Goal: Information Seeking & Learning: Learn about a topic

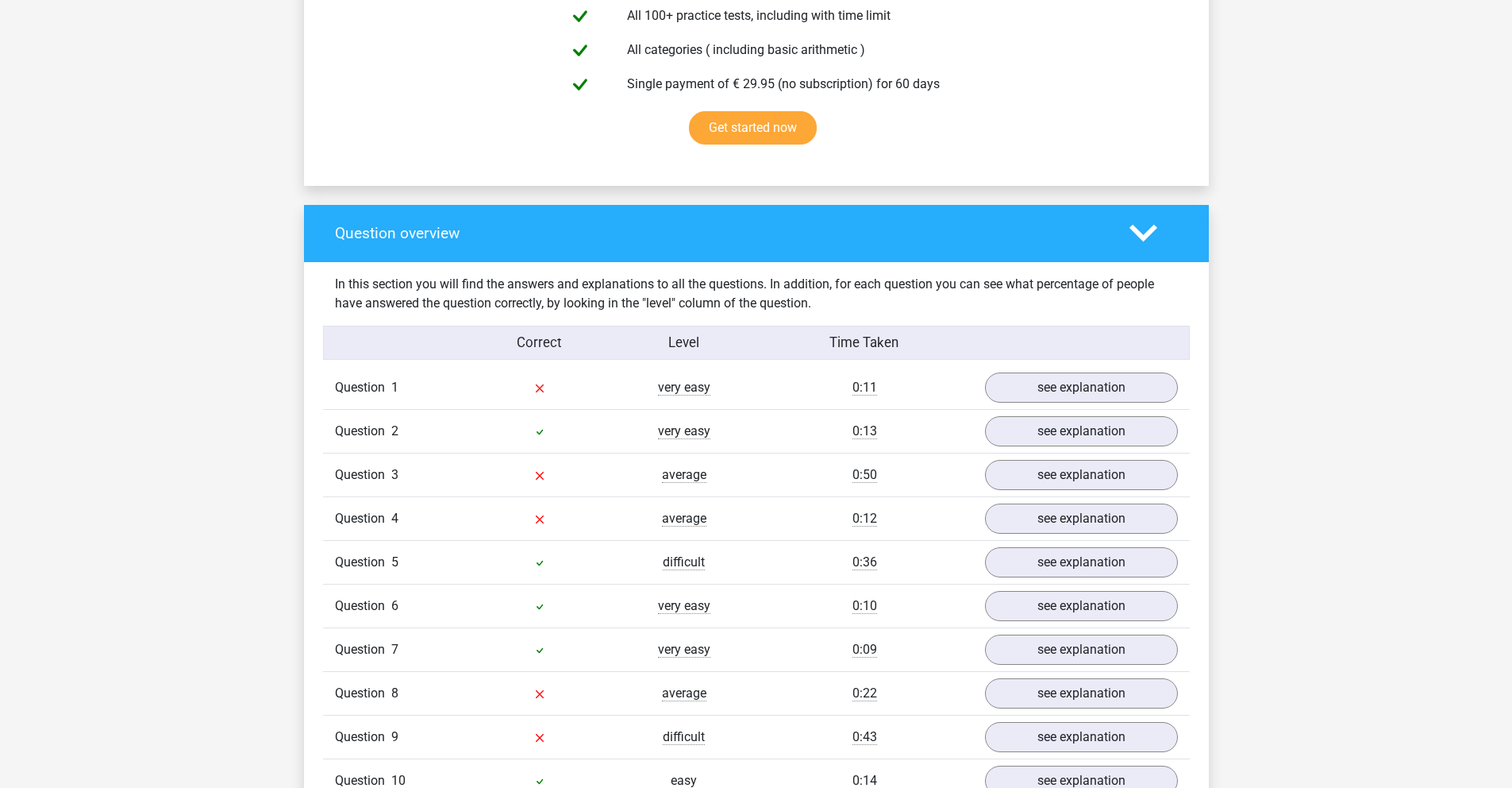
scroll to position [1157, 0]
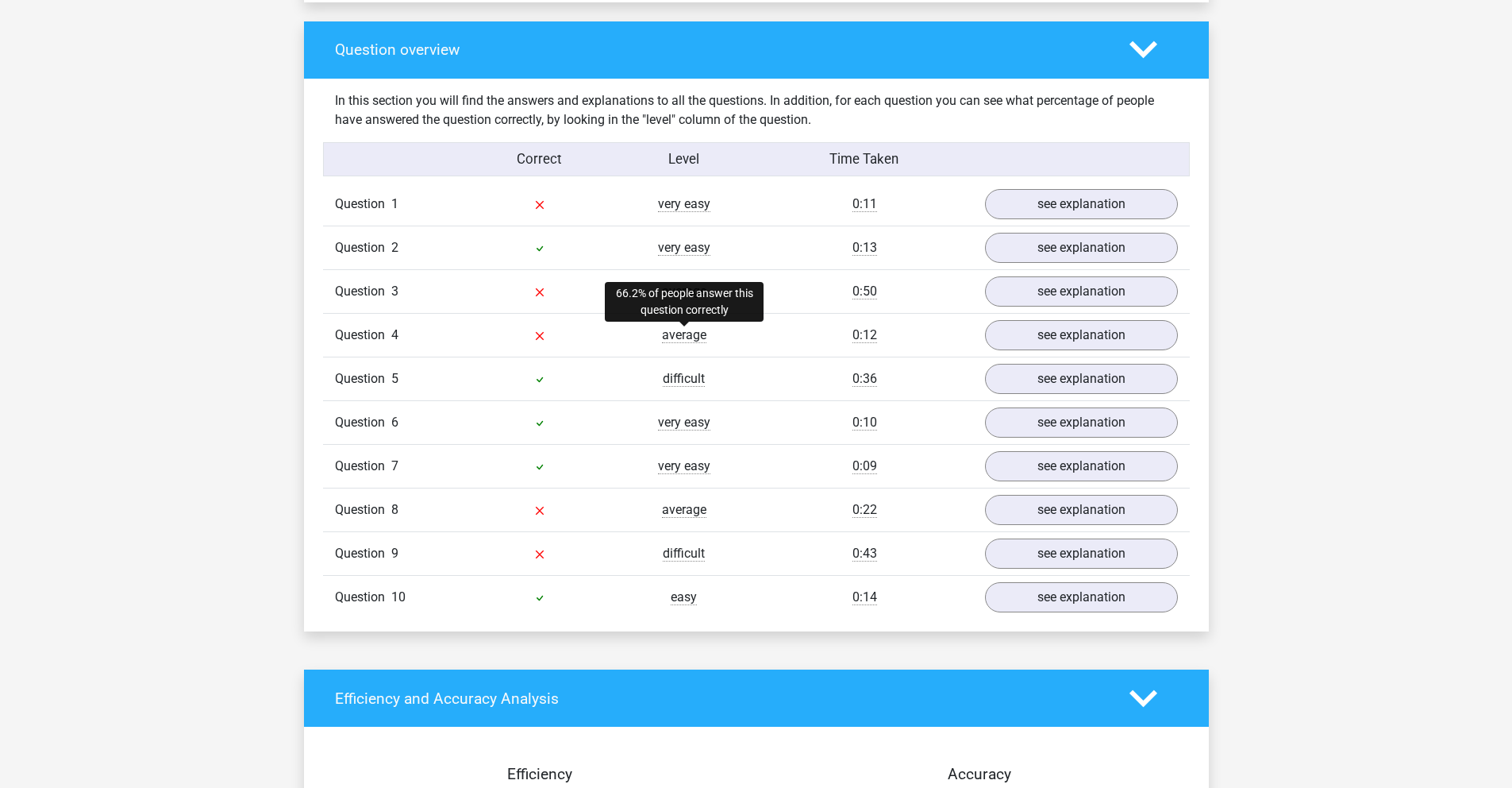
drag, startPoint x: 653, startPoint y: 296, endPoint x: 699, endPoint y: 335, distance: 60.3
click at [699, 335] on div "Question 1 very easy 0:11 see explanation ? + 19 = -2 a -21 (correct) b -33 c -…" at bounding box center [756, 400] width 843 height 436
click at [690, 389] on div "Question 5 difficult 0:36 see explanation" at bounding box center [756, 378] width 867 height 44
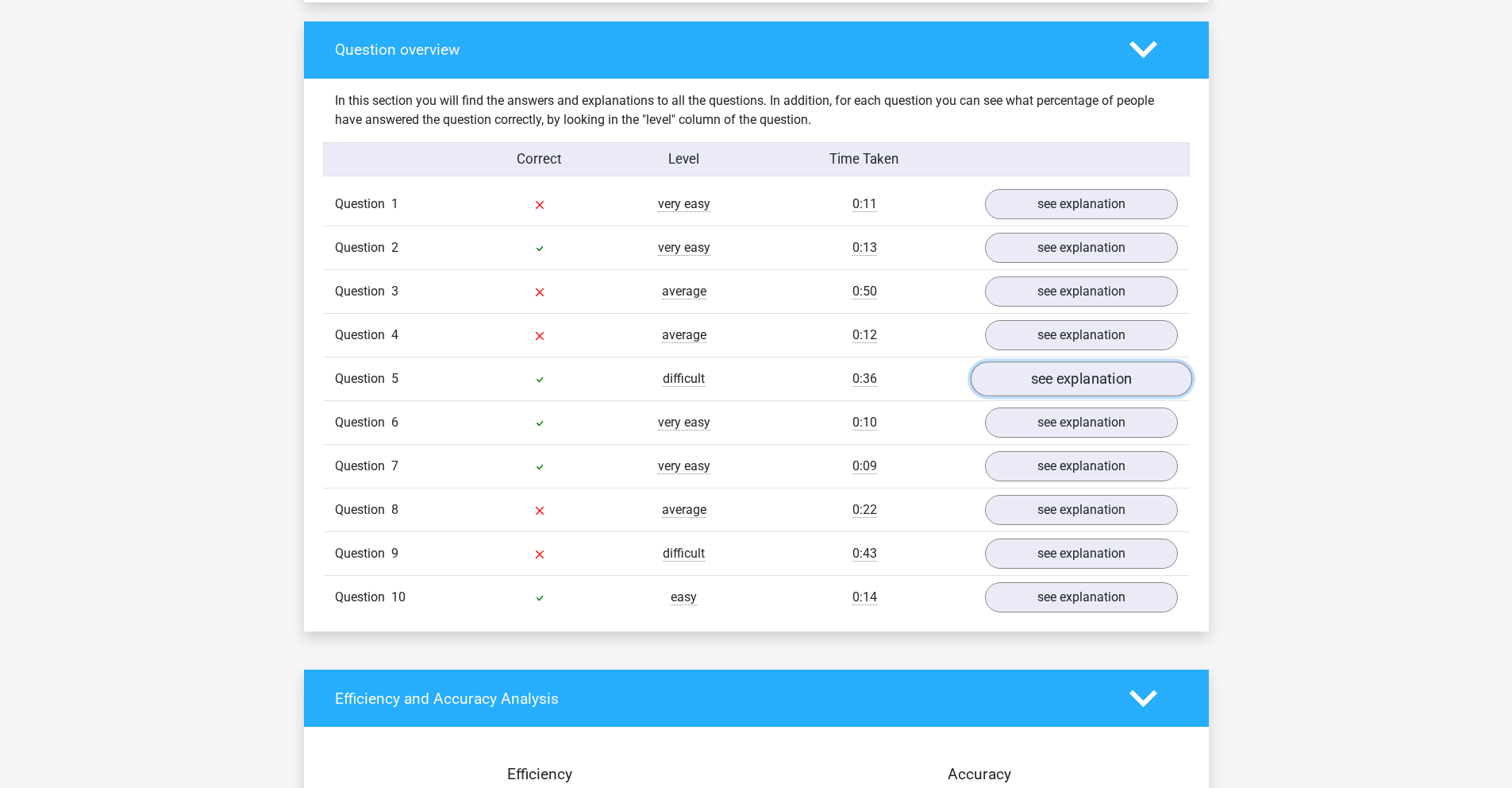
click at [1078, 384] on link "see explanation" at bounding box center [1081, 379] width 221 height 35
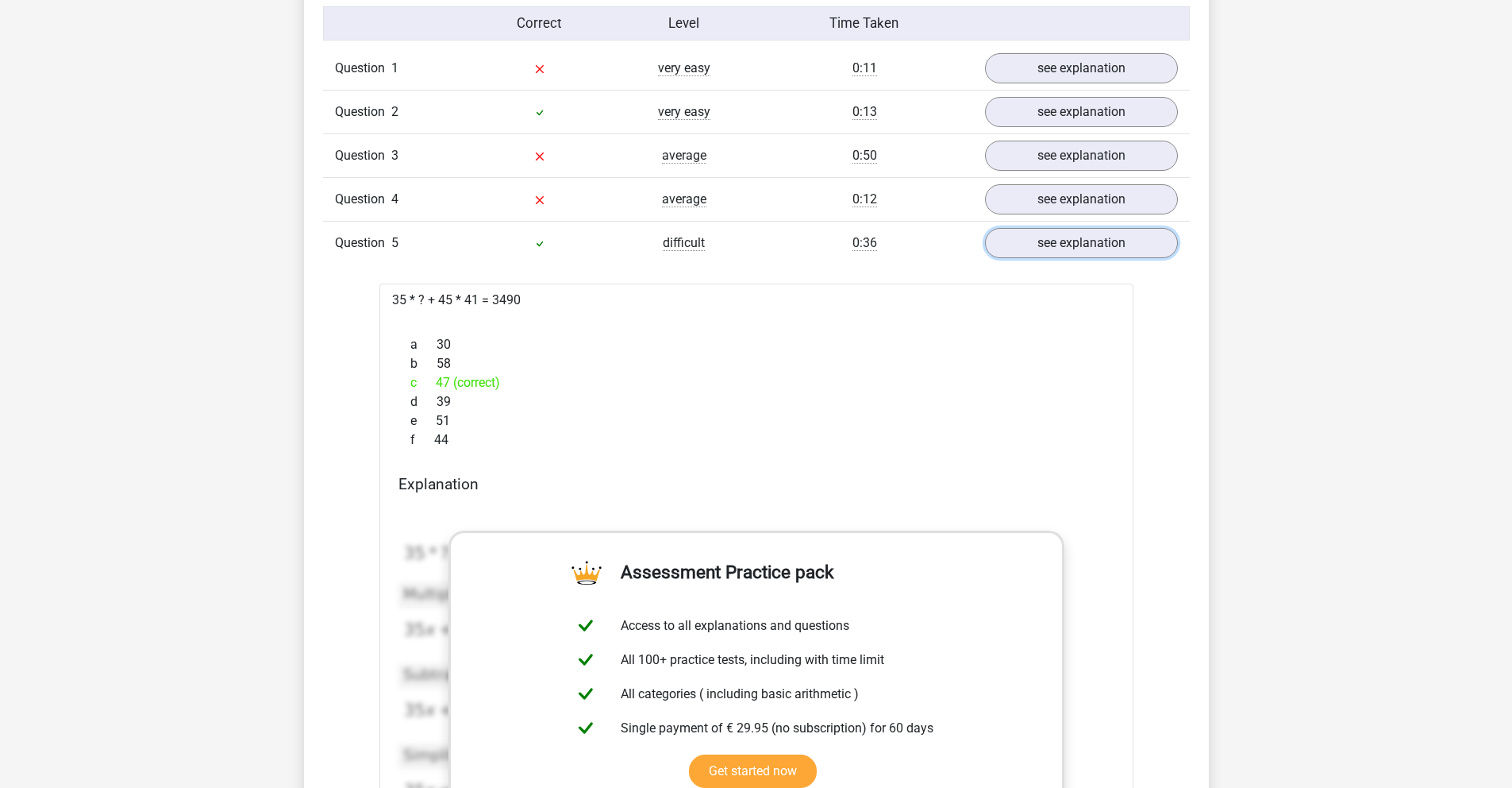
scroll to position [1153, 0]
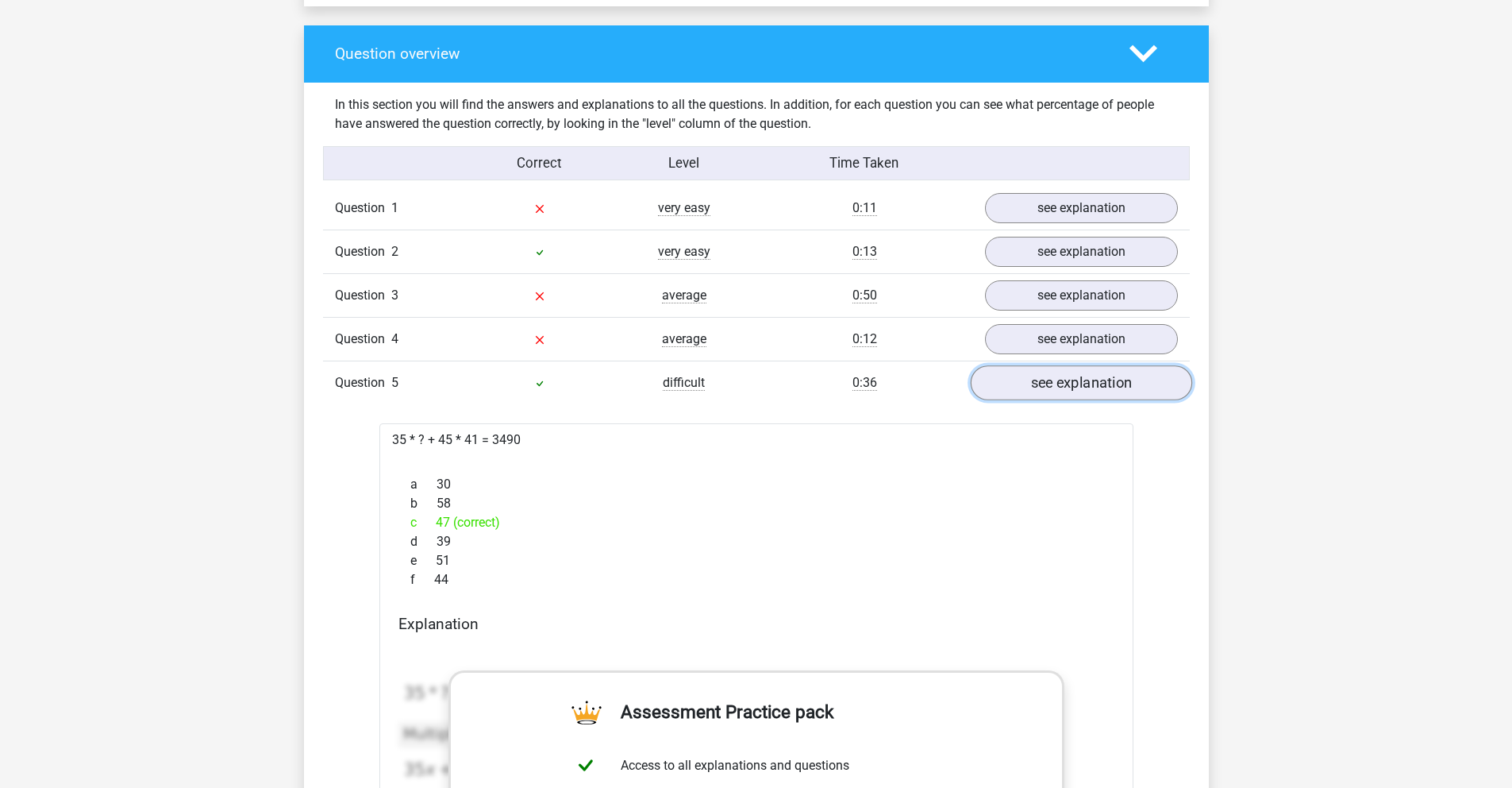
click at [1105, 382] on link "see explanation" at bounding box center [1081, 382] width 221 height 35
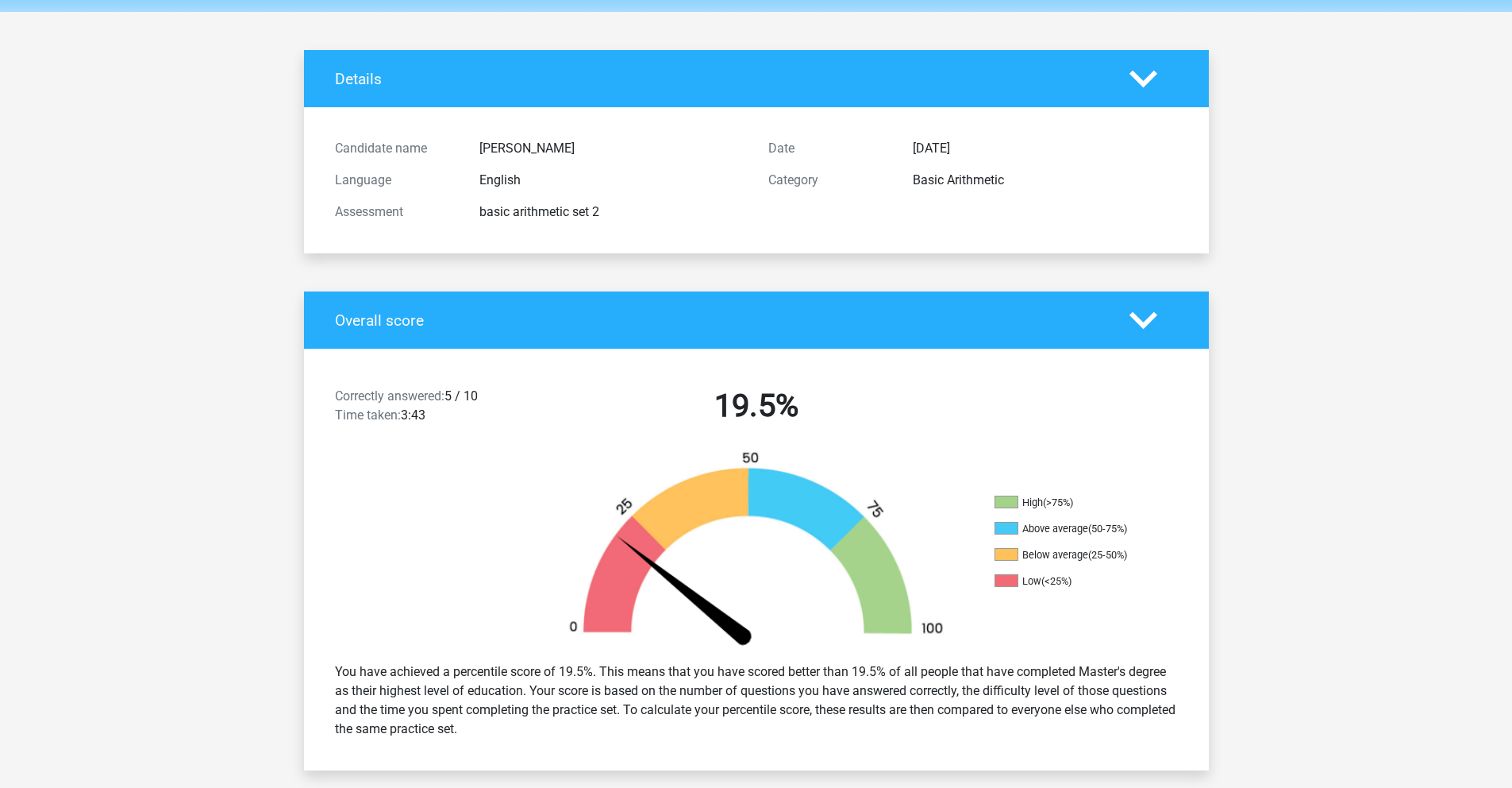
scroll to position [0, 0]
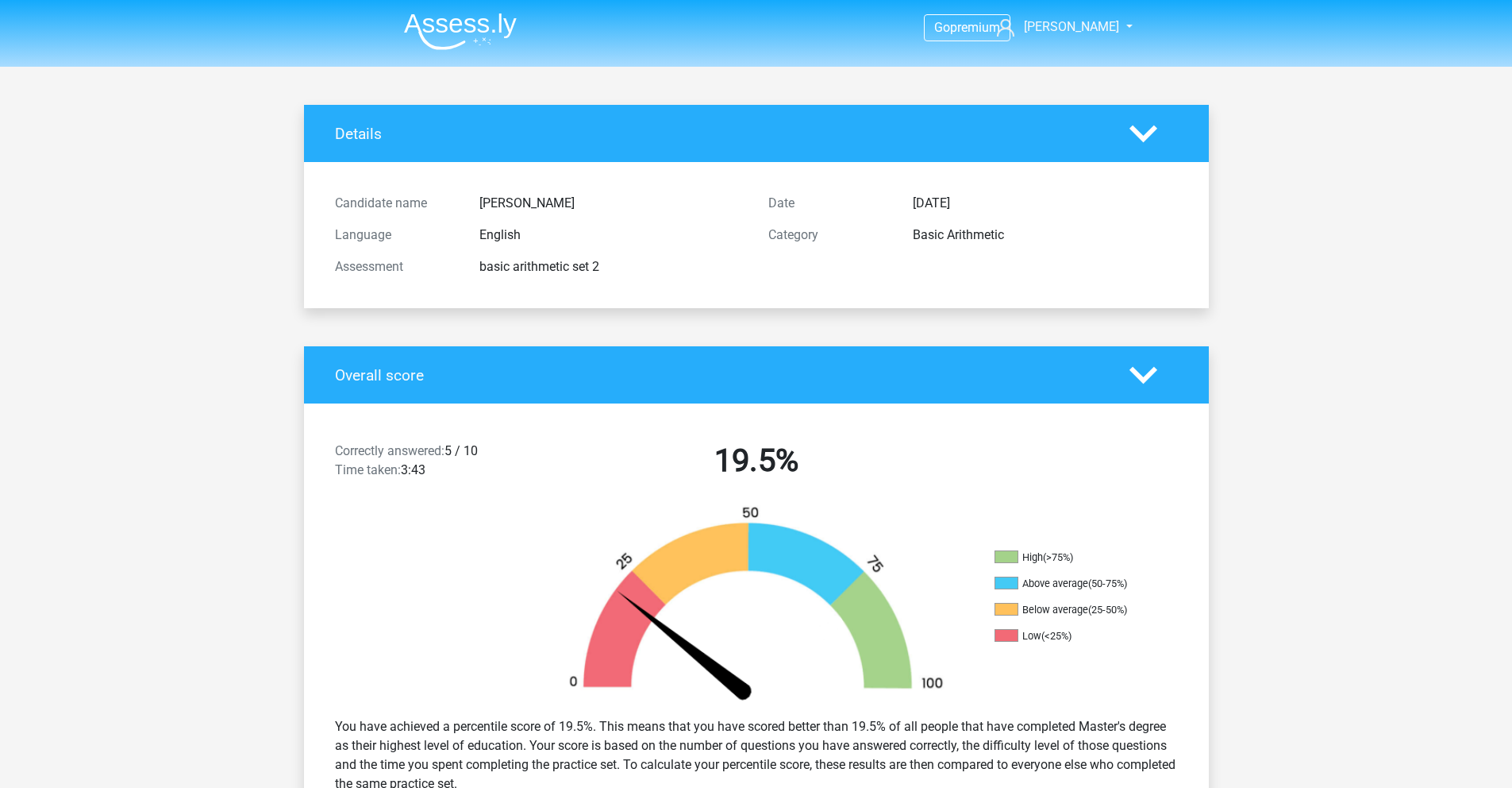
click at [486, 48] on img at bounding box center [460, 31] width 113 height 38
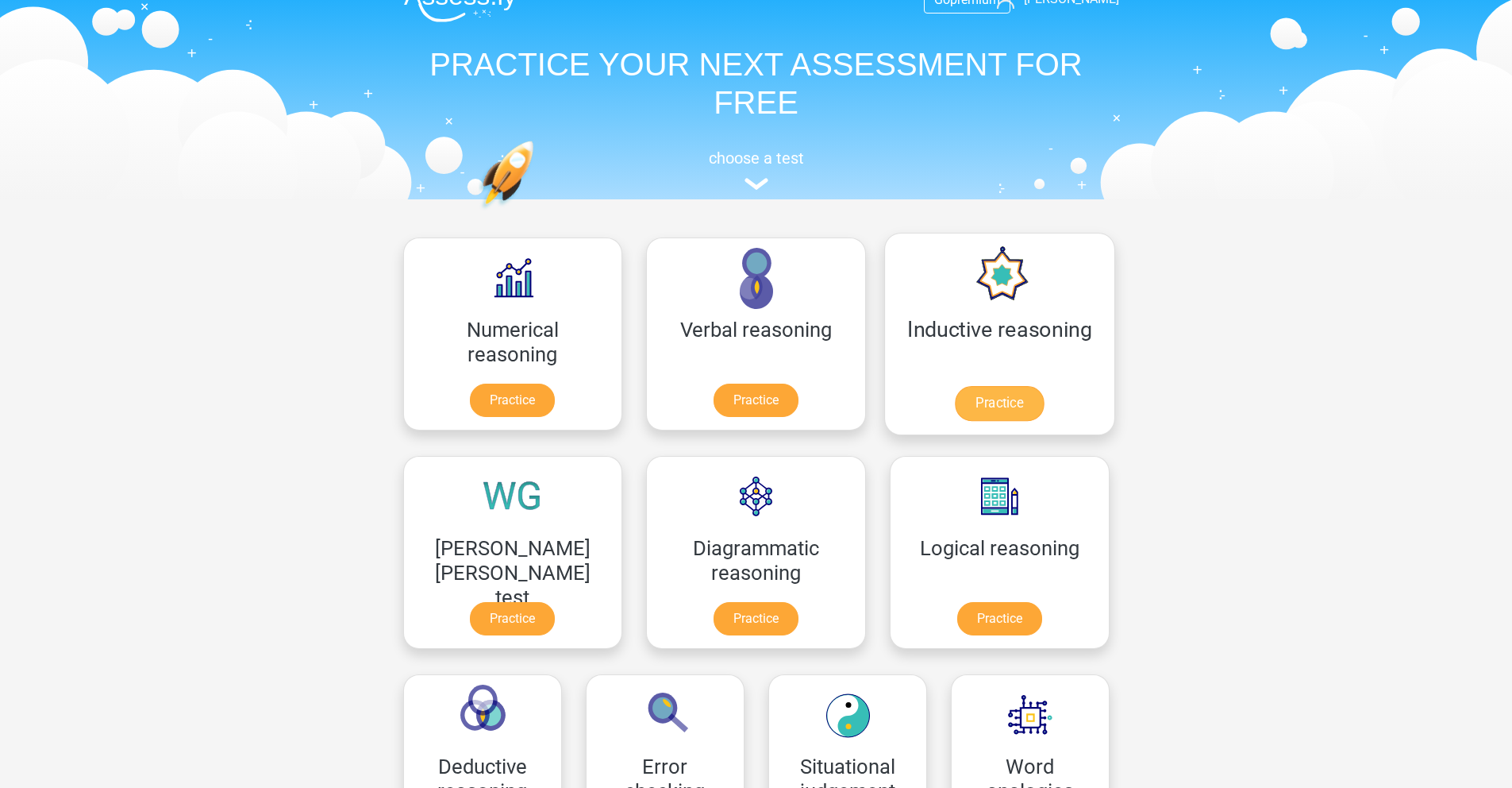
scroll to position [347, 0]
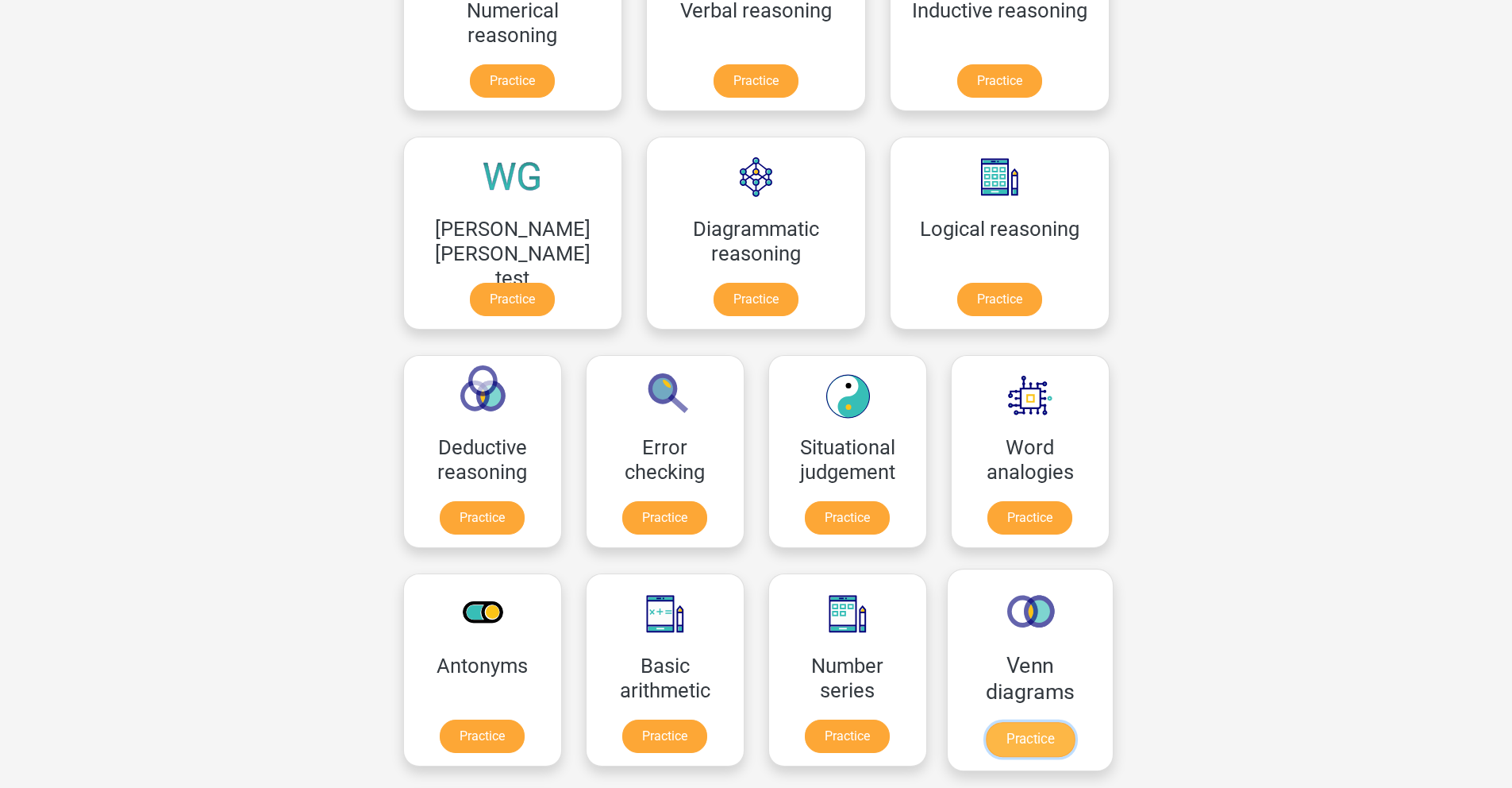
click at [986, 746] on link "Practice" at bounding box center [1029, 739] width 89 height 35
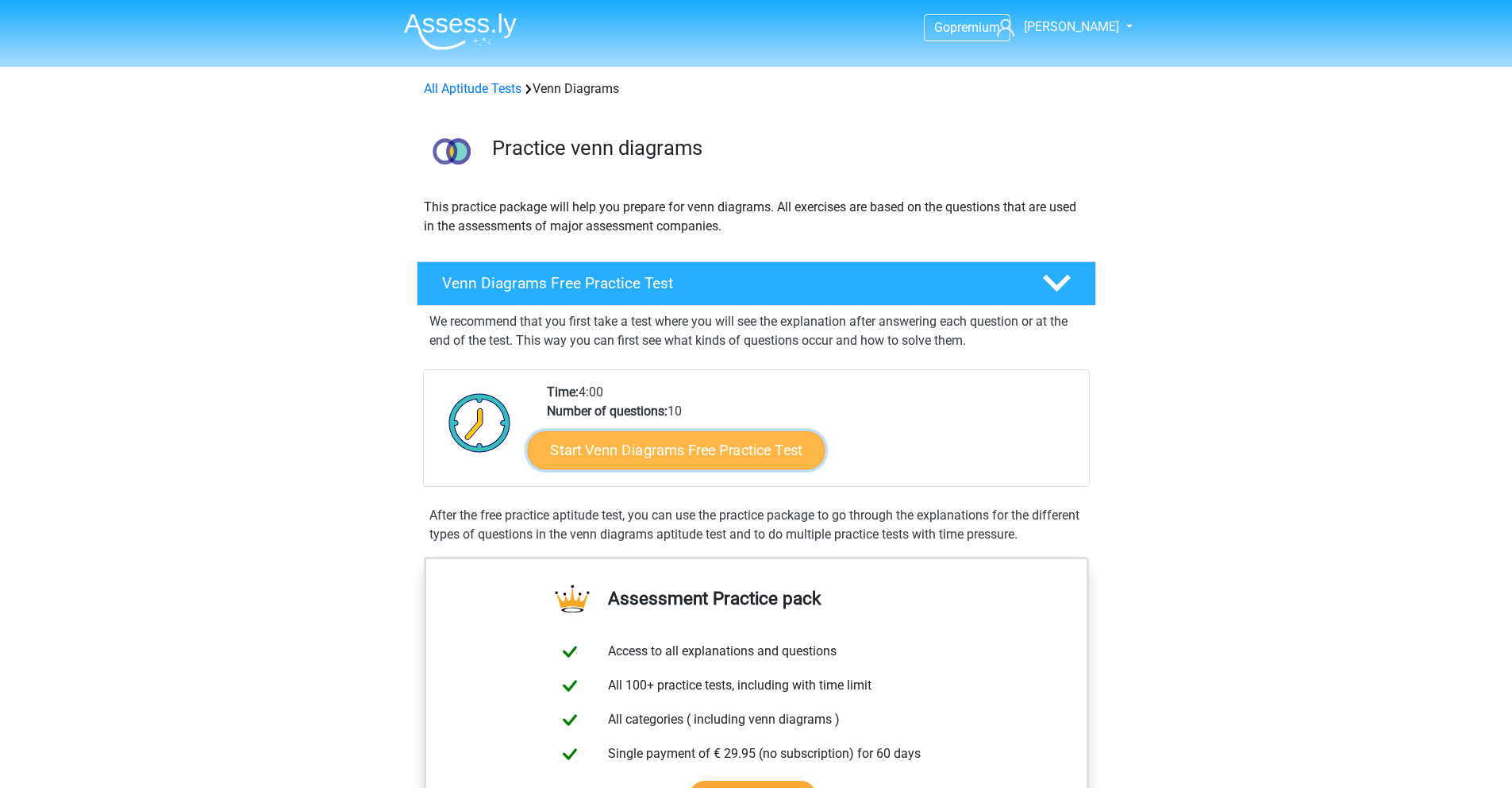
click at [695, 466] on link "Start Venn Diagrams Free Practice Test" at bounding box center [676, 450] width 298 height 39
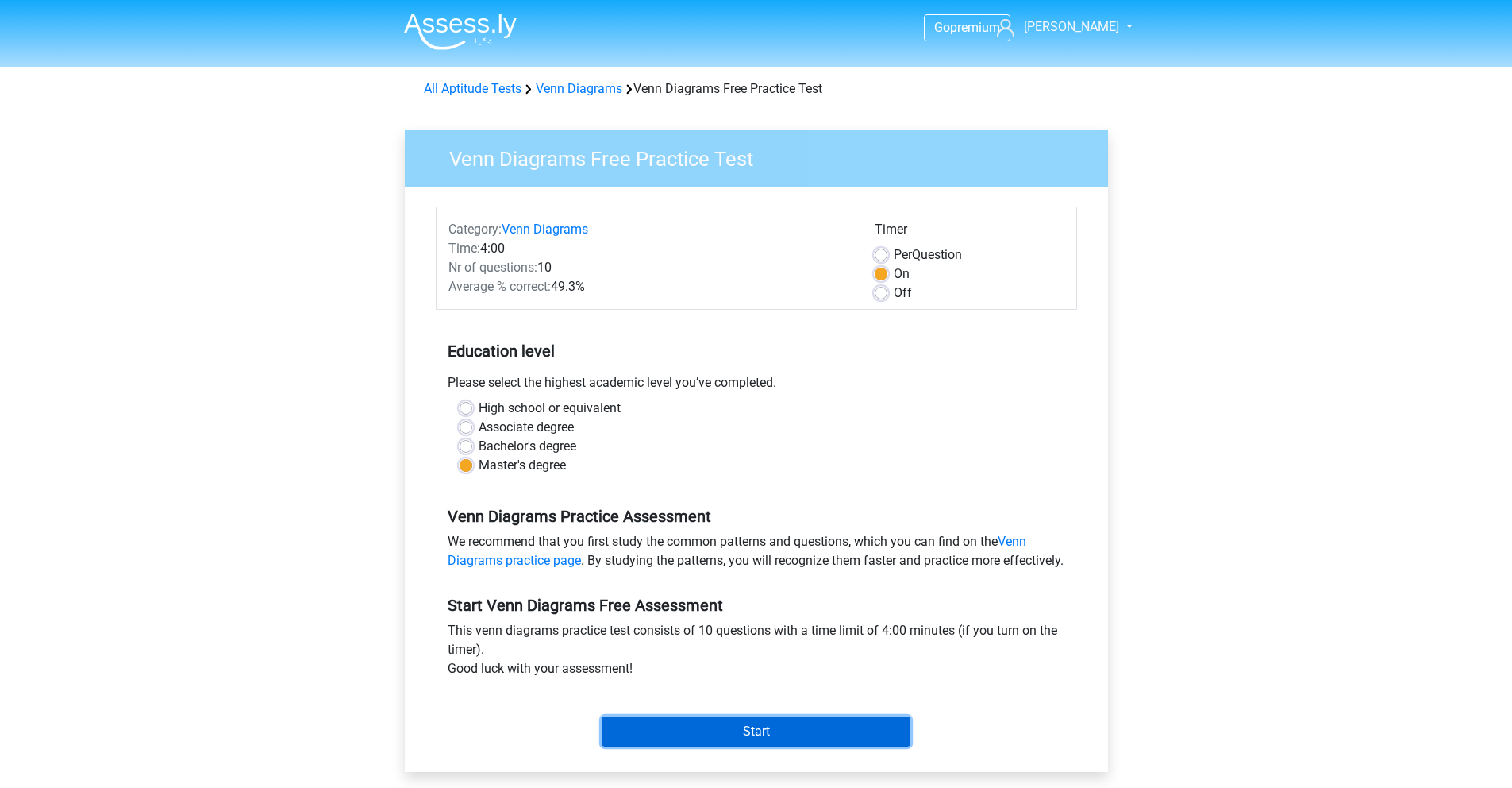
click at [742, 747] on input "Start" at bounding box center [756, 732] width 309 height 30
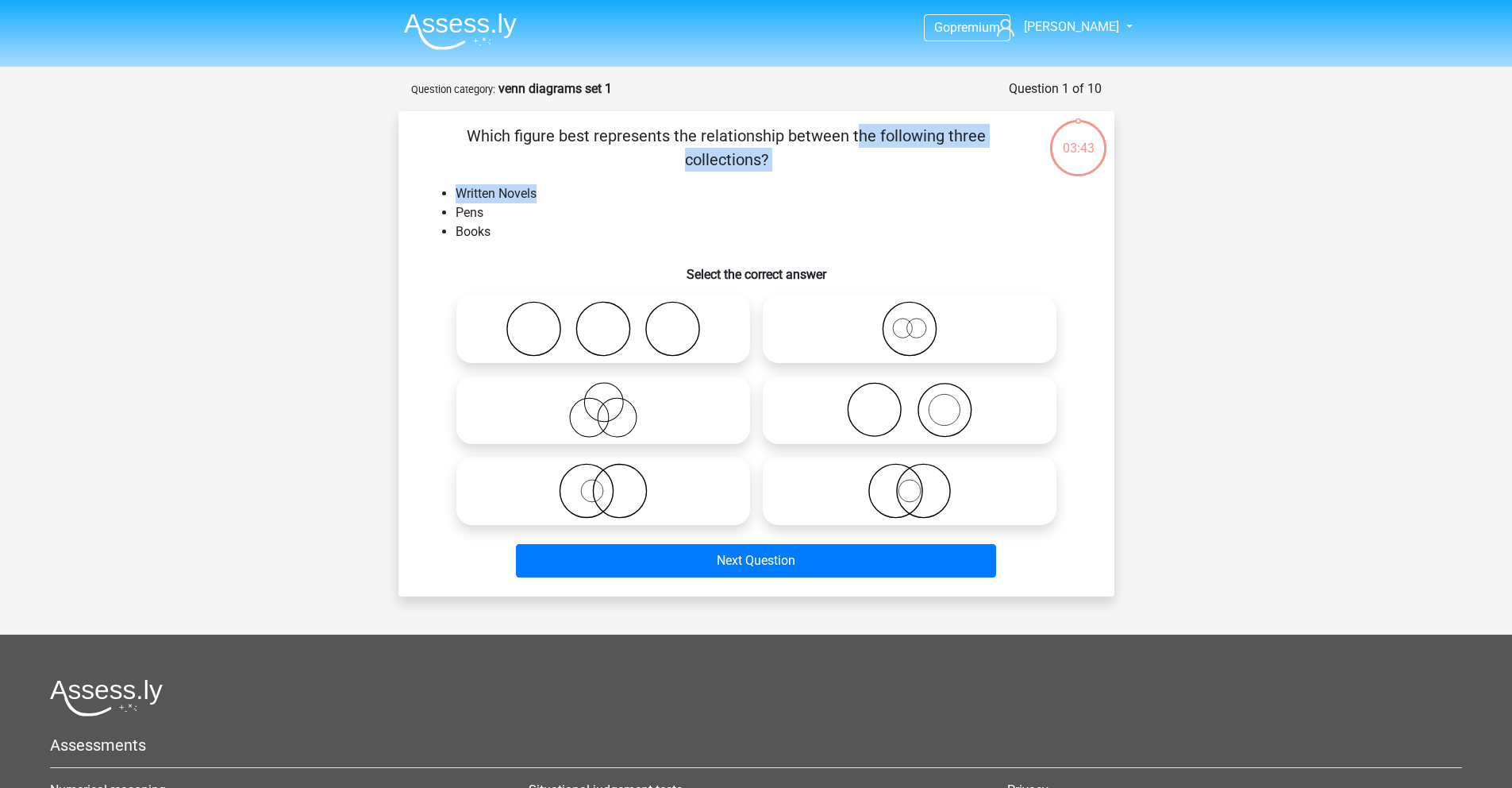
drag, startPoint x: 488, startPoint y: 137, endPoint x: 771, endPoint y: 197, distance: 289.3
click at [771, 197] on div "Which figure best represents the relationship between the following three colle…" at bounding box center [756, 353] width 704 height 459
click at [471, 194] on li "Written Novels" at bounding box center [773, 193] width 634 height 19
drag, startPoint x: 453, startPoint y: 201, endPoint x: 500, endPoint y: 238, distance: 59.8
click at [500, 238] on ul "Written Novels Pens Books" at bounding box center [756, 213] width 665 height 57
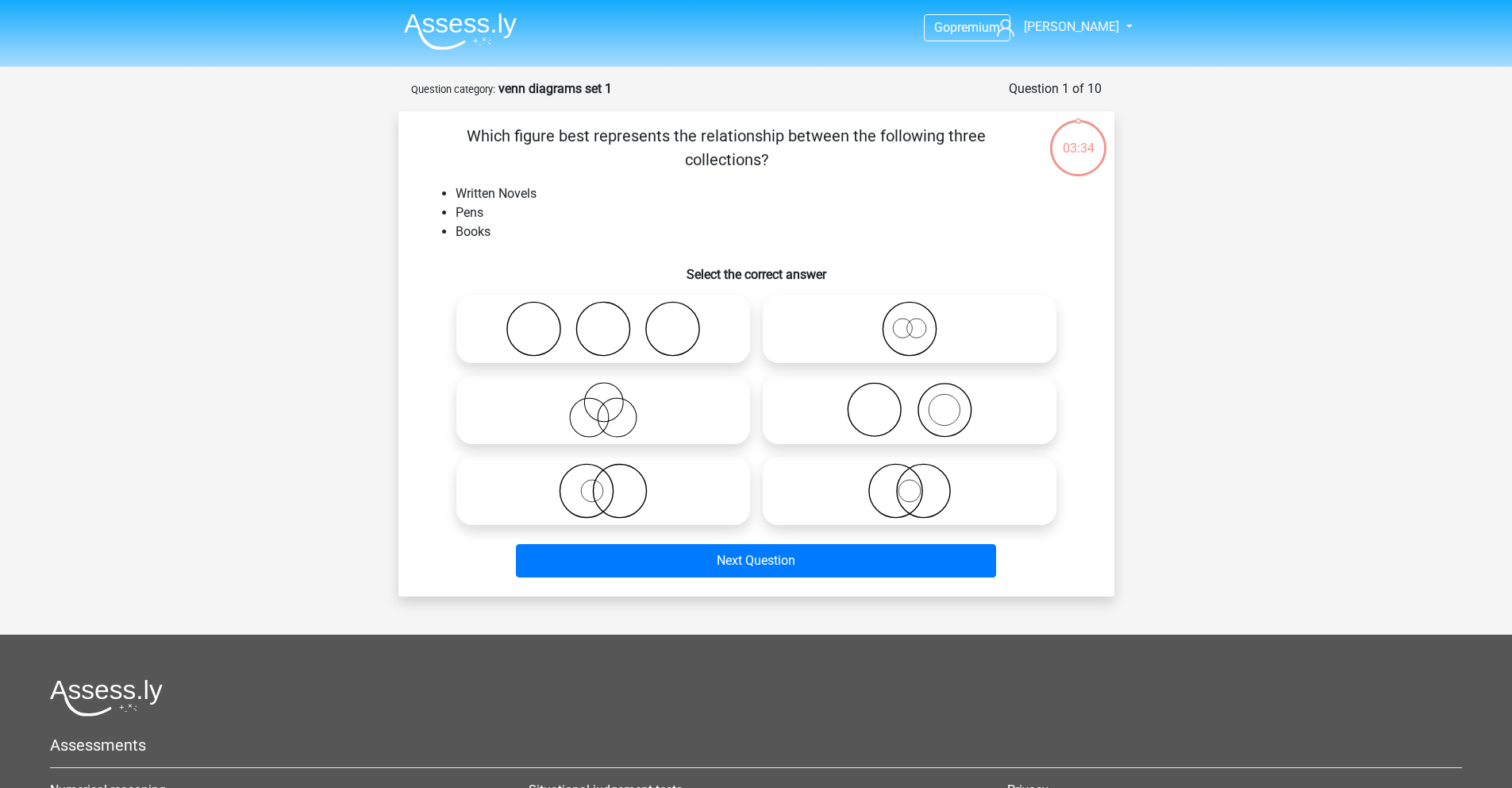
click at [594, 390] on icon at bounding box center [603, 410] width 281 height 56
click at [603, 391] on input "radio" at bounding box center [609, 397] width 11 height 11
radio input "true"
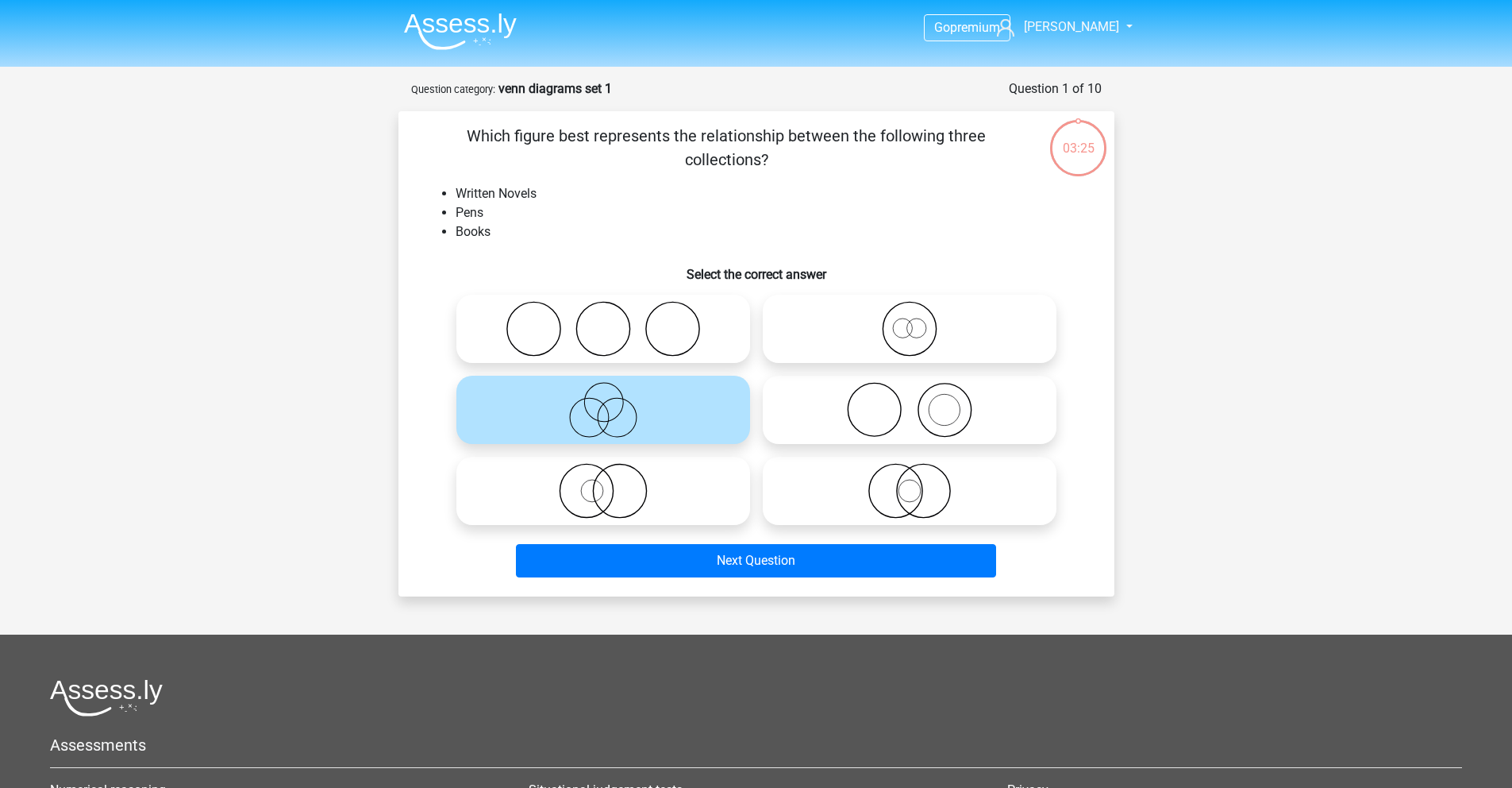
click at [585, 494] on icon at bounding box center [603, 491] width 281 height 56
click at [603, 483] on input "radio" at bounding box center [609, 478] width 11 height 11
radio input "true"
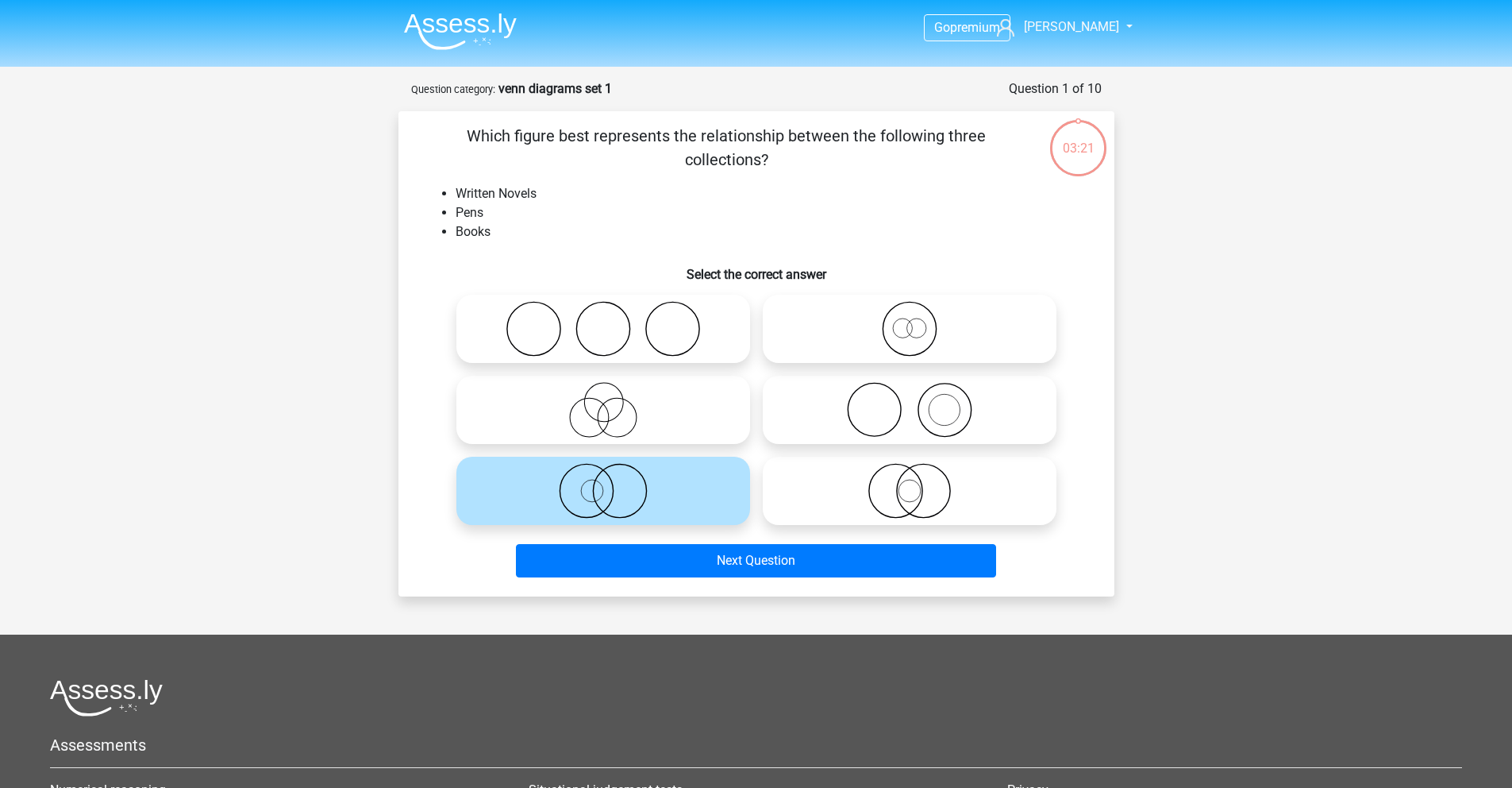
click at [911, 486] on icon at bounding box center [910, 491] width 281 height 56
click at [911, 483] on input "radio" at bounding box center [915, 478] width 11 height 11
radio input "true"
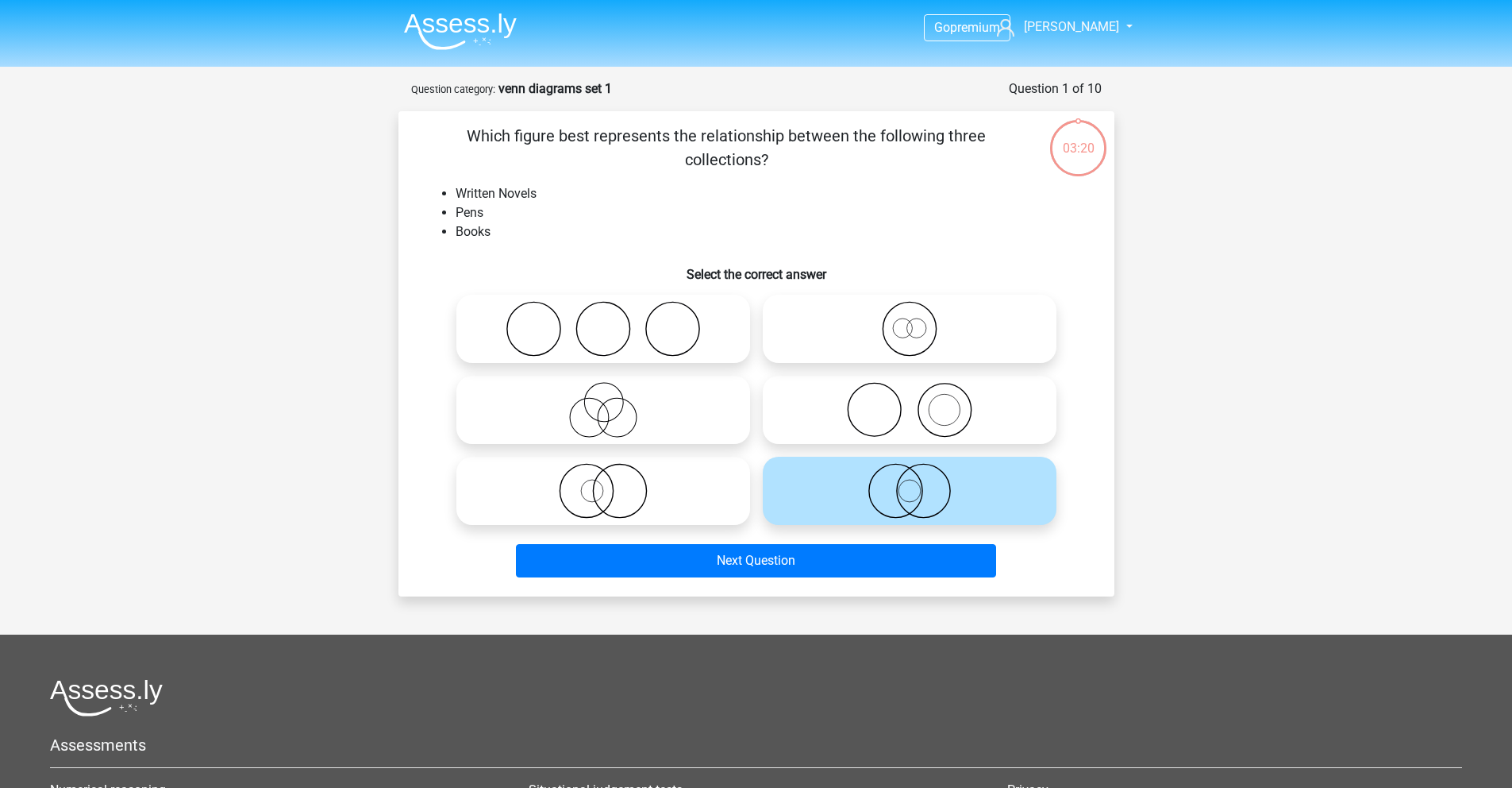
click at [606, 459] on label at bounding box center [603, 491] width 294 height 68
click at [606, 473] on input "radio" at bounding box center [609, 478] width 11 height 11
radio input "true"
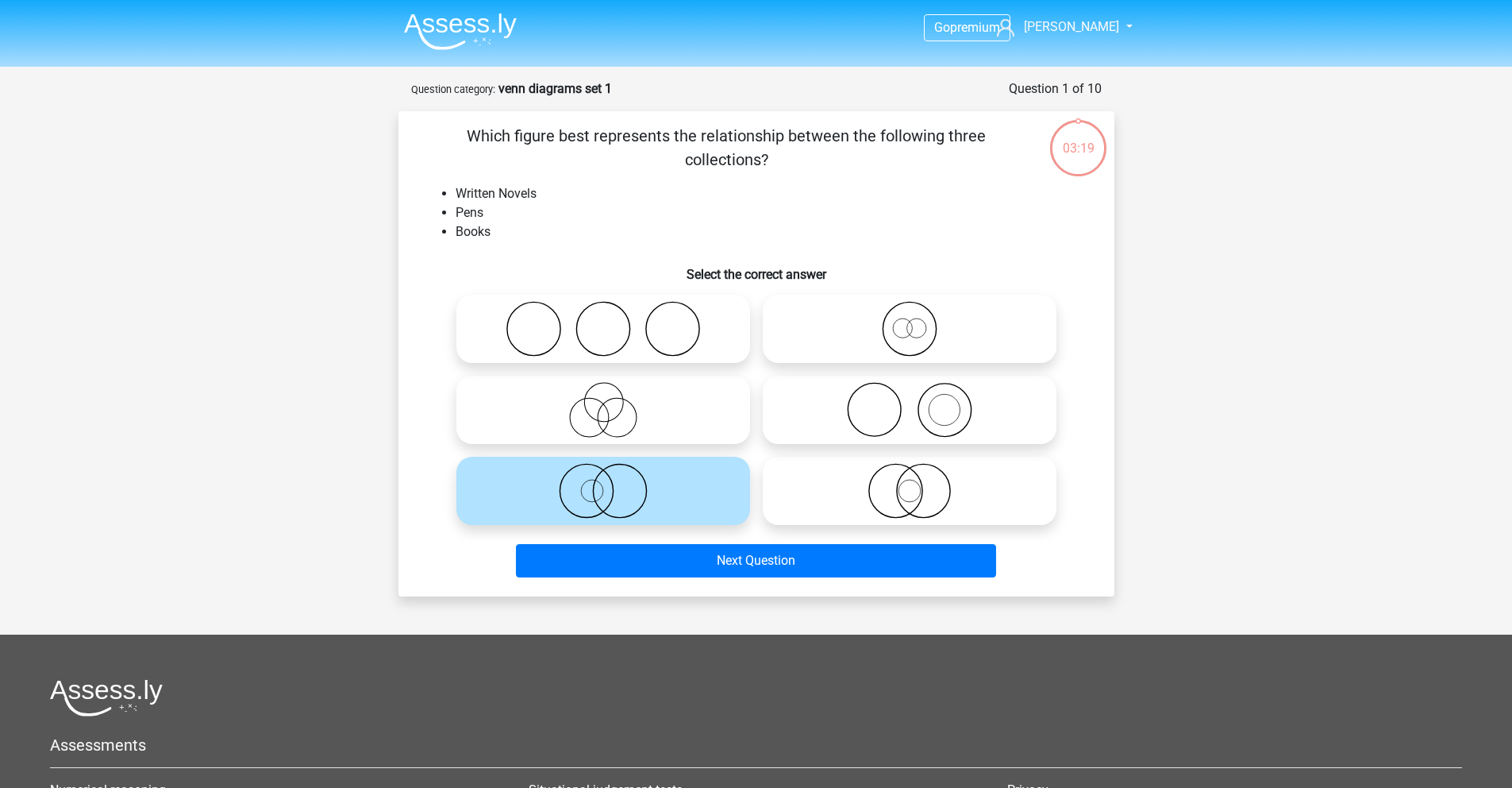
click at [588, 390] on circle at bounding box center [603, 401] width 38 height 39
click at [603, 391] on input "radio" at bounding box center [609, 397] width 11 height 11
radio input "true"
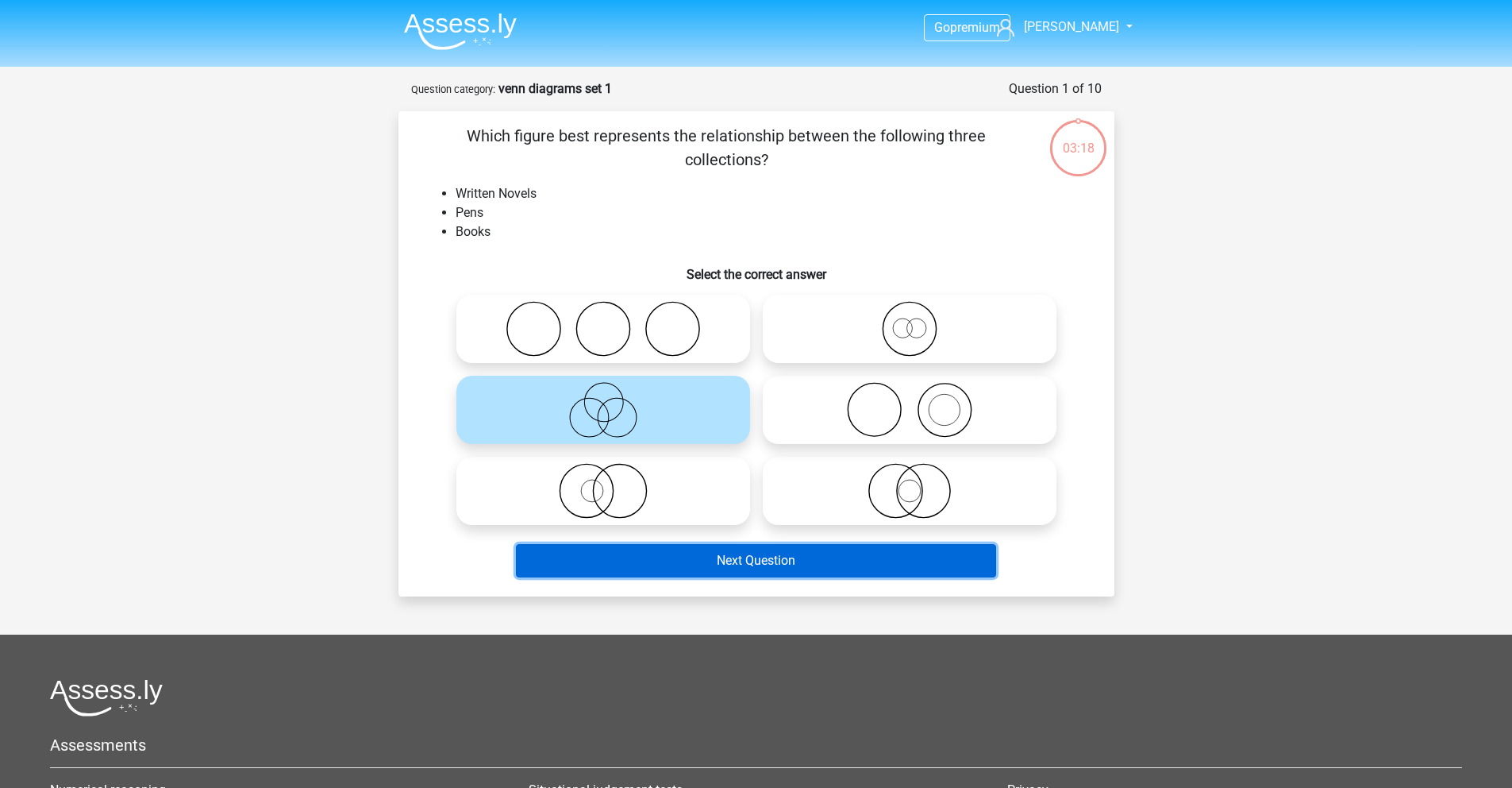
click at [734, 573] on button "Next Question" at bounding box center [756, 560] width 481 height 33
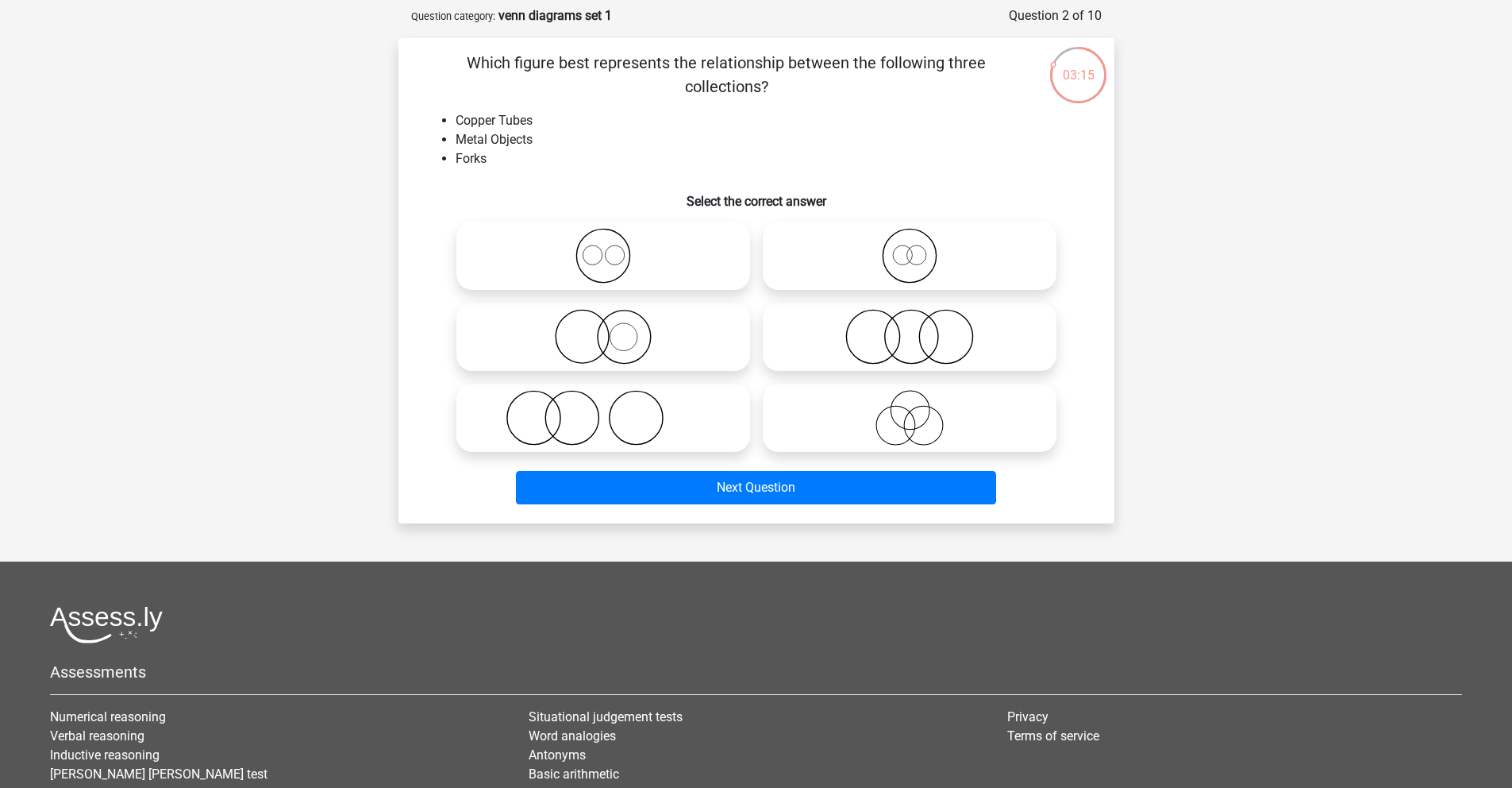
scroll to position [52, 0]
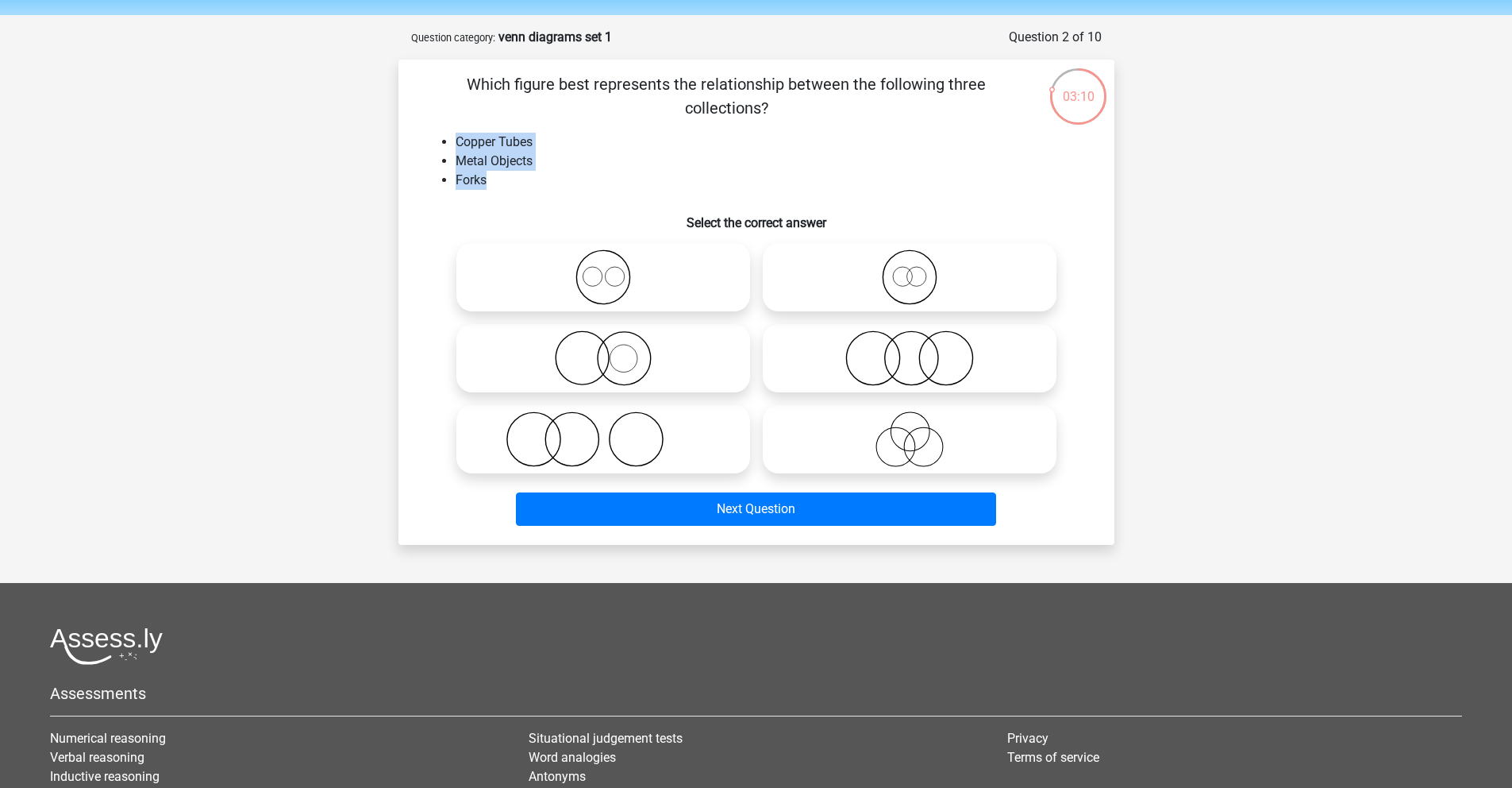
drag, startPoint x: 456, startPoint y: 141, endPoint x: 536, endPoint y: 189, distance: 93.3
click at [536, 189] on ul "Copper Tubes Metal Objects Forks" at bounding box center [756, 161] width 665 height 57
click at [537, 188] on li "Forks" at bounding box center [773, 180] width 634 height 19
drag, startPoint x: 449, startPoint y: 142, endPoint x: 552, endPoint y: 168, distance: 106.2
click at [552, 168] on ul "Copper Tubes Metal Objects Forks" at bounding box center [756, 161] width 665 height 57
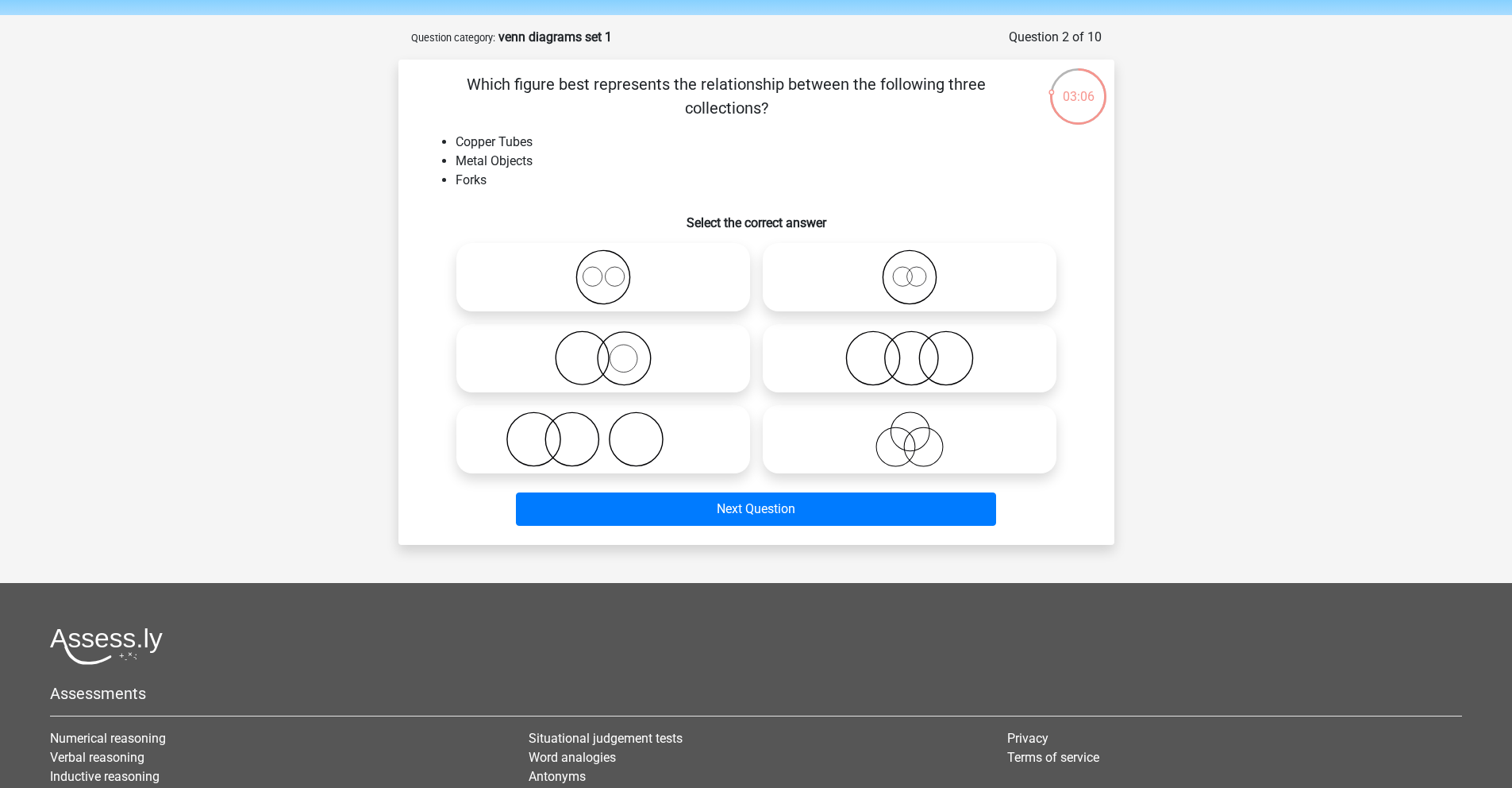
click at [543, 193] on div "Which figure best represents the relationship between the following three colle…" at bounding box center [756, 302] width 704 height 459
click at [559, 450] on icon at bounding box center [603, 439] width 281 height 56
click at [603, 432] on input "radio" at bounding box center [609, 426] width 11 height 11
radio input "true"
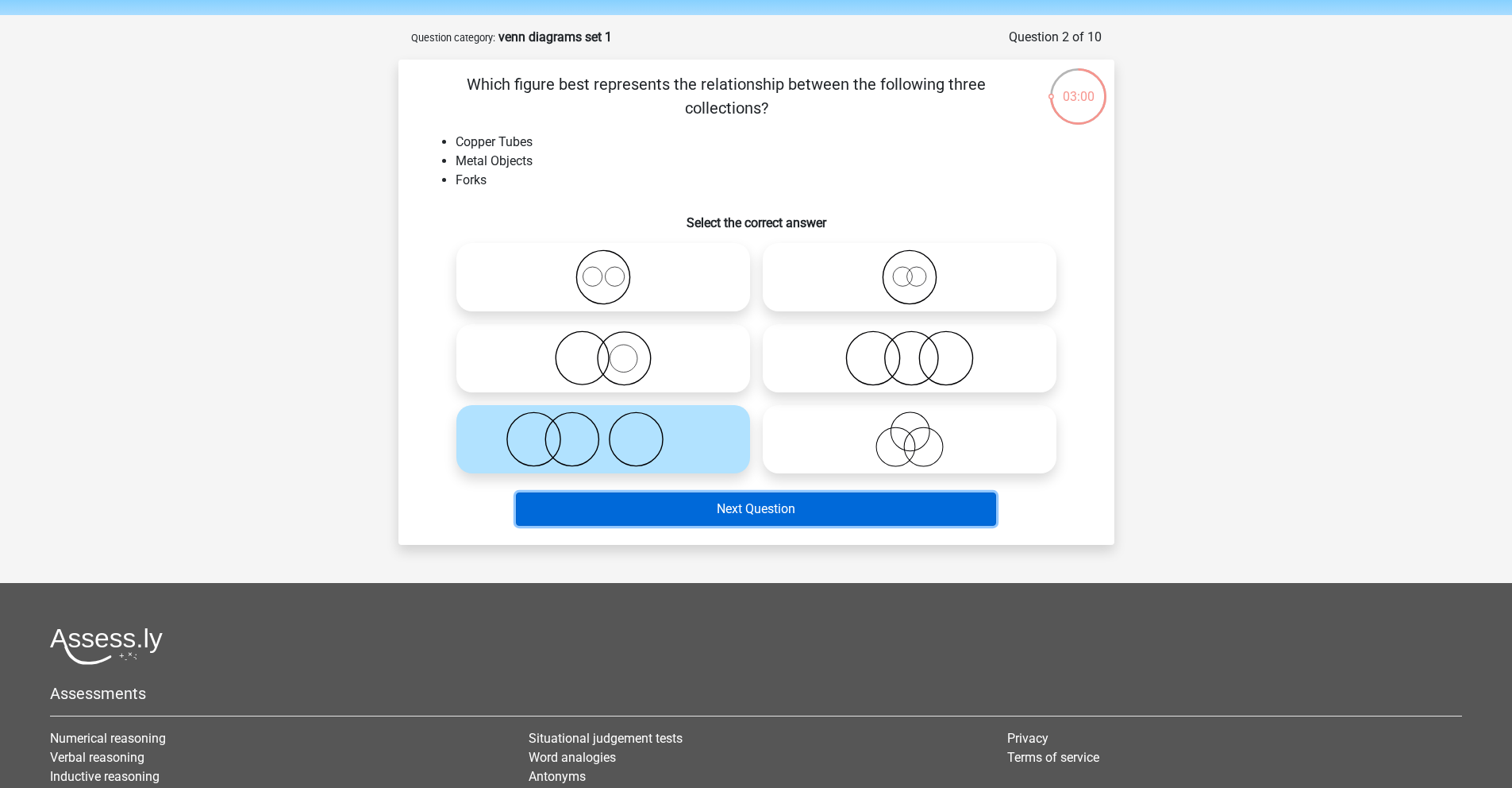
click at [794, 506] on button "Next Question" at bounding box center [756, 509] width 481 height 33
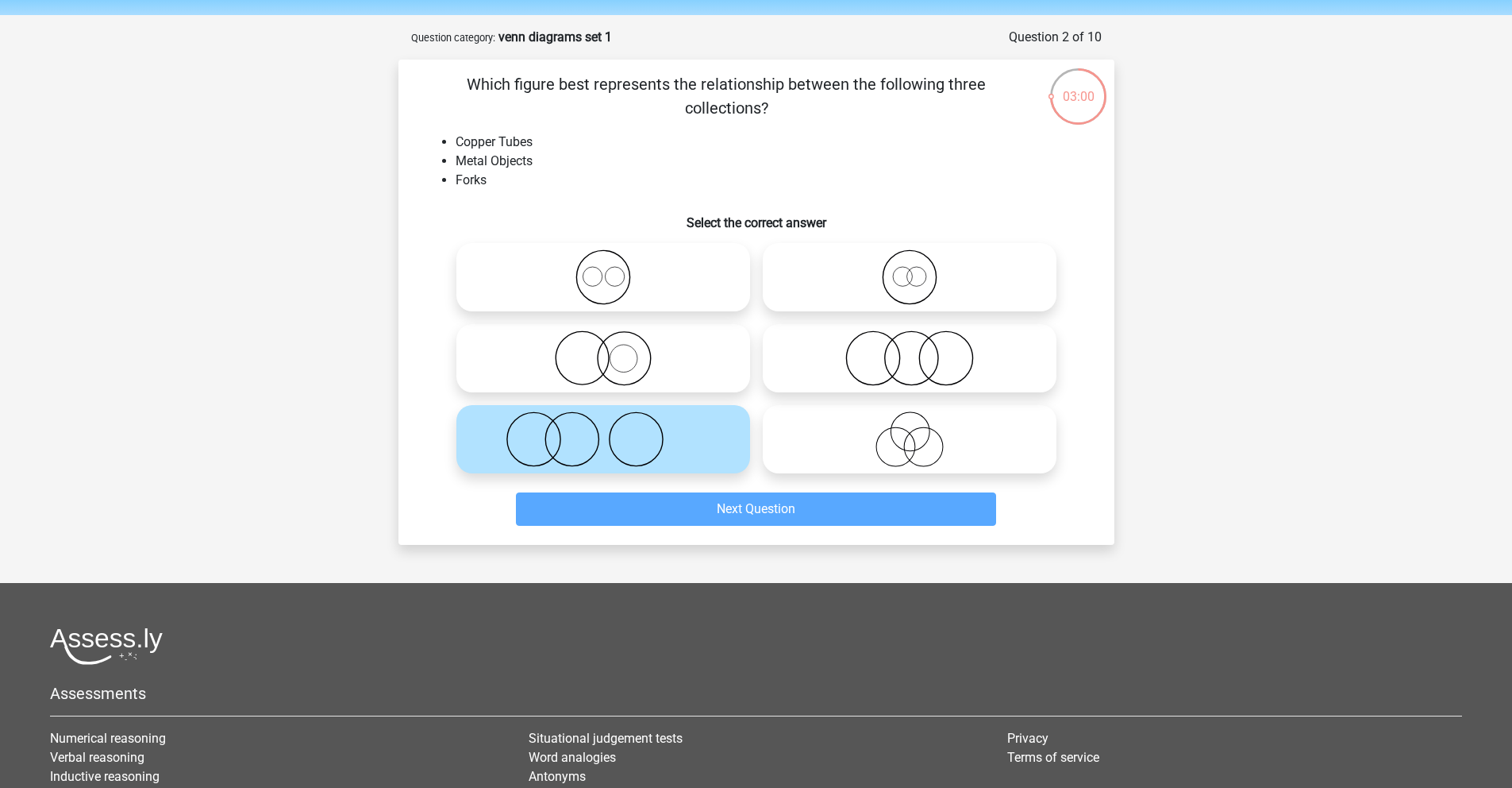
scroll to position [80, 0]
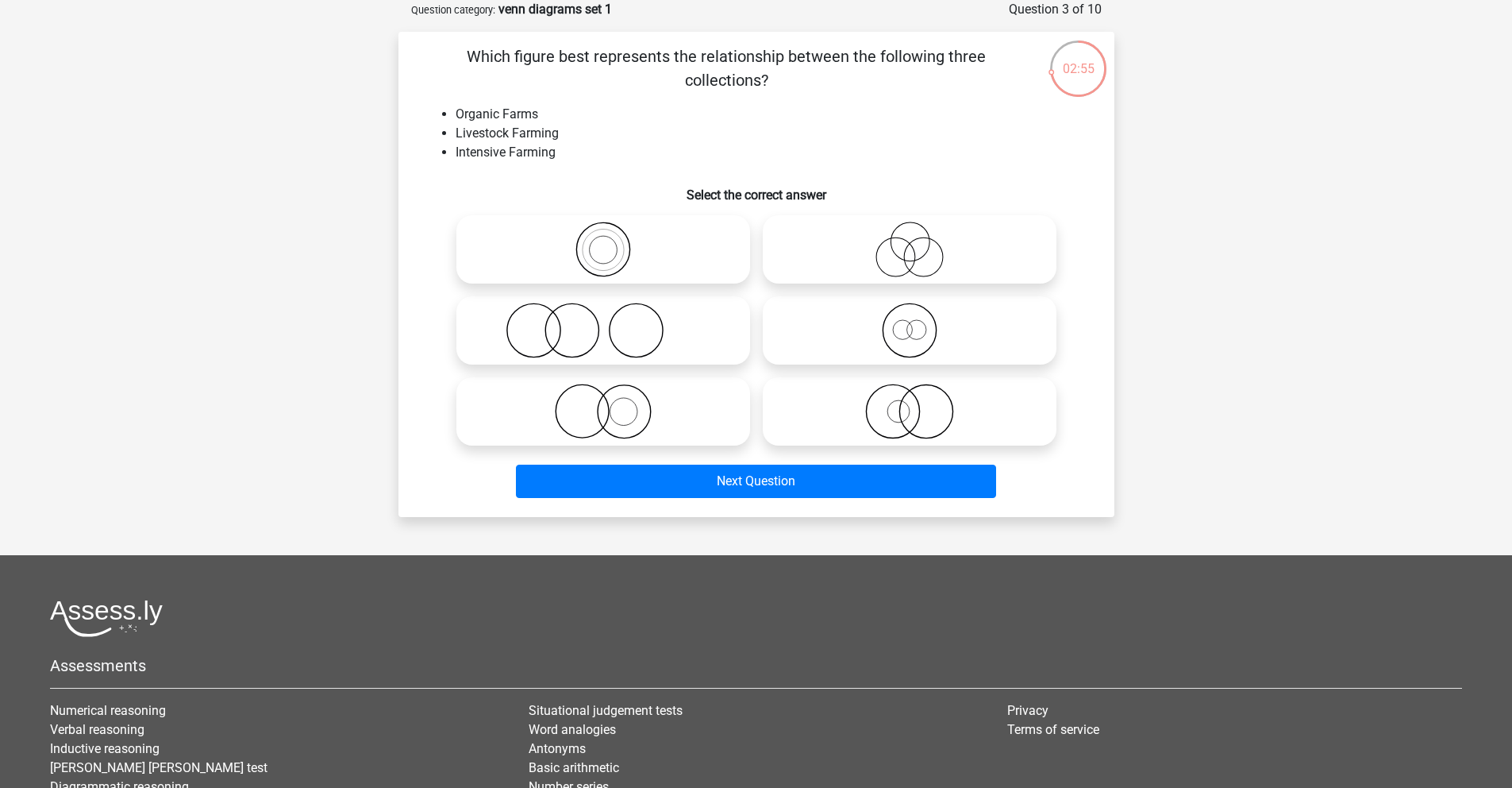
click at [565, 323] on icon at bounding box center [603, 330] width 281 height 56
click at [603, 322] on input "radio" at bounding box center [609, 318] width 11 height 11
radio input "true"
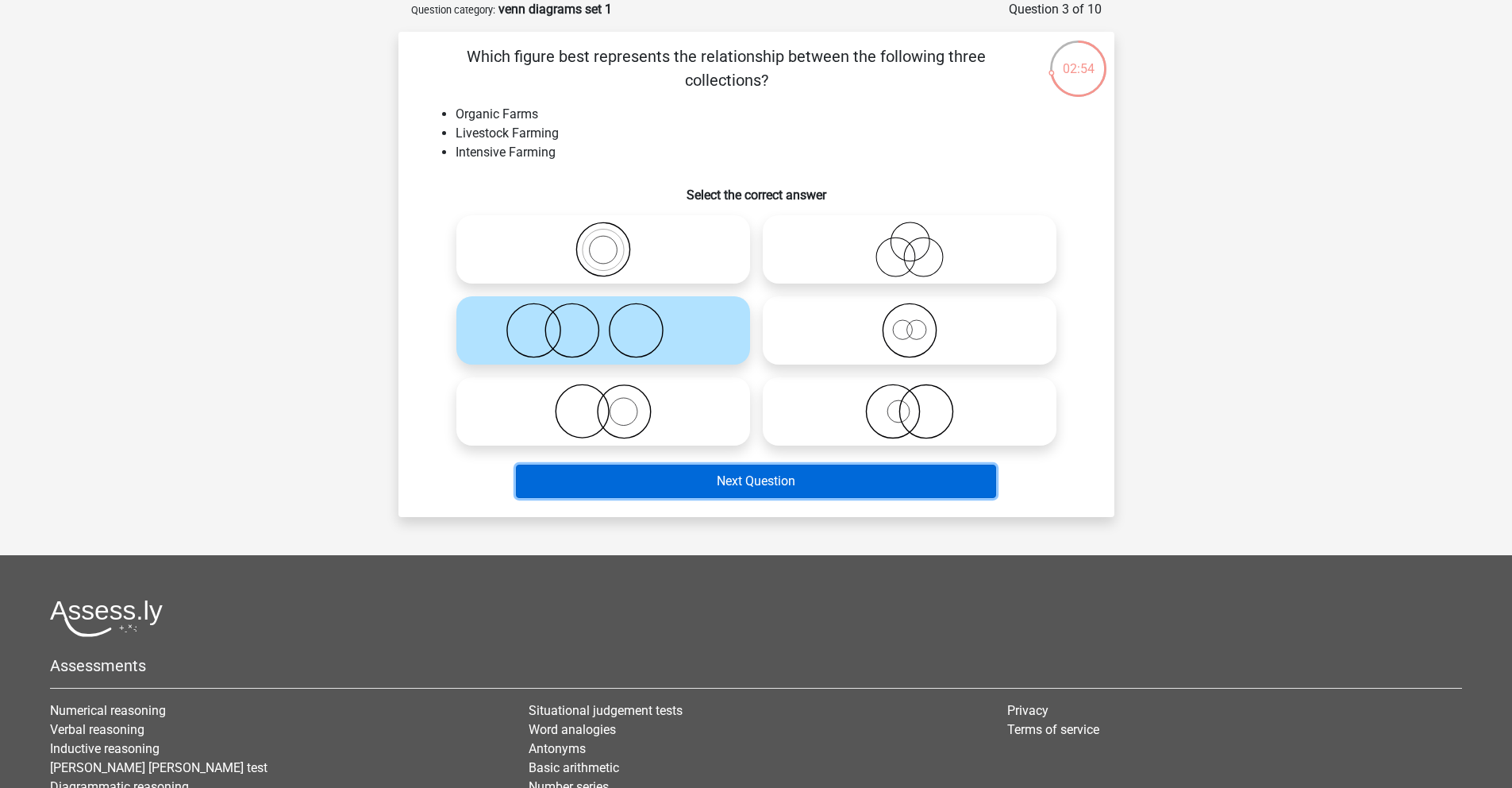
click at [722, 479] on button "Next Question" at bounding box center [756, 481] width 481 height 33
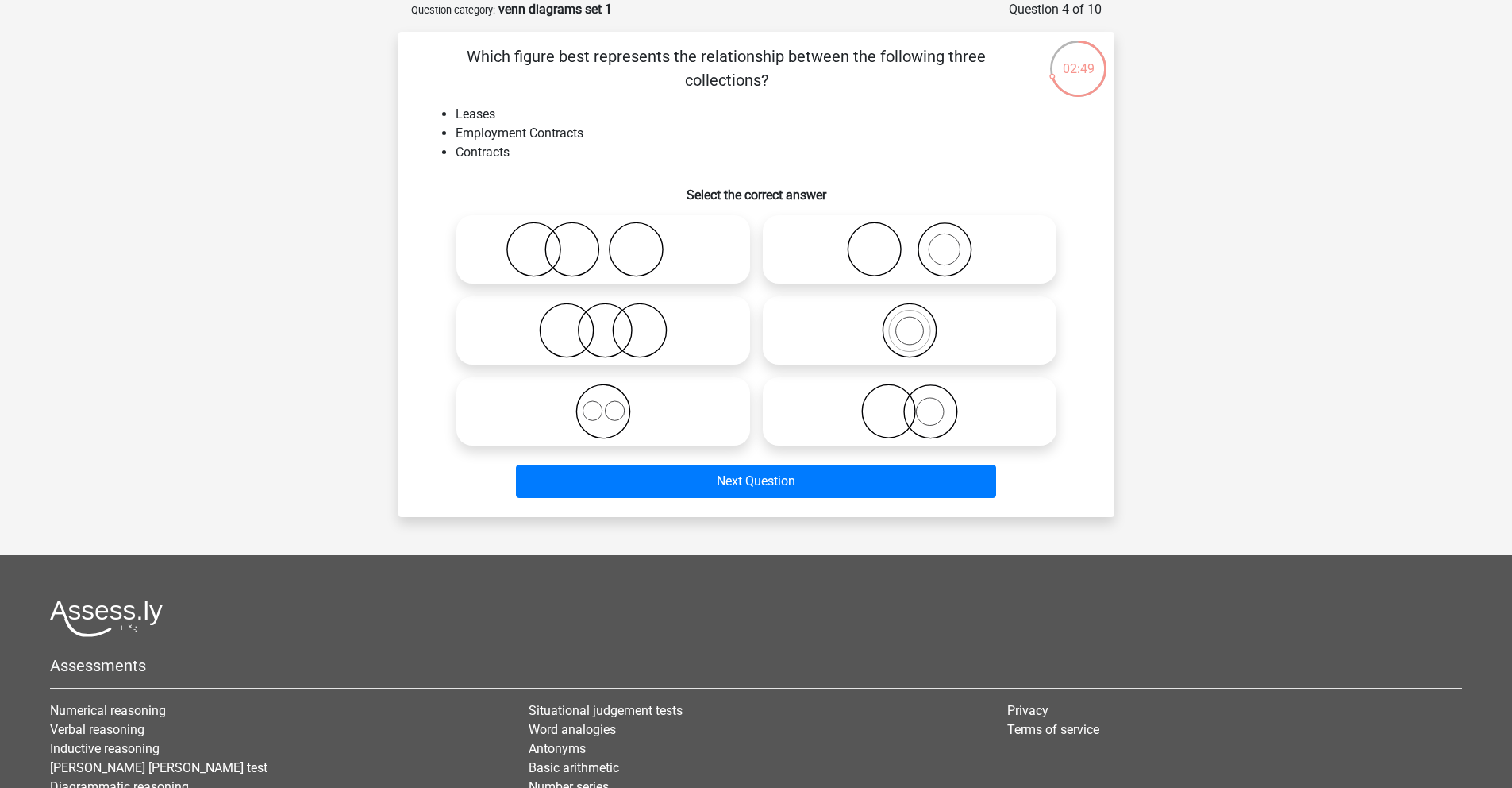
click at [609, 331] on icon at bounding box center [603, 330] width 281 height 56
click at [609, 322] on input "radio" at bounding box center [609, 318] width 11 height 11
radio input "true"
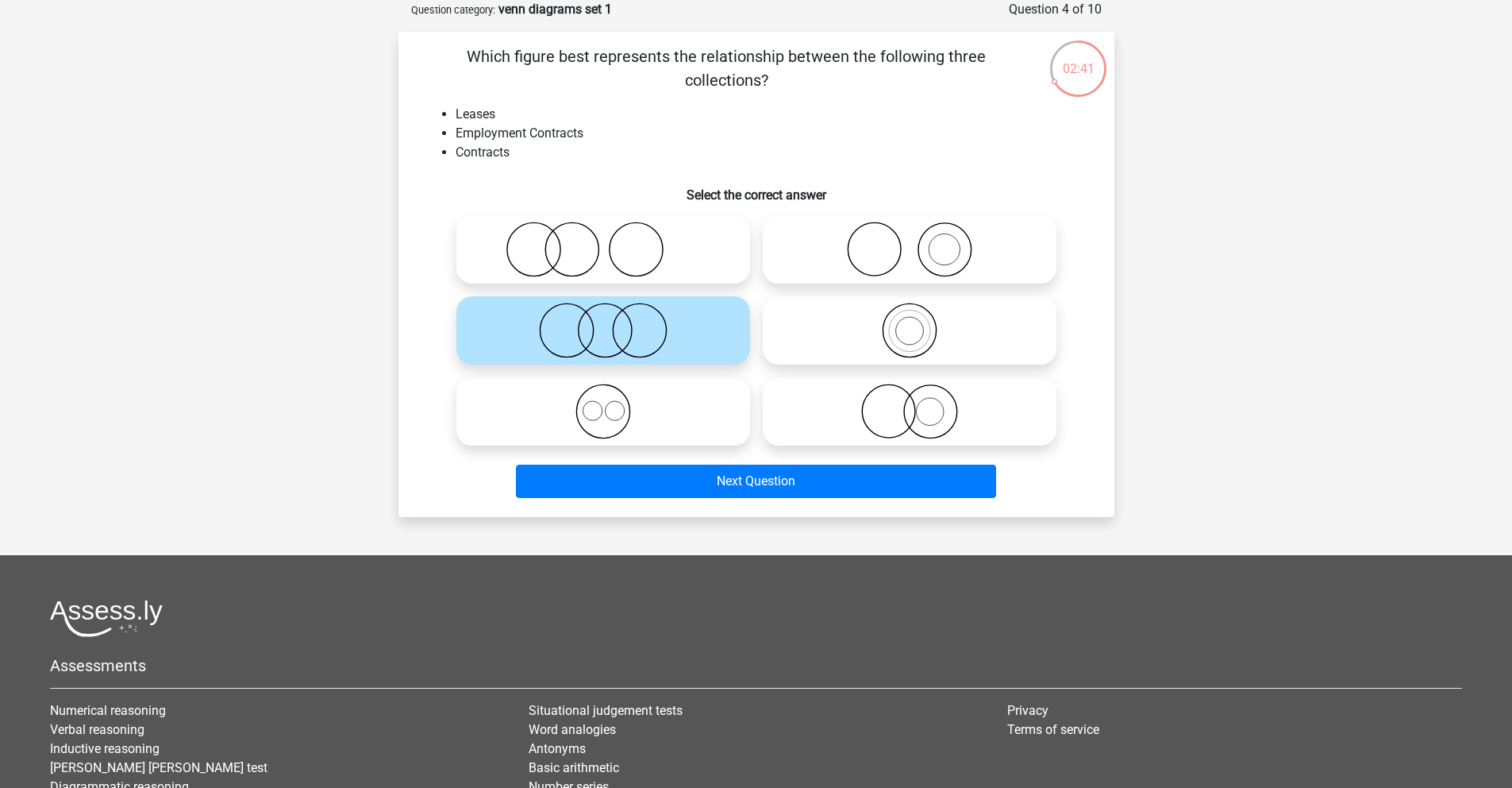
click at [577, 248] on icon at bounding box center [603, 249] width 281 height 56
click at [603, 242] on input "radio" at bounding box center [609, 236] width 11 height 11
radio input "true"
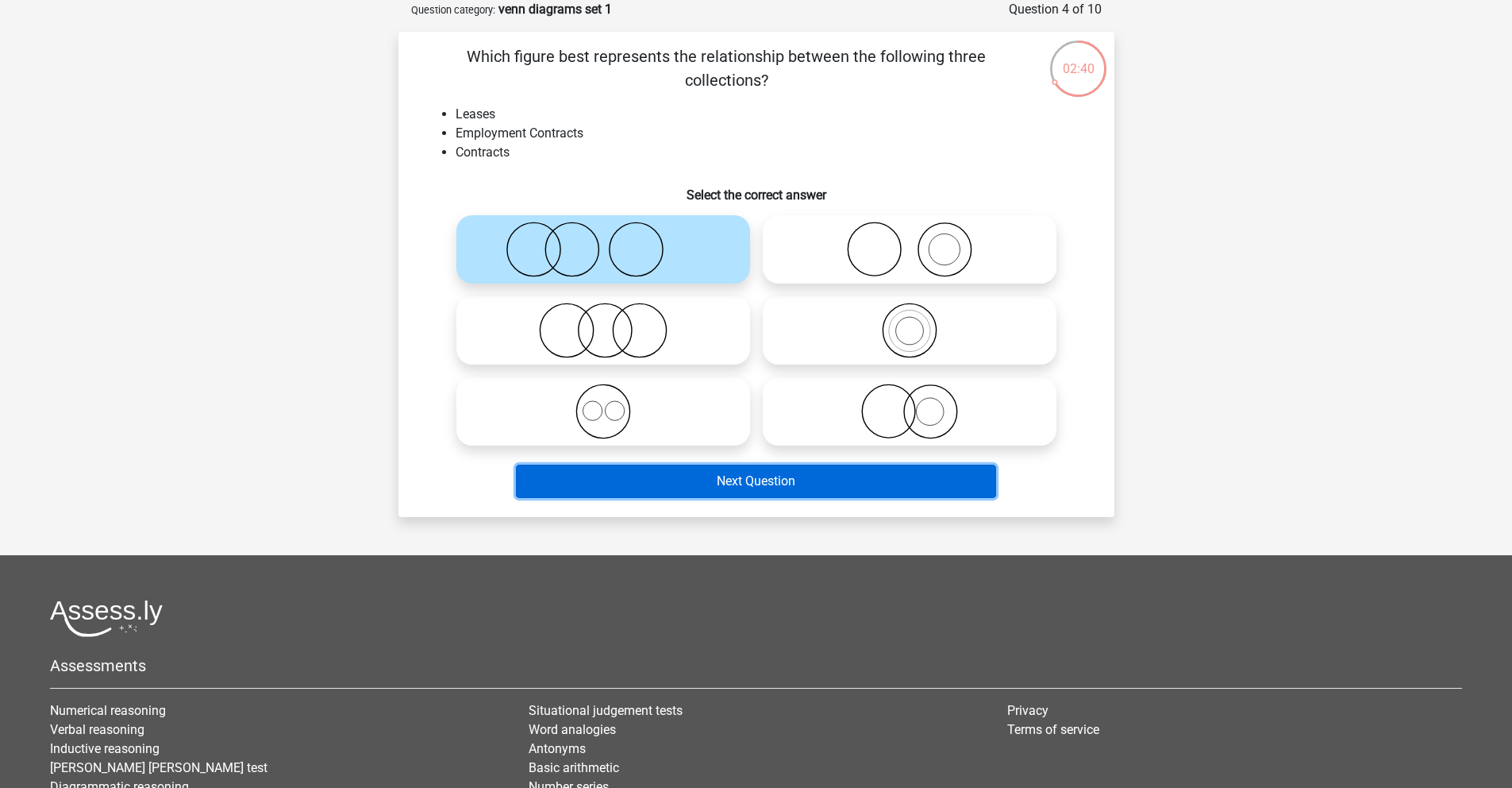
click at [733, 484] on button "Next Question" at bounding box center [756, 481] width 481 height 33
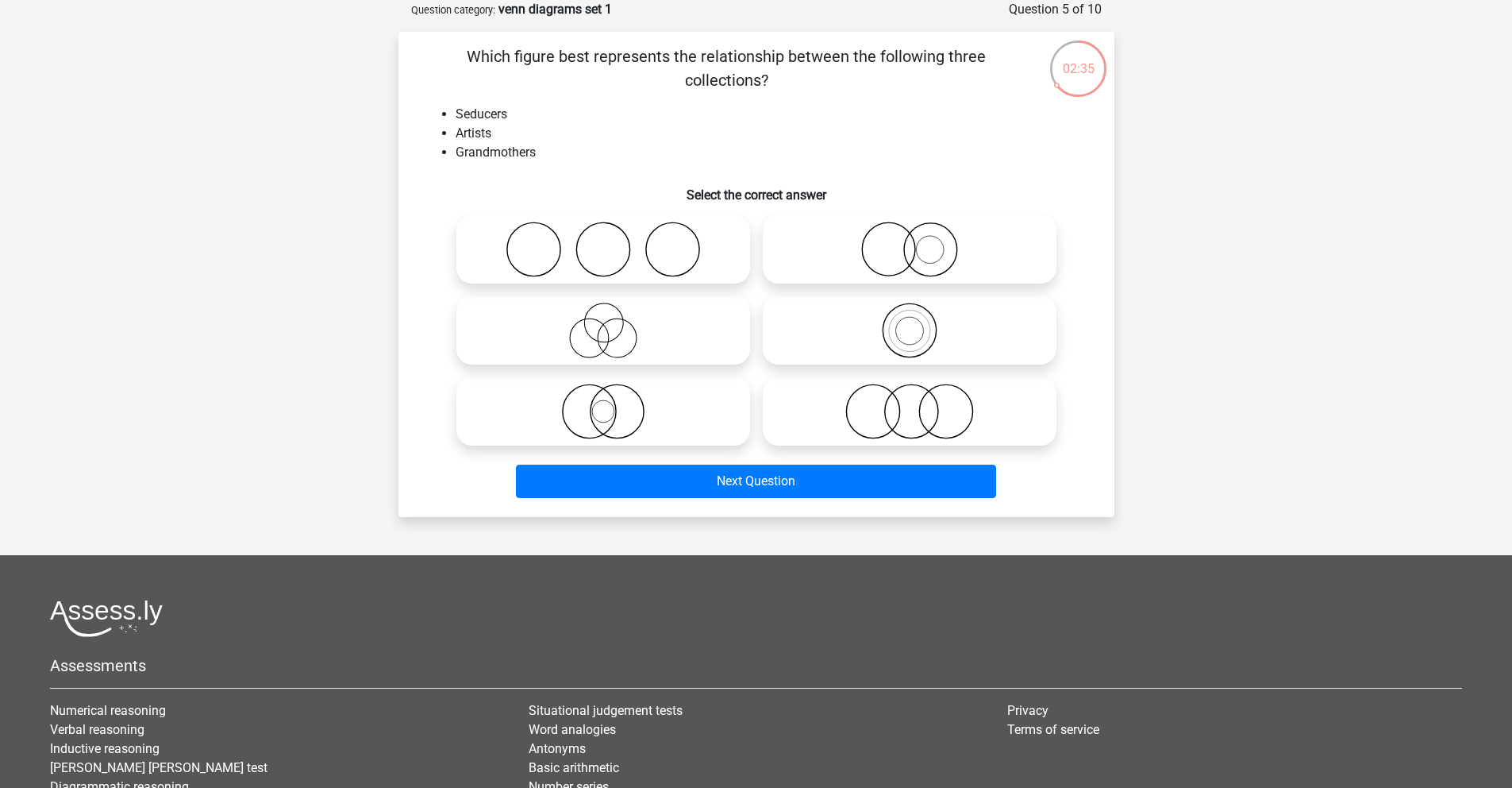
click at [605, 243] on icon at bounding box center [603, 249] width 281 height 56
click at [605, 242] on input "radio" at bounding box center [609, 236] width 11 height 11
radio input "true"
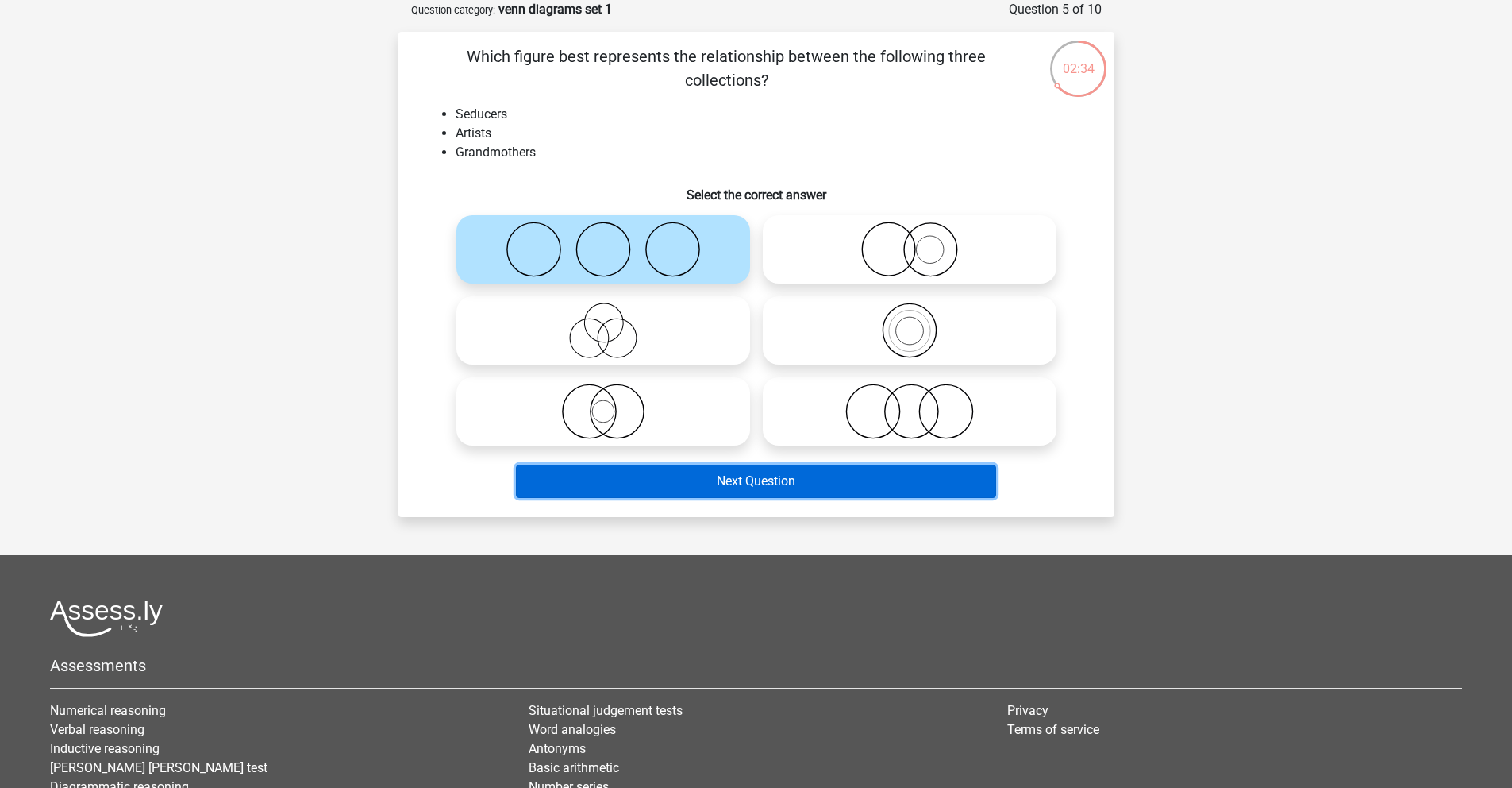
click at [747, 473] on button "Next Question" at bounding box center [756, 481] width 481 height 33
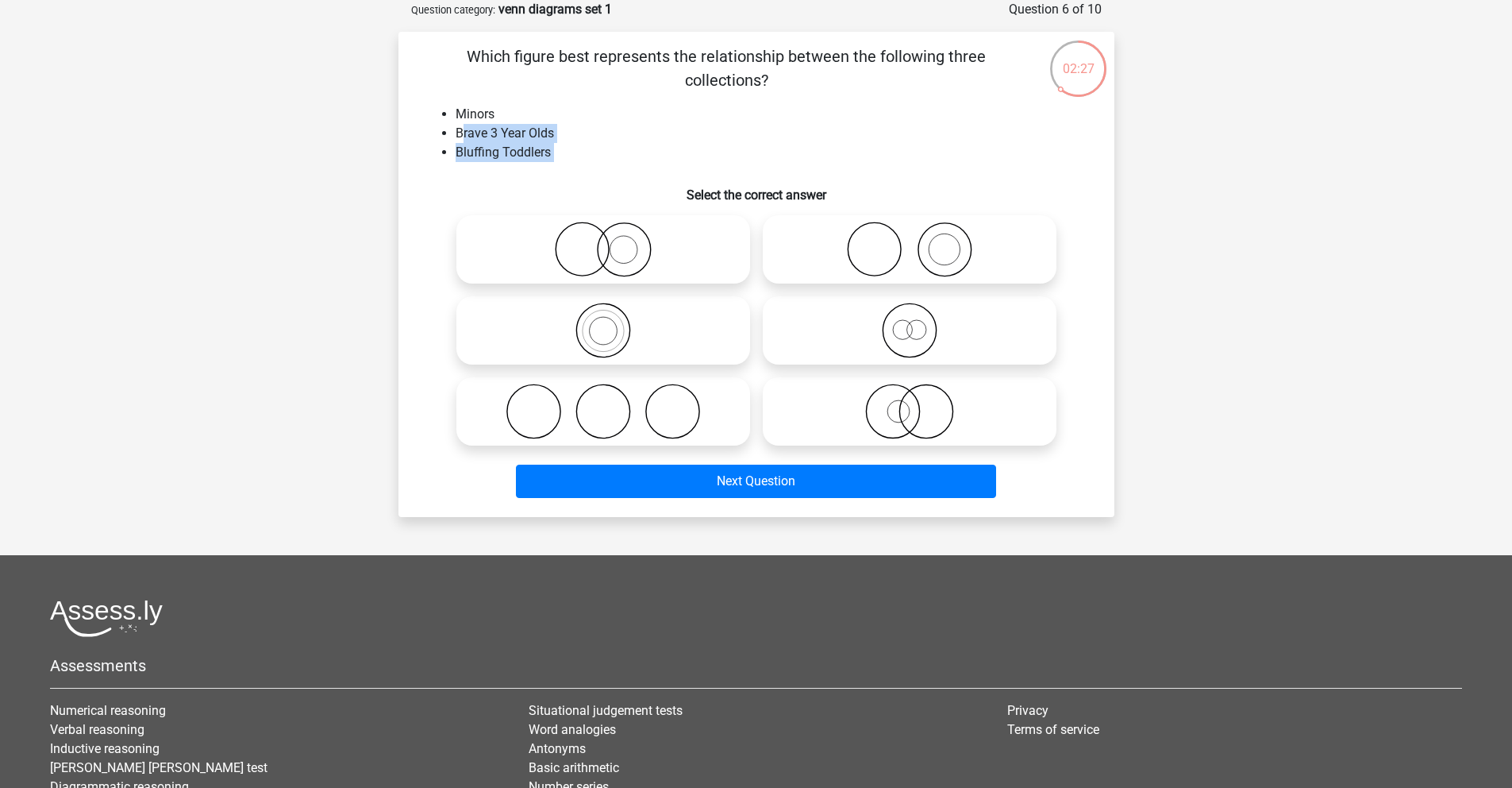
drag, startPoint x: 460, startPoint y: 133, endPoint x: 607, endPoint y: 171, distance: 151.8
click at [607, 171] on div "Which figure best represents the relationship between the following three colle…" at bounding box center [756, 274] width 704 height 459
click at [638, 415] on icon at bounding box center [603, 411] width 281 height 56
click at [614, 404] on input "radio" at bounding box center [609, 398] width 11 height 11
radio input "true"
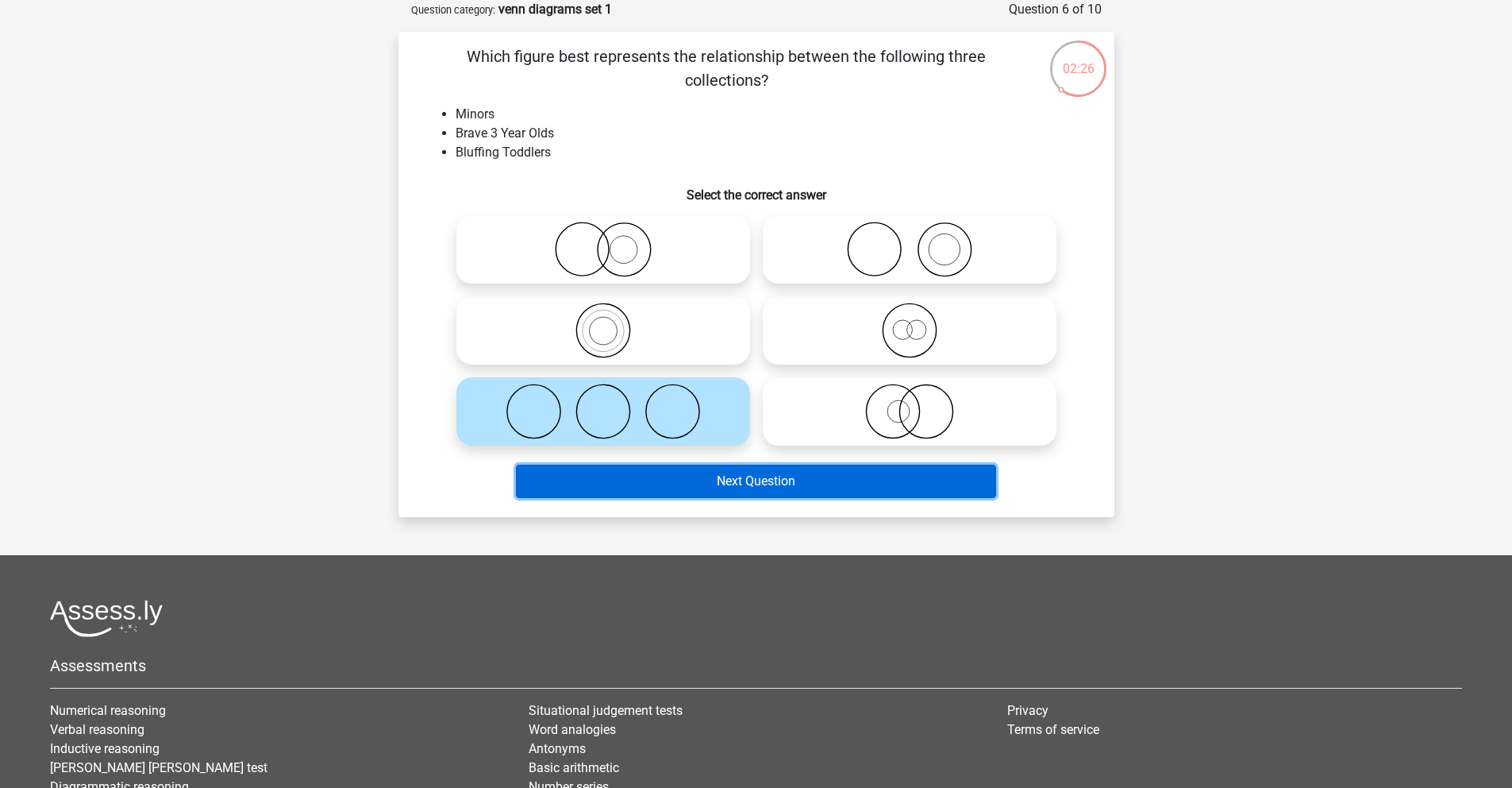
click at [828, 484] on button "Next Question" at bounding box center [756, 481] width 481 height 33
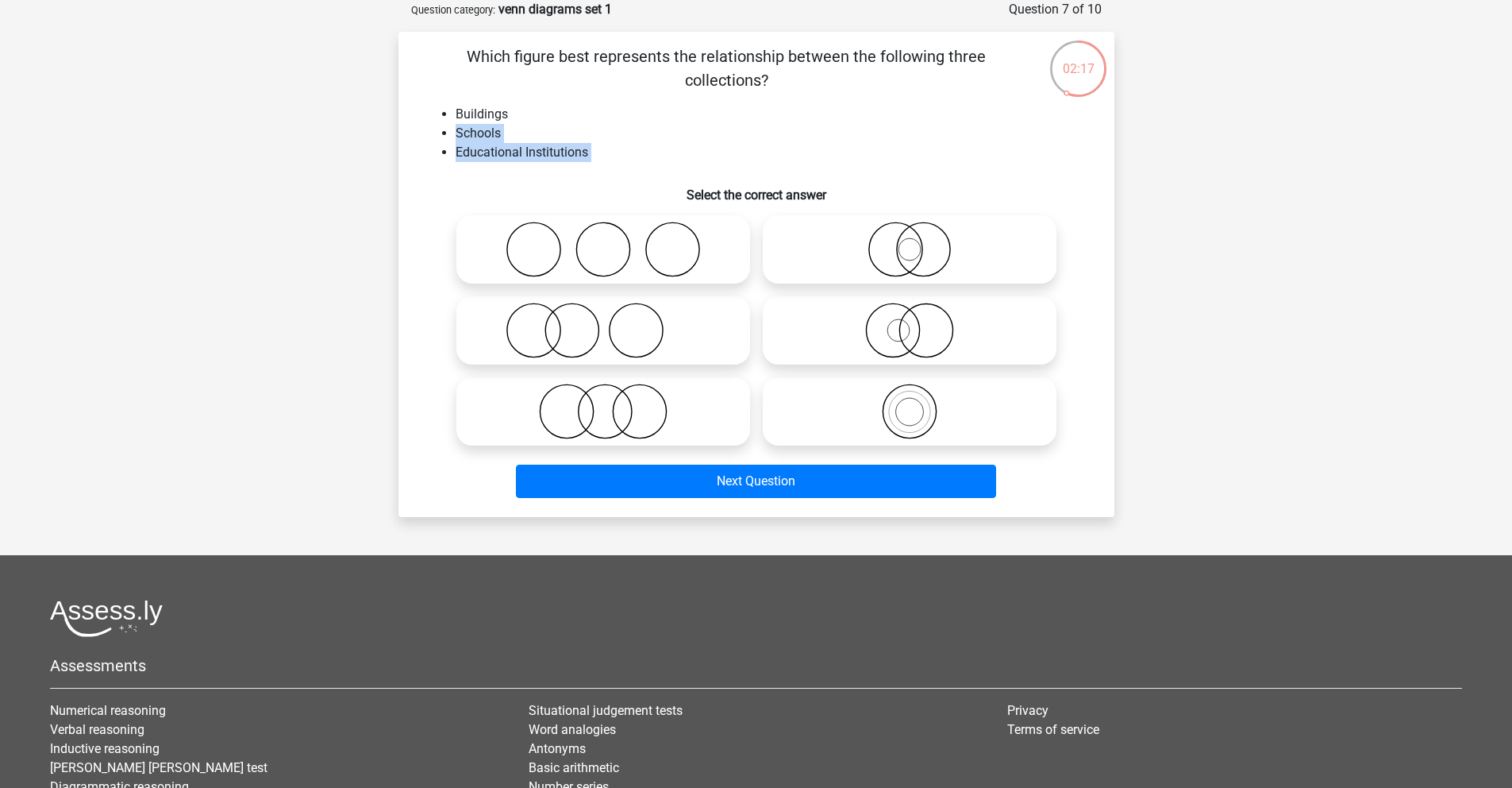
drag, startPoint x: 457, startPoint y: 135, endPoint x: 628, endPoint y: 166, distance: 173.8
click at [628, 166] on div "Which figure best represents the relationship between the following three colle…" at bounding box center [756, 274] width 704 height 459
click at [602, 333] on icon at bounding box center [603, 330] width 281 height 56
click at [603, 322] on input "radio" at bounding box center [609, 318] width 11 height 11
radio input "true"
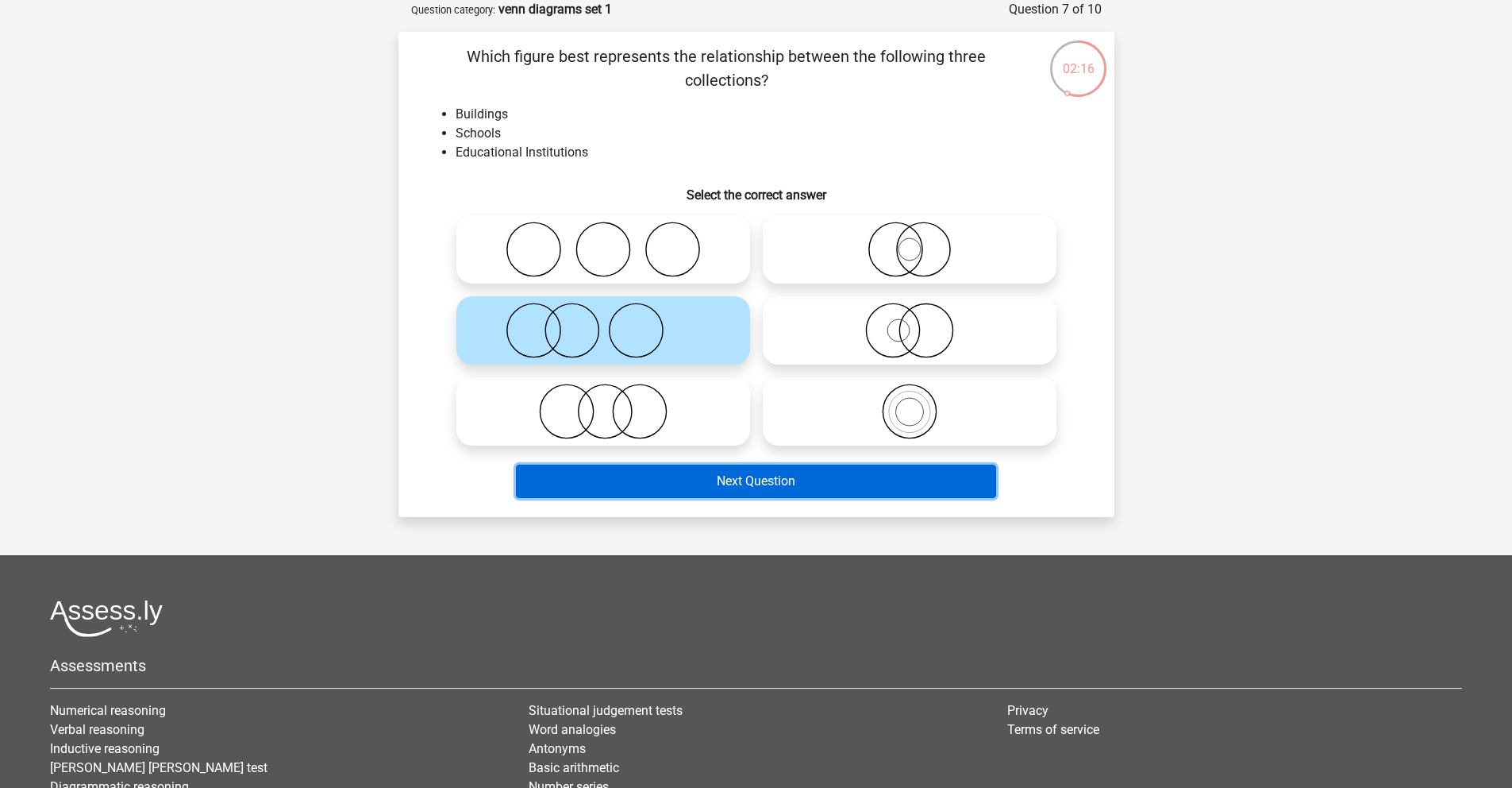
click at [726, 484] on button "Next Question" at bounding box center [756, 481] width 481 height 33
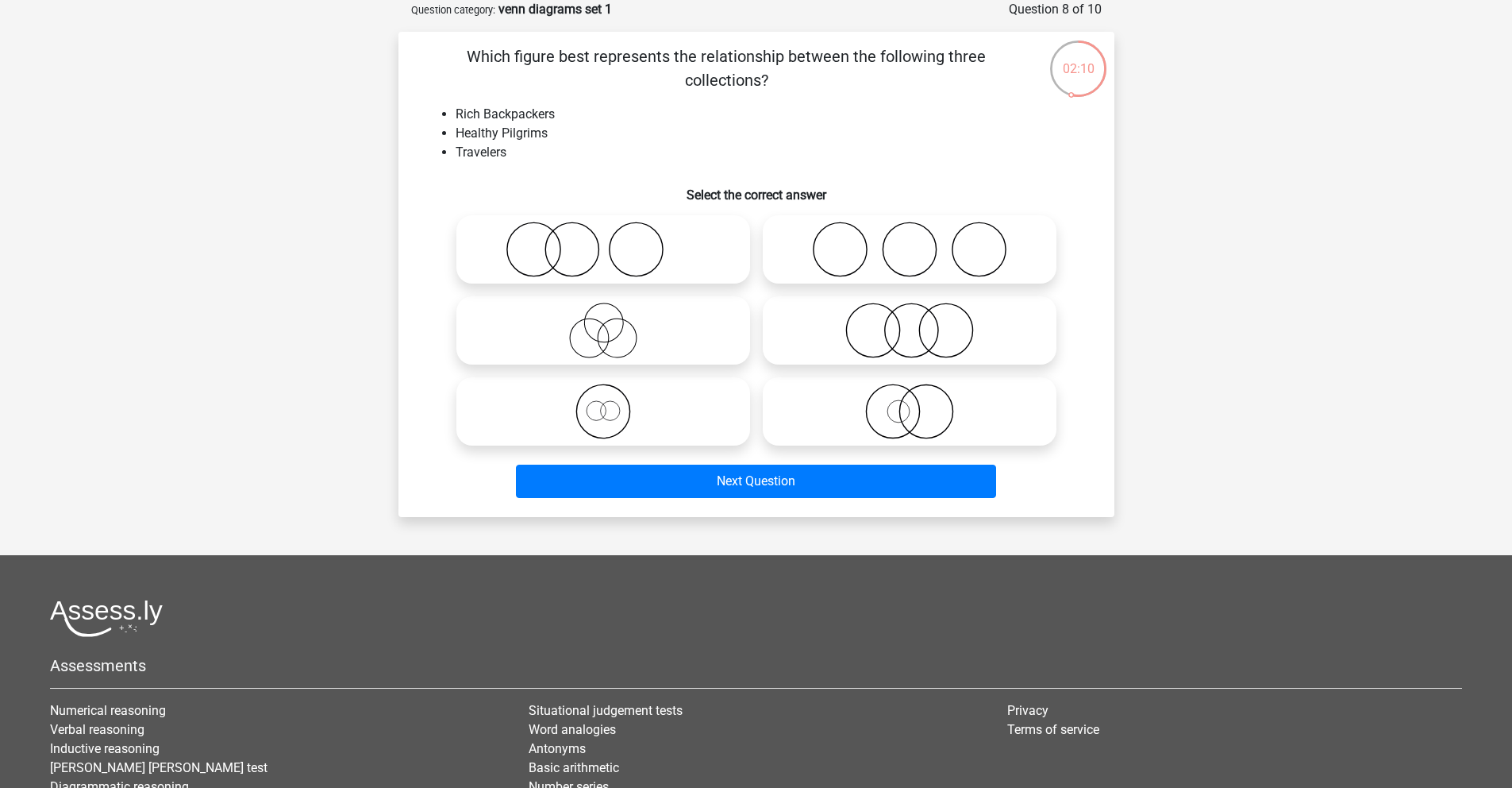
click at [893, 252] on icon at bounding box center [910, 249] width 281 height 56
click at [910, 242] on input "radio" at bounding box center [915, 236] width 11 height 11
radio input "true"
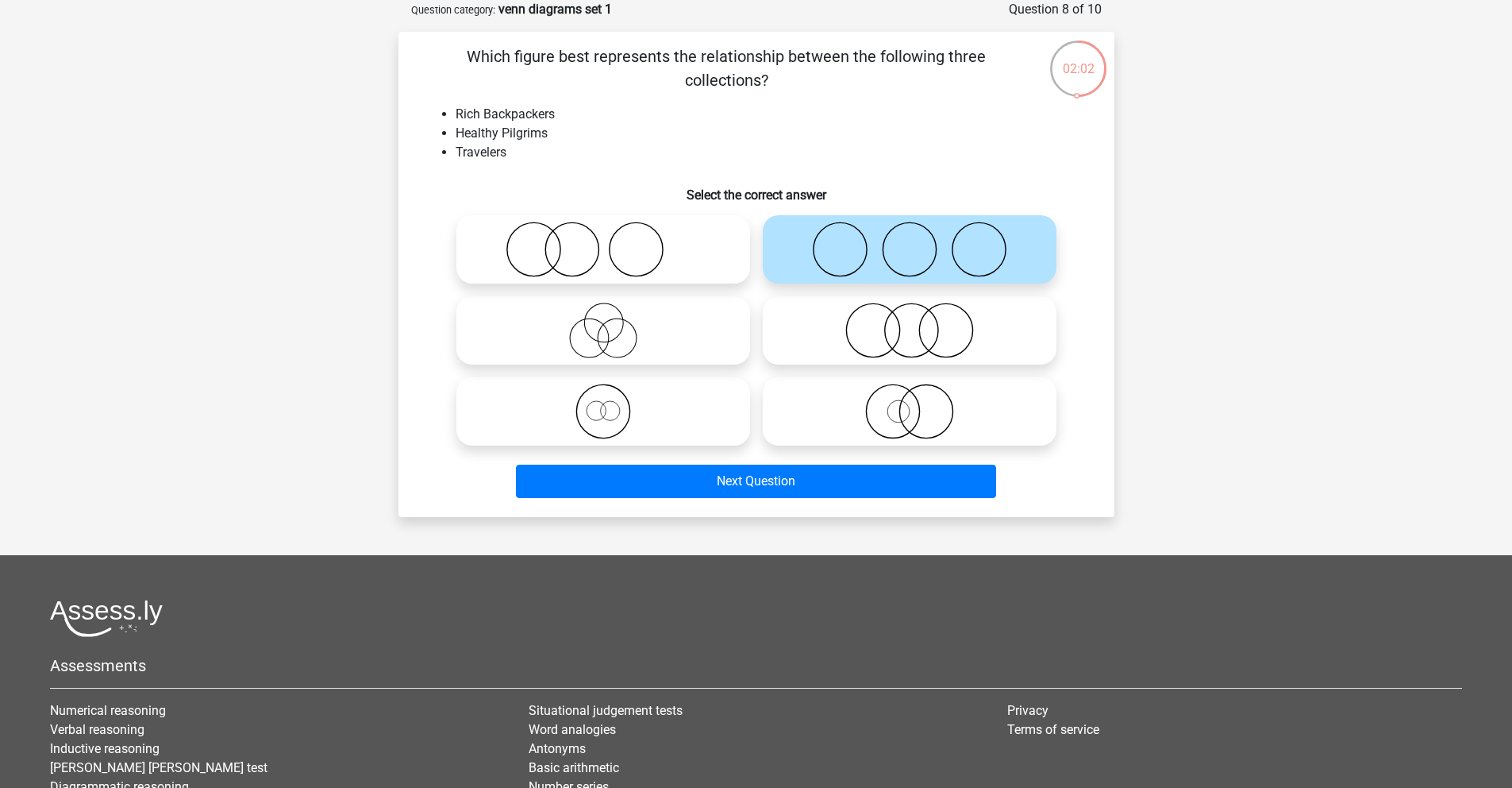
click at [594, 256] on icon at bounding box center [603, 249] width 281 height 56
click at [603, 242] on input "radio" at bounding box center [609, 236] width 11 height 11
radio input "true"
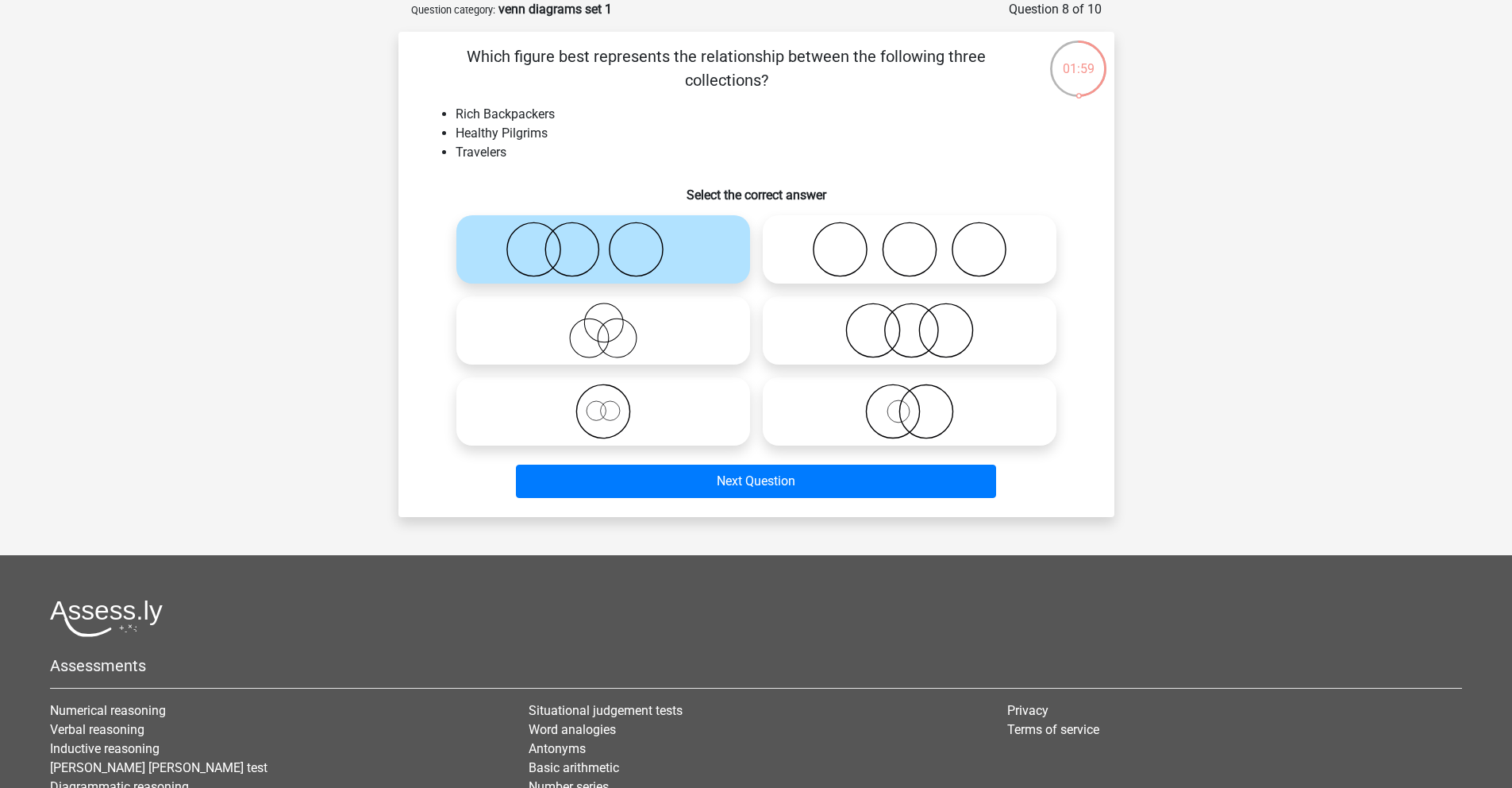
click at [859, 265] on icon at bounding box center [910, 249] width 281 height 56
click at [910, 242] on input "radio" at bounding box center [915, 236] width 11 height 11
radio input "true"
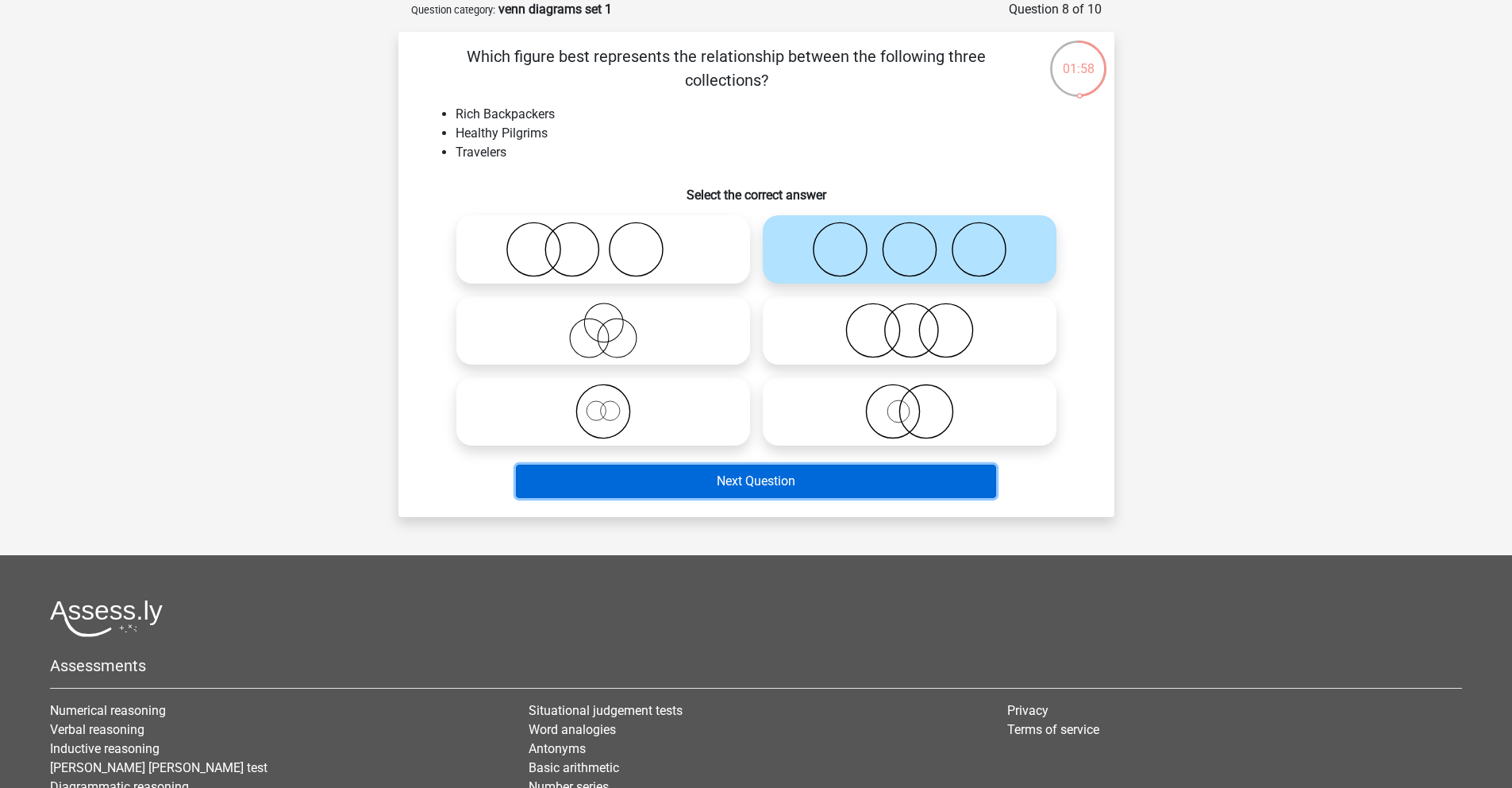
click at [697, 492] on button "Next Question" at bounding box center [756, 481] width 481 height 33
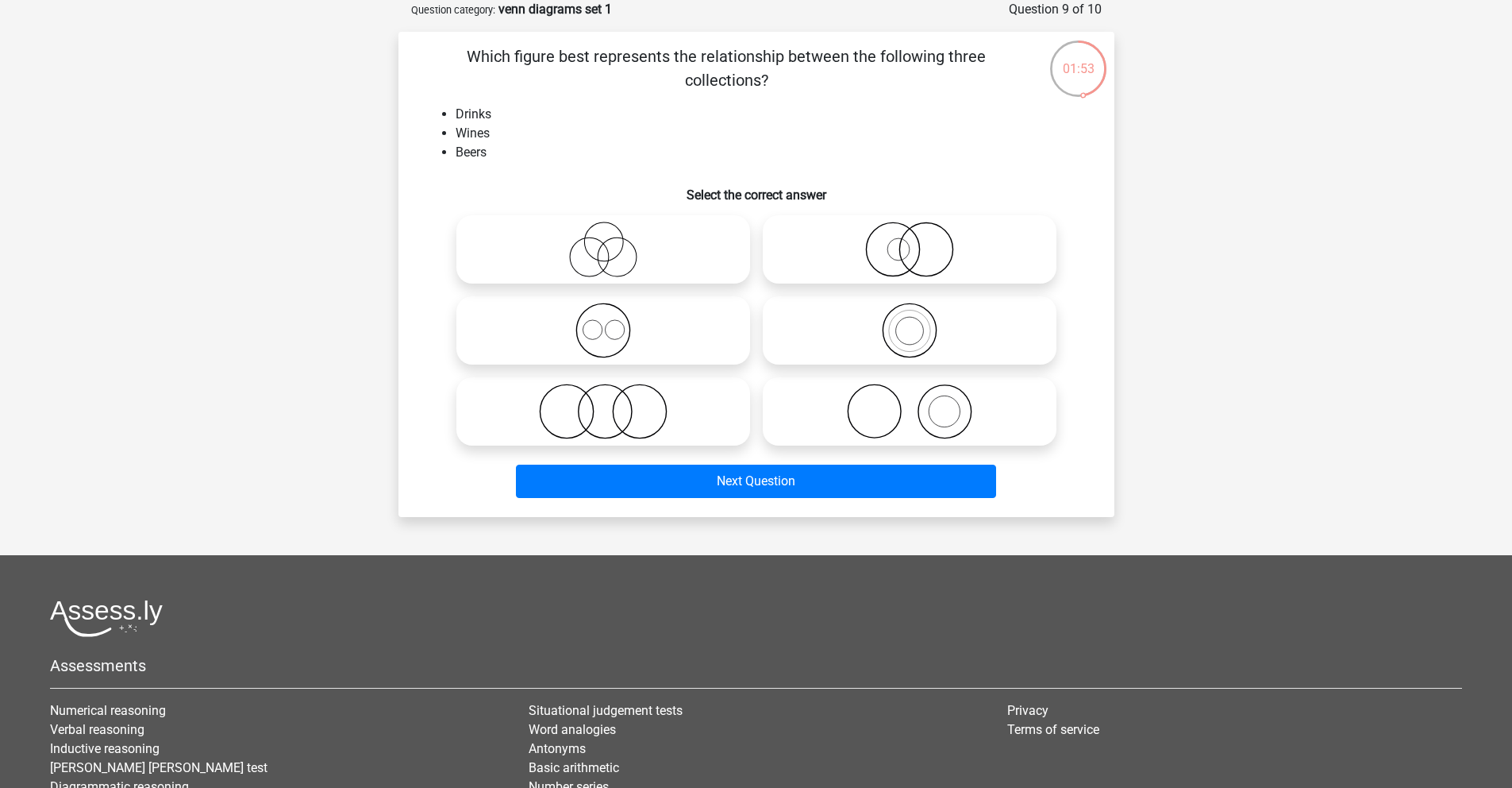
click at [696, 257] on icon at bounding box center [603, 249] width 281 height 56
click at [614, 242] on input "radio" at bounding box center [609, 236] width 11 height 11
radio input "true"
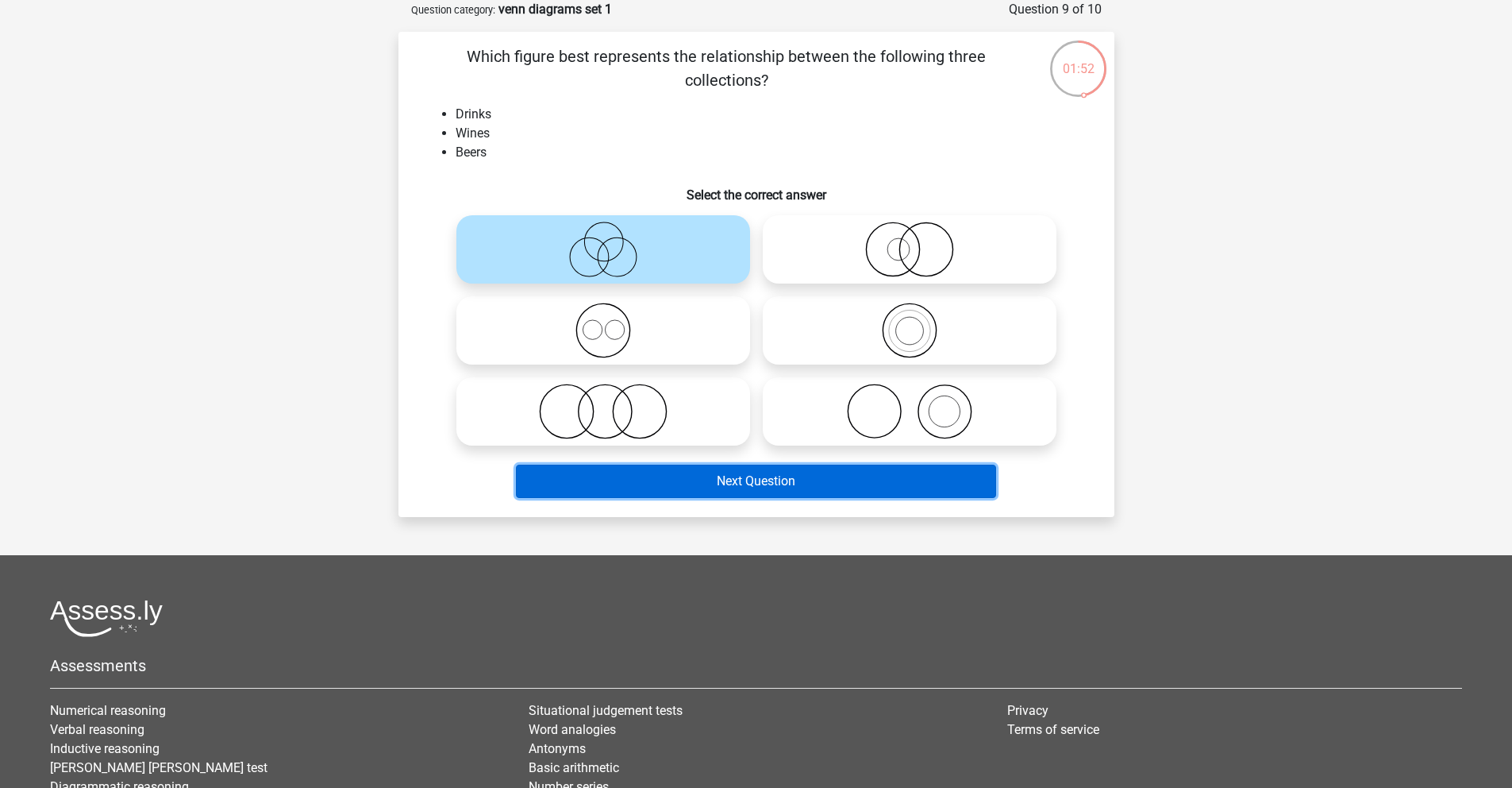
click at [705, 480] on button "Next Question" at bounding box center [756, 481] width 481 height 33
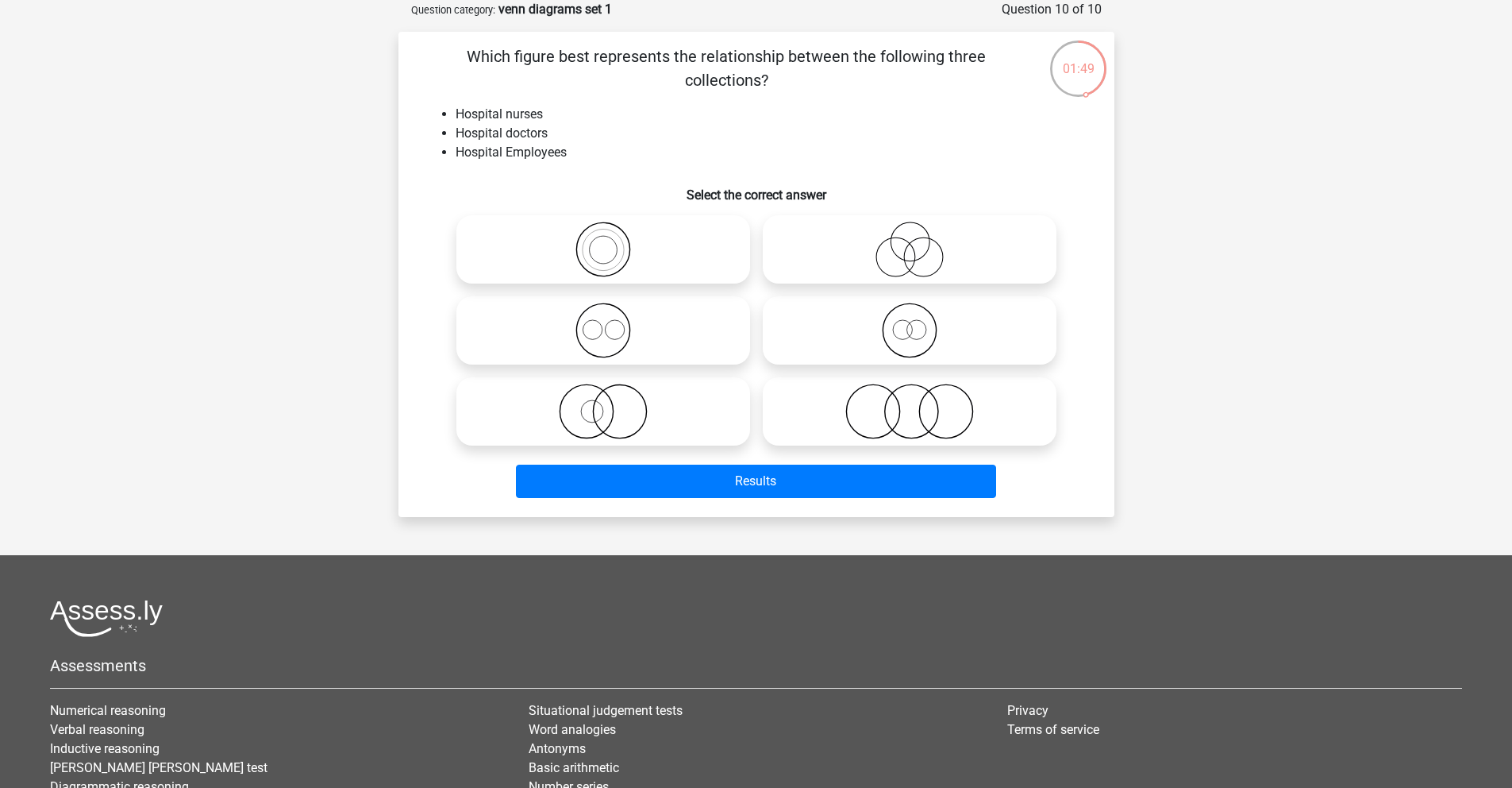
click at [608, 245] on icon at bounding box center [603, 249] width 281 height 56
click at [608, 242] on input "radio" at bounding box center [609, 236] width 11 height 11
radio input "true"
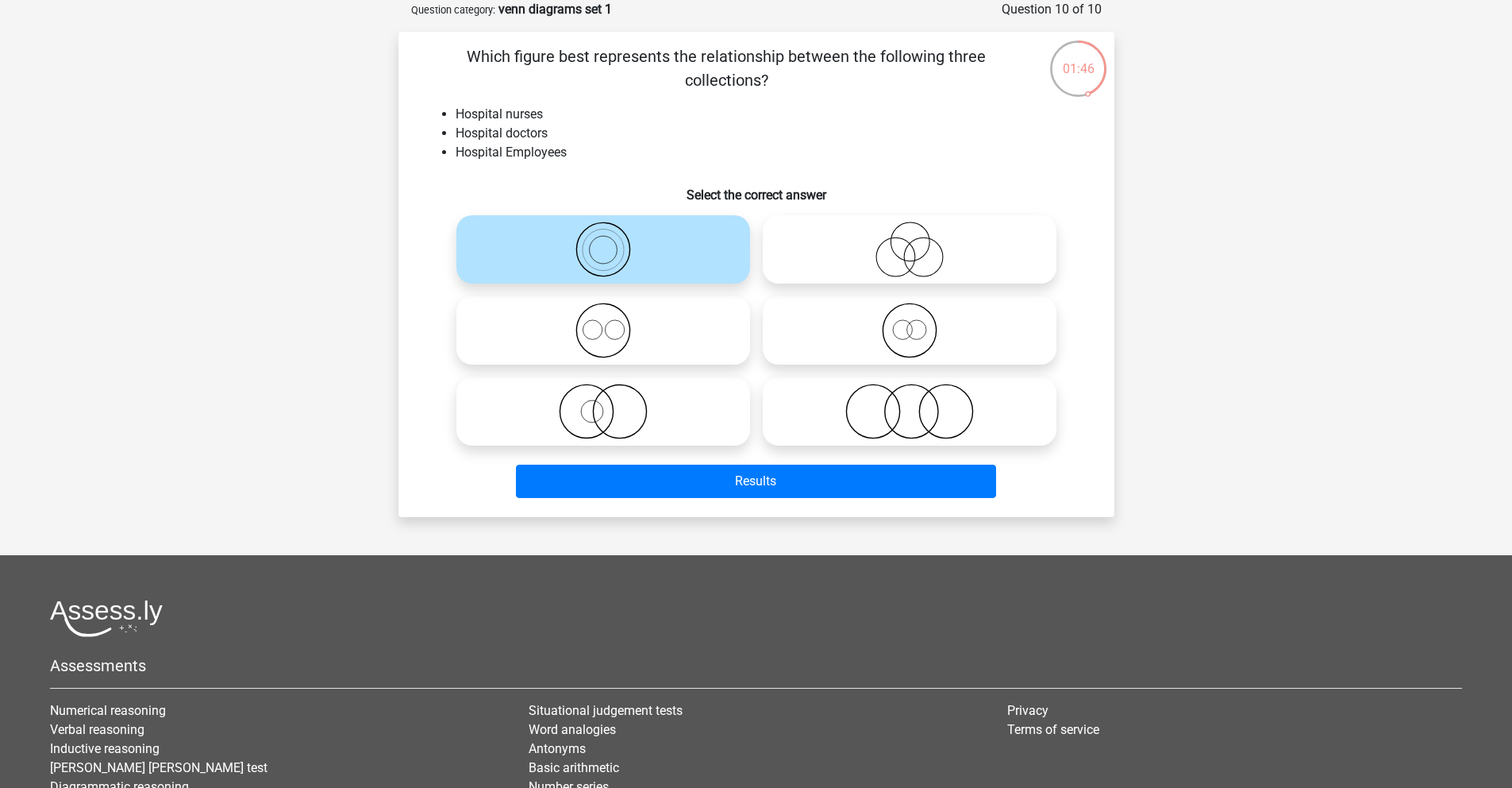
click at [730, 500] on div "Results" at bounding box center [756, 484] width 613 height 39
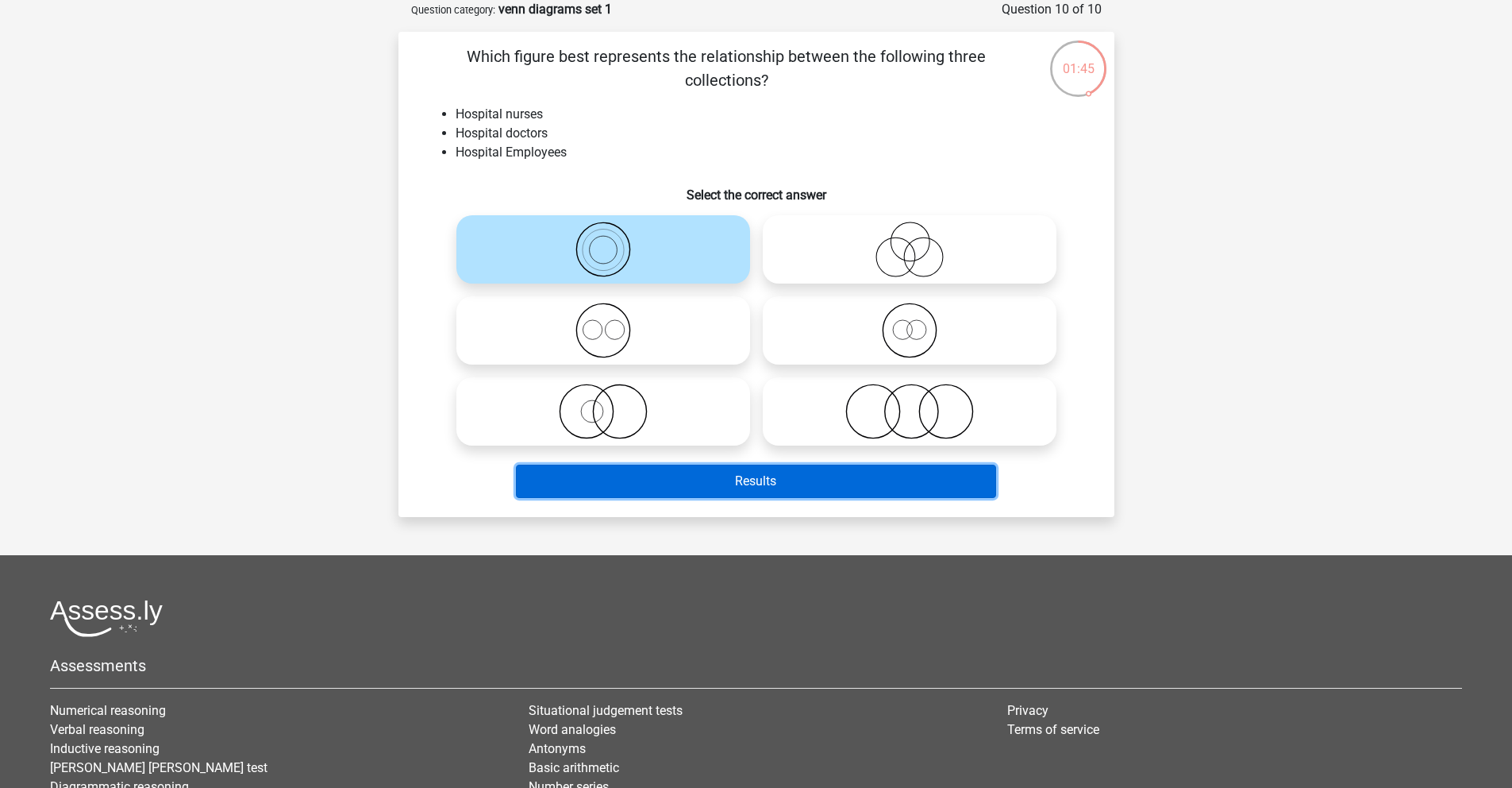
click at [718, 488] on button "Results" at bounding box center [756, 481] width 481 height 33
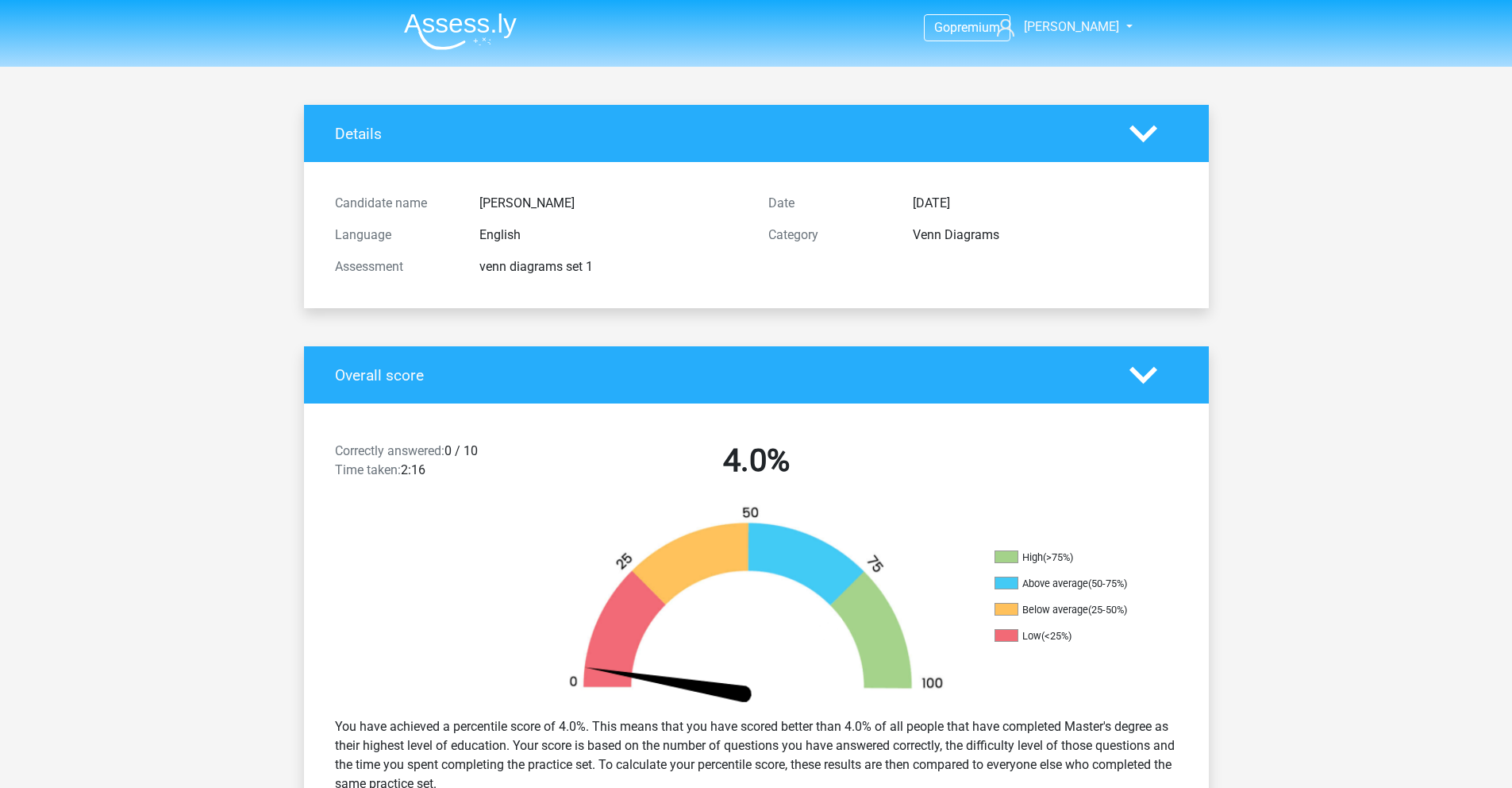
click at [1147, 154] on div "Details" at bounding box center [756, 133] width 905 height 57
click at [1140, 141] on icon at bounding box center [1143, 133] width 28 height 28
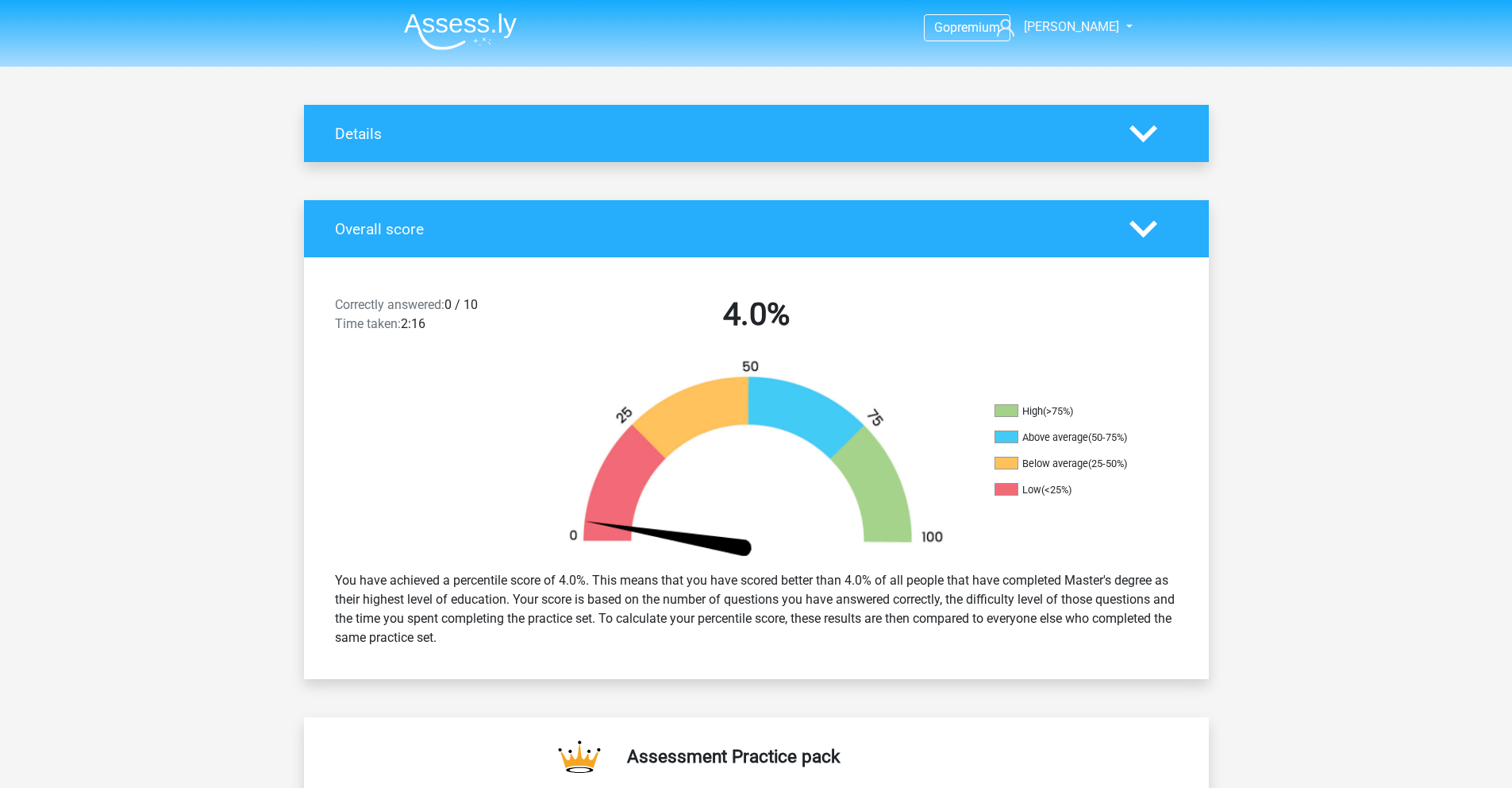
click at [456, 17] on img at bounding box center [460, 31] width 113 height 38
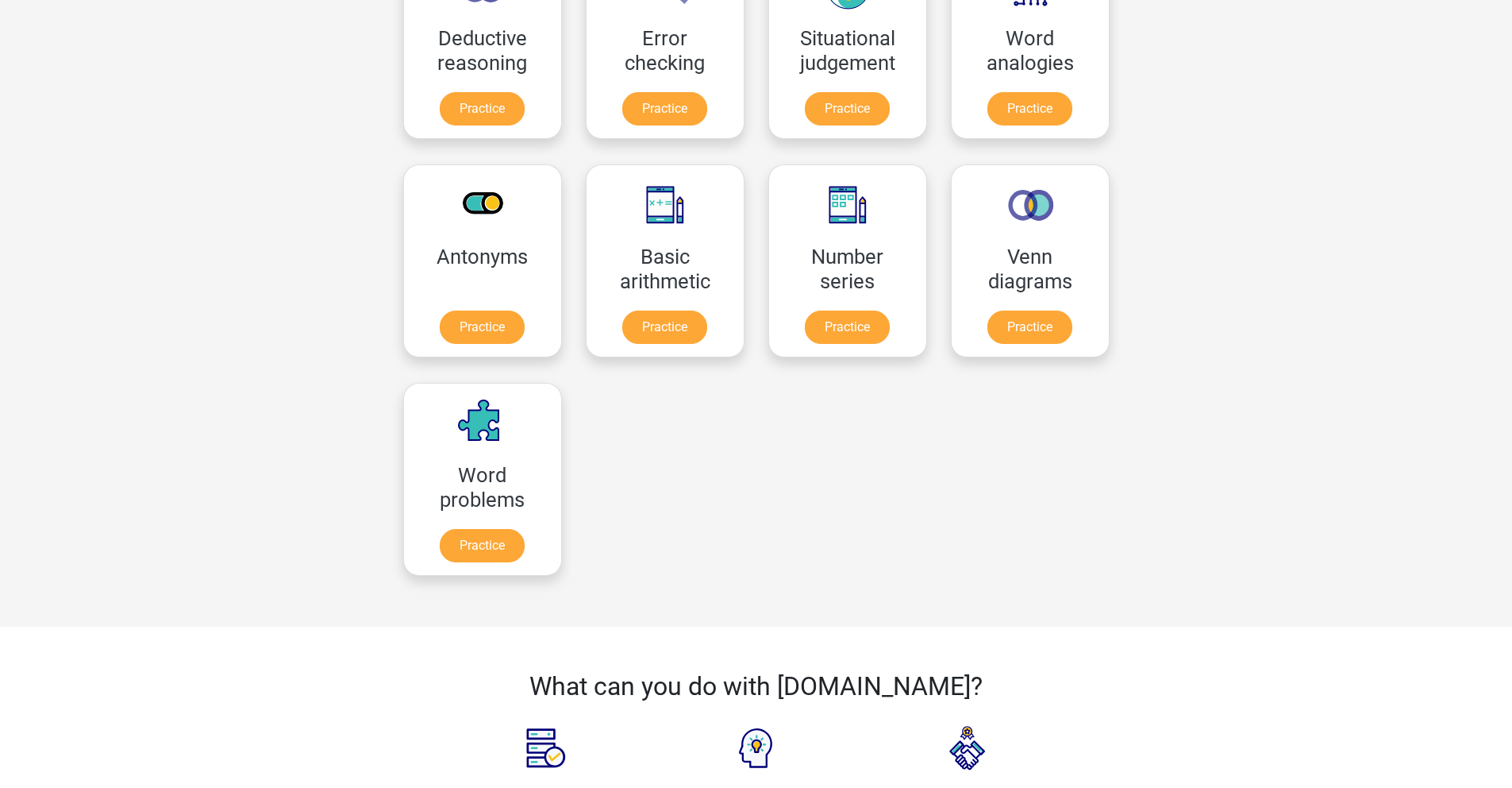
scroll to position [753, 0]
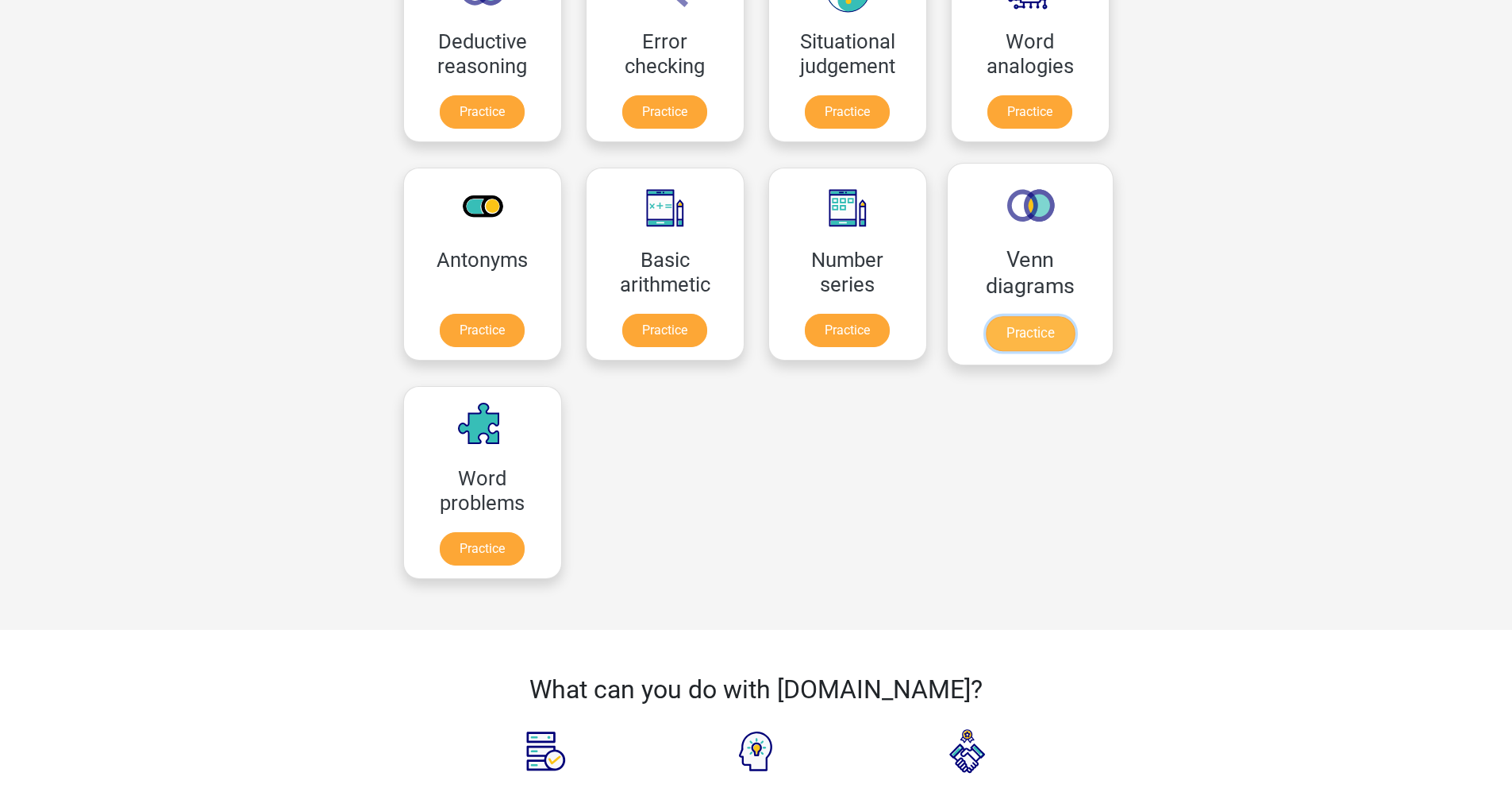
click at [986, 316] on link "Practice" at bounding box center [1029, 333] width 89 height 35
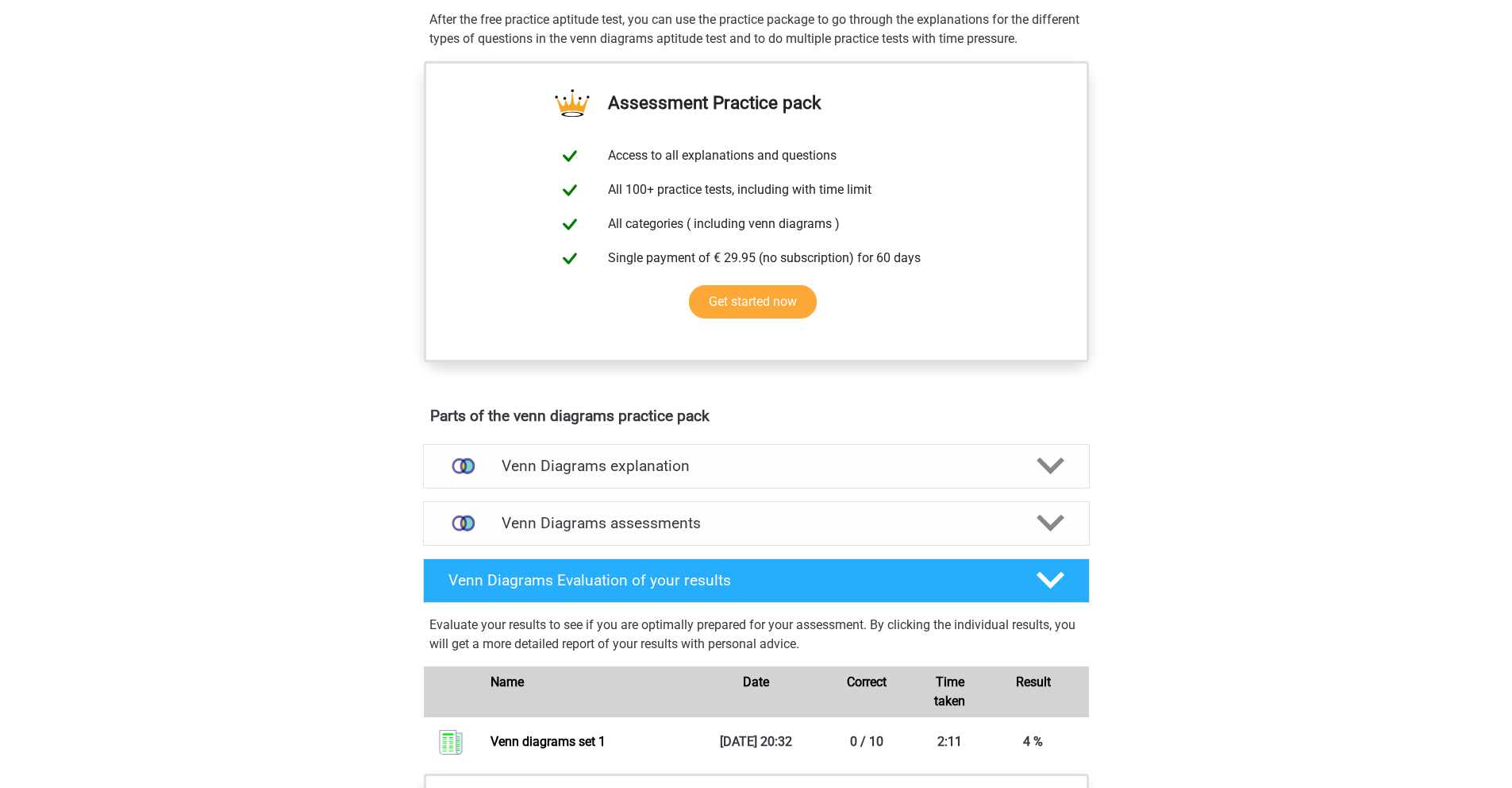
scroll to position [651, 0]
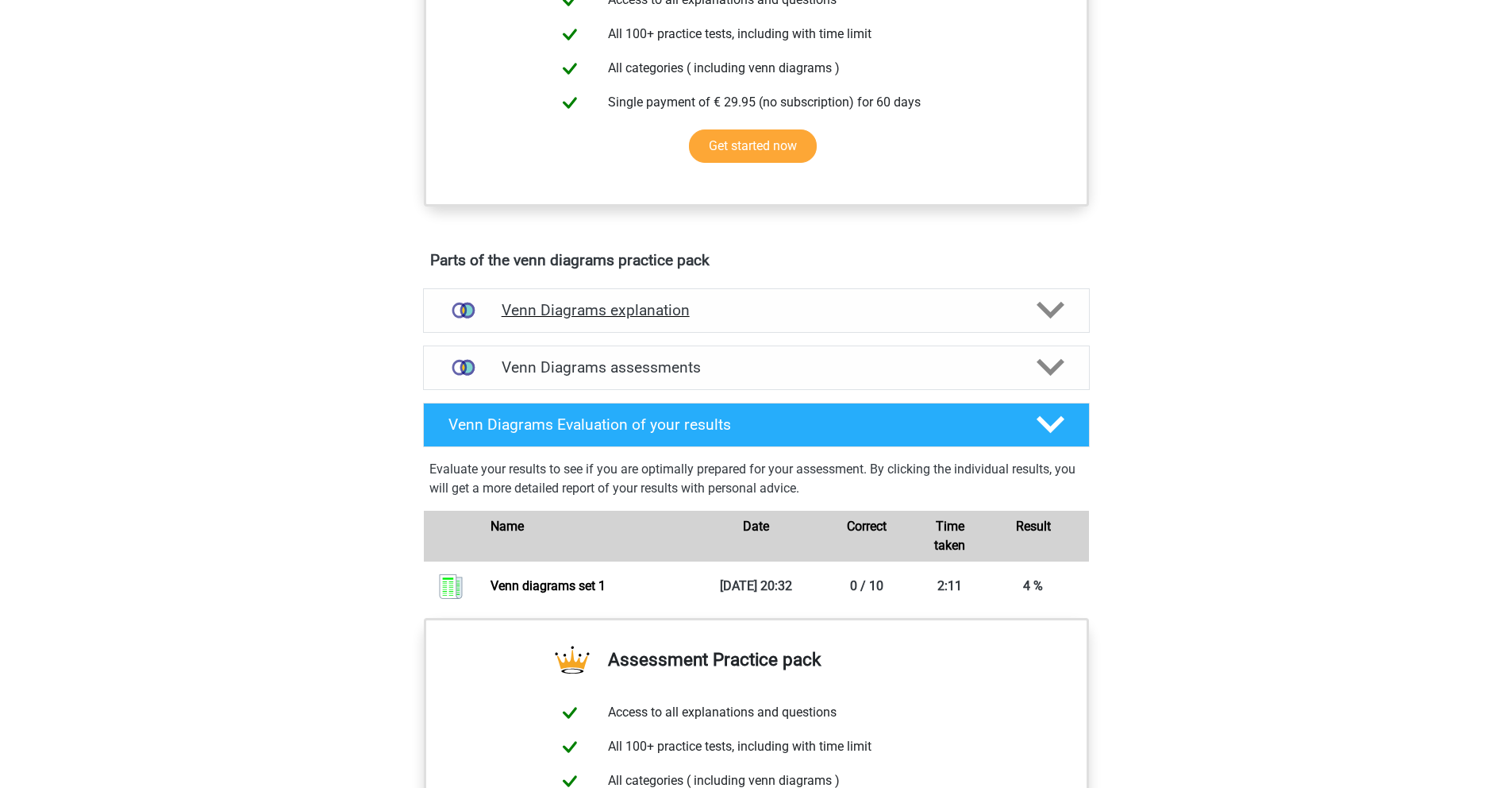
click at [705, 322] on div "Venn Diagrams explanation" at bounding box center [756, 311] width 667 height 45
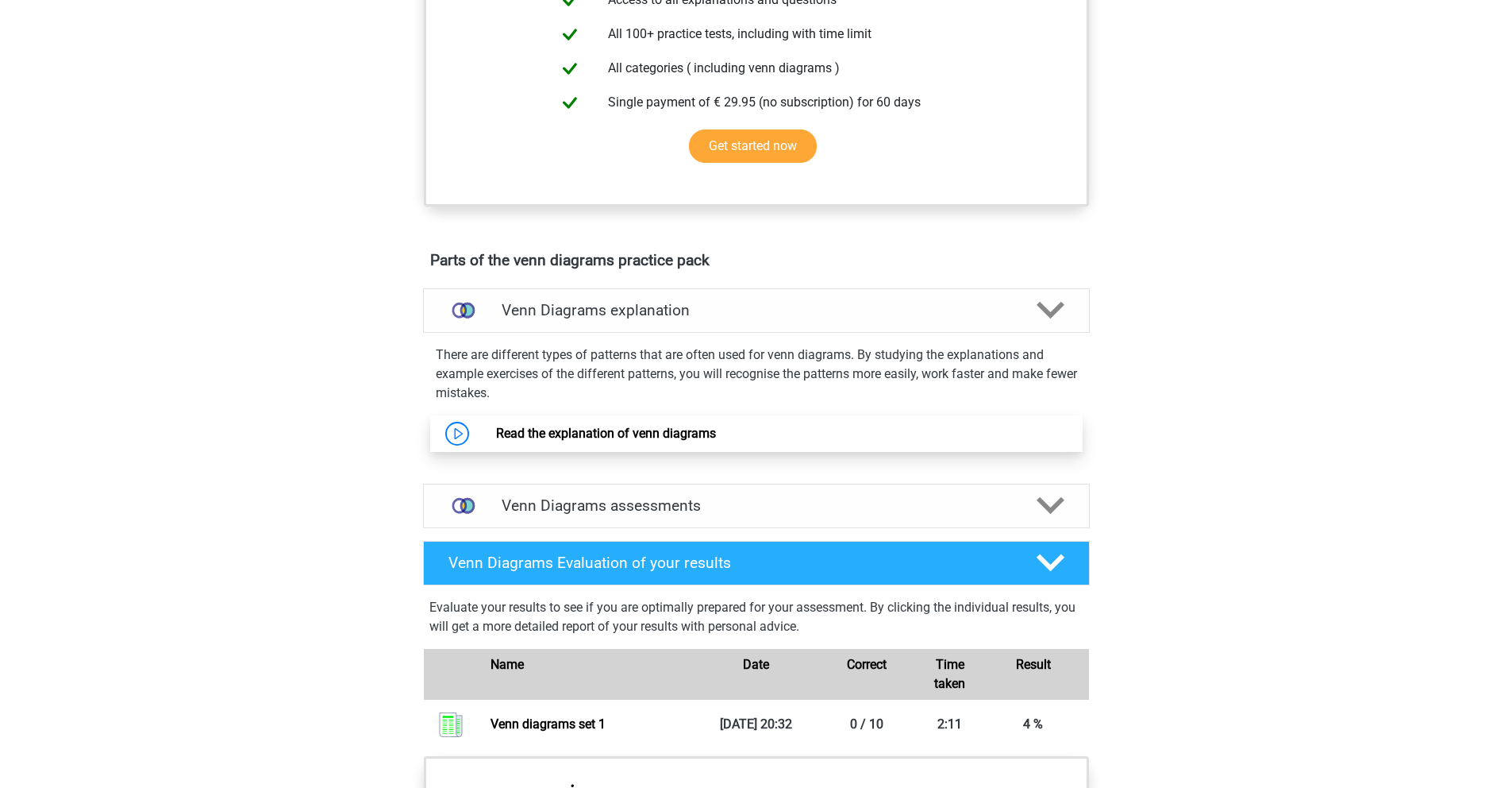
click at [618, 425] on link "Read the explanation of venn diagrams" at bounding box center [606, 433] width 220 height 15
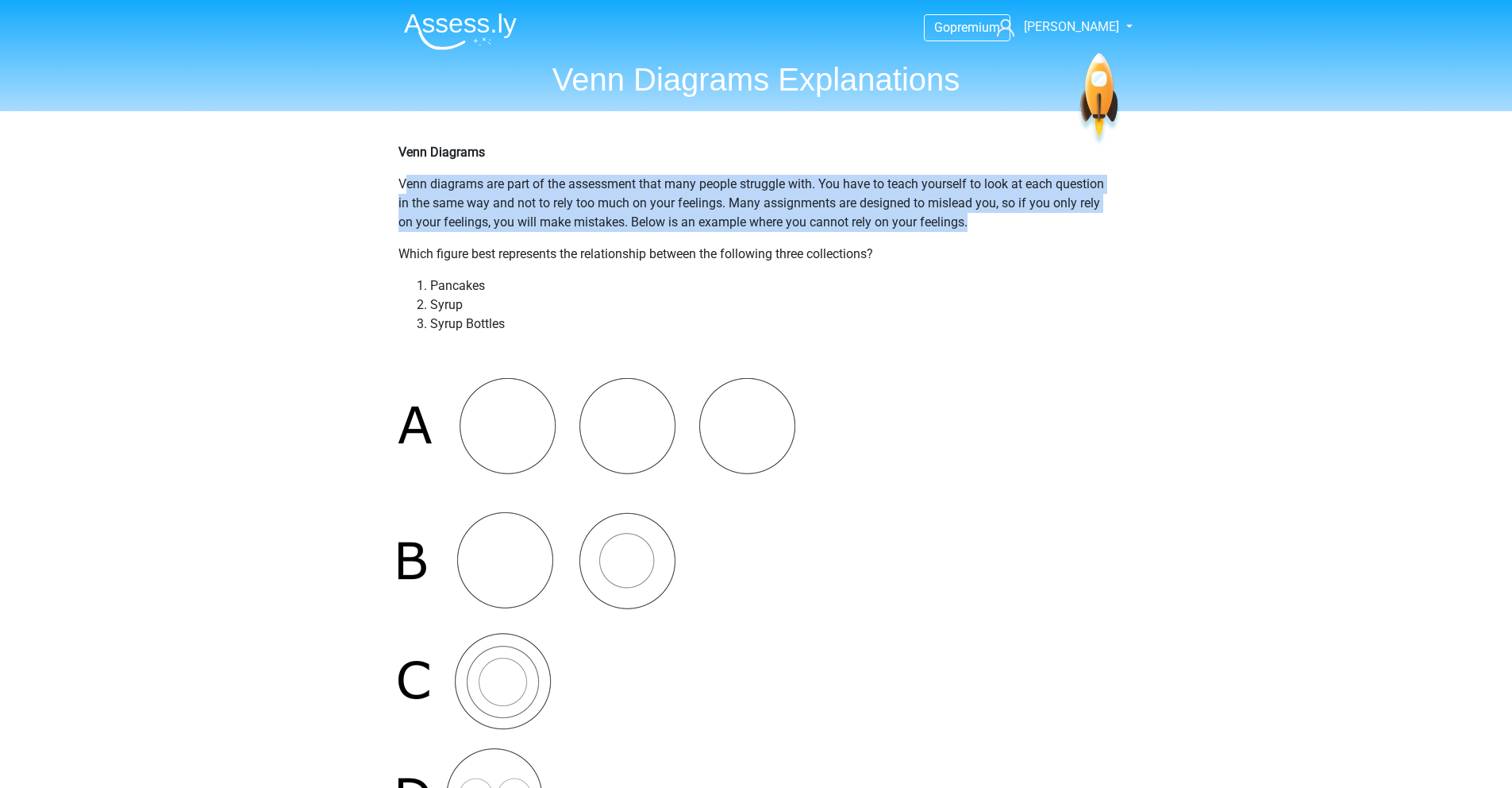
drag, startPoint x: 406, startPoint y: 186, endPoint x: 1015, endPoint y: 228, distance: 610.4
click at [1015, 228] on p "Venn diagrams are part of the assessment that many people struggle with. You ha…" at bounding box center [756, 203] width 716 height 57
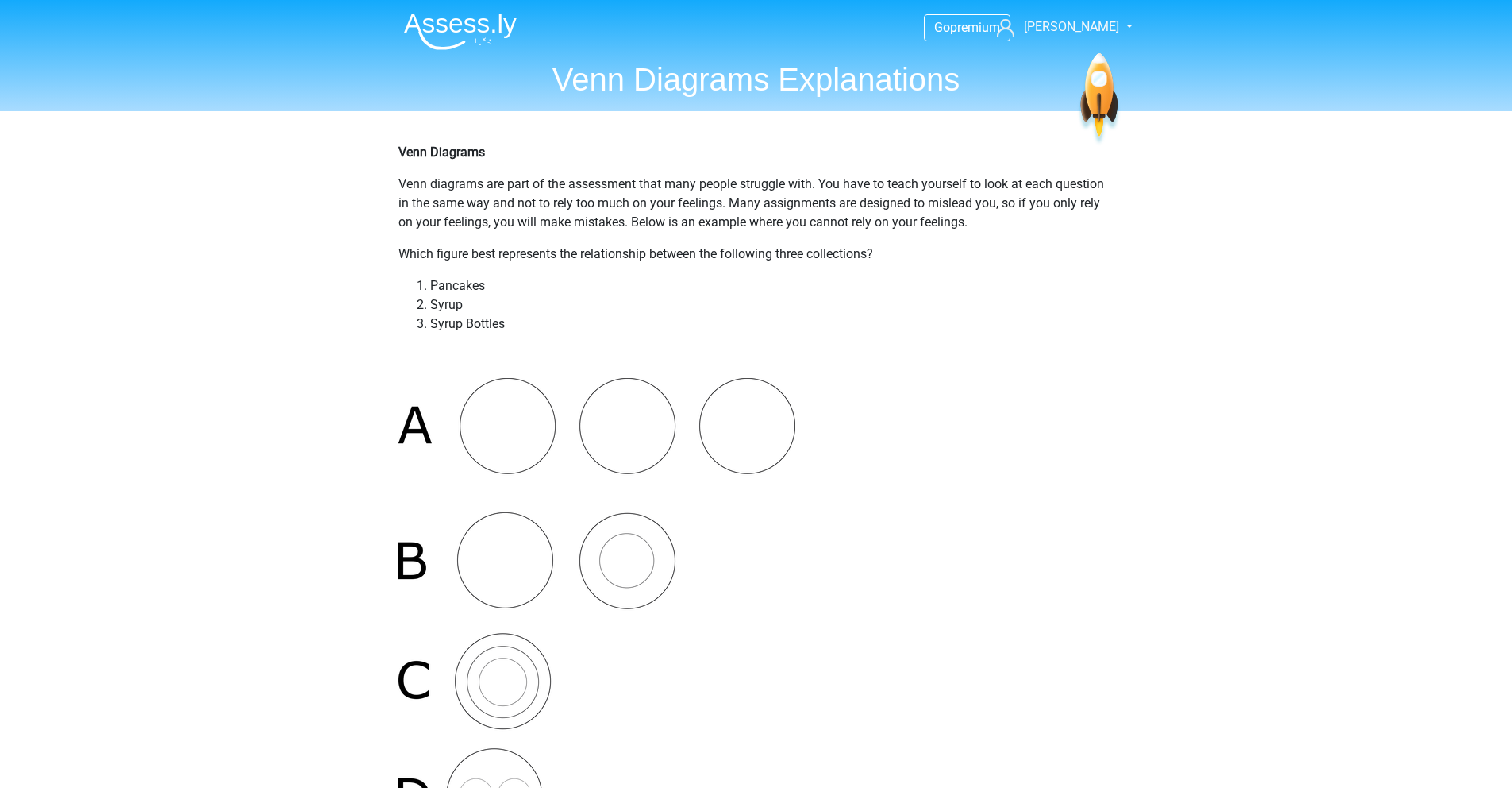
click at [1004, 258] on p "Which figure best represents the relationship between the following three colle…" at bounding box center [756, 253] width 716 height 19
drag, startPoint x: 987, startPoint y: 235, endPoint x: 673, endPoint y: 223, distance: 314.2
click at [492, 259] on p "Which figure best represents the relationship between the following three colle…" at bounding box center [756, 253] width 716 height 19
drag, startPoint x: 466, startPoint y: 246, endPoint x: 893, endPoint y: 277, distance: 428.1
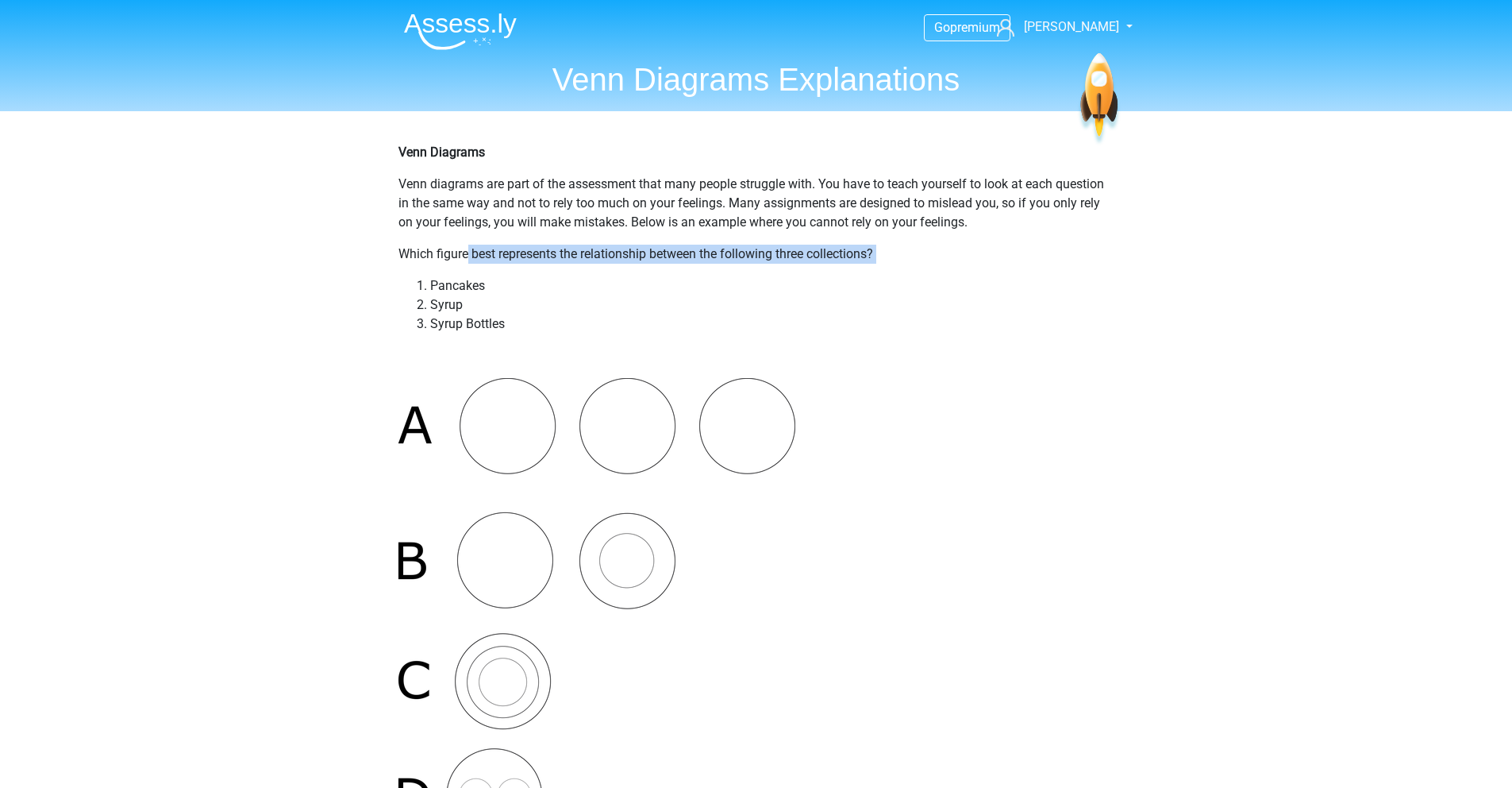
click at [768, 279] on li "Pancakes" at bounding box center [773, 286] width 684 height 19
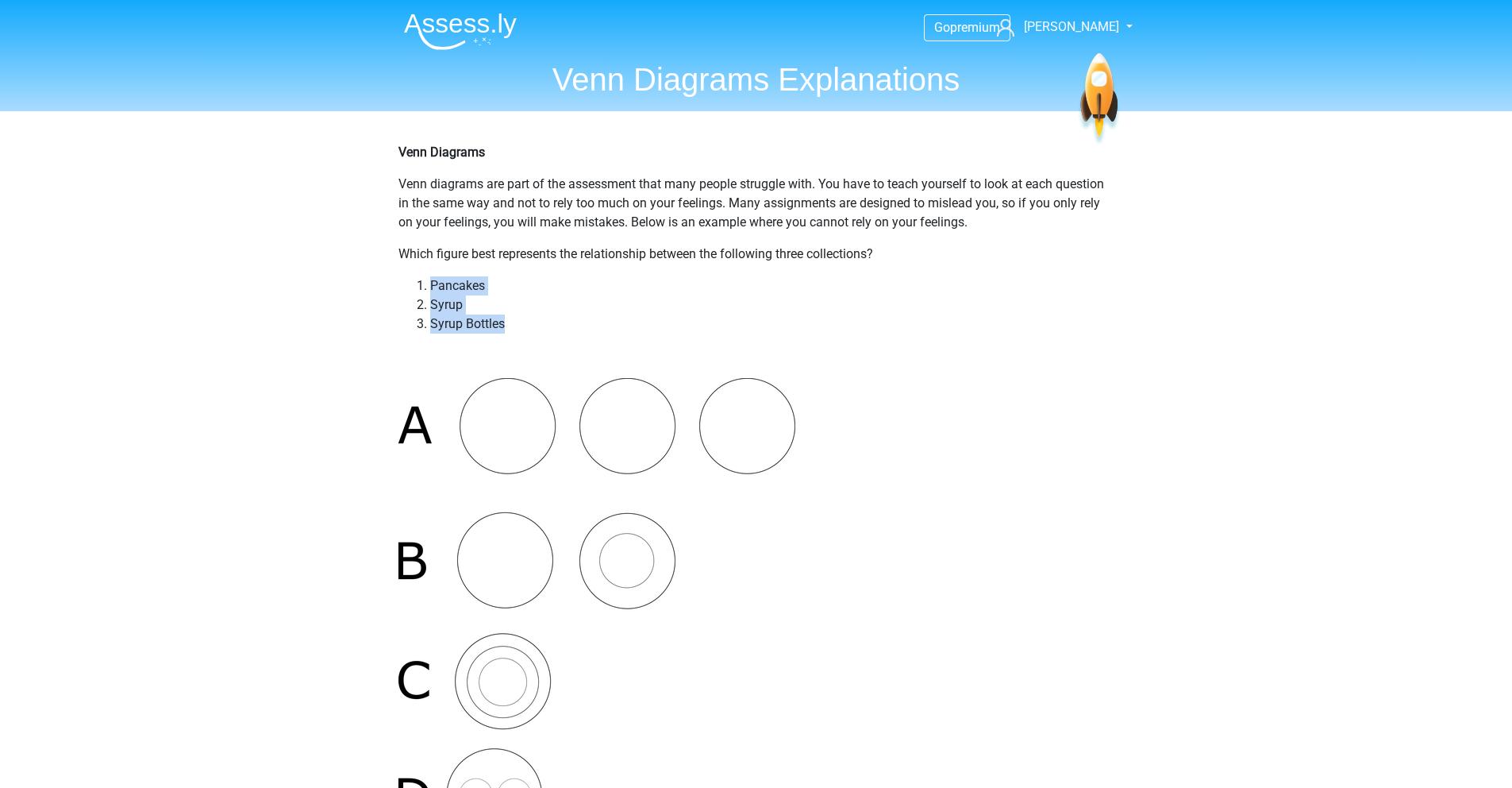
drag, startPoint x: 429, startPoint y: 283, endPoint x: 533, endPoint y: 325, distance: 112.2
click at [533, 325] on ol "Pancakes Syrup Syrup Bottles" at bounding box center [756, 305] width 716 height 57
click at [533, 325] on li "Syrup Bottles" at bounding box center [773, 323] width 684 height 19
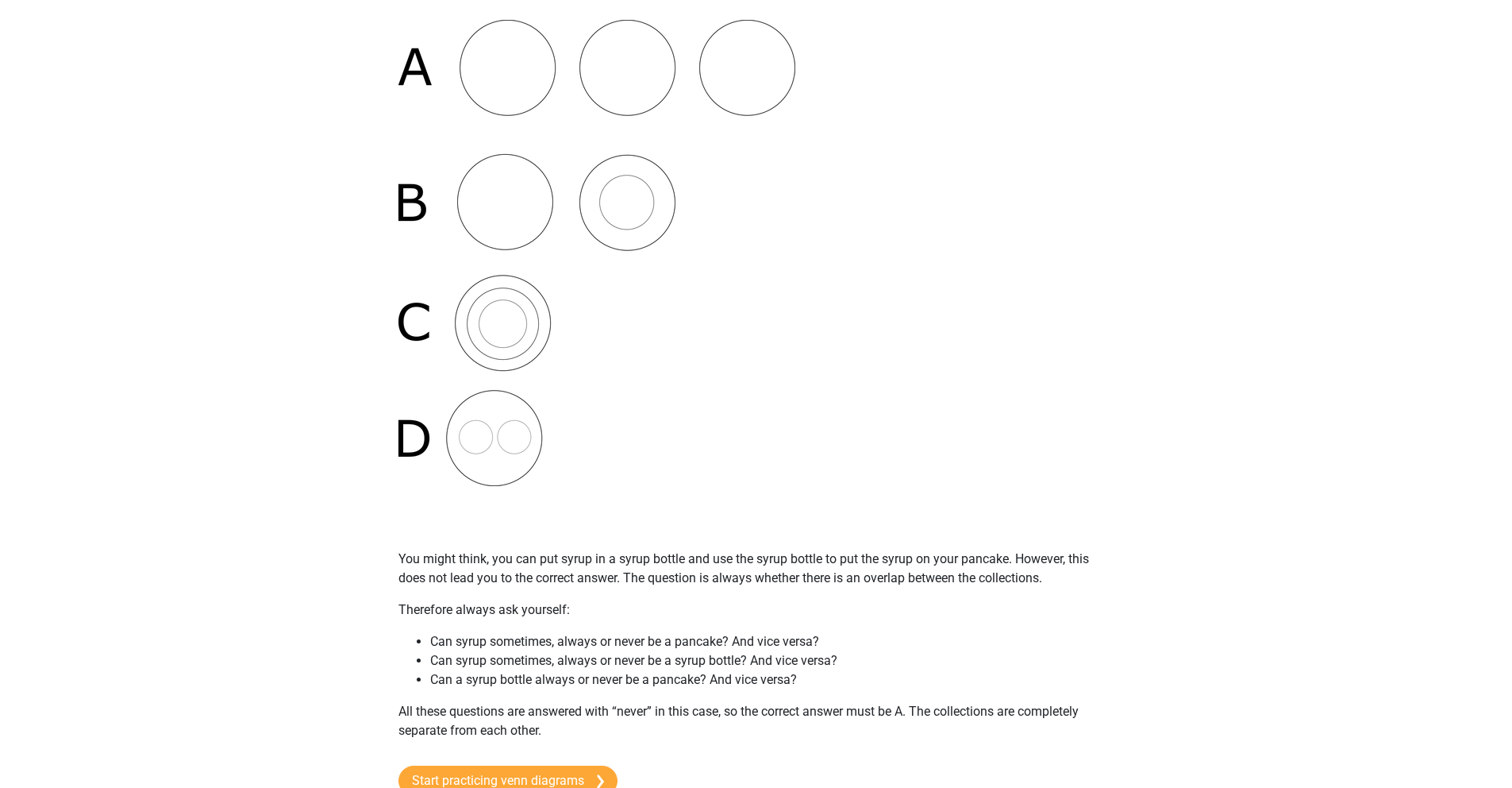
scroll to position [369, 0]
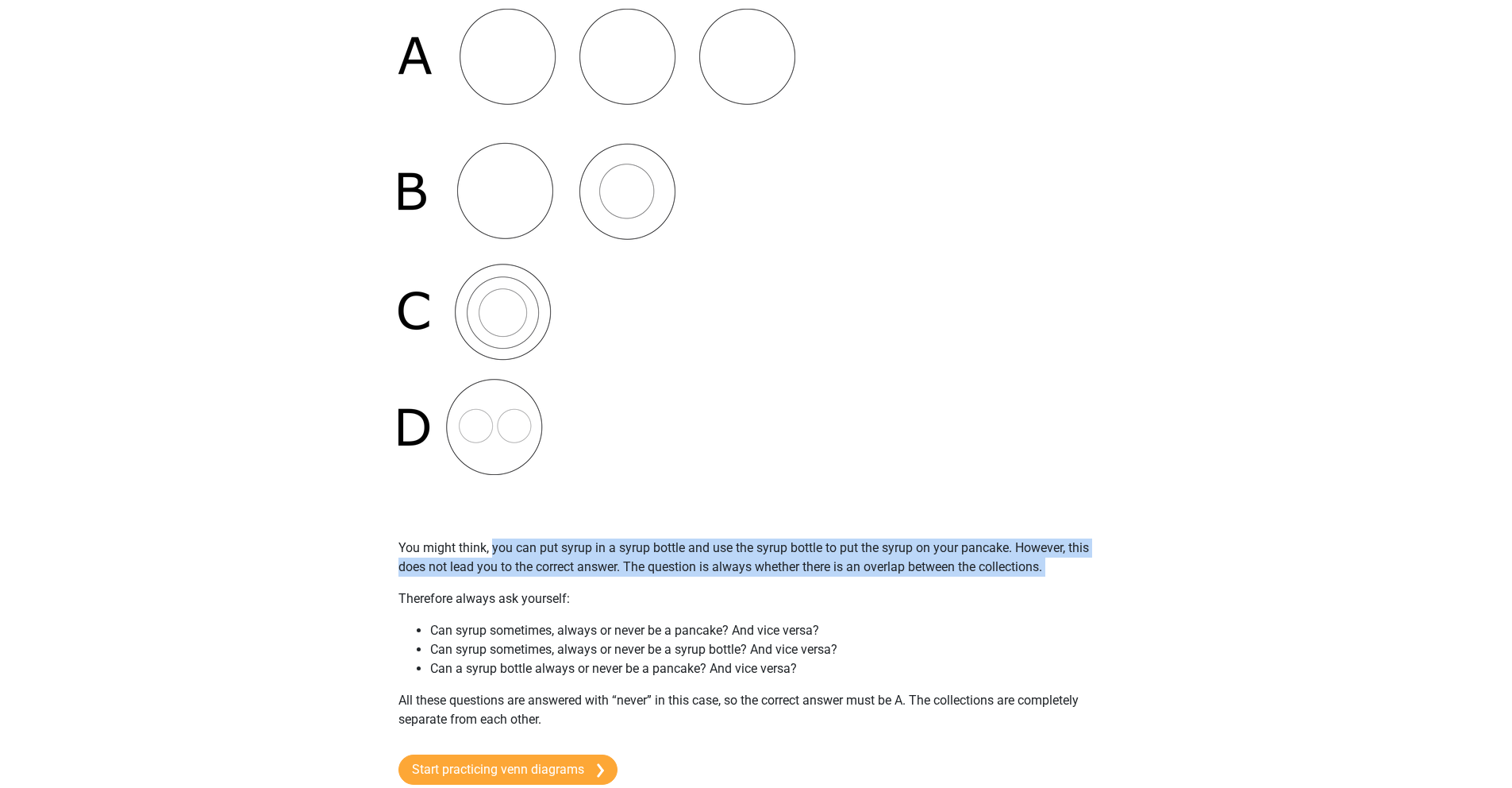
drag, startPoint x: 492, startPoint y: 543, endPoint x: 1098, endPoint y: 586, distance: 607.5
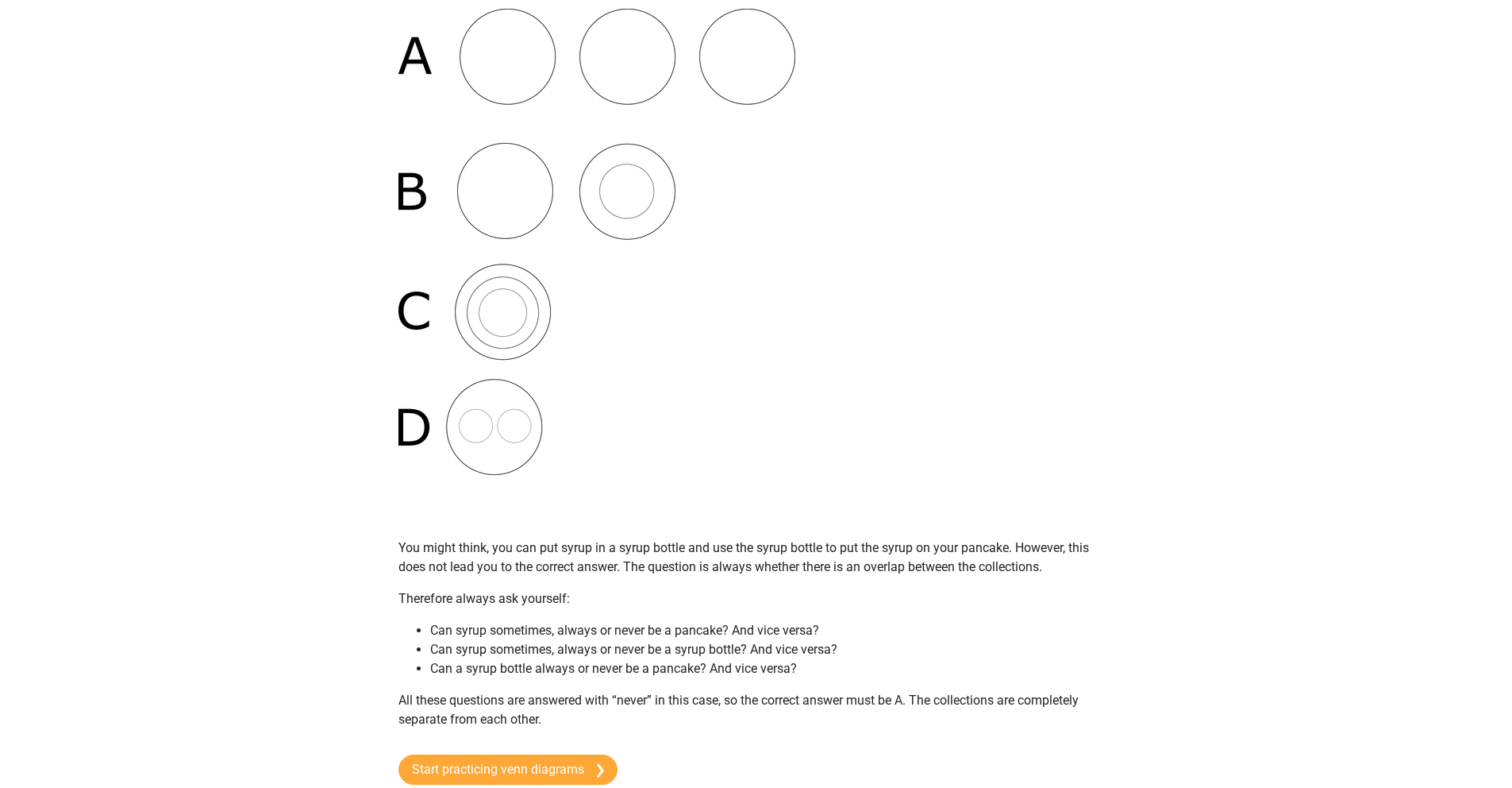
click at [573, 590] on p "Therefore always ask yourself:" at bounding box center [756, 598] width 716 height 19
drag, startPoint x: 620, startPoint y: 623, endPoint x: 455, endPoint y: 615, distance: 165.2
drag, startPoint x: 459, startPoint y: 648, endPoint x: 504, endPoint y: 634, distance: 47.1
click at [459, 647] on li "Can syrup sometimes, always or never be a syrup bottle? And vice versa?" at bounding box center [773, 649] width 684 height 19
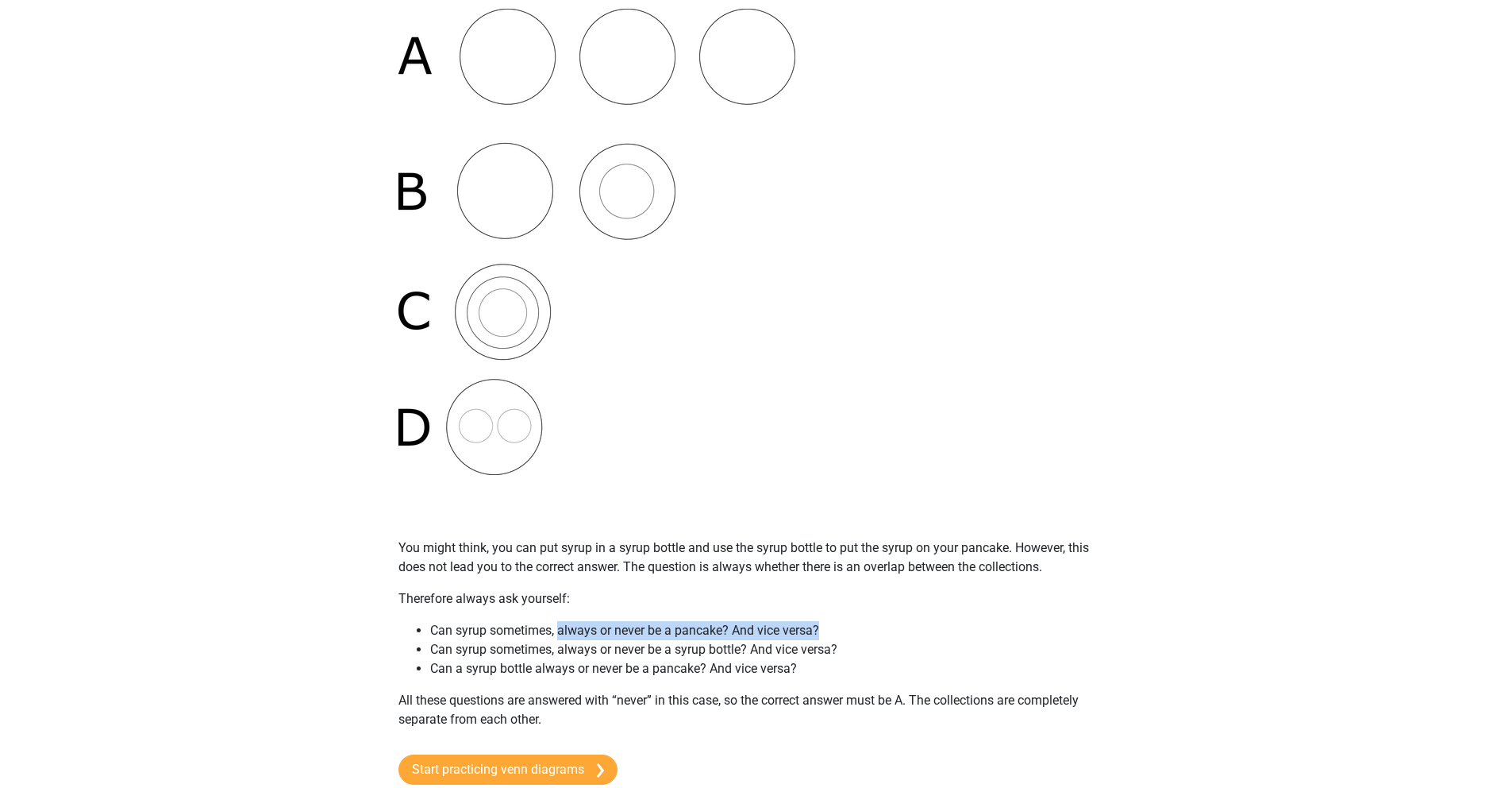
drag, startPoint x: 560, startPoint y: 622, endPoint x: 836, endPoint y: 625, distance: 276.0
click at [836, 625] on li "Can syrup sometimes, always or never be a pancake? And vice versa?" at bounding box center [773, 630] width 684 height 19
drag, startPoint x: 792, startPoint y: 655, endPoint x: 575, endPoint y: 667, distance: 217.3
click at [575, 667] on ul "Can syrup sometimes, always or never be a pancake? And vice versa? Can syrup so…" at bounding box center [756, 650] width 716 height 57
click at [503, 694] on p "All these questions are answered with “never” in this case, so the correct answ…" at bounding box center [756, 710] width 716 height 39
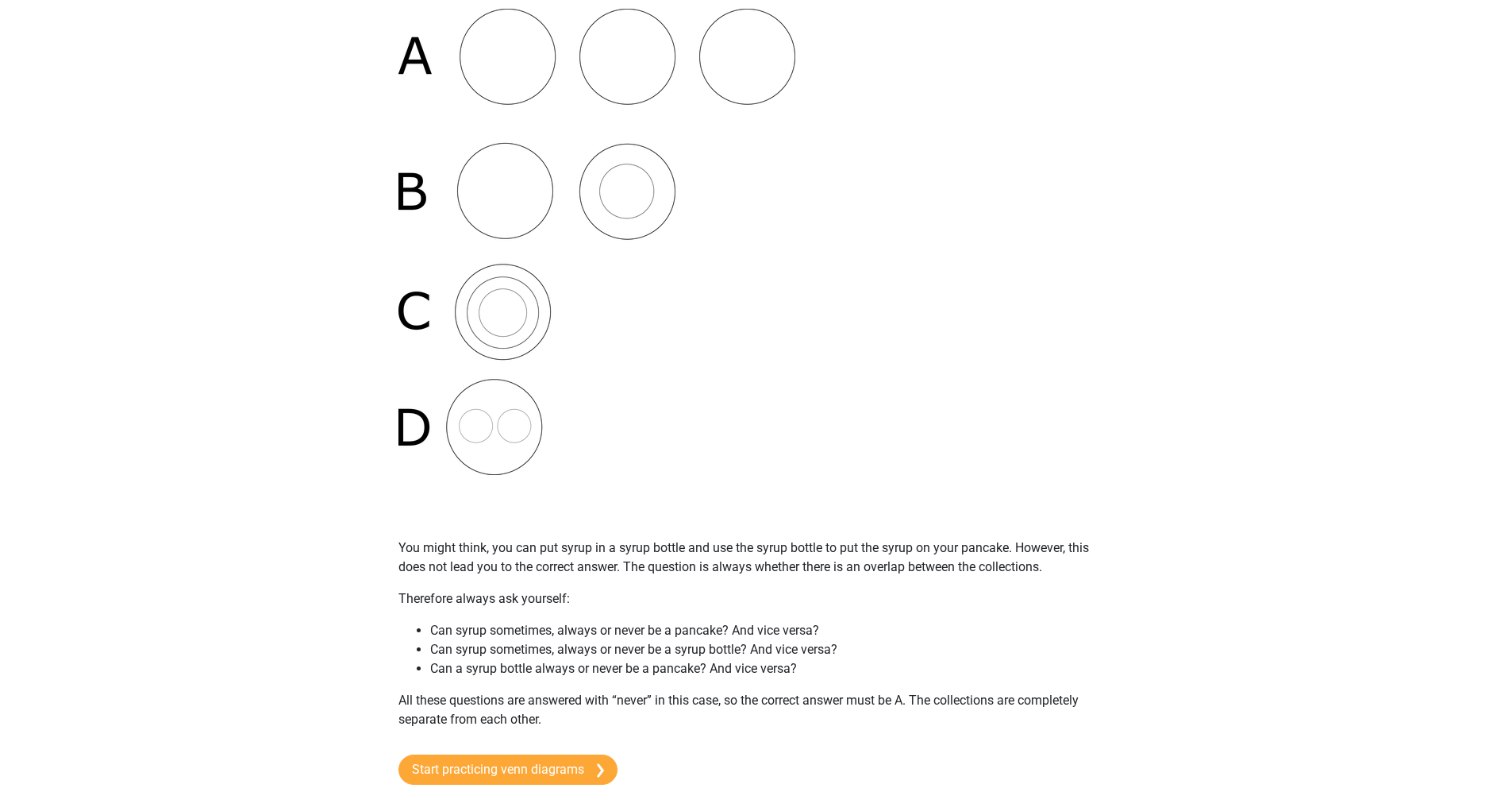
drag, startPoint x: 433, startPoint y: 667, endPoint x: 673, endPoint y: 674, distance: 240.1
click at [673, 674] on li "Can a syrup bottle always or never be a pancake? And vice versa?" at bounding box center [773, 668] width 684 height 19
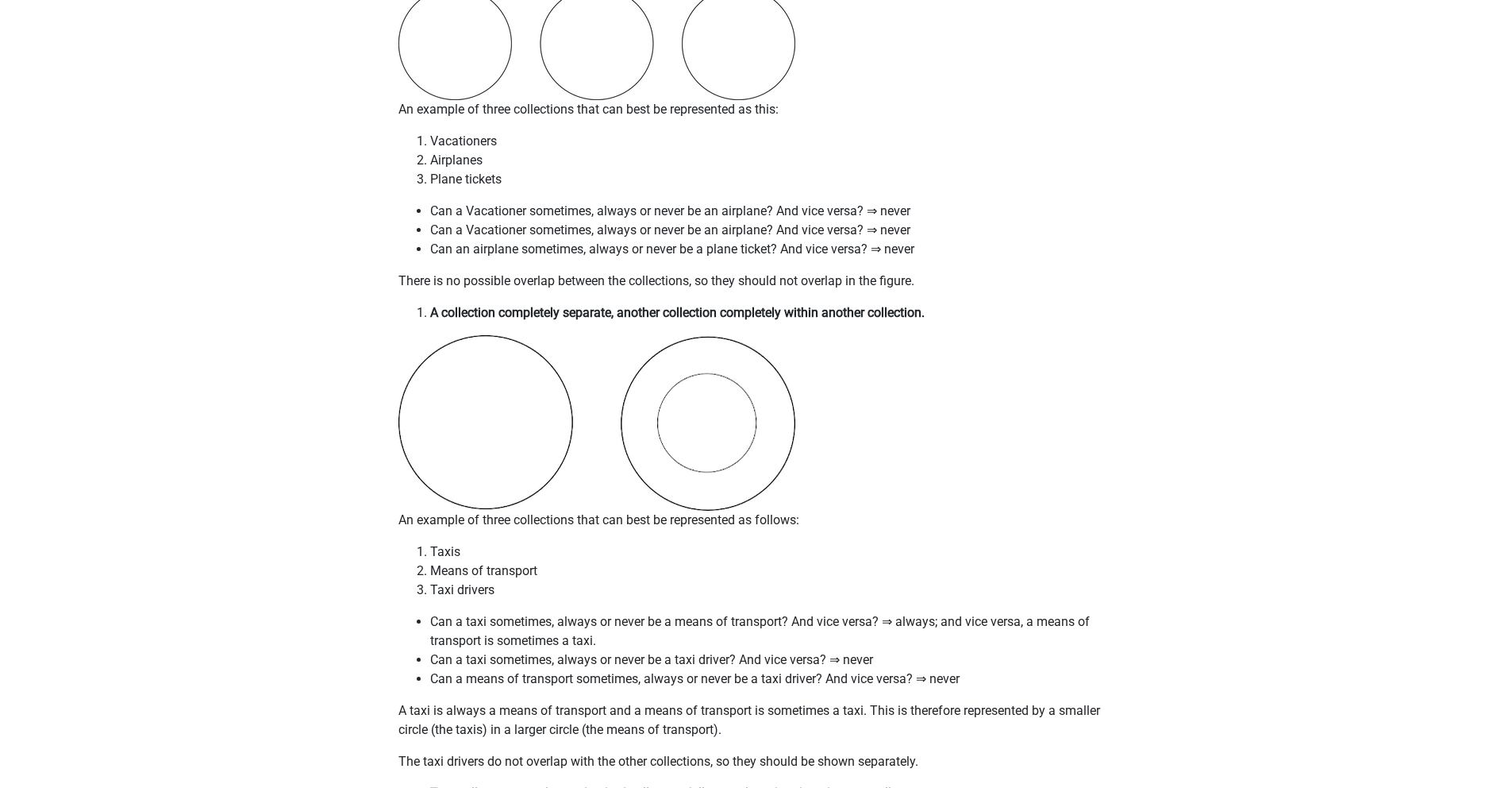
scroll to position [1281, 0]
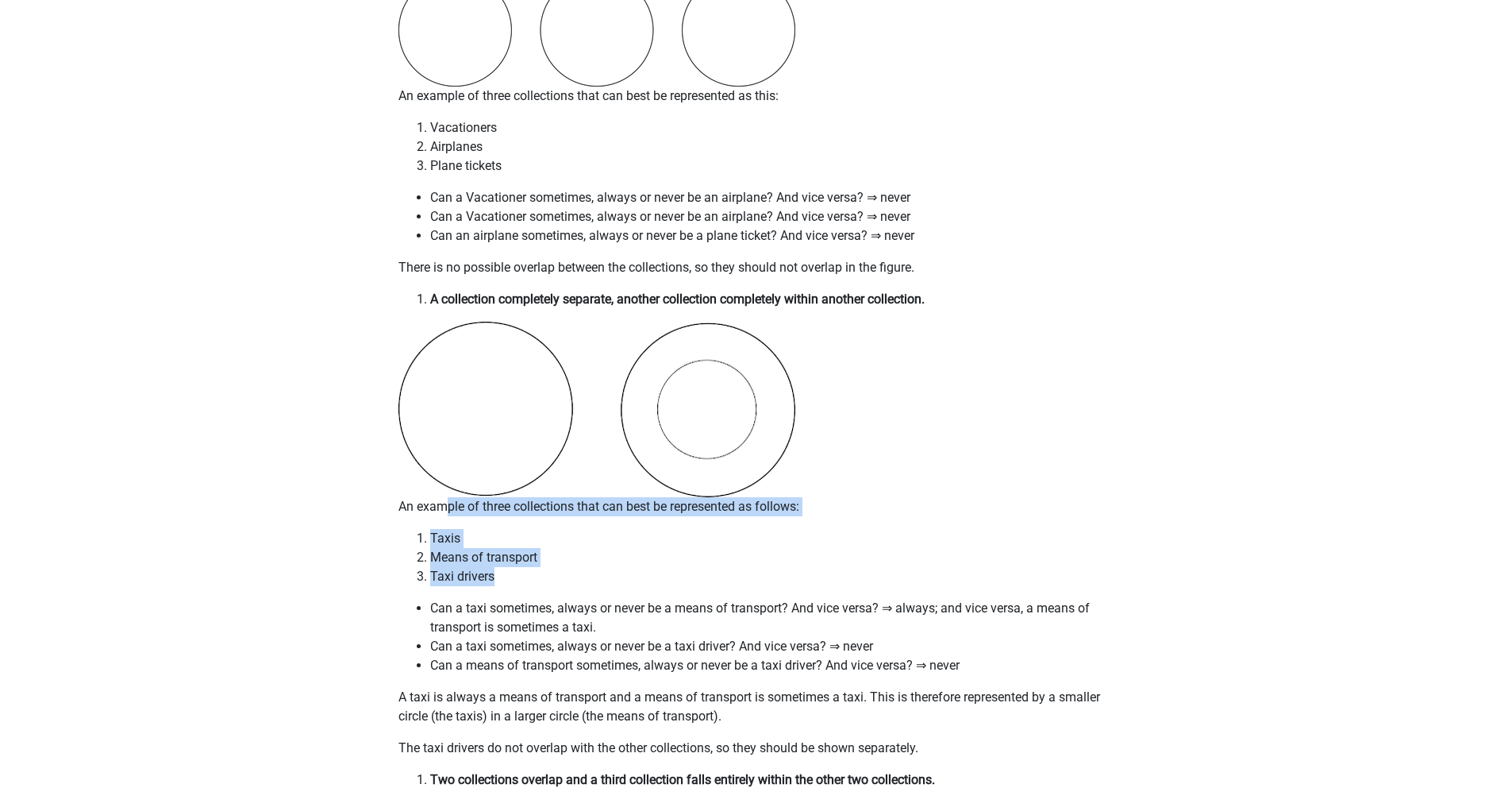
drag, startPoint x: 442, startPoint y: 505, endPoint x: 576, endPoint y: 571, distance: 149.4
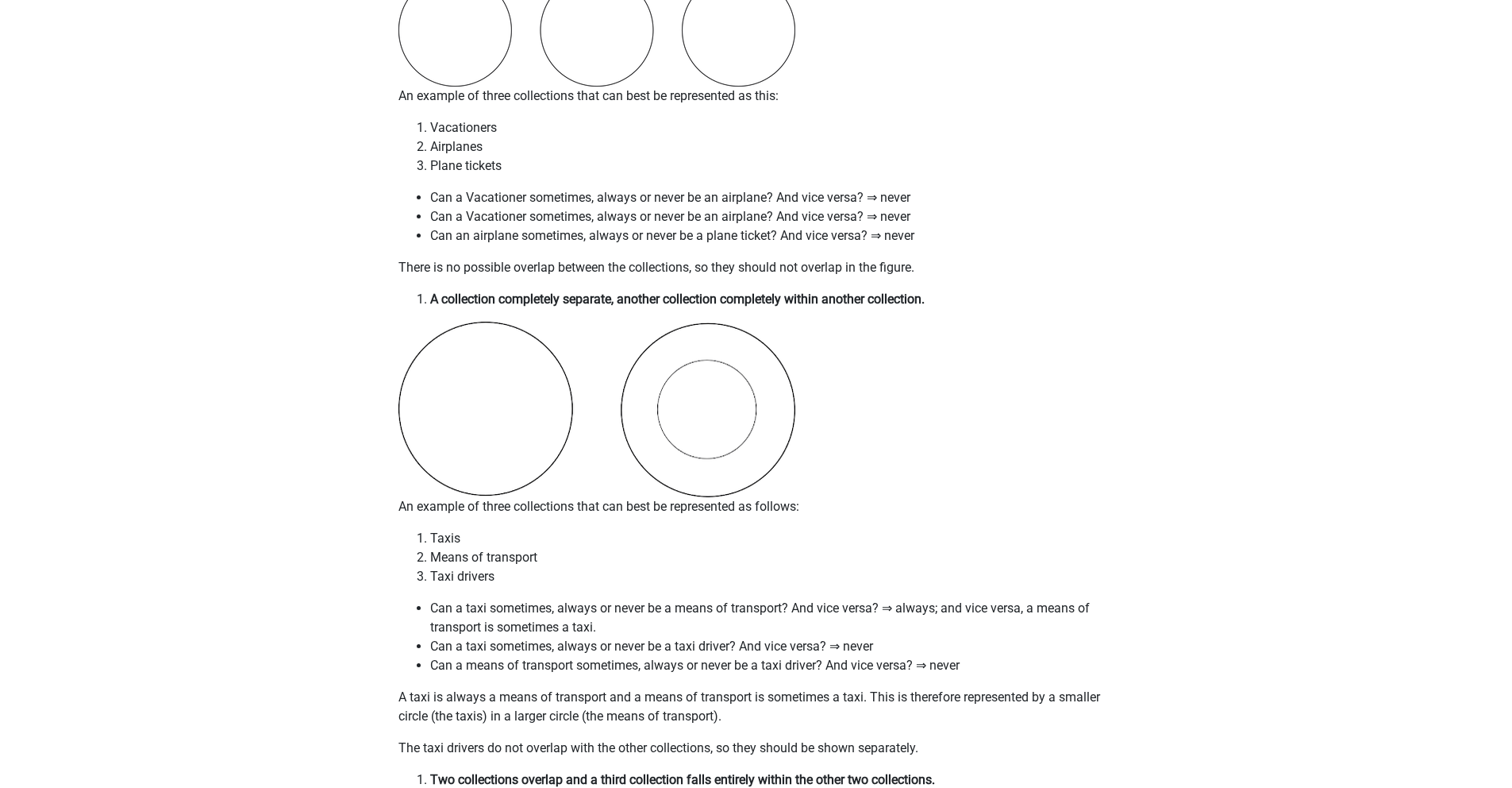
click at [525, 577] on li "Taxi drivers" at bounding box center [773, 576] width 684 height 19
drag, startPoint x: 521, startPoint y: 576, endPoint x: 392, endPoint y: 527, distance: 138.0
click at [495, 619] on li "Can a taxi sometimes, always or never be a means of transport? And vice versa? …" at bounding box center [773, 618] width 684 height 39
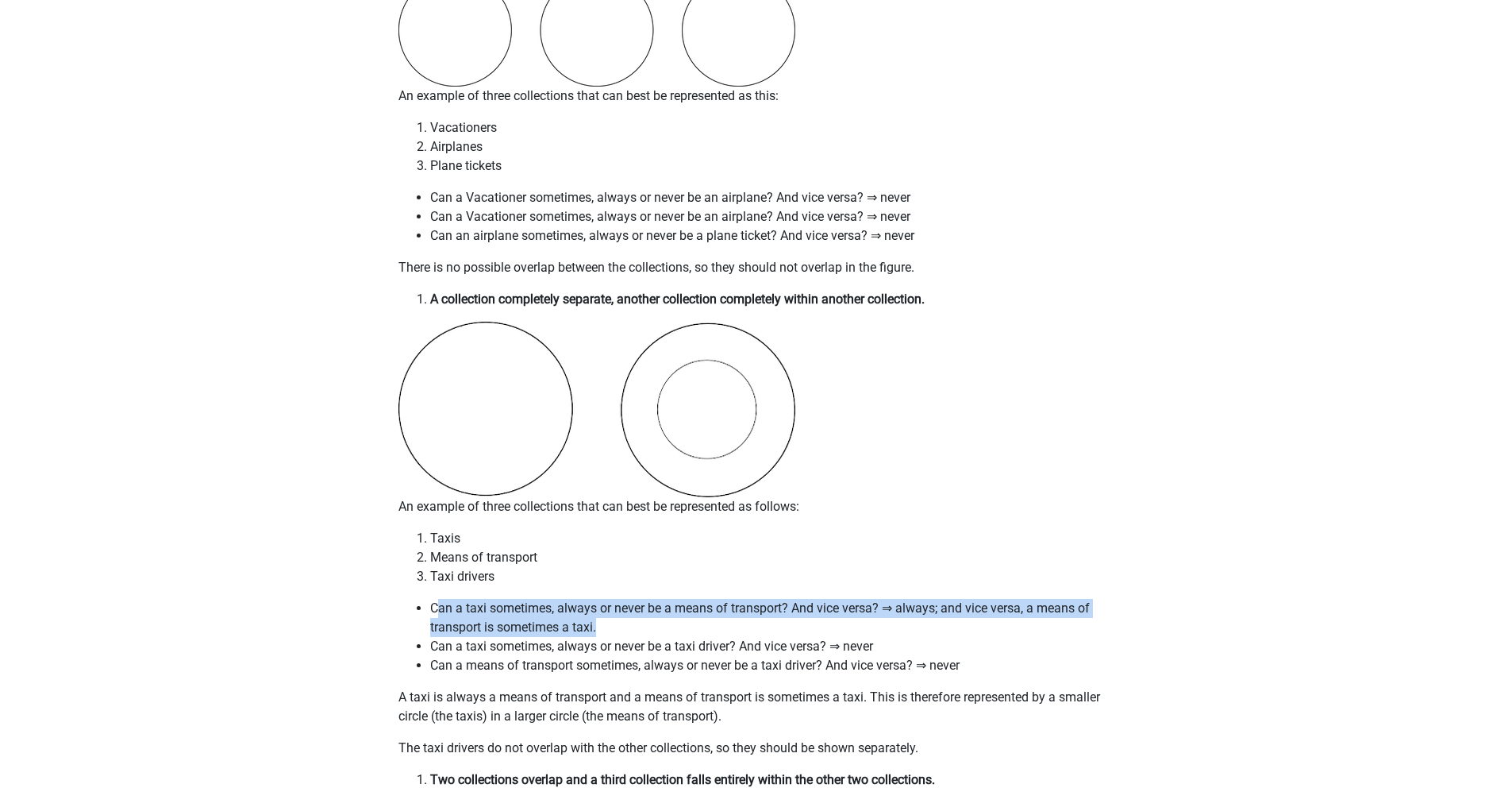
drag, startPoint x: 444, startPoint y: 602, endPoint x: 728, endPoint y: 632, distance: 285.6
click at [728, 632] on li "Can a taxi sometimes, always or never be a means of transport? And vice versa? …" at bounding box center [773, 618] width 684 height 39
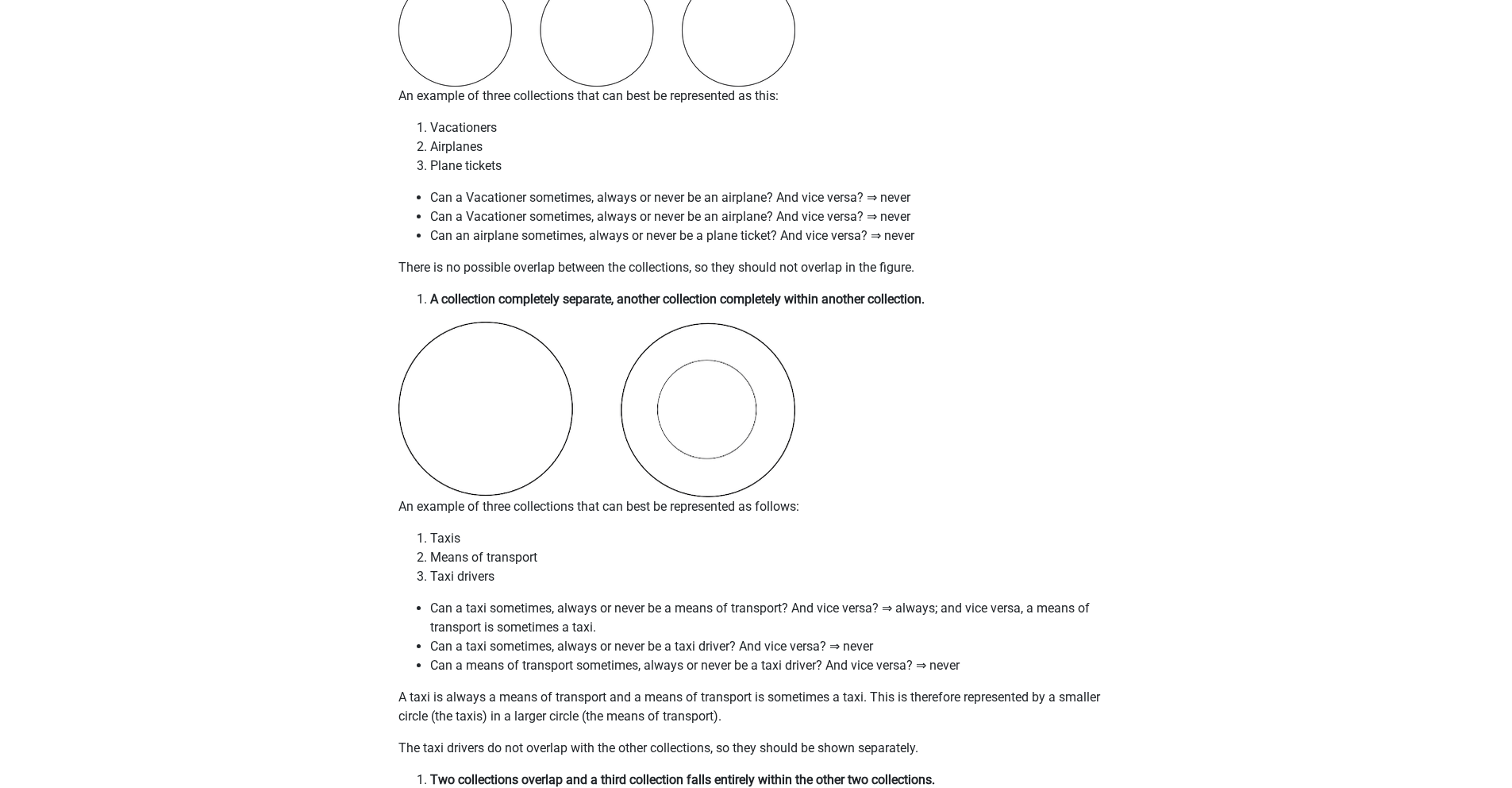
drag, startPoint x: 643, startPoint y: 667, endPoint x: 630, endPoint y: 662, distance: 13.9
click at [643, 667] on li "Can a means of transport sometimes, always or never be a taxi driver? And vice …" at bounding box center [773, 665] width 684 height 19
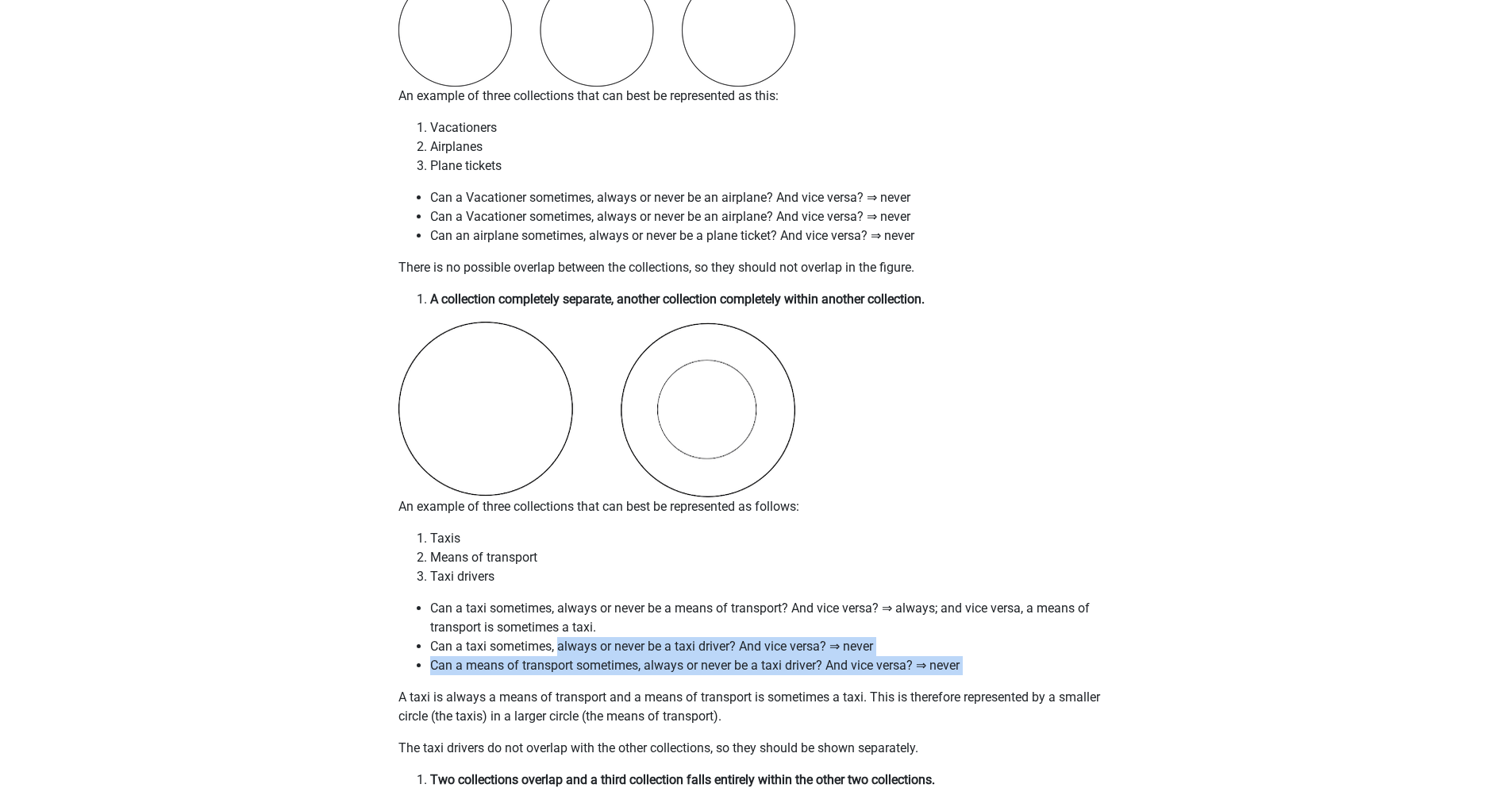
drag, startPoint x: 560, startPoint y: 650, endPoint x: 1004, endPoint y: 676, distance: 444.8
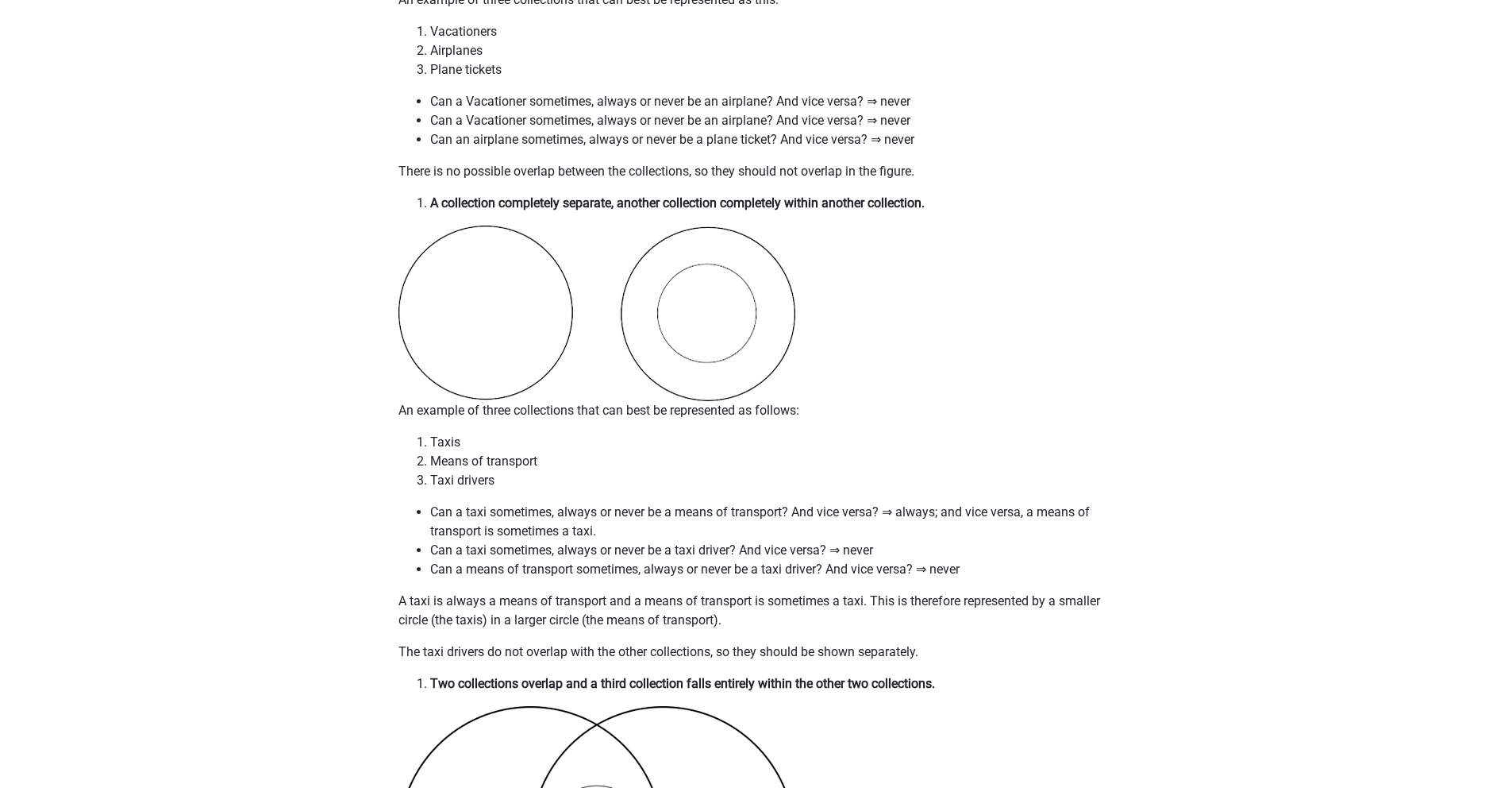
scroll to position [1470, 0]
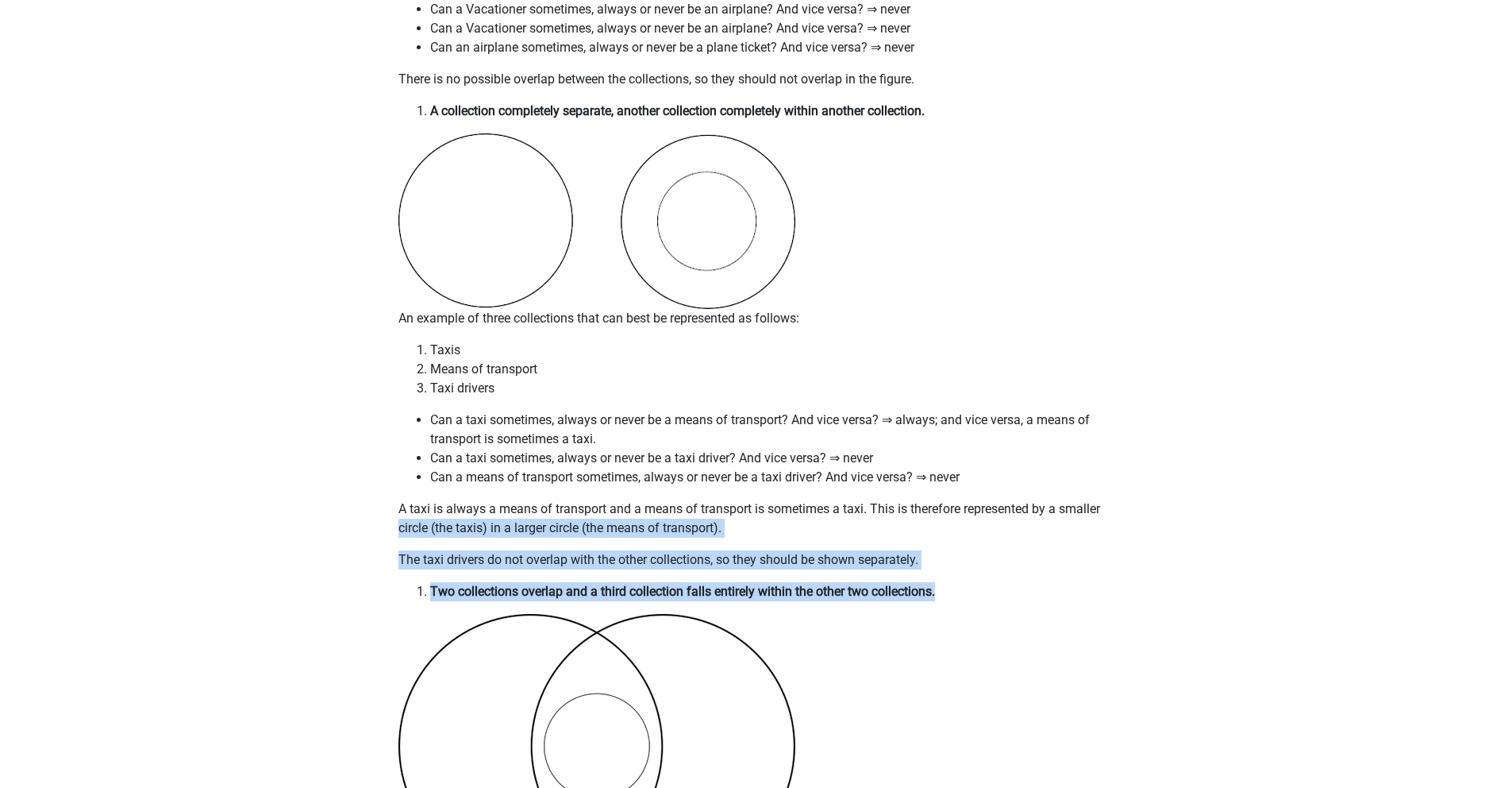
drag, startPoint x: 394, startPoint y: 522, endPoint x: 973, endPoint y: 591, distance: 583.1
click at [973, 591] on li "Two collections overlap and a third collection falls entirely within the other …" at bounding box center [773, 591] width 684 height 19
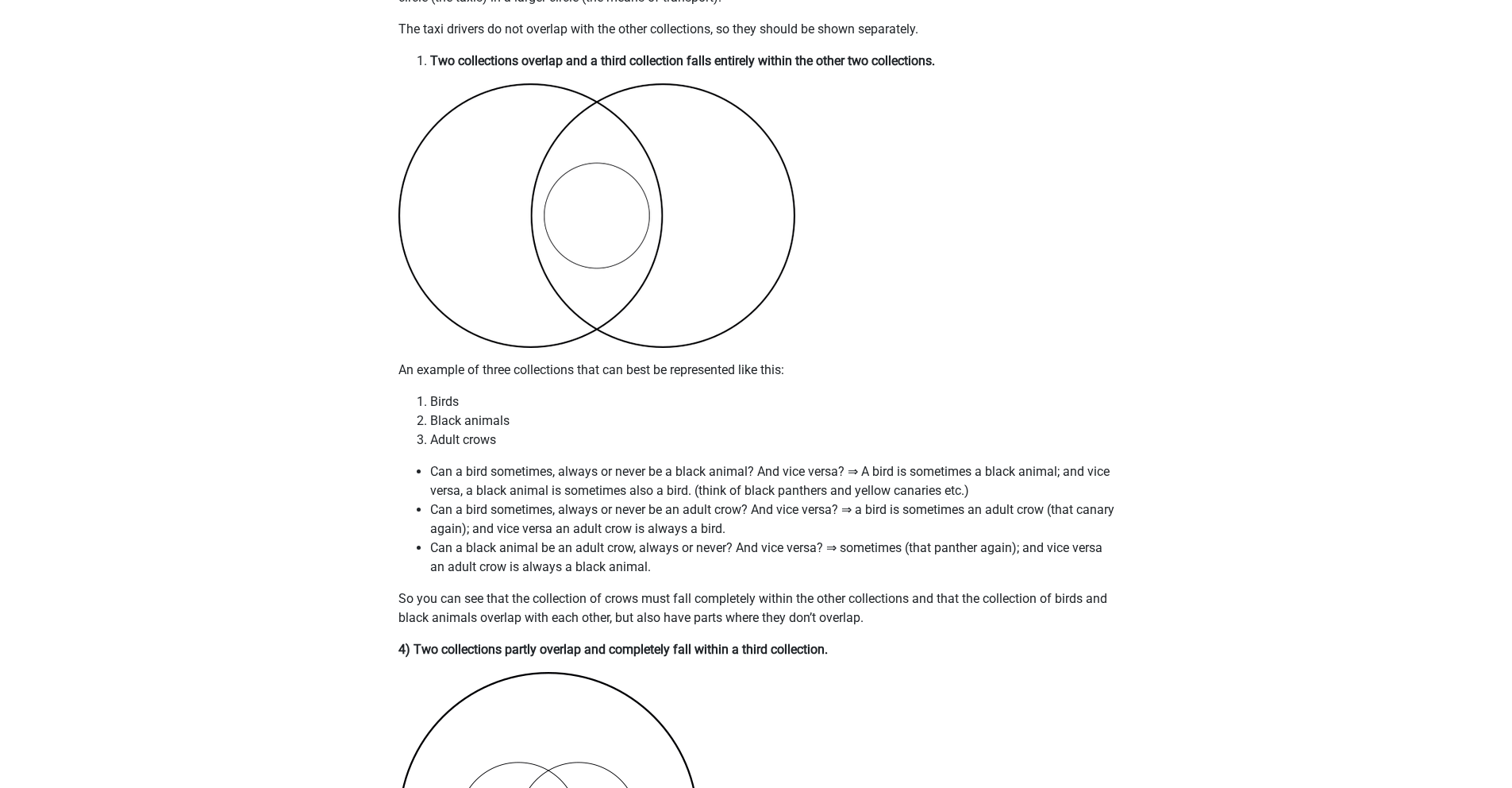
scroll to position [2078, 0]
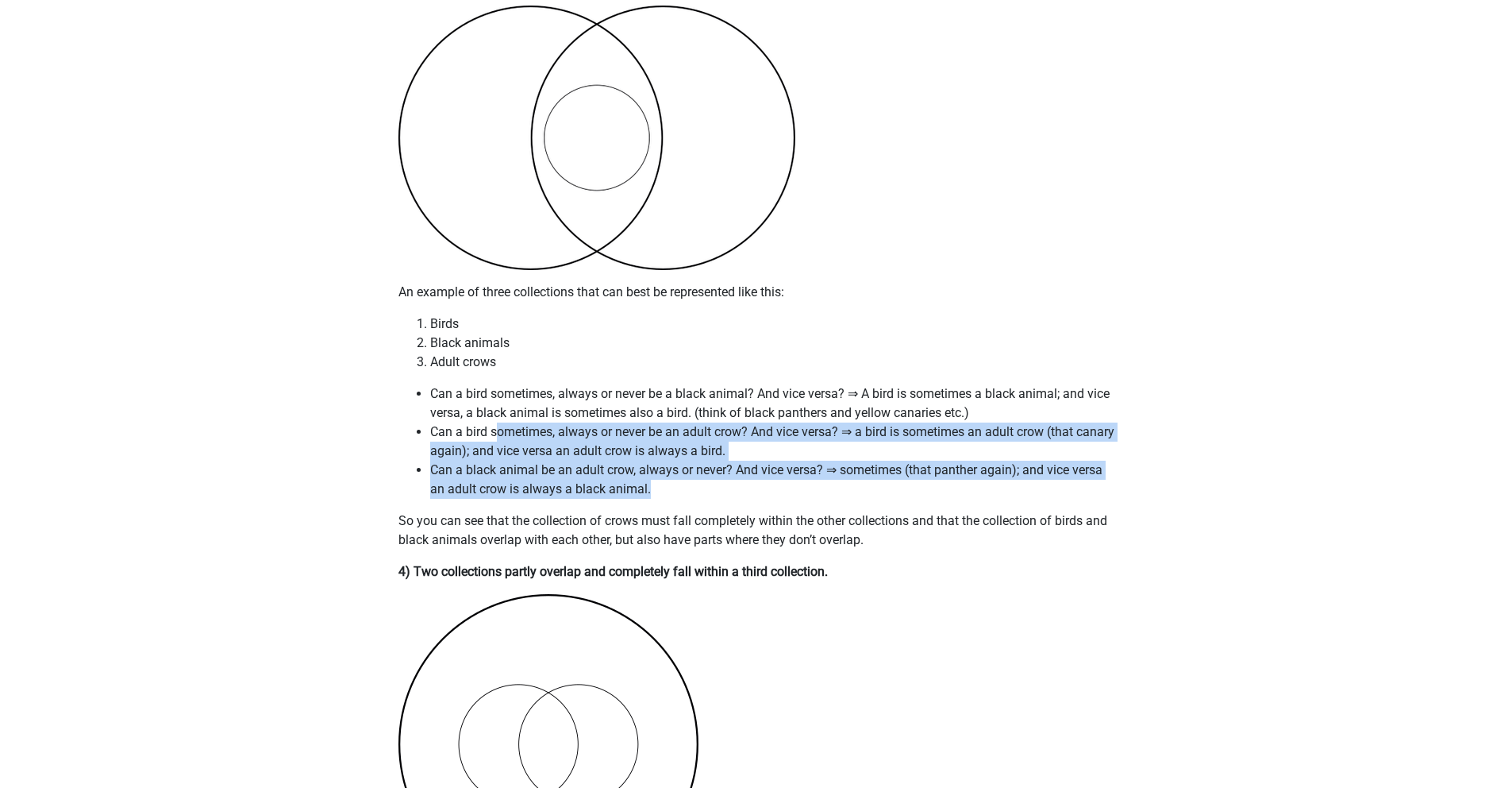
drag, startPoint x: 506, startPoint y: 432, endPoint x: 782, endPoint y: 485, distance: 281.0
click at [782, 485] on ul "Can a bird sometimes, always or never be a black animal? And vice versa? ⇒ A bi…" at bounding box center [756, 441] width 716 height 115
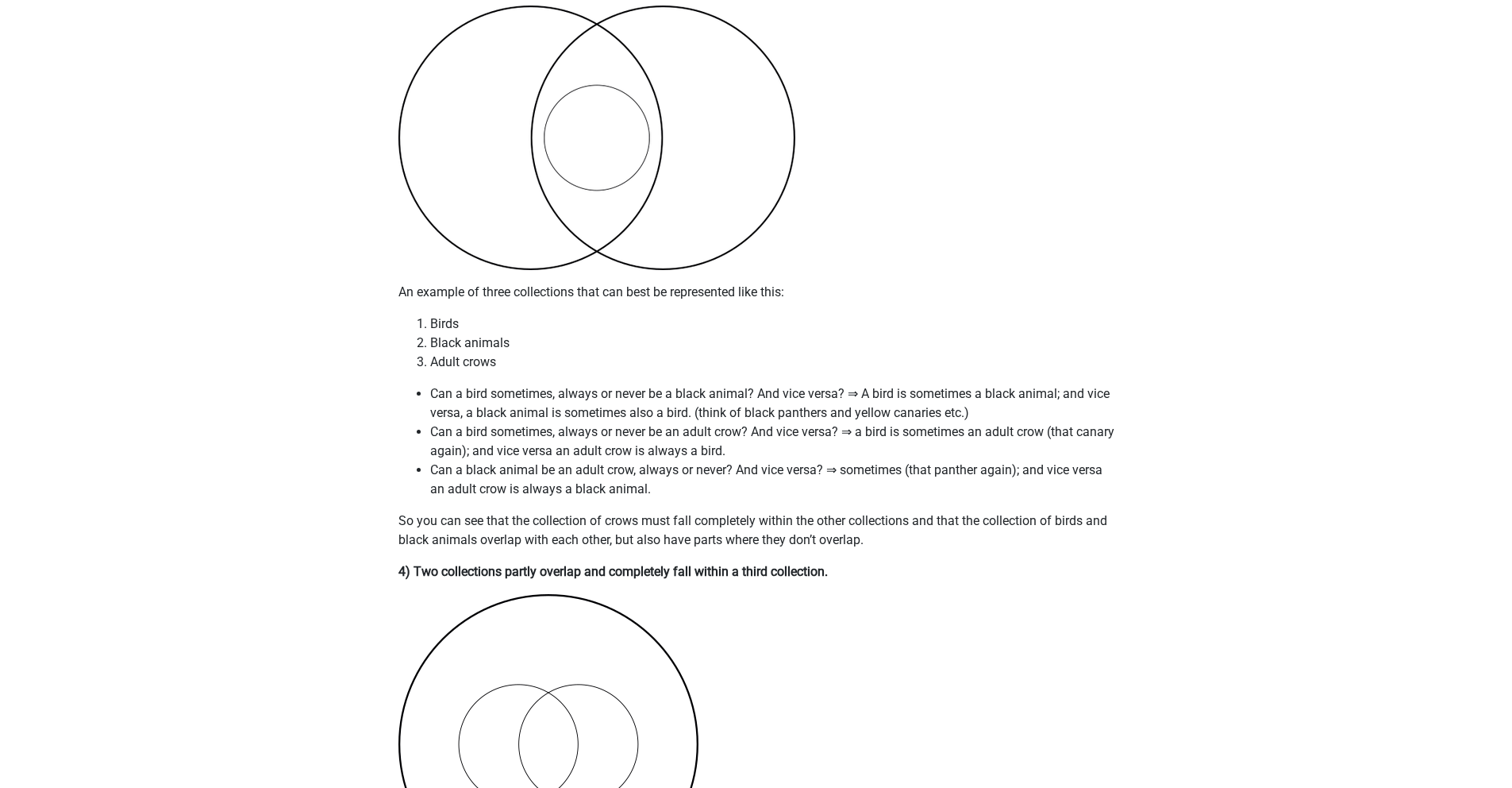
click at [705, 544] on p "So you can see that the collection of crows must fall completely within the oth…" at bounding box center [756, 530] width 716 height 39
drag, startPoint x: 872, startPoint y: 586, endPoint x: 402, endPoint y: 578, distance: 470.1
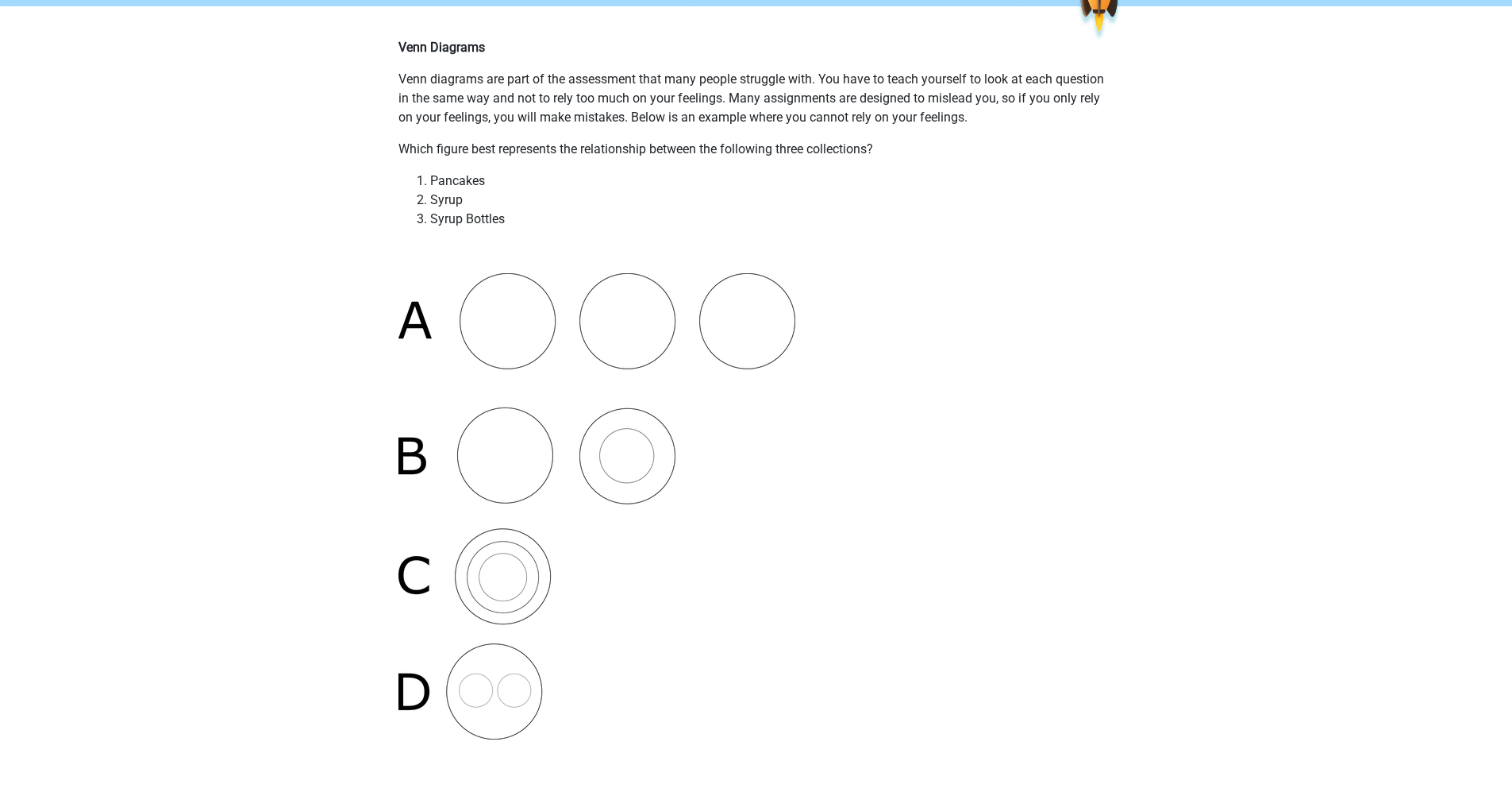
scroll to position [0, 0]
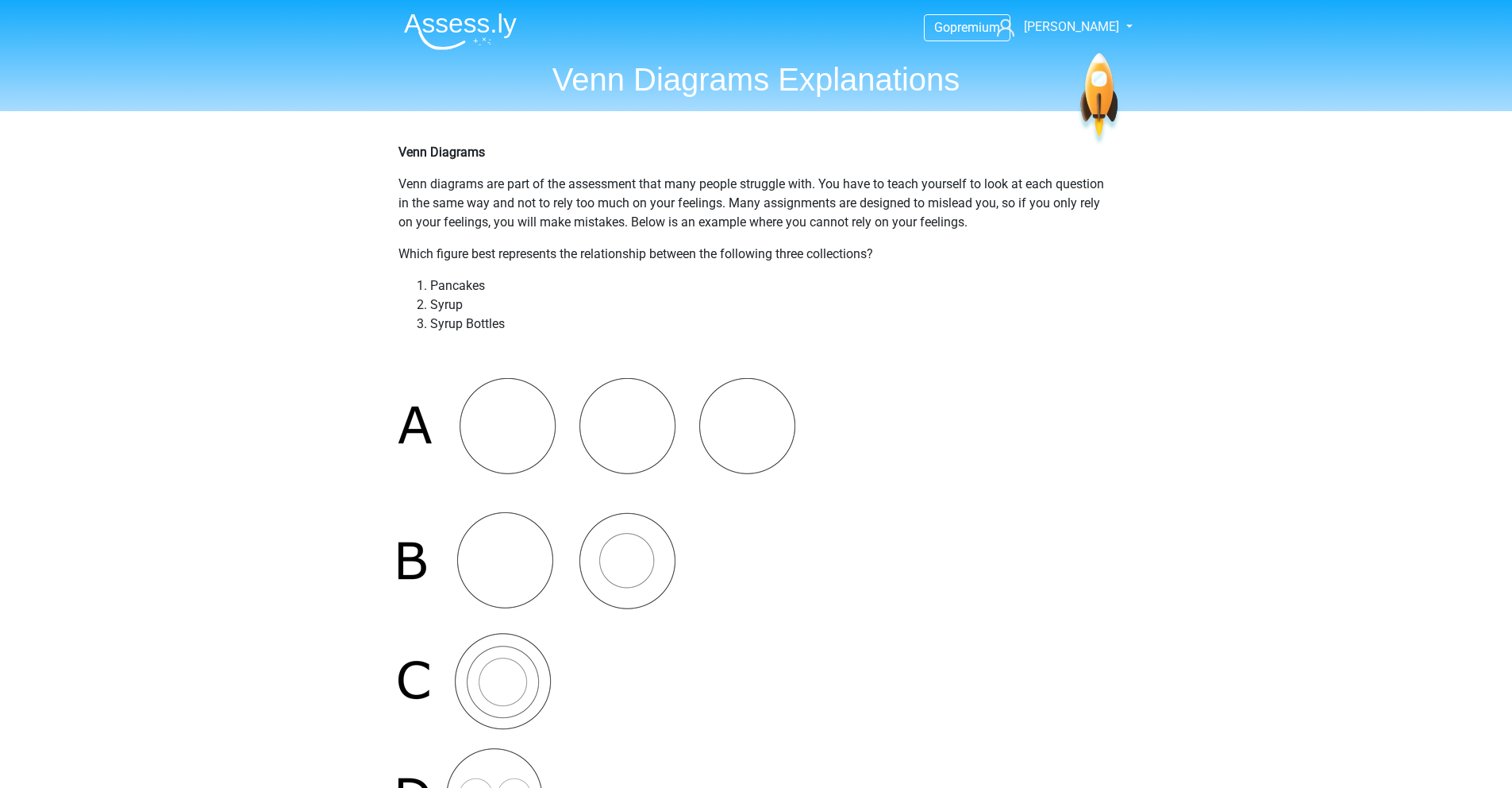
click at [461, 35] on img at bounding box center [460, 31] width 113 height 38
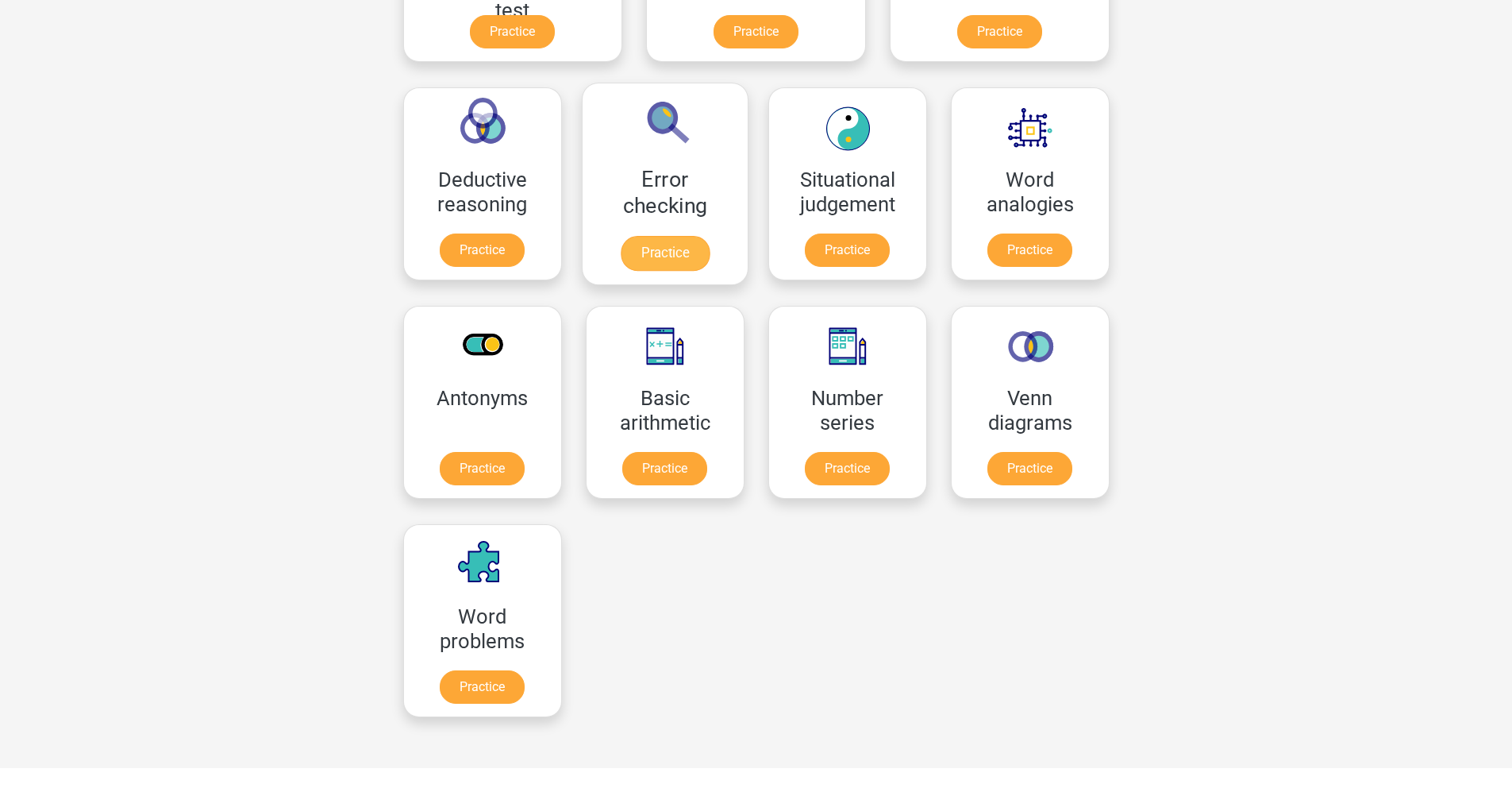
scroll to position [772, 0]
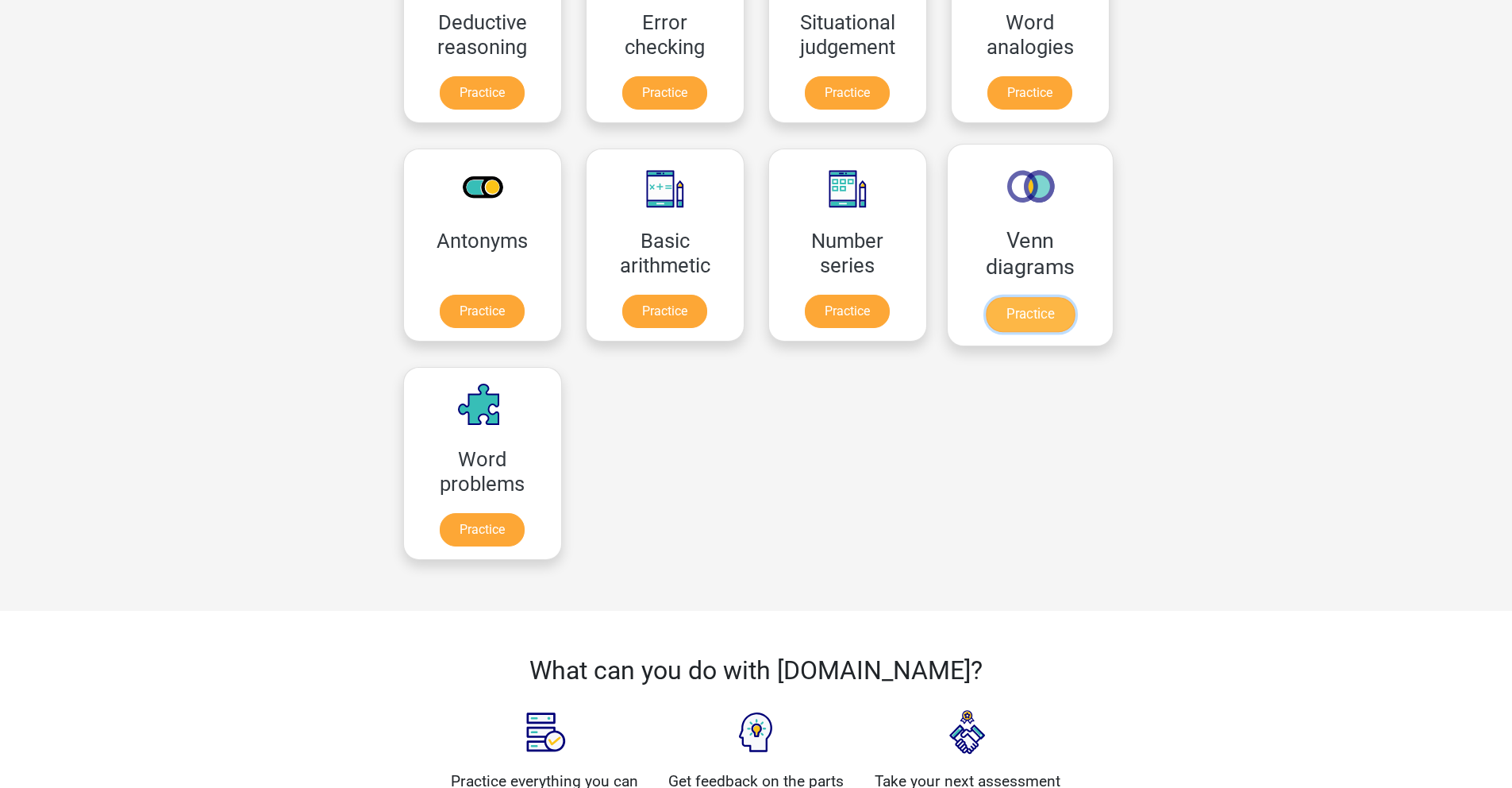
click at [986, 326] on link "Practice" at bounding box center [1029, 314] width 89 height 35
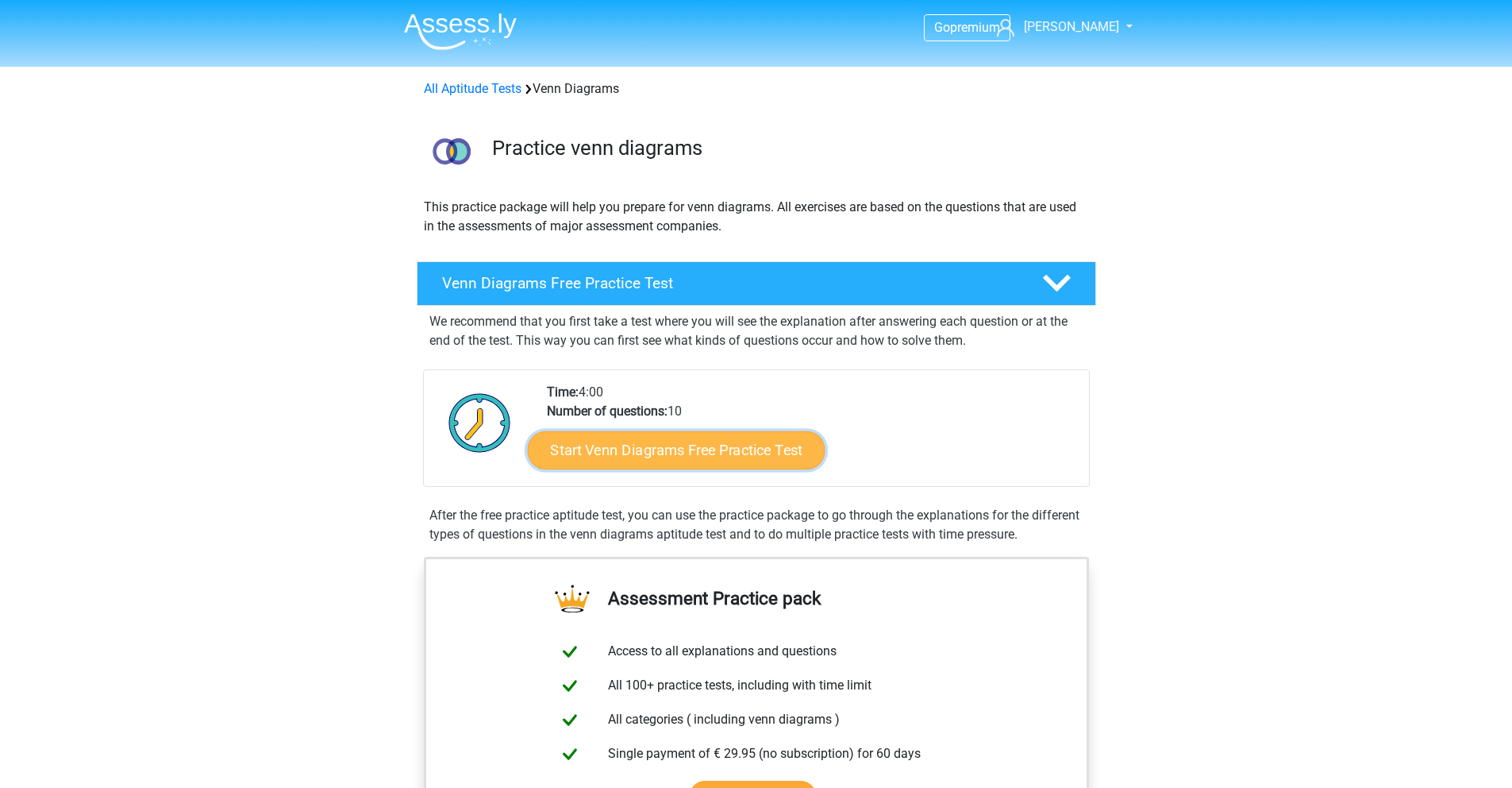
click at [705, 459] on link "Start Venn Diagrams Free Practice Test" at bounding box center [676, 450] width 298 height 39
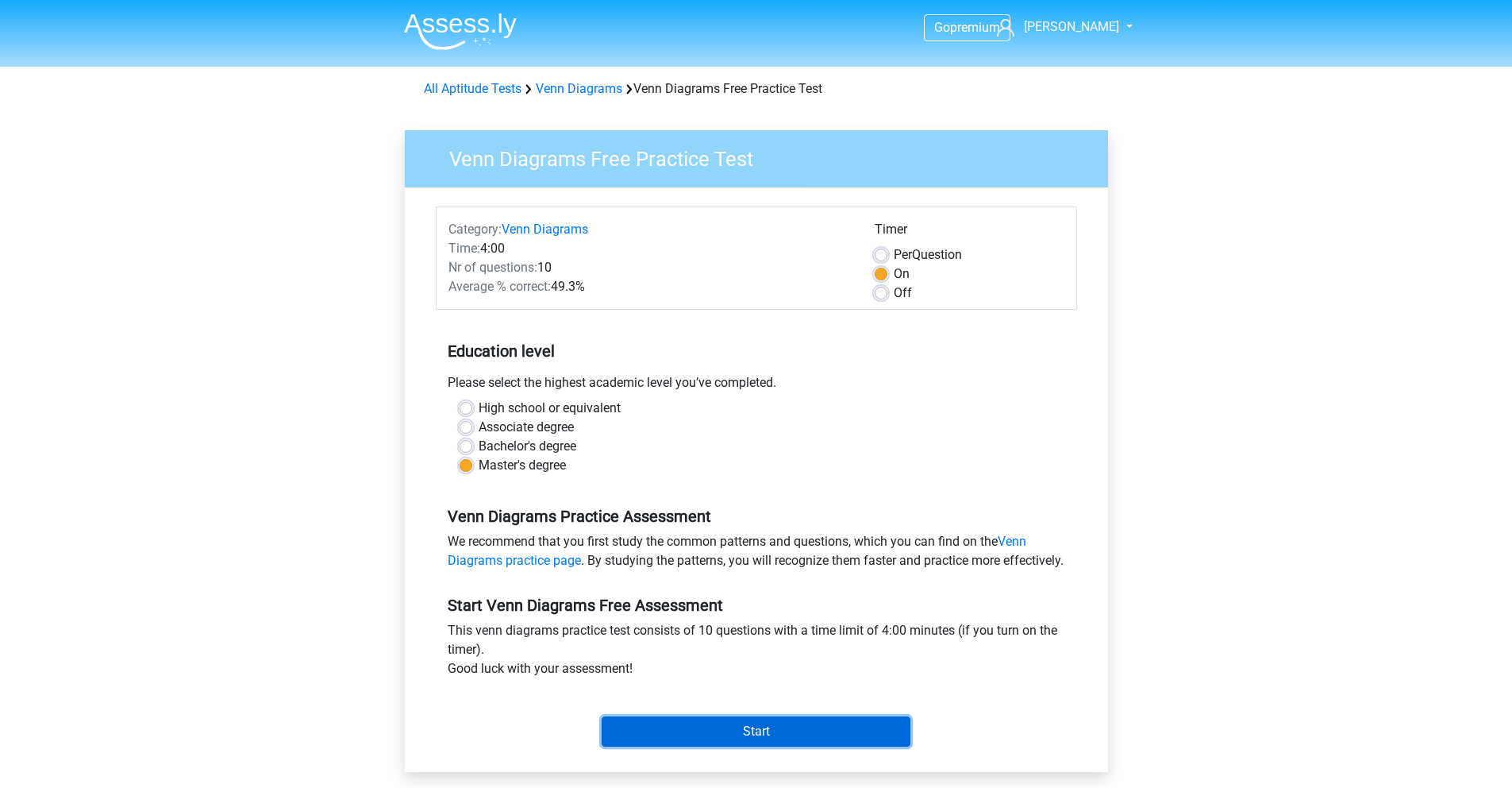
click at [695, 747] on input "Start" at bounding box center [756, 732] width 309 height 30
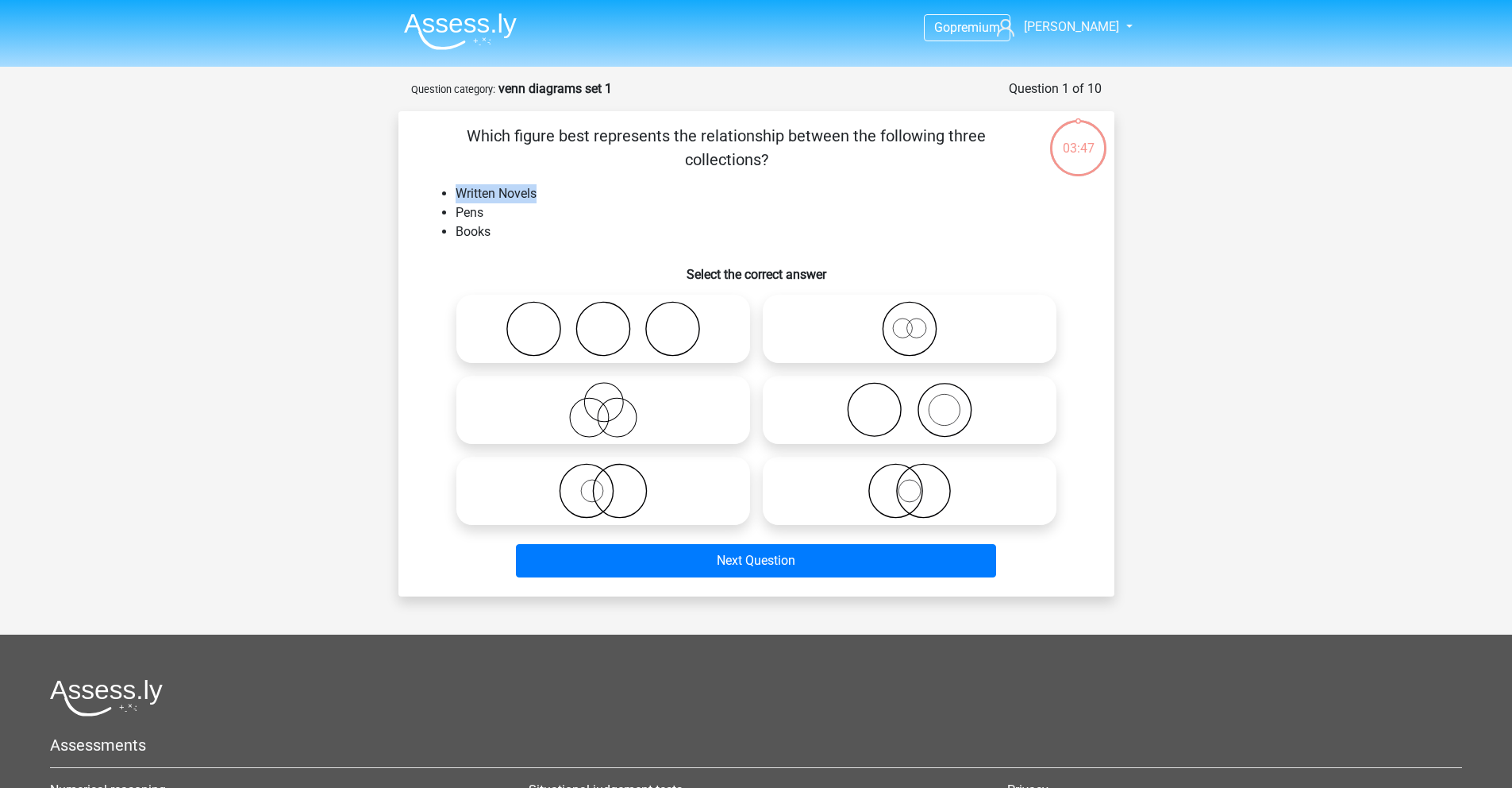
drag, startPoint x: 456, startPoint y: 192, endPoint x: 558, endPoint y: 186, distance: 102.2
click at [558, 186] on li "Written Novels" at bounding box center [773, 193] width 634 height 19
drag, startPoint x: 525, startPoint y: 232, endPoint x: 441, endPoint y: 227, distance: 84.1
click at [456, 227] on li "Books" at bounding box center [773, 231] width 634 height 19
click at [528, 259] on h6 "Select the correct answer" at bounding box center [756, 268] width 665 height 28
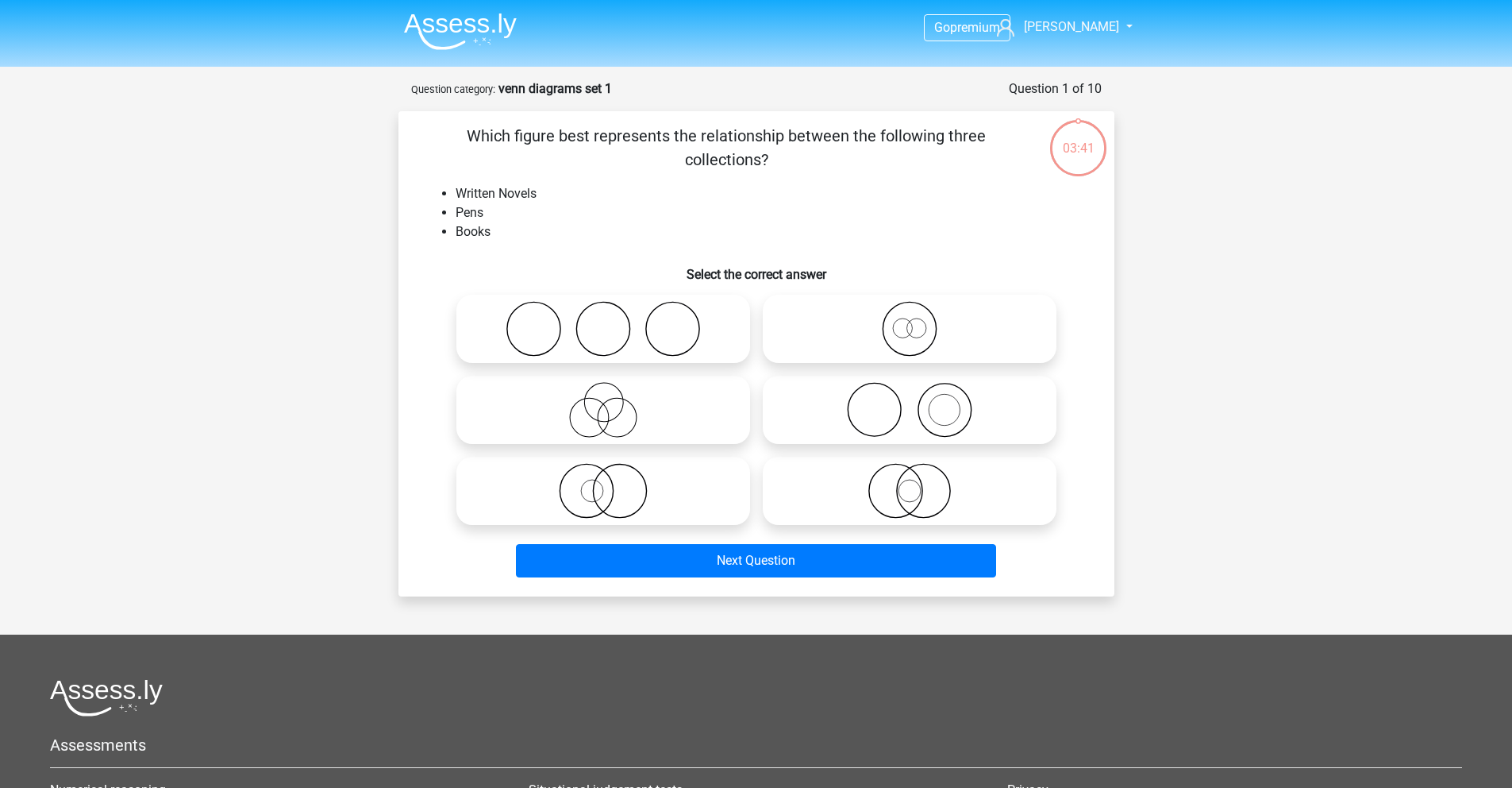
click at [582, 494] on icon at bounding box center [603, 491] width 281 height 56
click at [603, 483] on input "radio" at bounding box center [609, 478] width 11 height 11
radio input "true"
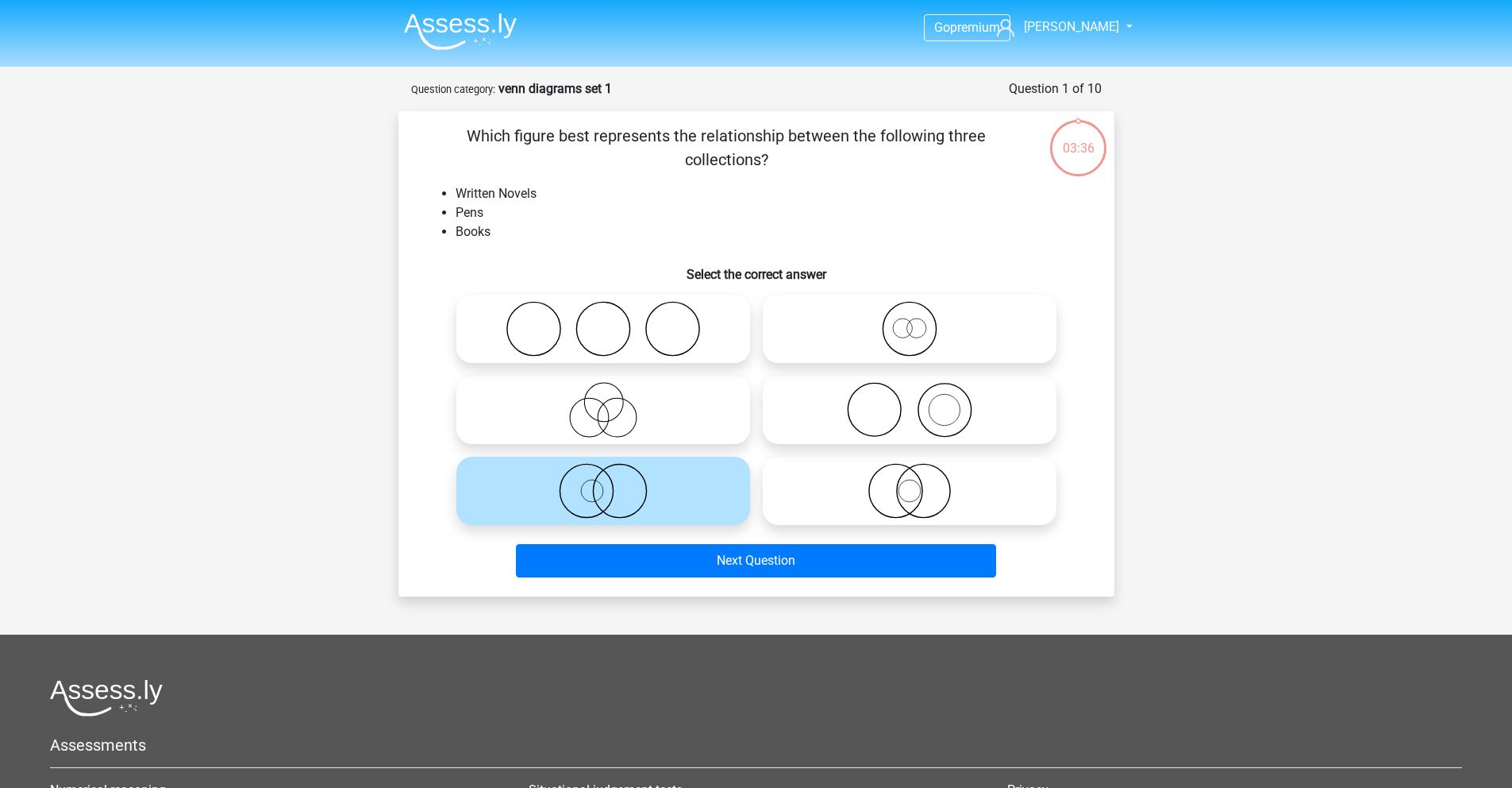
click at [839, 430] on icon at bounding box center [910, 410] width 281 height 56
click at [910, 402] on input "radio" at bounding box center [915, 397] width 11 height 11
radio input "true"
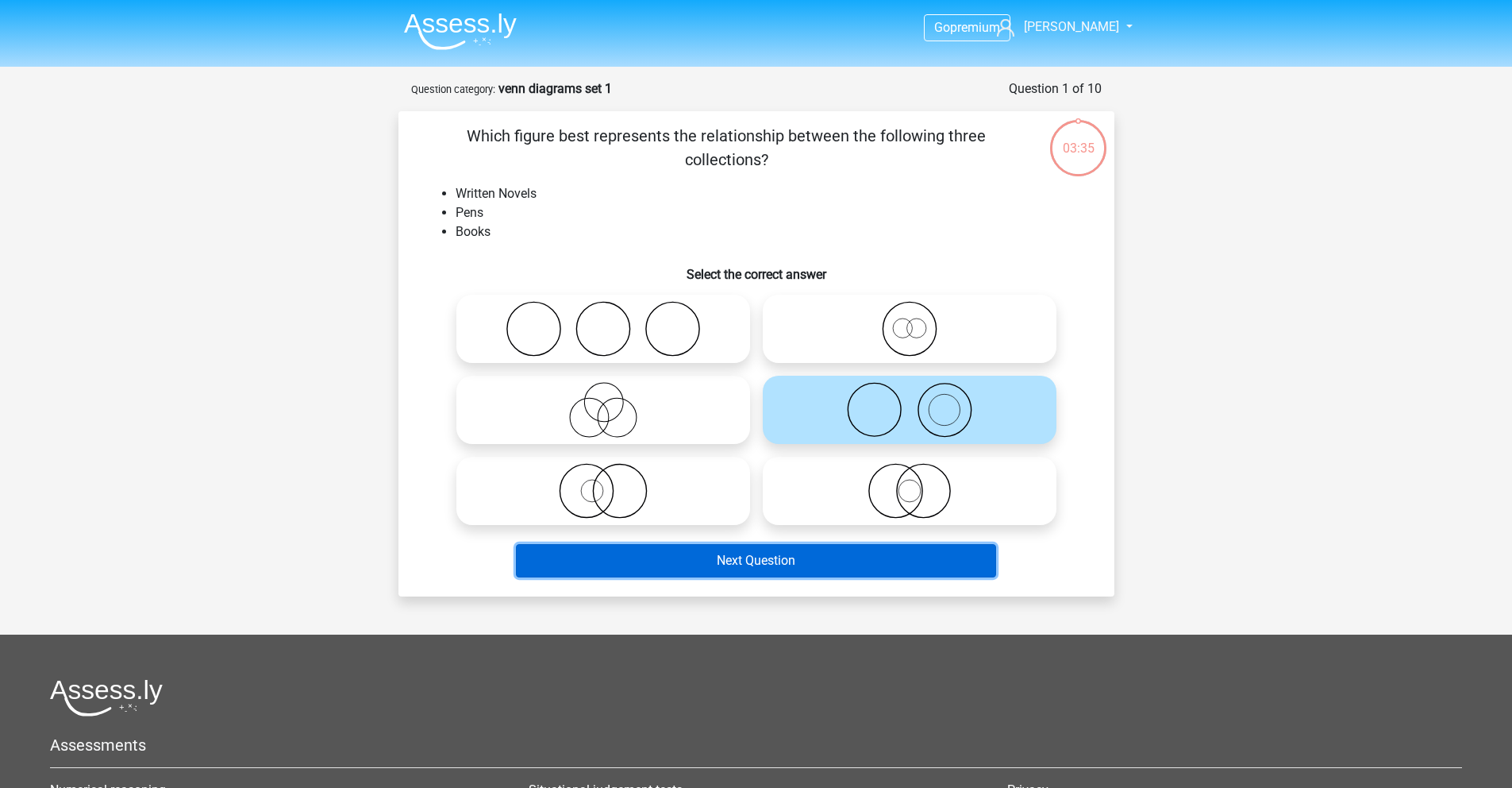
click at [838, 564] on button "Next Question" at bounding box center [756, 560] width 481 height 33
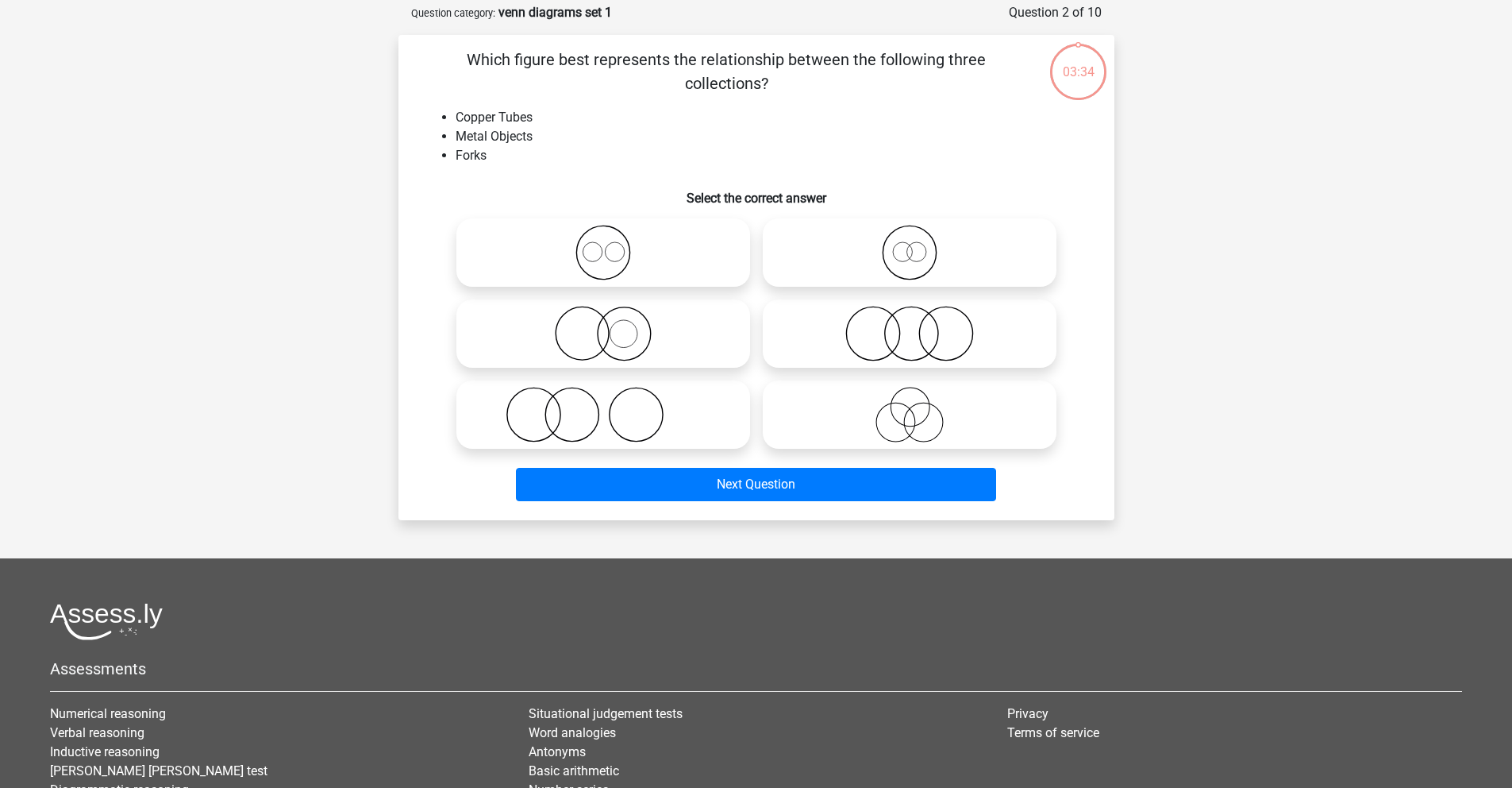
scroll to position [80, 0]
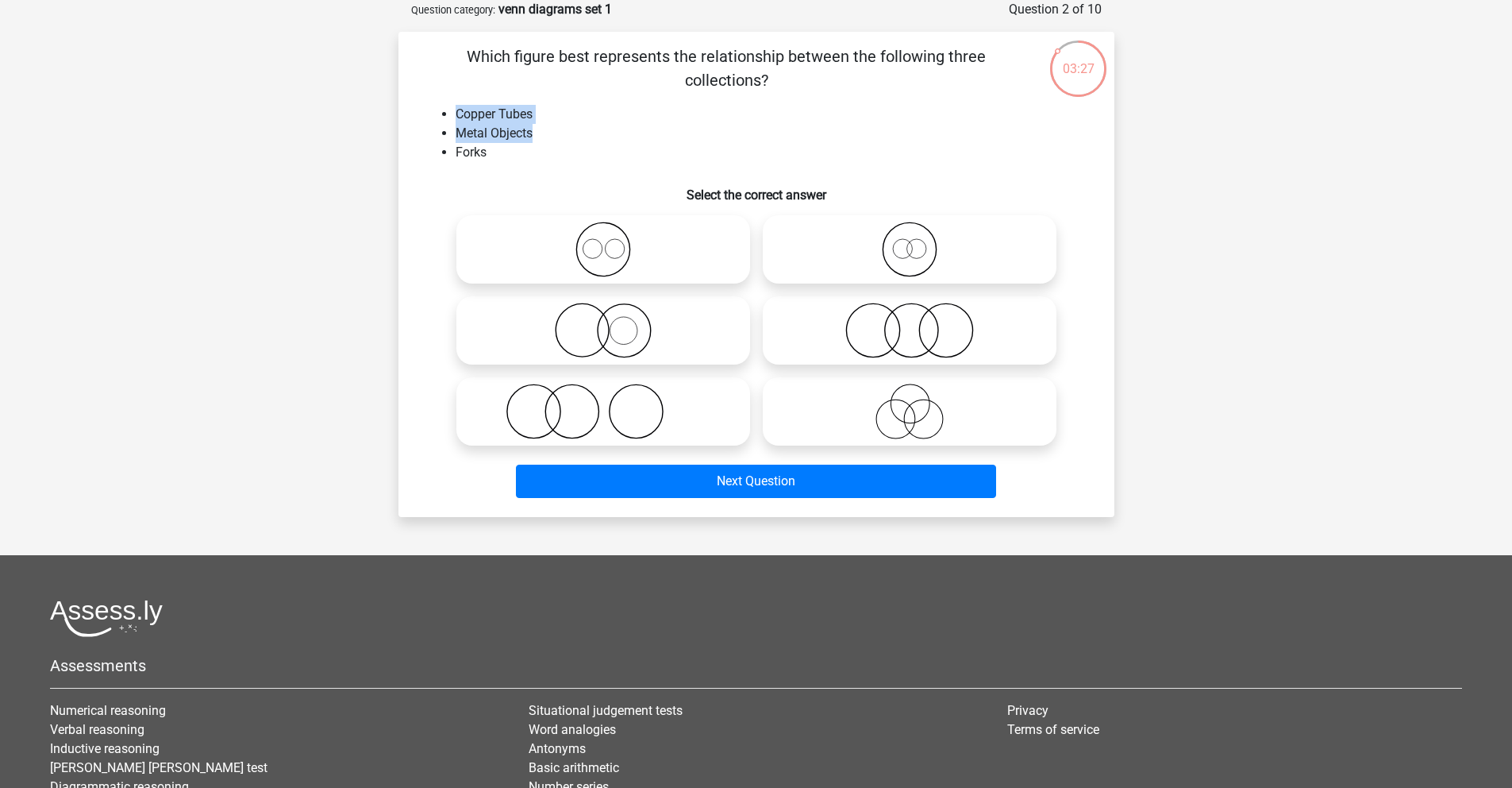
drag, startPoint x: 450, startPoint y: 111, endPoint x: 537, endPoint y: 135, distance: 90.2
click at [537, 135] on ul "Copper Tubes Metal Objects Forks" at bounding box center [756, 133] width 665 height 57
click at [508, 145] on li "Forks" at bounding box center [773, 152] width 634 height 19
drag, startPoint x: 493, startPoint y: 153, endPoint x: 455, endPoint y: 130, distance: 44.4
click at [455, 130] on ul "Copper Tubes Metal Objects Forks" at bounding box center [756, 133] width 665 height 57
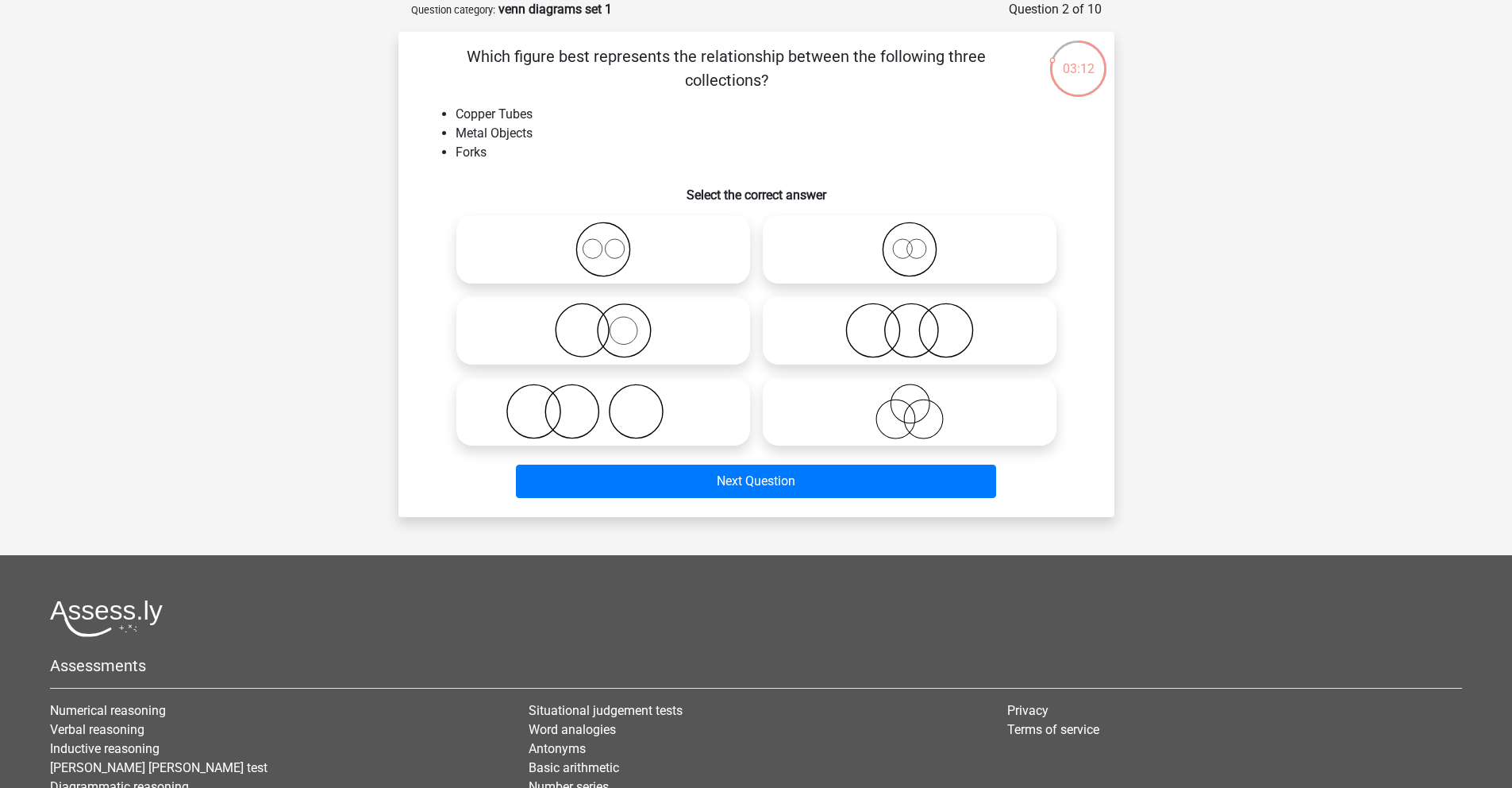
click at [609, 247] on icon at bounding box center [603, 249] width 281 height 56
click at [609, 242] on input "radio" at bounding box center [609, 236] width 11 height 11
radio input "true"
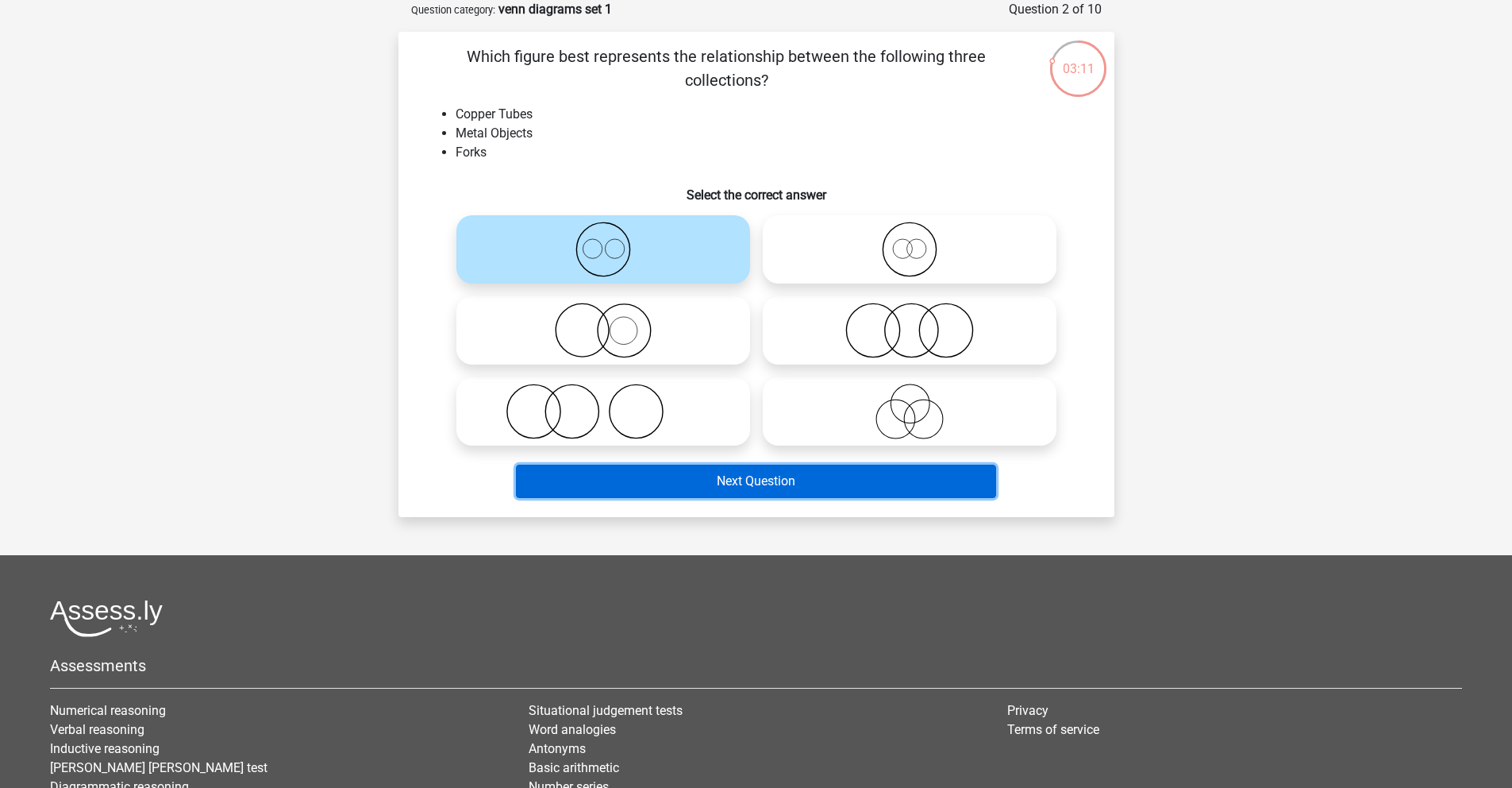
click at [696, 483] on button "Next Question" at bounding box center [756, 481] width 481 height 33
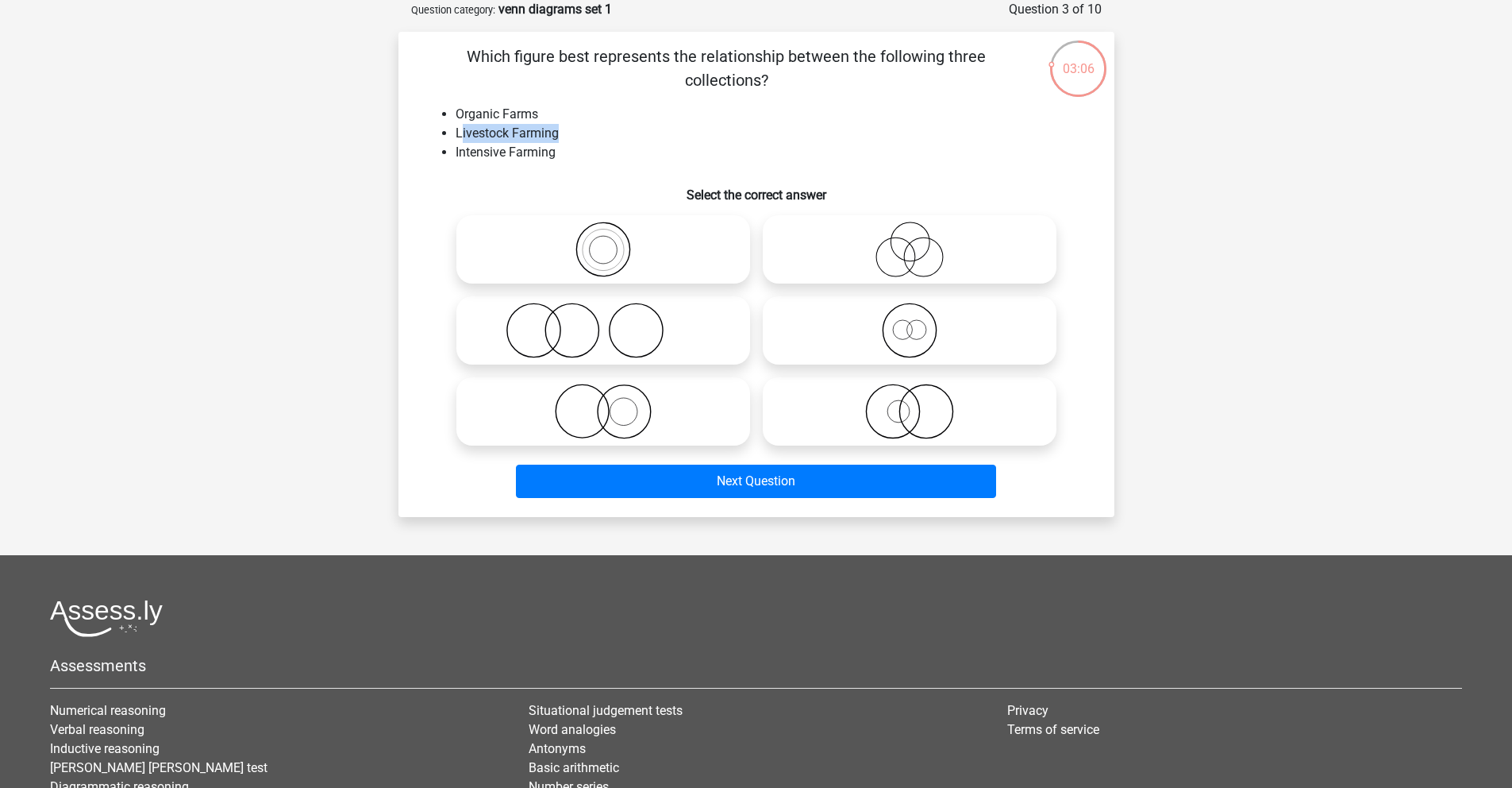
drag, startPoint x: 460, startPoint y: 133, endPoint x: 606, endPoint y: 138, distance: 146.1
click at [606, 138] on li "Livestock Farming" at bounding box center [773, 133] width 634 height 19
drag, startPoint x: 573, startPoint y: 155, endPoint x: 451, endPoint y: 128, distance: 125.0
click at [451, 128] on ul "Organic Farms Livestock Farming Intensive Farming" at bounding box center [756, 133] width 665 height 57
click at [896, 270] on icon at bounding box center [910, 249] width 281 height 56
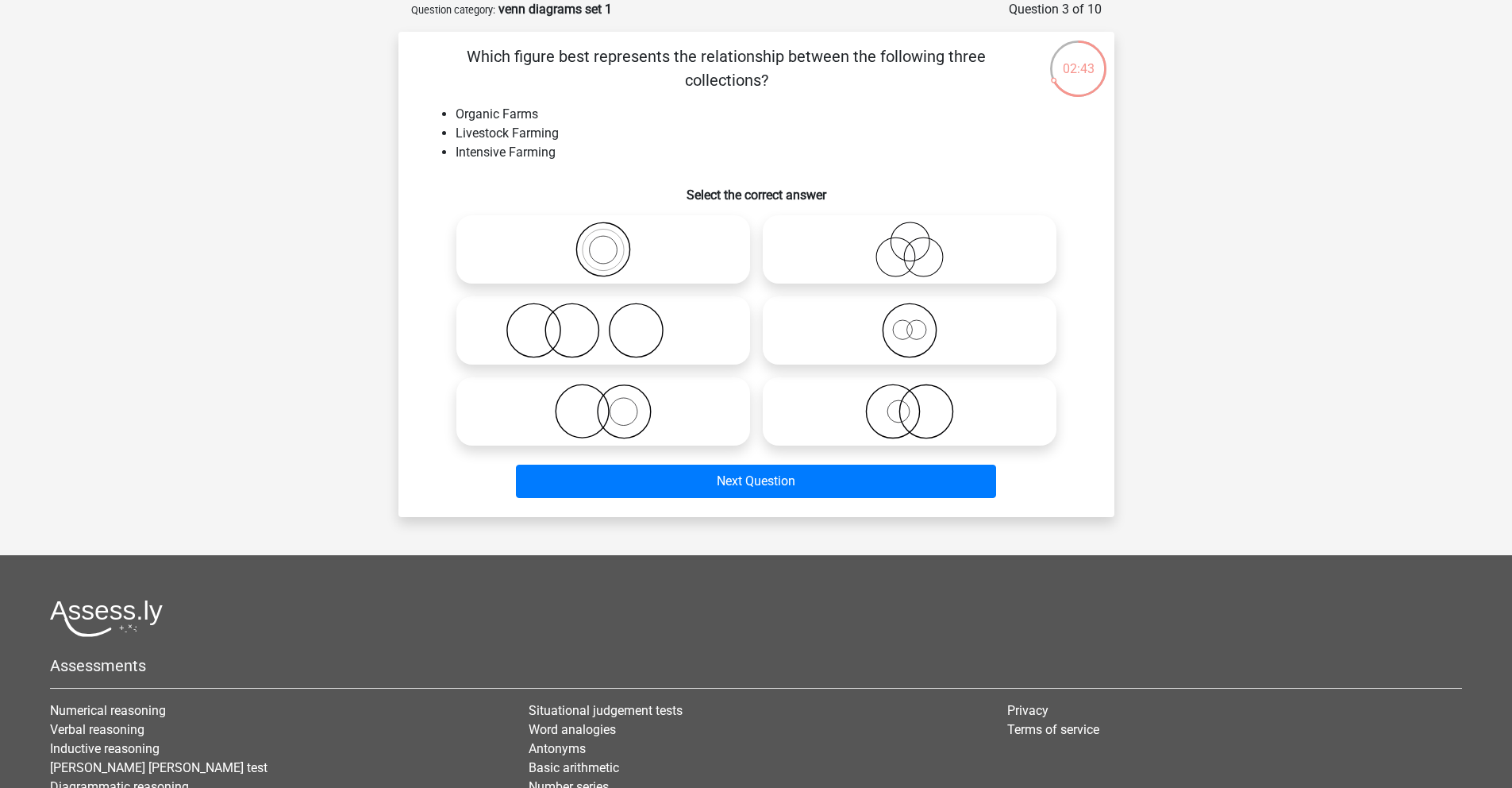
click at [910, 242] on input "radio" at bounding box center [915, 236] width 11 height 11
radio input "true"
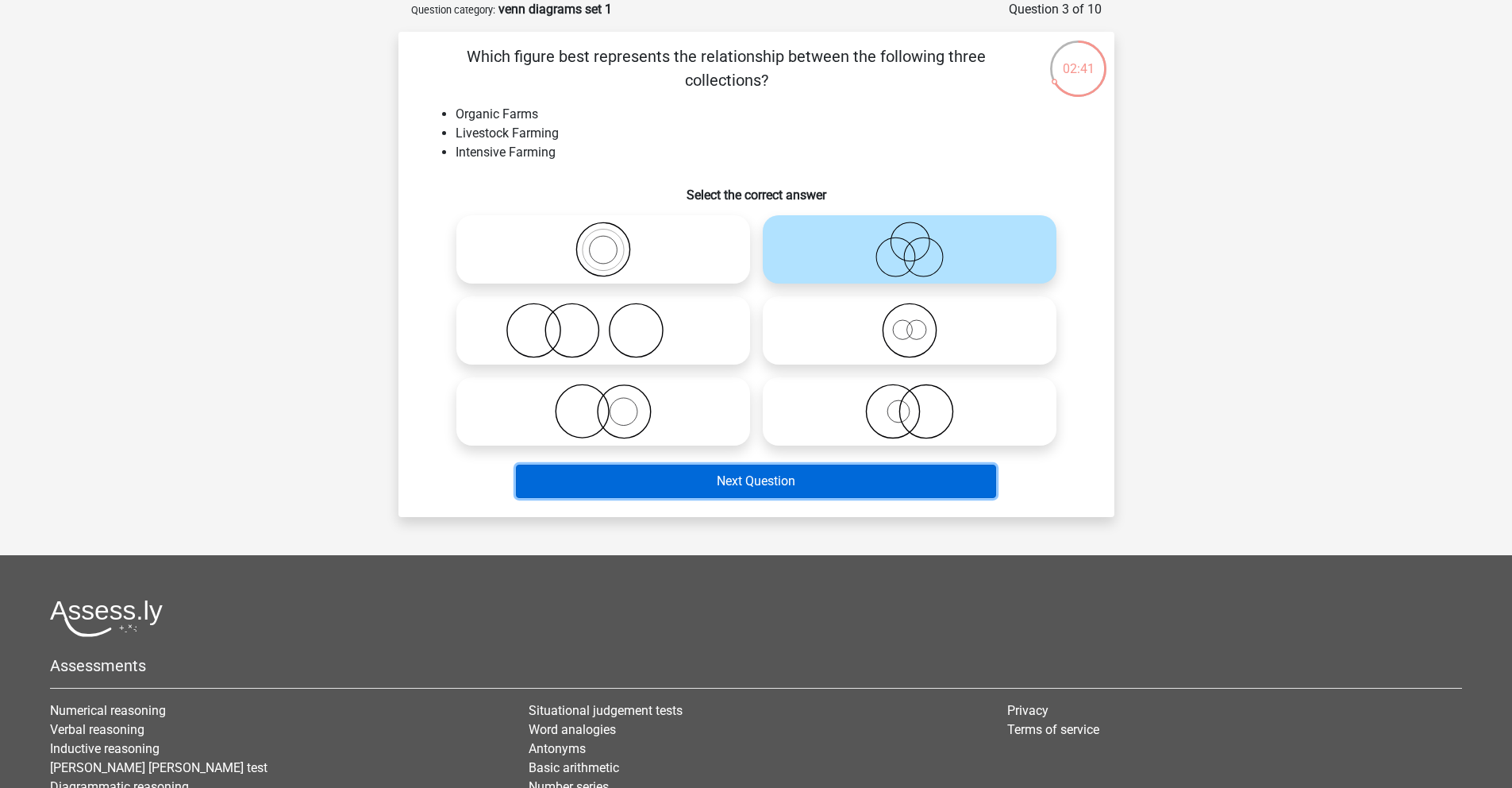
click at [815, 479] on button "Next Question" at bounding box center [756, 481] width 481 height 33
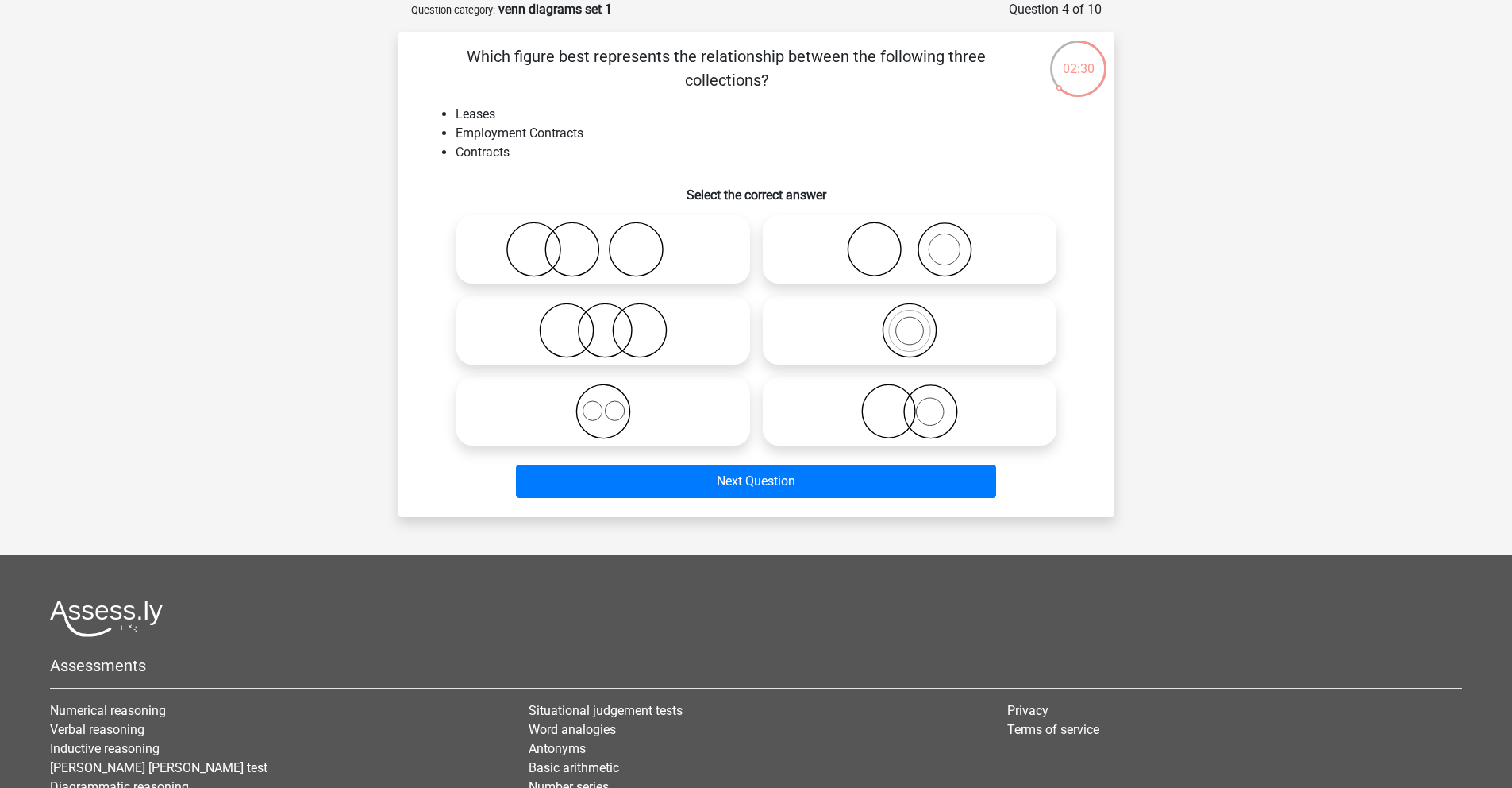
click at [936, 424] on icon at bounding box center [910, 411] width 281 height 56
click at [920, 404] on input "radio" at bounding box center [915, 398] width 11 height 11
radio input "true"
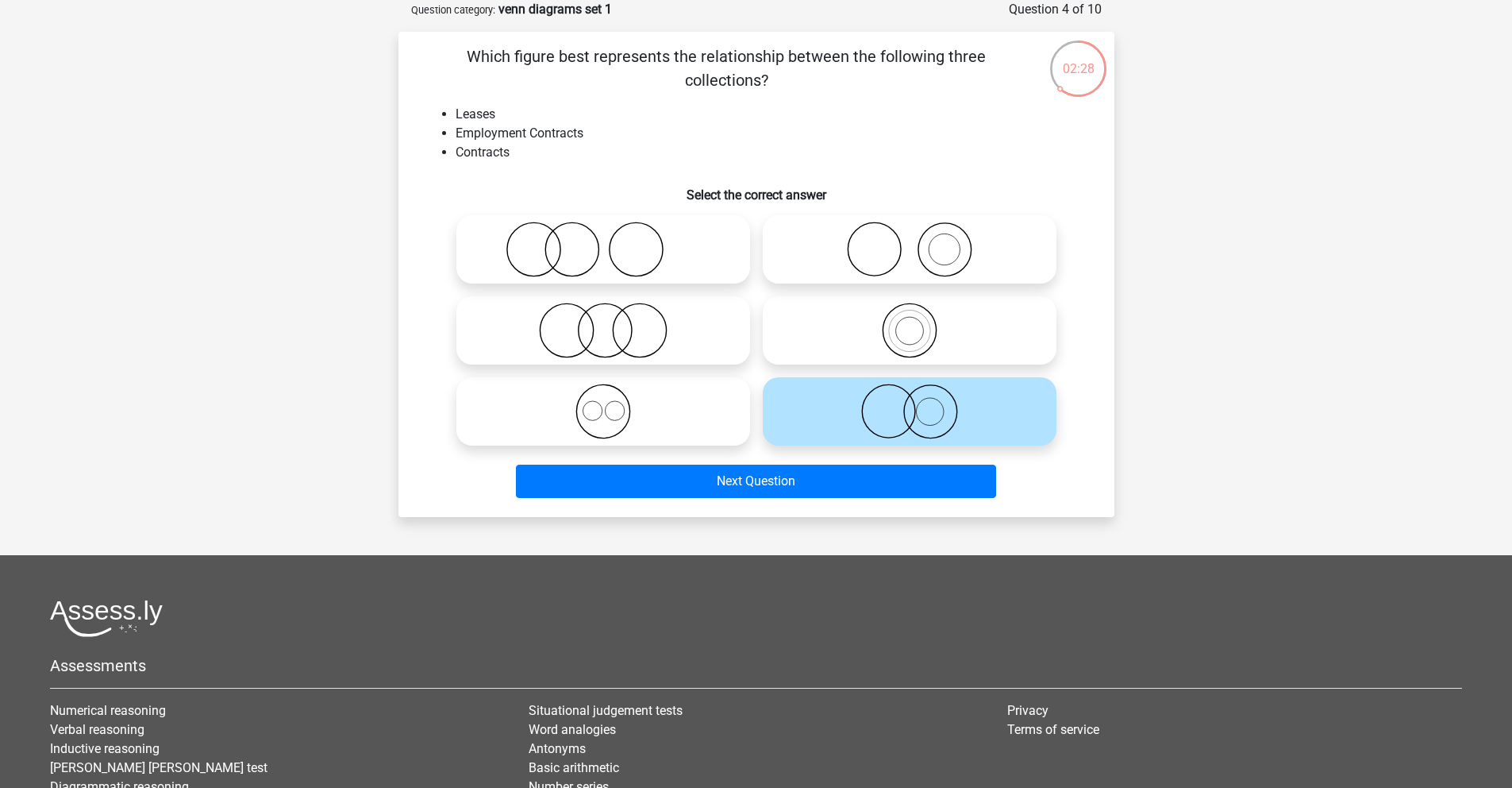
click at [588, 276] on icon at bounding box center [603, 249] width 281 height 56
click at [603, 242] on input "radio" at bounding box center [609, 236] width 11 height 11
radio input "true"
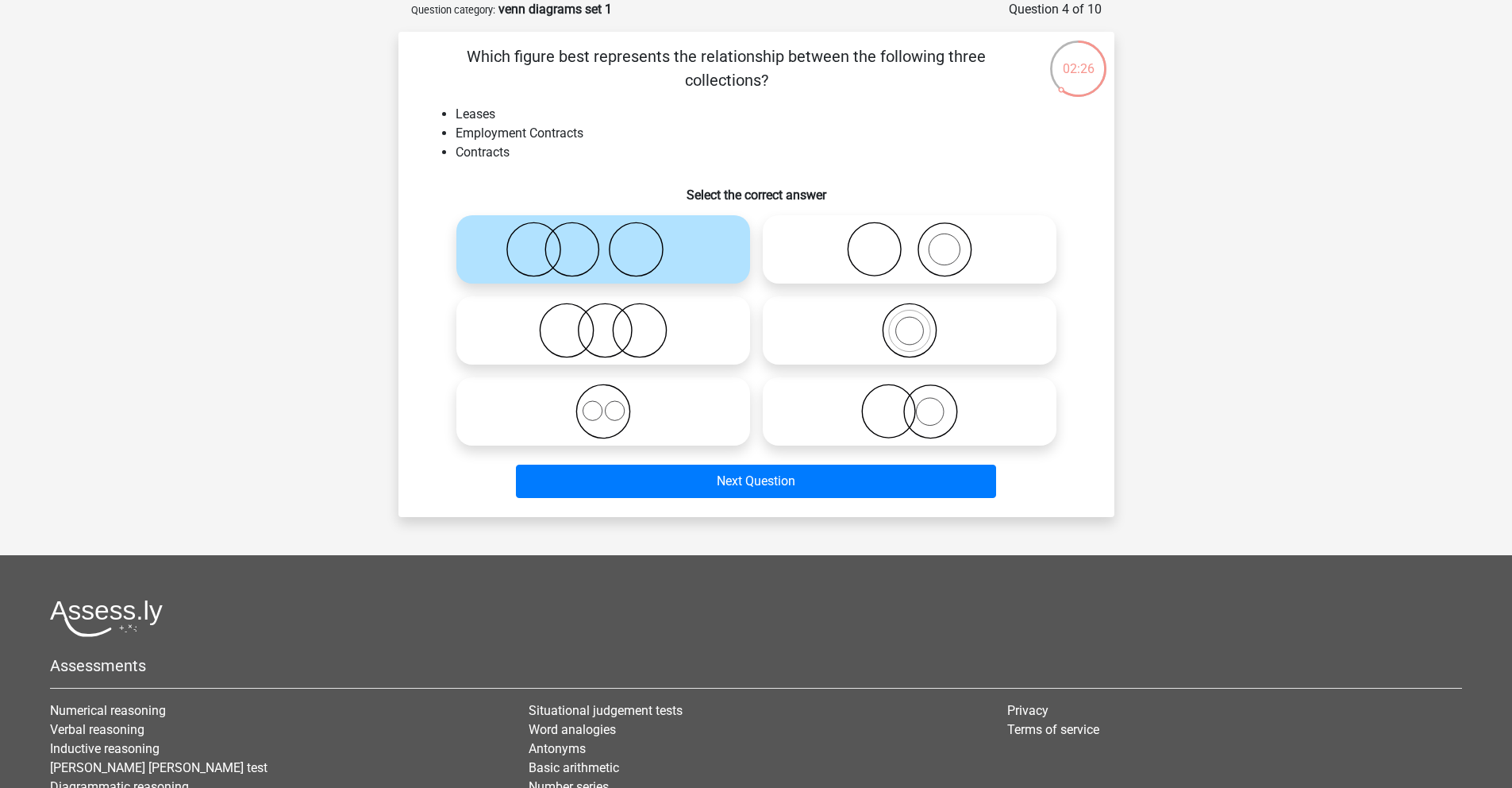
click at [989, 415] on icon at bounding box center [910, 411] width 281 height 56
click at [920, 404] on input "radio" at bounding box center [915, 398] width 11 height 11
radio input "true"
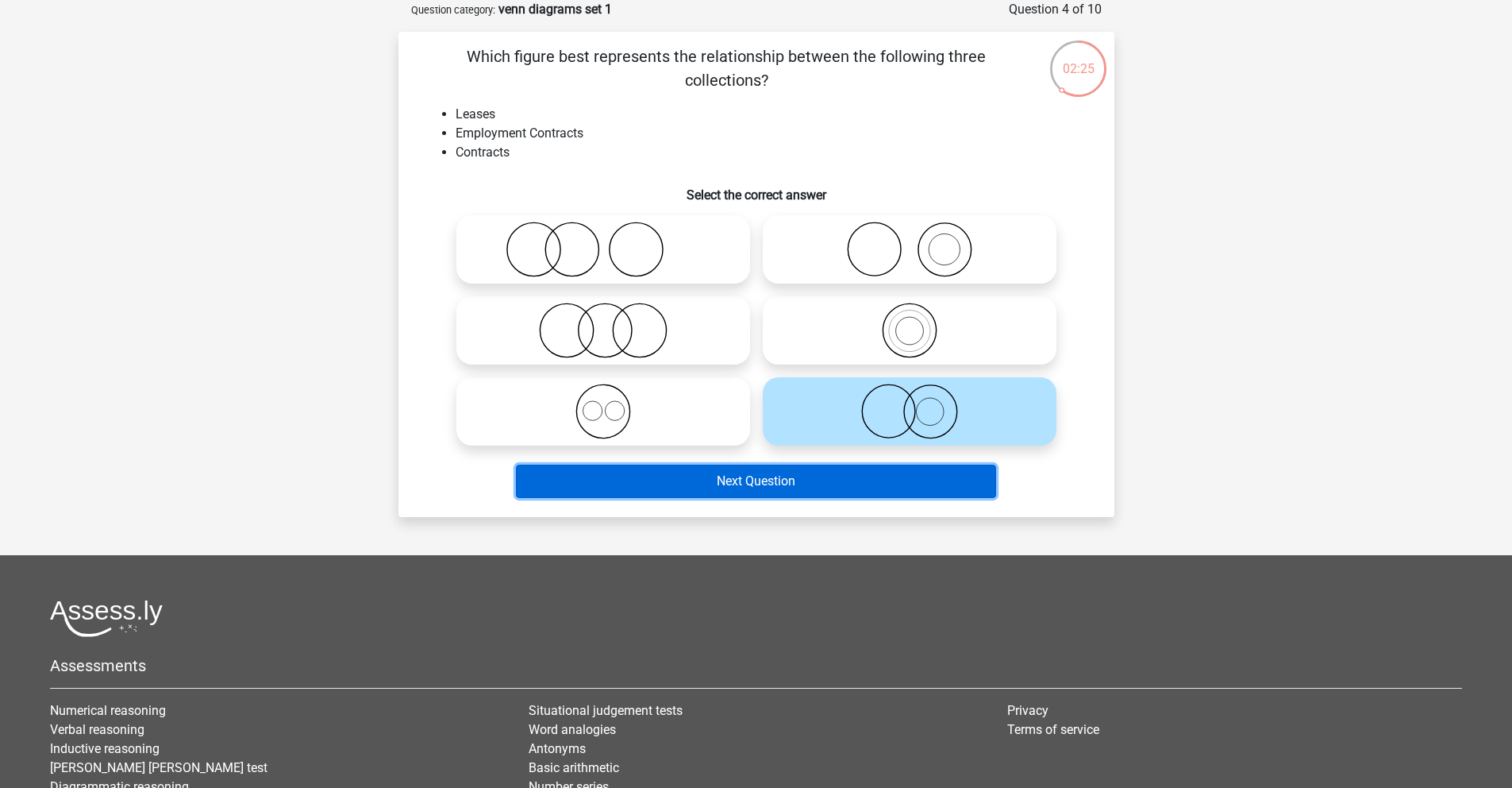
click at [798, 481] on button "Next Question" at bounding box center [756, 481] width 481 height 33
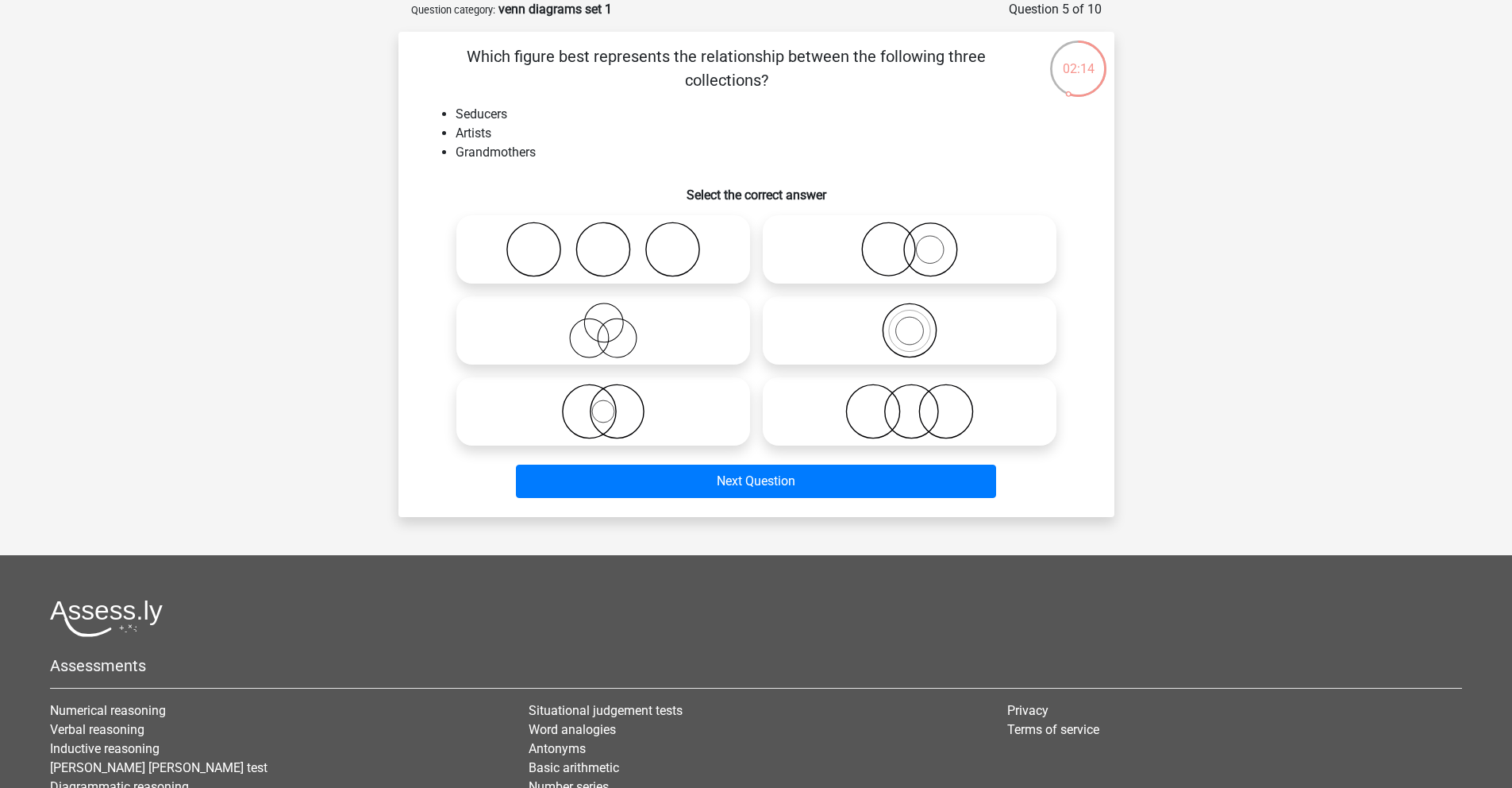
click at [603, 338] on icon at bounding box center [603, 330] width 281 height 56
click at [603, 322] on input "radio" at bounding box center [609, 318] width 11 height 11
radio input "true"
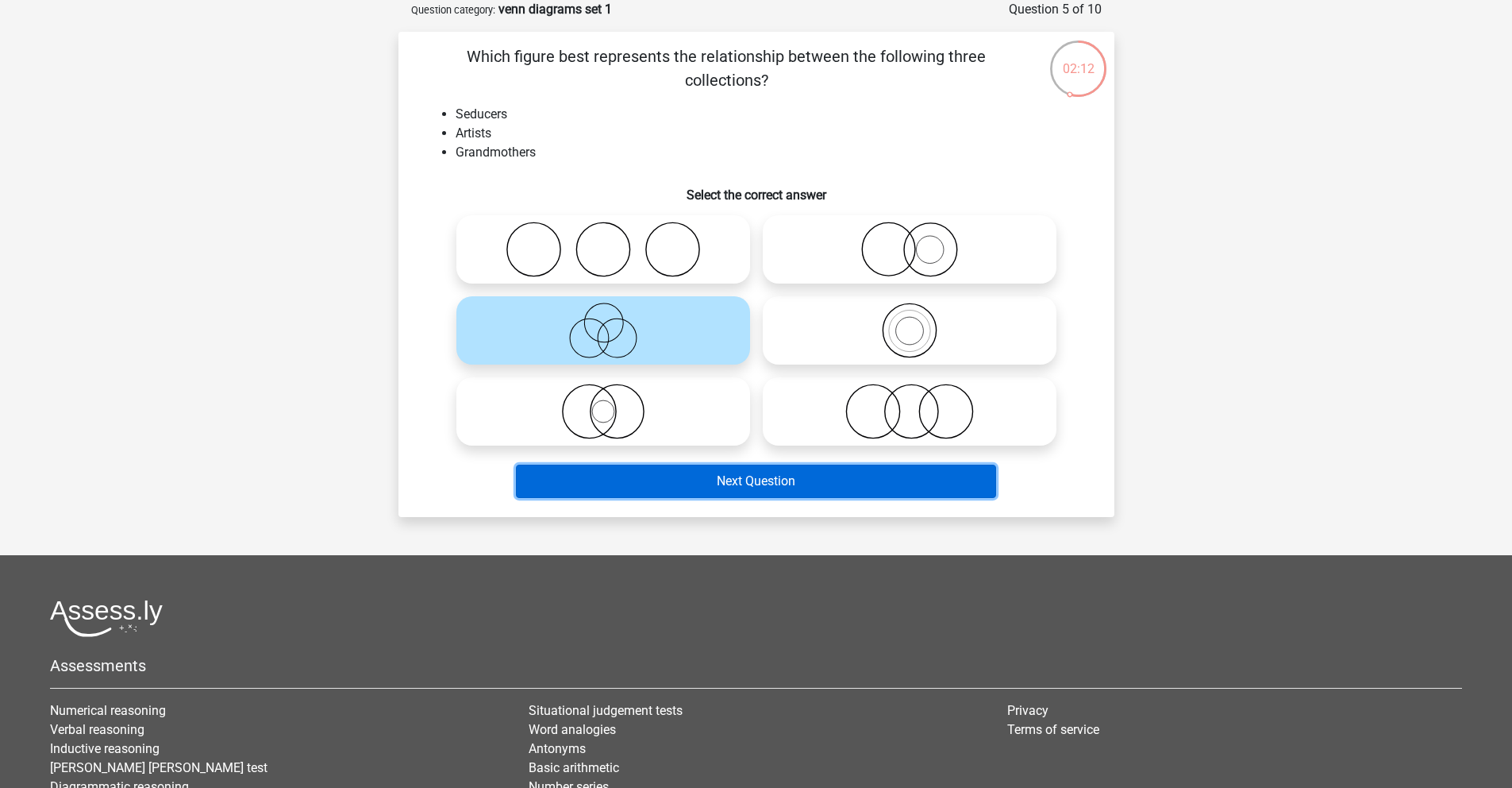
drag, startPoint x: 688, startPoint y: 483, endPoint x: 944, endPoint y: 724, distance: 351.6
click at [940, 733] on div "Go premium Daria R daria.rogozhnikova@gmail.com" at bounding box center [756, 447] width 1512 height 1054
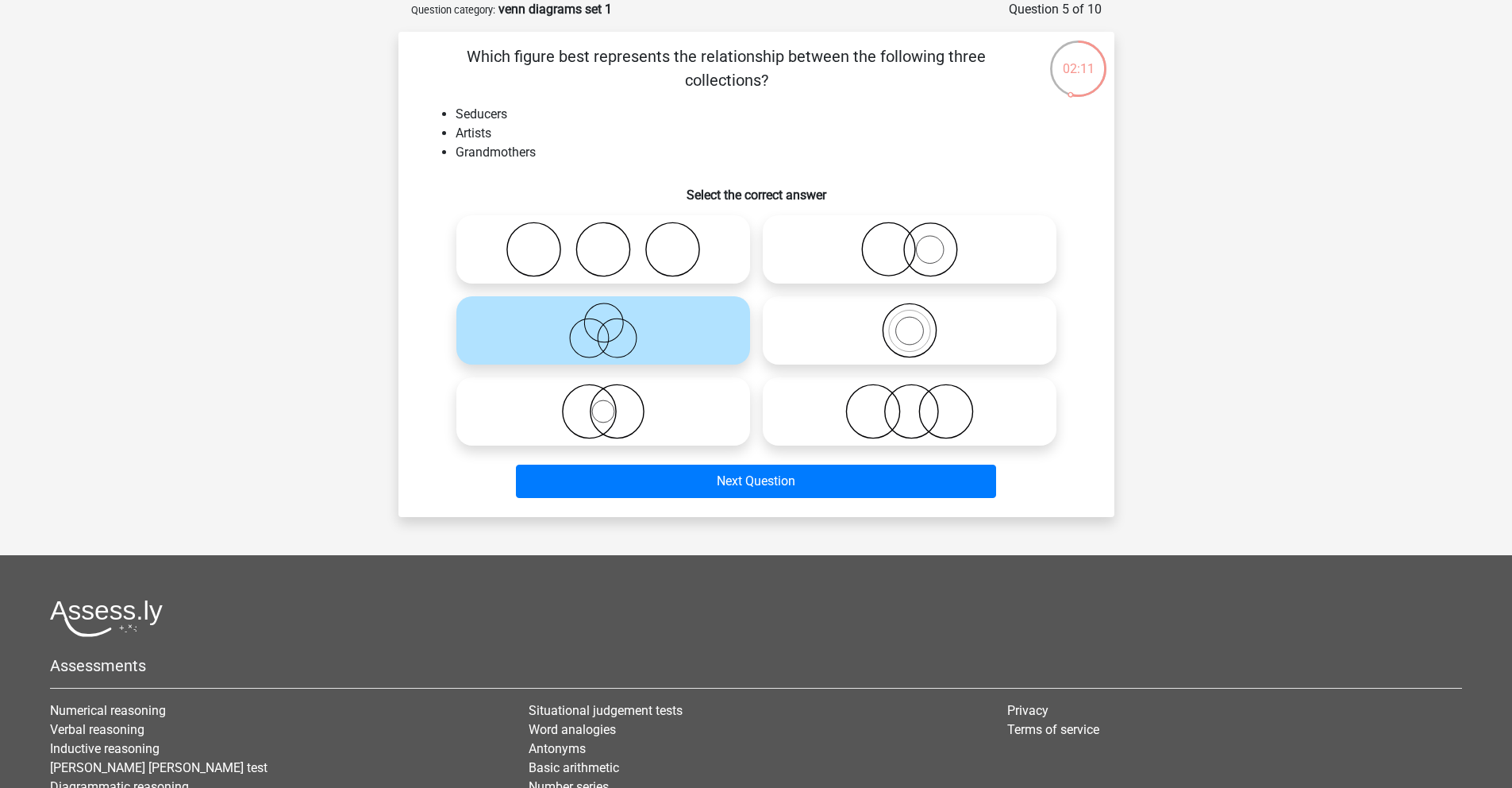
click at [859, 411] on icon at bounding box center [910, 411] width 281 height 56
click at [910, 404] on input "radio" at bounding box center [915, 398] width 11 height 11
radio input "true"
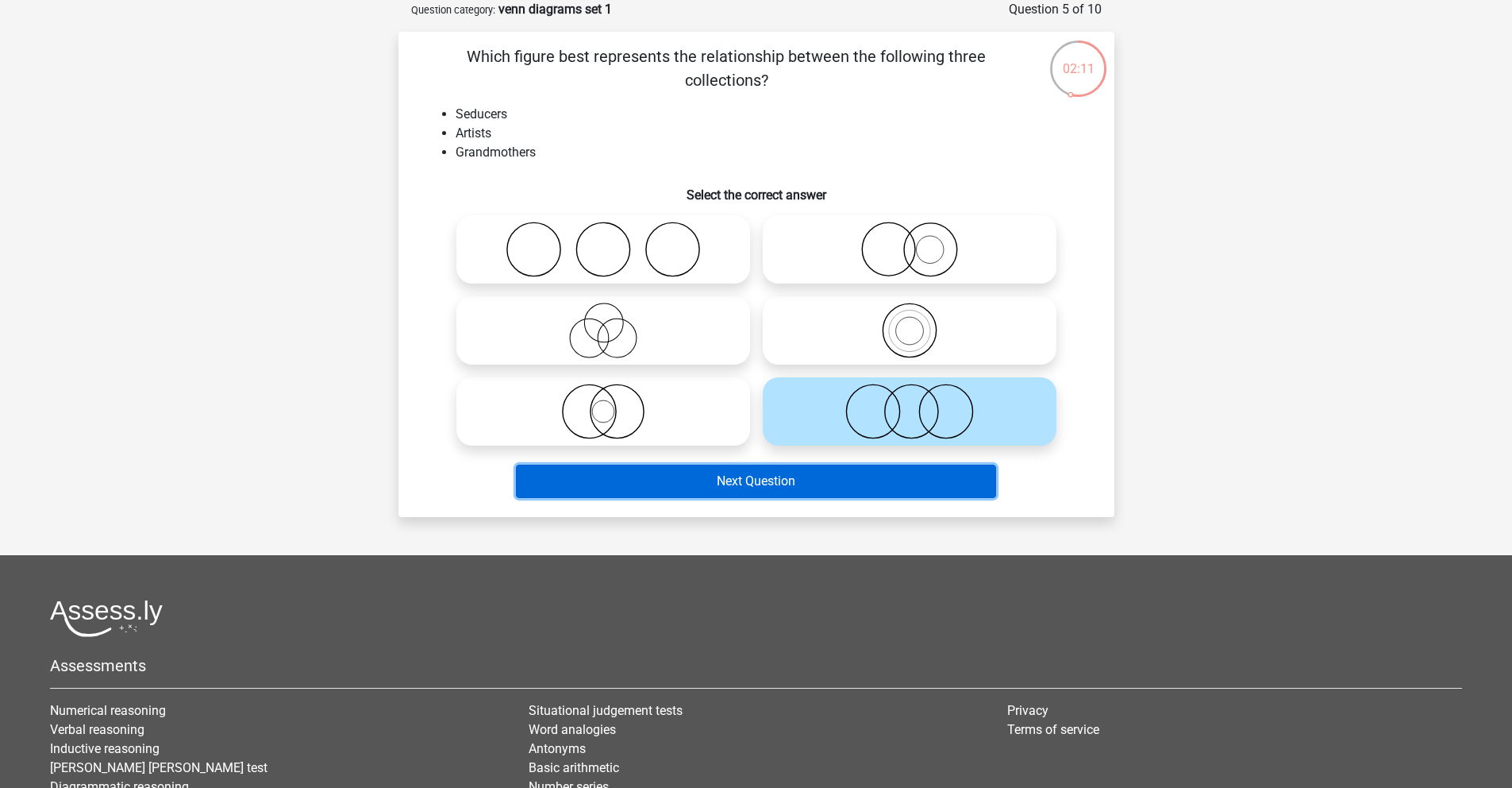
click at [847, 487] on button "Next Question" at bounding box center [756, 481] width 481 height 33
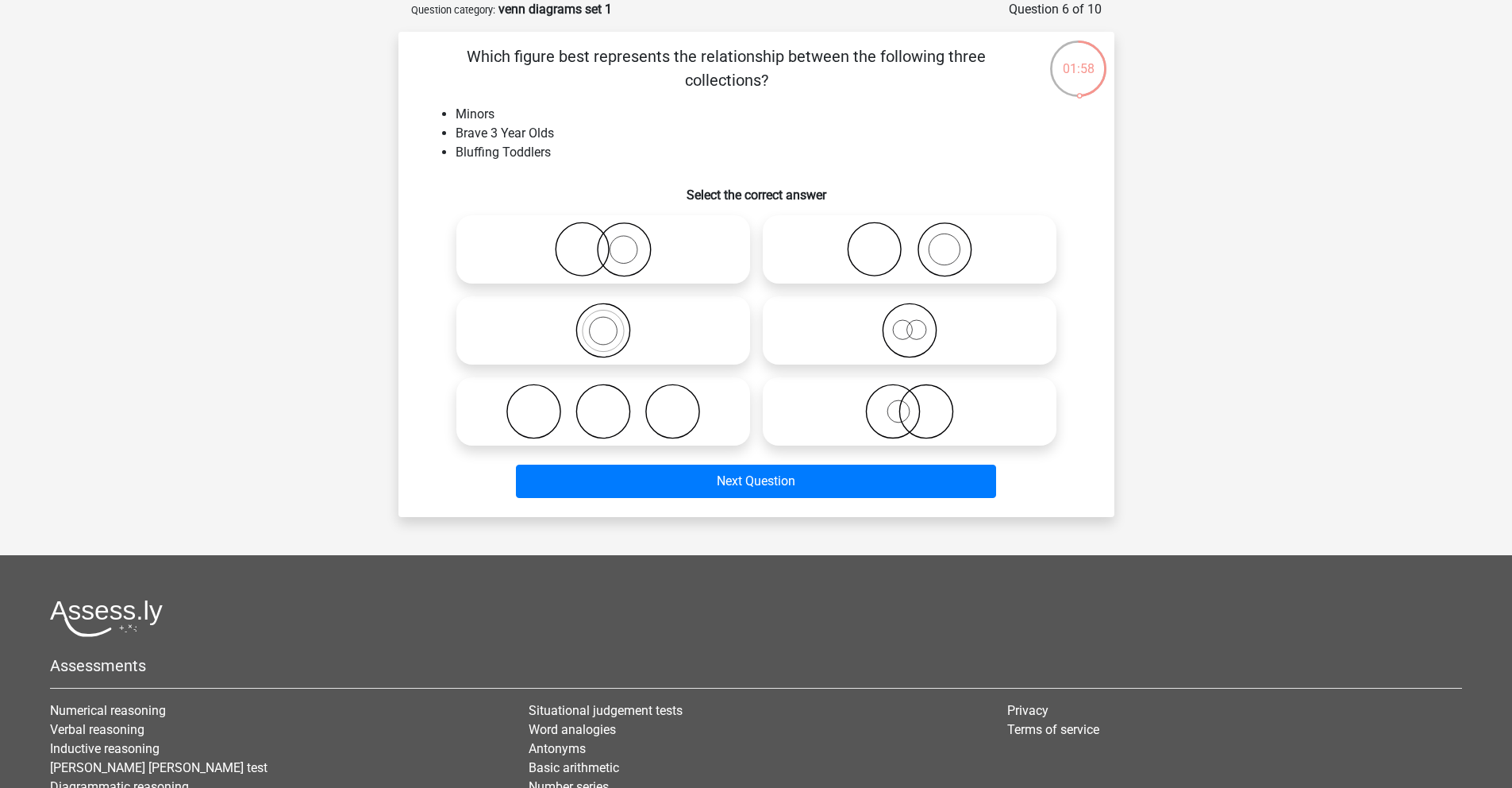
click at [926, 416] on icon at bounding box center [910, 411] width 281 height 56
click at [920, 404] on input "radio" at bounding box center [915, 398] width 11 height 11
radio input "true"
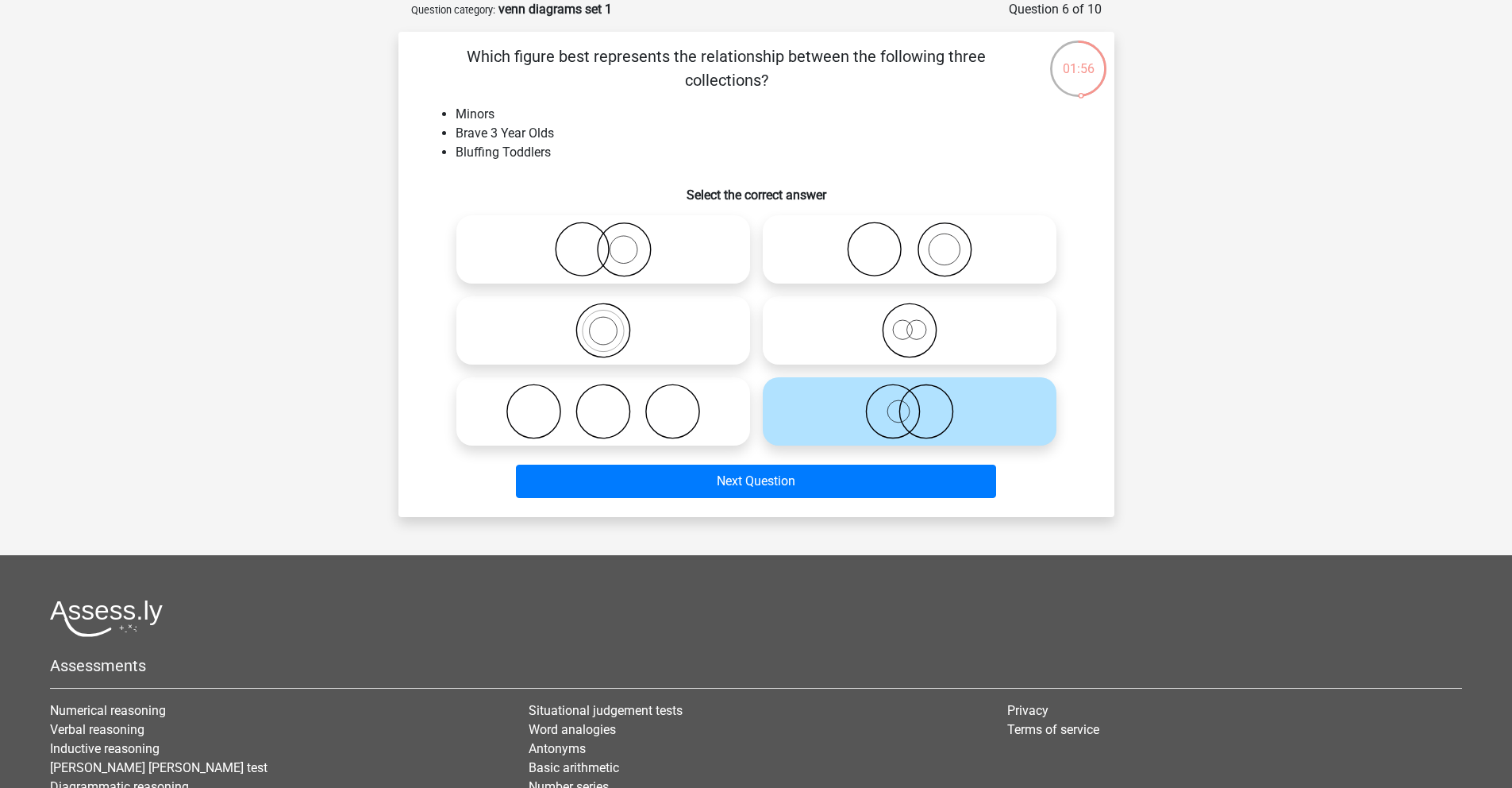
click at [936, 270] on icon at bounding box center [910, 249] width 281 height 56
click at [920, 242] on input "radio" at bounding box center [915, 236] width 11 height 11
radio input "true"
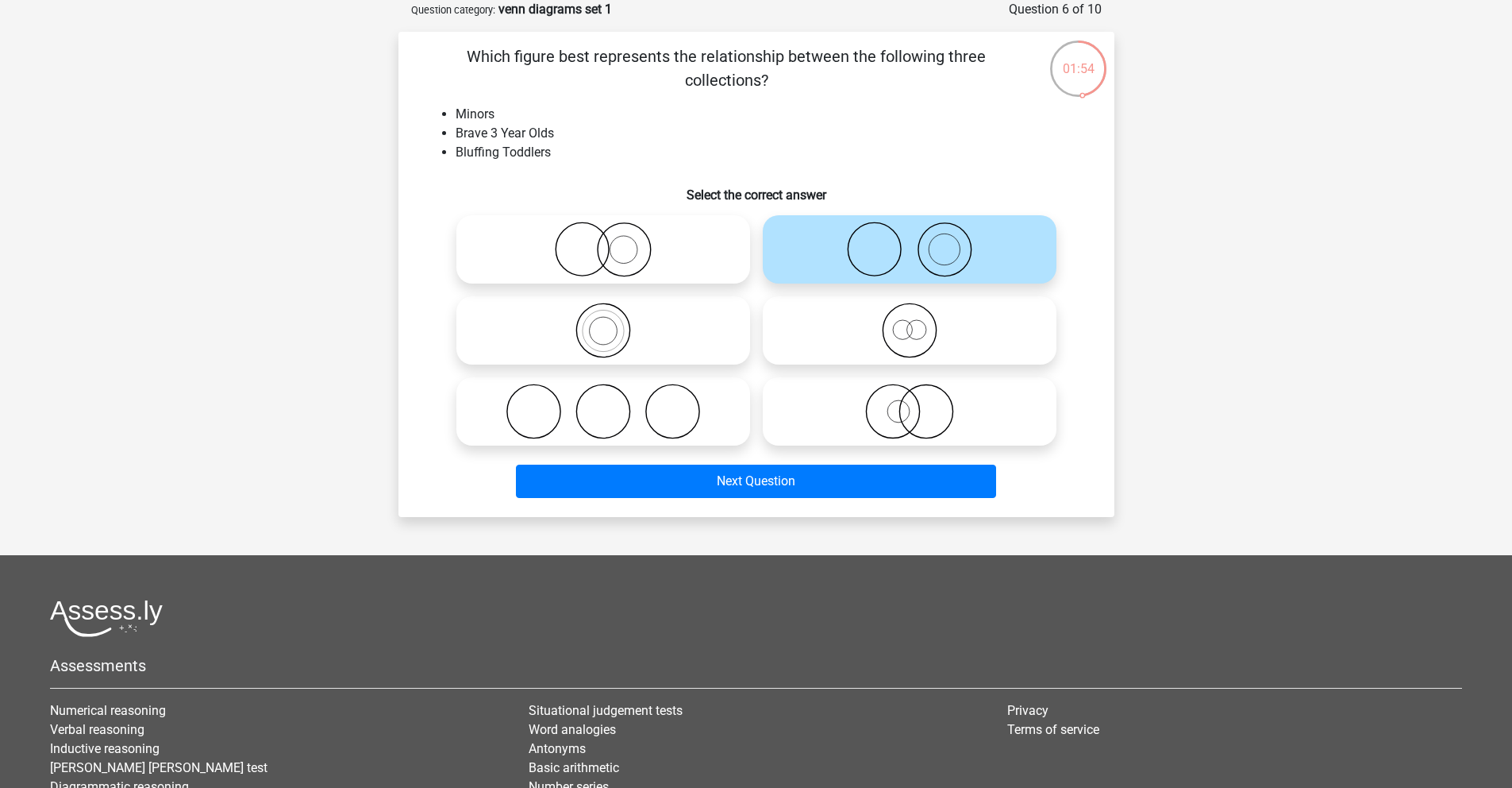
click at [878, 398] on icon at bounding box center [910, 411] width 281 height 56
click at [910, 398] on input "radio" at bounding box center [915, 398] width 11 height 11
radio input "true"
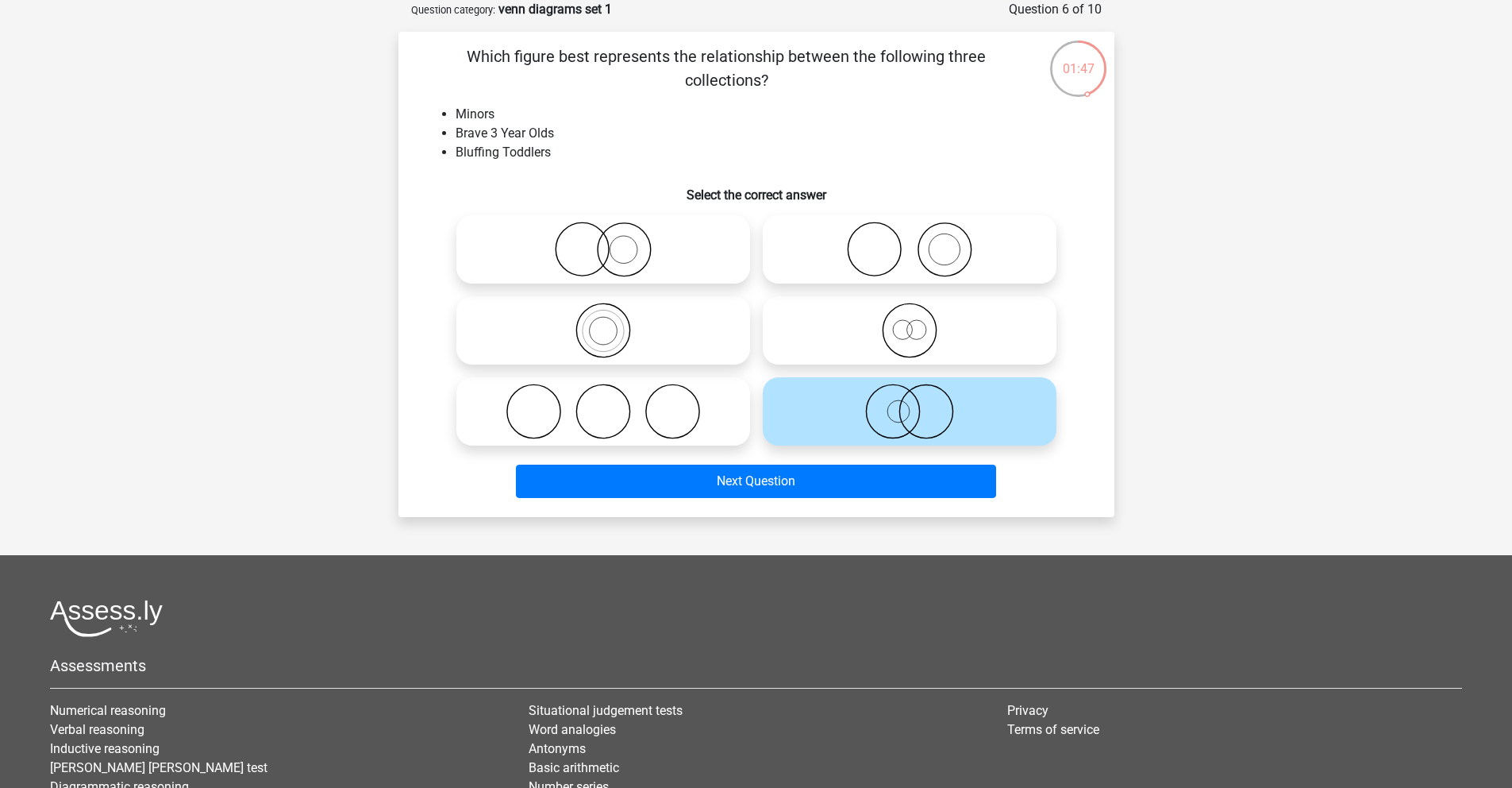
click at [796, 499] on div "Next Question" at bounding box center [756, 484] width 613 height 39
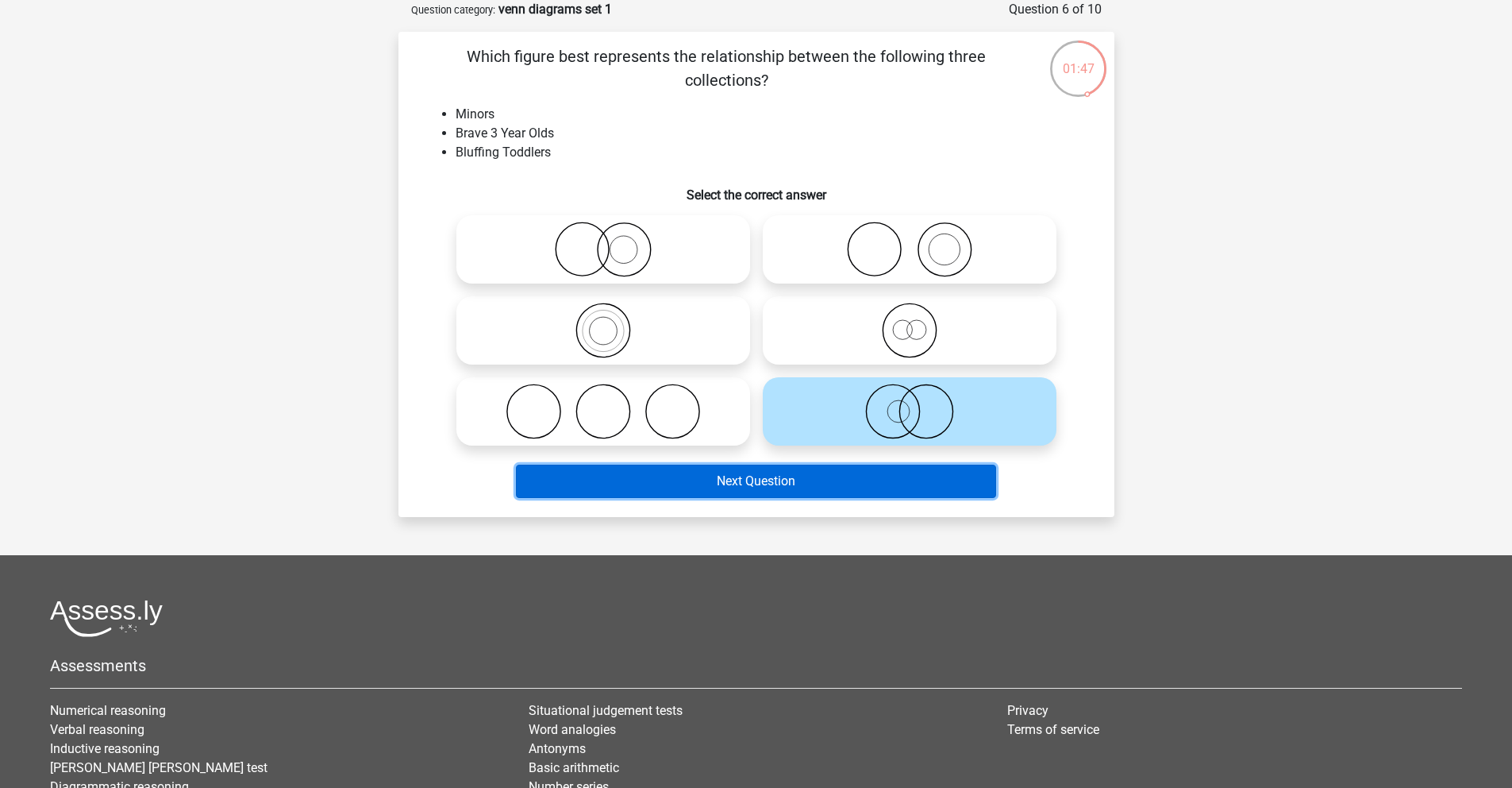
click at [773, 467] on button "Next Question" at bounding box center [756, 481] width 481 height 33
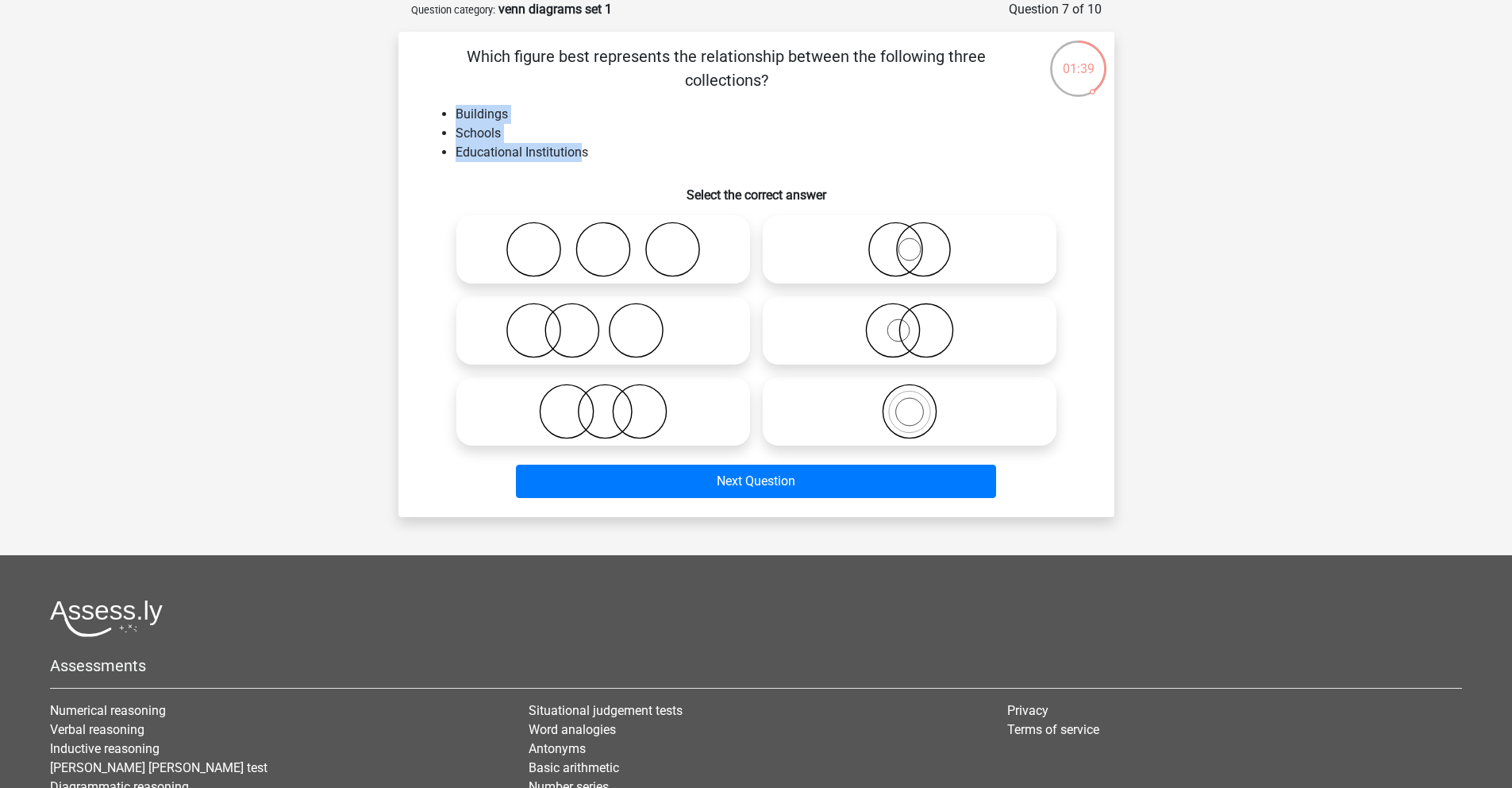
drag, startPoint x: 474, startPoint y: 124, endPoint x: 579, endPoint y: 161, distance: 111.3
click at [579, 161] on ul "Buildings Schools Educational Institutions" at bounding box center [756, 133] width 665 height 57
click at [925, 338] on icon at bounding box center [910, 330] width 281 height 56
click at [920, 322] on input "radio" at bounding box center [915, 318] width 11 height 11
radio input "true"
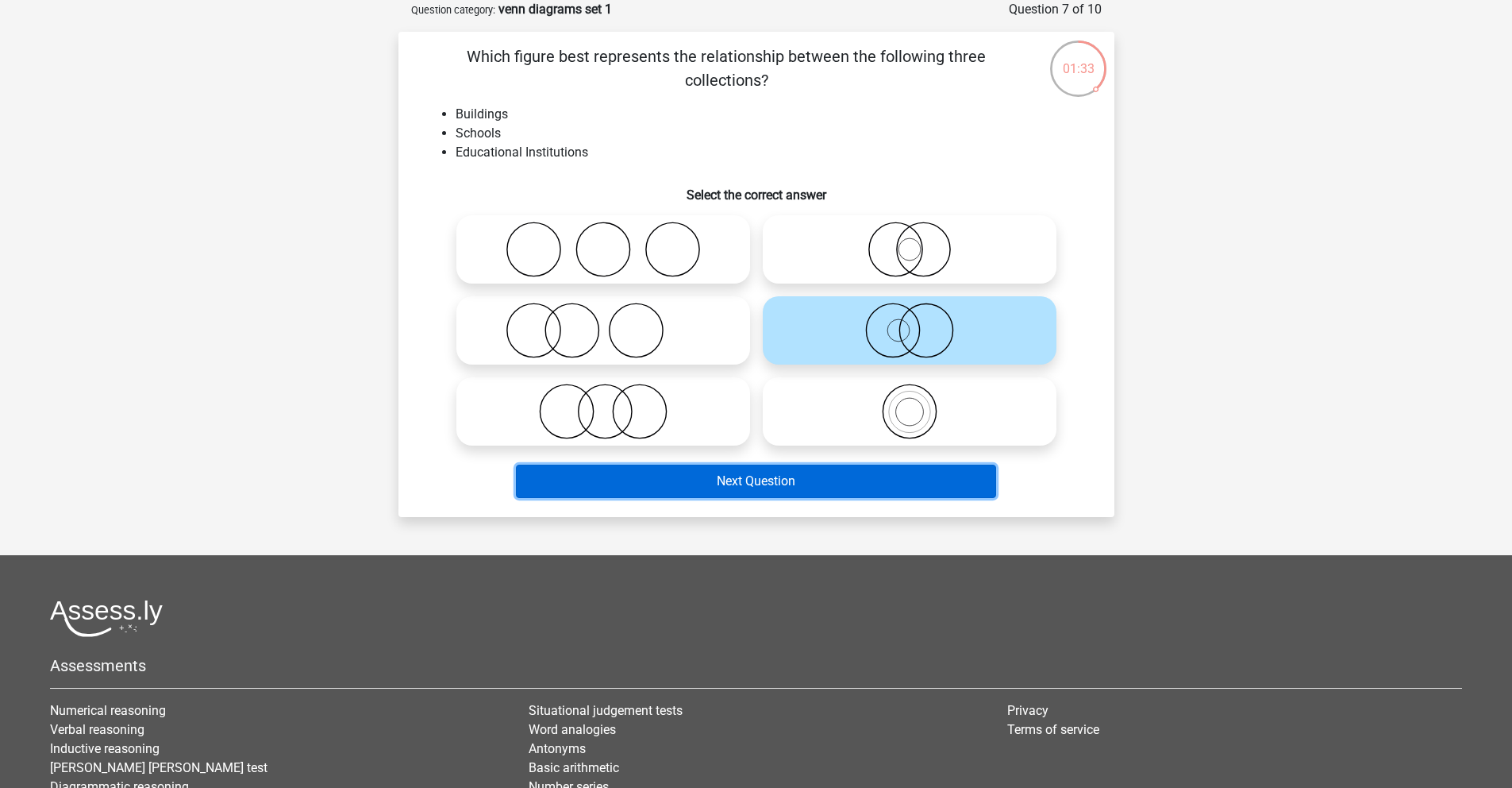
click at [886, 481] on button "Next Question" at bounding box center [756, 481] width 481 height 33
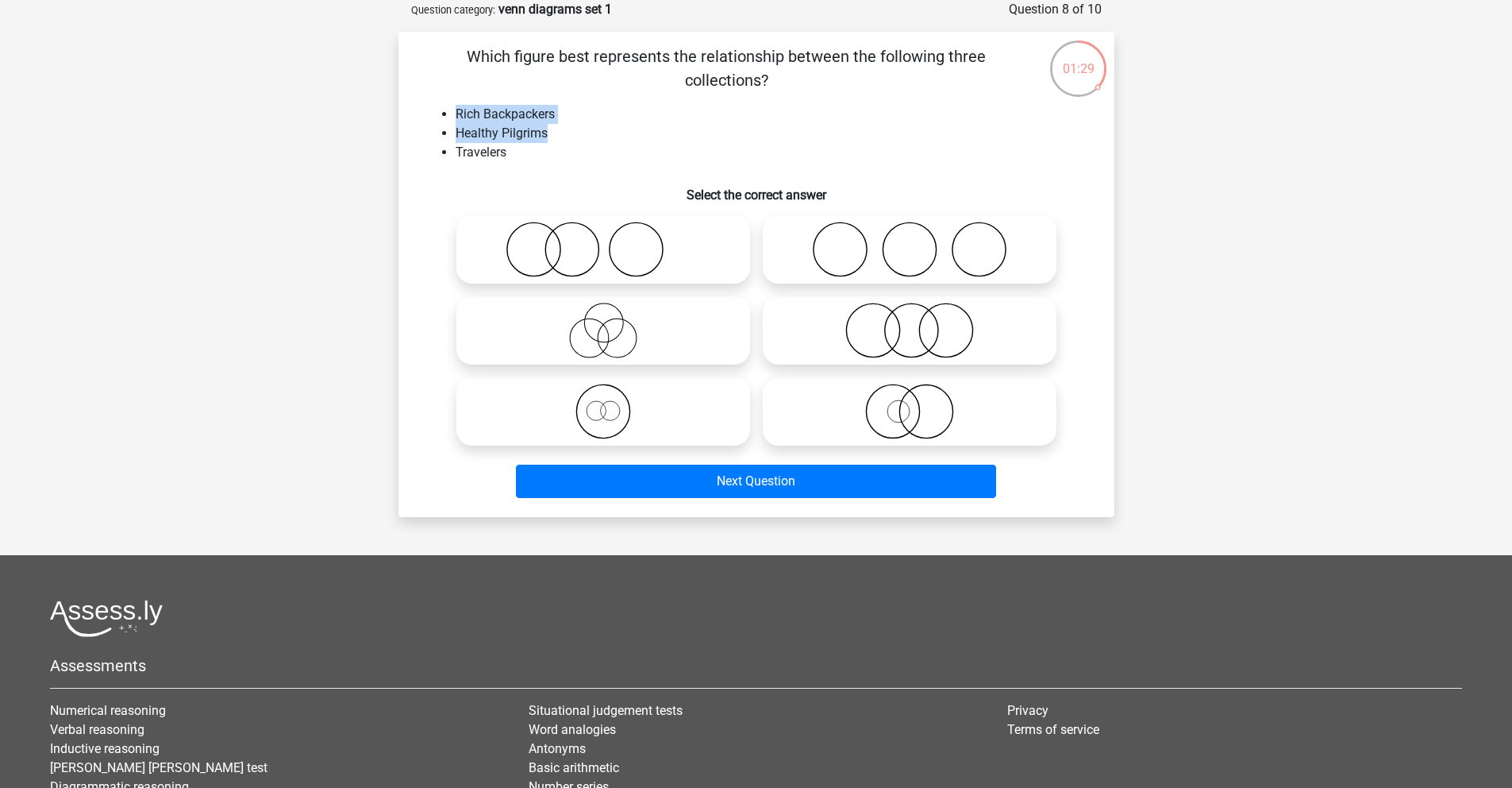
drag, startPoint x: 448, startPoint y: 116, endPoint x: 585, endPoint y: 139, distance: 138.9
click at [585, 139] on ul "Rich Backpackers Healthy Pilgrims Travelers" at bounding box center [756, 133] width 665 height 57
click at [542, 249] on icon at bounding box center [603, 249] width 281 height 56
click at [603, 242] on input "radio" at bounding box center [609, 236] width 11 height 11
radio input "true"
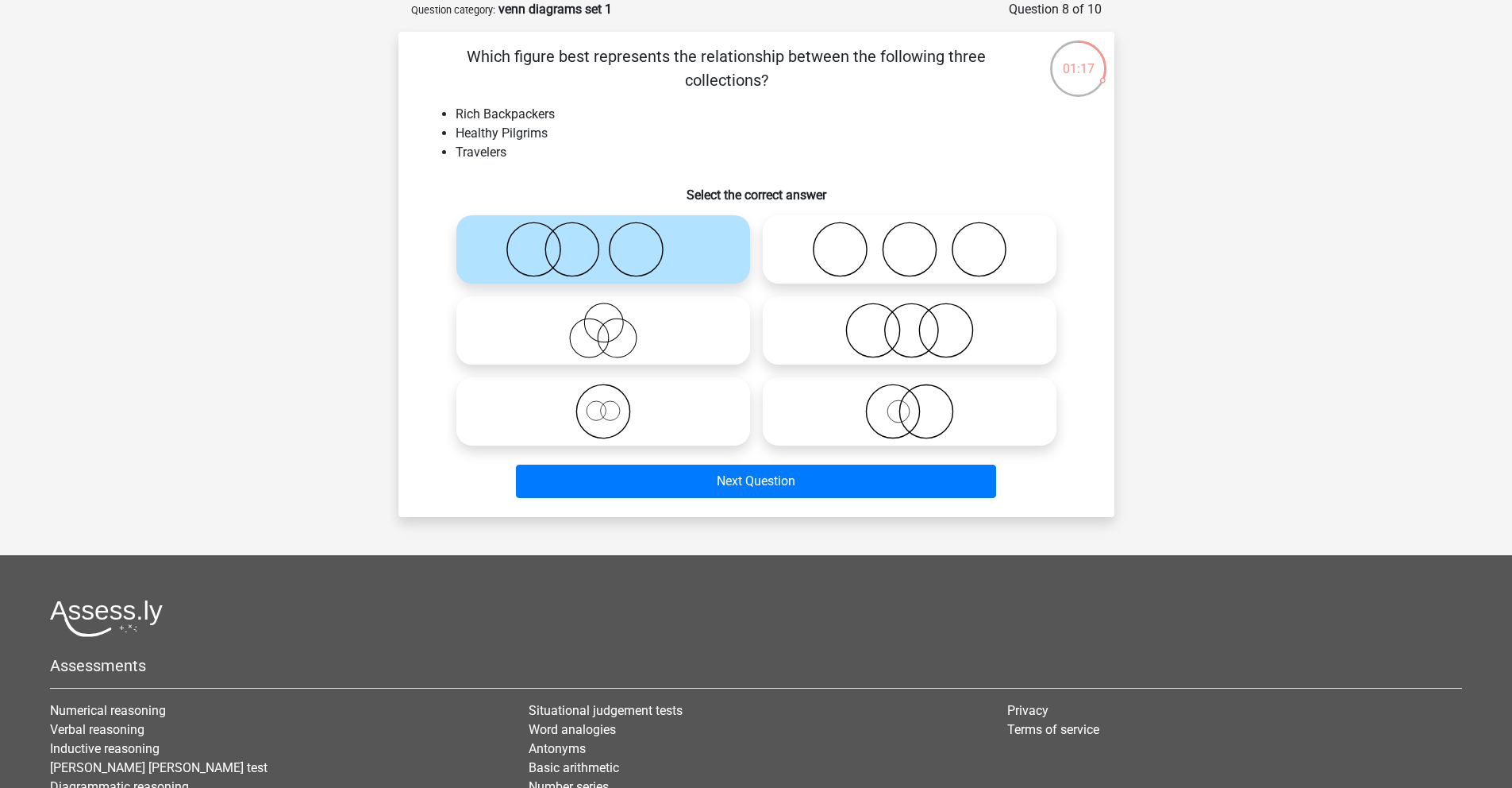
click at [913, 420] on icon at bounding box center [910, 411] width 281 height 56
click at [913, 404] on input "radio" at bounding box center [915, 398] width 11 height 11
radio input "true"
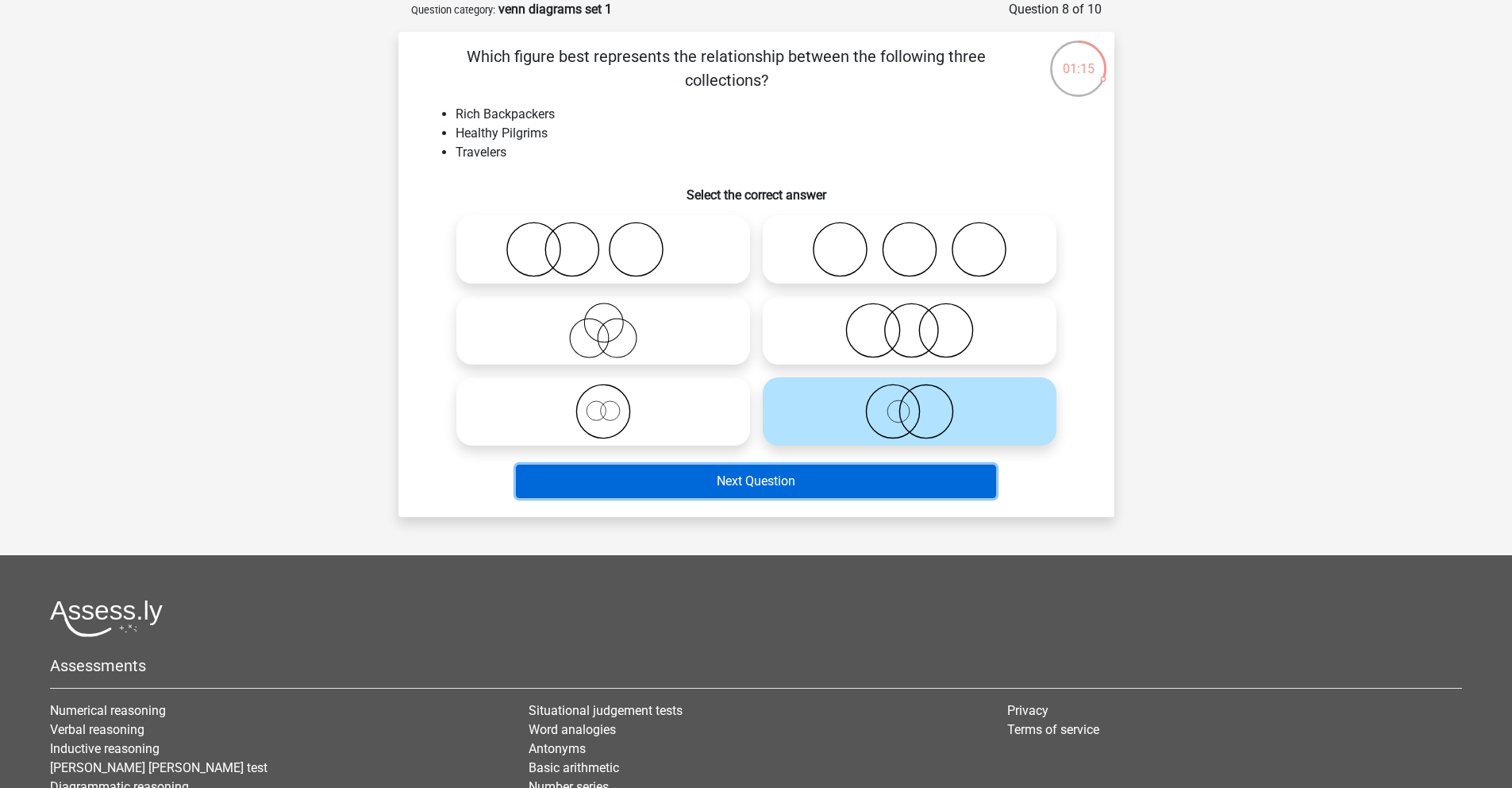
drag, startPoint x: 803, startPoint y: 481, endPoint x: 719, endPoint y: 578, distance: 128.3
click at [725, 580] on div "Go premium Daria R daria.rogozhnikova@gmail.com" at bounding box center [756, 447] width 1512 height 1054
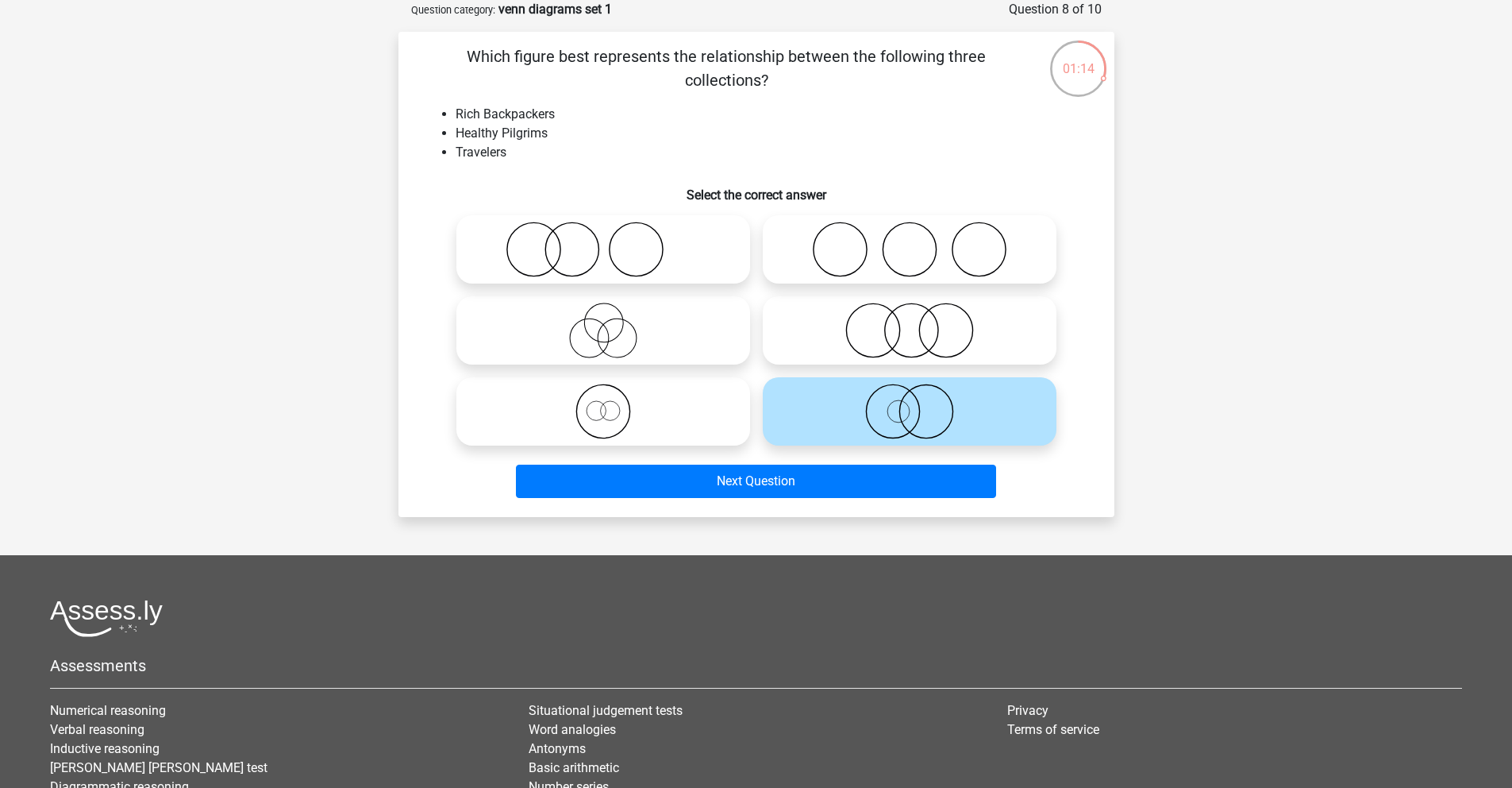
click at [600, 424] on icon at bounding box center [603, 411] width 281 height 56
click at [603, 404] on input "radio" at bounding box center [609, 398] width 11 height 11
radio input "true"
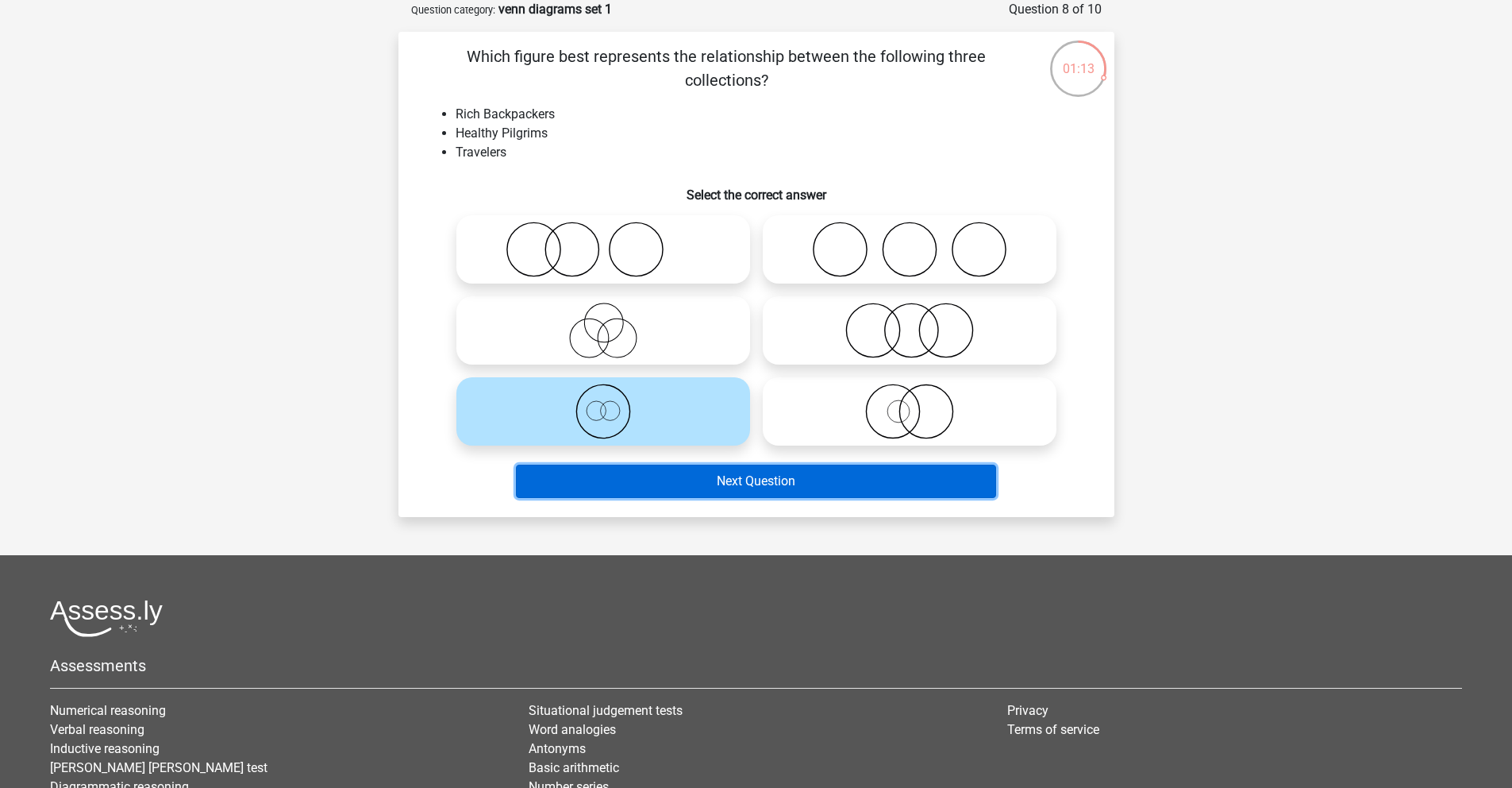
click at [668, 473] on button "Next Question" at bounding box center [756, 481] width 481 height 33
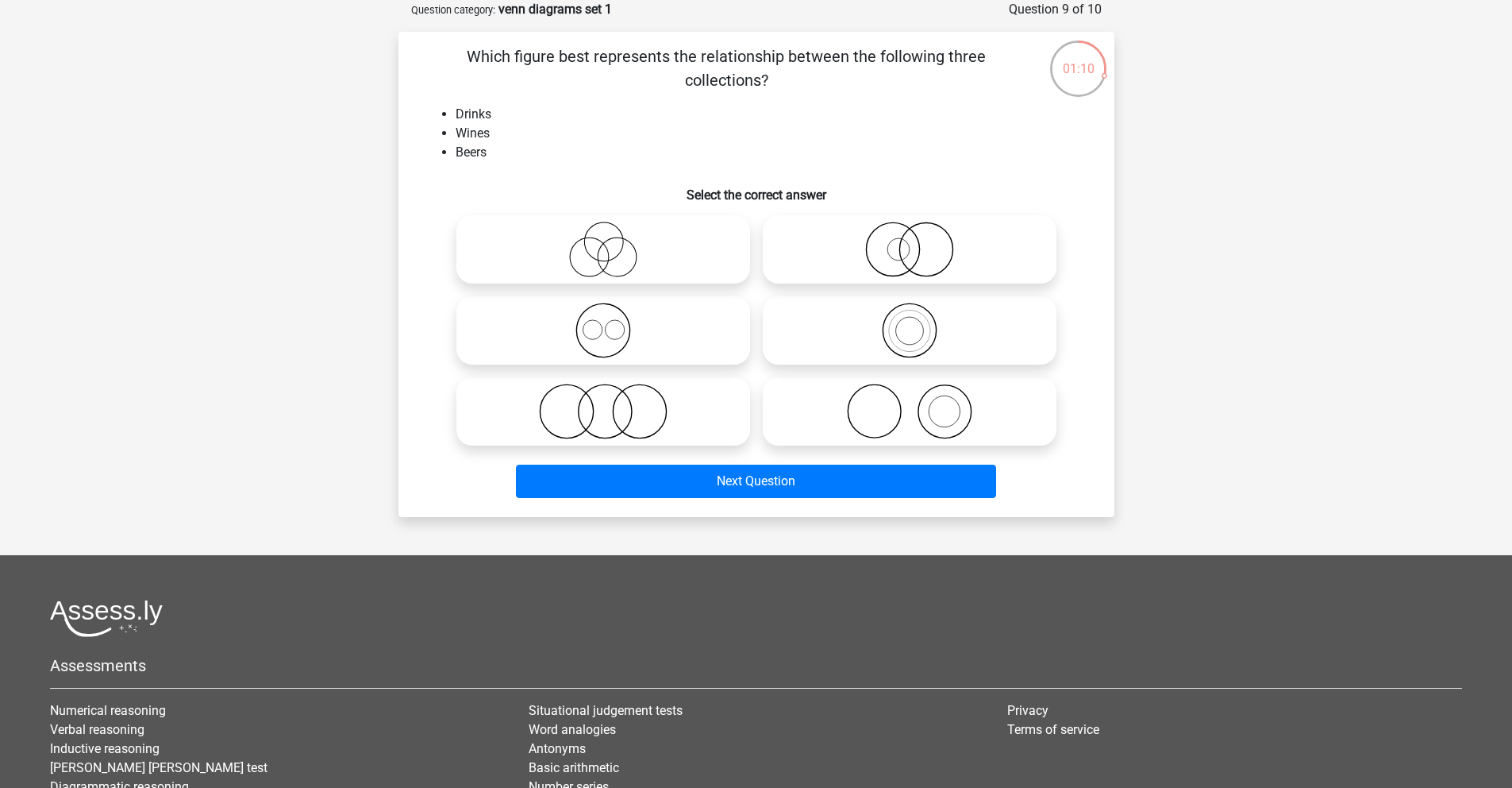
click at [624, 345] on icon at bounding box center [603, 330] width 281 height 56
click at [614, 322] on input "radio" at bounding box center [609, 318] width 11 height 11
radio input "true"
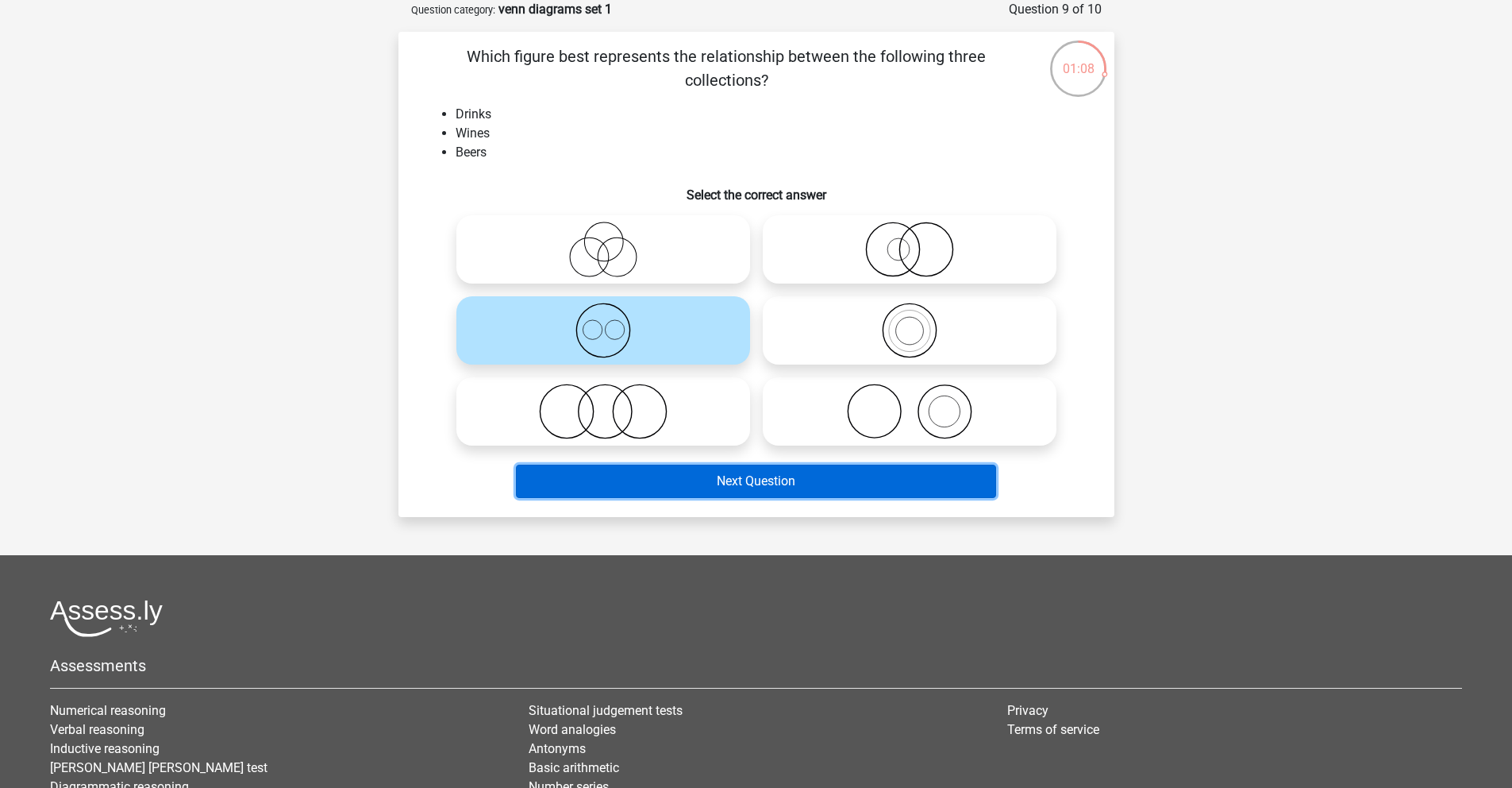
click at [732, 490] on button "Next Question" at bounding box center [756, 481] width 481 height 33
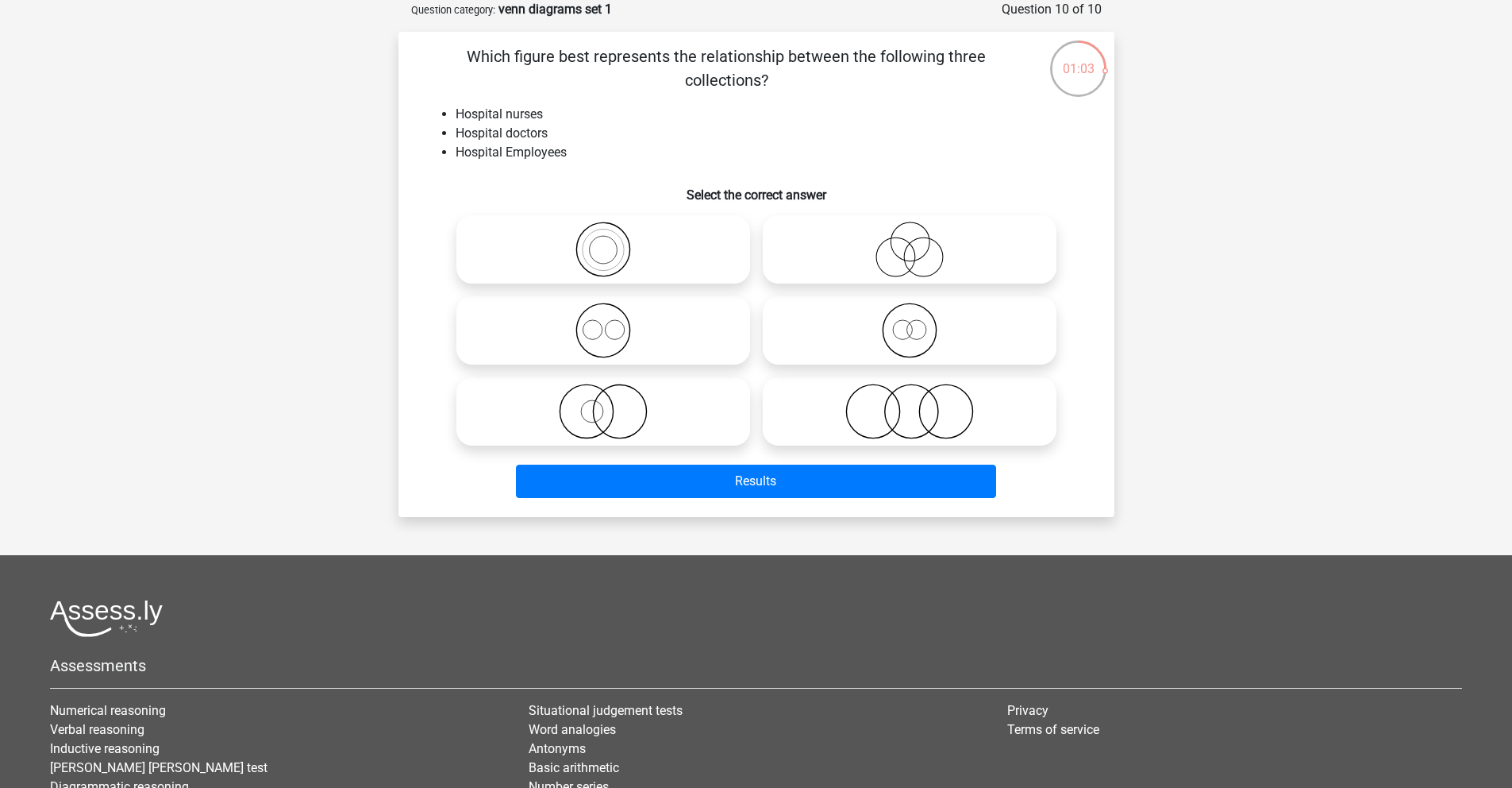
click at [937, 342] on icon at bounding box center [910, 330] width 281 height 56
click at [920, 322] on input "radio" at bounding box center [915, 318] width 11 height 11
radio input "true"
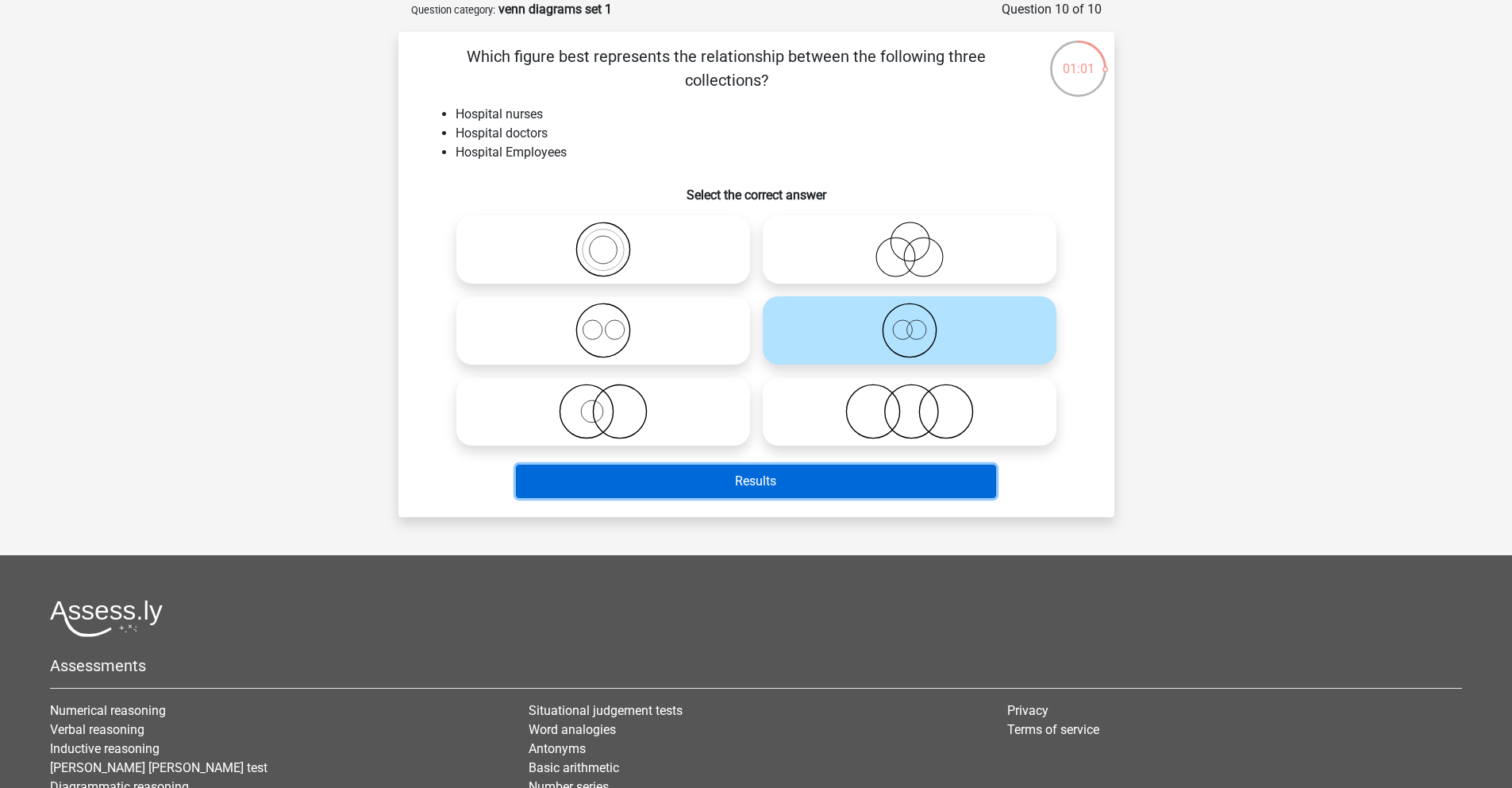
drag, startPoint x: 788, startPoint y: 496, endPoint x: 756, endPoint y: 544, distance: 57.7
click at [787, 567] on div "Go premium Daria R daria.rogozhnikova@gmail.com" at bounding box center [756, 447] width 1512 height 1054
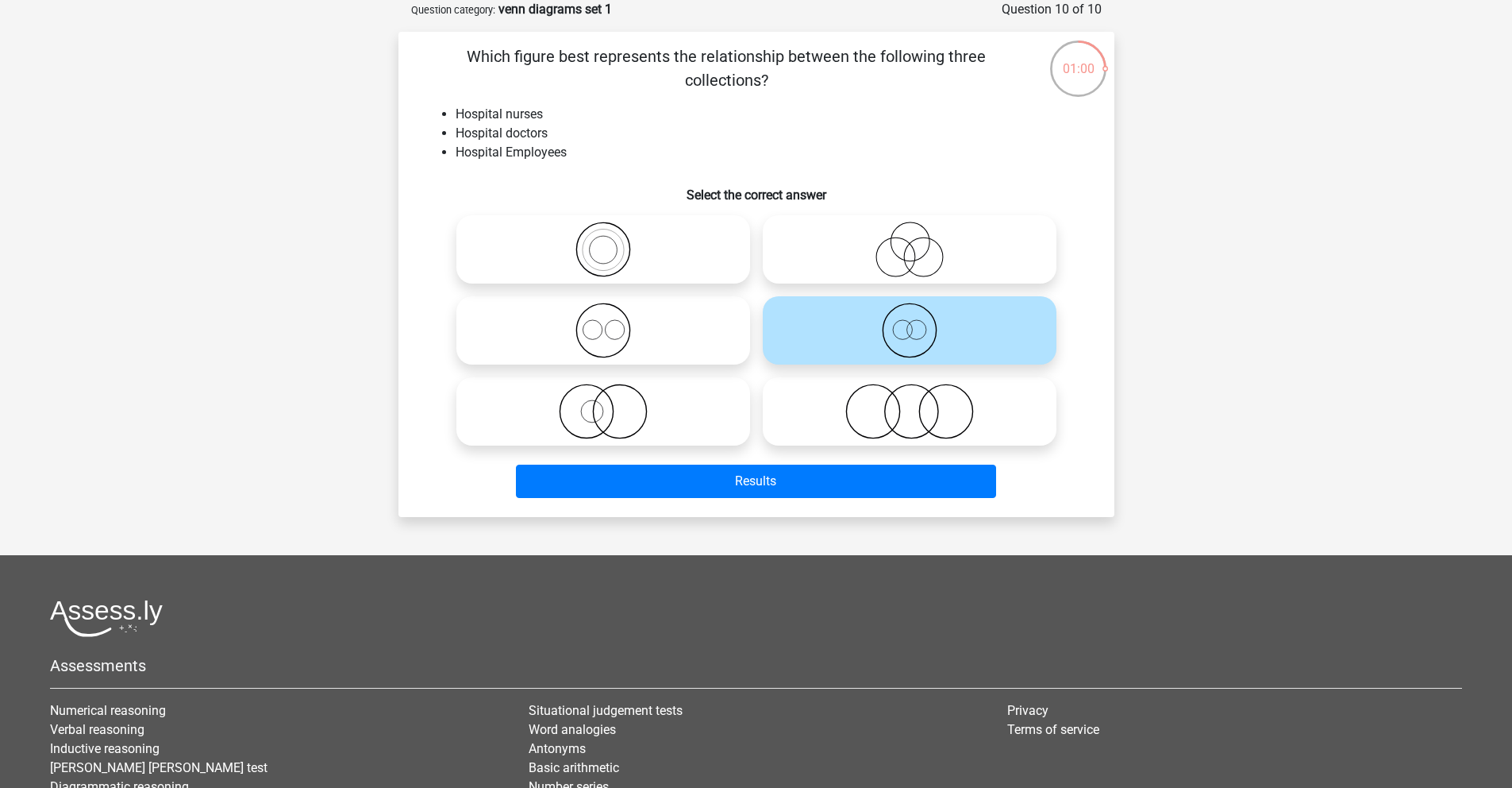
click at [620, 338] on circle at bounding box center [614, 329] width 19 height 19
click at [614, 322] on input "radio" at bounding box center [609, 318] width 11 height 11
radio input "true"
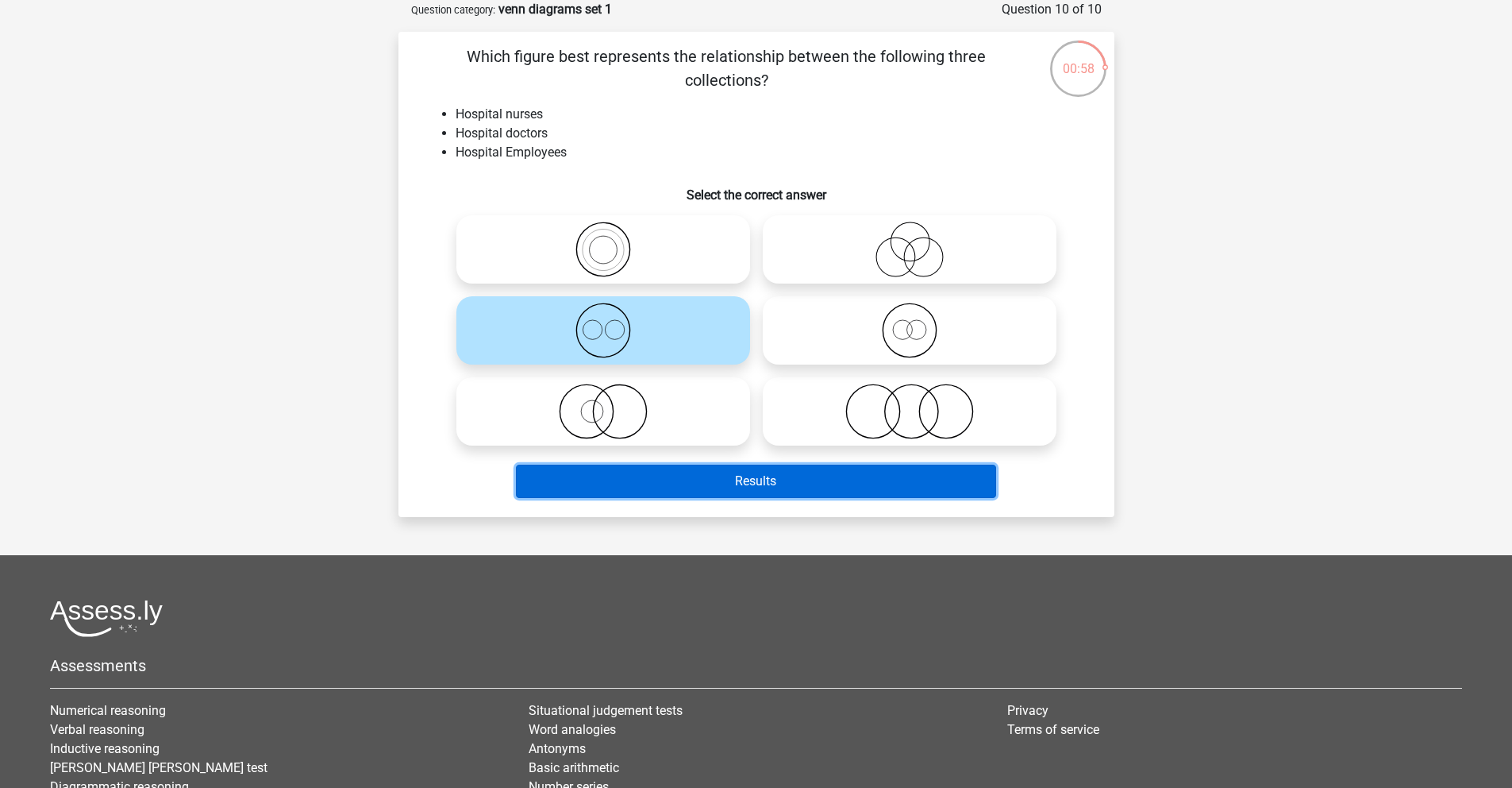
click at [645, 480] on button "Results" at bounding box center [756, 481] width 481 height 33
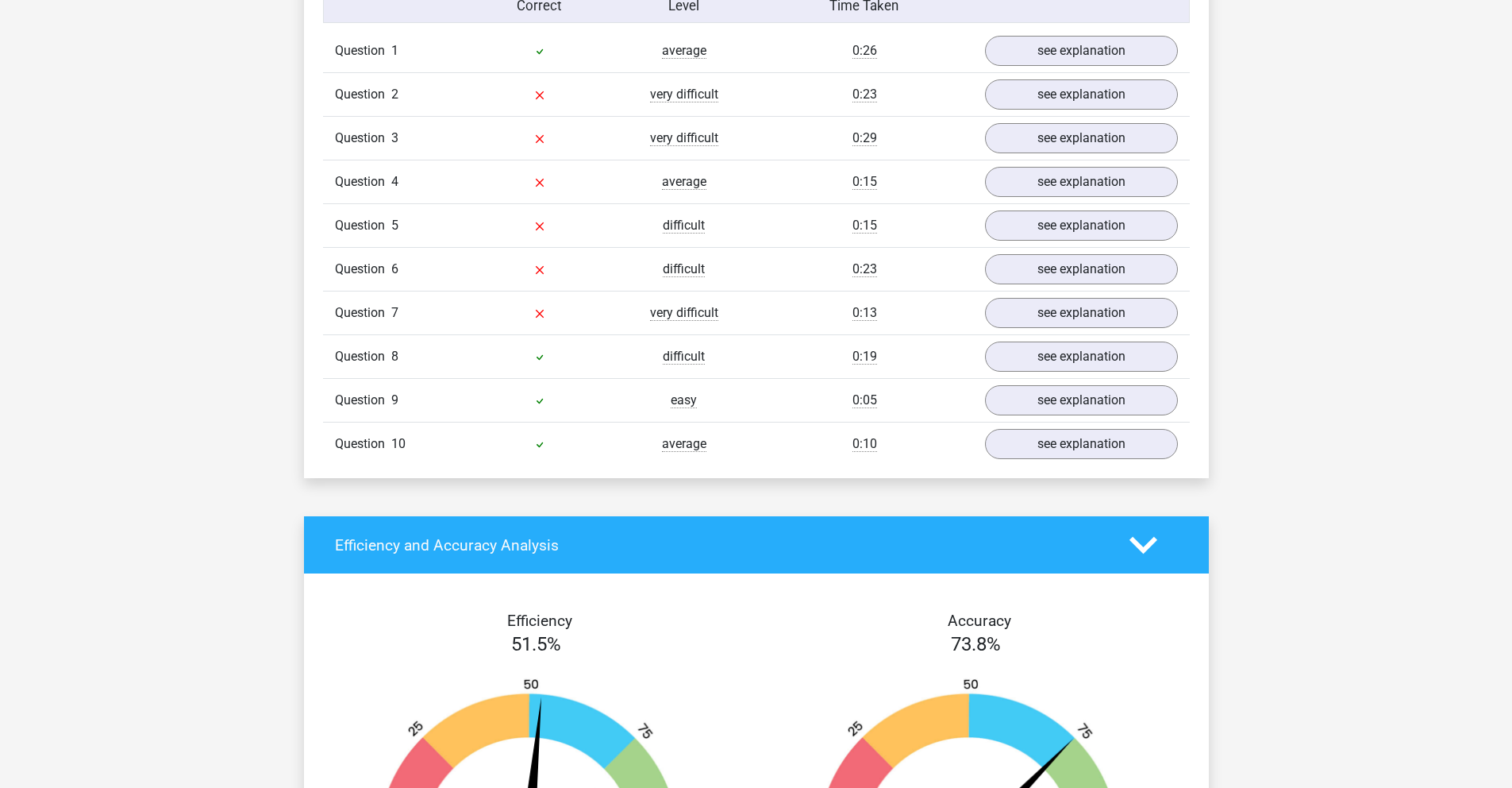
scroll to position [1280, 0]
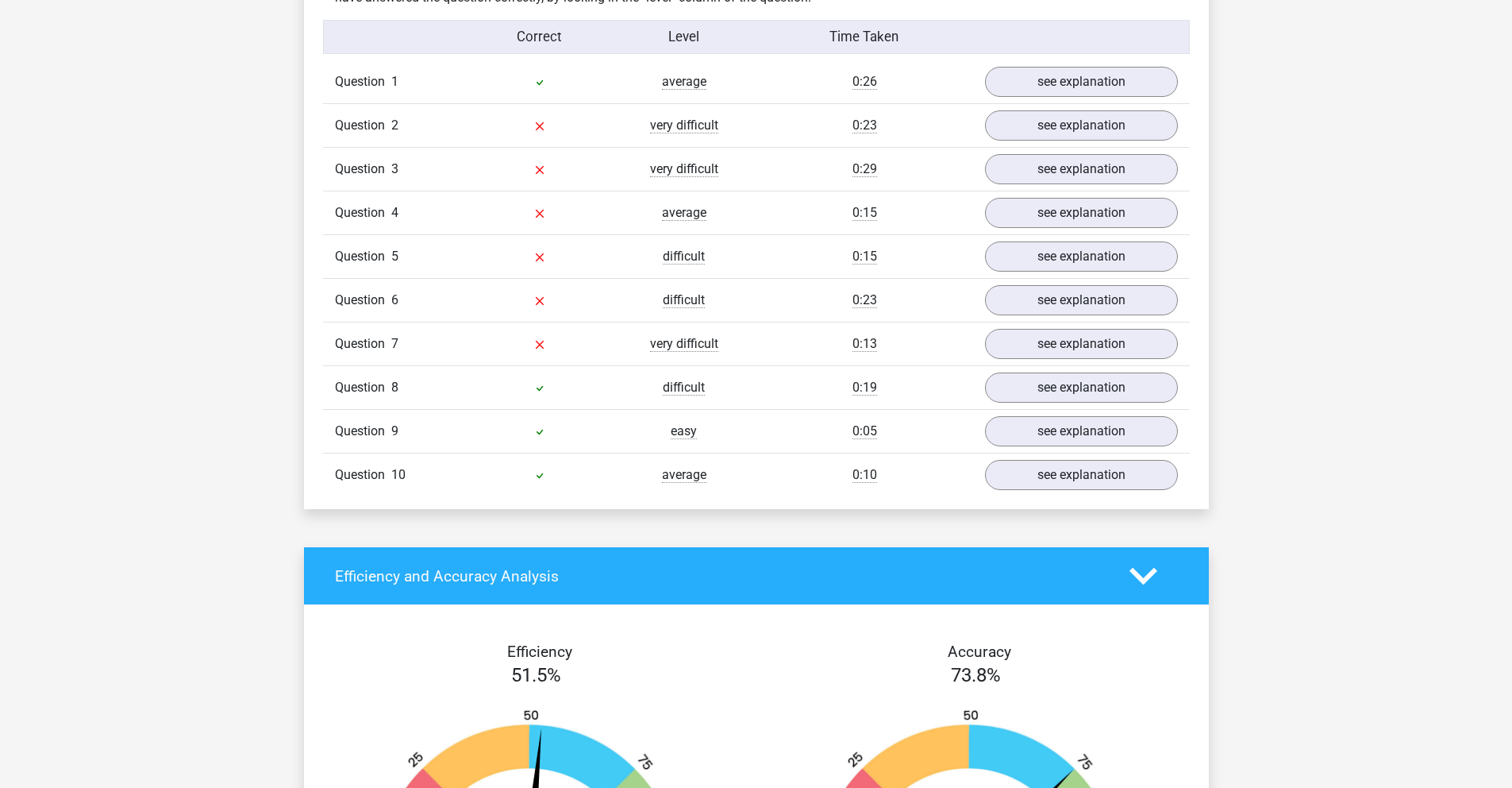
drag, startPoint x: 711, startPoint y: 400, endPoint x: 840, endPoint y: 419, distance: 130.4
click at [585, 391] on div "Question 8 difficult 0:19 see explanation" at bounding box center [756, 387] width 867 height 44
click at [1056, 397] on link "see explanation" at bounding box center [1081, 387] width 221 height 35
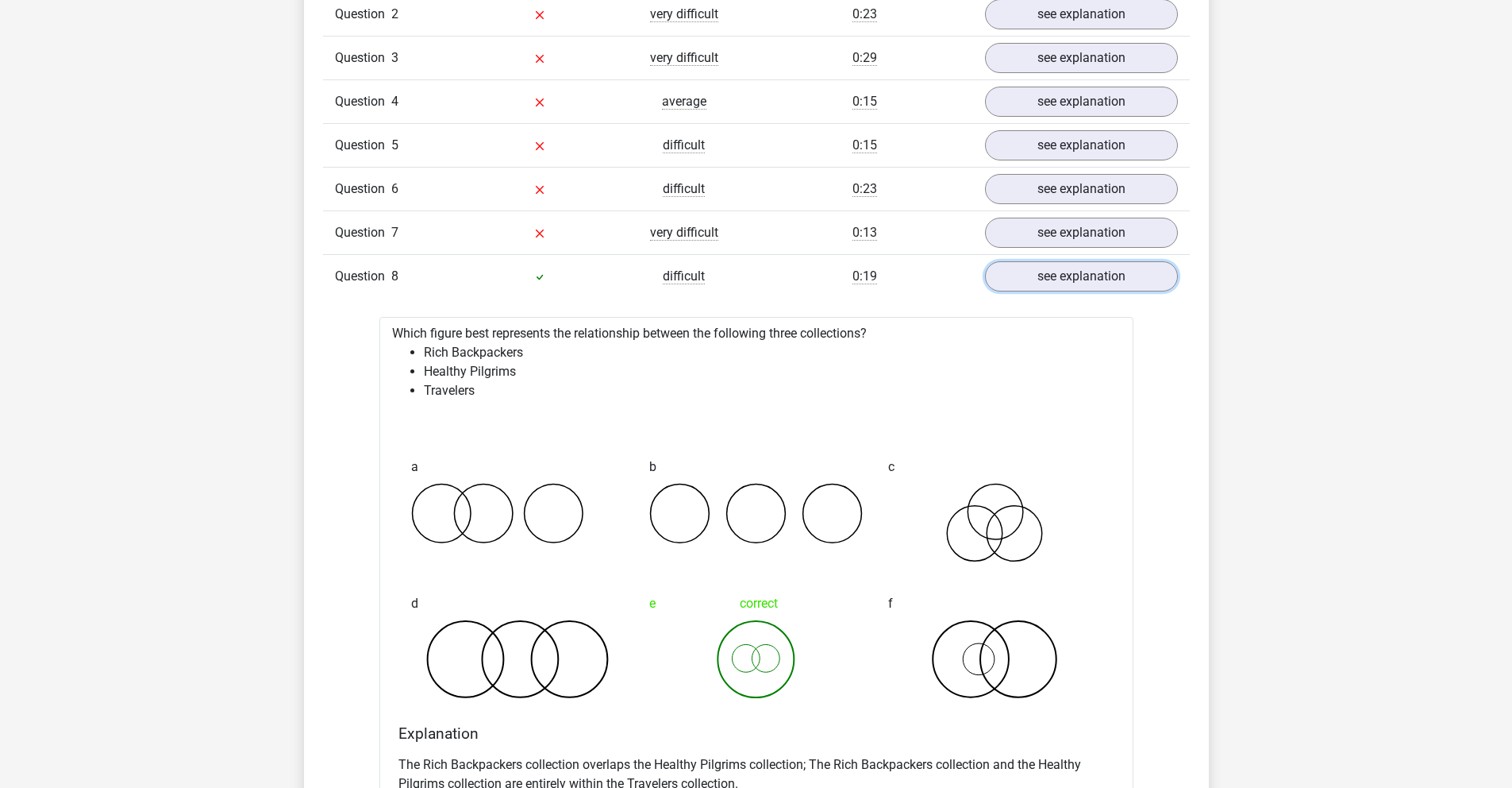
scroll to position [1047, 0]
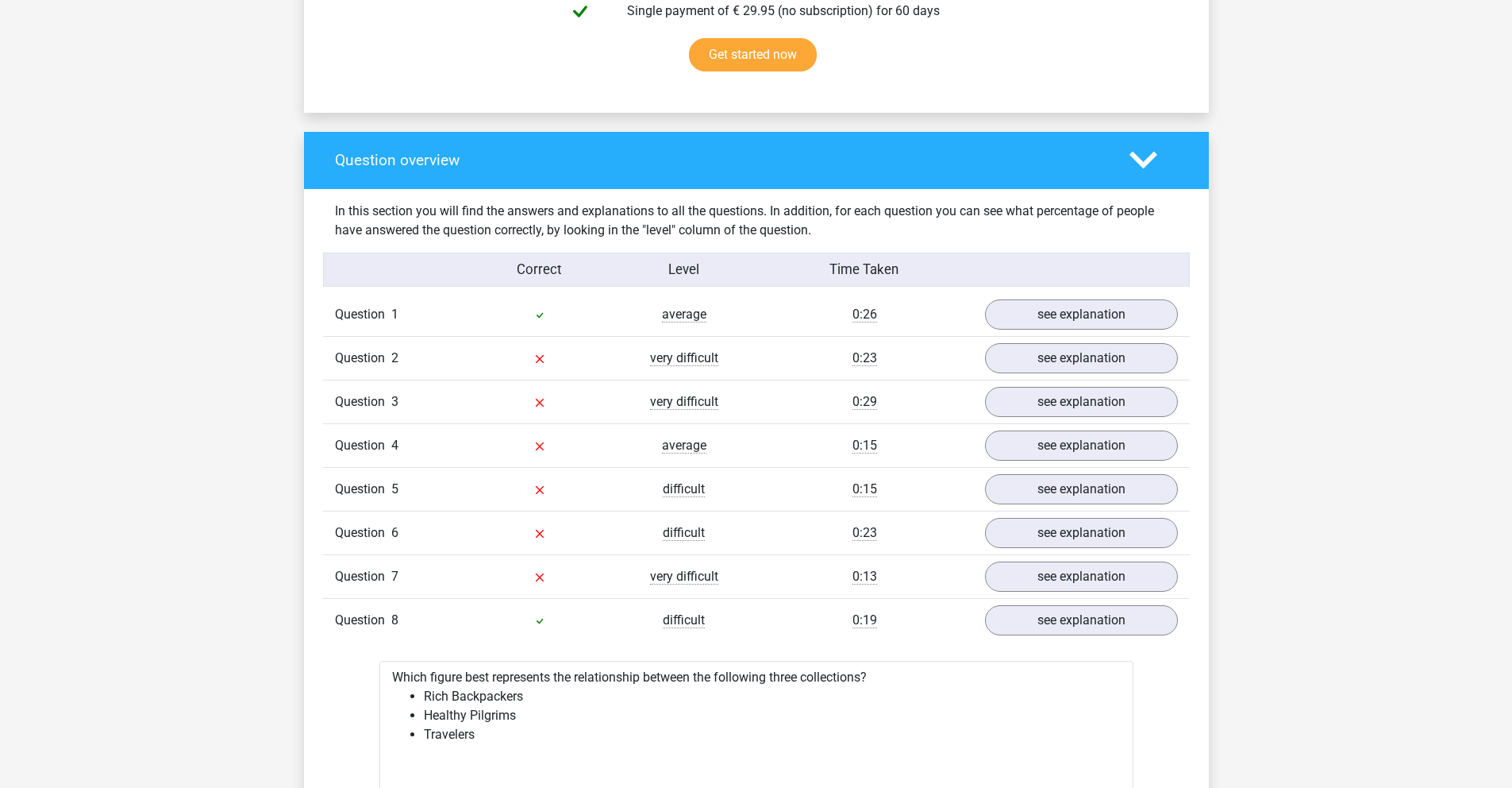
click at [1064, 421] on div "Question 3 very difficult 0:29 see explanation" at bounding box center [756, 401] width 867 height 44
click at [1055, 405] on link "see explanation" at bounding box center [1081, 401] width 221 height 35
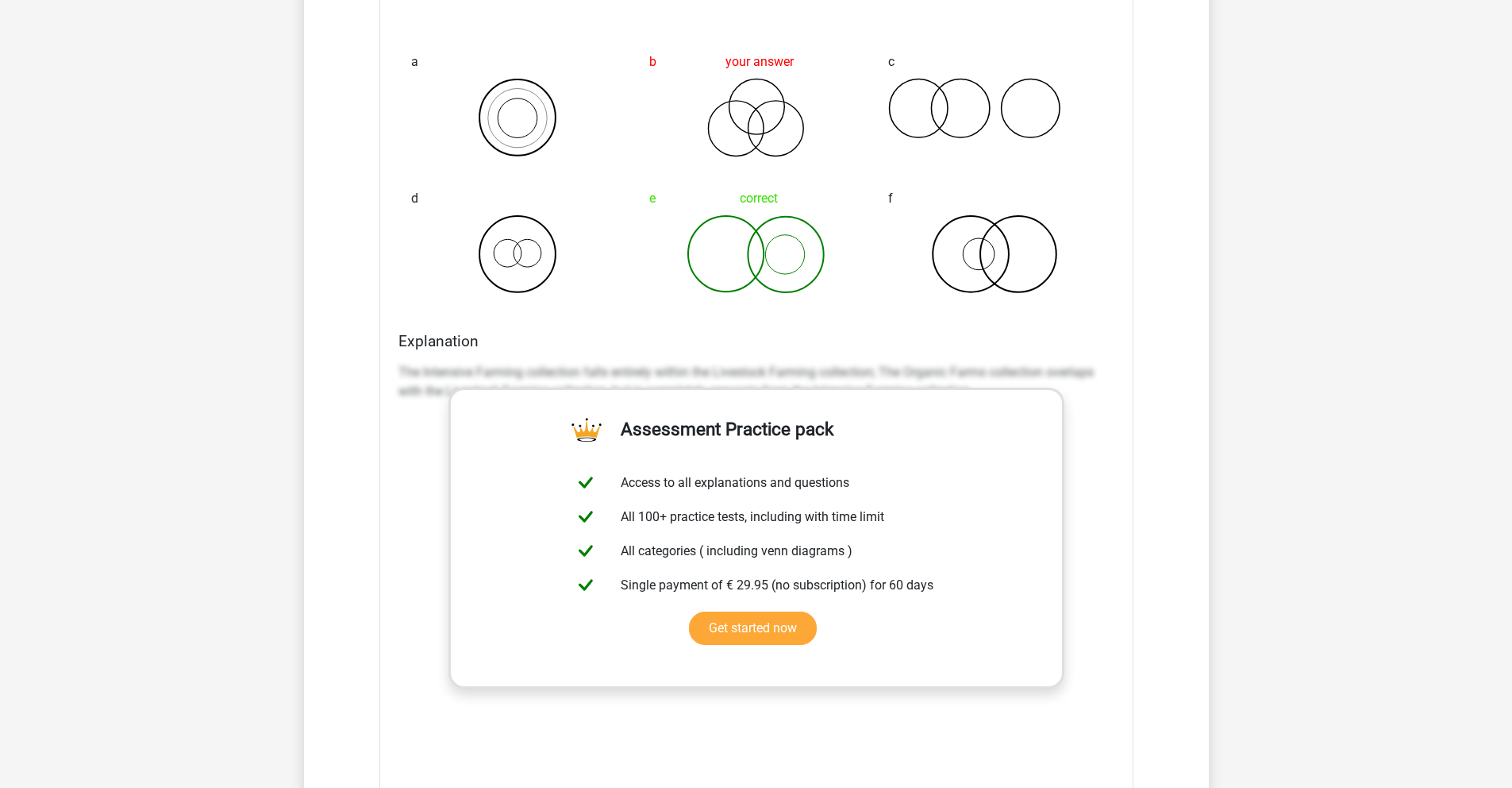
scroll to position [1278, 0]
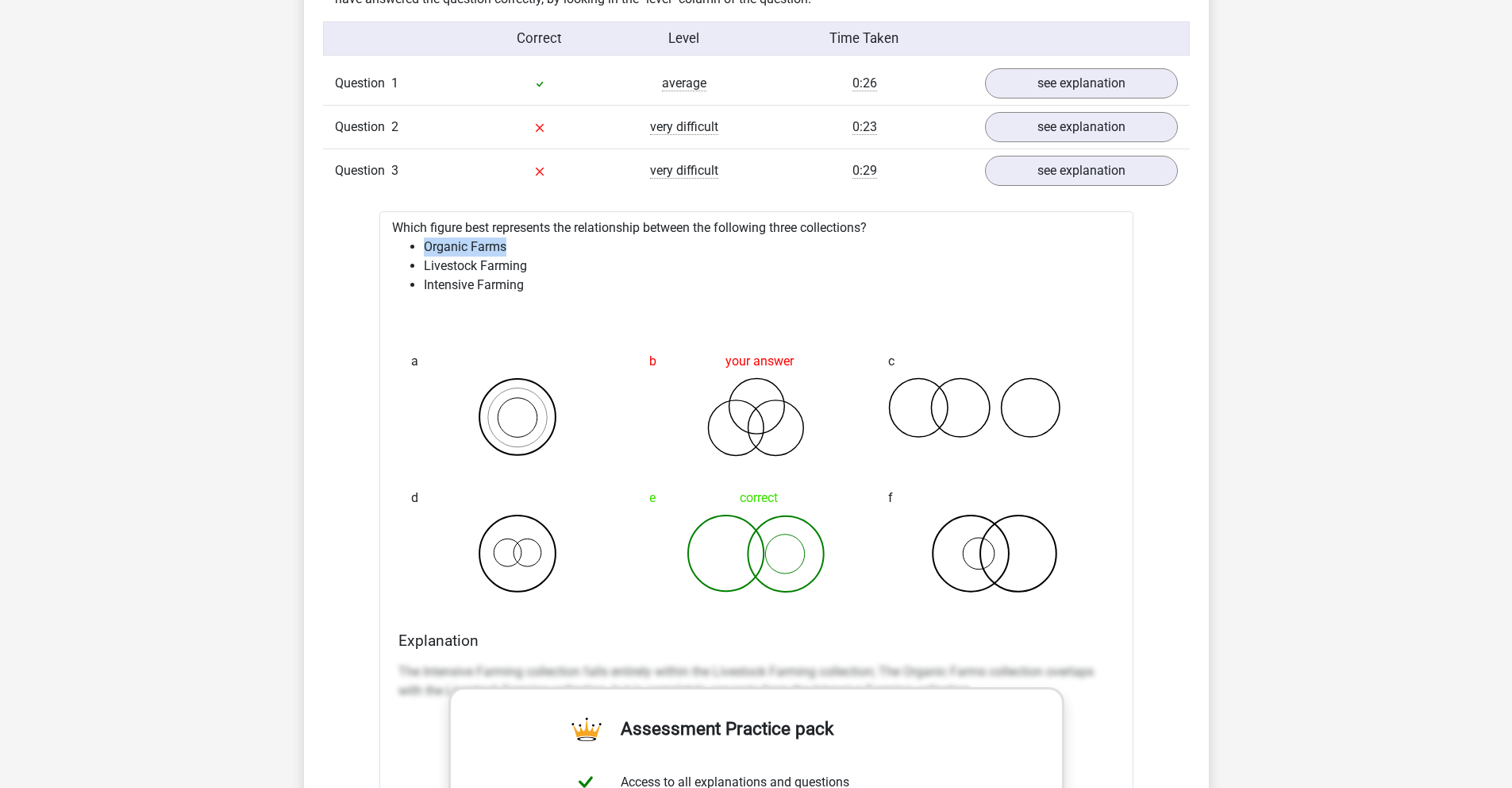
drag, startPoint x: 422, startPoint y: 244, endPoint x: 506, endPoint y: 256, distance: 84.9
click at [506, 256] on ul "Organic Farms Livestock Farming Intensive Farming" at bounding box center [756, 266] width 729 height 57
drag, startPoint x: 530, startPoint y: 275, endPoint x: 529, endPoint y: 293, distance: 18.0
click at [529, 293] on li "Intensive Farming" at bounding box center [773, 285] width 697 height 19
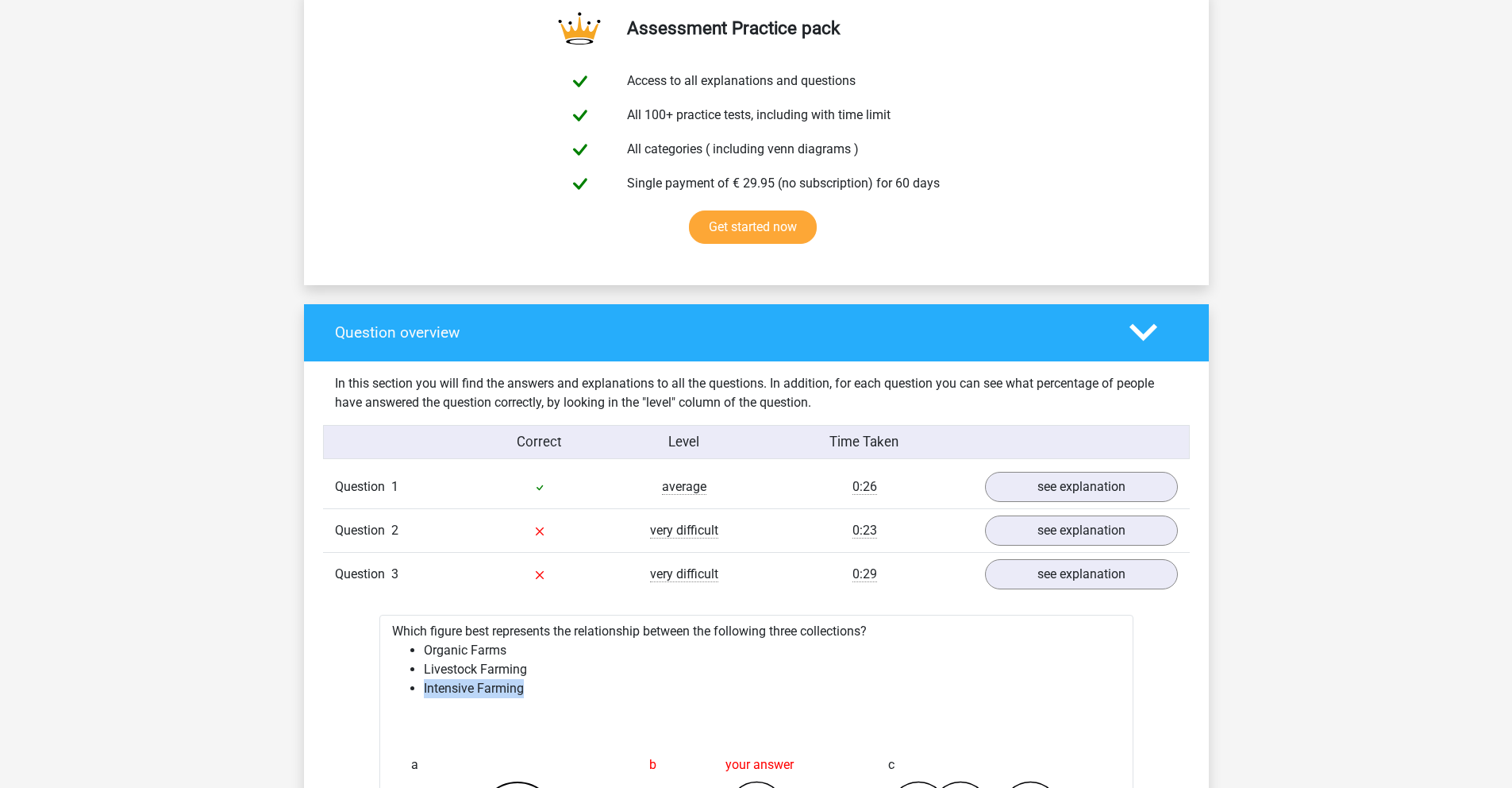
scroll to position [0, 0]
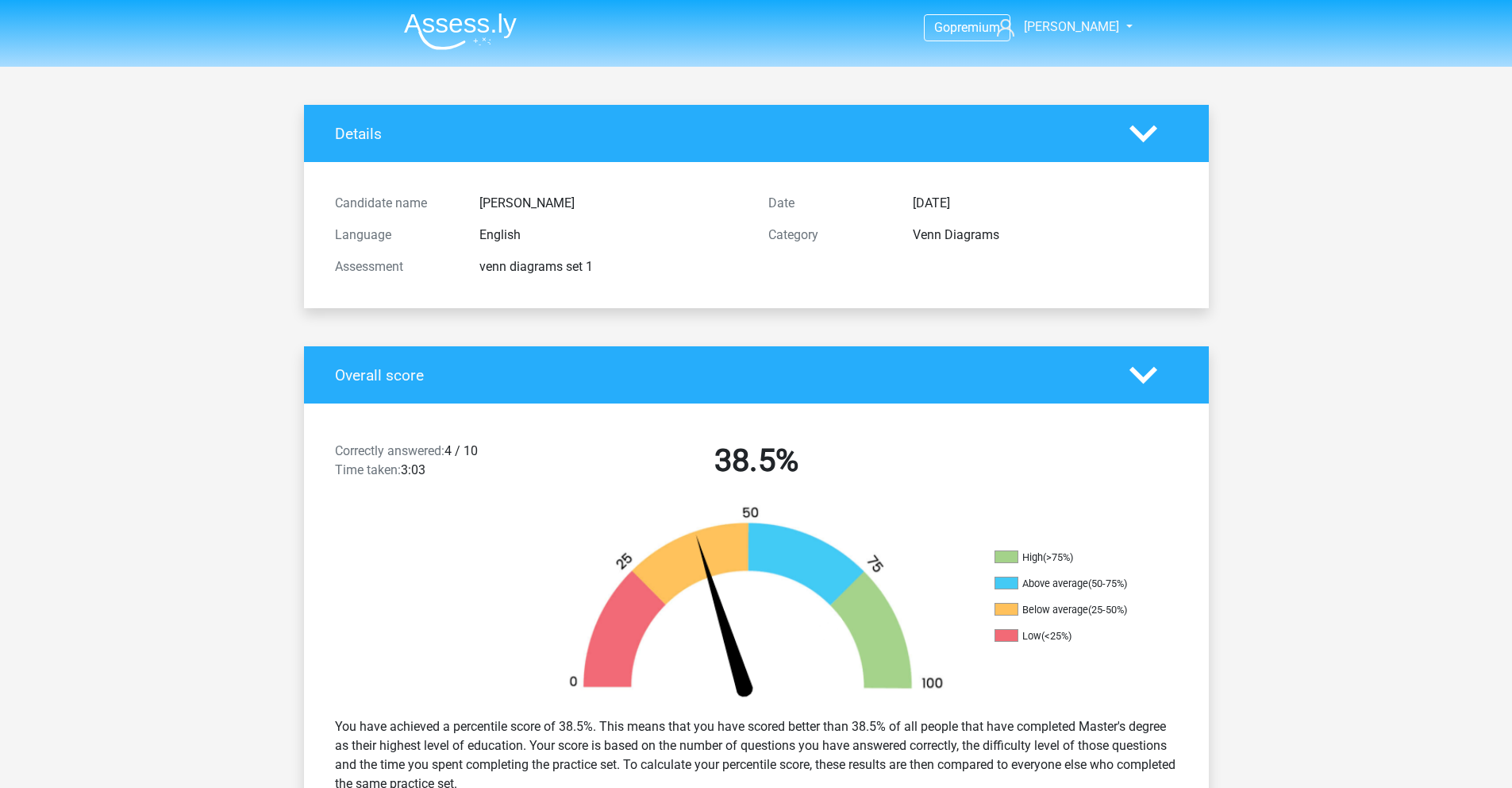
click at [482, 31] on img at bounding box center [460, 31] width 113 height 38
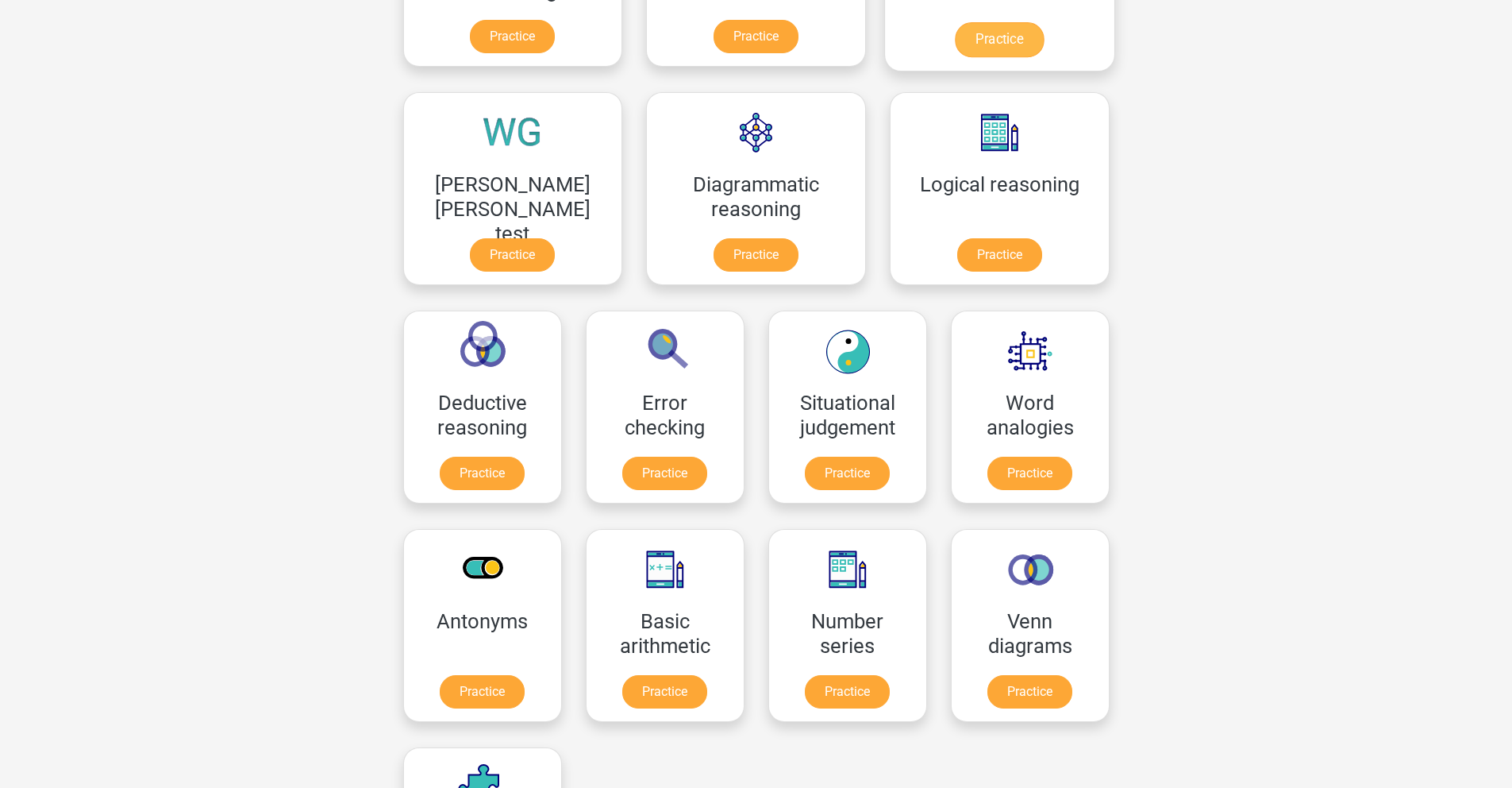
scroll to position [535, 0]
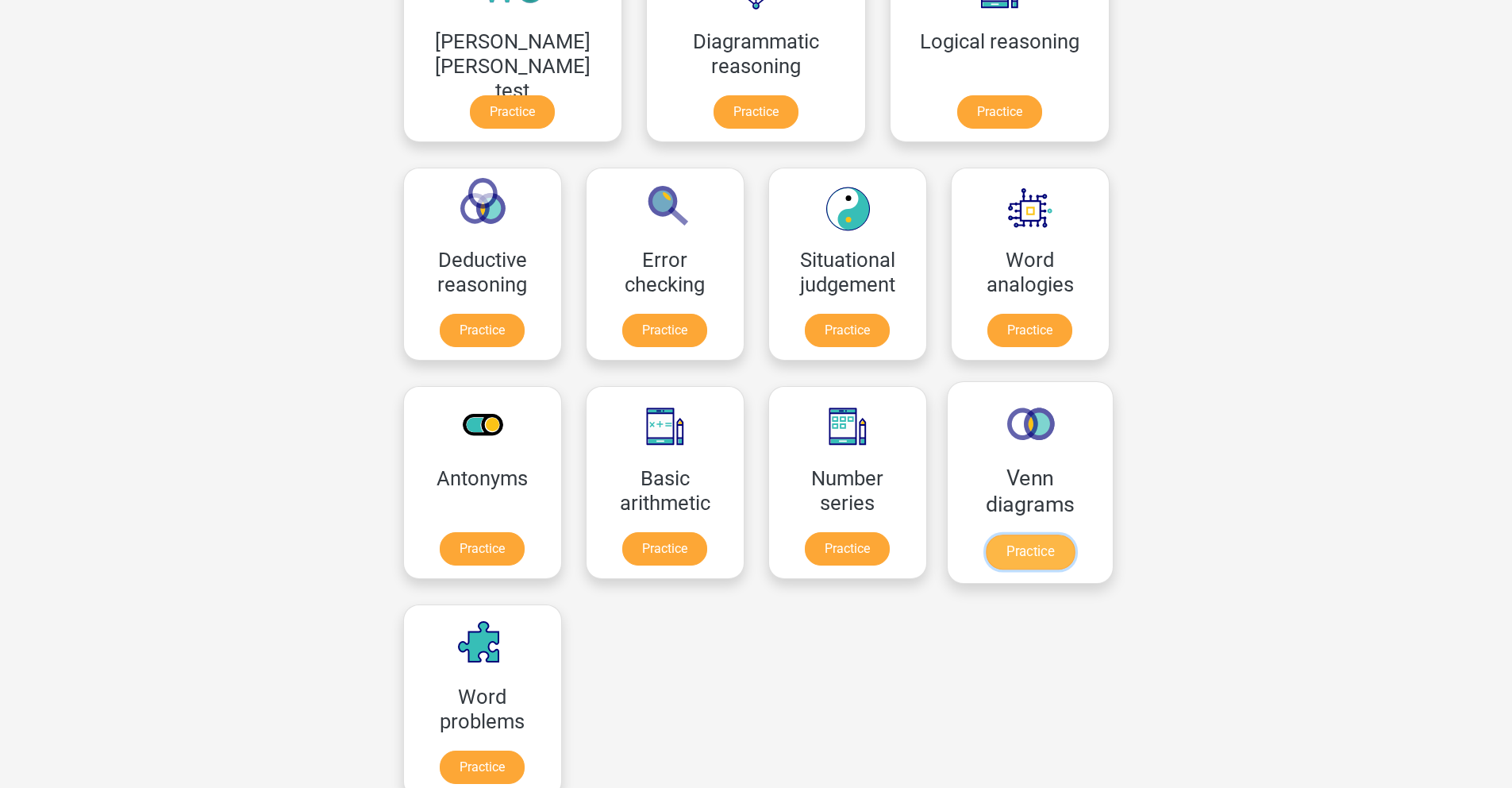
click at [986, 535] on link "Practice" at bounding box center [1029, 552] width 89 height 35
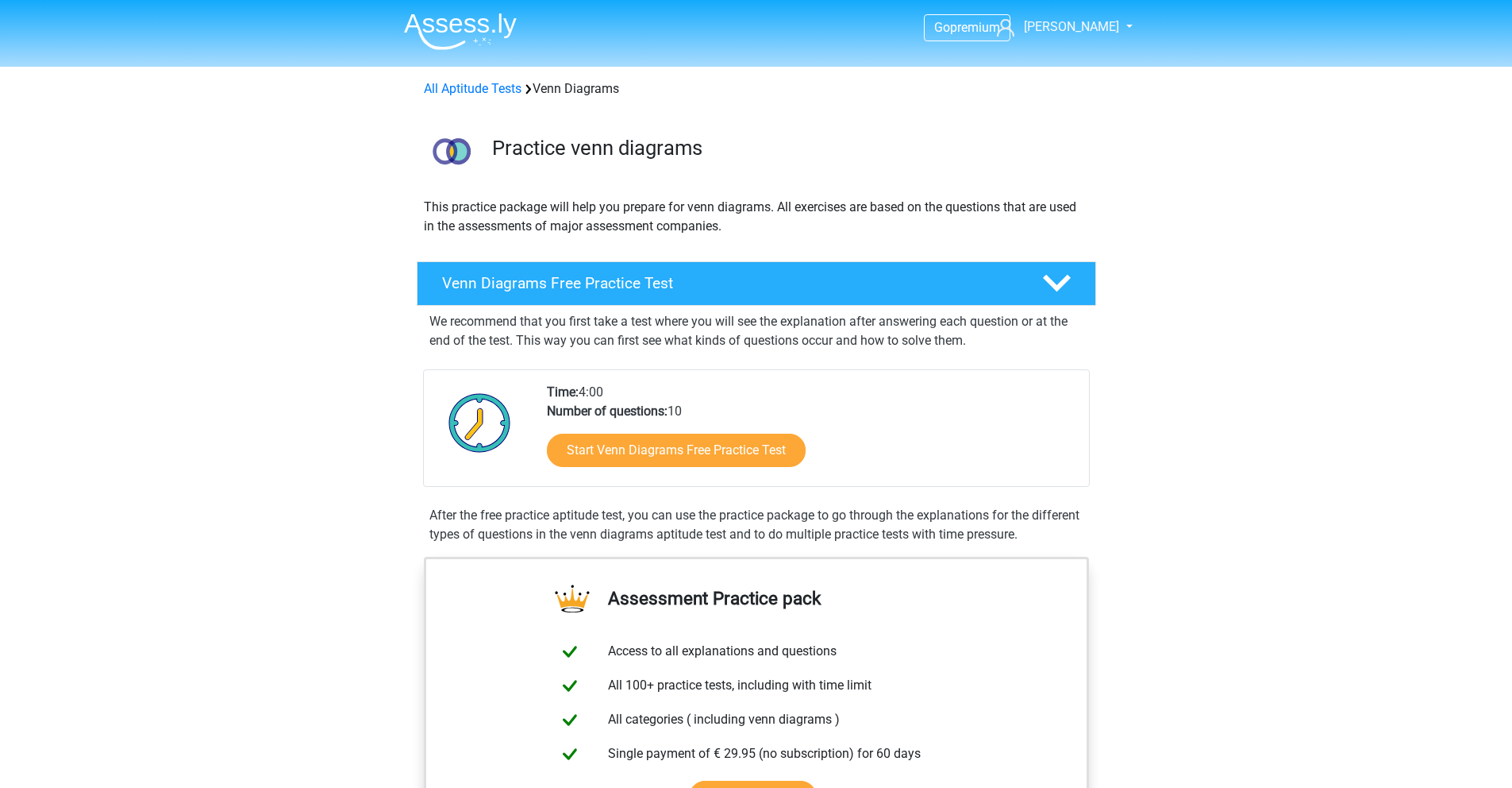
scroll to position [326, 0]
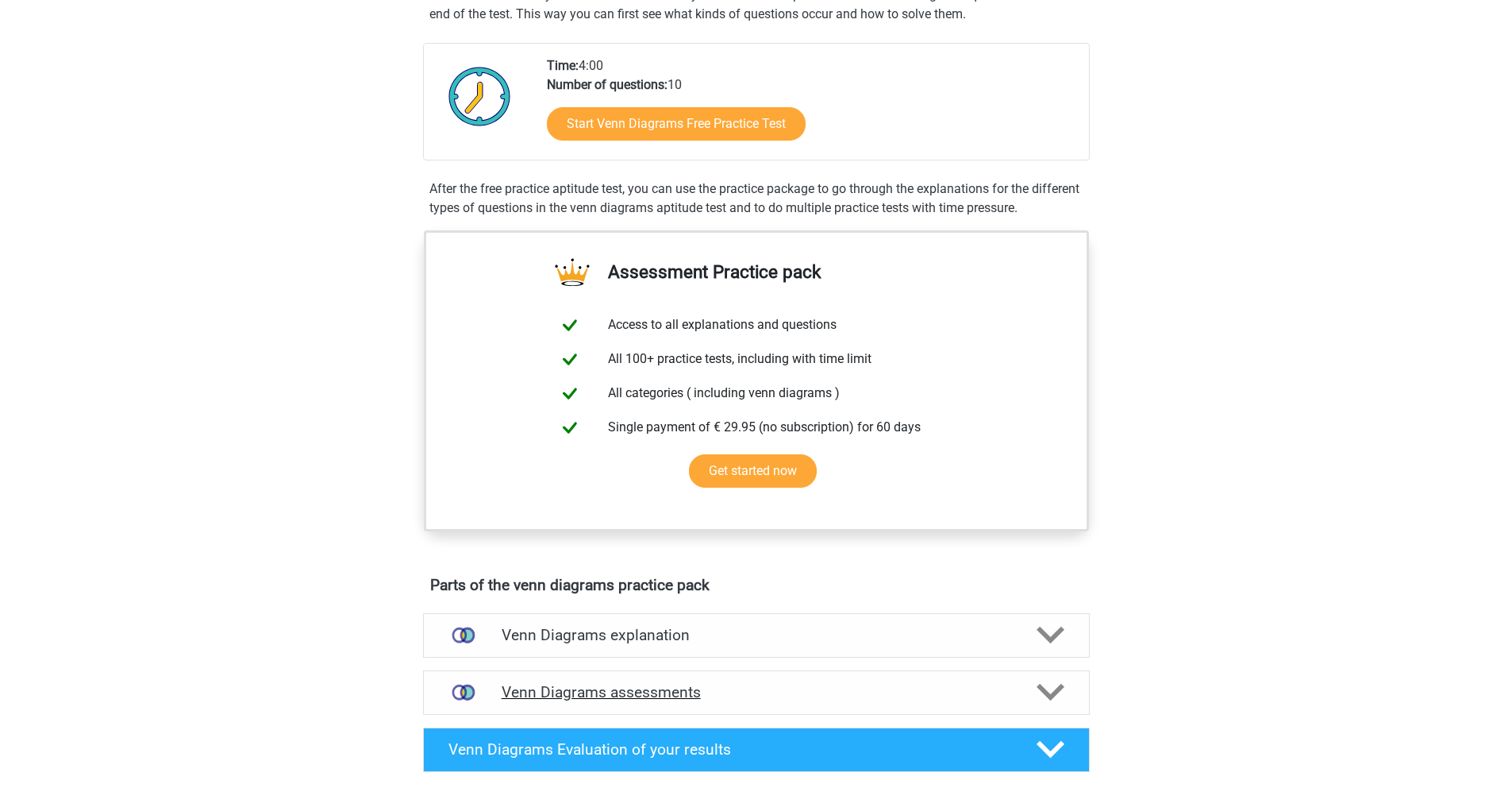
click at [651, 697] on h4 "Venn Diagrams assessments" at bounding box center [756, 692] width 509 height 18
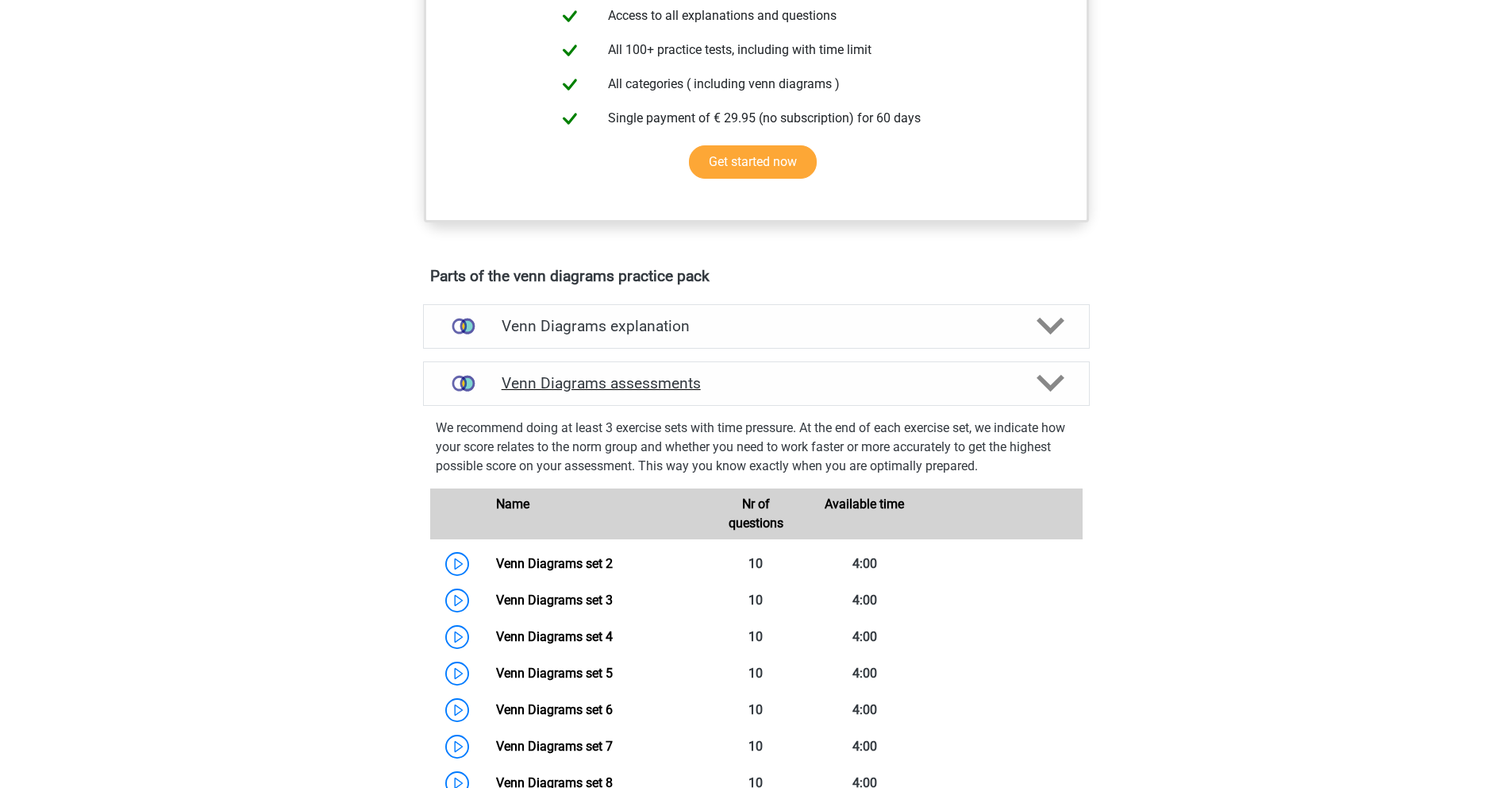
scroll to position [644, 0]
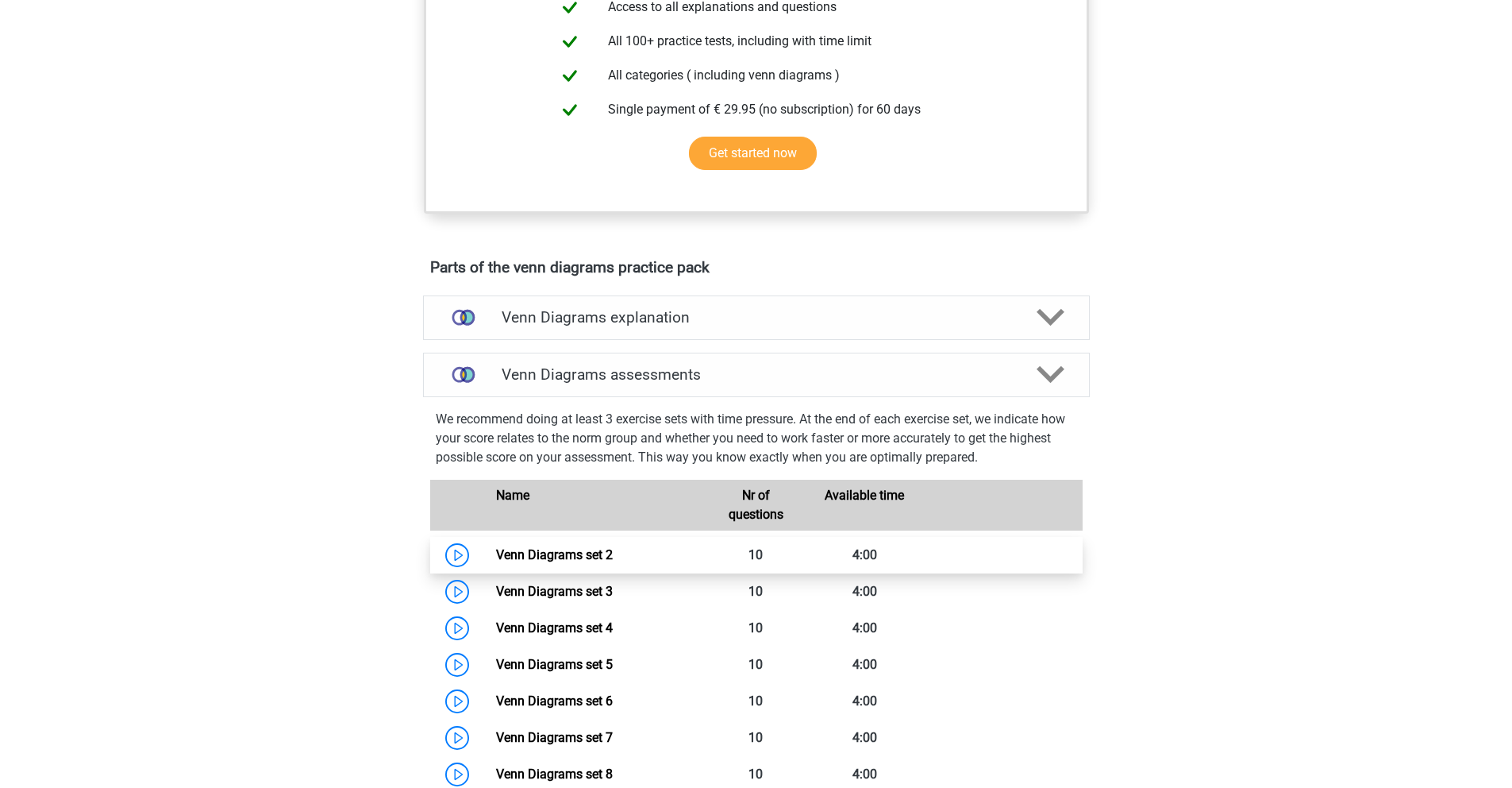
click at [543, 550] on link "Venn Diagrams set 2" at bounding box center [554, 554] width 116 height 15
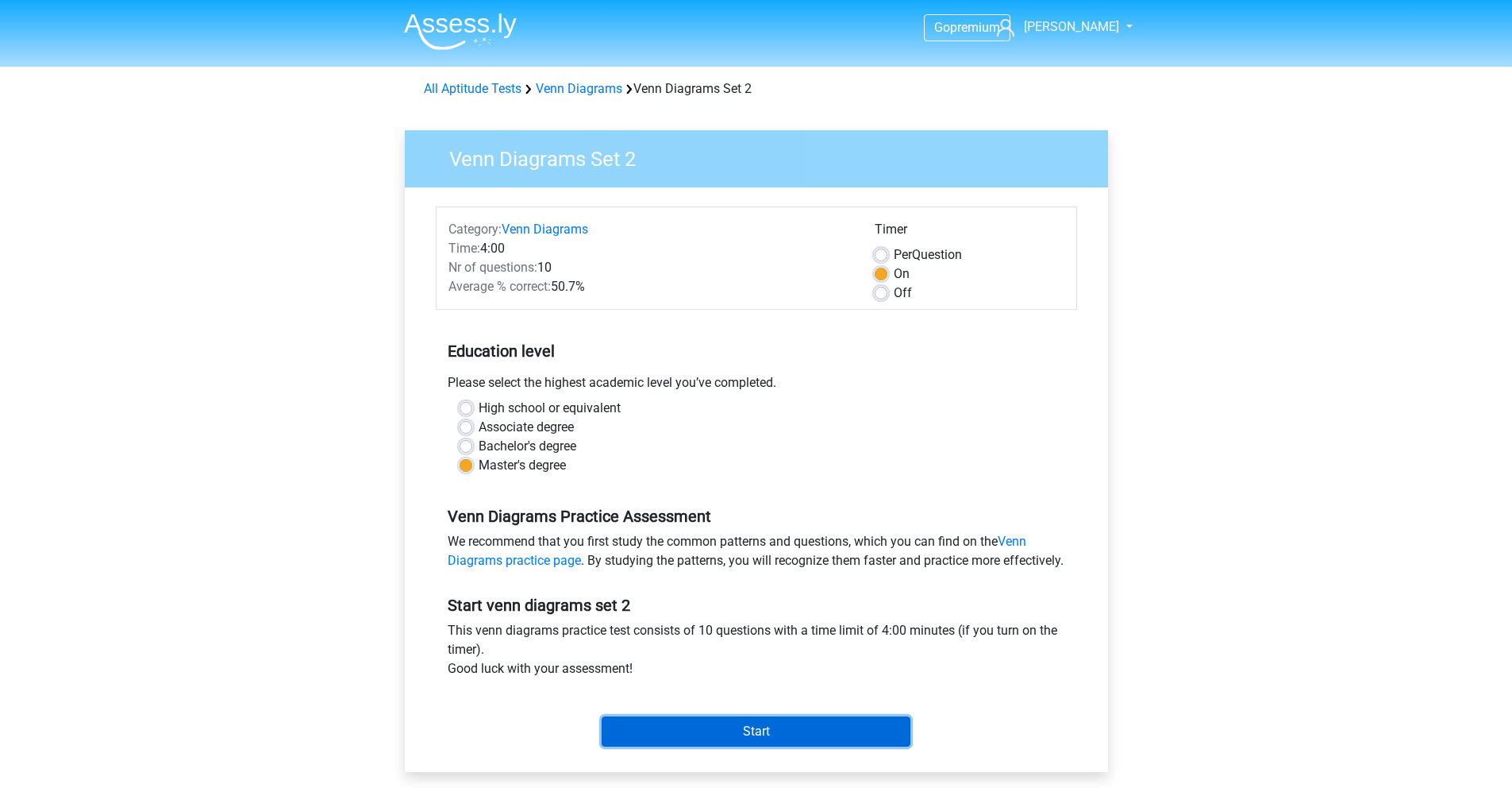
click at [733, 738] on input "Start" at bounding box center [756, 732] width 309 height 30
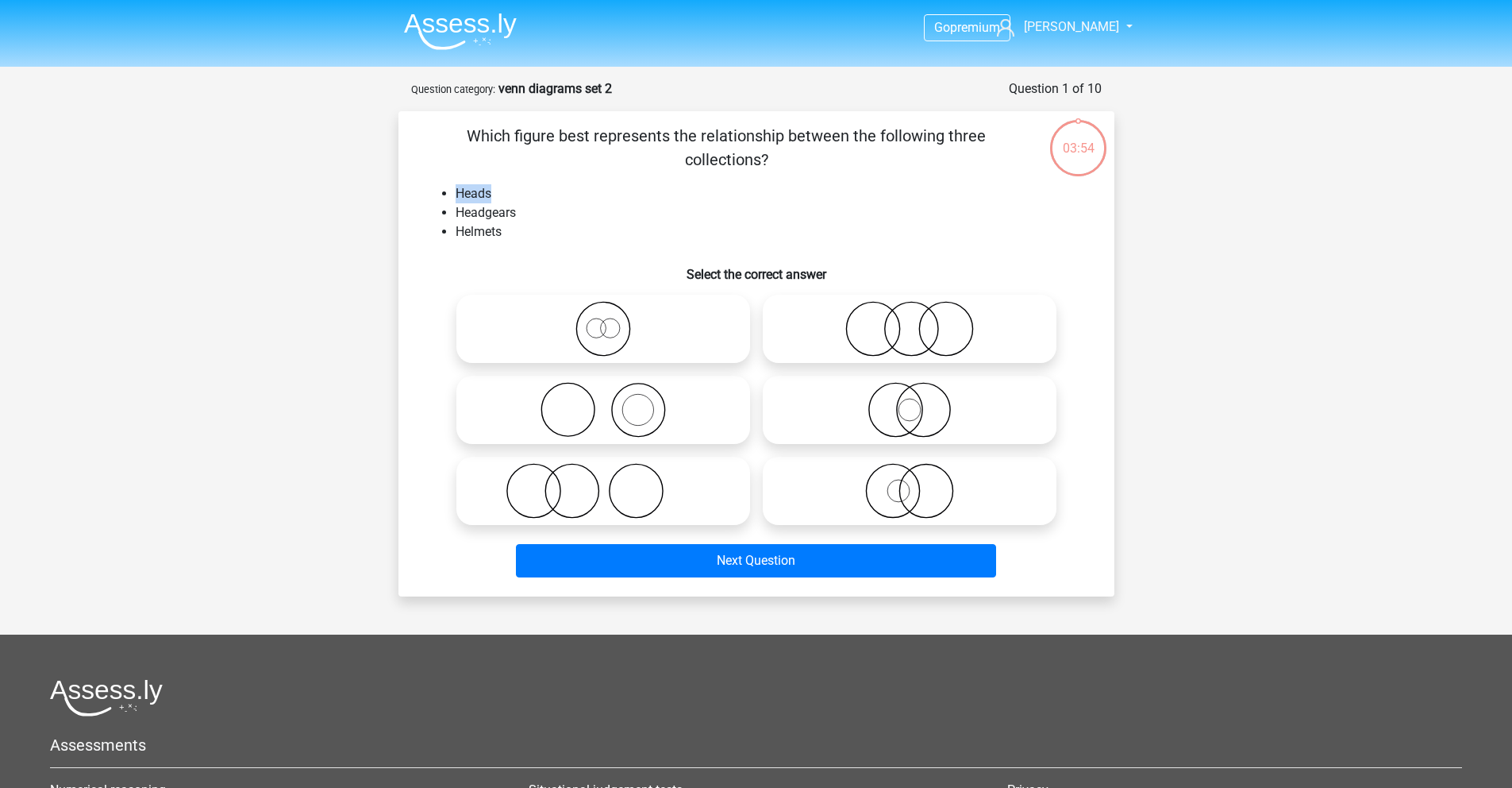
drag, startPoint x: 456, startPoint y: 194, endPoint x: 508, endPoint y: 189, distance: 52.2
click at [508, 189] on li "Heads" at bounding box center [773, 193] width 634 height 19
drag, startPoint x: 530, startPoint y: 216, endPoint x: 444, endPoint y: 202, distance: 87.1
click at [456, 203] on li "Headgears" at bounding box center [773, 212] width 634 height 19
click at [476, 240] on li "Helmets" at bounding box center [773, 231] width 634 height 19
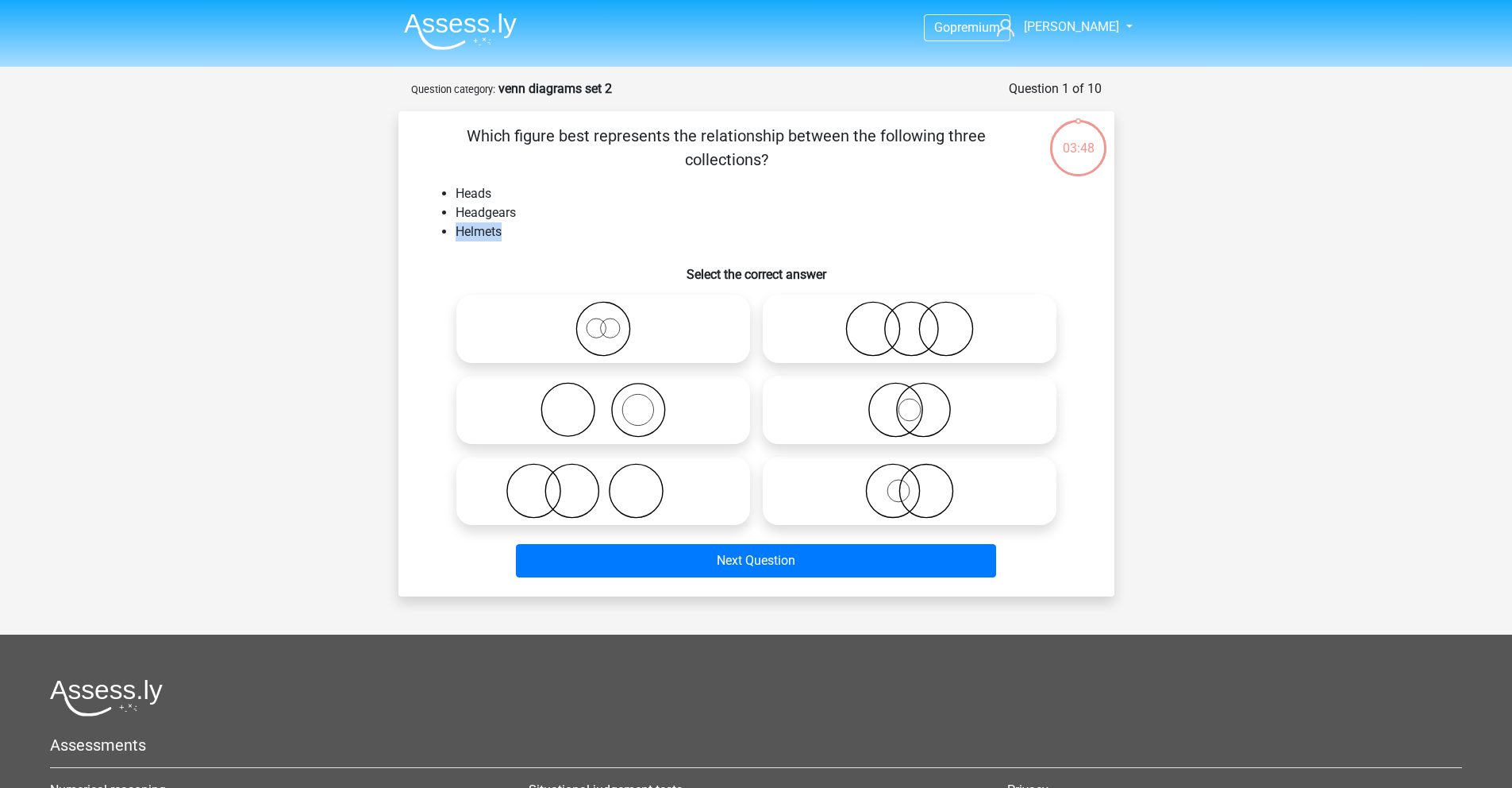
drag, startPoint x: 528, startPoint y: 217, endPoint x: 530, endPoint y: 232, distance: 15.1
click at [530, 232] on ul "Heads Headgears Helmets" at bounding box center [756, 213] width 665 height 57
click at [916, 501] on icon at bounding box center [910, 491] width 281 height 56
click at [916, 483] on input "radio" at bounding box center [915, 478] width 11 height 11
radio input "true"
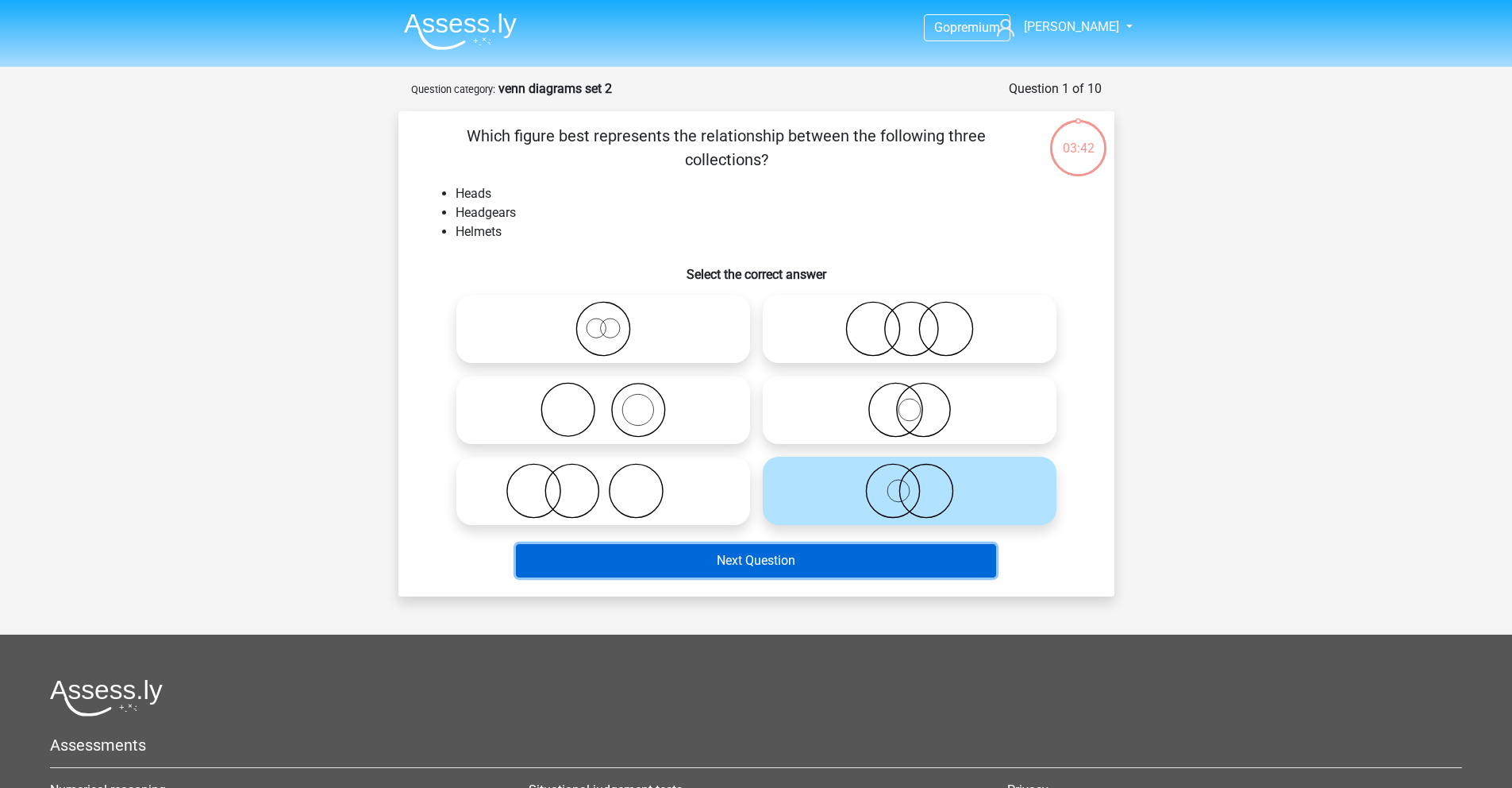
click at [817, 565] on button "Next Question" at bounding box center [756, 560] width 481 height 33
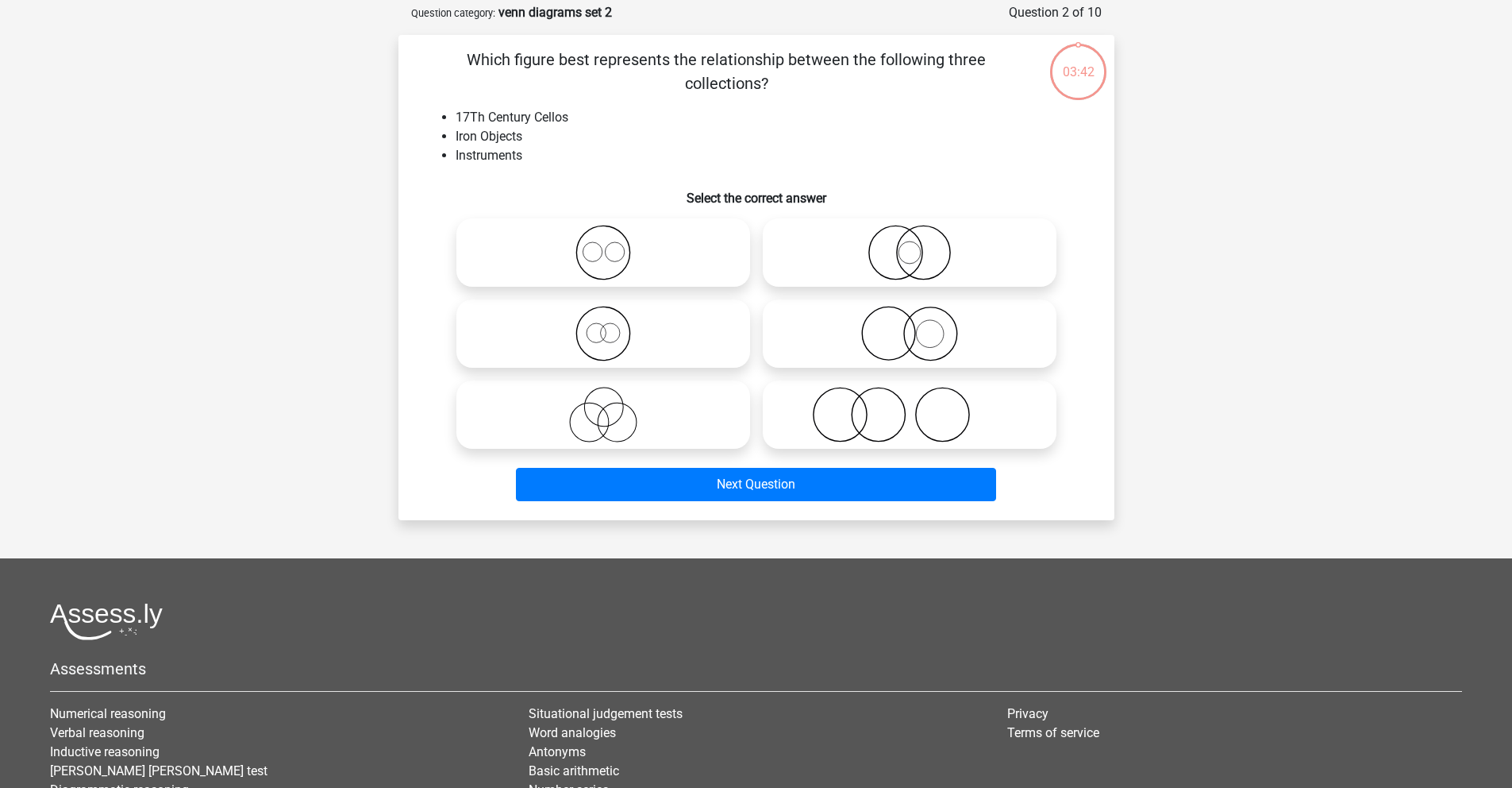
scroll to position [80, 0]
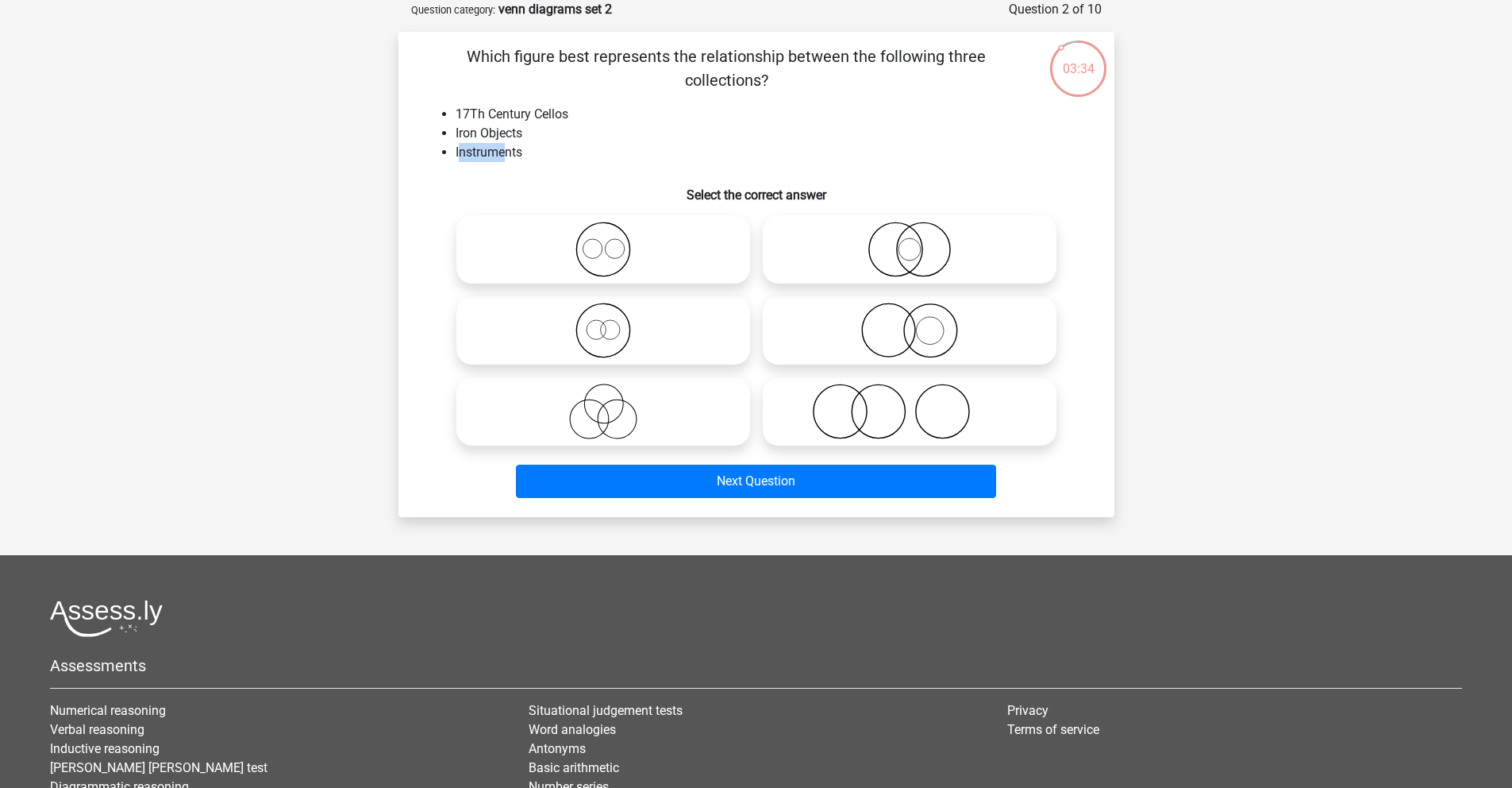
drag, startPoint x: 458, startPoint y: 158, endPoint x: 507, endPoint y: 144, distance: 51.0
click at [507, 144] on li "Instruments" at bounding box center [773, 152] width 634 height 19
drag, startPoint x: 457, startPoint y: 117, endPoint x: 523, endPoint y: 131, distance: 67.5
click at [523, 131] on ul "17Th Century Cellos Iron Objects Instruments" at bounding box center [756, 133] width 665 height 57
drag, startPoint x: 525, startPoint y: 133, endPoint x: 474, endPoint y: 172, distance: 64.2
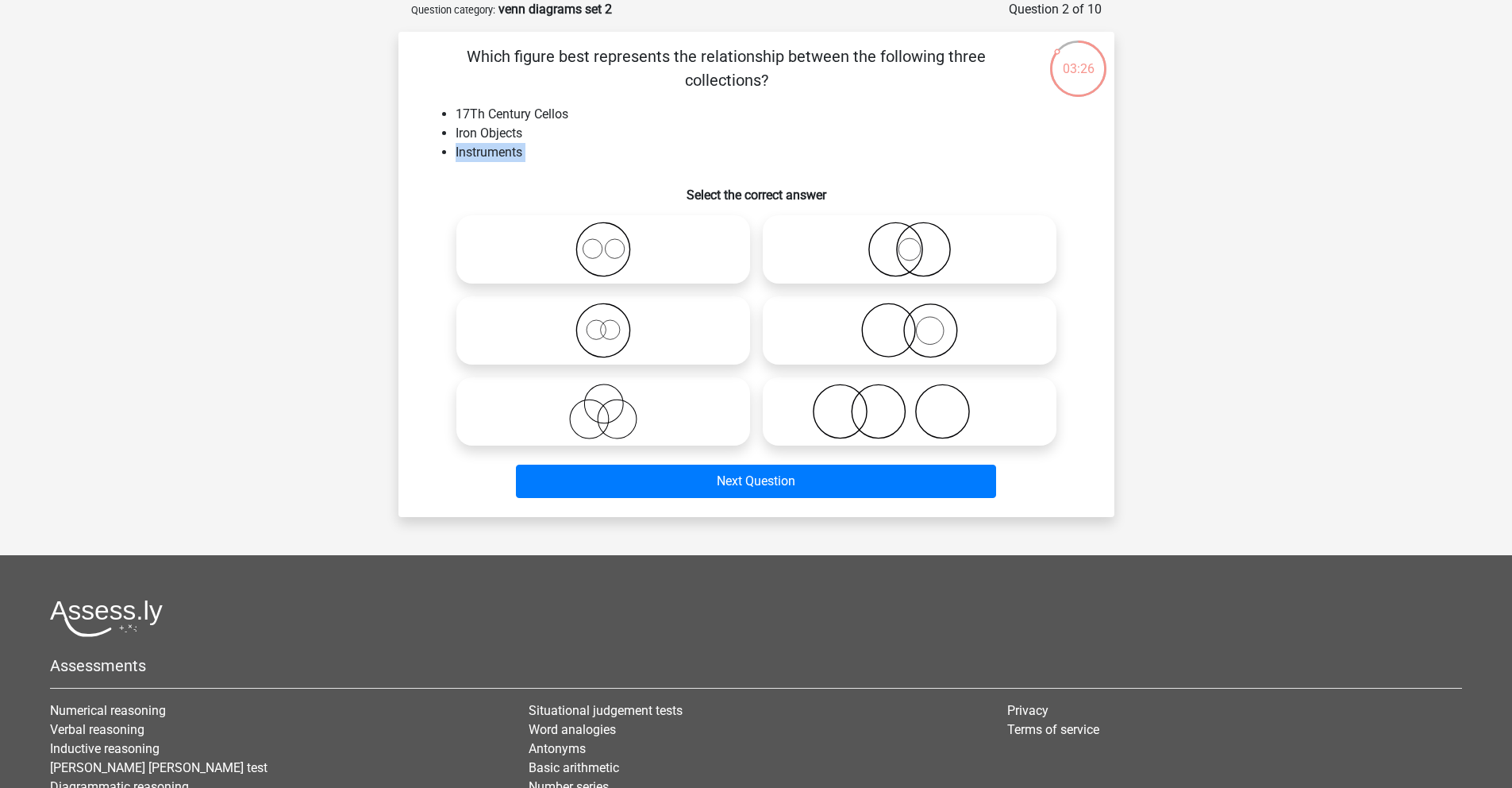
click at [474, 172] on div "Which figure best represents the relationship between the following three colle…" at bounding box center [756, 274] width 704 height 459
click at [470, 160] on li "Instruments" at bounding box center [773, 152] width 634 height 19
drag, startPoint x: 456, startPoint y: 154, endPoint x: 524, endPoint y: 150, distance: 68.1
click at [524, 150] on li "Instruments" at bounding box center [773, 152] width 634 height 19
click at [619, 406] on icon at bounding box center [603, 411] width 281 height 56
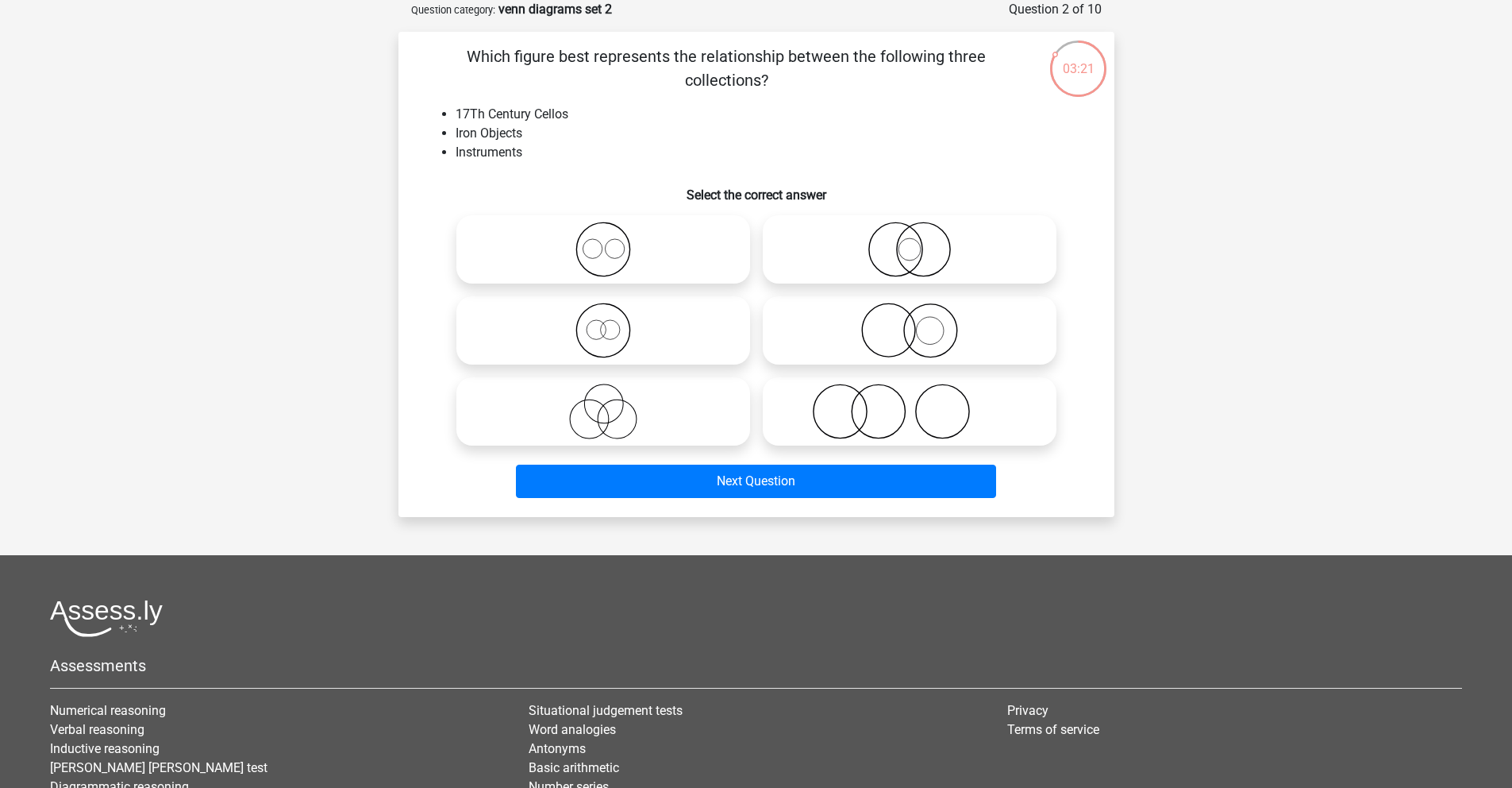
click at [614, 404] on input "radio" at bounding box center [609, 398] width 11 height 11
radio input "true"
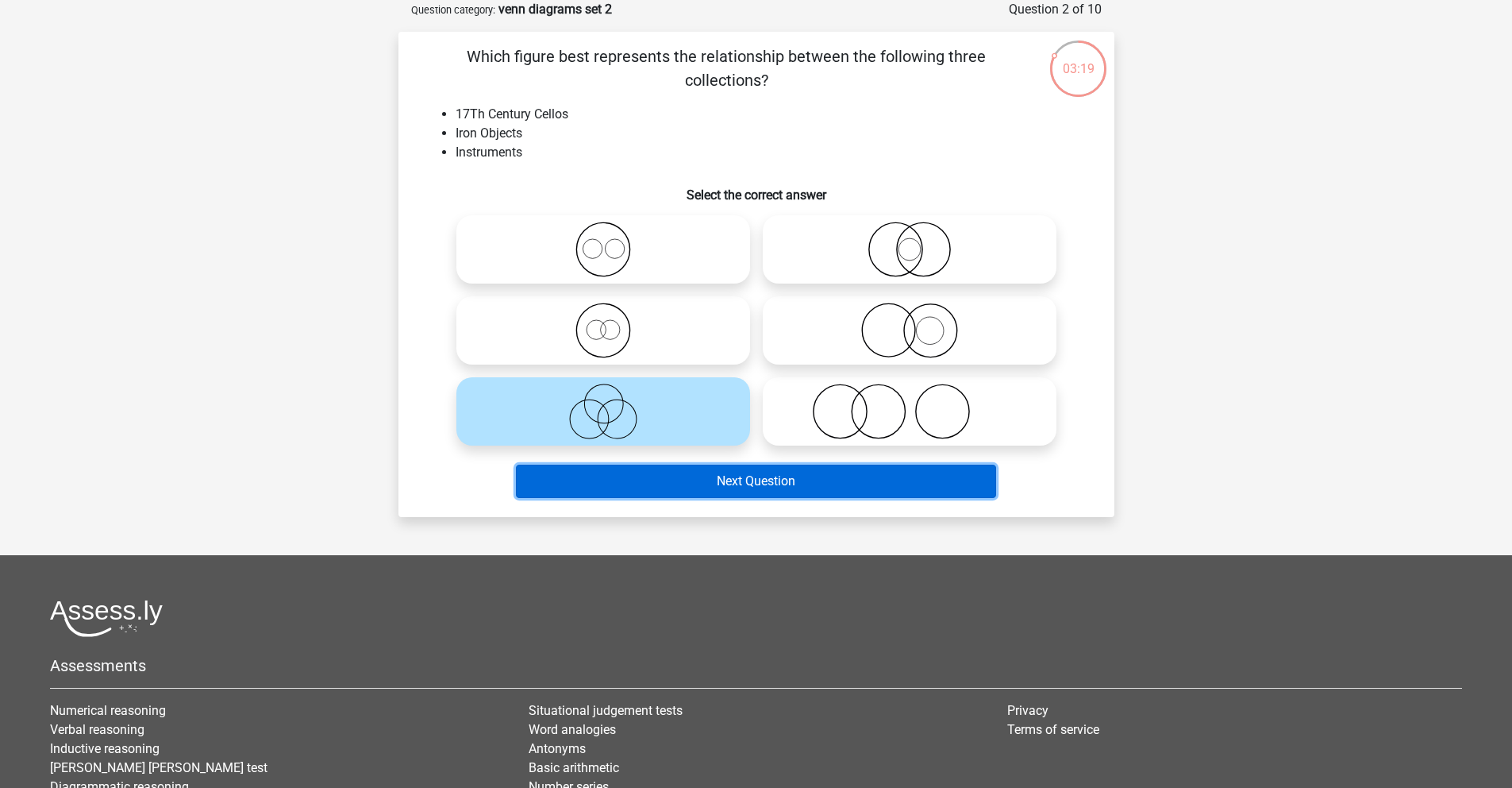
click at [700, 494] on button "Next Question" at bounding box center [756, 481] width 481 height 33
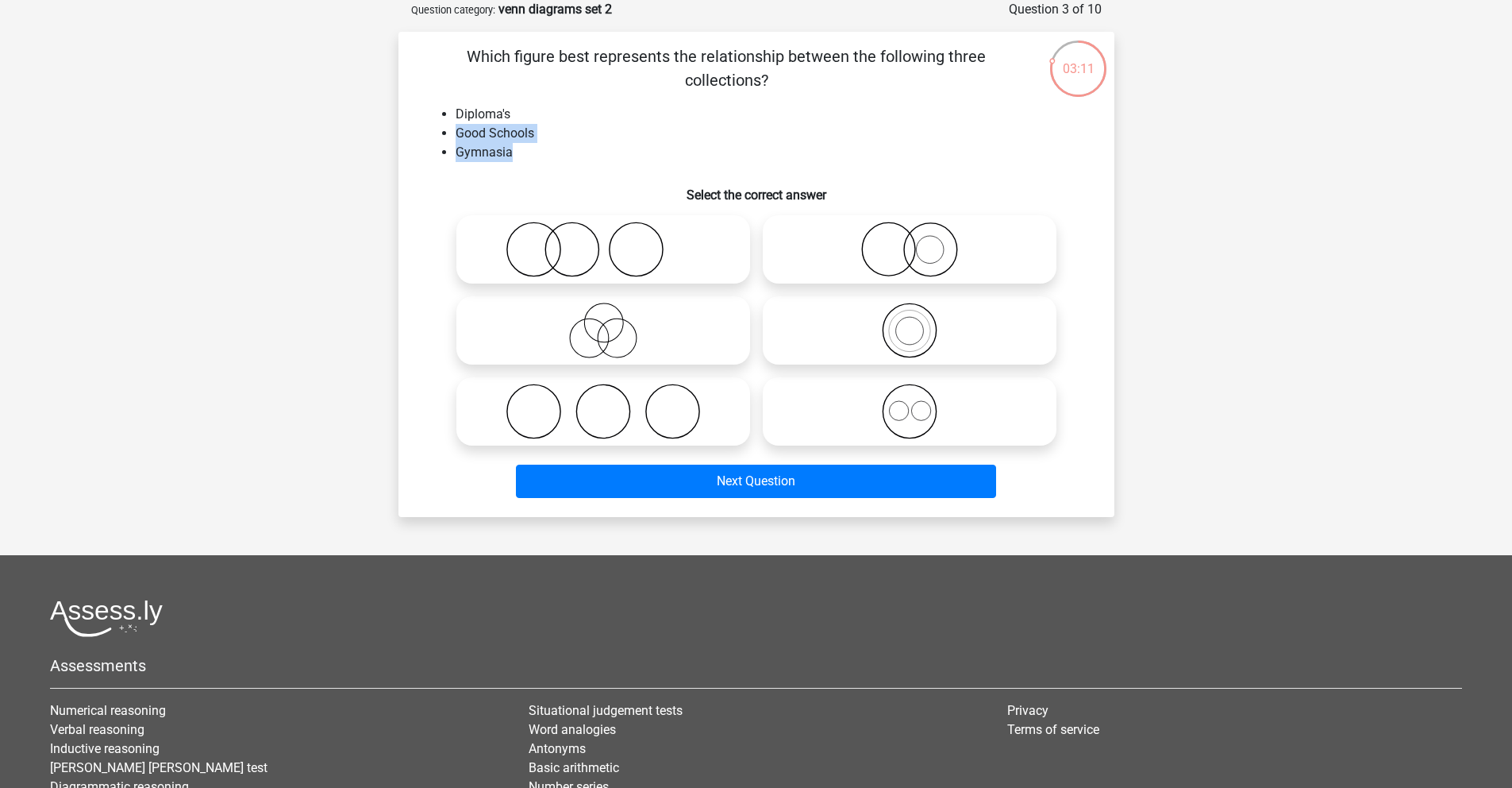
drag, startPoint x: 457, startPoint y: 136, endPoint x: 561, endPoint y: 146, distance: 104.5
click at [561, 146] on ul "Diploma's Good Schools Gymnasia" at bounding box center [756, 133] width 665 height 57
click at [605, 254] on icon at bounding box center [603, 249] width 281 height 56
click at [605, 242] on input "radio" at bounding box center [609, 236] width 11 height 11
radio input "true"
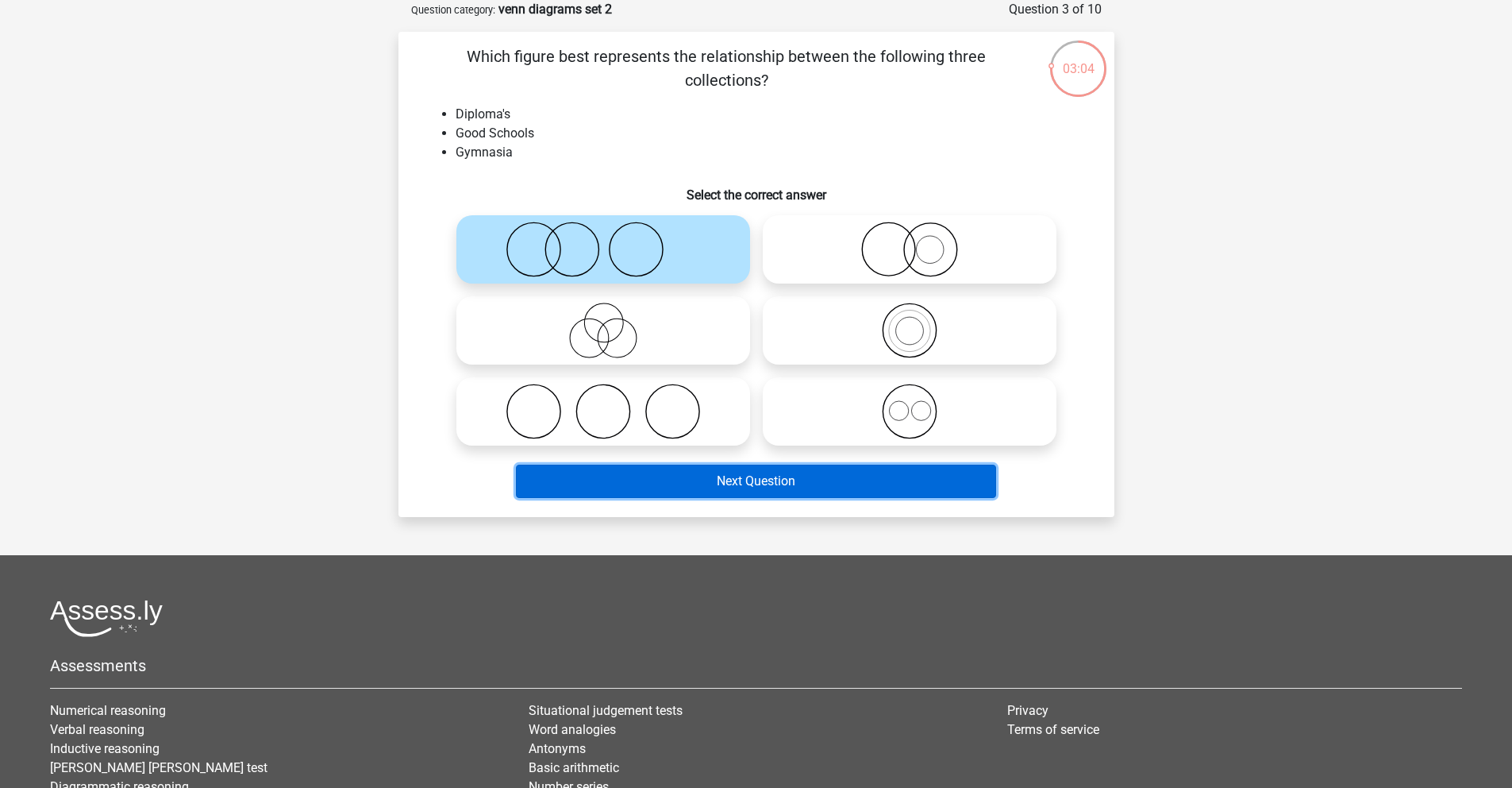
click at [752, 480] on button "Next Question" at bounding box center [756, 481] width 481 height 33
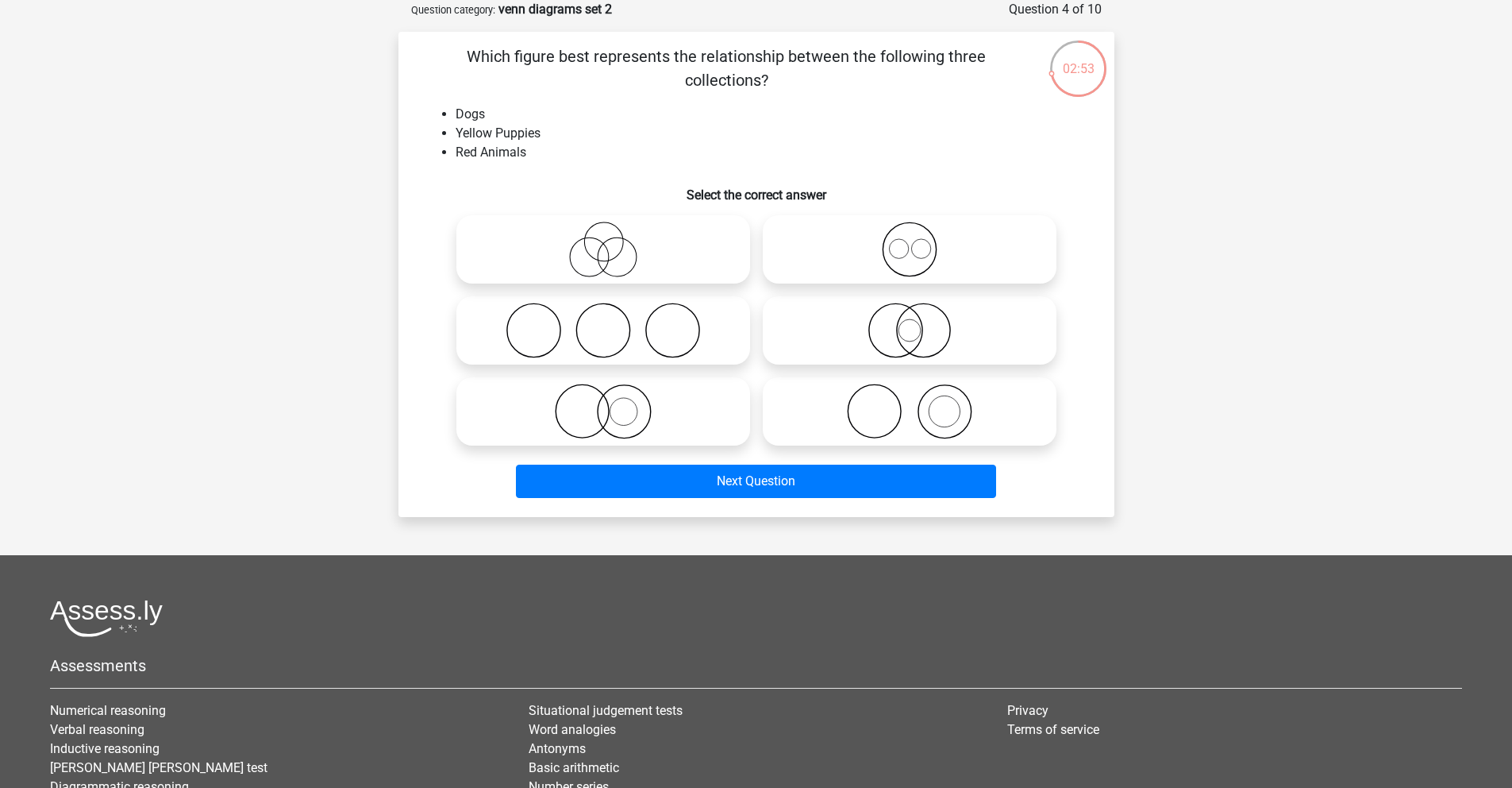
click at [611, 405] on icon at bounding box center [603, 411] width 281 height 56
click at [611, 404] on input "radio" at bounding box center [609, 398] width 11 height 11
radio input "true"
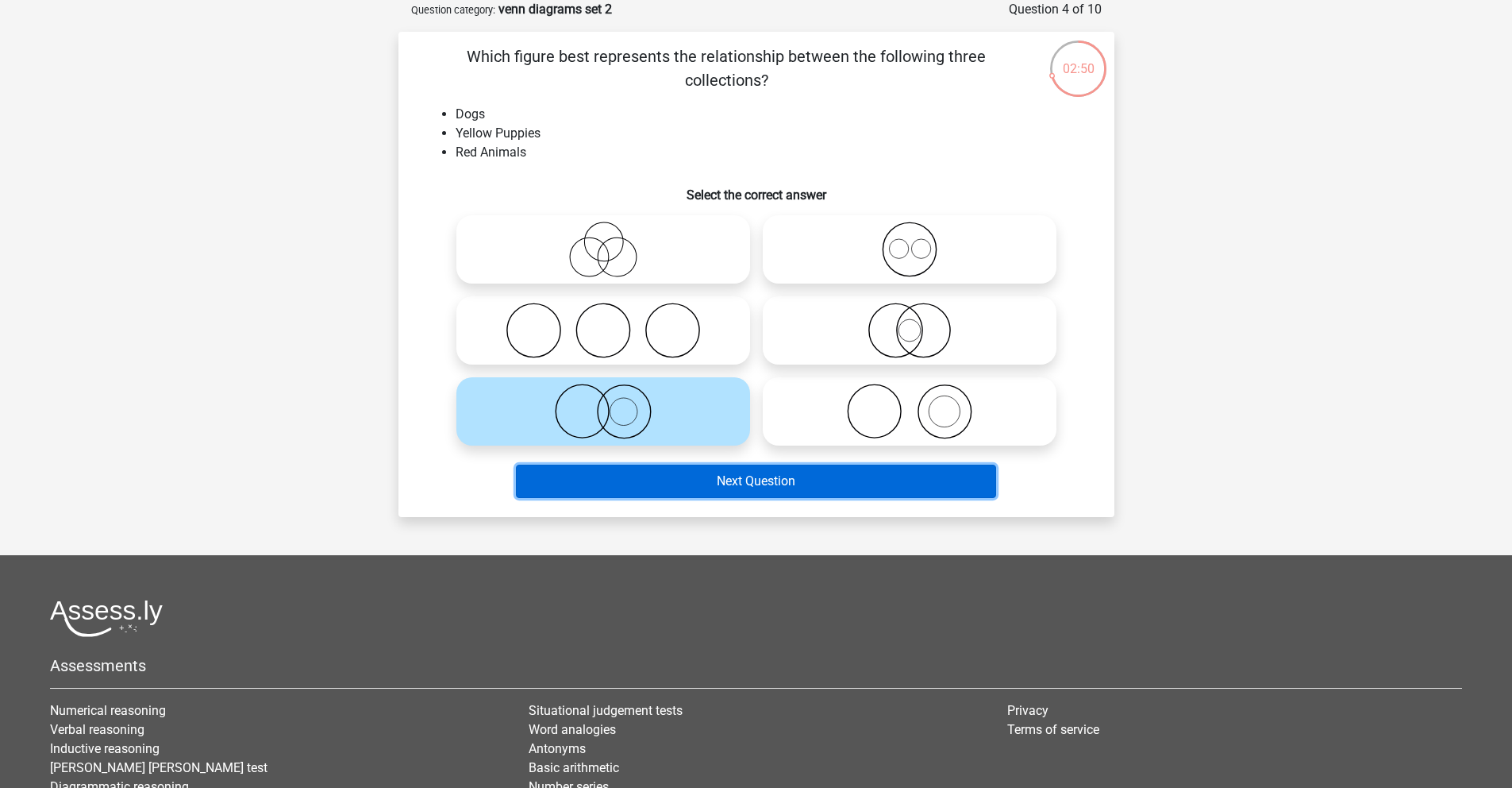
click at [806, 488] on button "Next Question" at bounding box center [756, 481] width 481 height 33
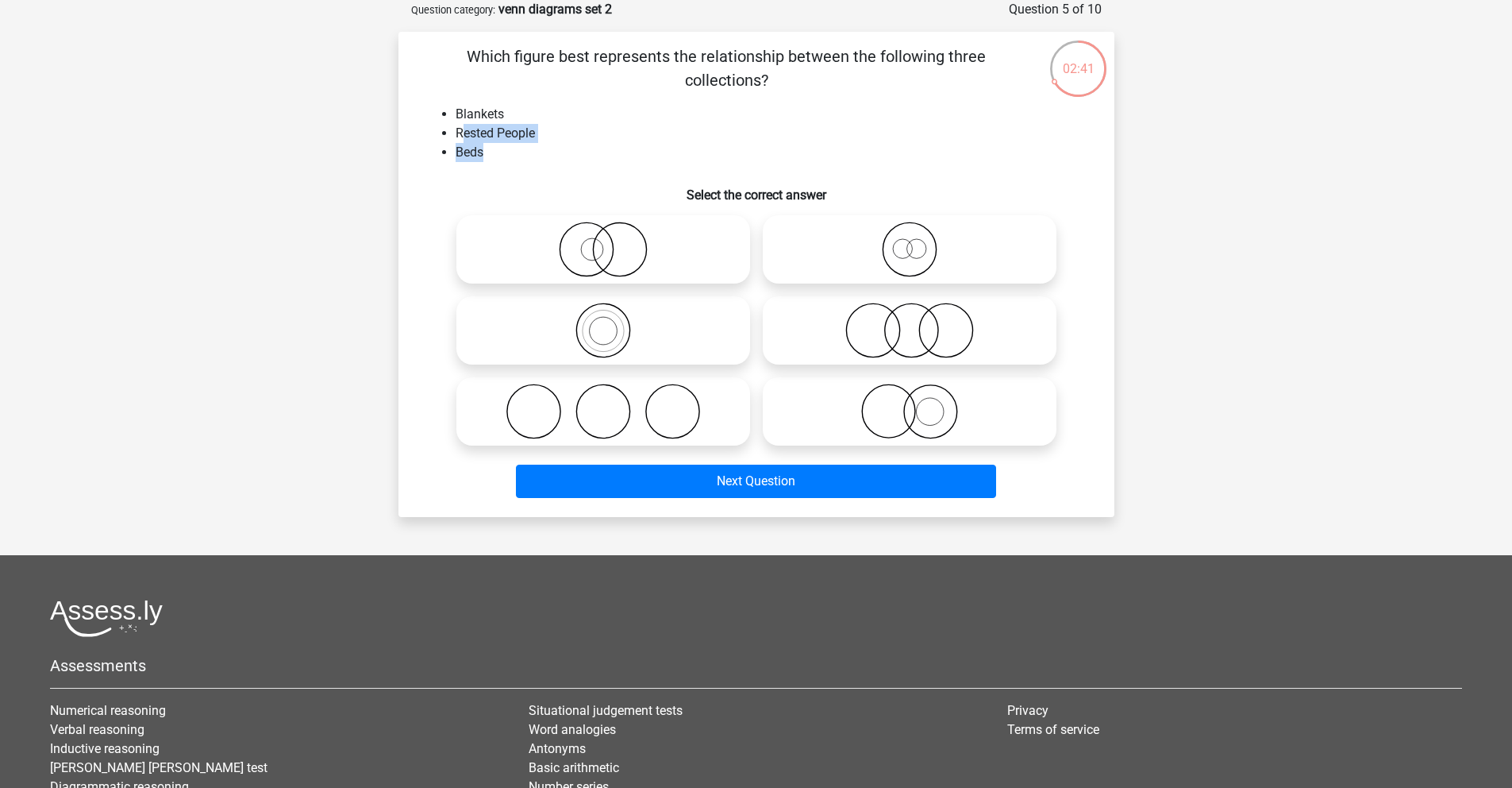
drag, startPoint x: 462, startPoint y: 140, endPoint x: 538, endPoint y: 148, distance: 76.4
click at [538, 148] on ul "Blankets Rested People Beds" at bounding box center [756, 133] width 665 height 57
click at [512, 165] on div "Which figure best represents the relationship between the following three colle…" at bounding box center [756, 274] width 704 height 459
drag, startPoint x: 508, startPoint y: 162, endPoint x: 448, endPoint y: 119, distance: 73.8
click at [448, 119] on div "Which figure best represents the relationship between the following three colle…" at bounding box center [756, 274] width 704 height 459
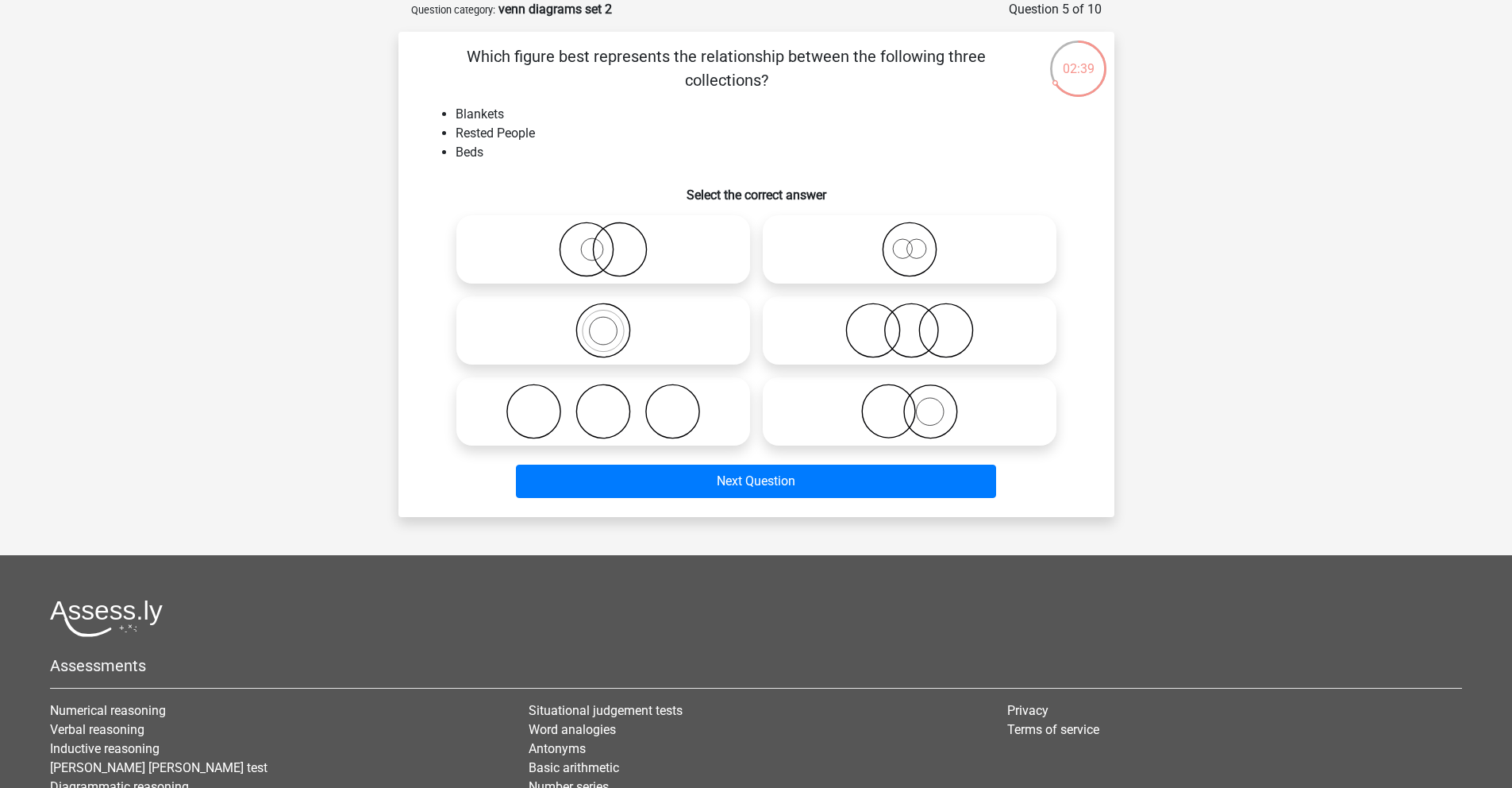
click at [600, 398] on icon at bounding box center [603, 411] width 281 height 56
click at [603, 398] on input "radio" at bounding box center [609, 398] width 11 height 11
radio input "true"
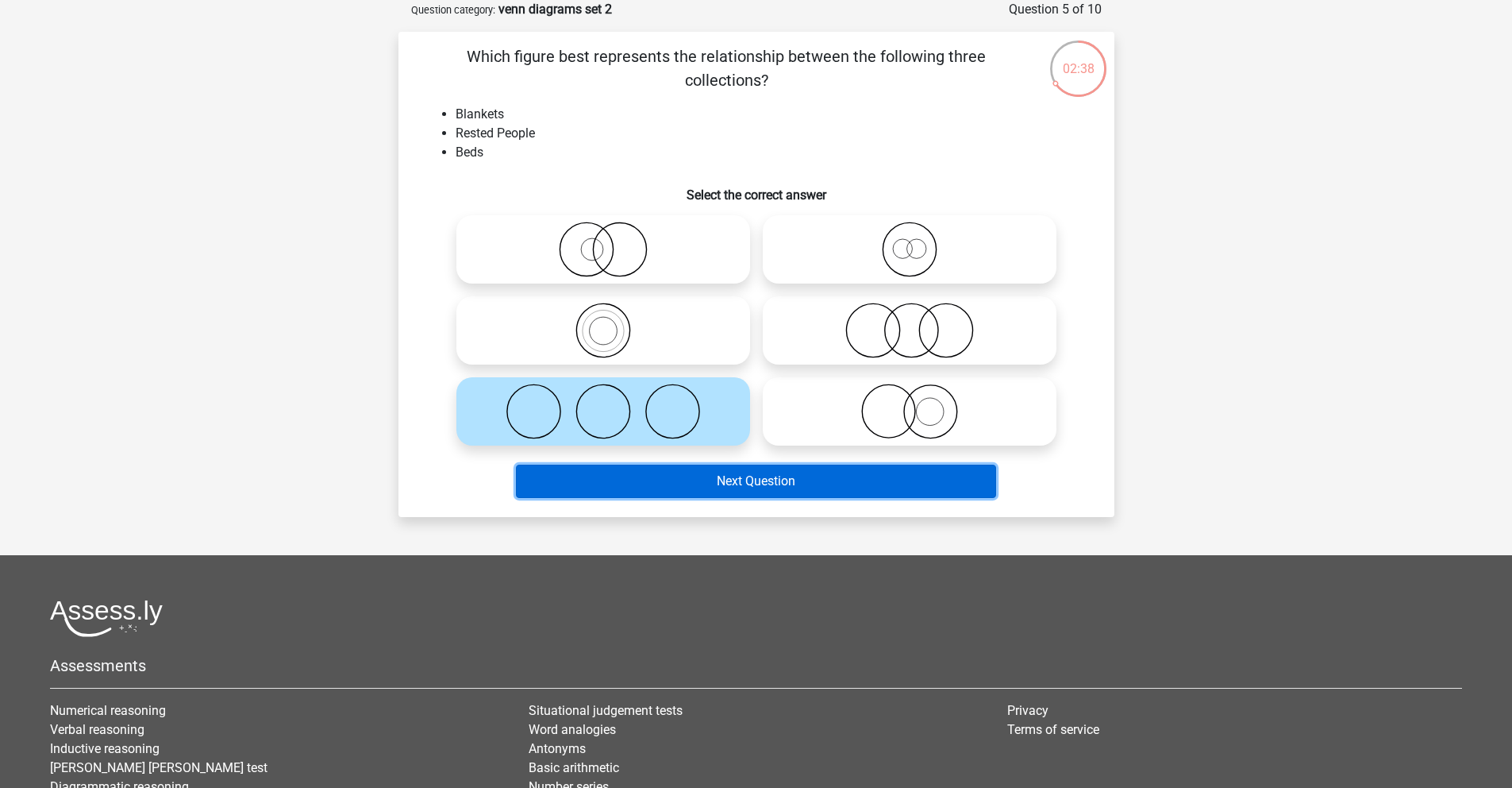
click at [729, 483] on button "Next Question" at bounding box center [756, 481] width 481 height 33
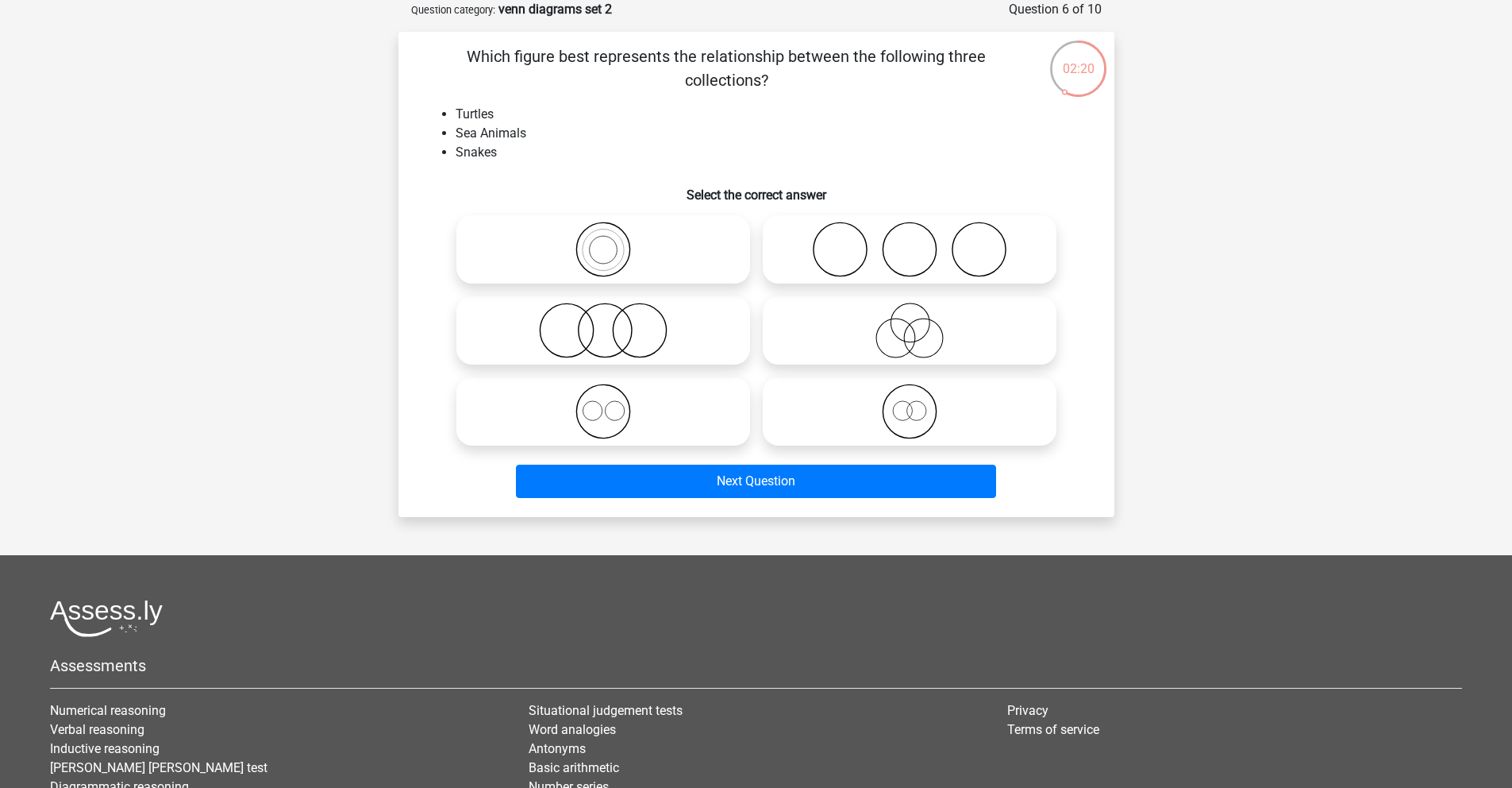
click at [832, 257] on icon at bounding box center [910, 249] width 281 height 56
click at [910, 242] on input "radio" at bounding box center [915, 236] width 11 height 11
radio input "true"
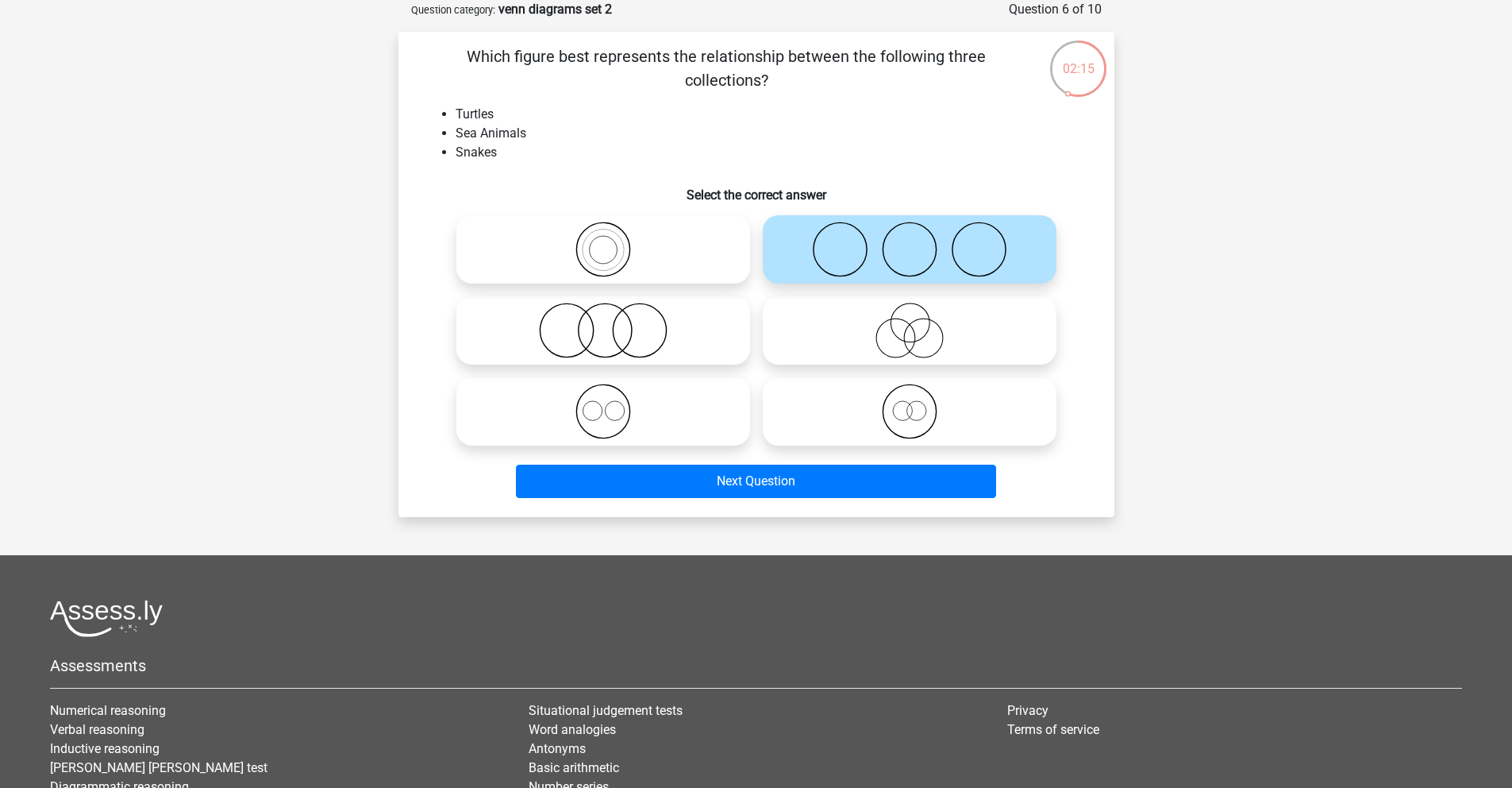
click at [555, 333] on icon at bounding box center [603, 330] width 281 height 56
click at [603, 322] on input "radio" at bounding box center [609, 318] width 11 height 11
radio input "true"
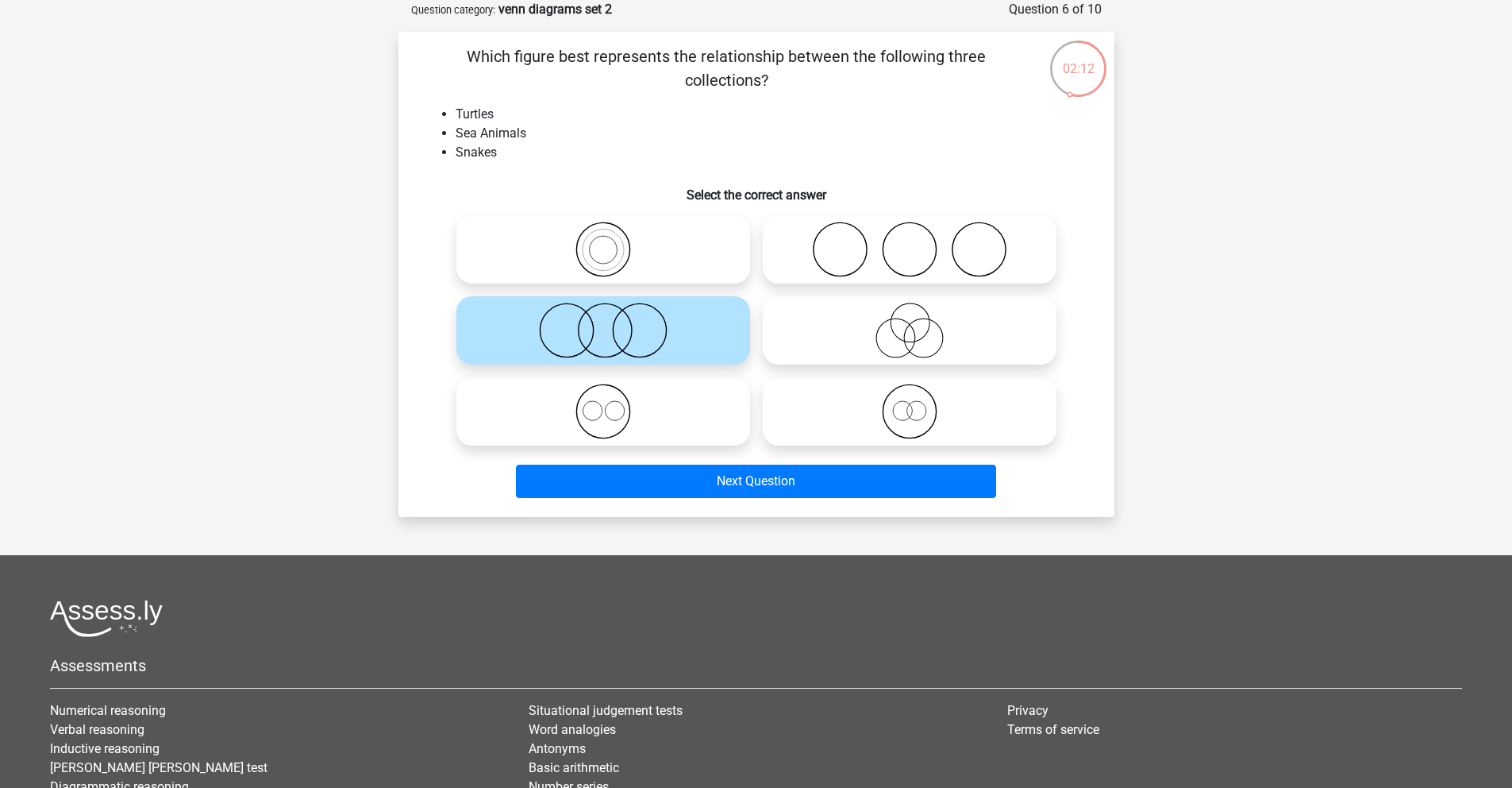
click at [842, 242] on icon at bounding box center [910, 249] width 281 height 56
click at [910, 242] on input "radio" at bounding box center [915, 236] width 11 height 11
radio input "true"
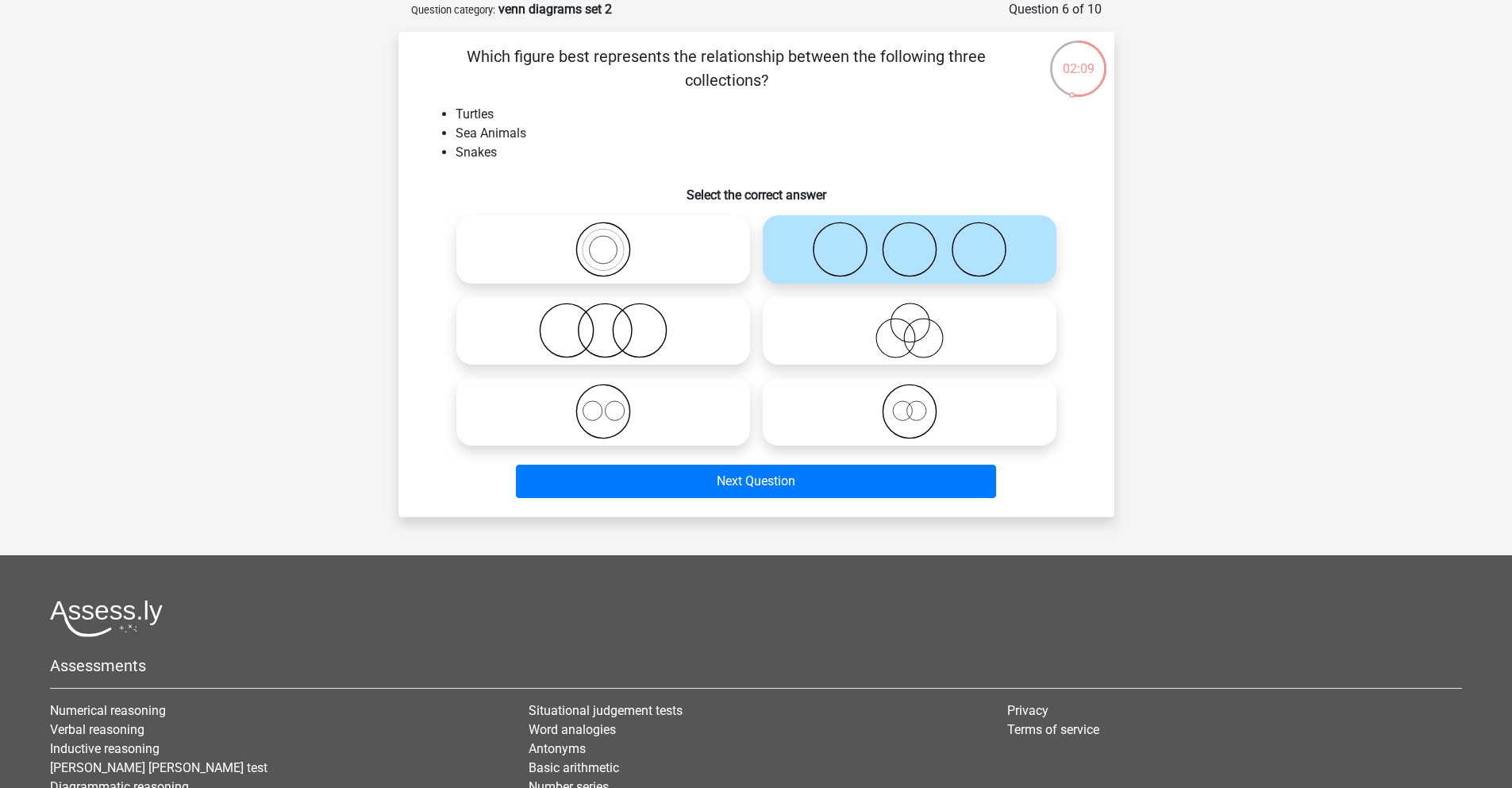
click at [905, 410] on icon at bounding box center [910, 411] width 281 height 56
click at [910, 404] on input "radio" at bounding box center [915, 398] width 11 height 11
radio input "true"
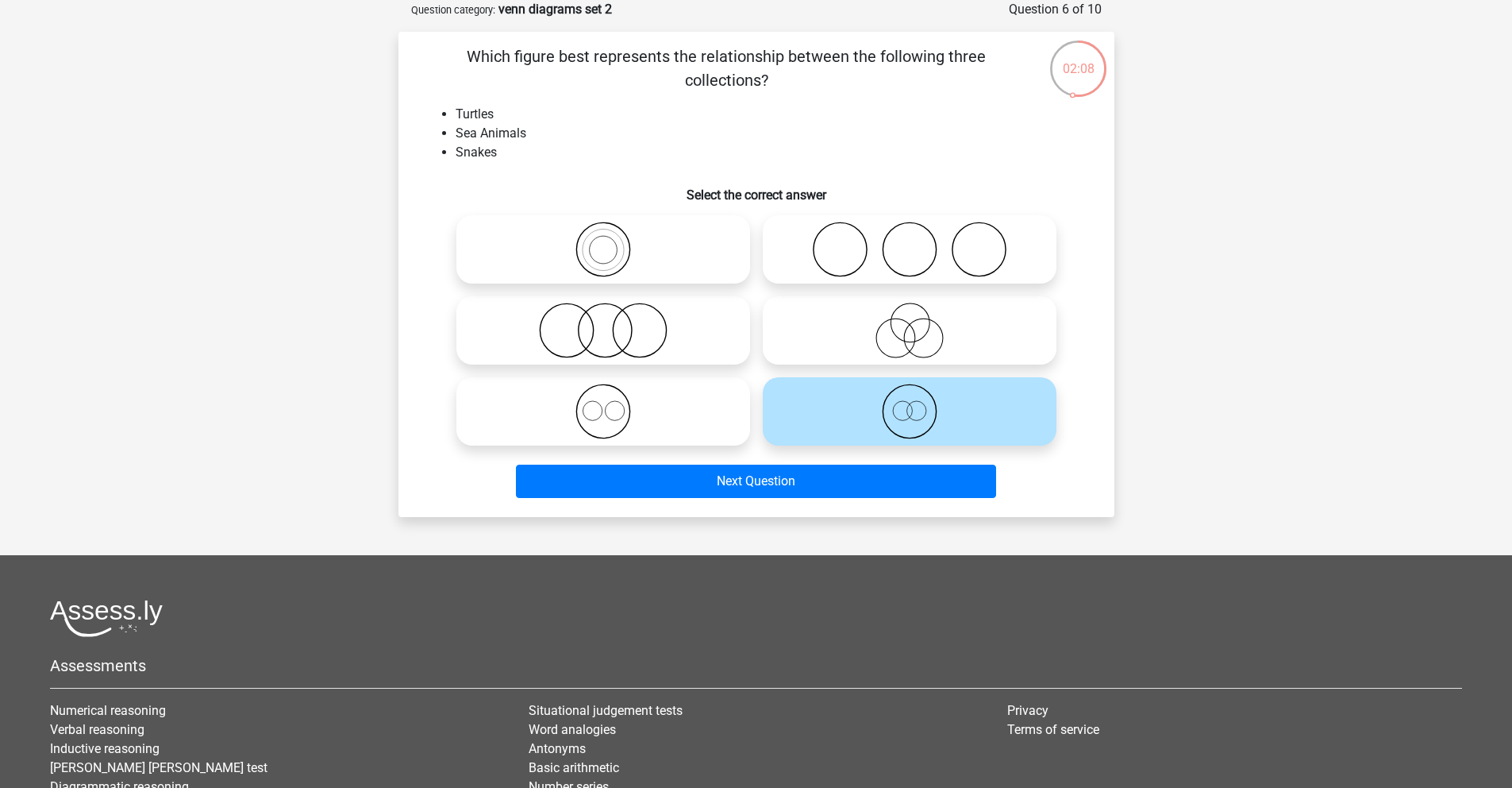
click at [859, 298] on label at bounding box center [910, 330] width 294 height 68
click at [910, 313] on input "radio" at bounding box center [915, 318] width 11 height 11
radio input "true"
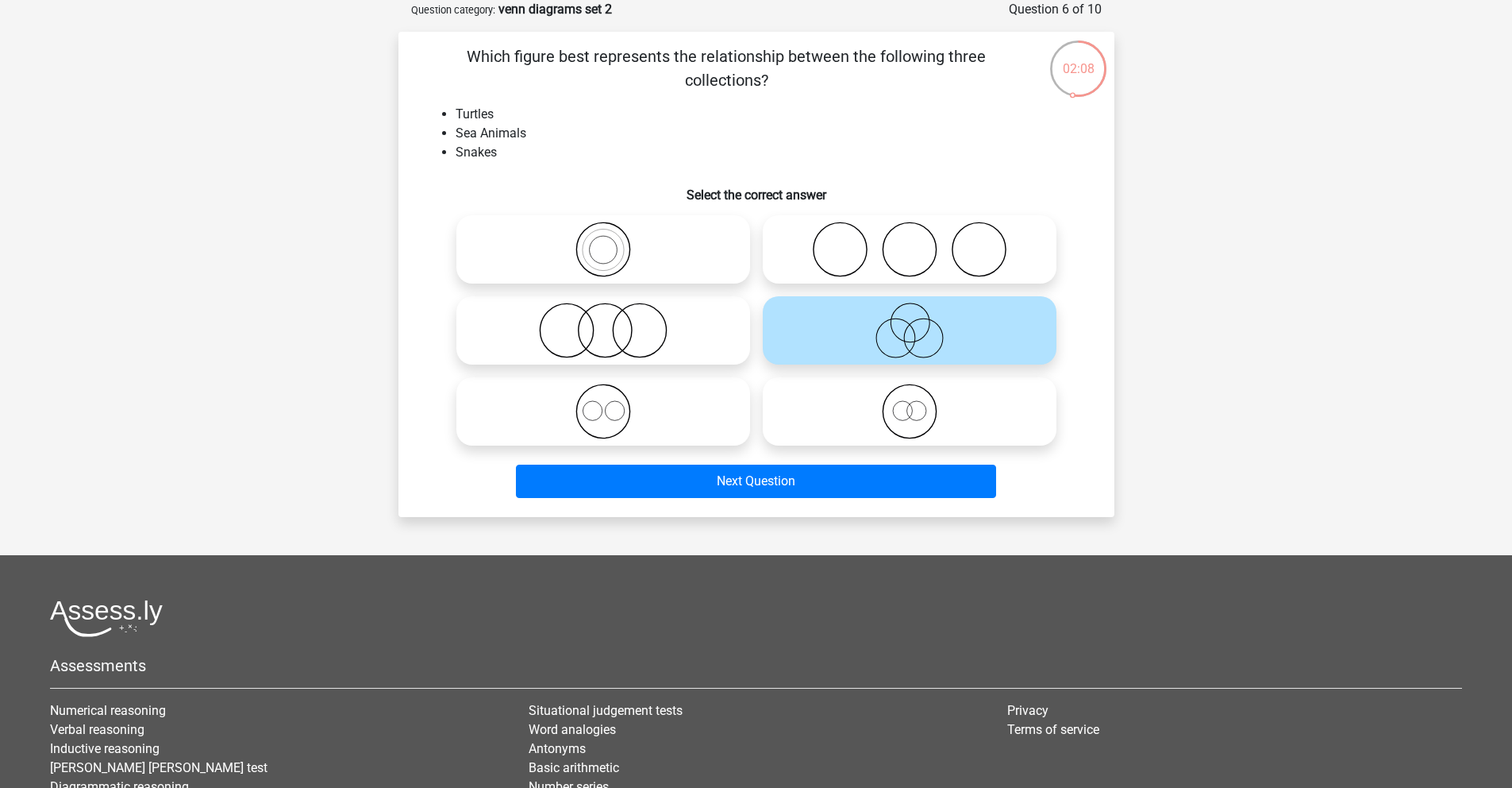
click at [850, 270] on icon at bounding box center [910, 249] width 281 height 56
click at [910, 242] on input "radio" at bounding box center [915, 236] width 11 height 11
radio input "true"
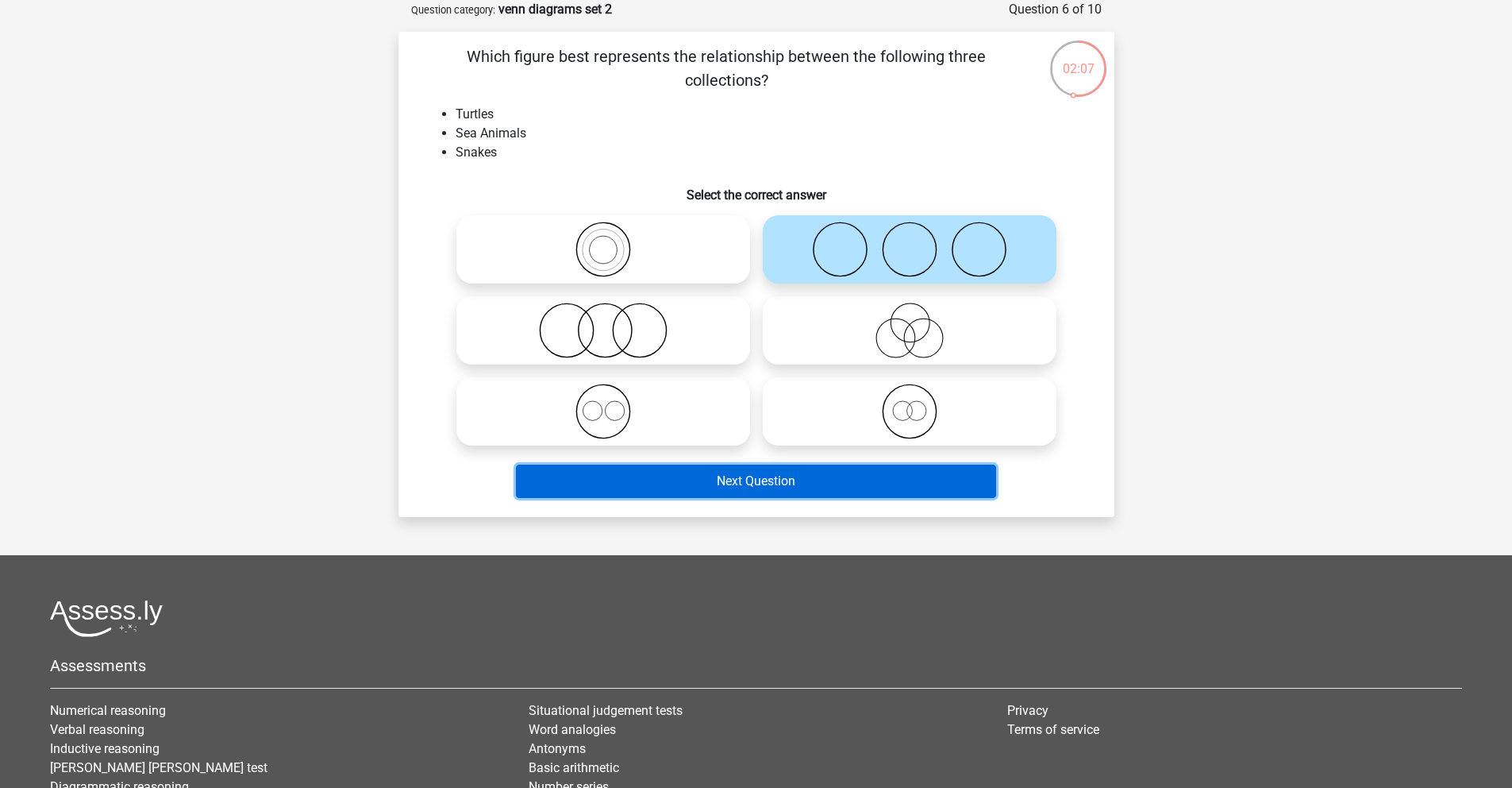
click at [843, 476] on button "Next Question" at bounding box center [756, 481] width 481 height 33
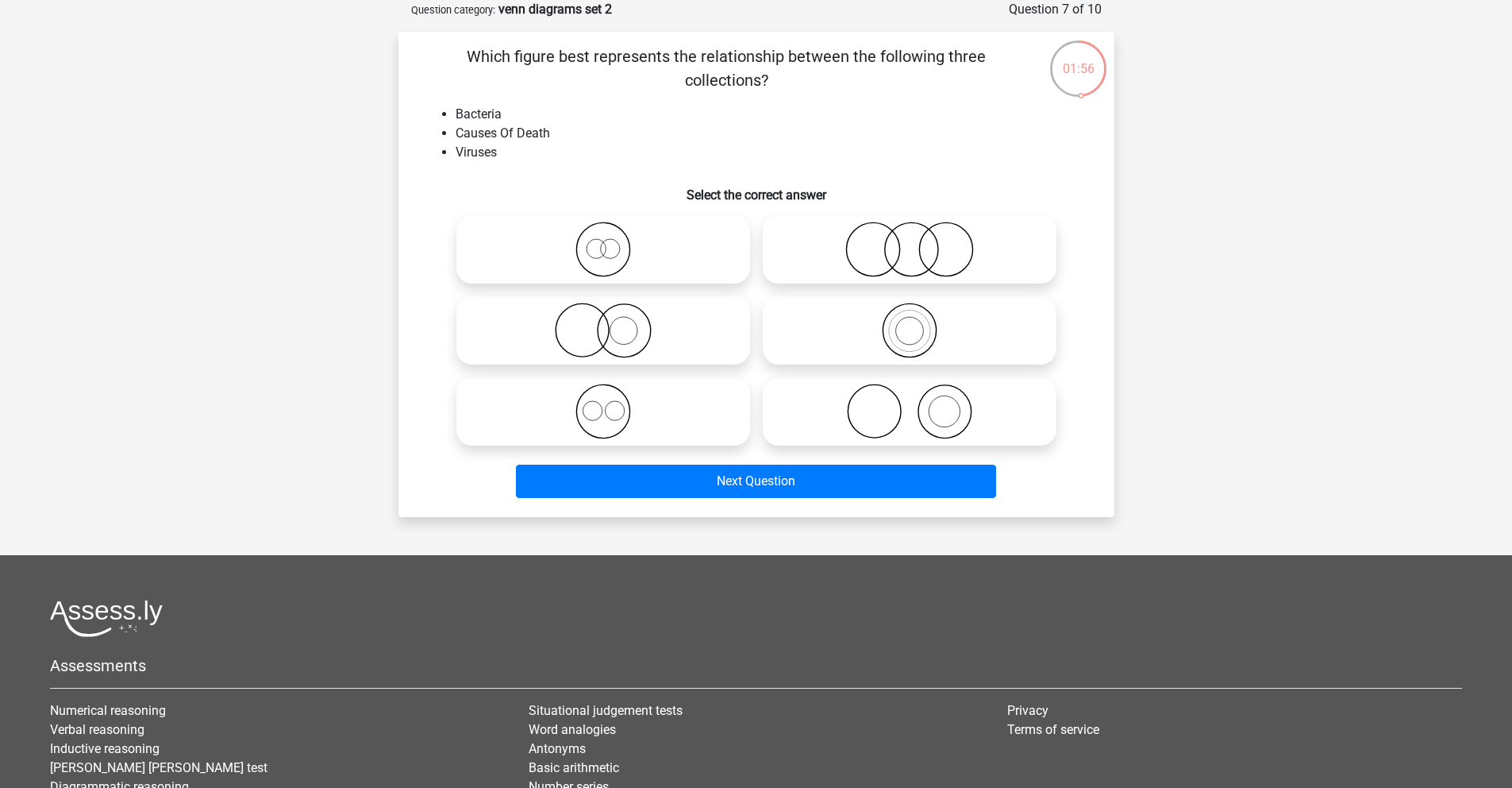
click at [603, 399] on input "radio" at bounding box center [609, 398] width 11 height 11
radio input "true"
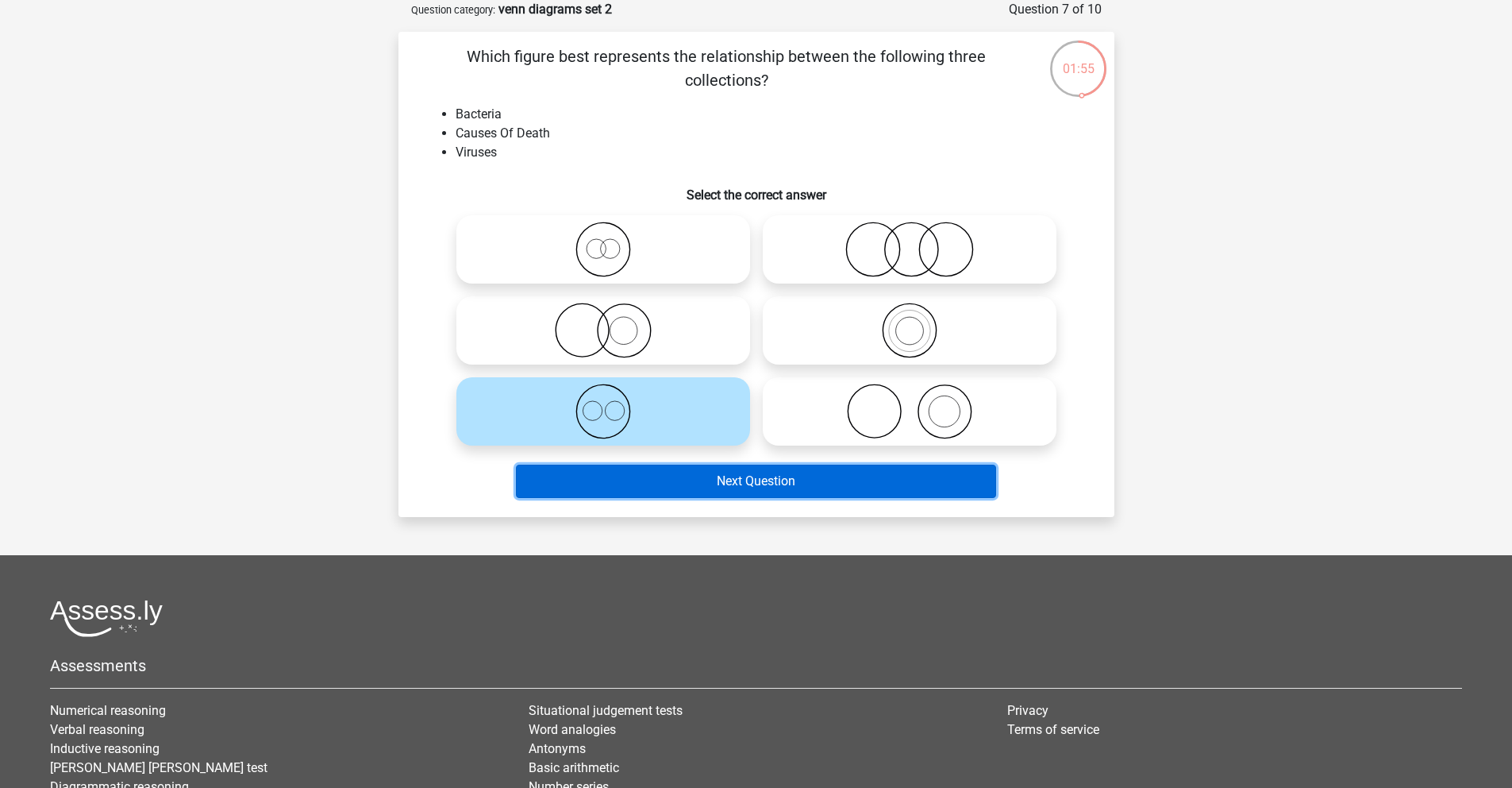
click at [745, 489] on button "Next Question" at bounding box center [756, 481] width 481 height 33
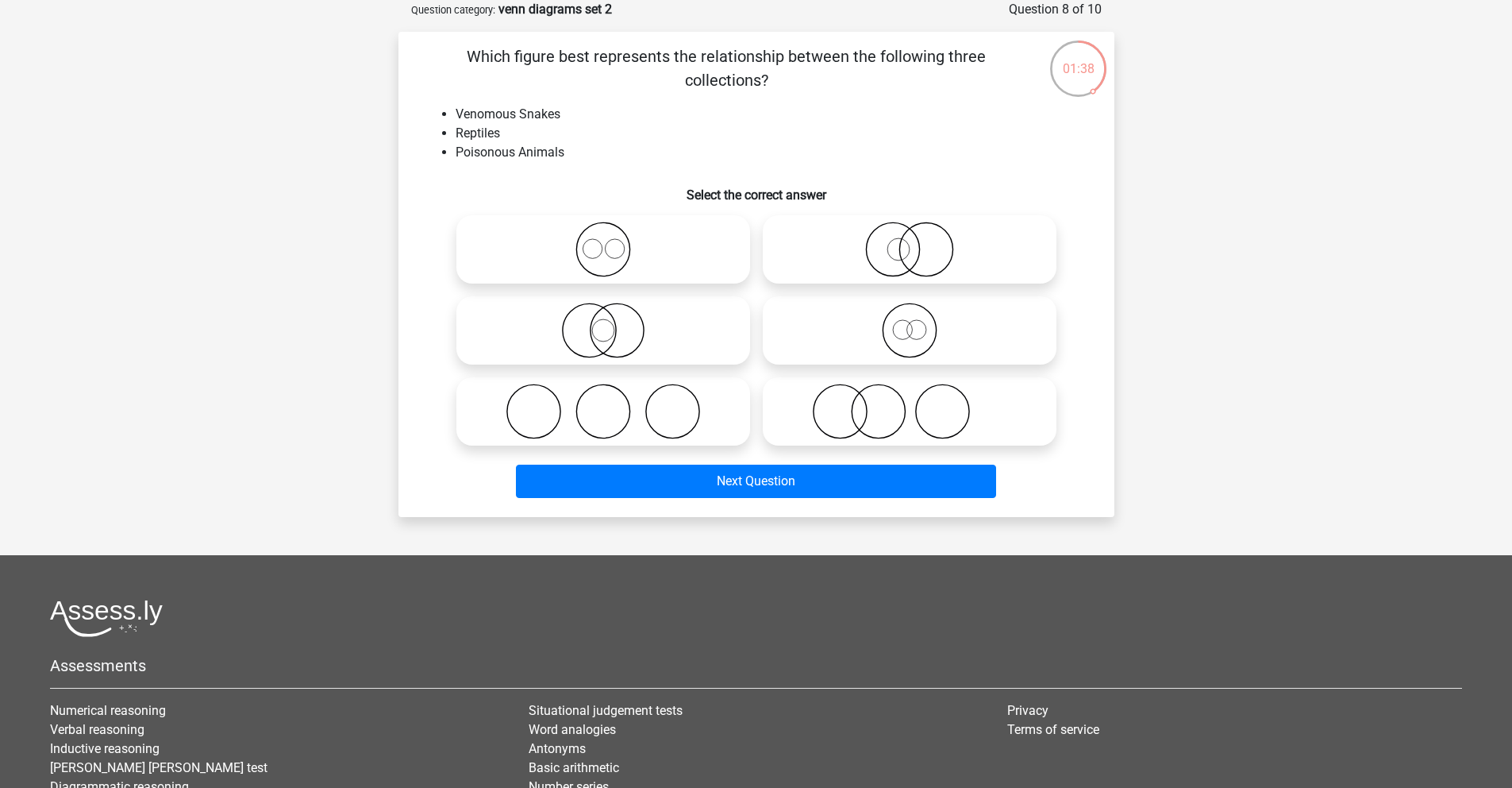
click at [596, 240] on circle at bounding box center [592, 248] width 19 height 19
click at [603, 240] on input "radio" at bounding box center [609, 236] width 11 height 11
radio input "true"
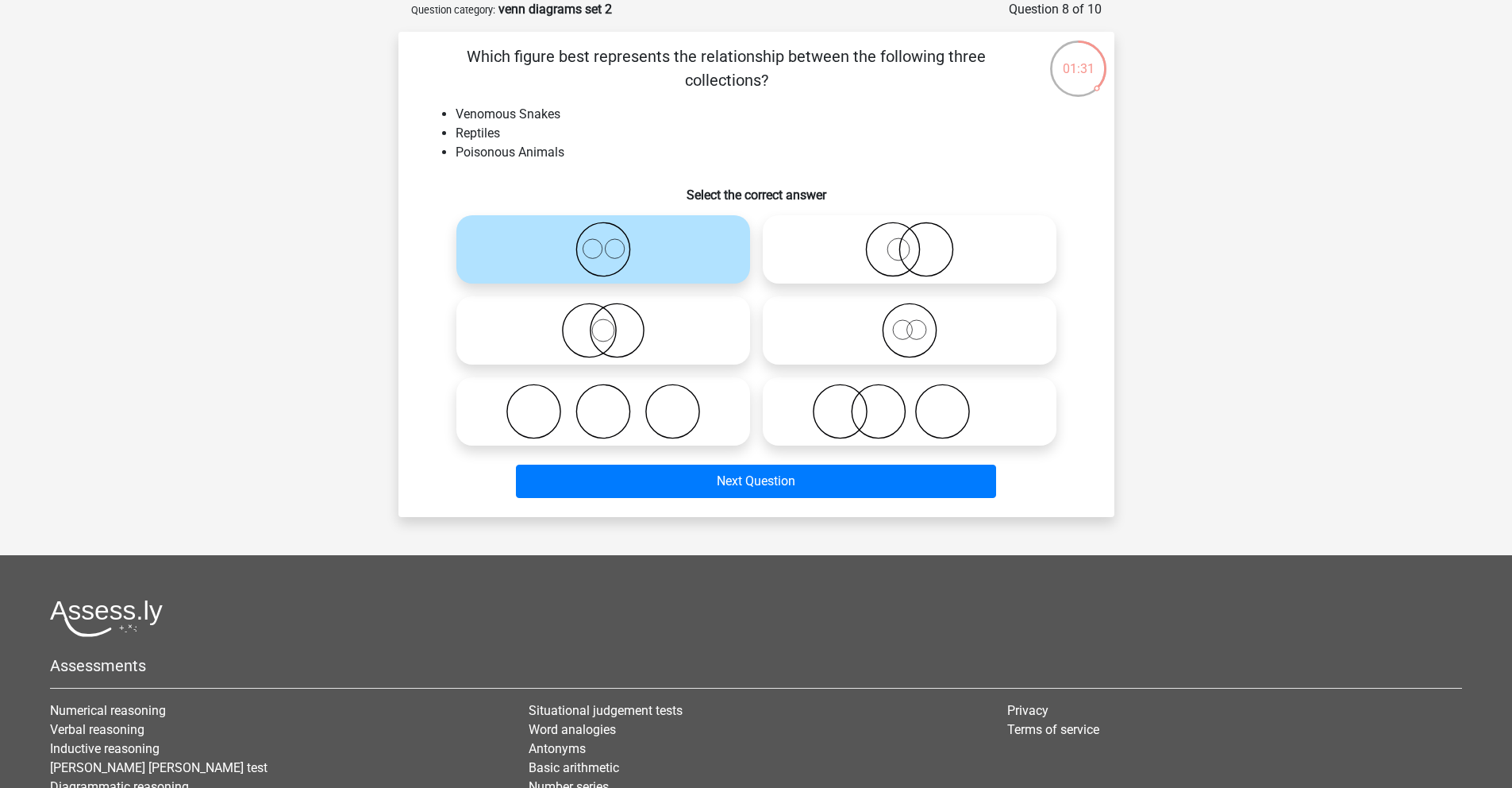
click at [610, 338] on icon at bounding box center [603, 330] width 281 height 56
click at [610, 322] on input "radio" at bounding box center [609, 318] width 11 height 11
radio input "true"
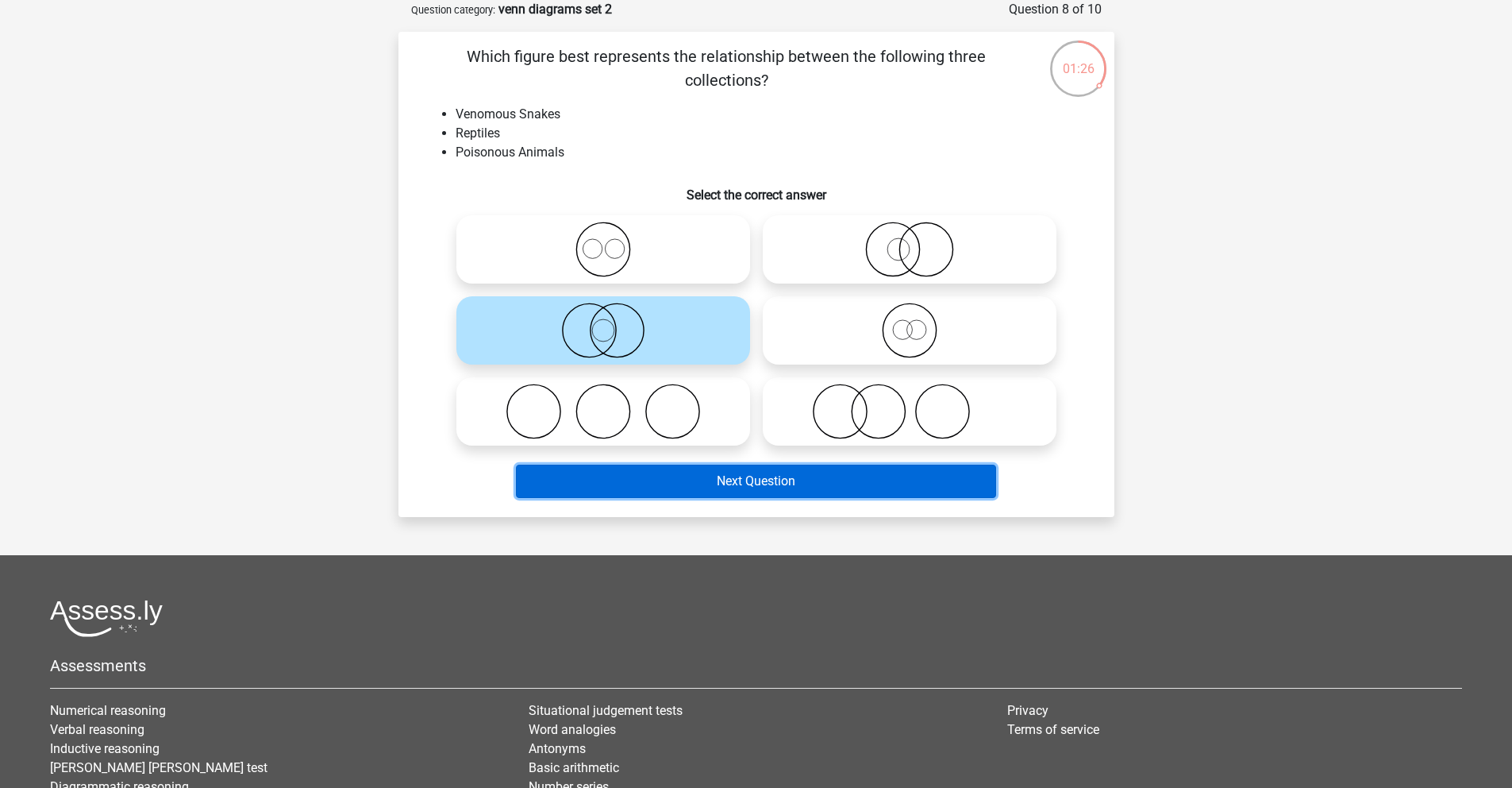
click at [633, 481] on button "Next Question" at bounding box center [756, 481] width 481 height 33
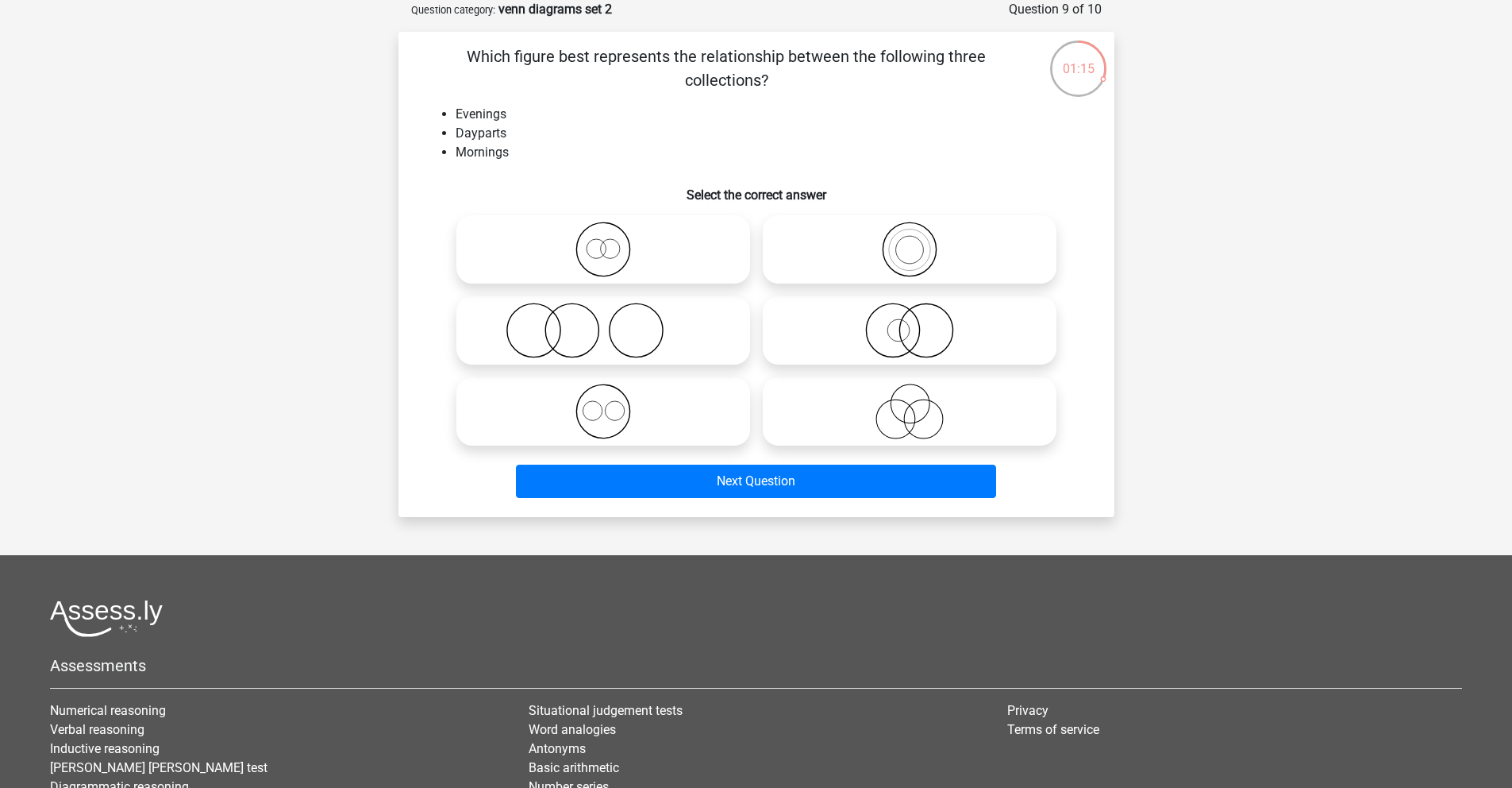
click at [890, 408] on icon at bounding box center [910, 411] width 281 height 56
click at [910, 404] on input "radio" at bounding box center [915, 398] width 11 height 11
radio input "true"
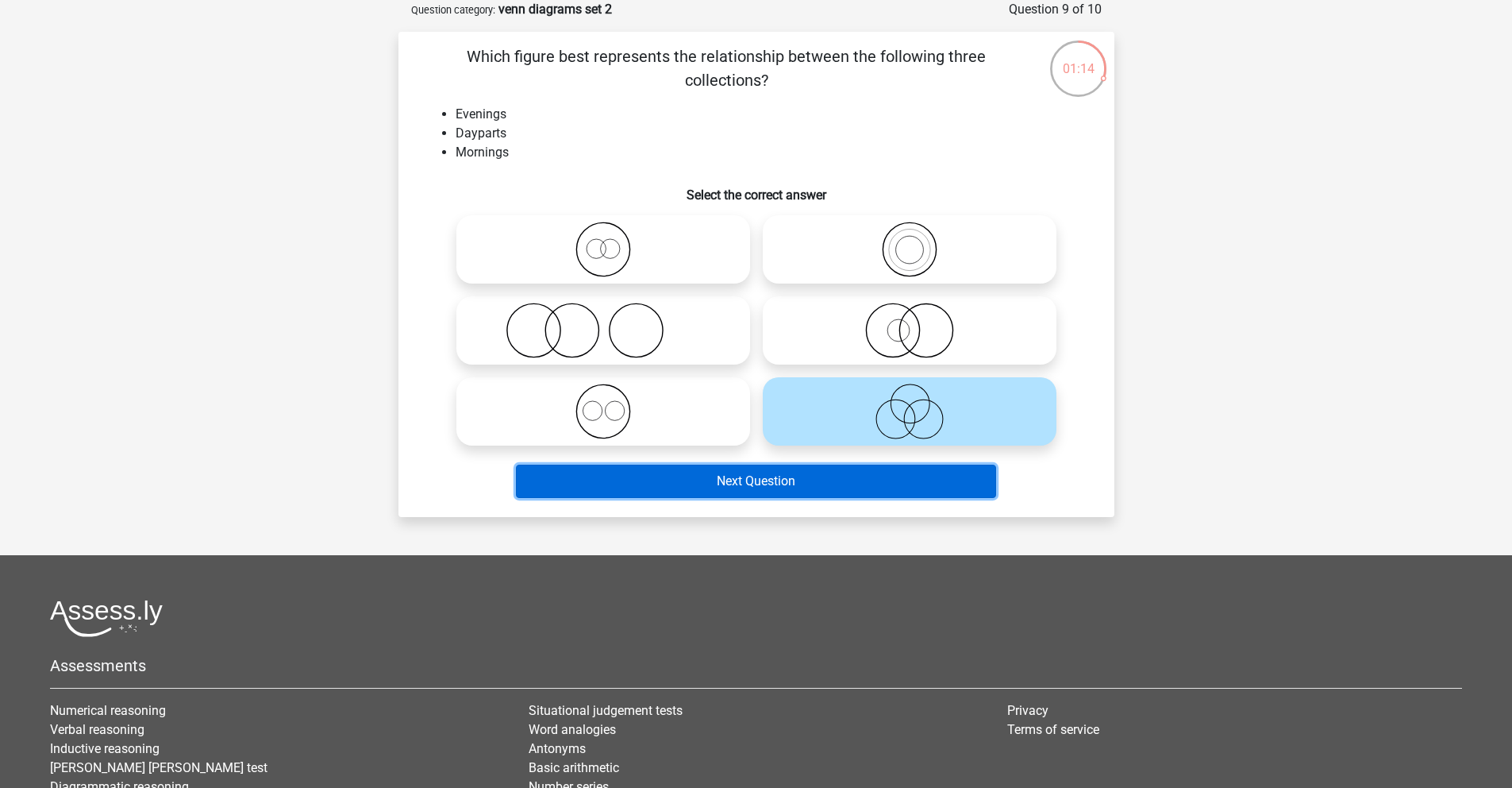
click at [826, 465] on button "Next Question" at bounding box center [756, 481] width 481 height 33
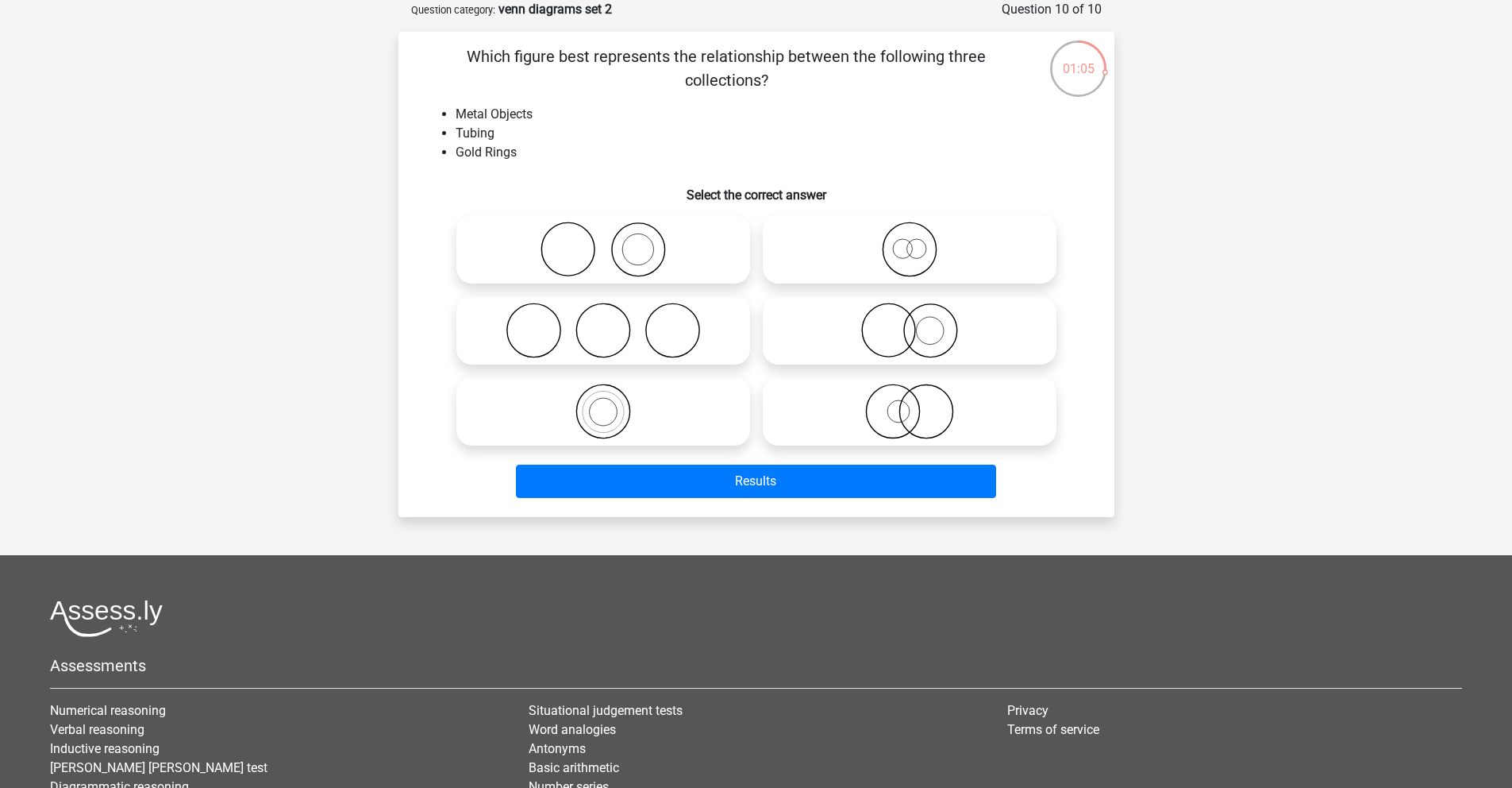
click at [895, 334] on icon at bounding box center [910, 330] width 281 height 56
click at [910, 322] on input "radio" at bounding box center [915, 318] width 11 height 11
radio input "true"
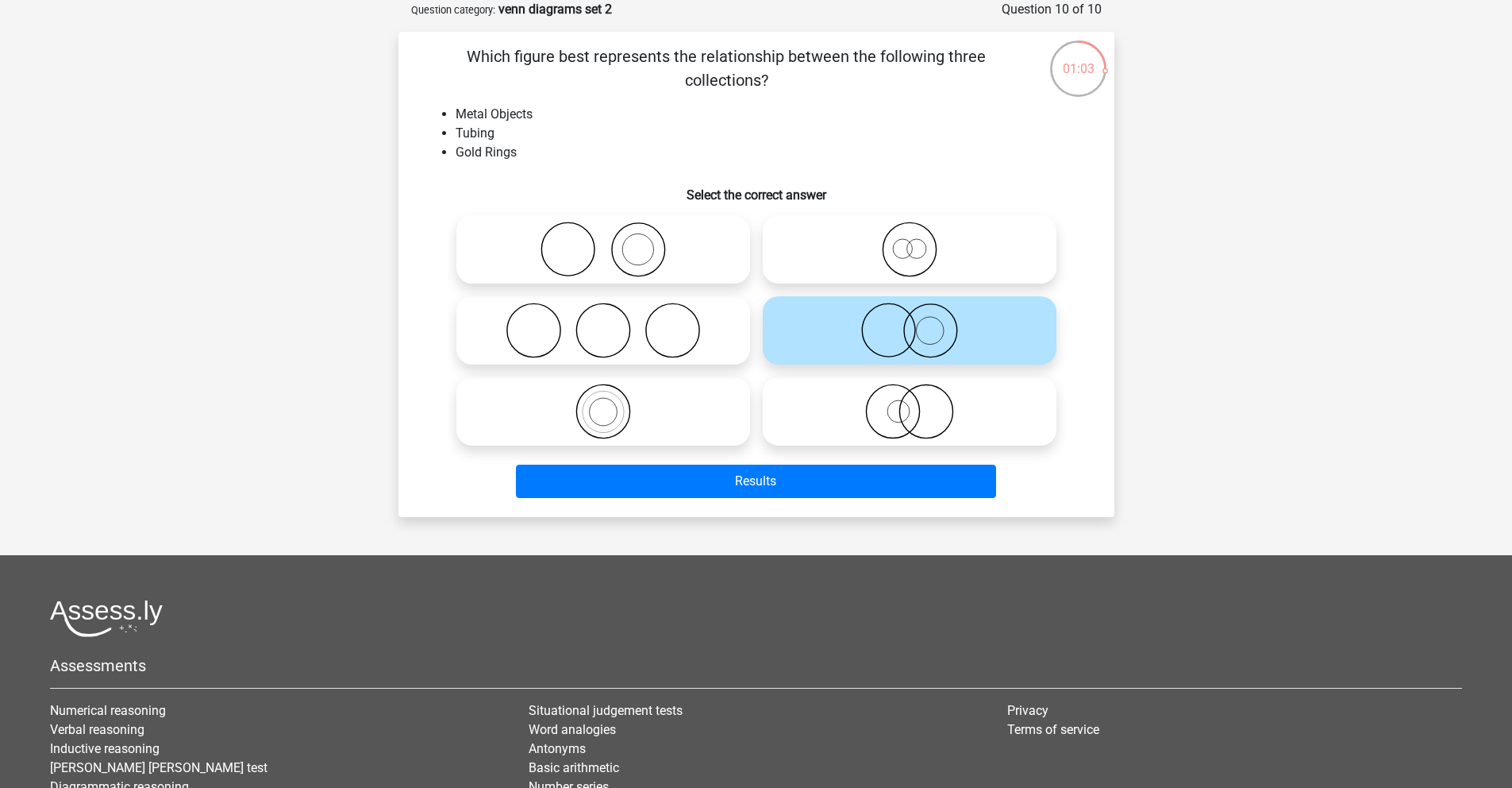
click at [912, 272] on icon at bounding box center [910, 249] width 281 height 56
click at [912, 242] on input "radio" at bounding box center [915, 236] width 11 height 11
radio input "true"
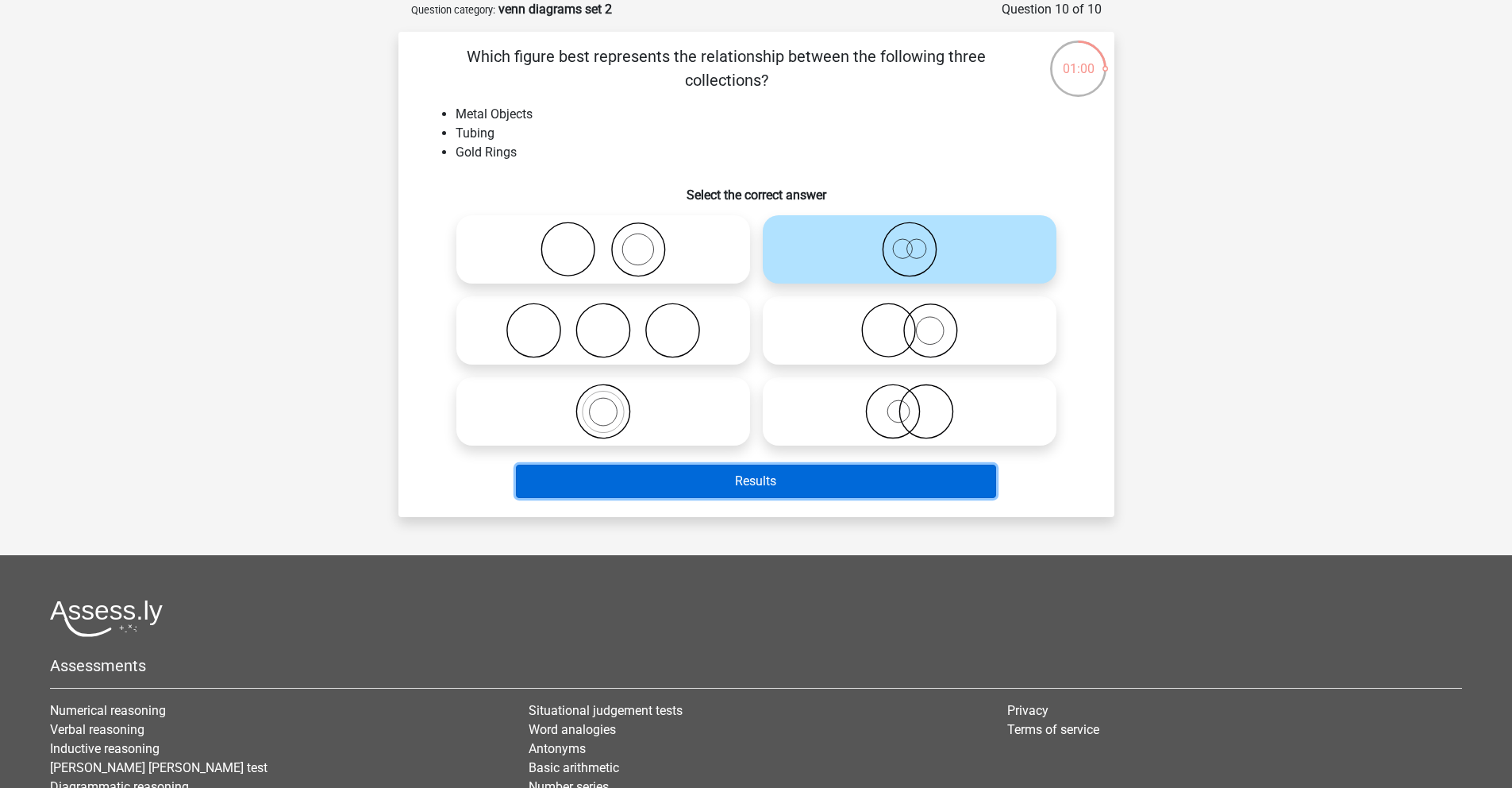
click at [806, 473] on button "Results" at bounding box center [756, 481] width 481 height 33
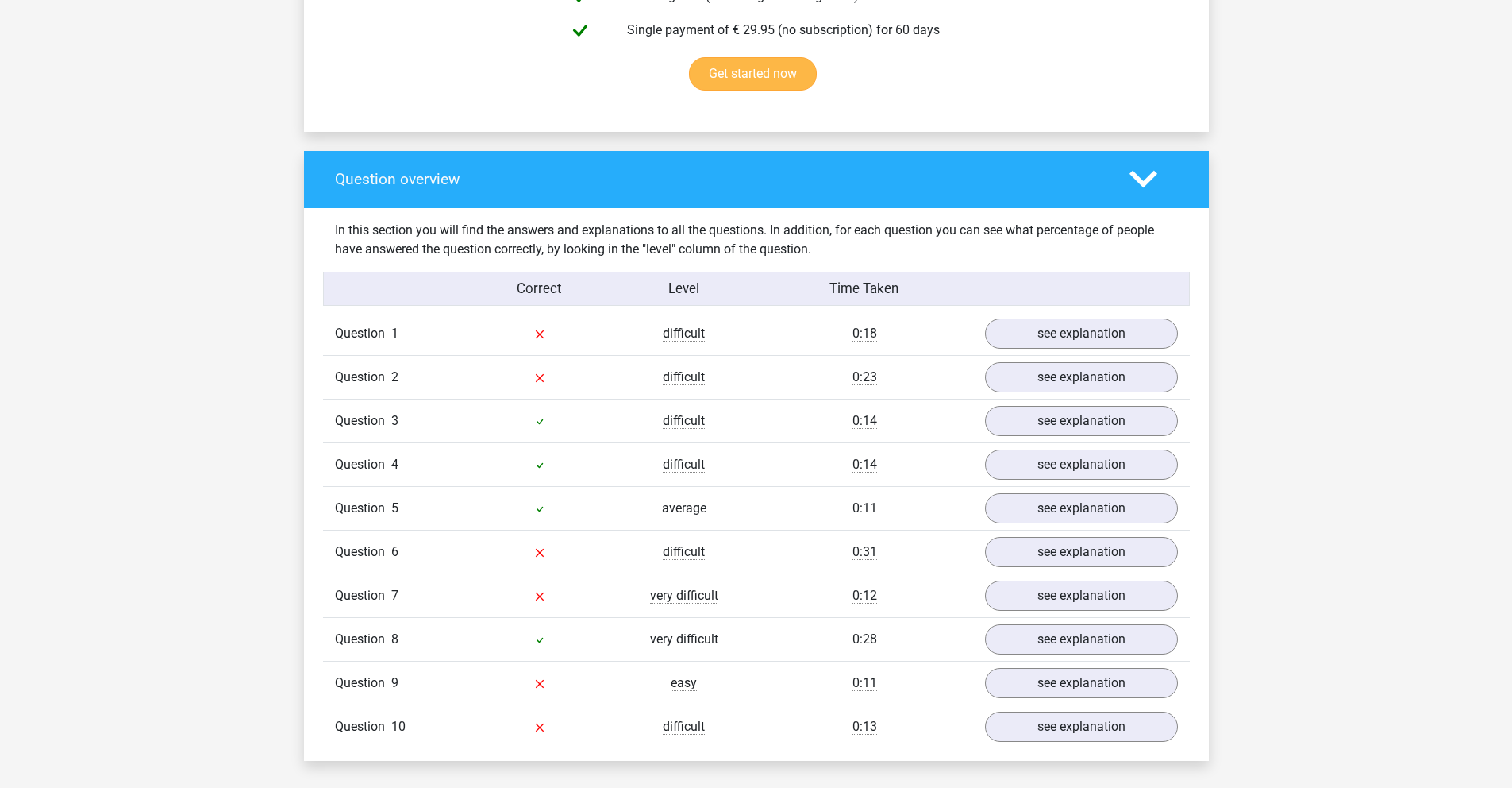
scroll to position [1124, 0]
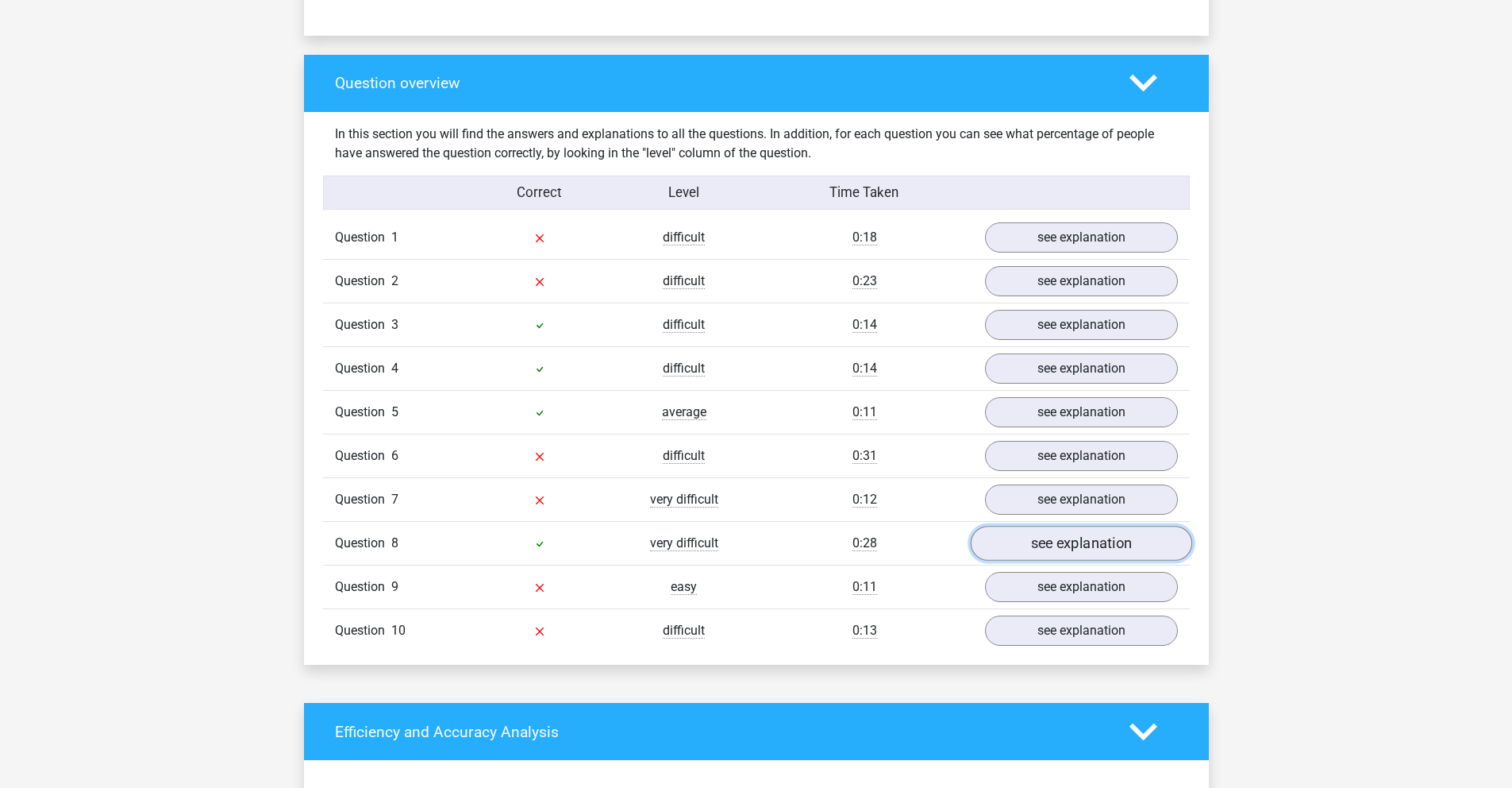
click at [1072, 551] on link "see explanation" at bounding box center [1081, 543] width 221 height 35
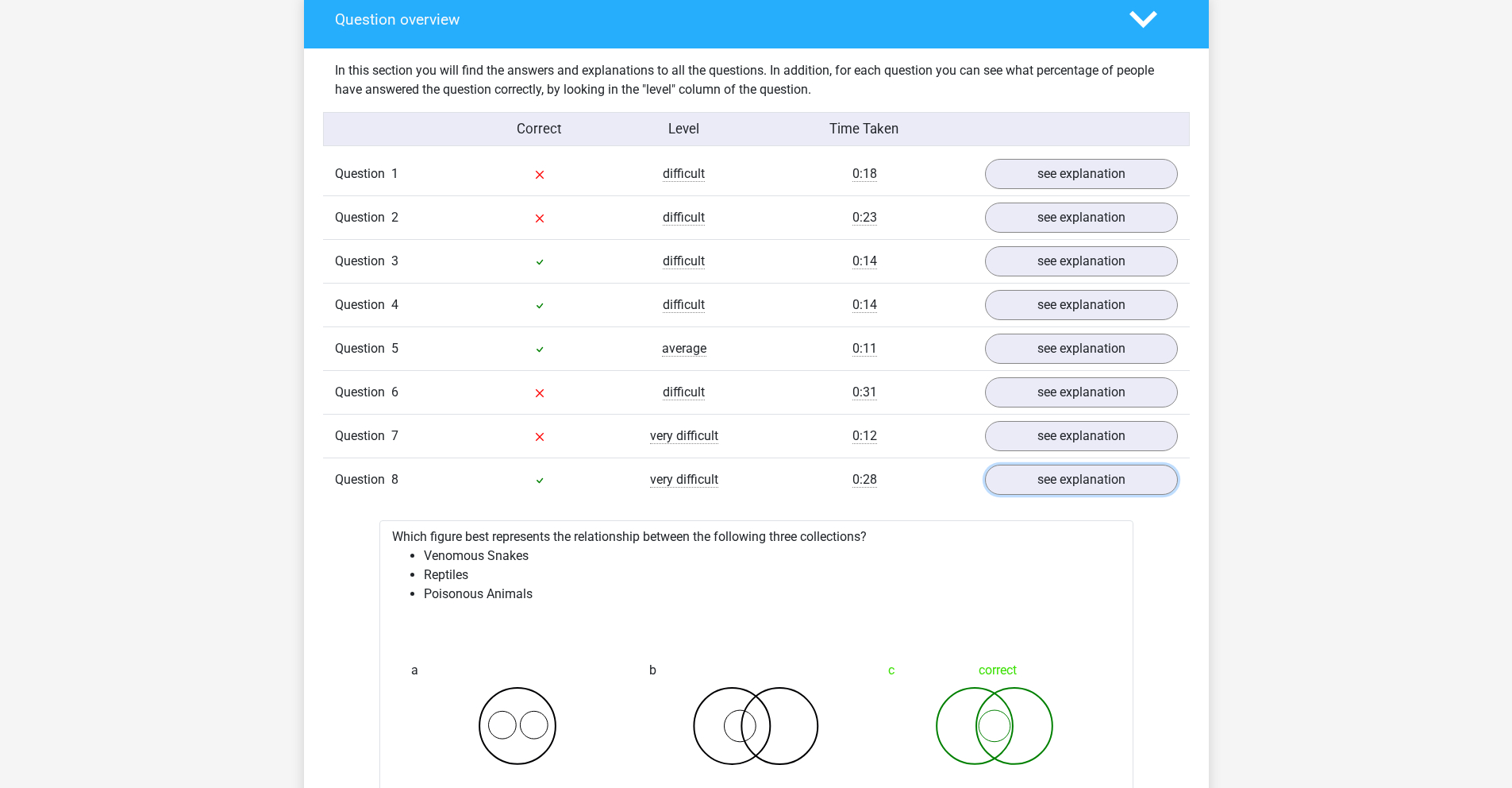
scroll to position [1040, 0]
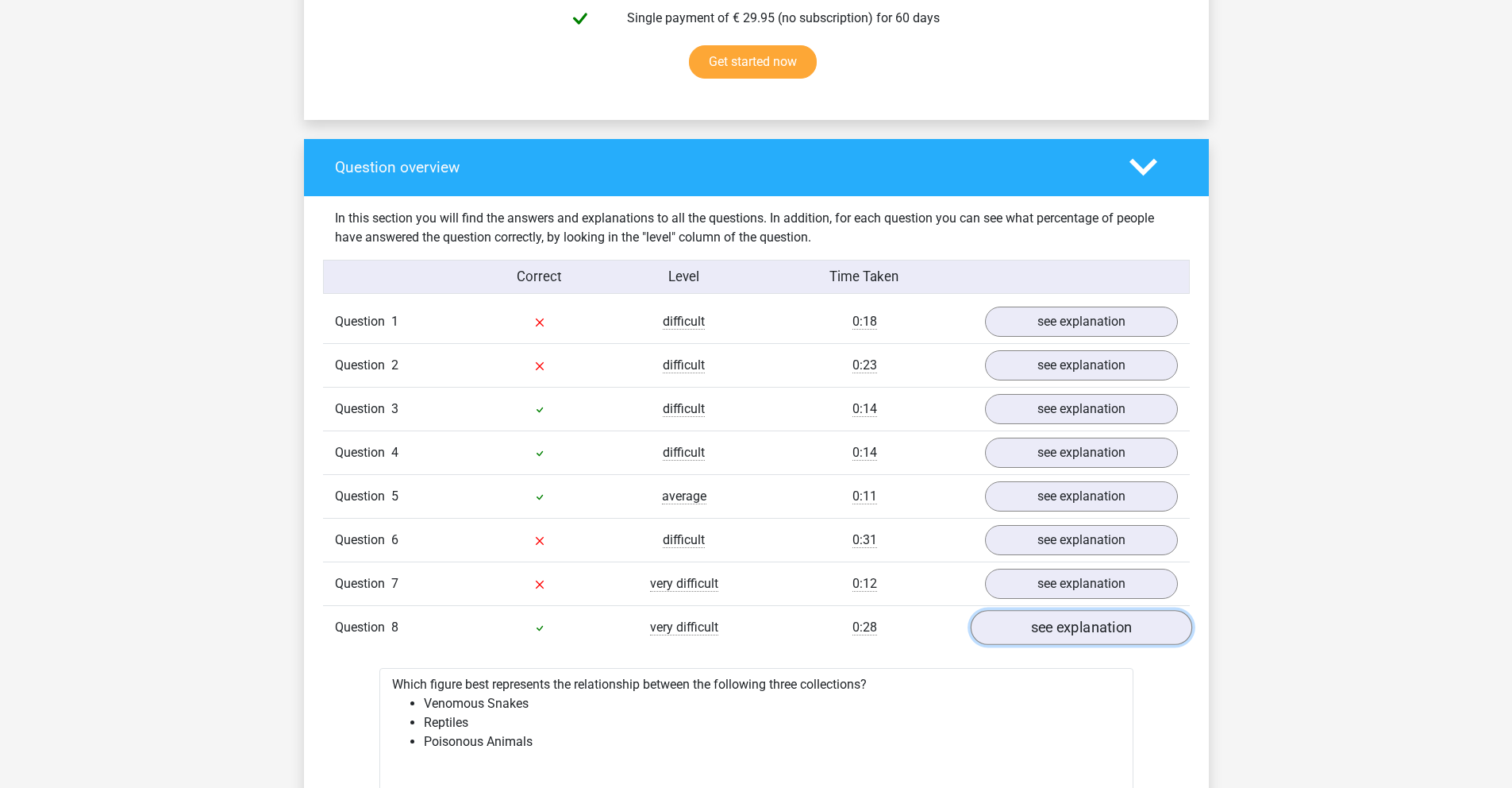
click at [1049, 631] on link "see explanation" at bounding box center [1081, 627] width 221 height 35
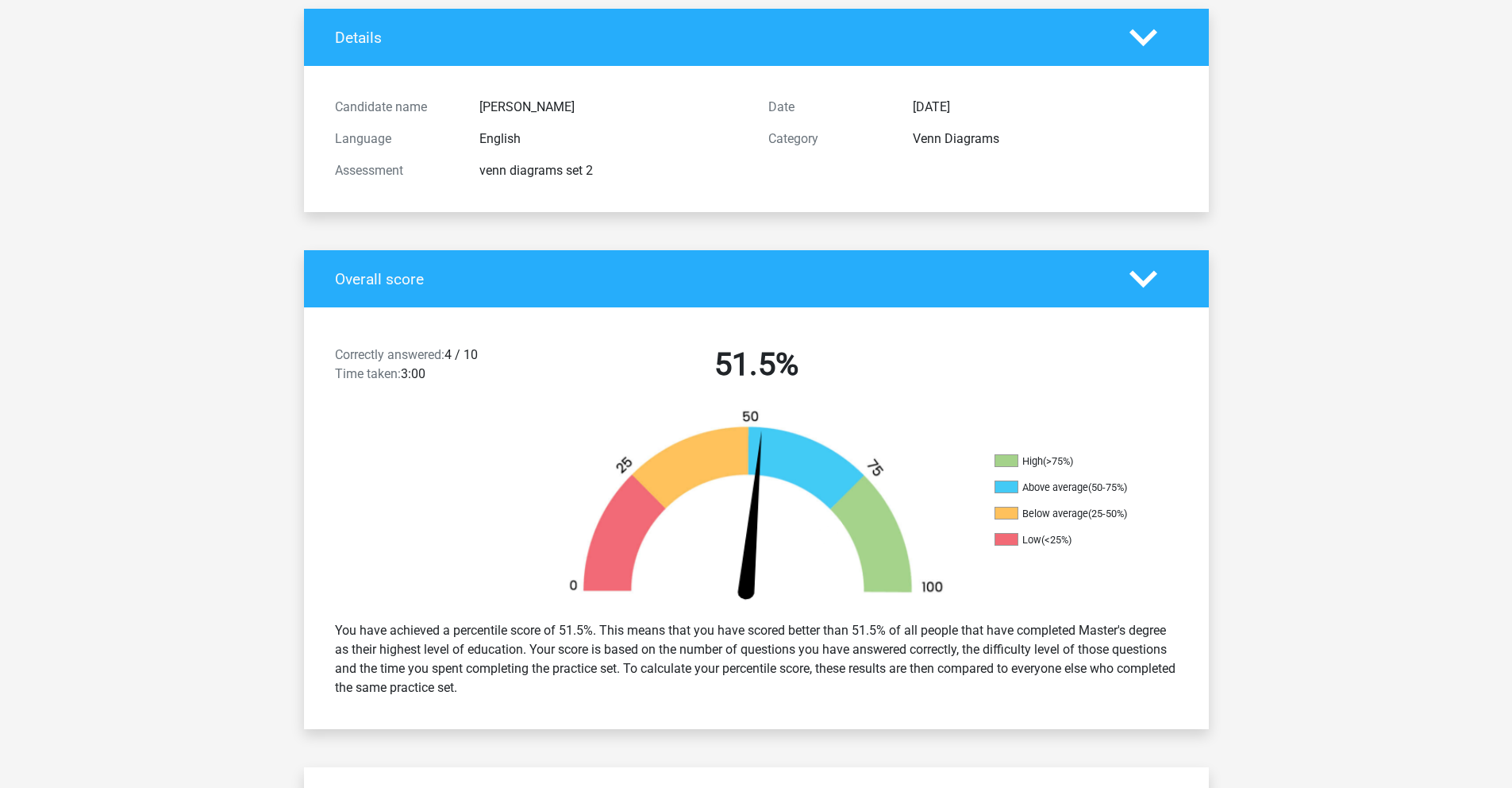
scroll to position [0, 0]
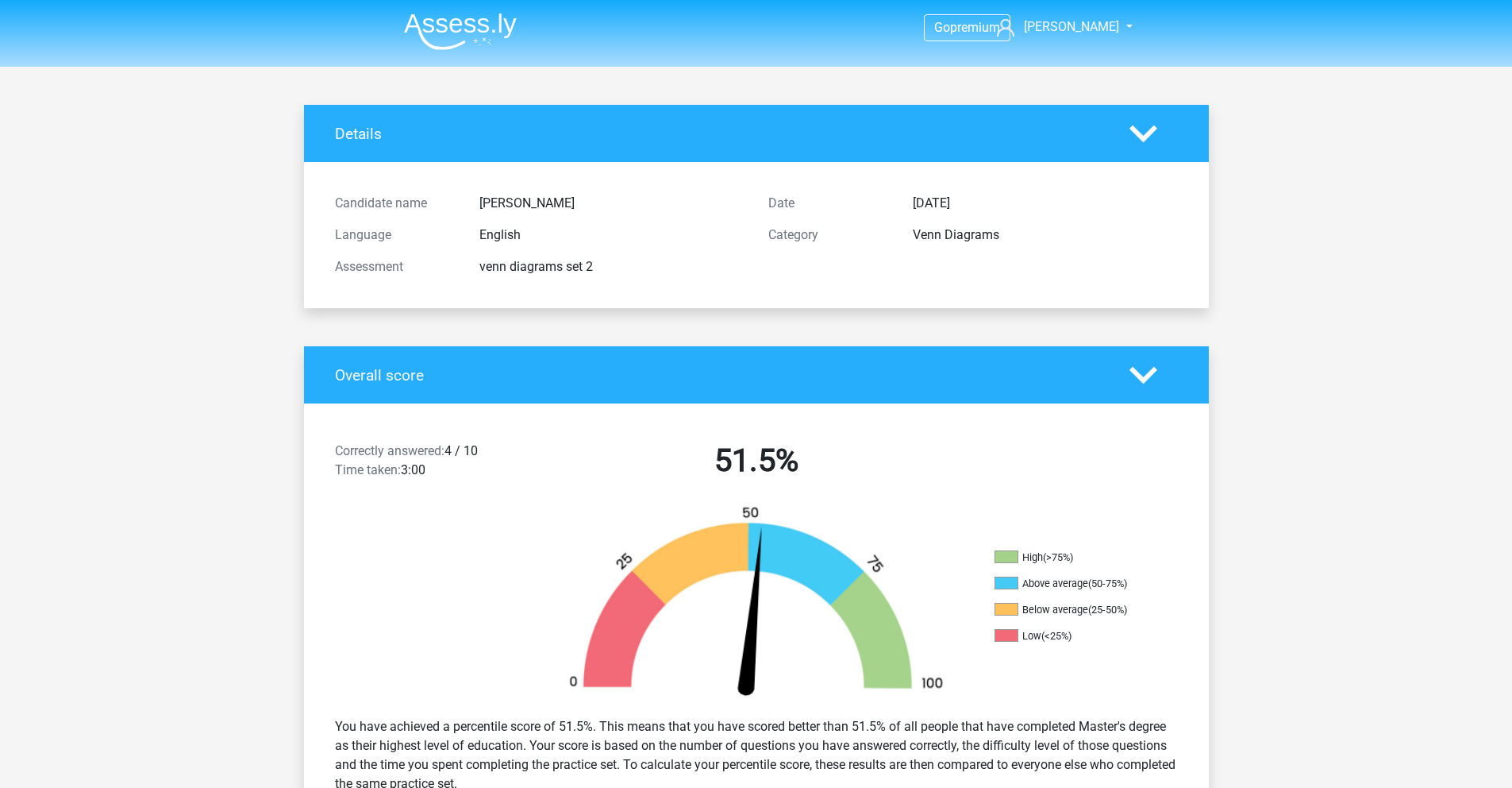
click at [446, 28] on img at bounding box center [460, 31] width 113 height 38
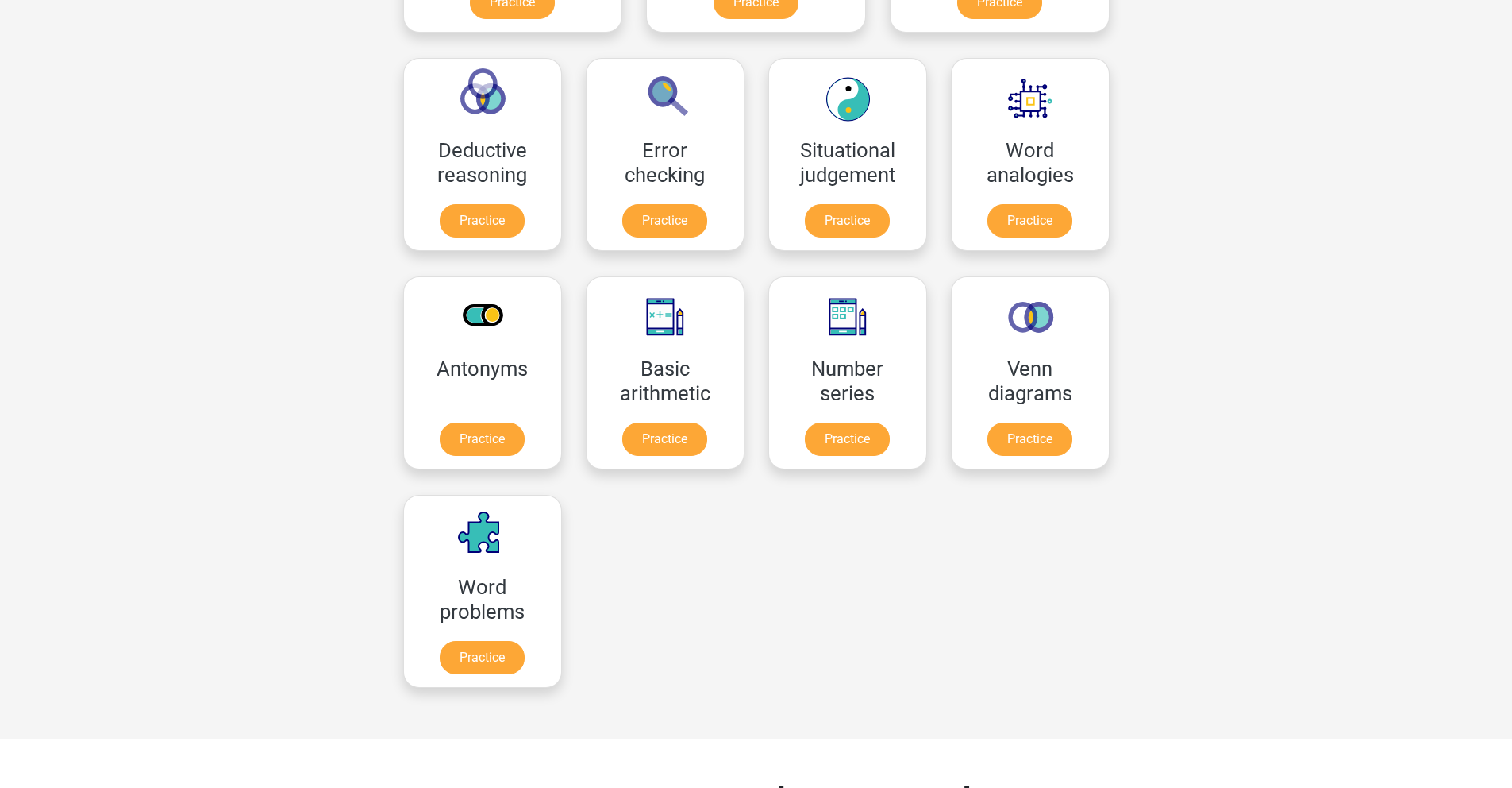
scroll to position [782, 0]
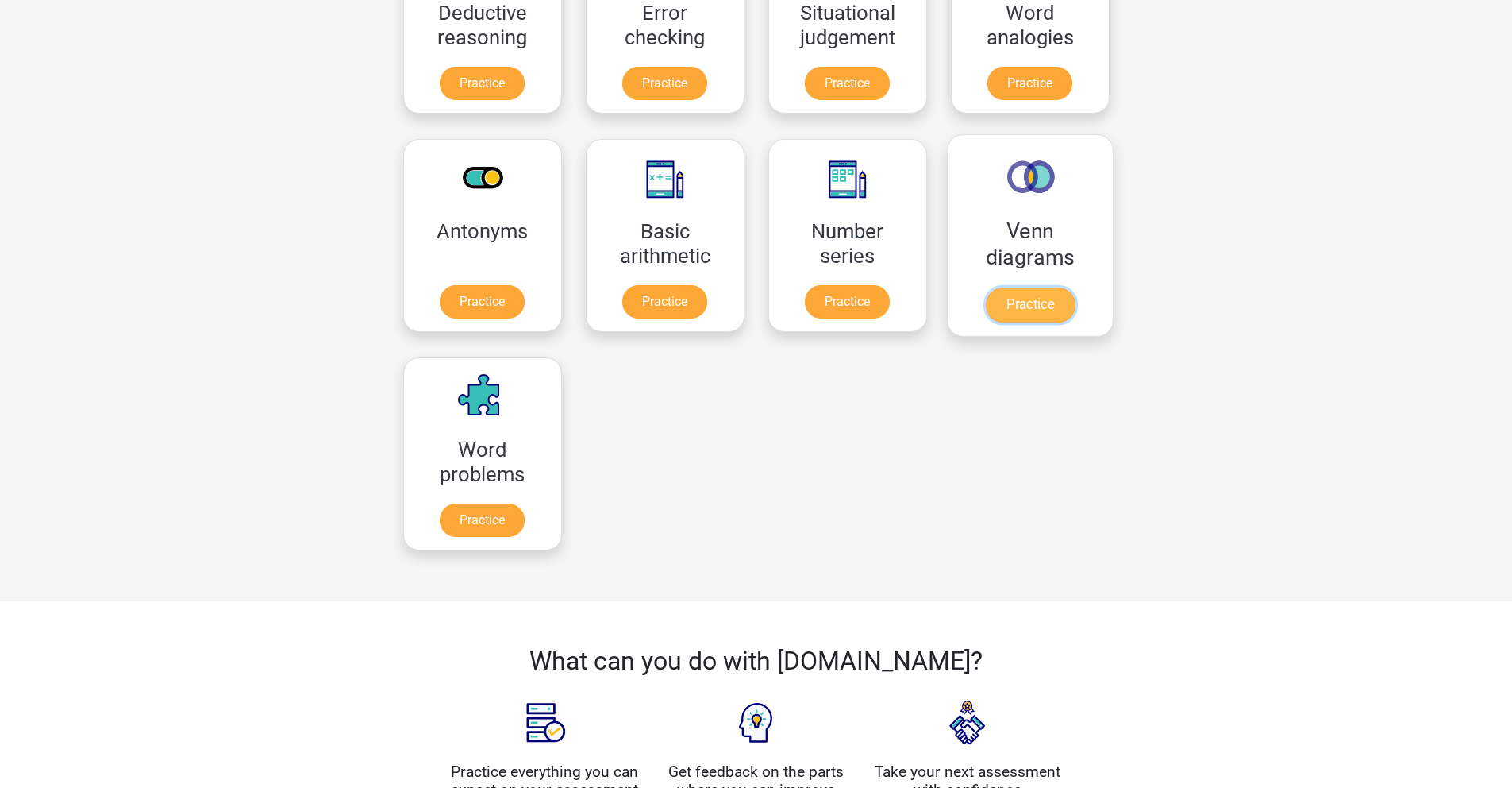
click at [986, 305] on link "Practice" at bounding box center [1029, 304] width 89 height 35
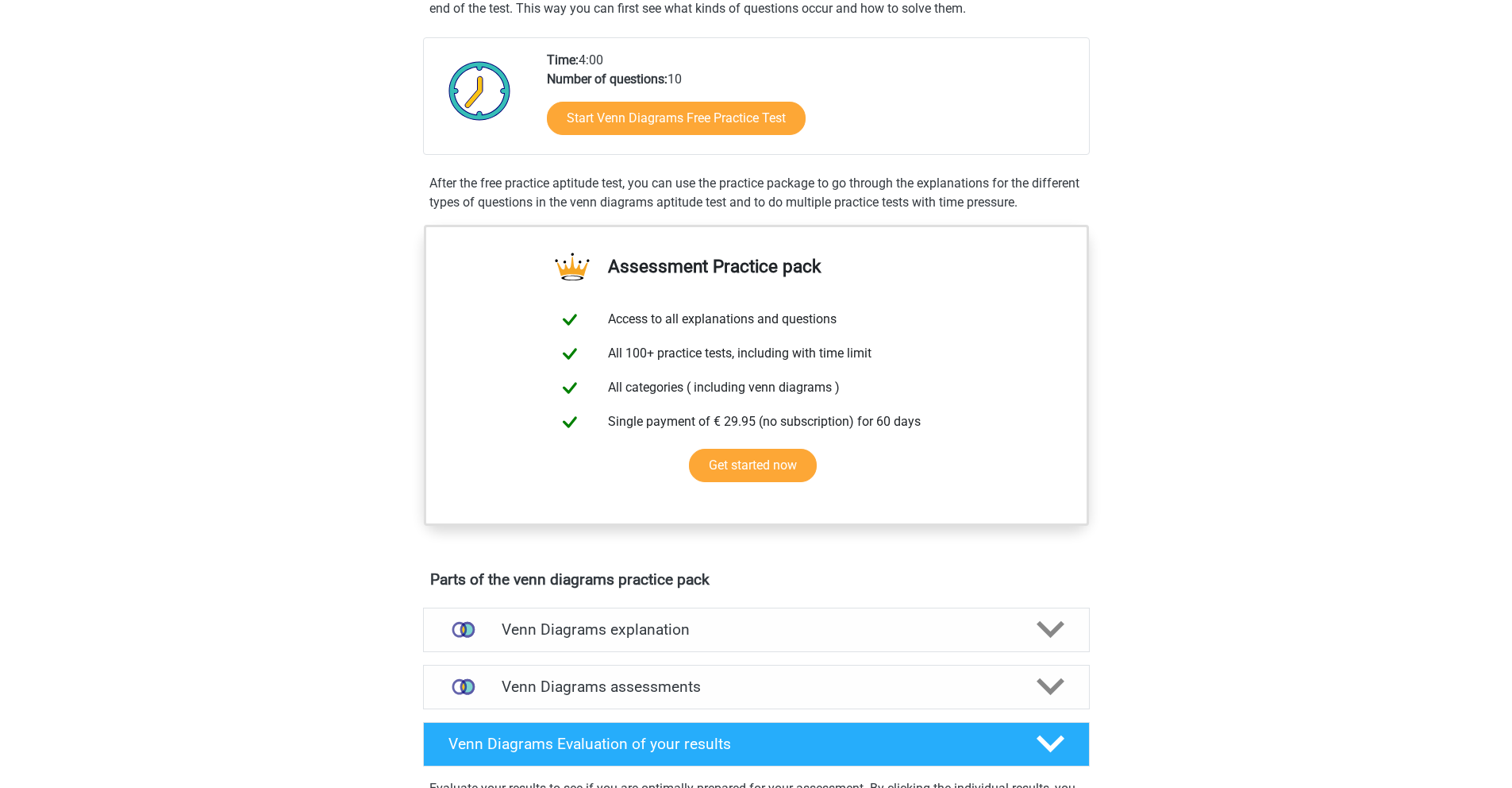
scroll to position [811, 0]
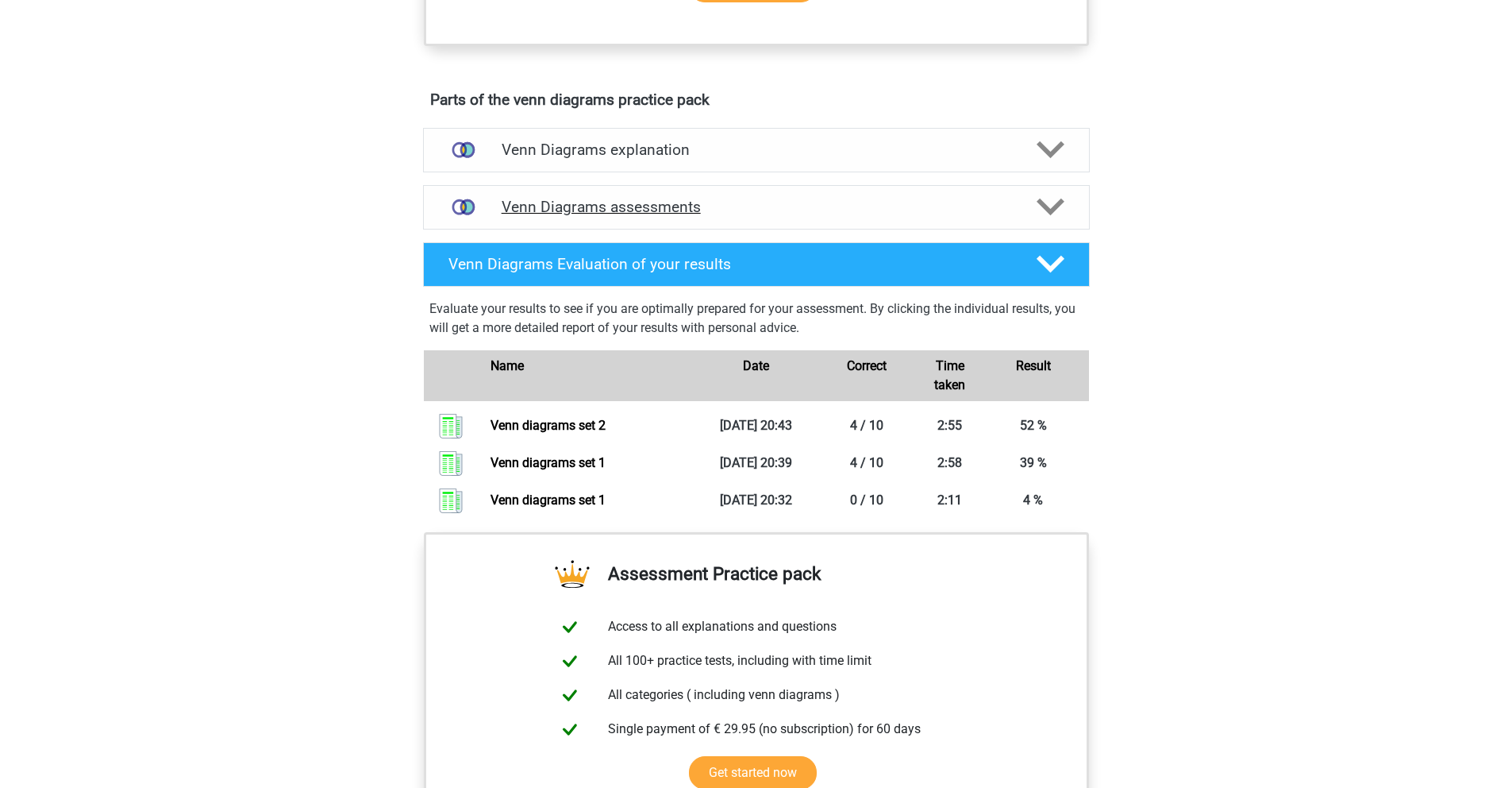
click at [688, 203] on h4 "Venn Diagrams assessments" at bounding box center [756, 207] width 509 height 18
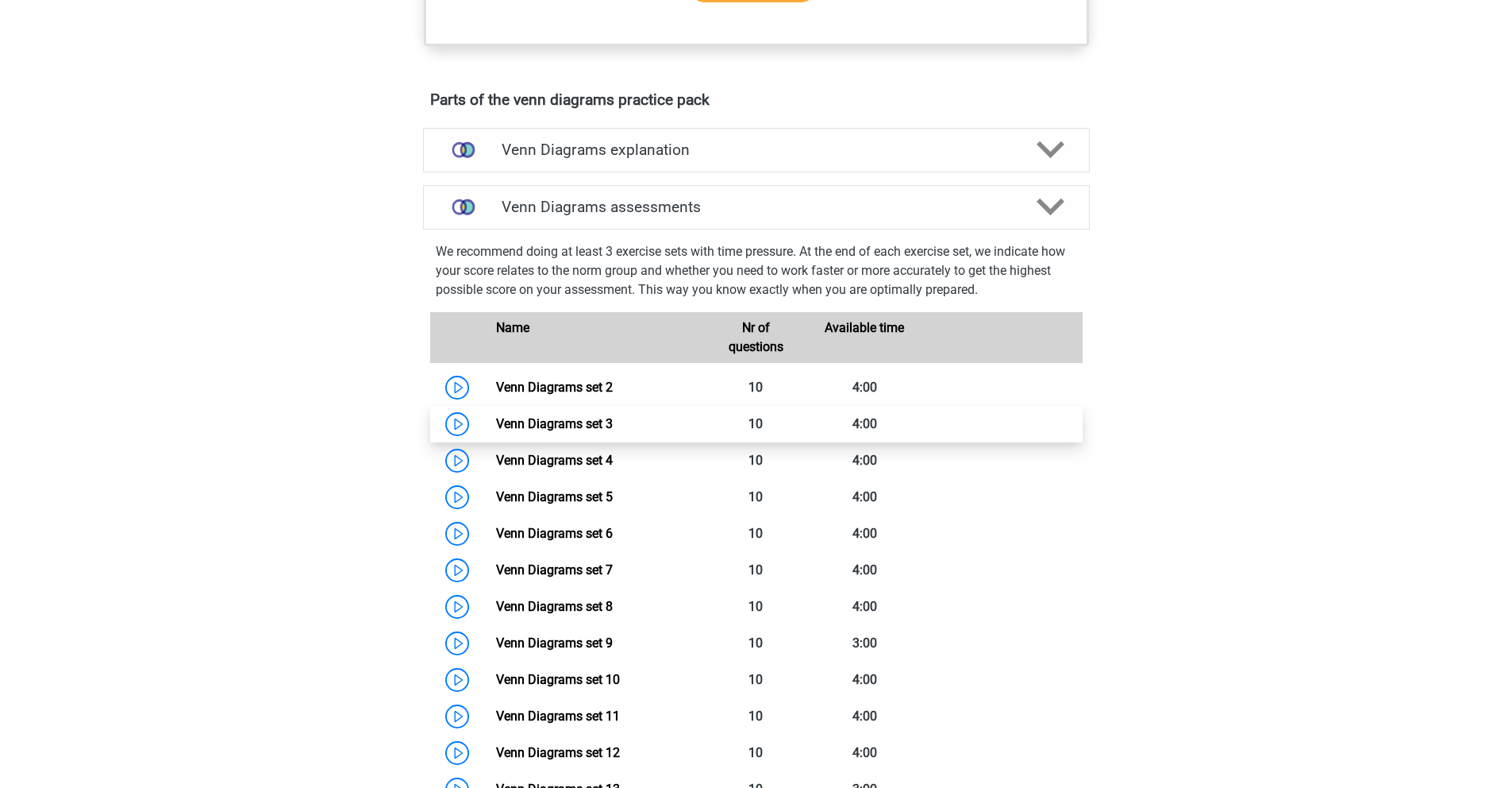
click at [575, 427] on link "Venn Diagrams set 3" at bounding box center [554, 424] width 116 height 15
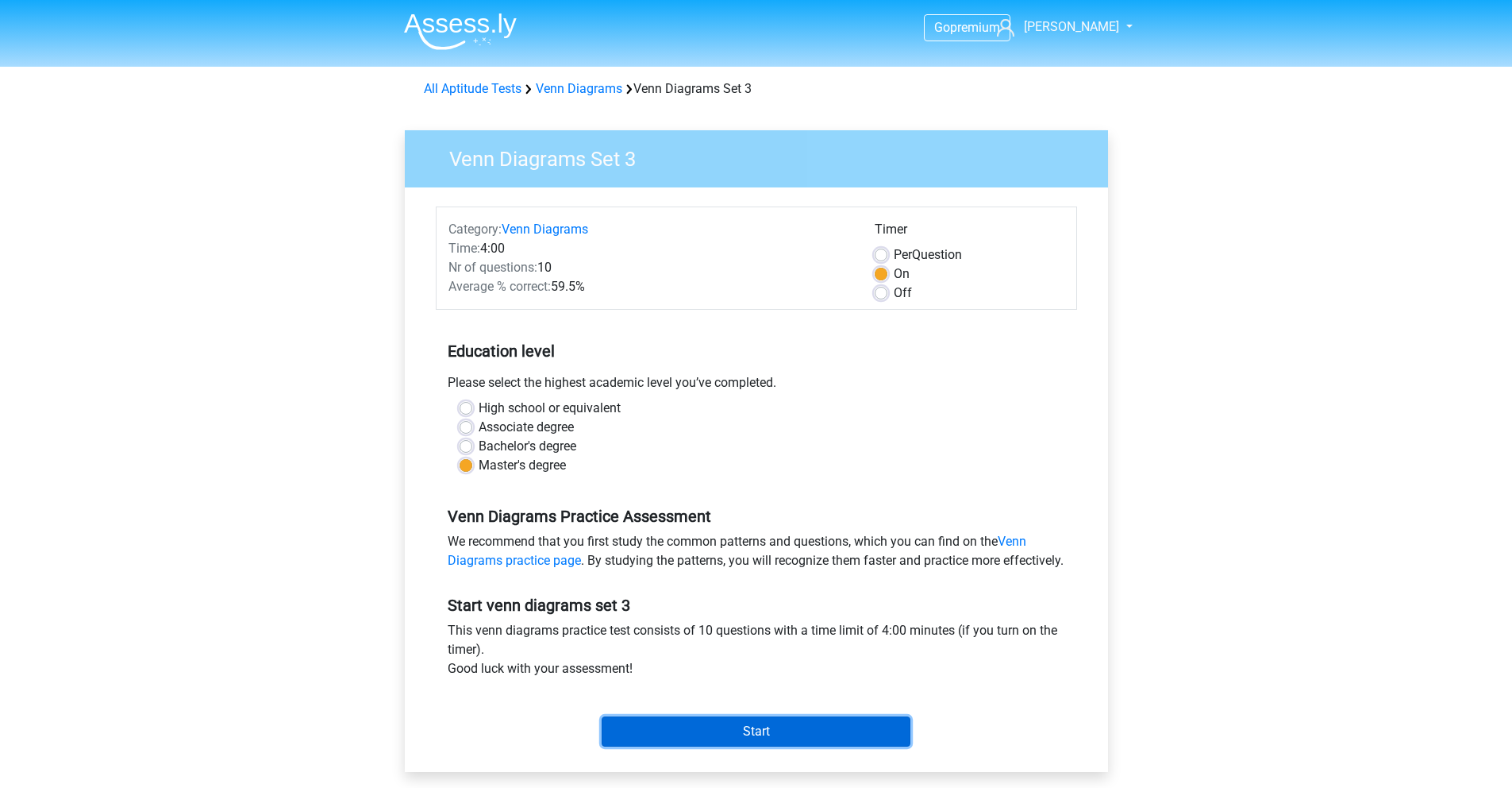
click at [728, 737] on input "Start" at bounding box center [756, 732] width 309 height 30
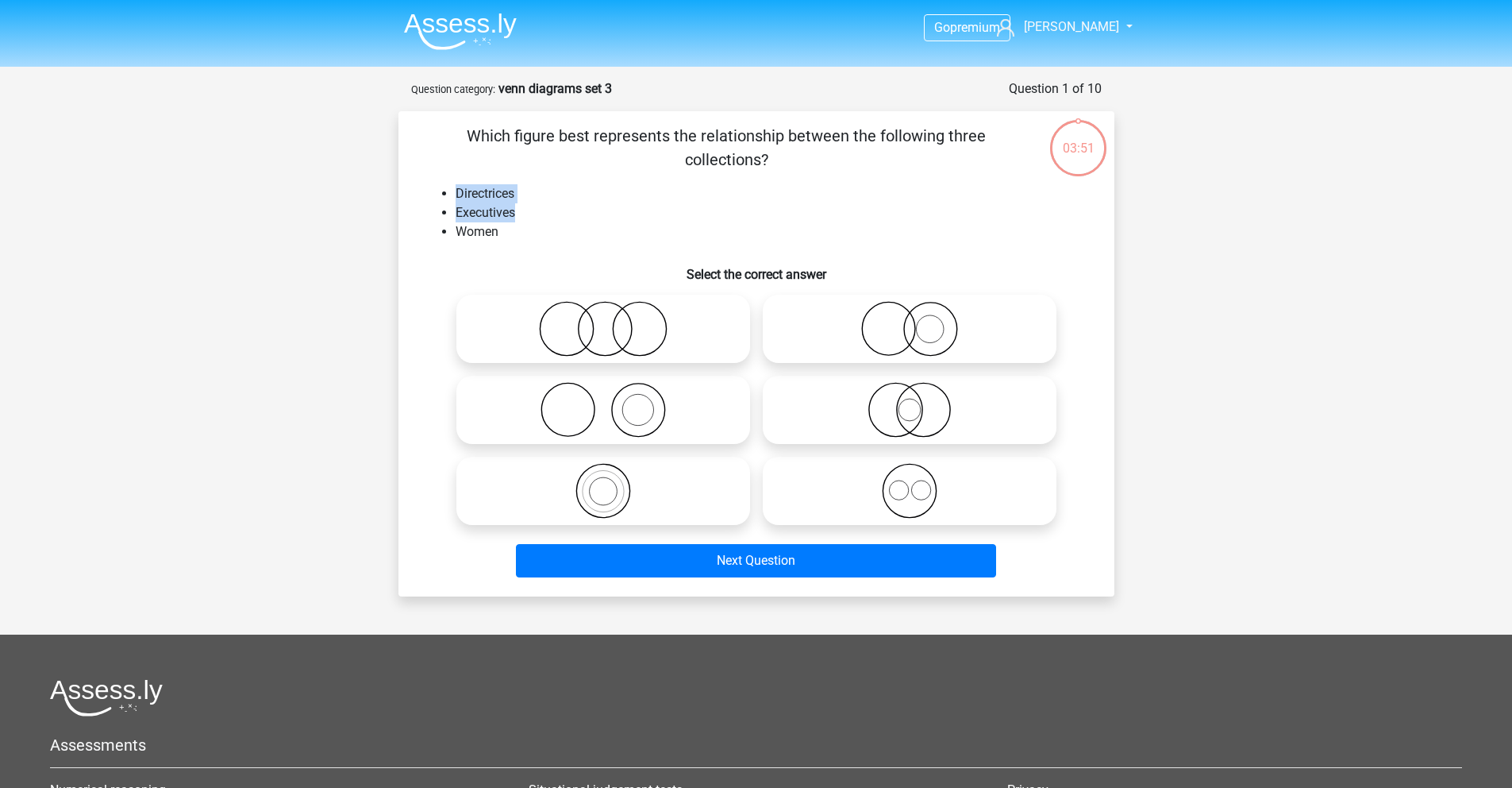
drag, startPoint x: 453, startPoint y: 193, endPoint x: 536, endPoint y: 218, distance: 86.7
click at [536, 218] on ul "Directrices Executives Women" at bounding box center [756, 213] width 665 height 57
drag, startPoint x: 491, startPoint y: 236, endPoint x: 458, endPoint y: 232, distance: 33.2
click at [458, 232] on li "Women" at bounding box center [773, 231] width 634 height 19
click at [911, 417] on icon at bounding box center [910, 410] width 281 height 56
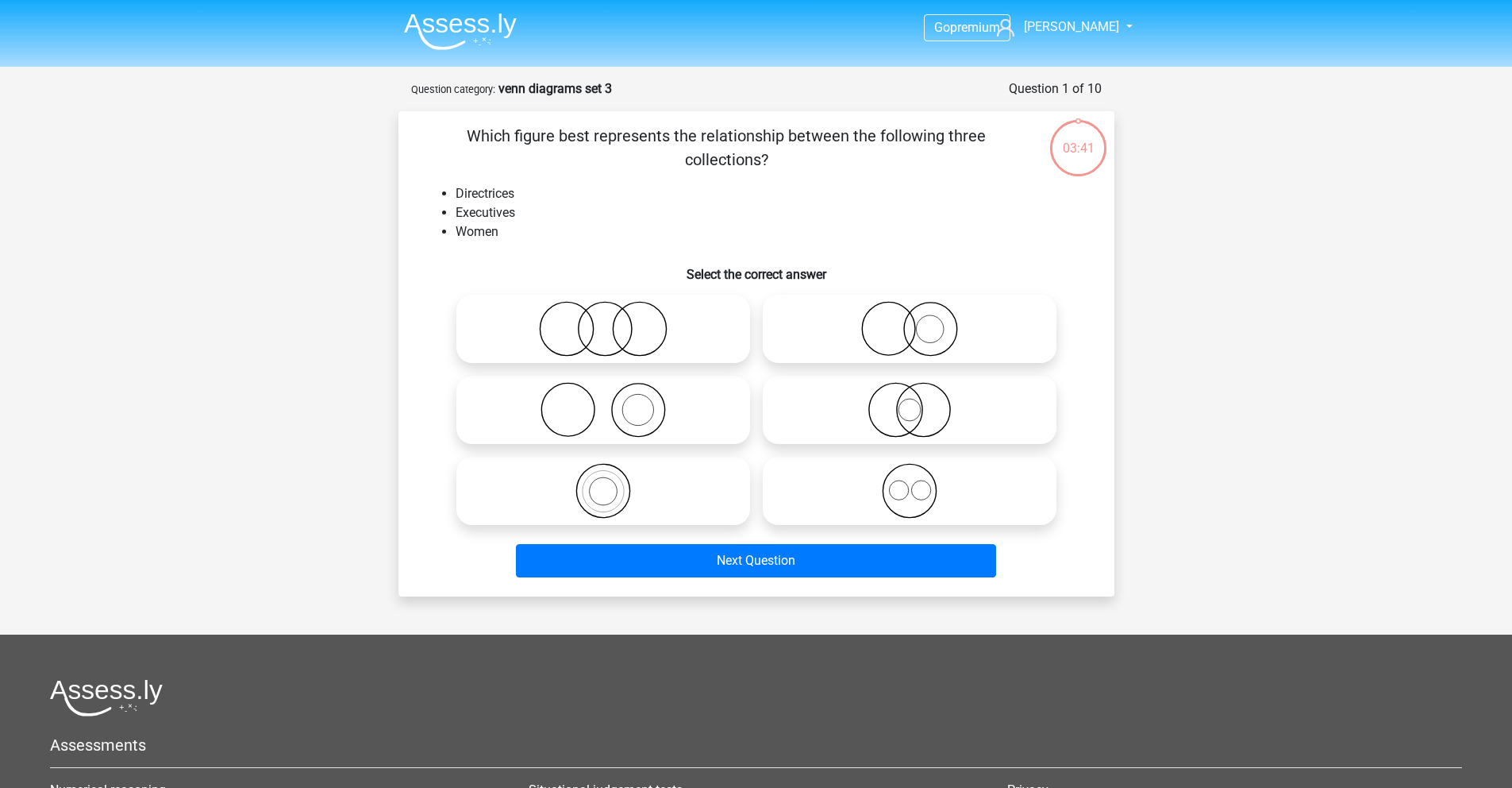
click at [911, 402] on input "radio" at bounding box center [915, 397] width 11 height 11
radio input "true"
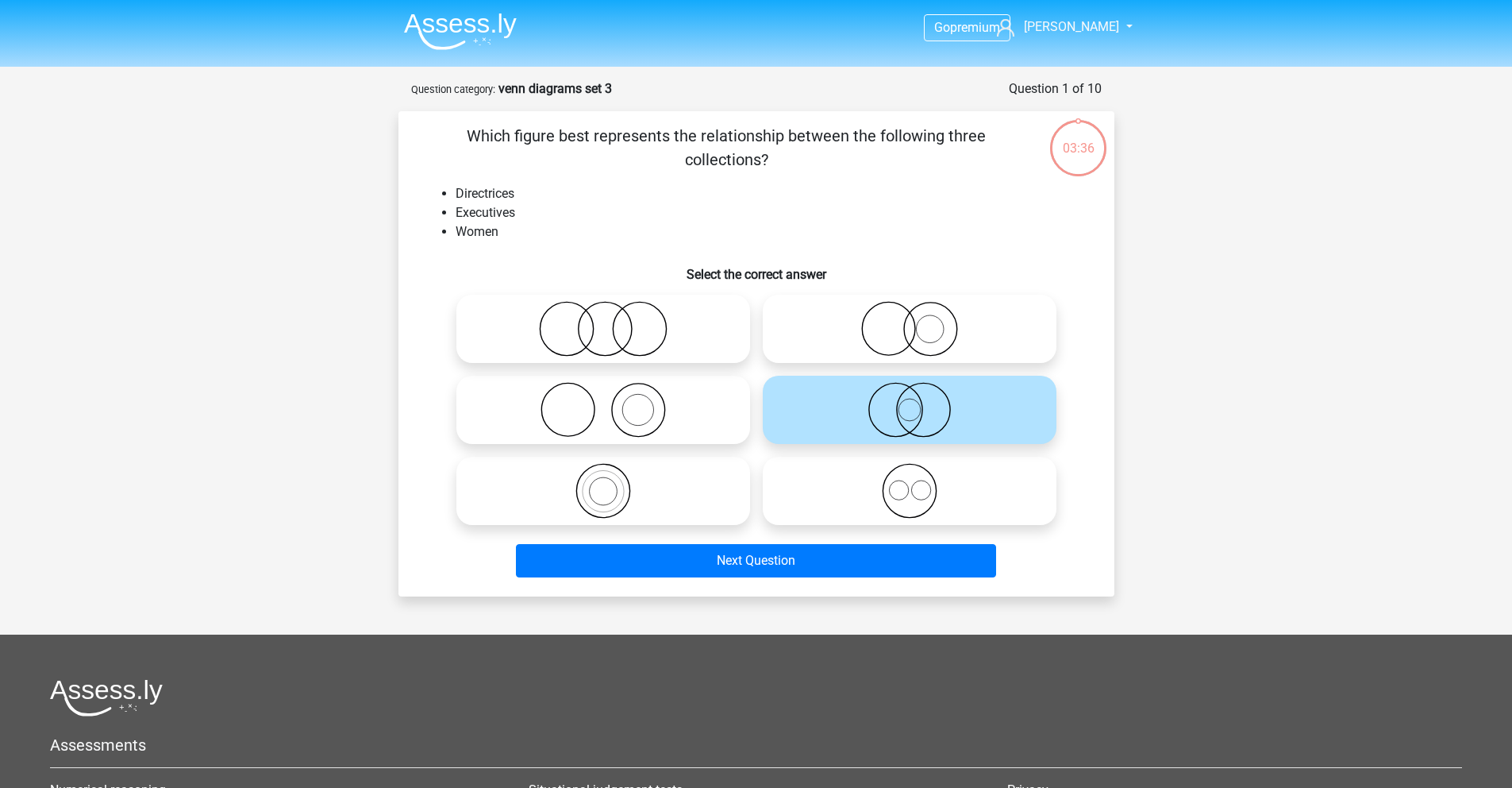
click at [602, 410] on icon at bounding box center [603, 410] width 281 height 56
click at [603, 402] on input "radio" at bounding box center [609, 397] width 11 height 11
radio input "true"
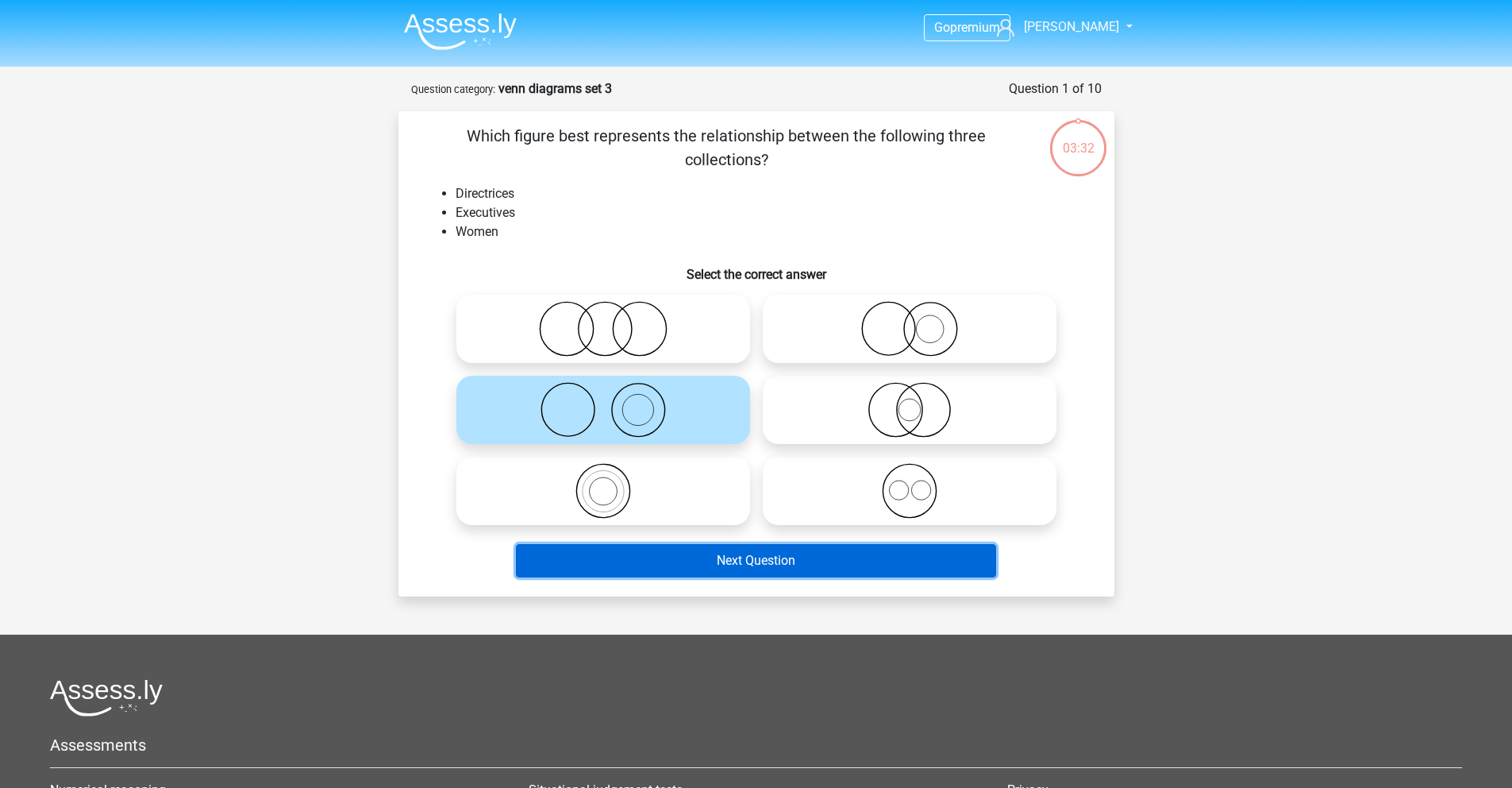
click at [694, 570] on button "Next Question" at bounding box center [756, 560] width 481 height 33
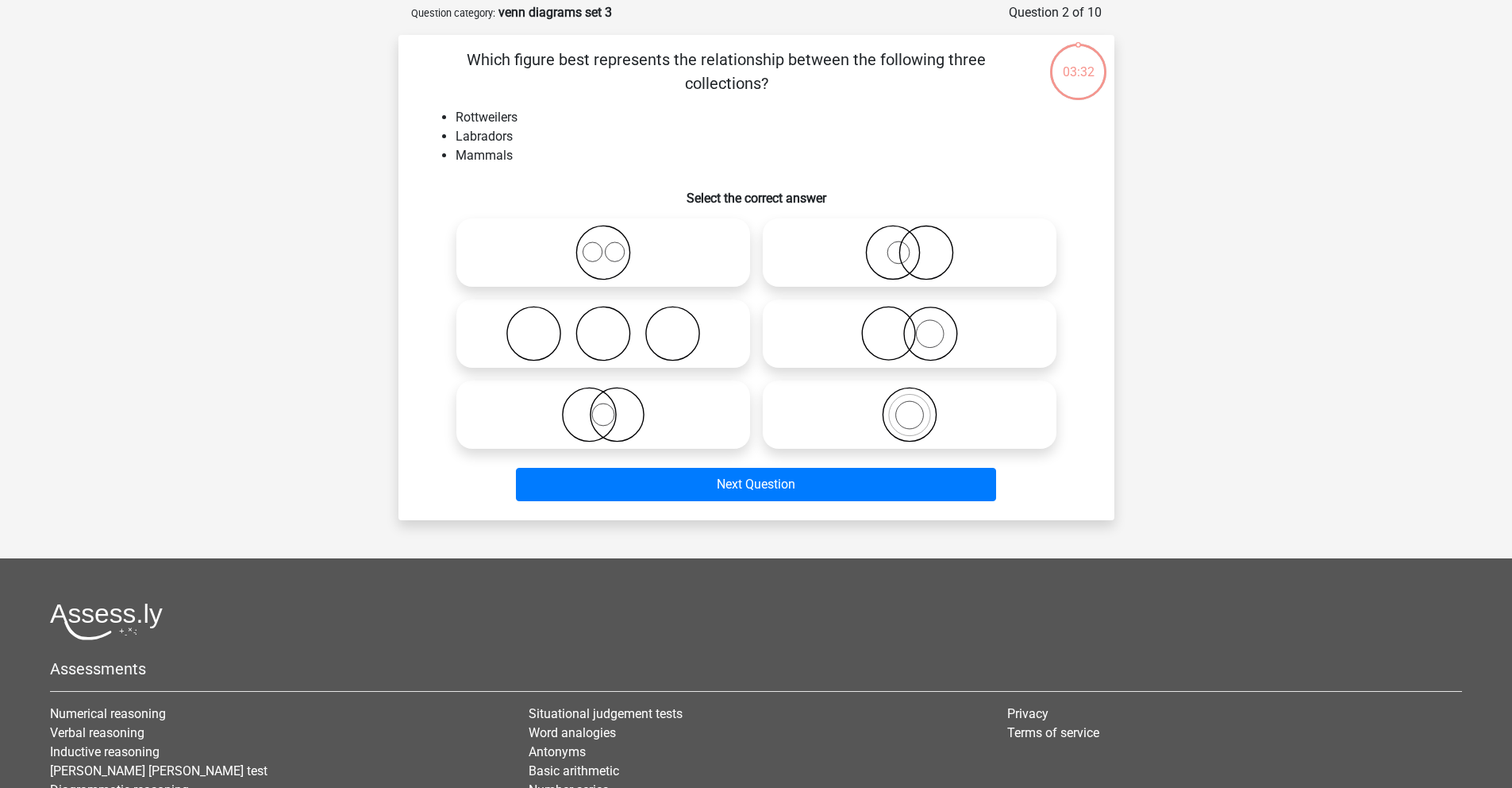
scroll to position [80, 0]
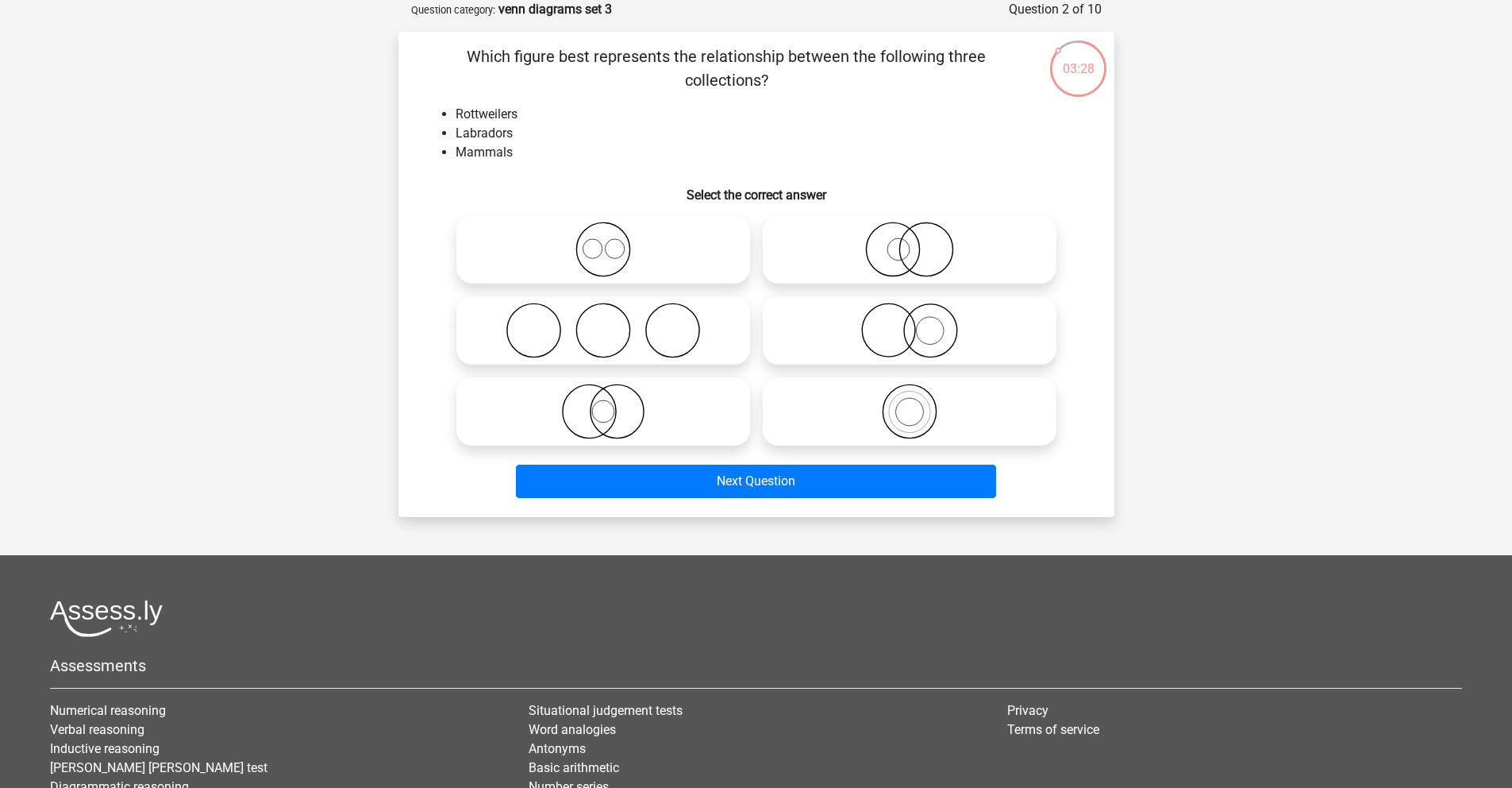
click at [556, 229] on icon at bounding box center [603, 249] width 281 height 56
click at [603, 231] on input "radio" at bounding box center [609, 236] width 11 height 11
radio input "true"
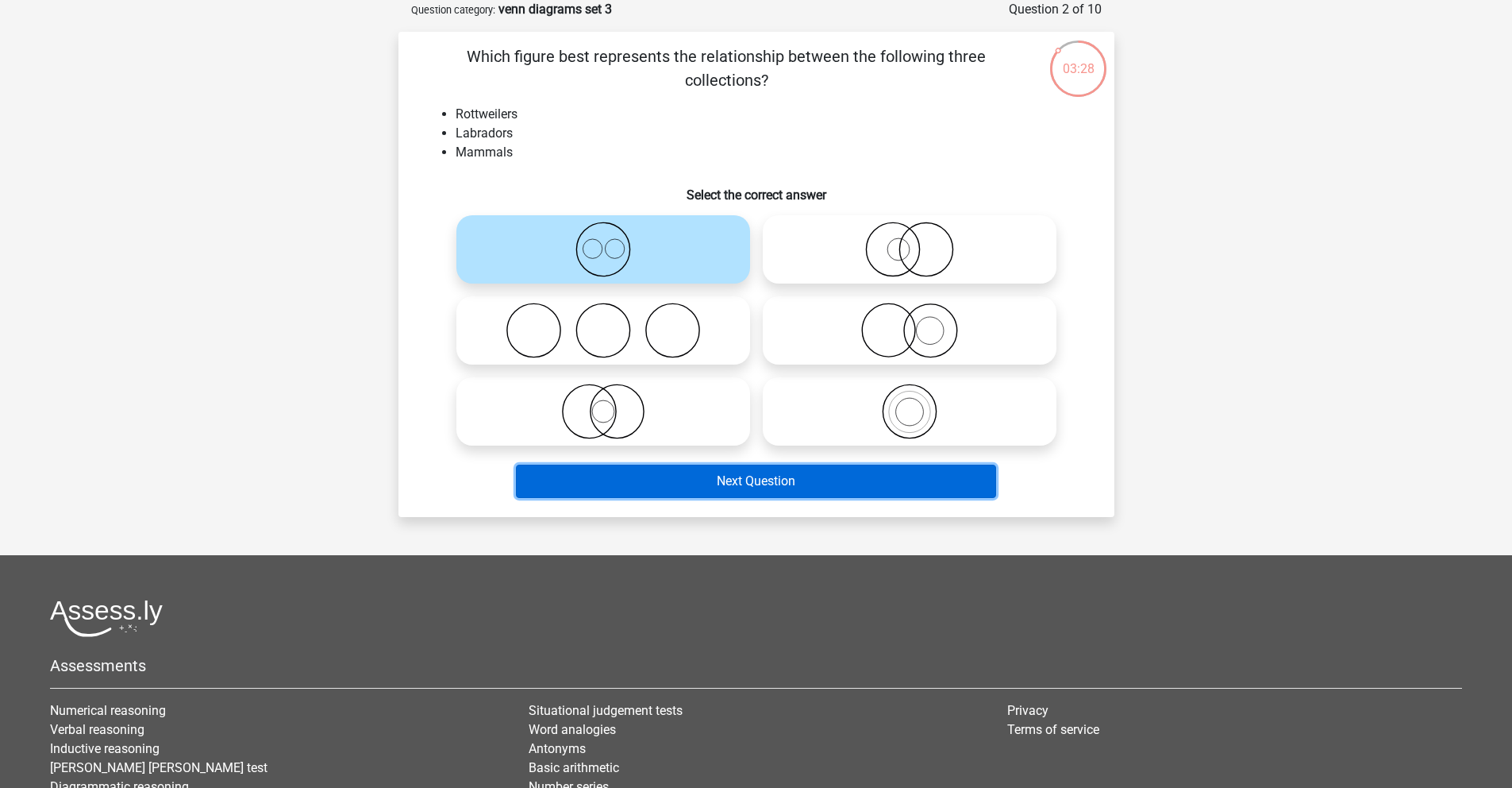
click at [763, 490] on button "Next Question" at bounding box center [756, 481] width 481 height 33
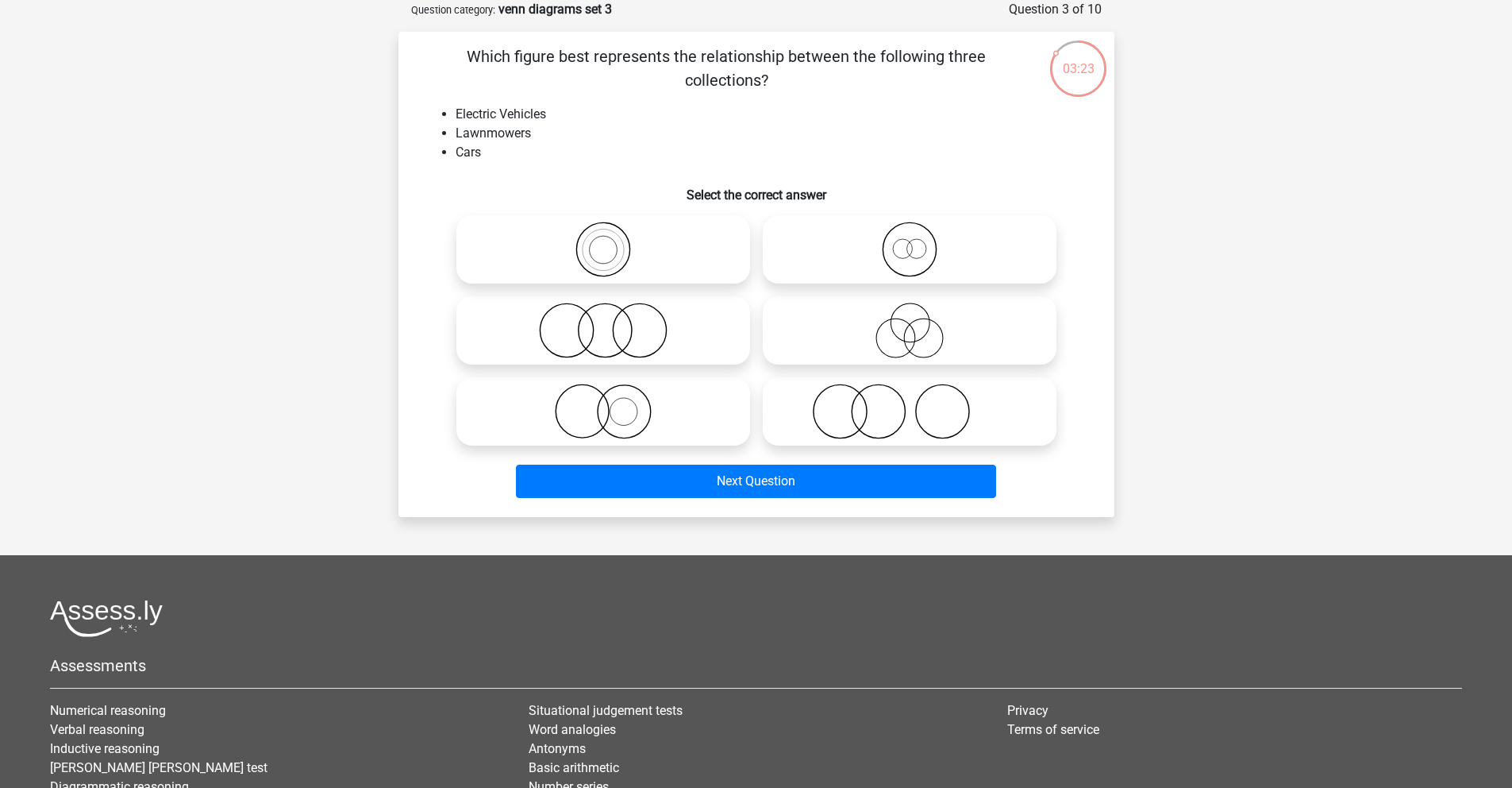
click at [935, 257] on circle at bounding box center [909, 249] width 53 height 53
click at [920, 242] on input "radio" at bounding box center [915, 236] width 11 height 11
radio input "true"
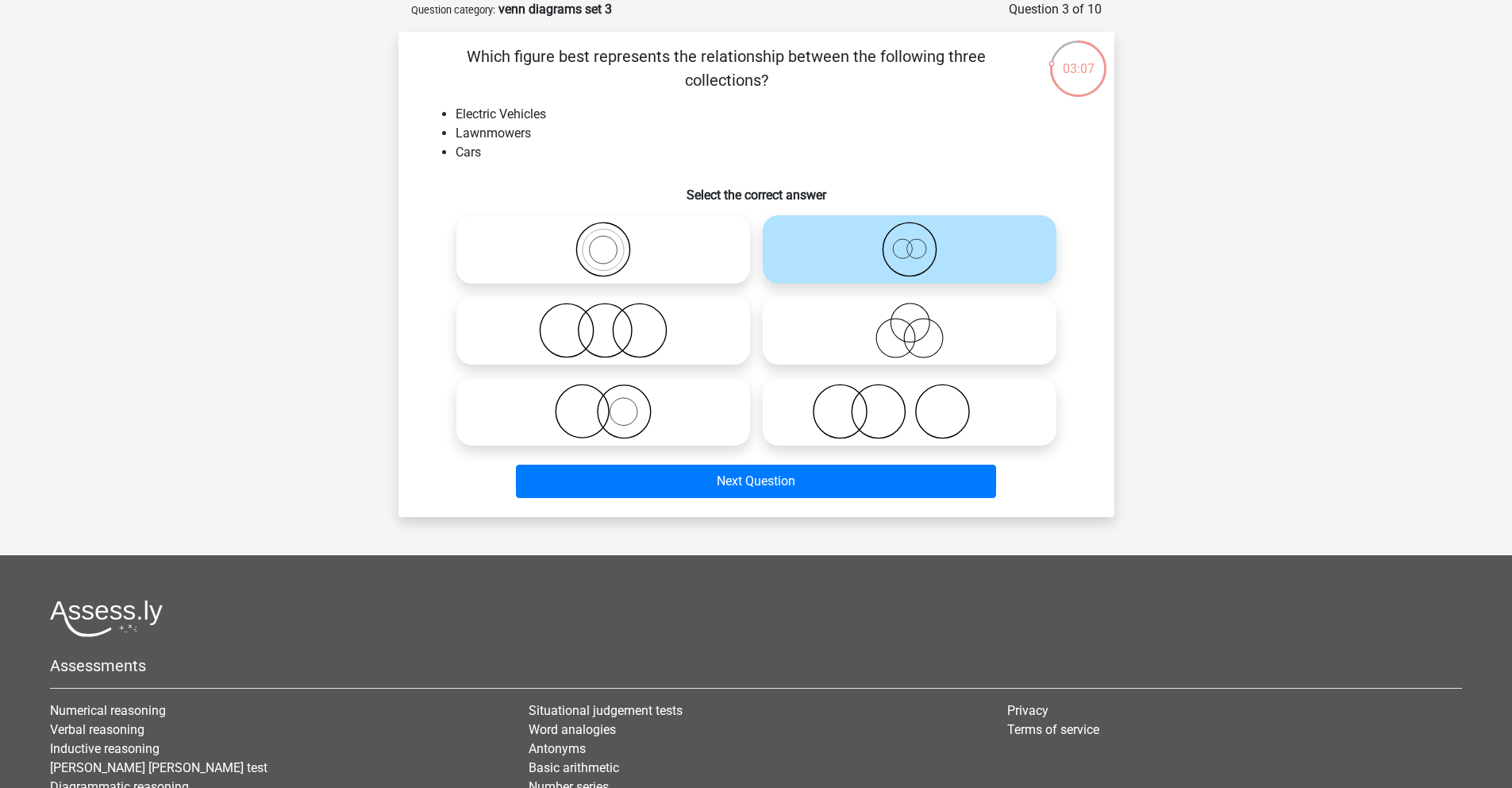
click at [926, 341] on icon at bounding box center [910, 330] width 281 height 56
click at [920, 322] on input "radio" at bounding box center [915, 318] width 11 height 11
radio input "true"
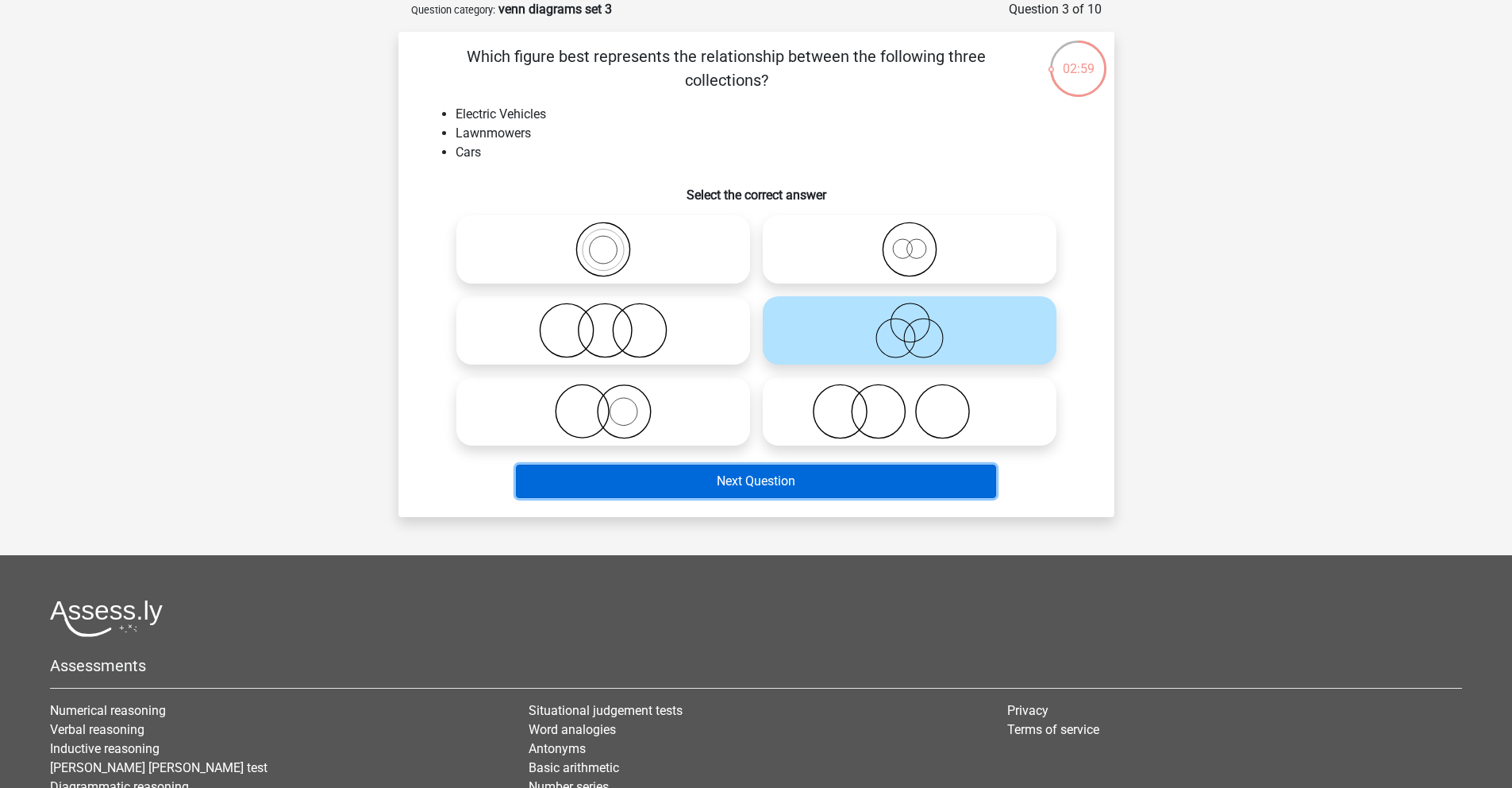
click at [774, 483] on button "Next Question" at bounding box center [756, 481] width 481 height 33
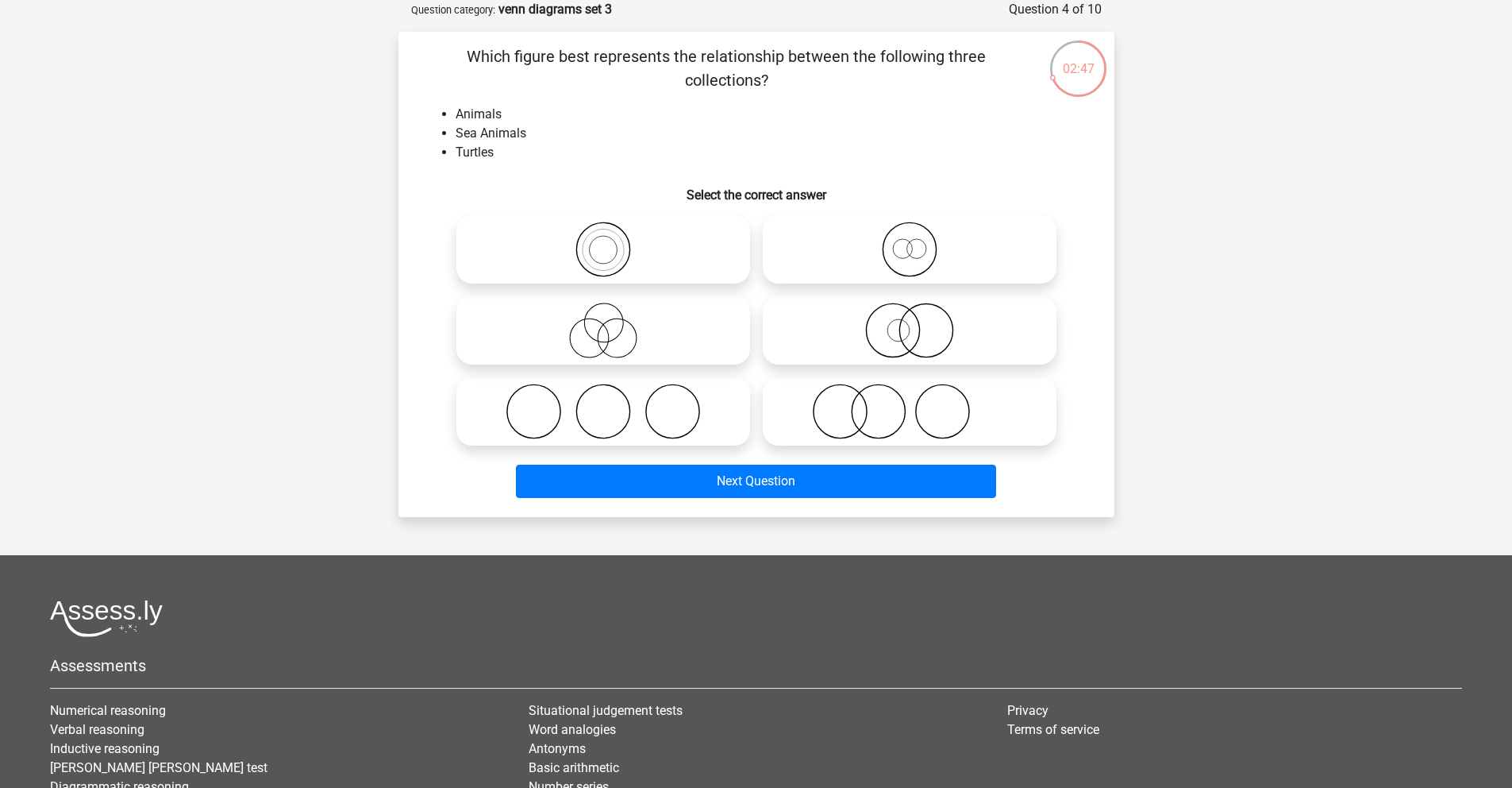
click at [626, 313] on icon at bounding box center [603, 330] width 281 height 56
click at [614, 313] on input "radio" at bounding box center [609, 318] width 11 height 11
radio input "true"
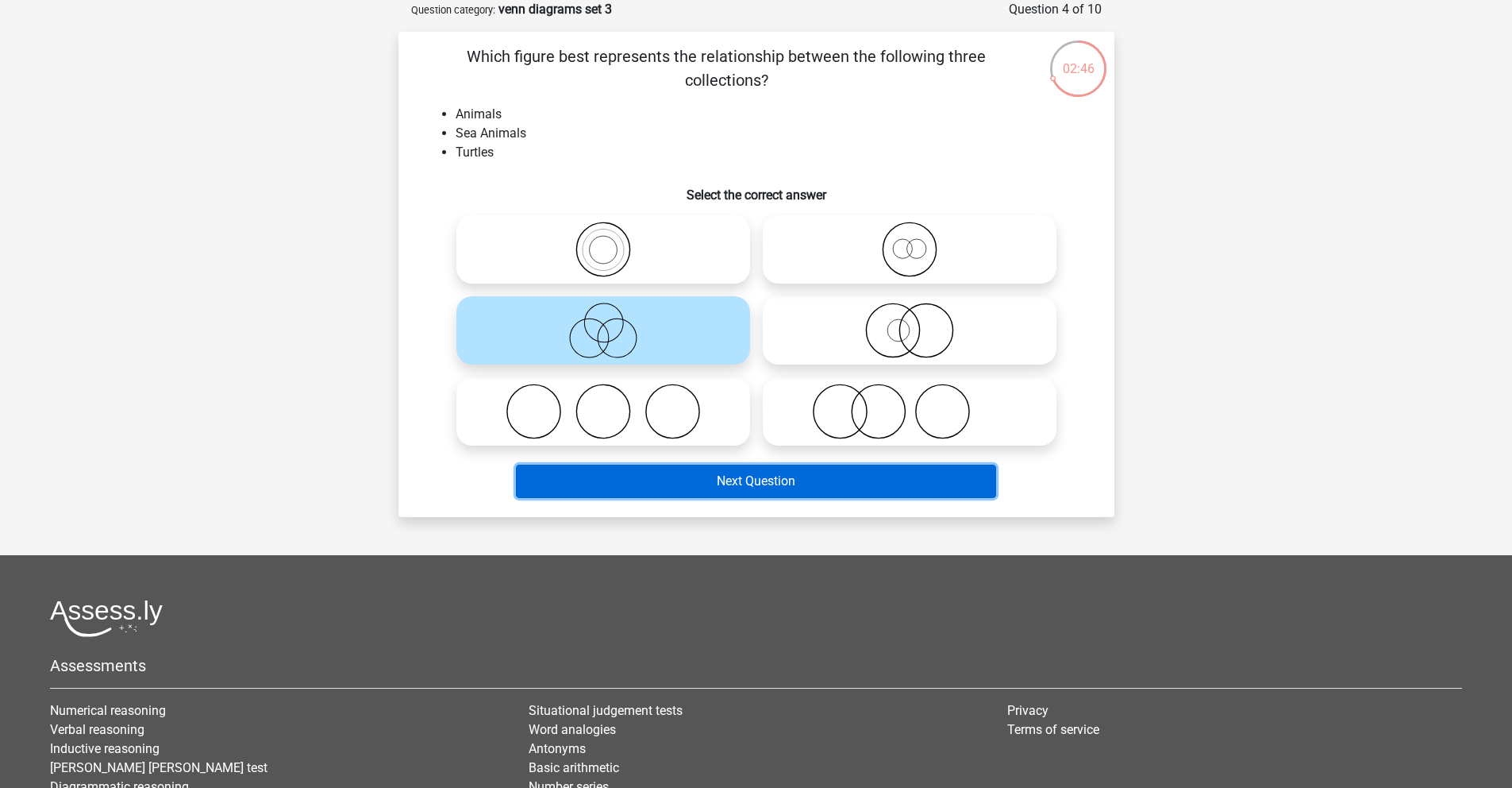
click at [713, 475] on button "Next Question" at bounding box center [756, 481] width 481 height 33
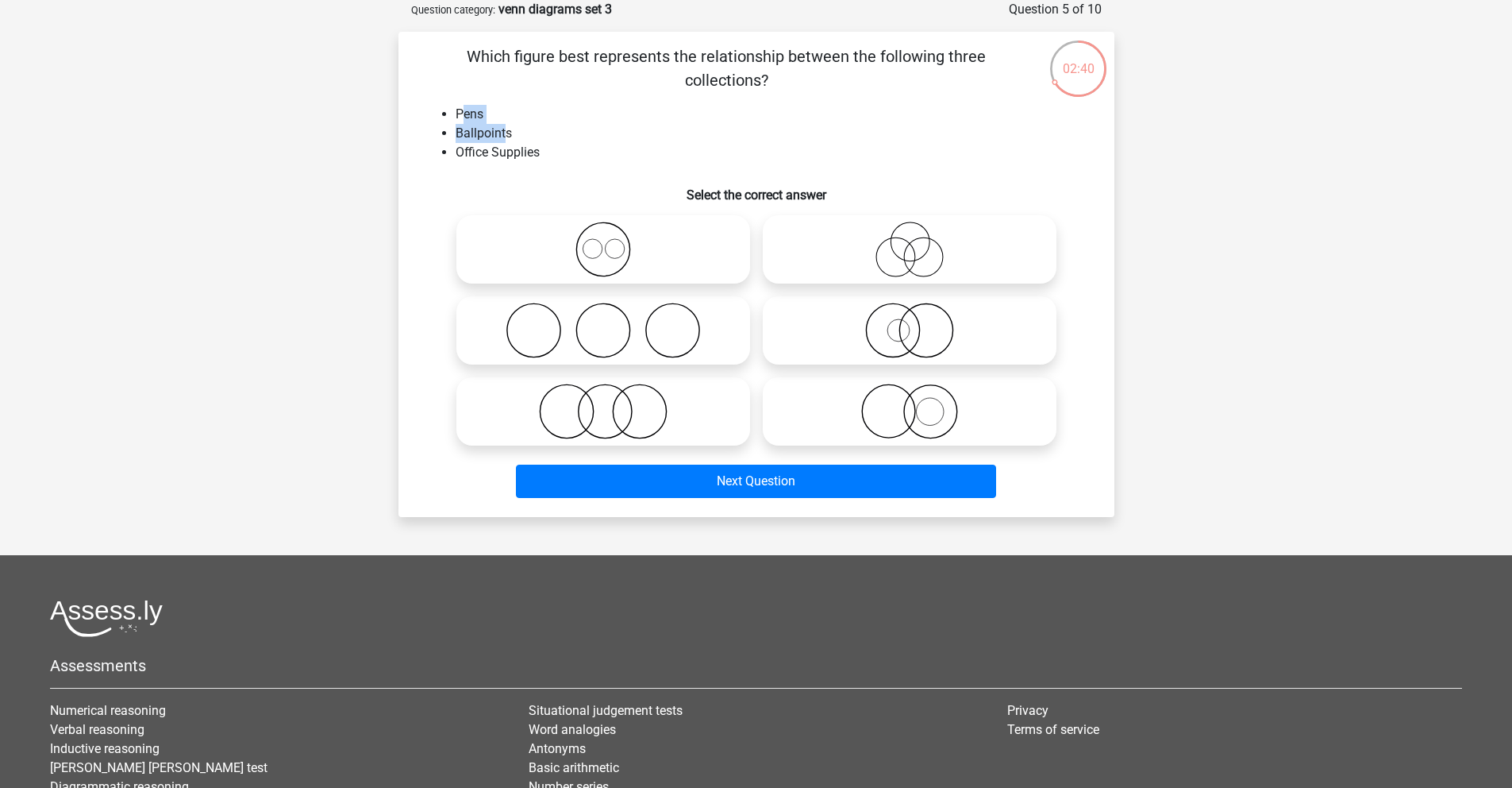
drag, startPoint x: 504, startPoint y: 139, endPoint x: 460, endPoint y: 117, distance: 49.2
click at [460, 117] on ul "Pens Ballpoints Office Supplies" at bounding box center [756, 133] width 665 height 57
click at [896, 341] on circle at bounding box center [898, 330] width 22 height 22
click at [910, 322] on input "radio" at bounding box center [915, 318] width 11 height 11
radio input "true"
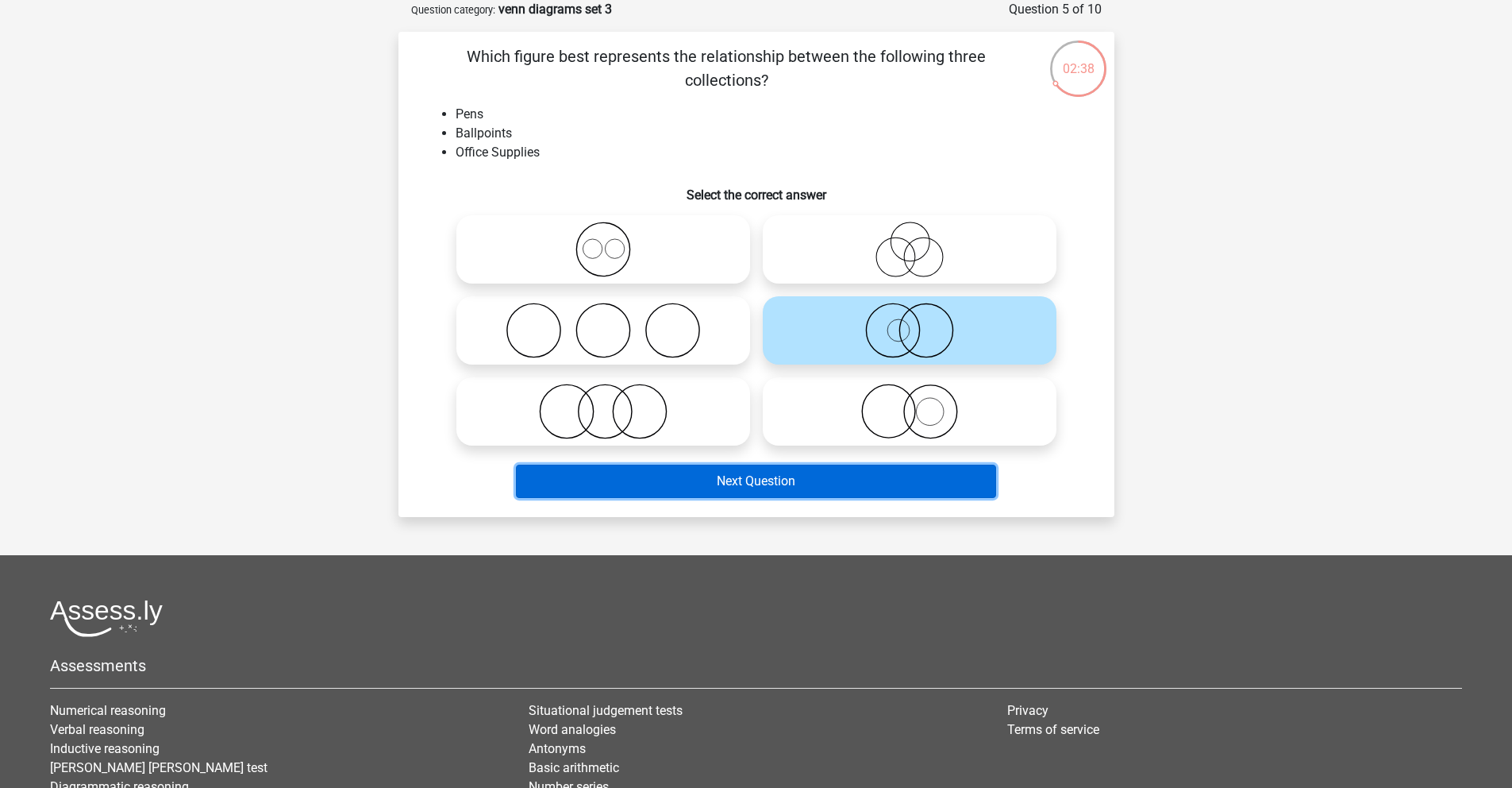
click at [740, 484] on button "Next Question" at bounding box center [756, 481] width 481 height 33
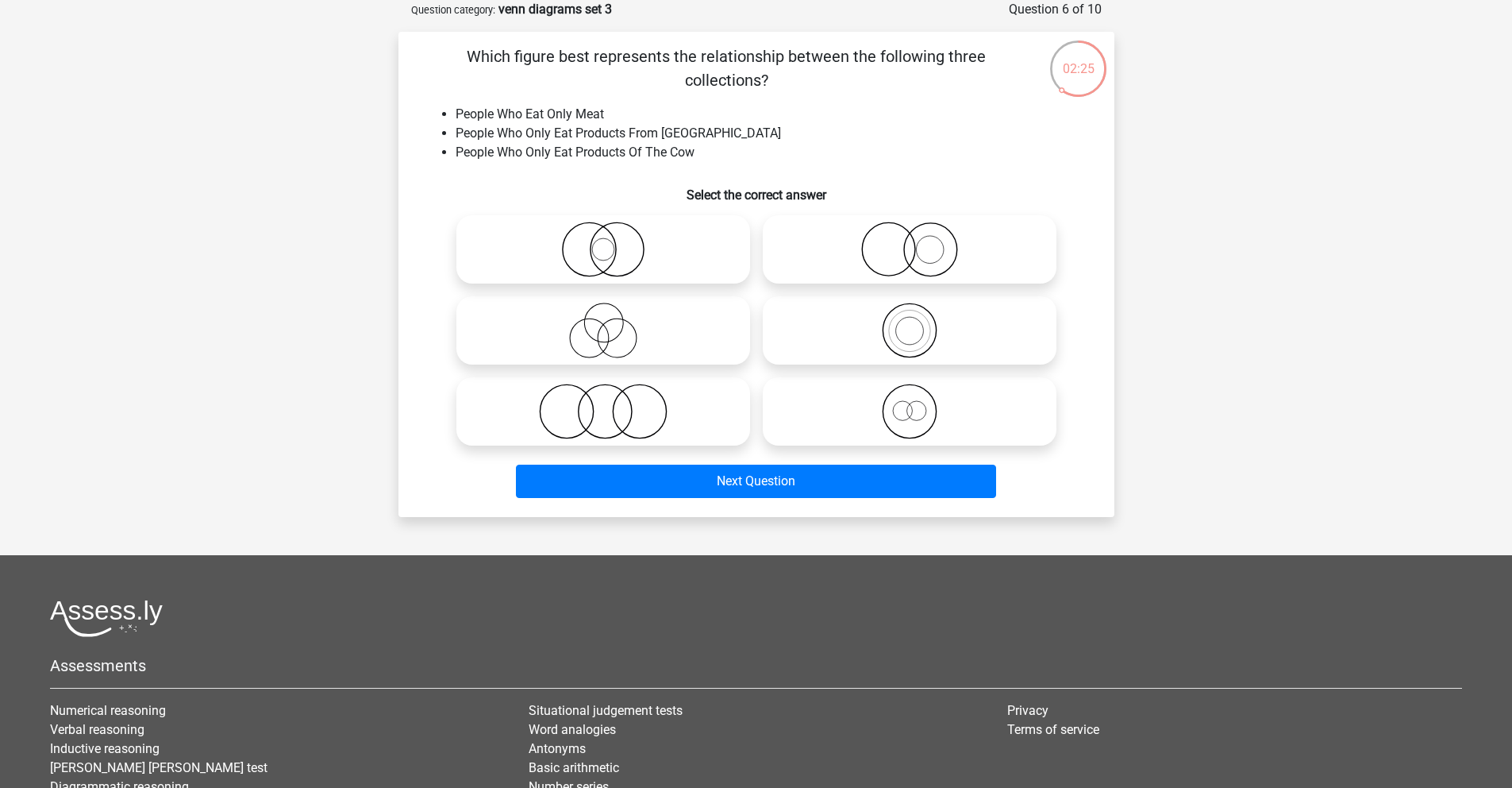
click at [944, 405] on icon at bounding box center [910, 411] width 281 height 56
click at [920, 404] on input "radio" at bounding box center [915, 398] width 11 height 11
radio input "true"
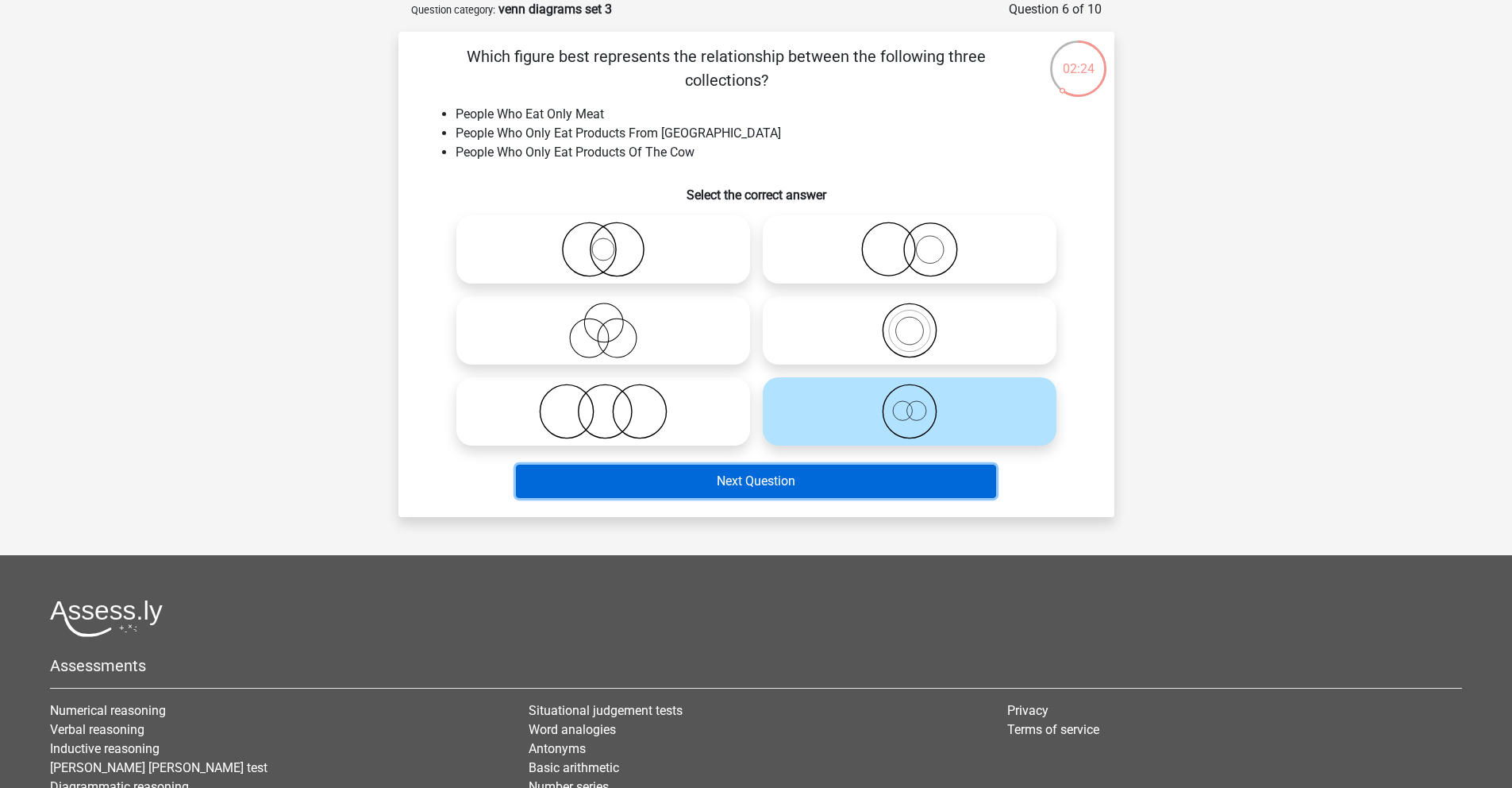
click at [698, 482] on button "Next Question" at bounding box center [756, 481] width 481 height 33
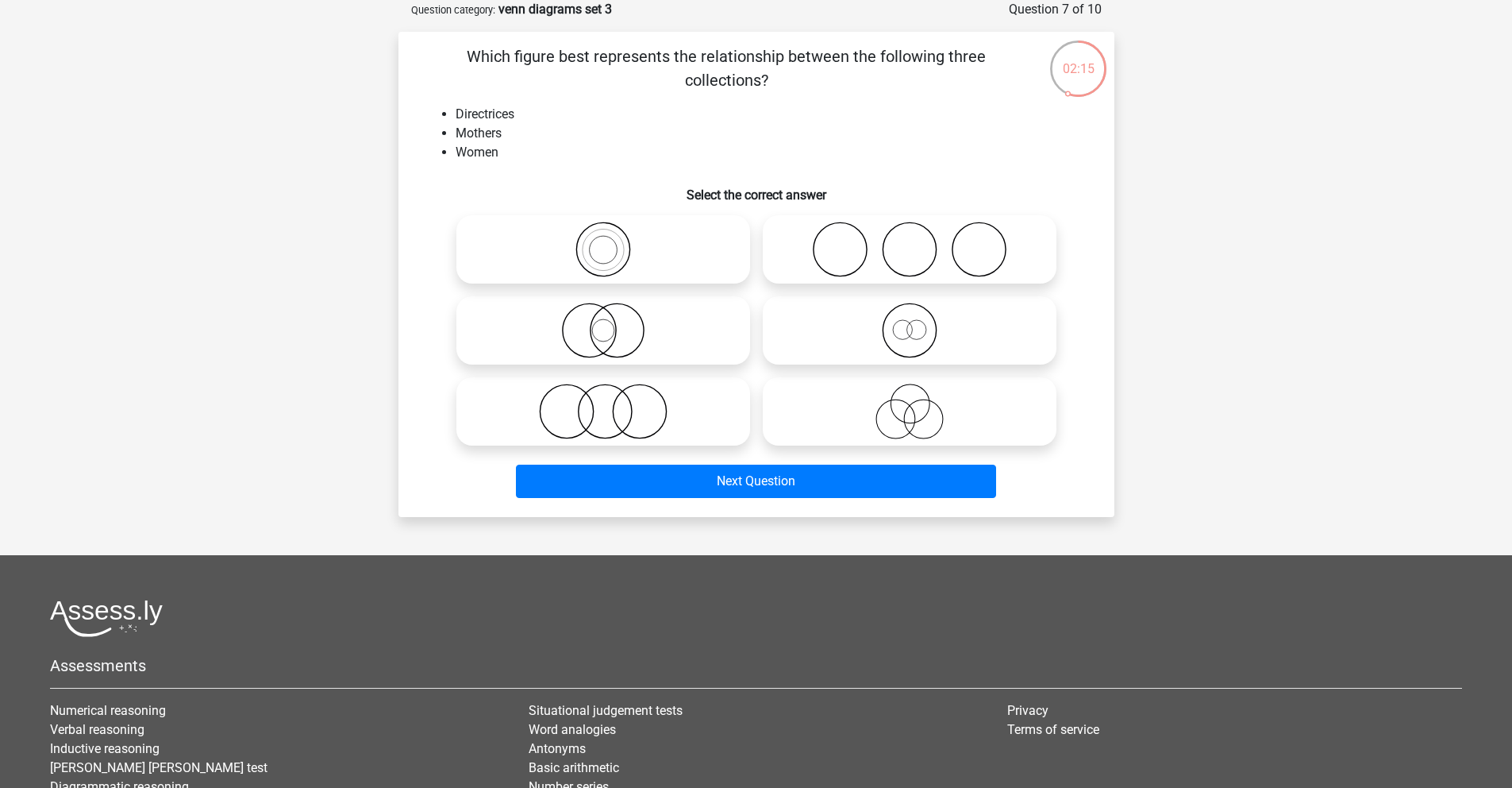
click at [911, 310] on icon at bounding box center [910, 330] width 281 height 56
click at [911, 313] on input "radio" at bounding box center [915, 318] width 11 height 11
radio input "true"
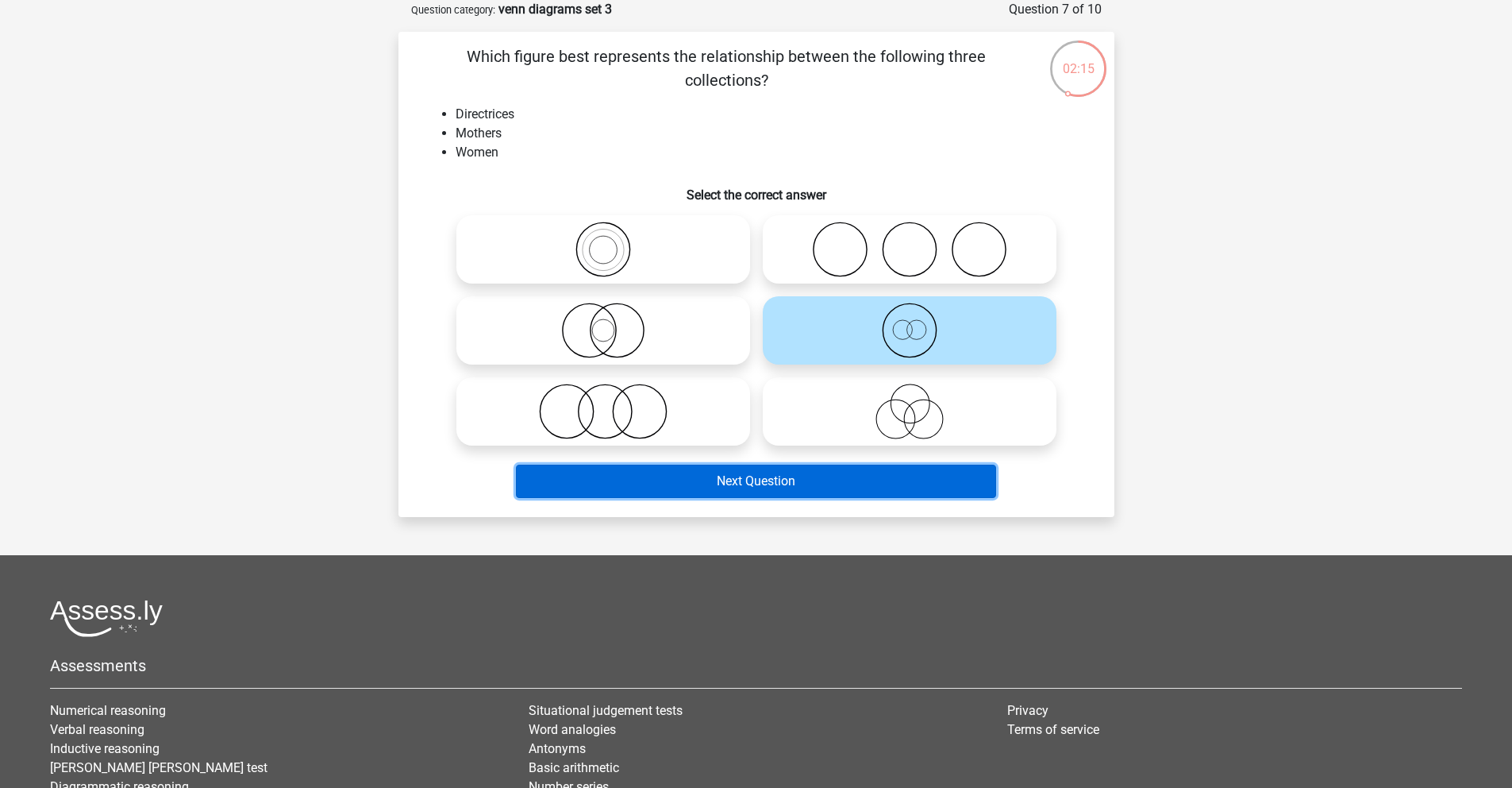
click at [799, 483] on button "Next Question" at bounding box center [756, 481] width 481 height 33
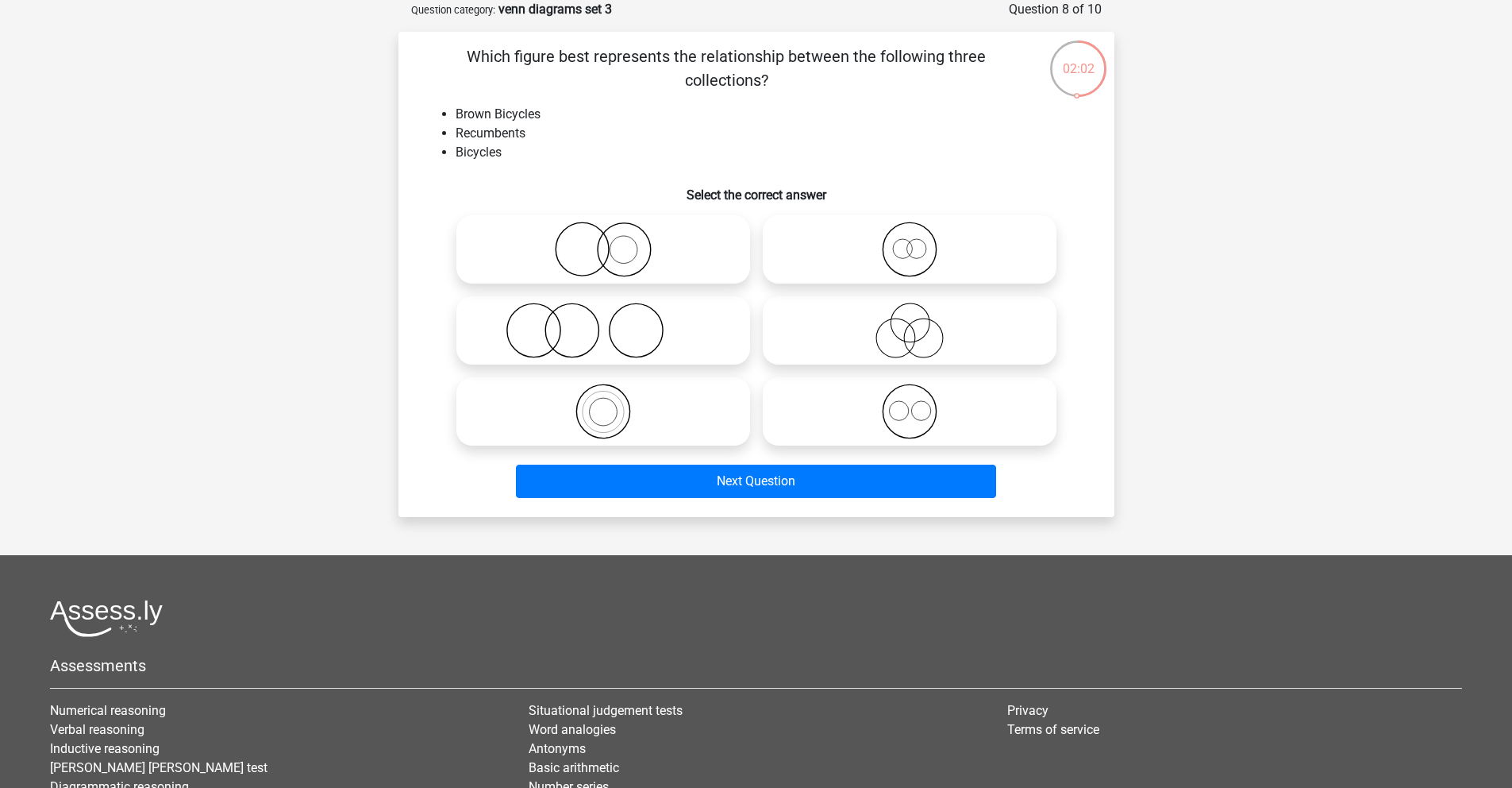
click at [619, 322] on icon at bounding box center [603, 330] width 281 height 56
click at [614, 322] on input "radio" at bounding box center [609, 318] width 11 height 11
radio input "true"
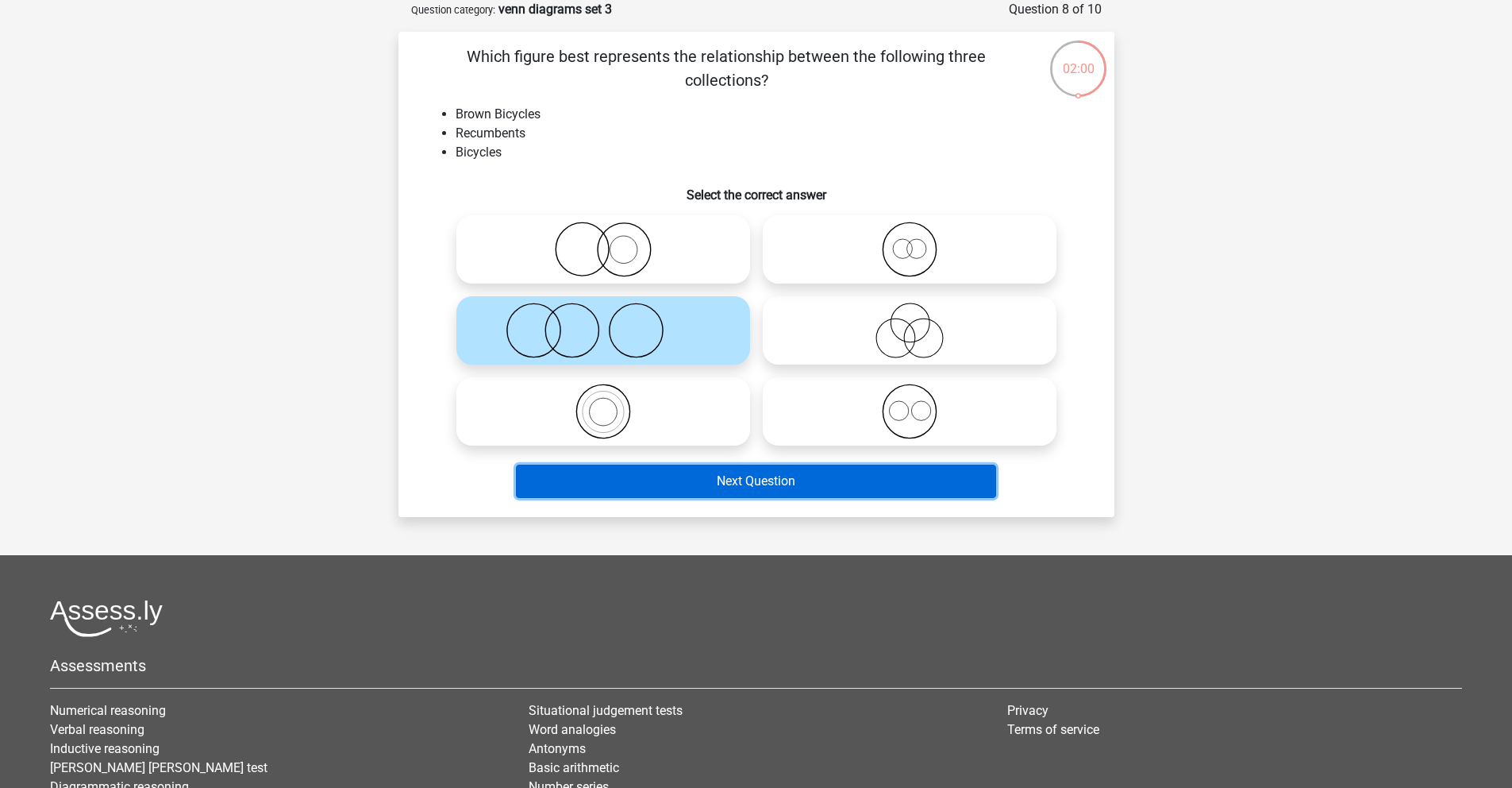
click at [775, 478] on button "Next Question" at bounding box center [756, 481] width 481 height 33
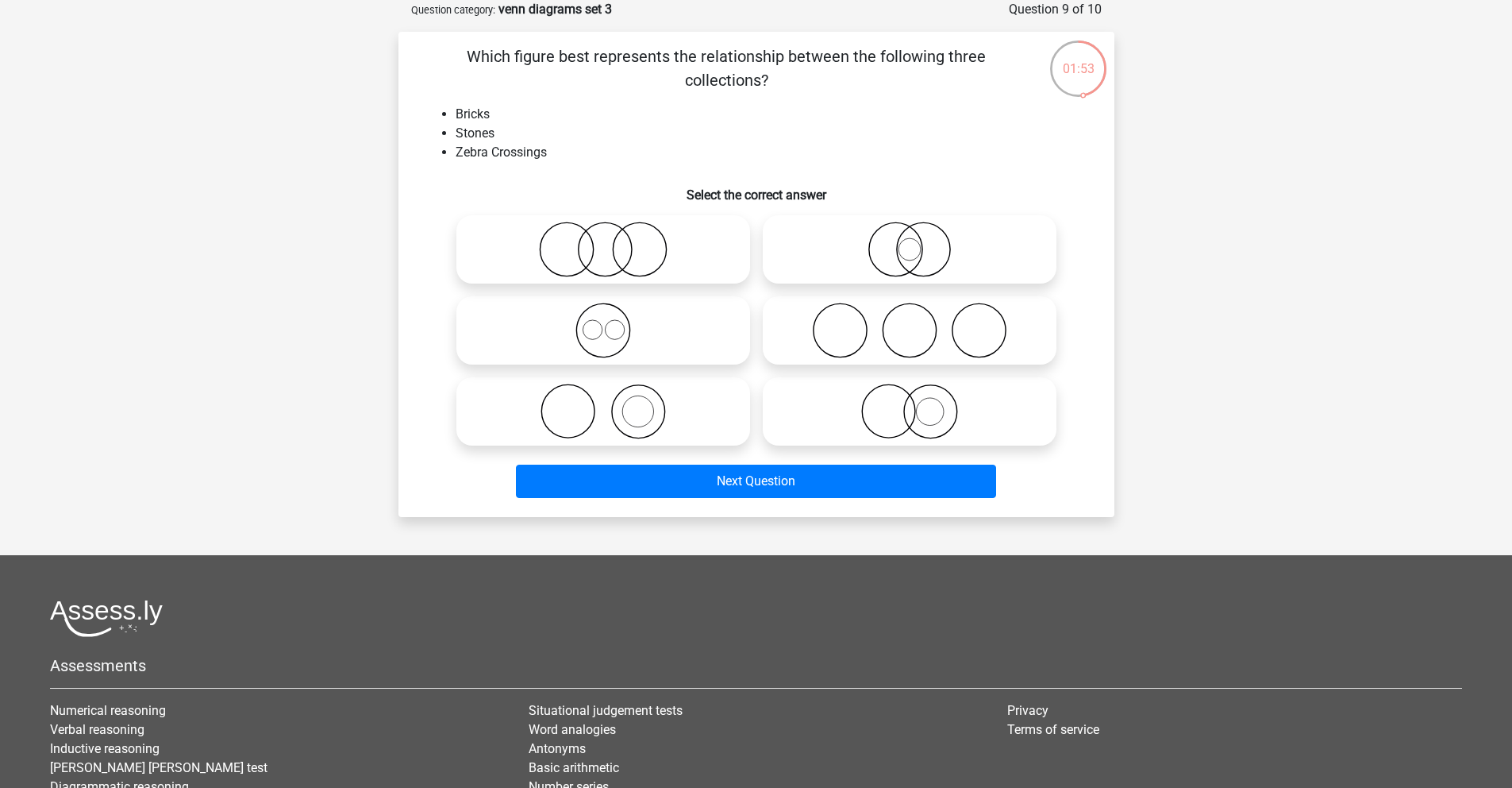
click at [967, 329] on icon at bounding box center [910, 330] width 281 height 56
click at [920, 322] on input "radio" at bounding box center [915, 318] width 11 height 11
radio input "true"
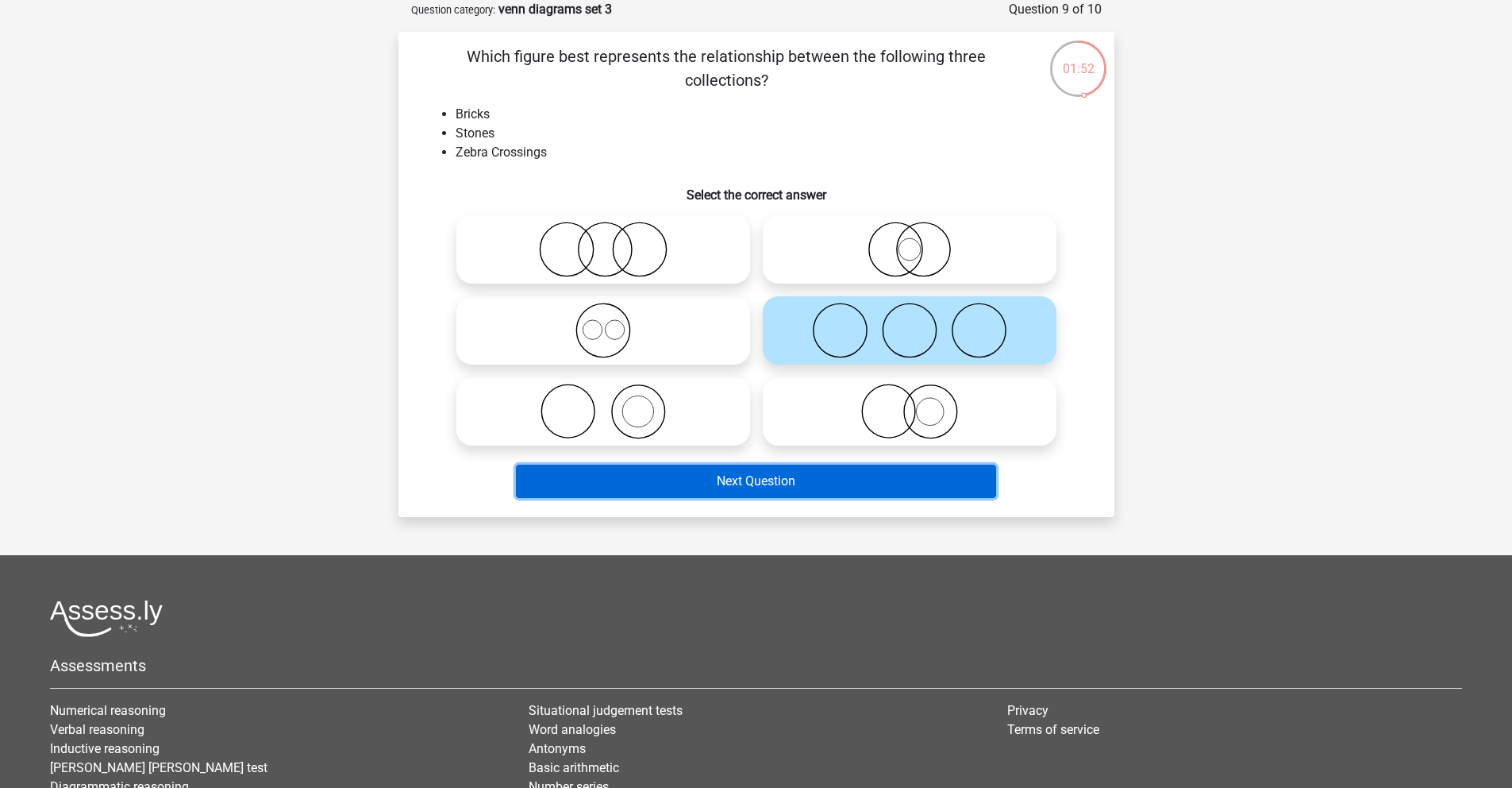
click at [772, 491] on button "Next Question" at bounding box center [756, 481] width 481 height 33
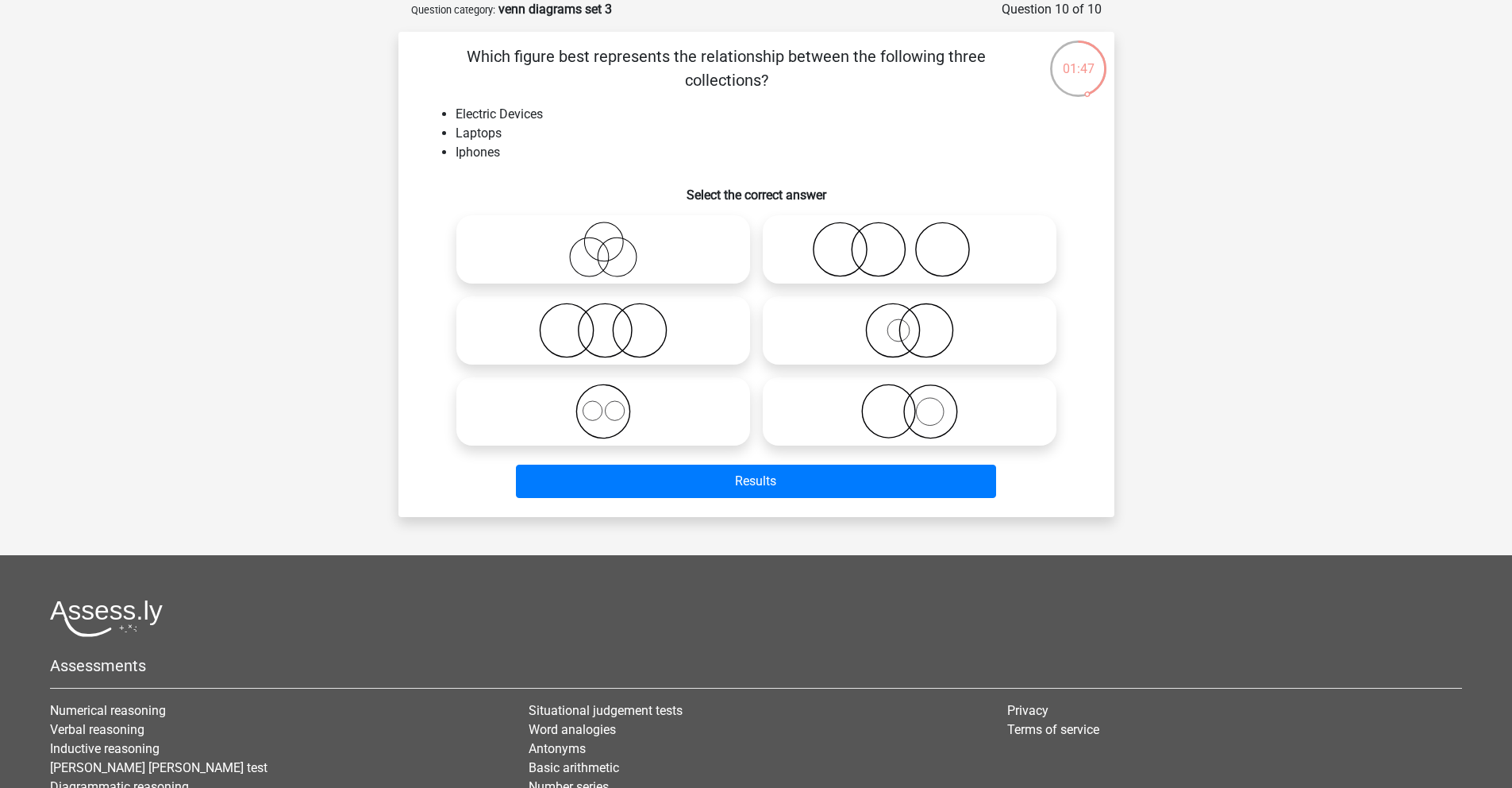
click at [596, 399] on icon at bounding box center [603, 411] width 281 height 56
click at [603, 399] on input "radio" at bounding box center [609, 398] width 11 height 11
radio input "true"
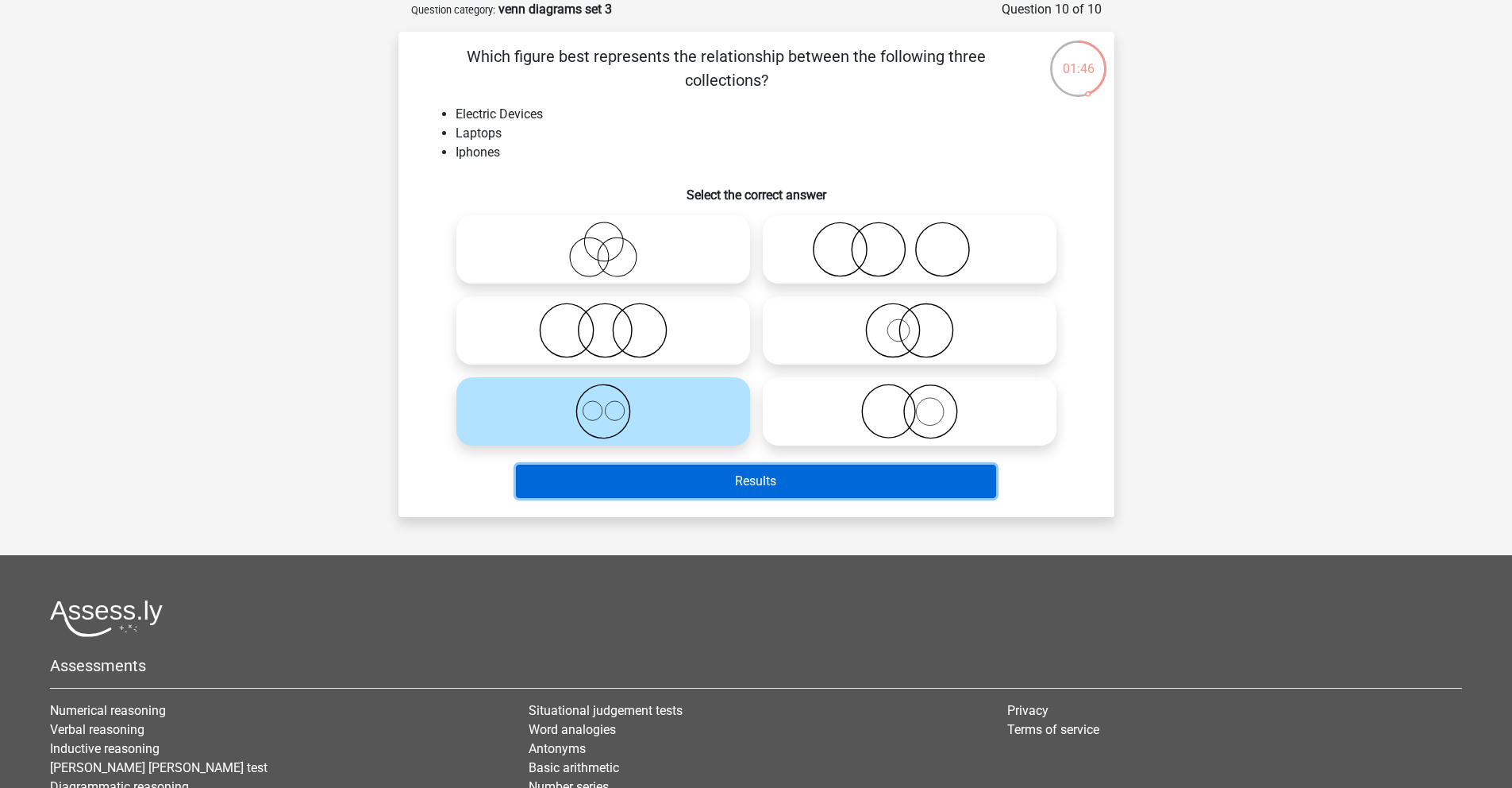
click at [756, 485] on button "Results" at bounding box center [756, 481] width 481 height 33
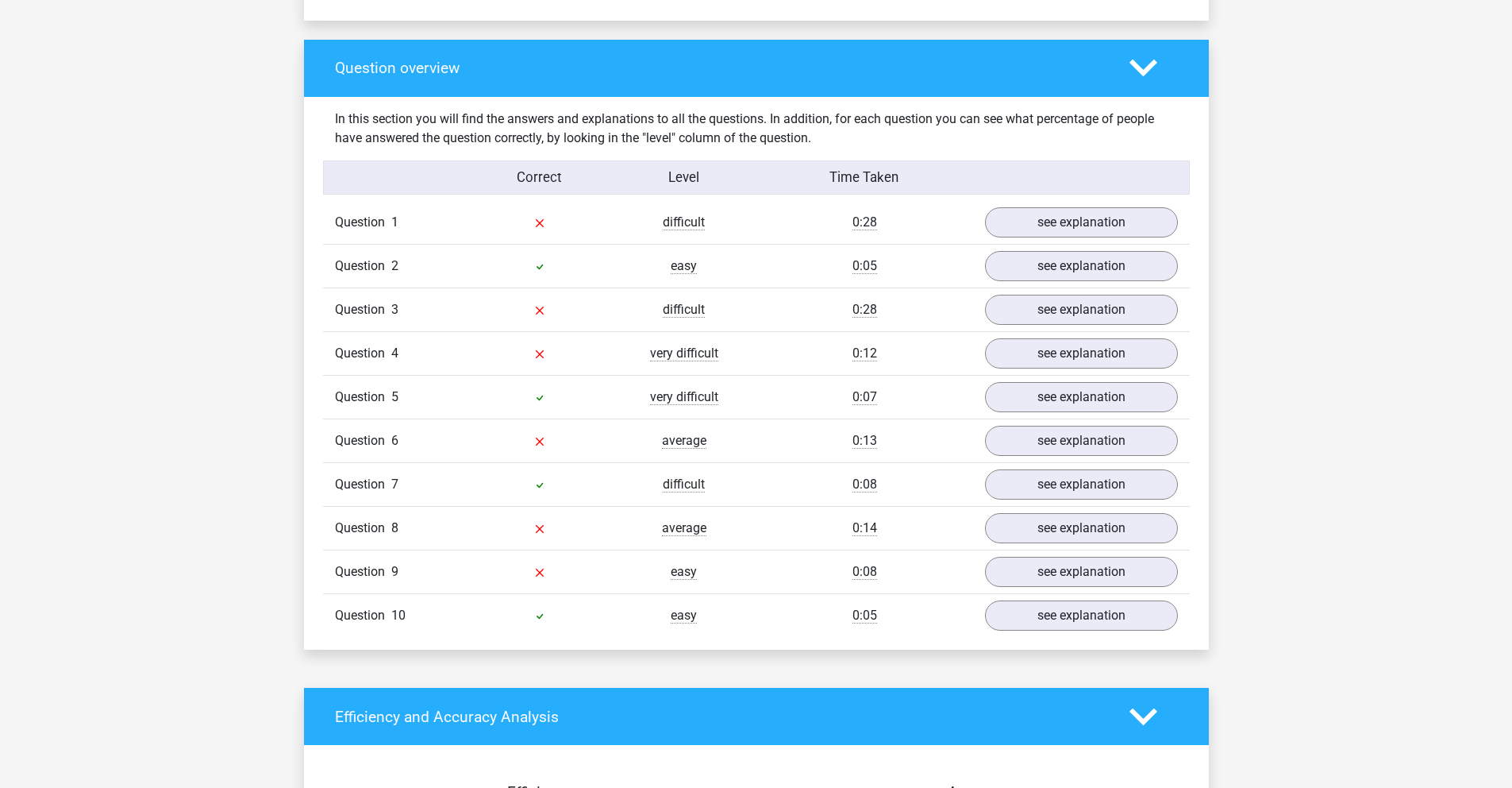
scroll to position [1140, 0]
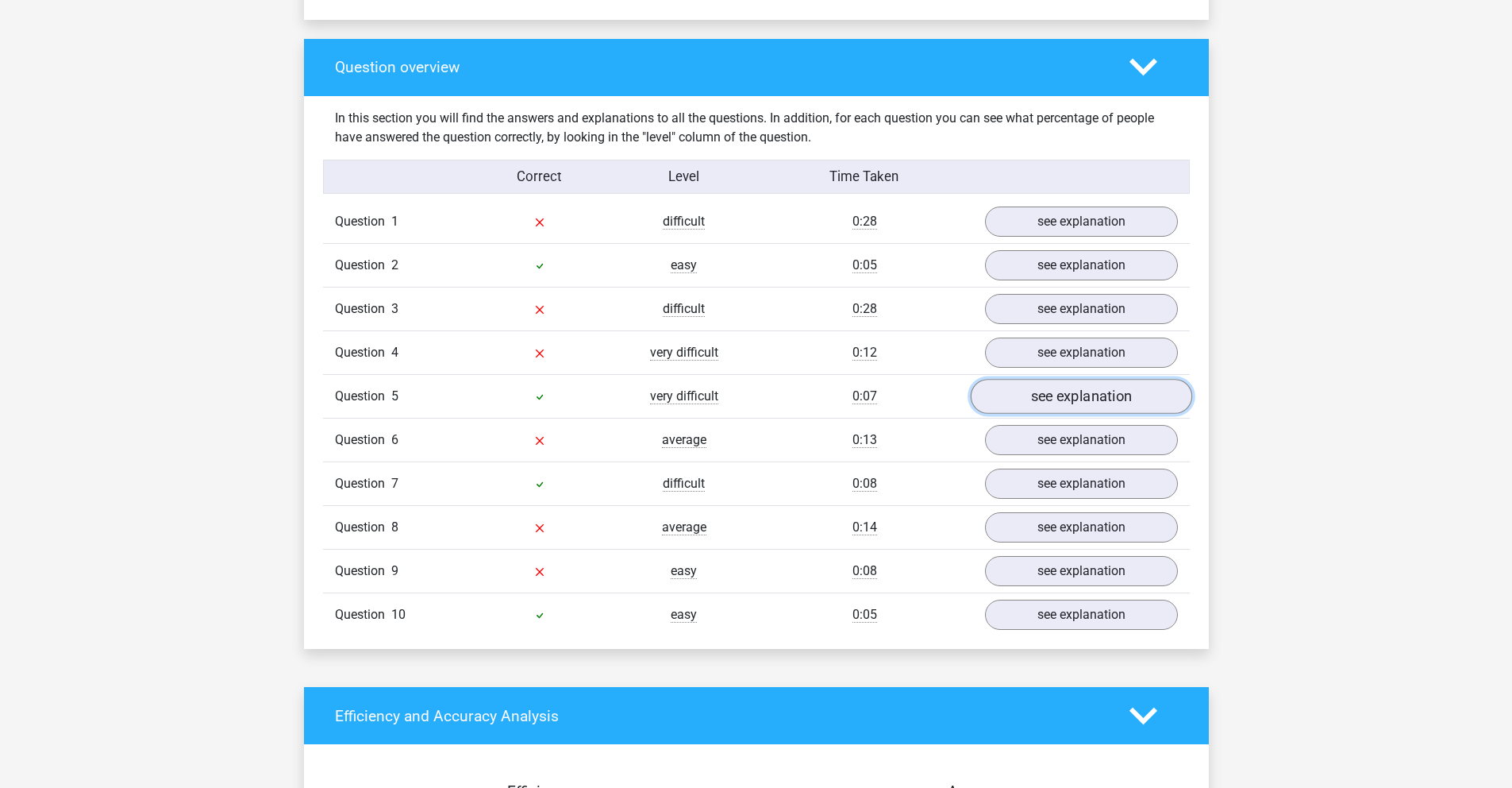
click at [1062, 400] on link "see explanation" at bounding box center [1081, 396] width 221 height 35
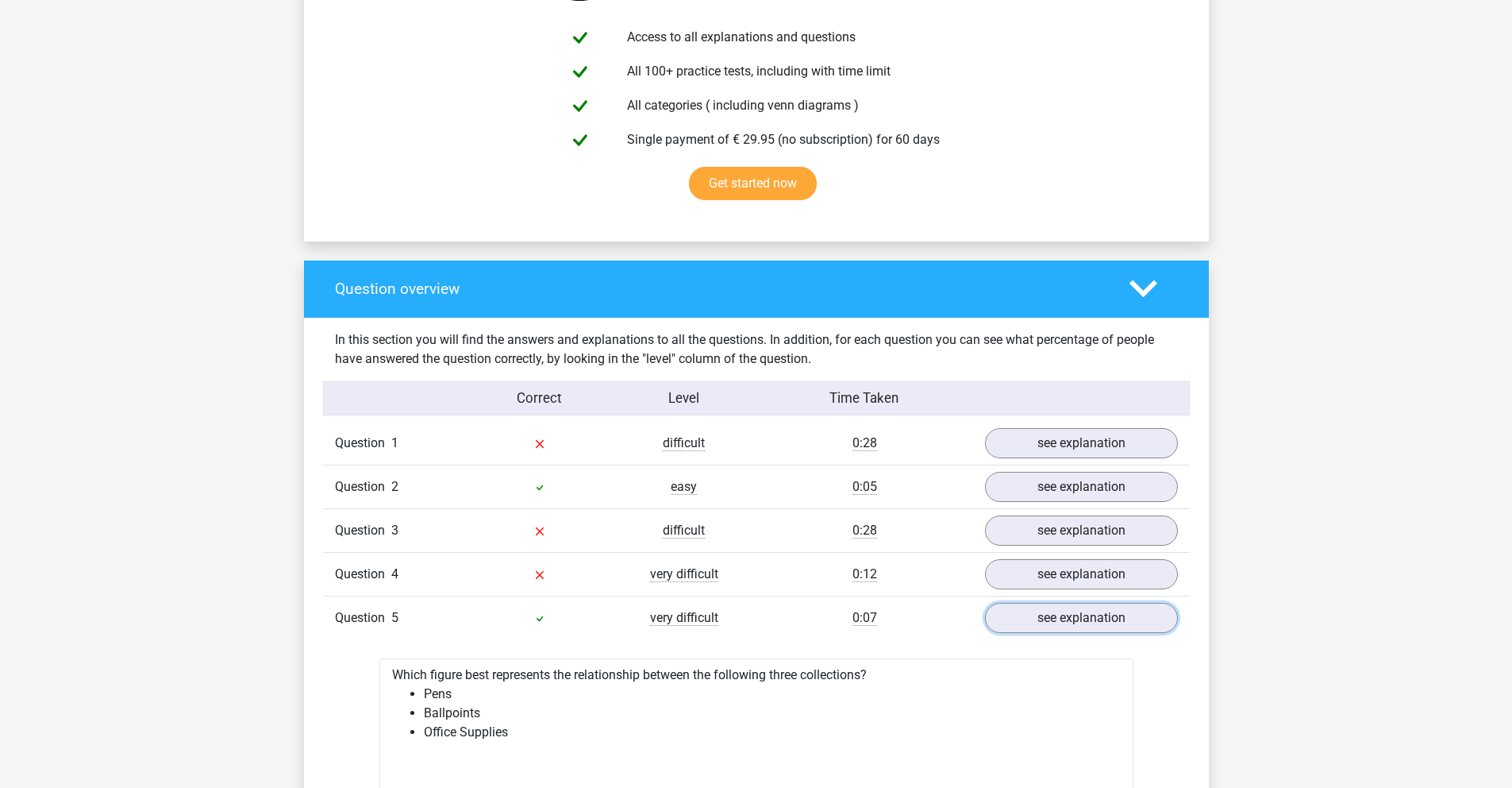
scroll to position [1060, 0]
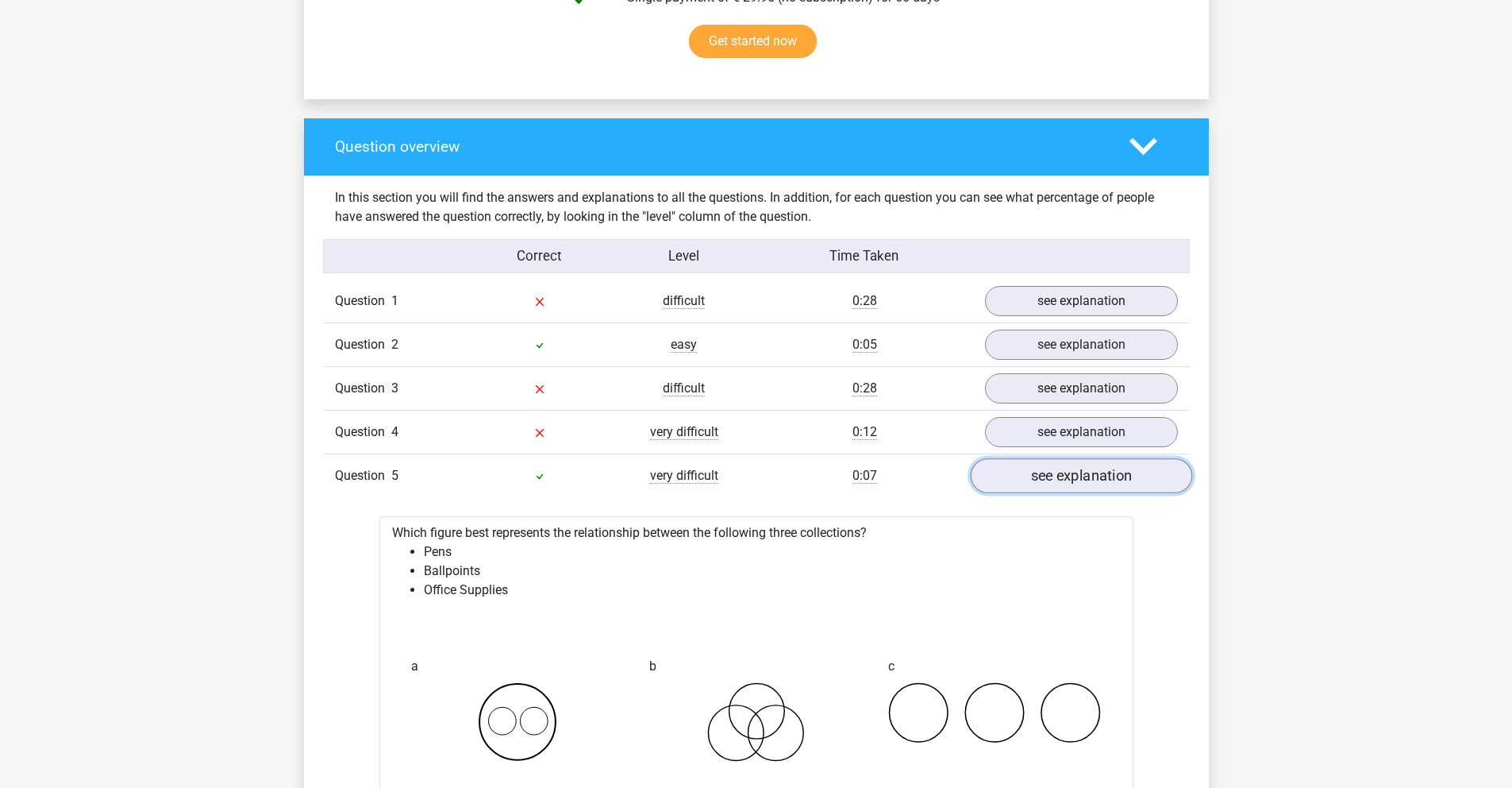
click at [1064, 476] on link "see explanation" at bounding box center [1081, 475] width 221 height 35
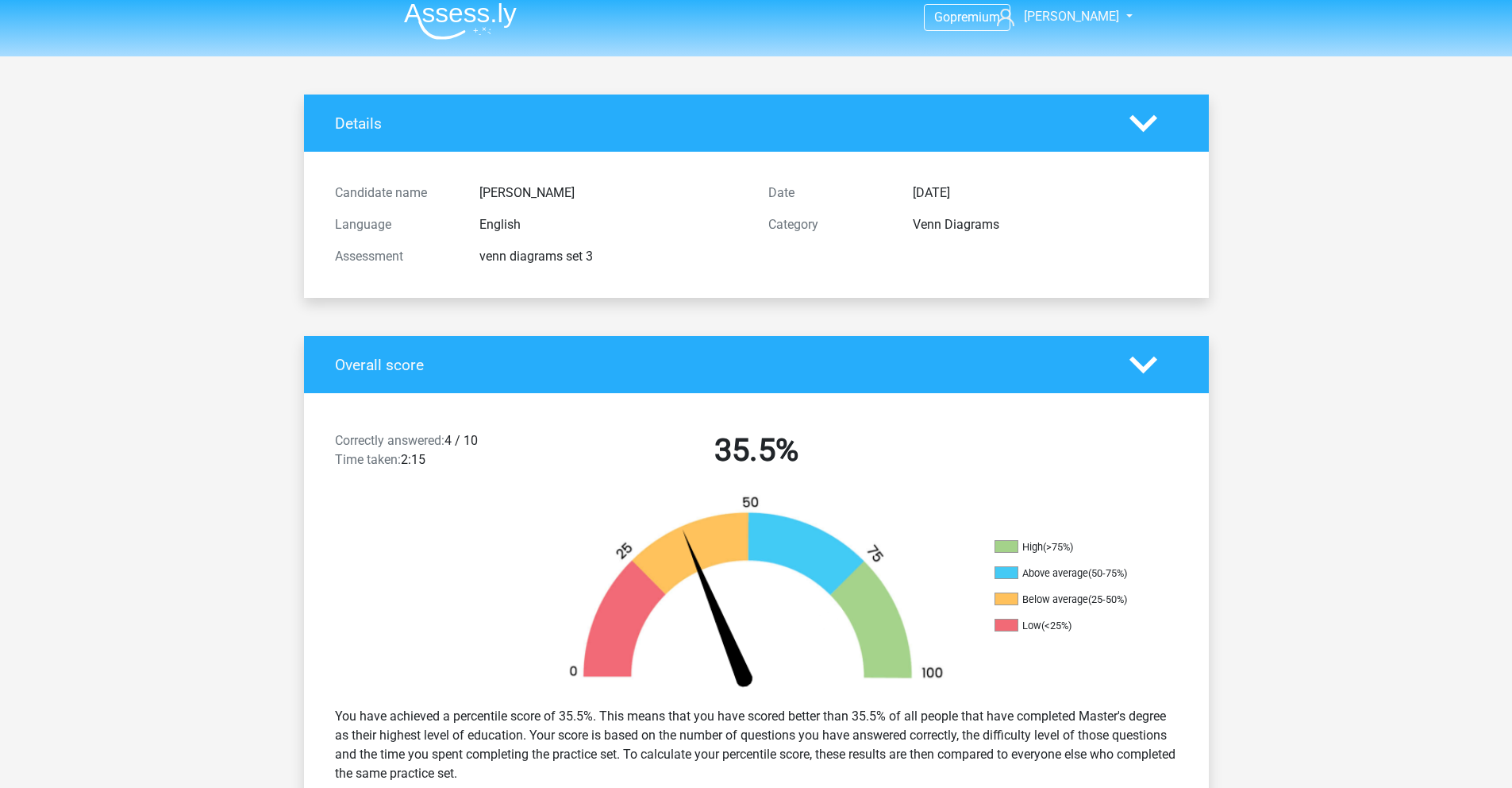
scroll to position [14, 0]
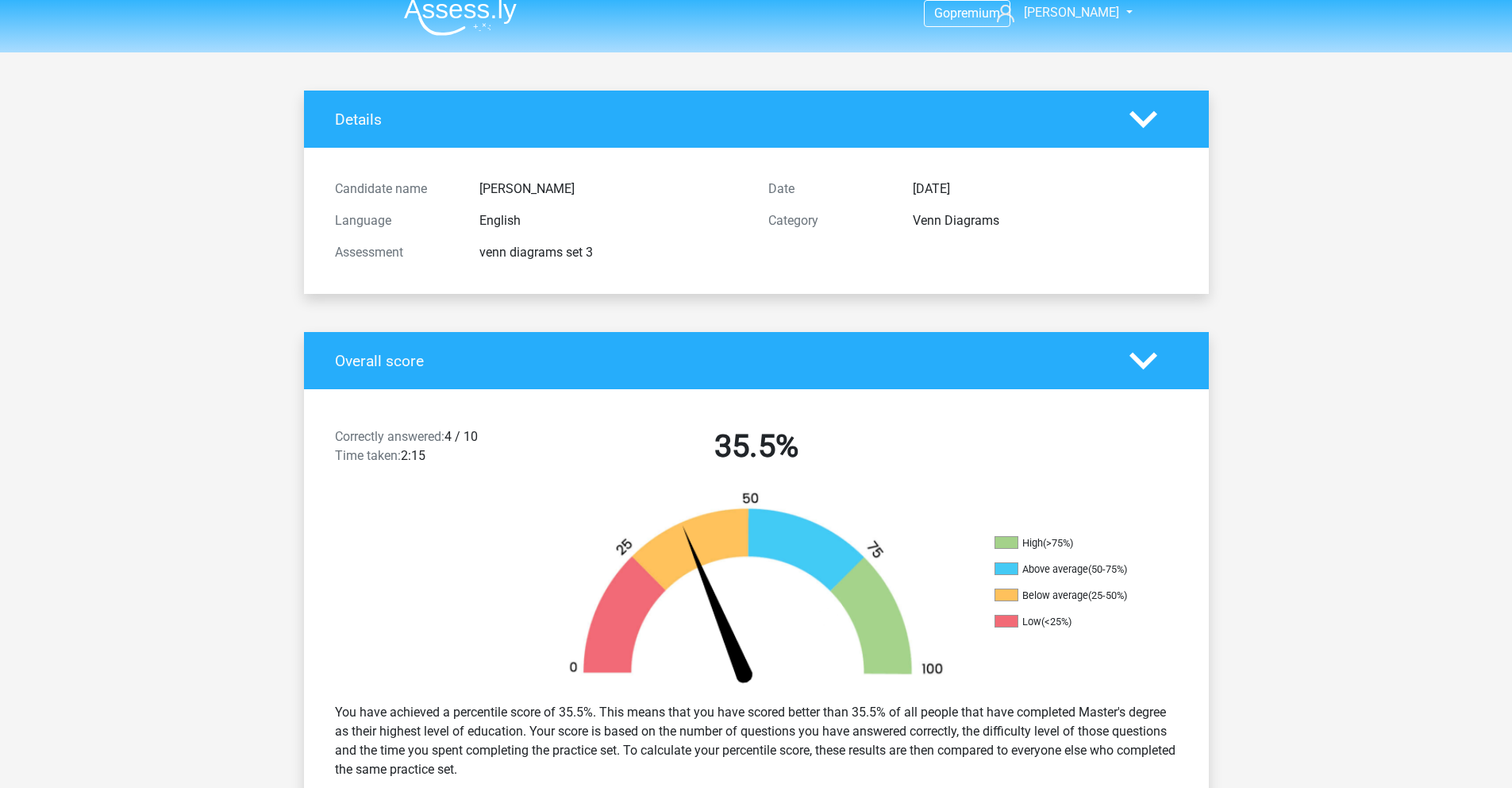
click at [459, 16] on img at bounding box center [460, 17] width 113 height 38
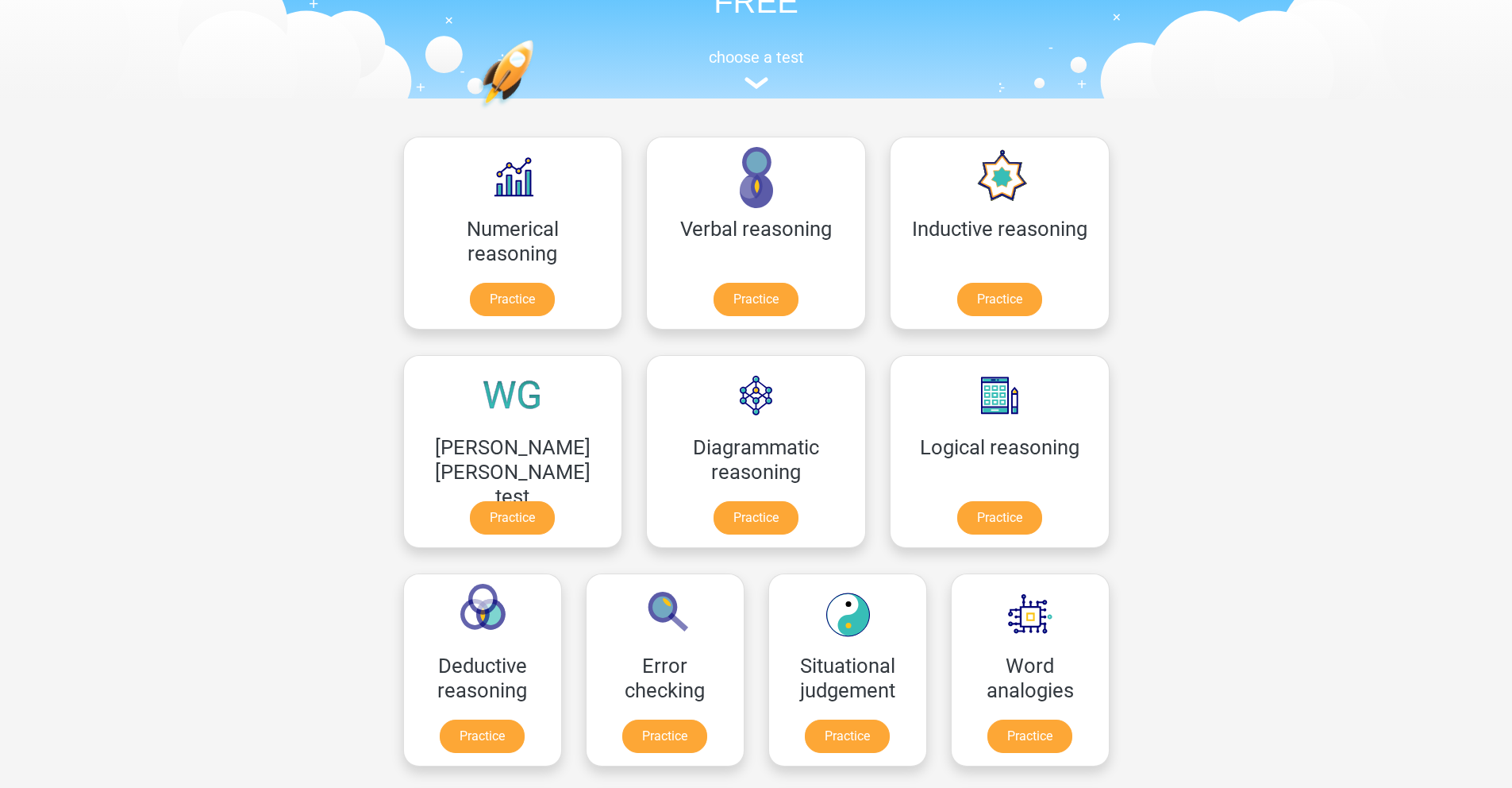
scroll to position [758, 0]
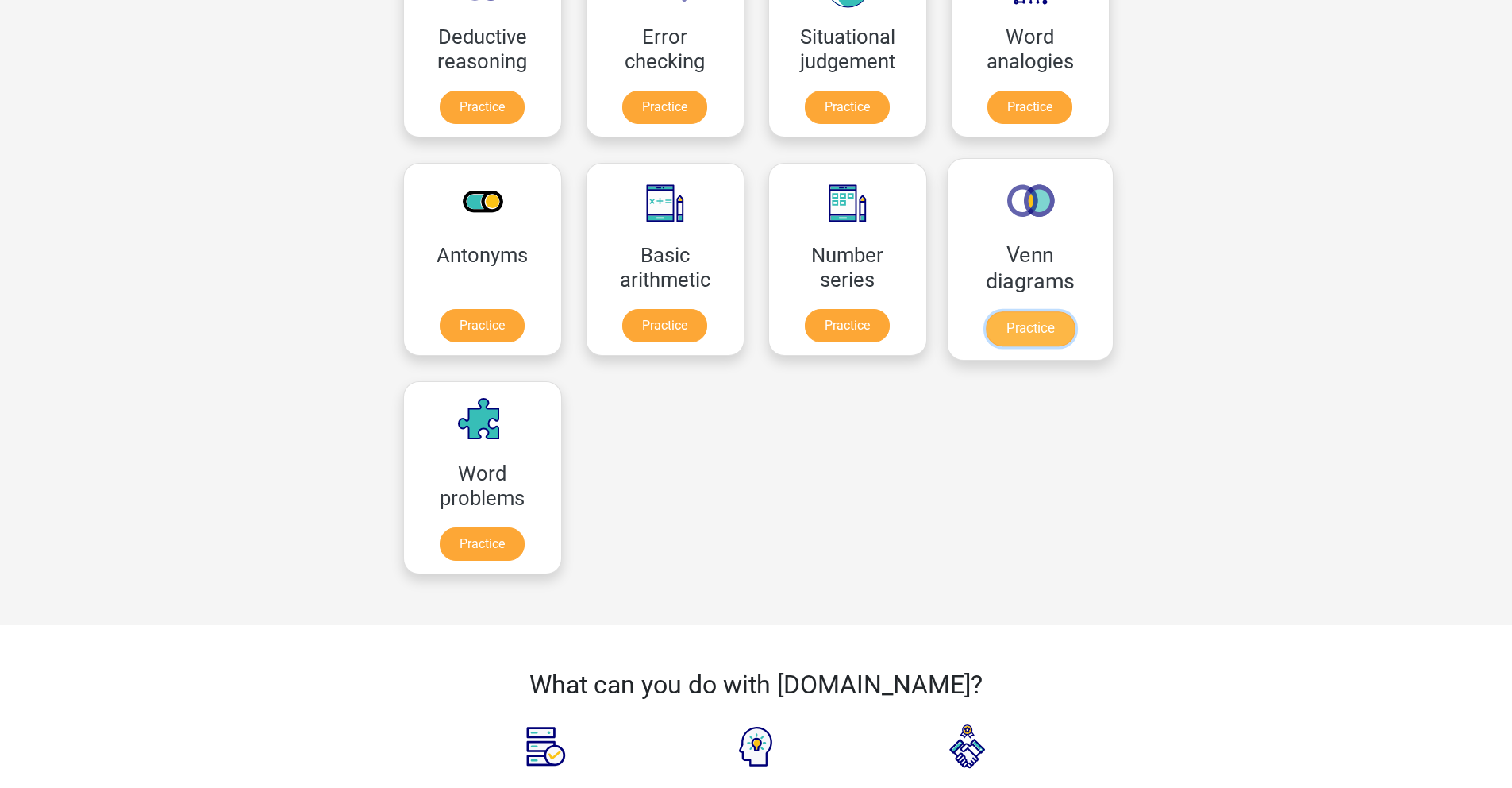
click at [986, 335] on link "Practice" at bounding box center [1029, 329] width 89 height 35
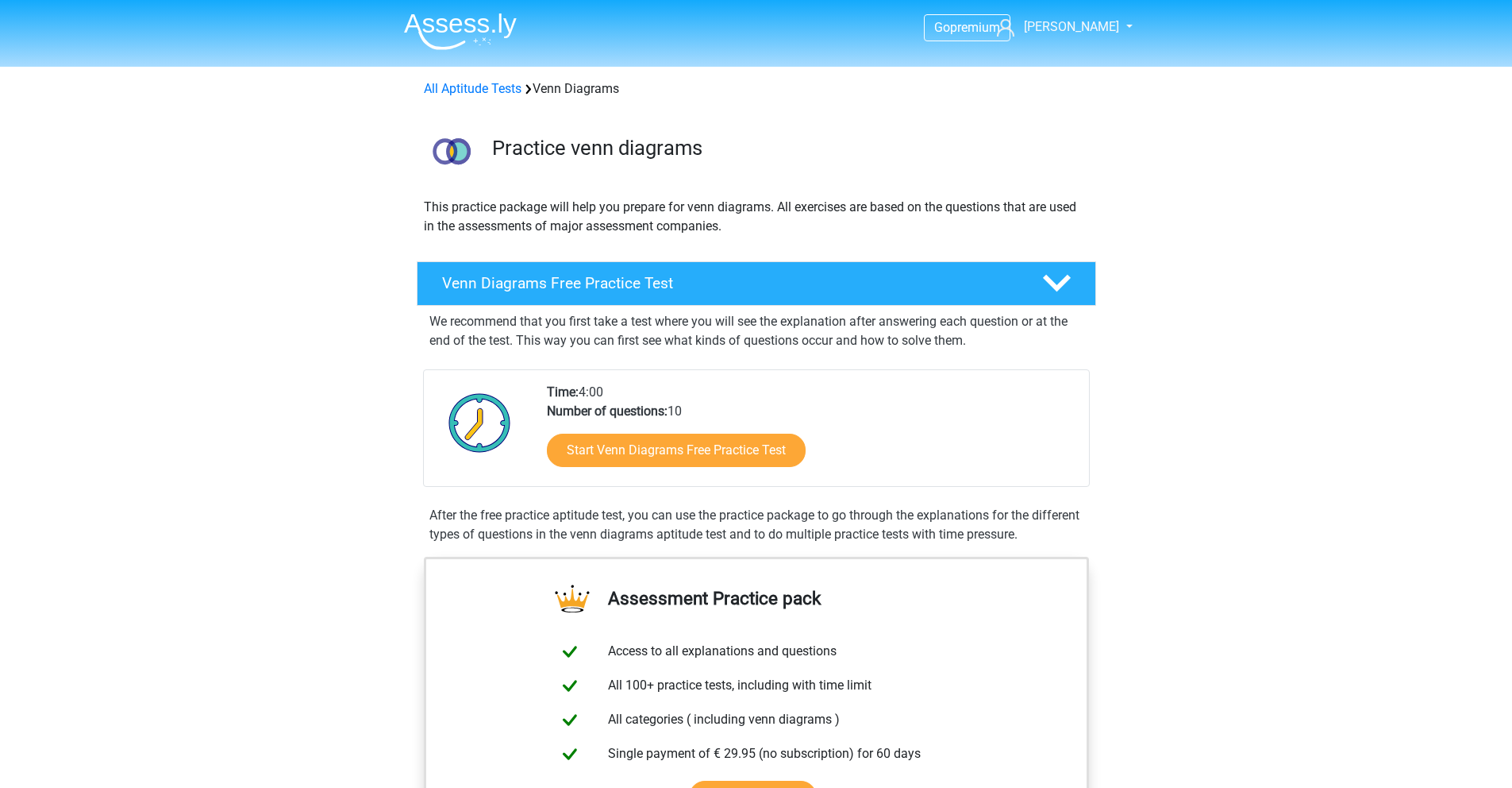
scroll to position [512, 0]
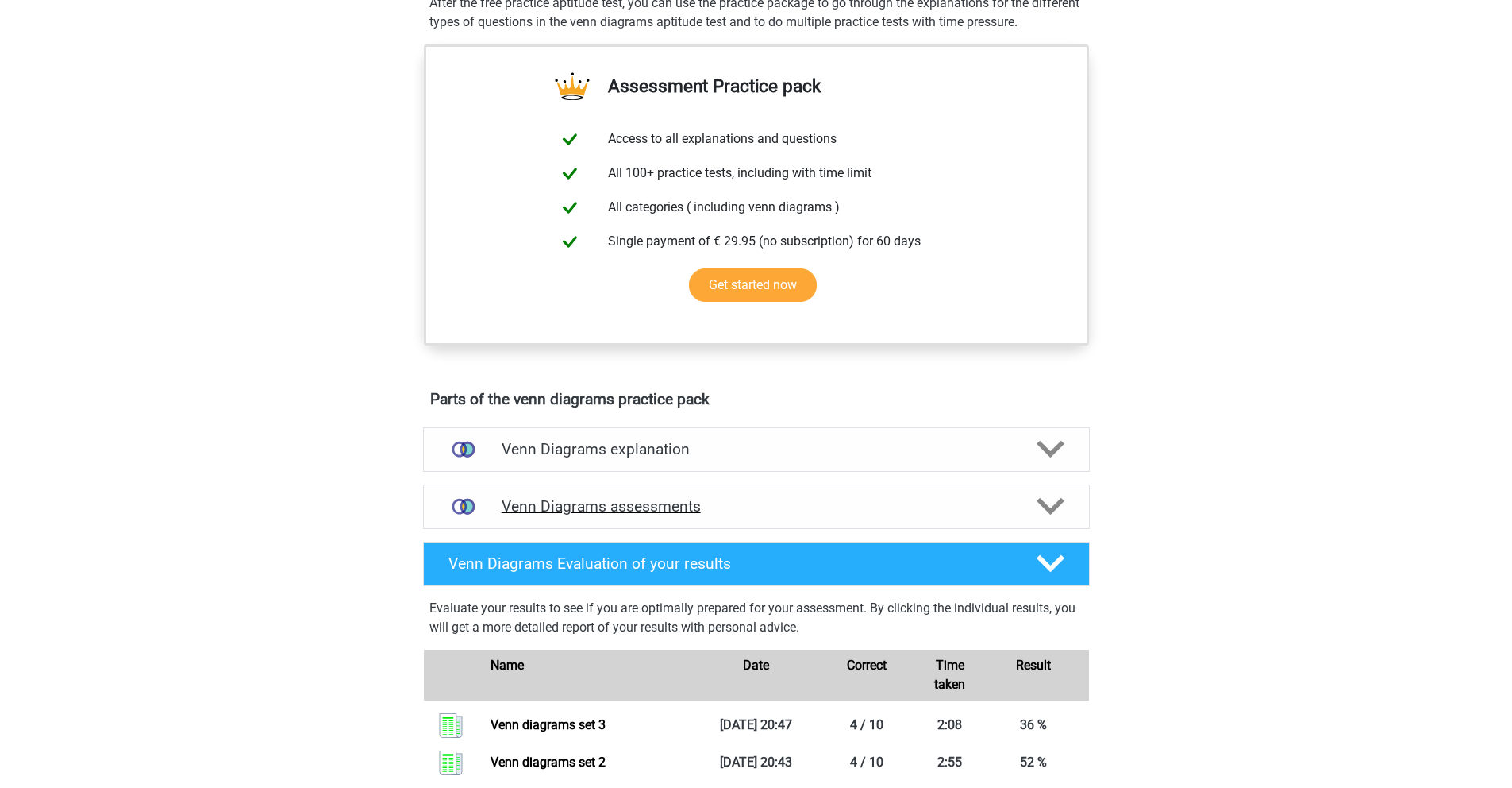
click at [653, 502] on h4 "Venn Diagrams assessments" at bounding box center [756, 506] width 509 height 18
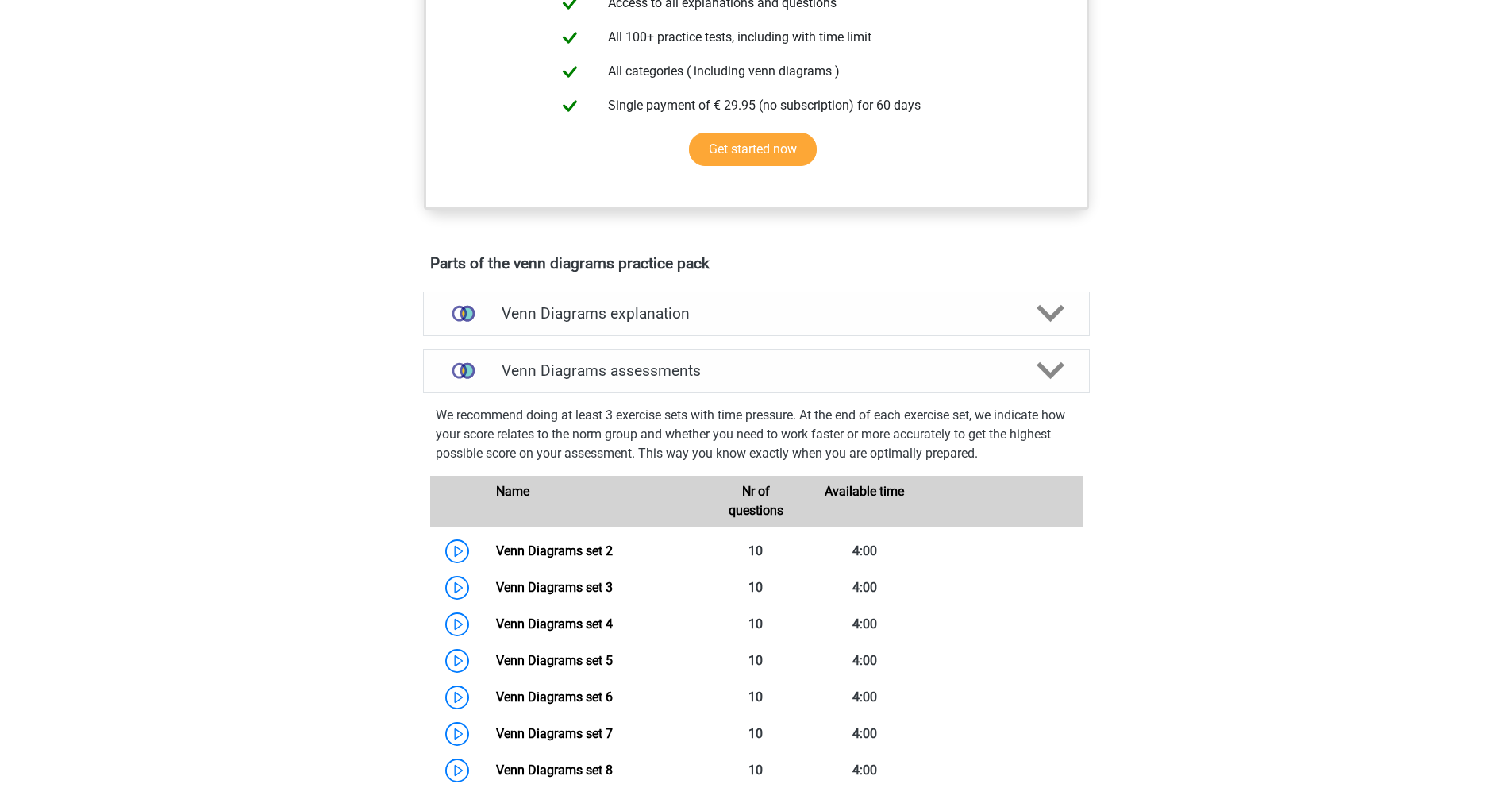
scroll to position [656, 0]
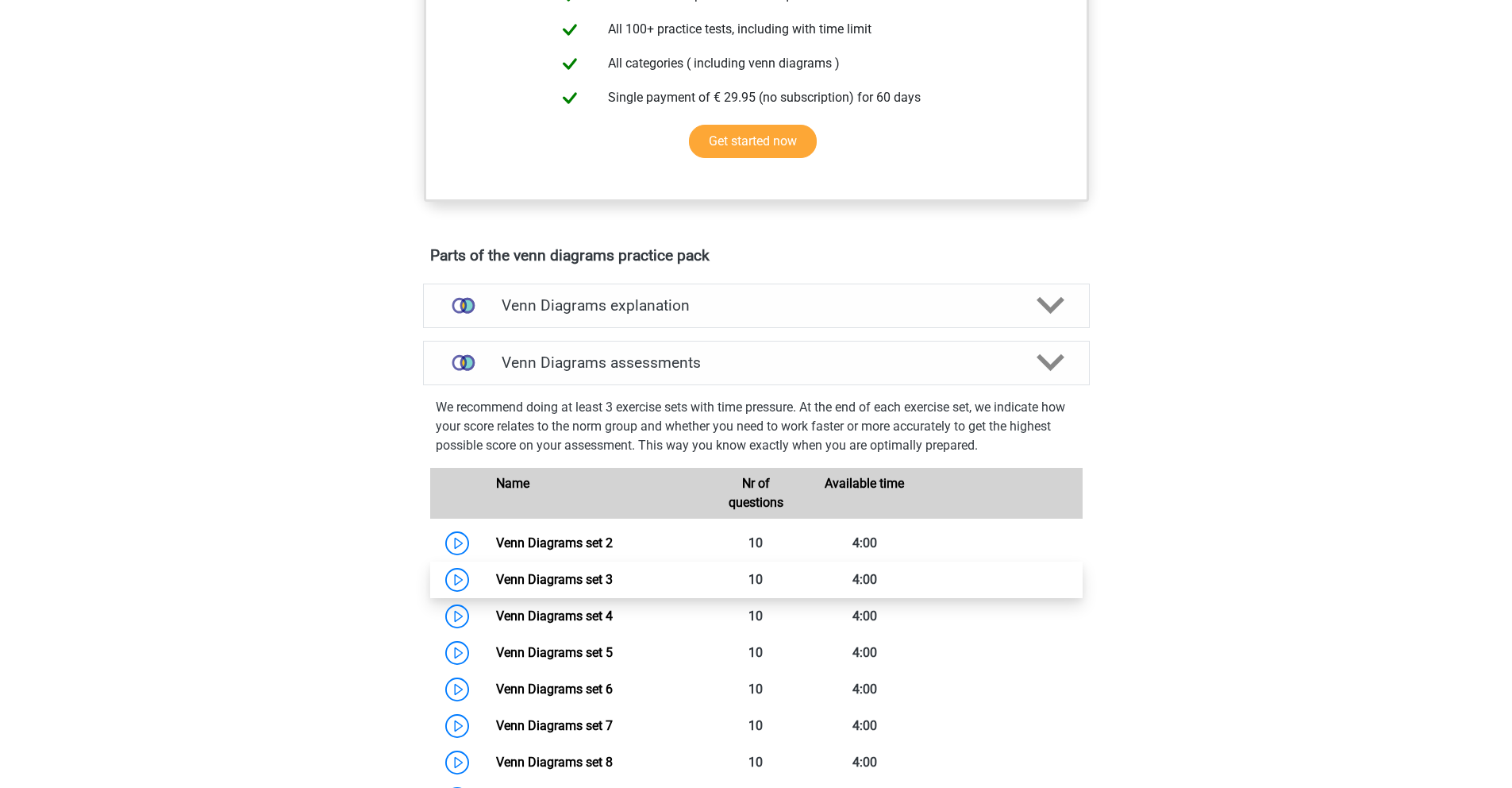
click at [543, 579] on link "Venn Diagrams set 3" at bounding box center [554, 579] width 116 height 15
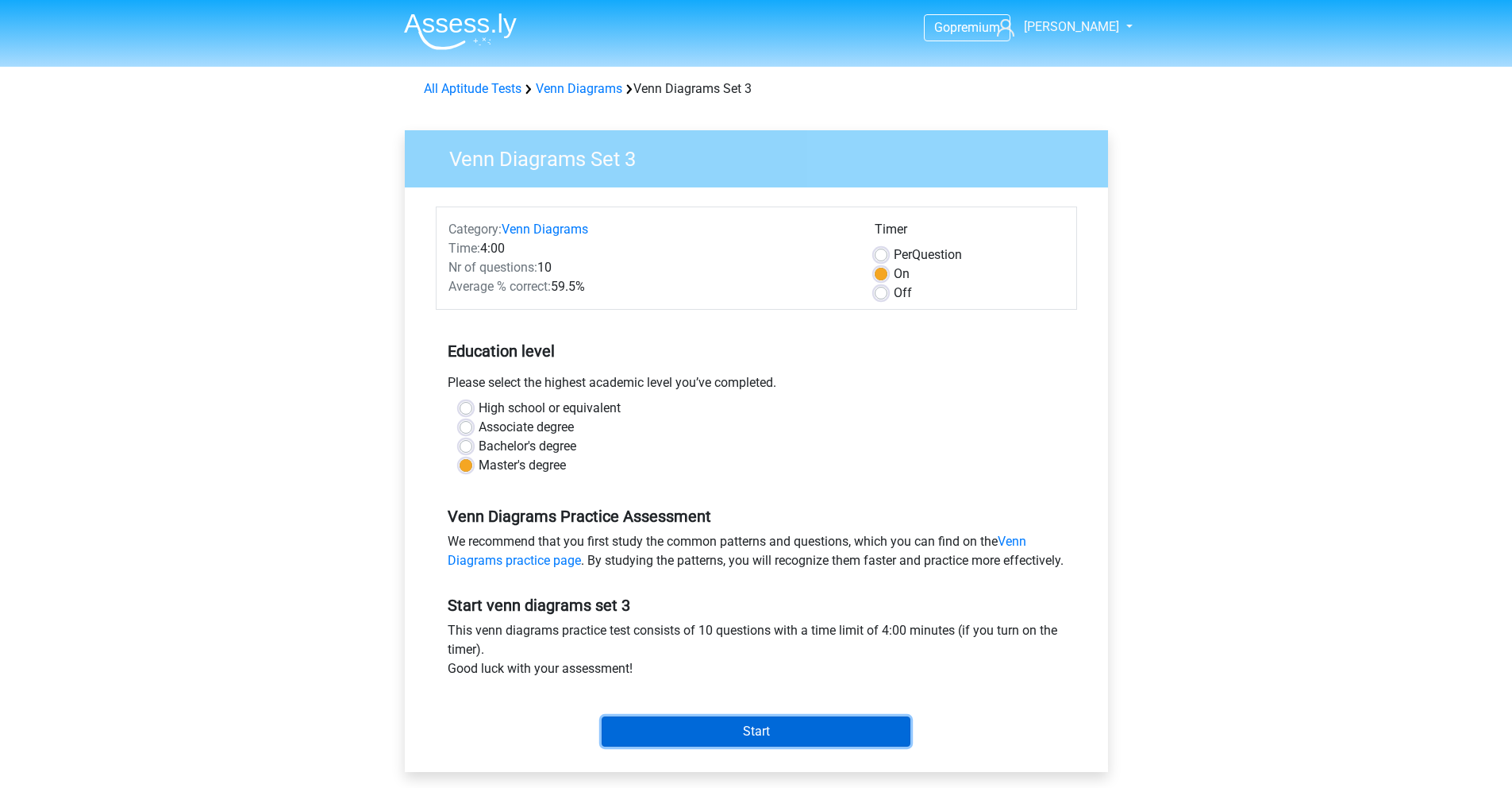
click at [758, 742] on input "Start" at bounding box center [756, 732] width 309 height 30
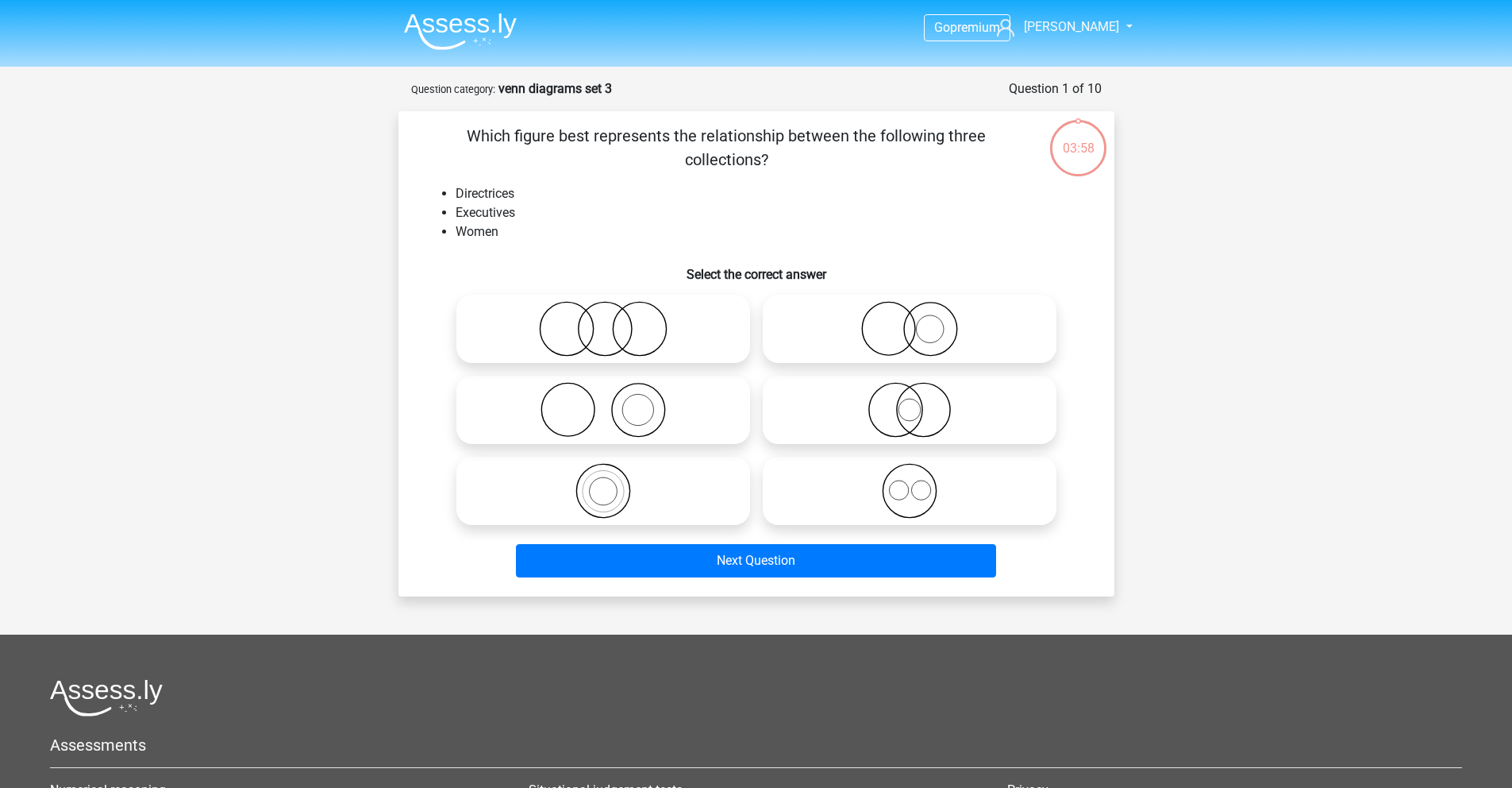
click at [508, 47] on img at bounding box center [460, 31] width 113 height 38
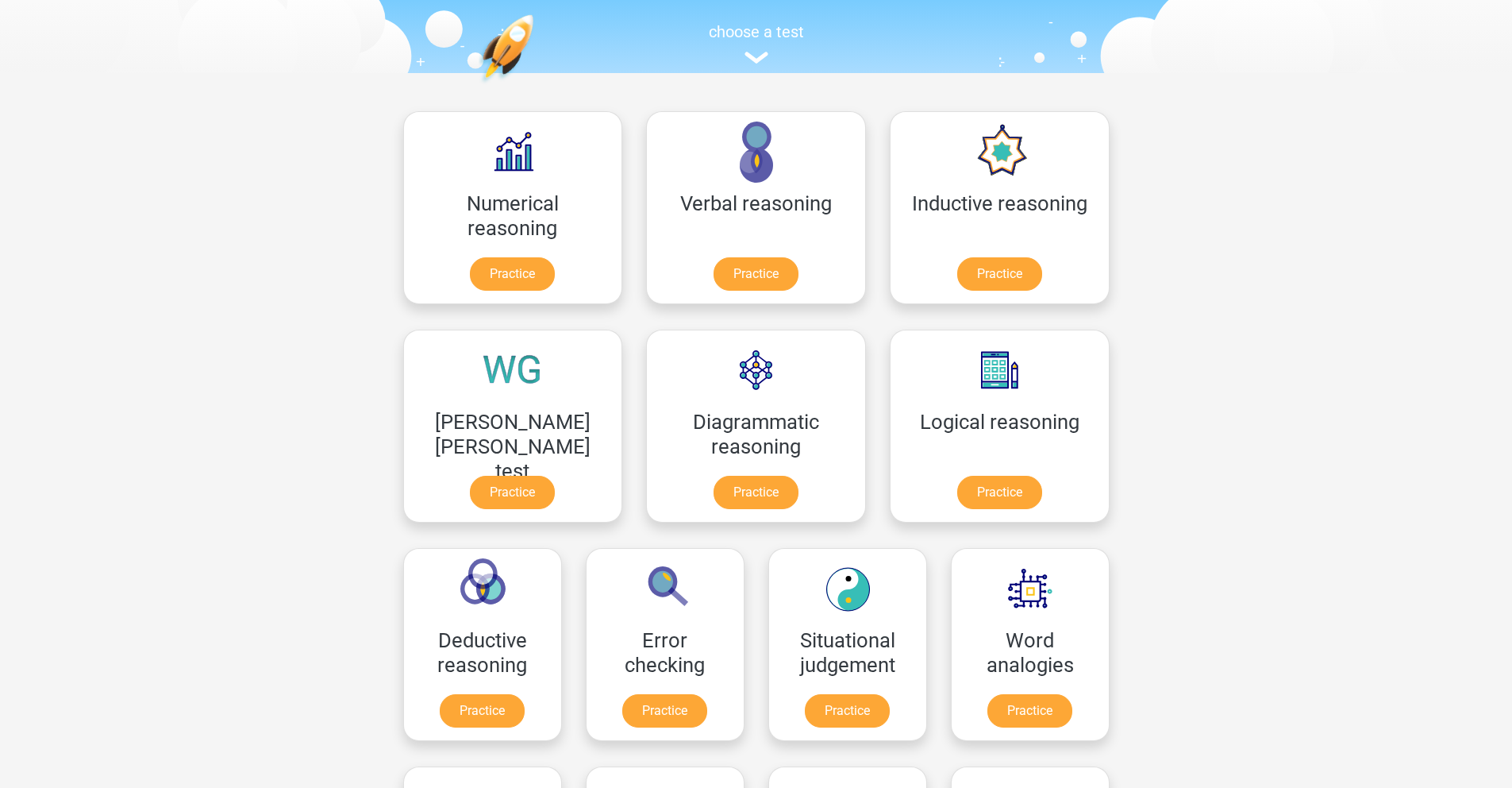
scroll to position [935, 0]
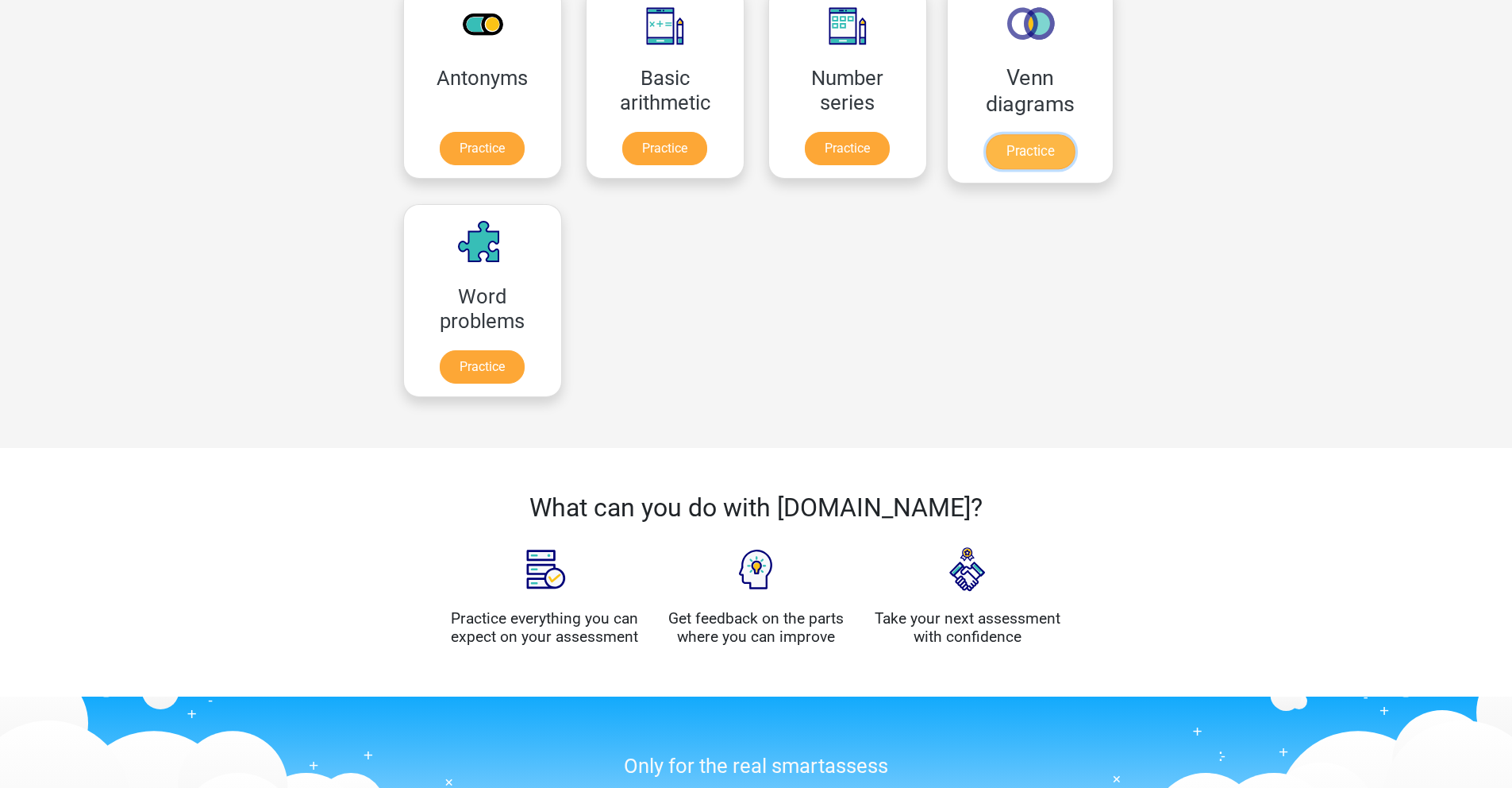
click at [986, 158] on link "Practice" at bounding box center [1029, 151] width 89 height 35
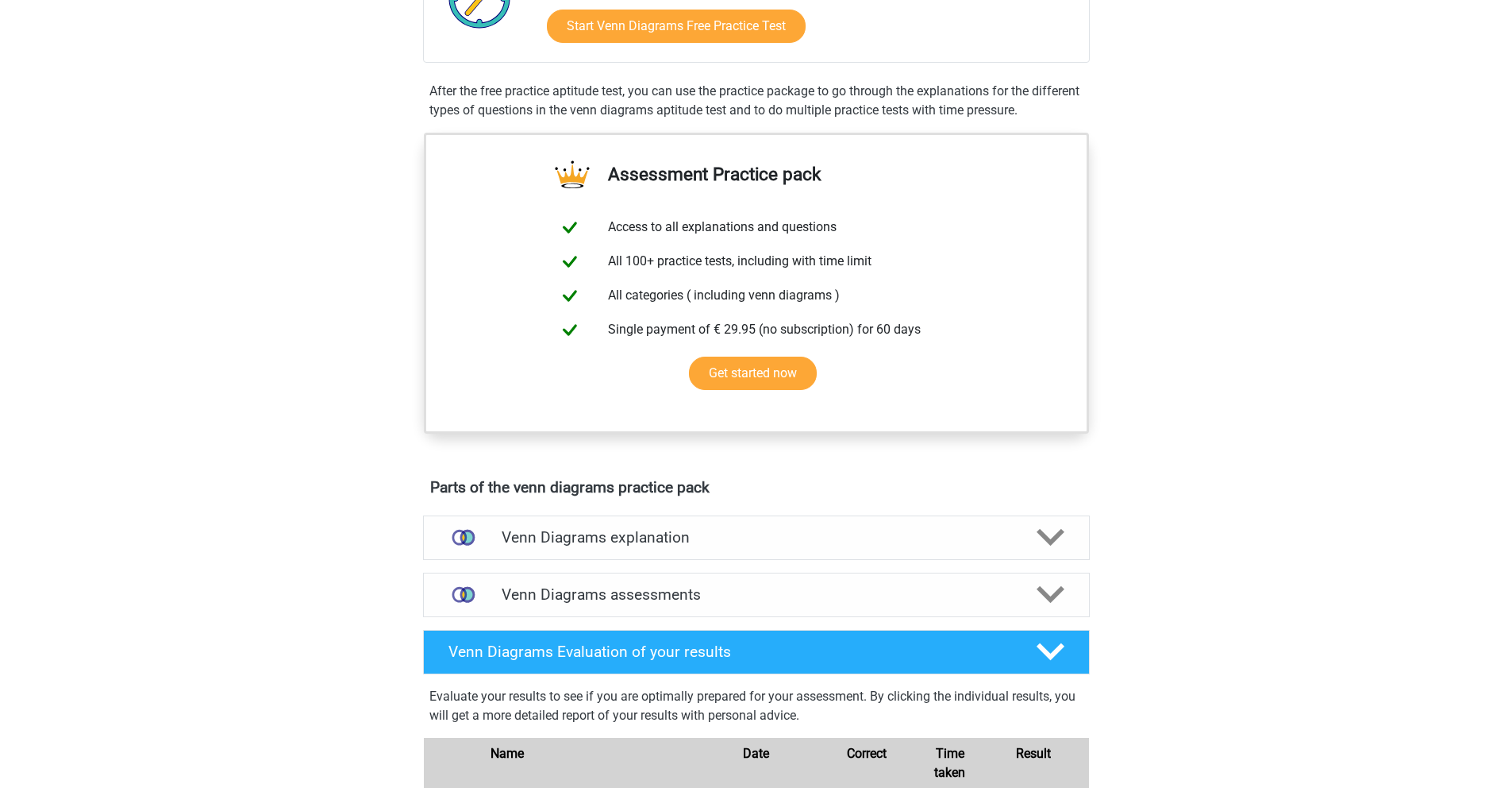
scroll to position [758, 0]
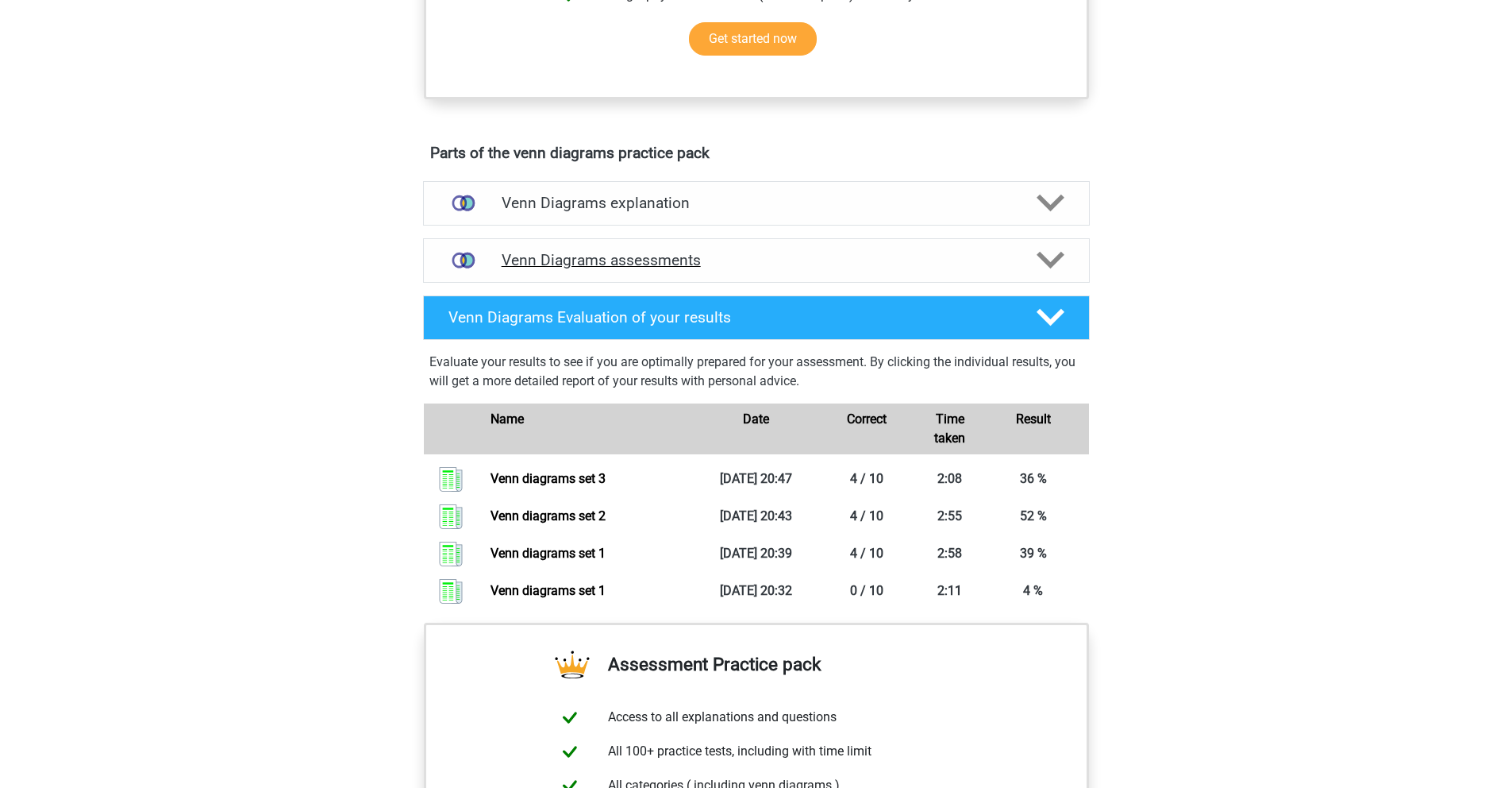
click at [648, 246] on div "Venn Diagrams assessments" at bounding box center [756, 261] width 667 height 45
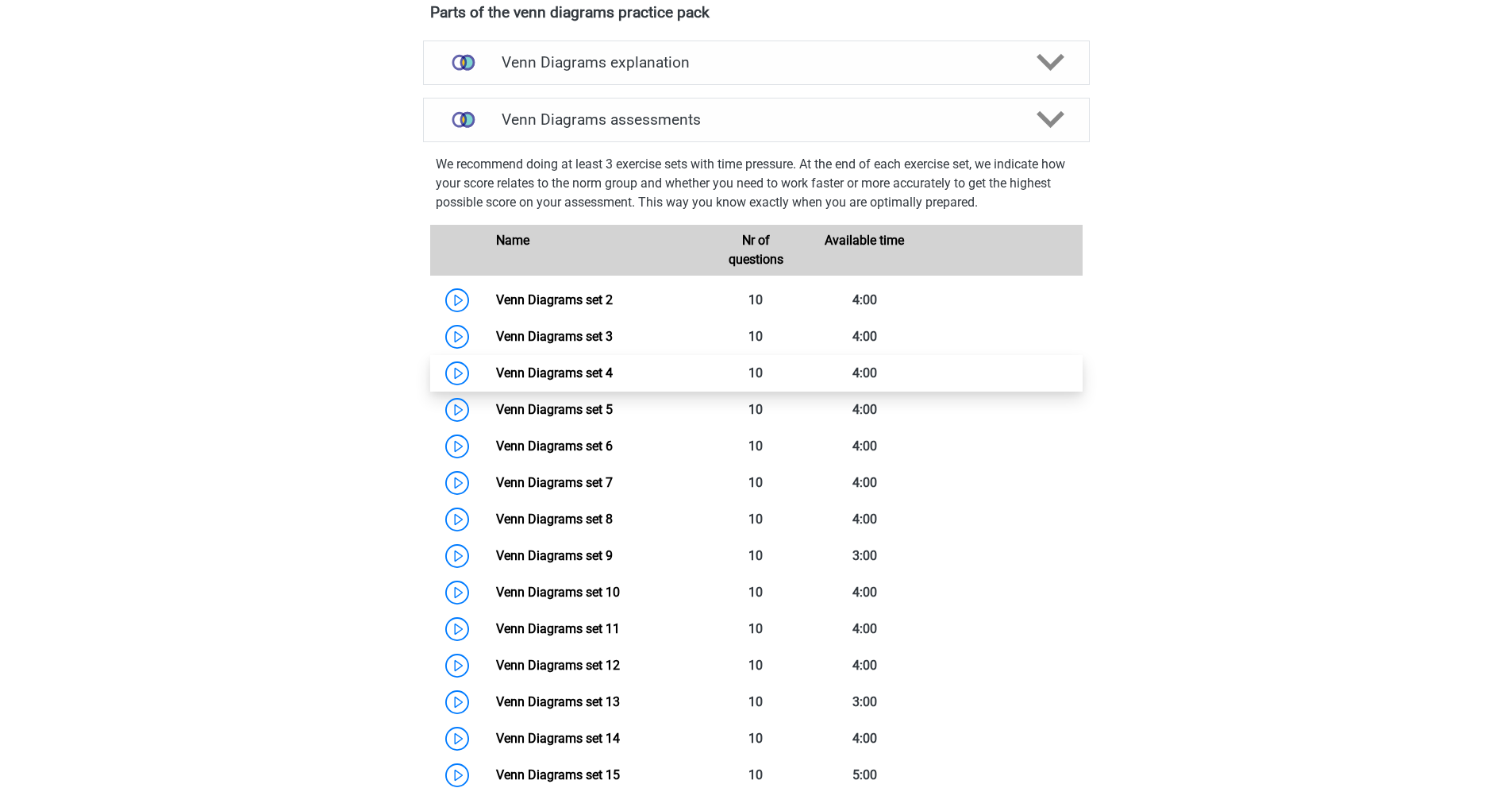
scroll to position [903, 0]
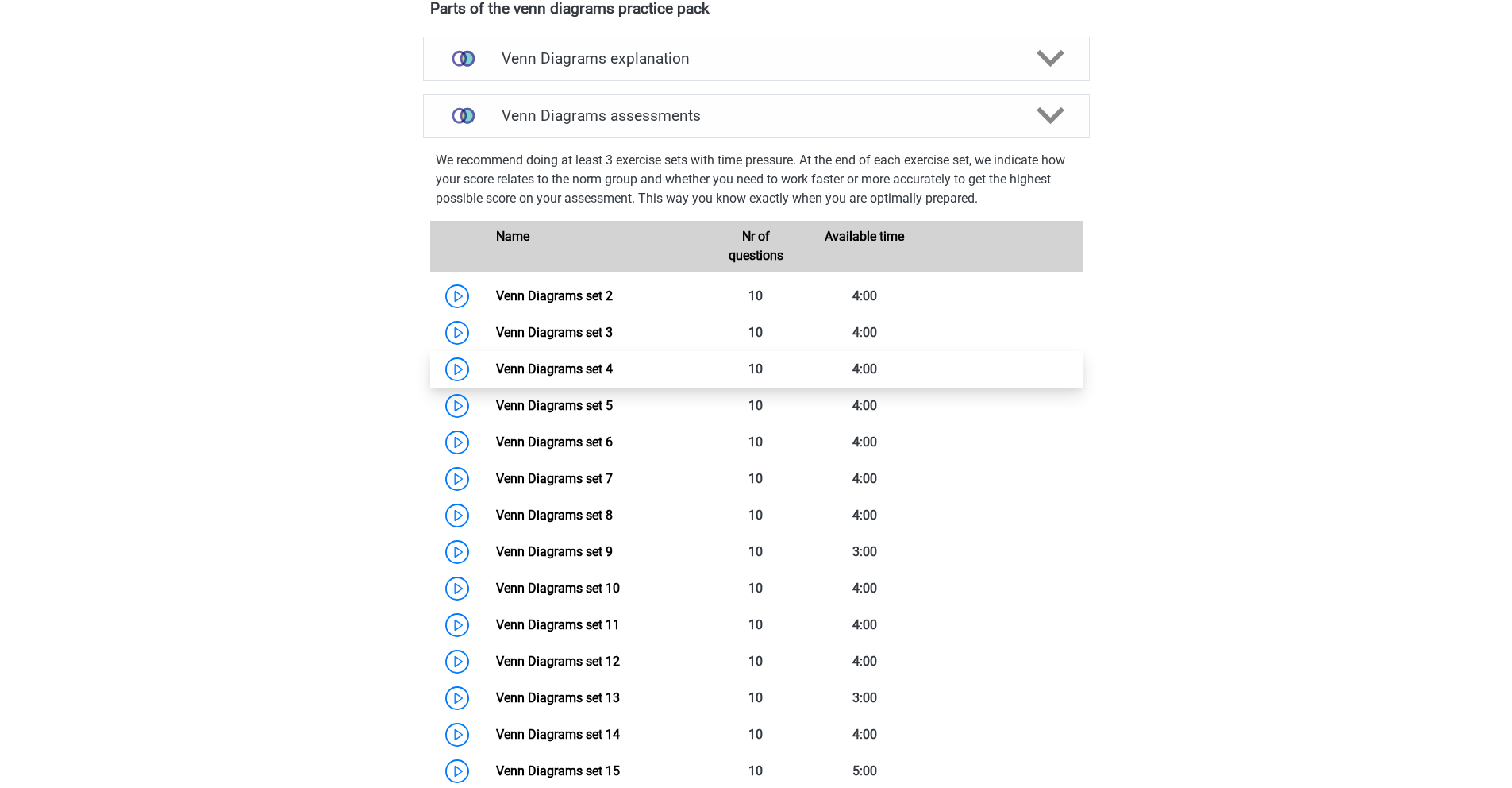
click at [566, 376] on link "Venn Diagrams set 4" at bounding box center [554, 369] width 116 height 15
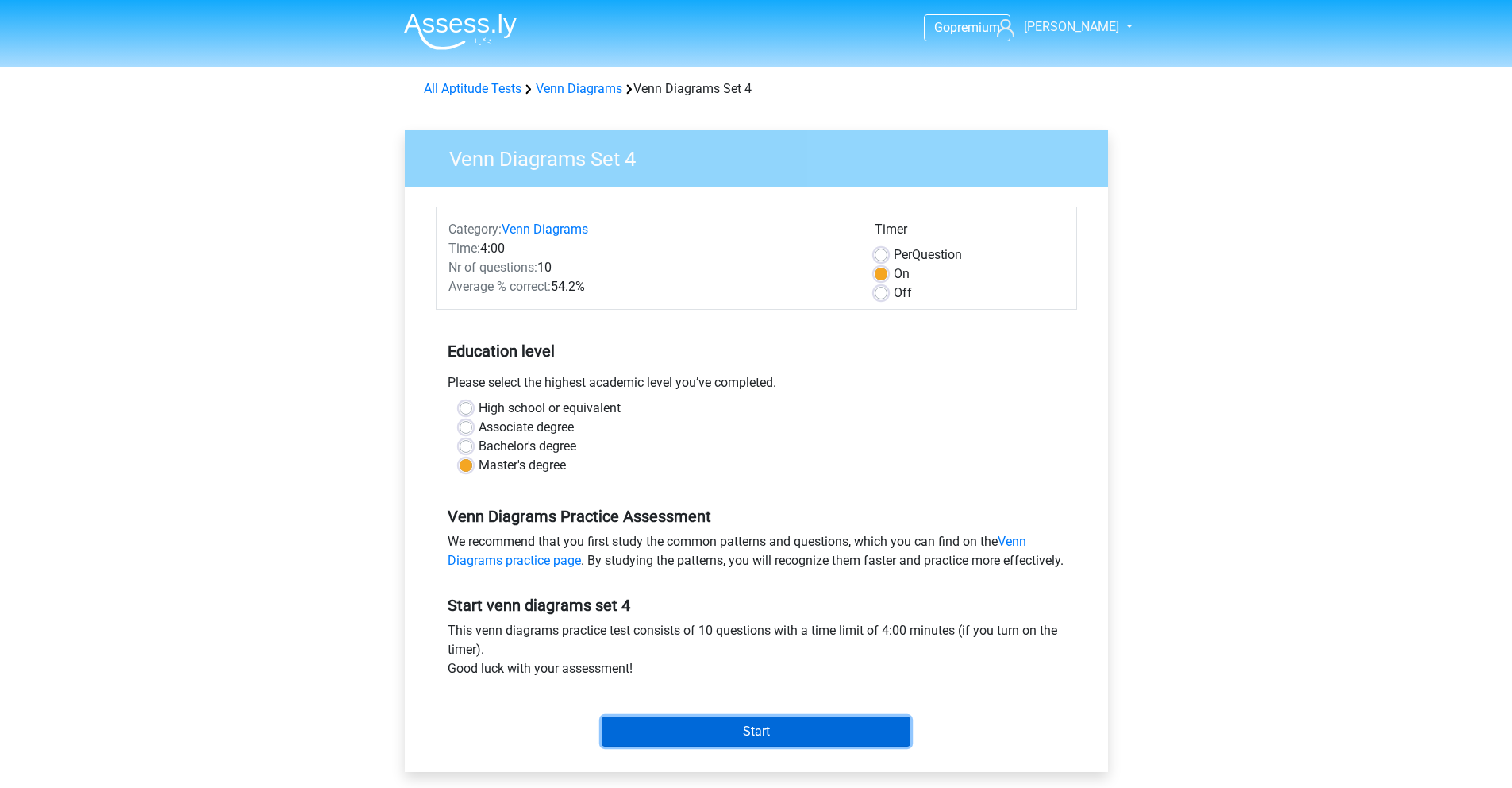
click at [736, 741] on input "Start" at bounding box center [756, 732] width 309 height 30
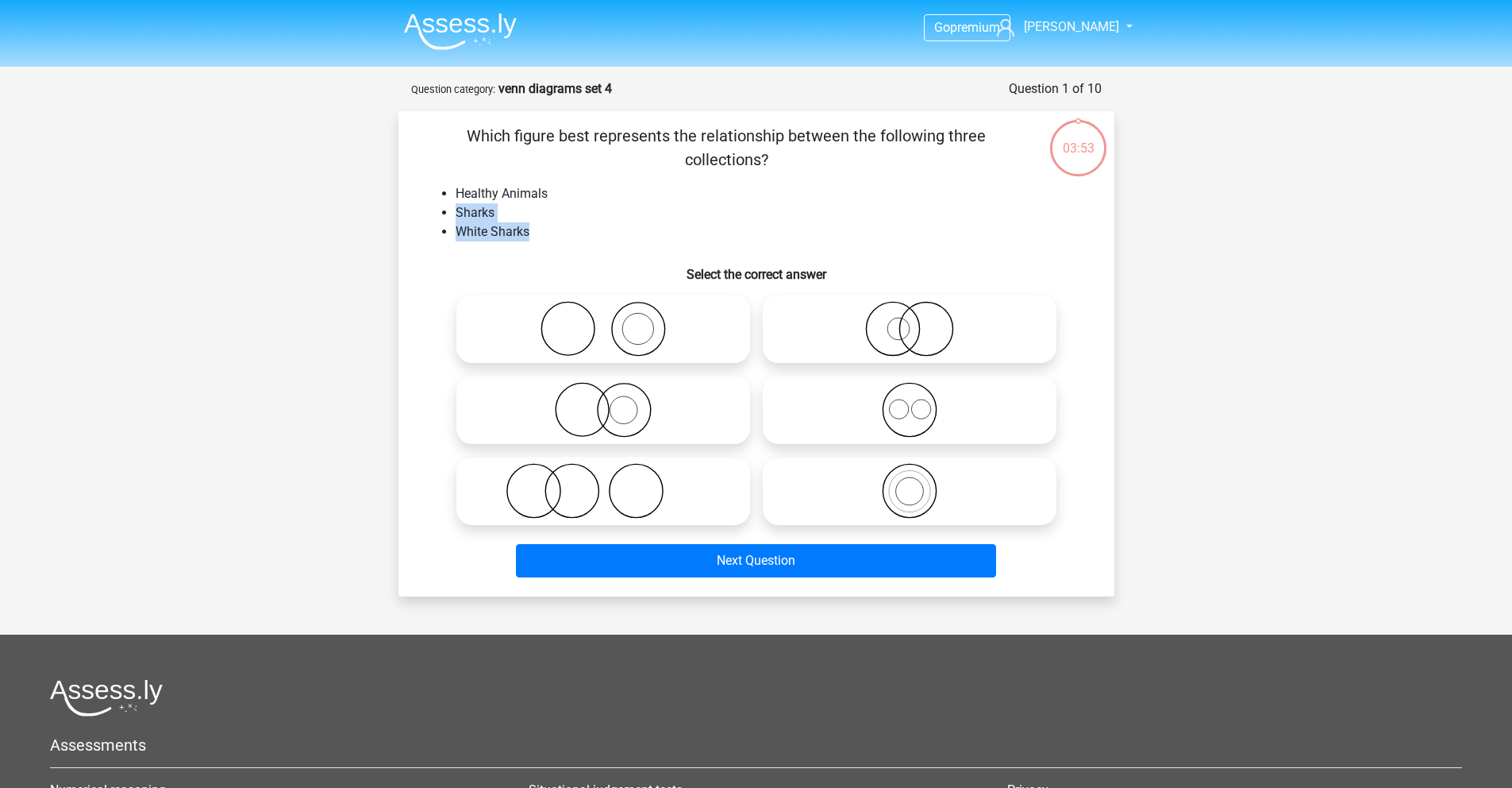
drag, startPoint x: 453, startPoint y: 210, endPoint x: 537, endPoint y: 242, distance: 89.9
click at [537, 242] on div "Which figure best represents the relationship between the following three colle…" at bounding box center [756, 353] width 704 height 459
click at [580, 503] on icon at bounding box center [603, 491] width 281 height 56
click at [603, 483] on input "radio" at bounding box center [609, 478] width 11 height 11
radio input "true"
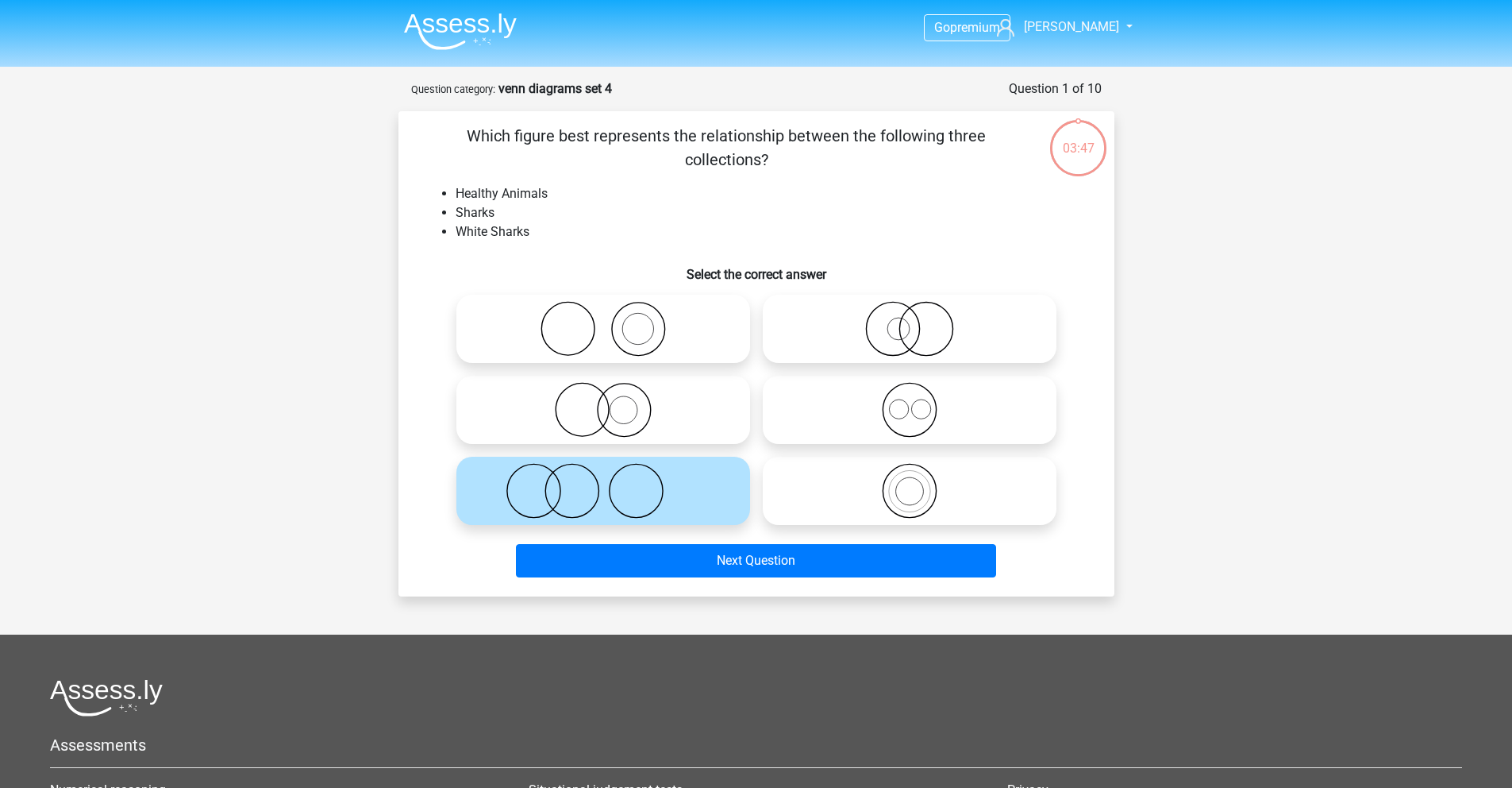
click at [891, 421] on icon at bounding box center [910, 410] width 281 height 56
click at [910, 402] on input "radio" at bounding box center [915, 397] width 11 height 11
radio input "true"
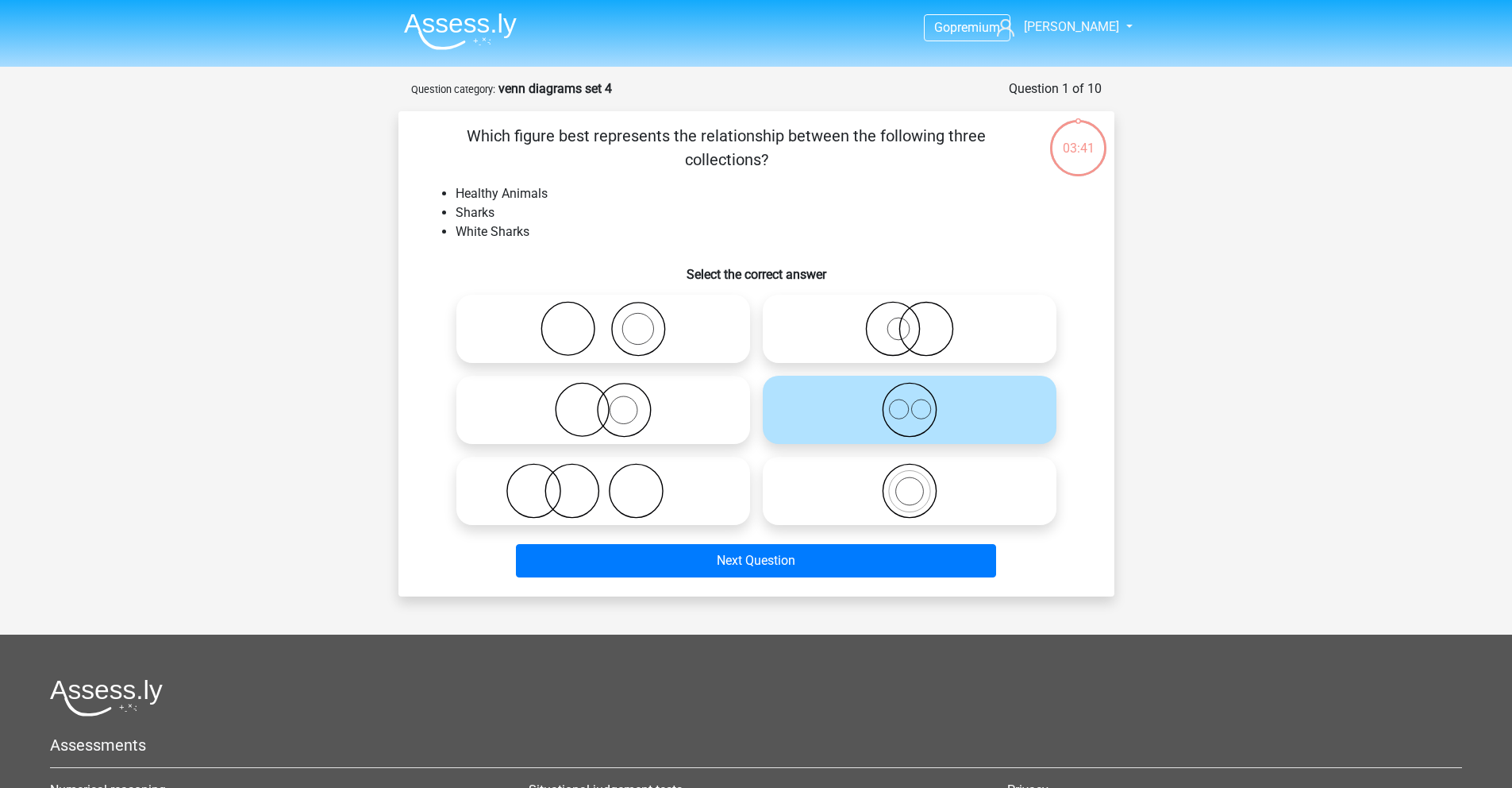
click at [585, 494] on icon at bounding box center [603, 491] width 281 height 56
click at [603, 483] on input "radio" at bounding box center [609, 478] width 11 height 11
radio input "true"
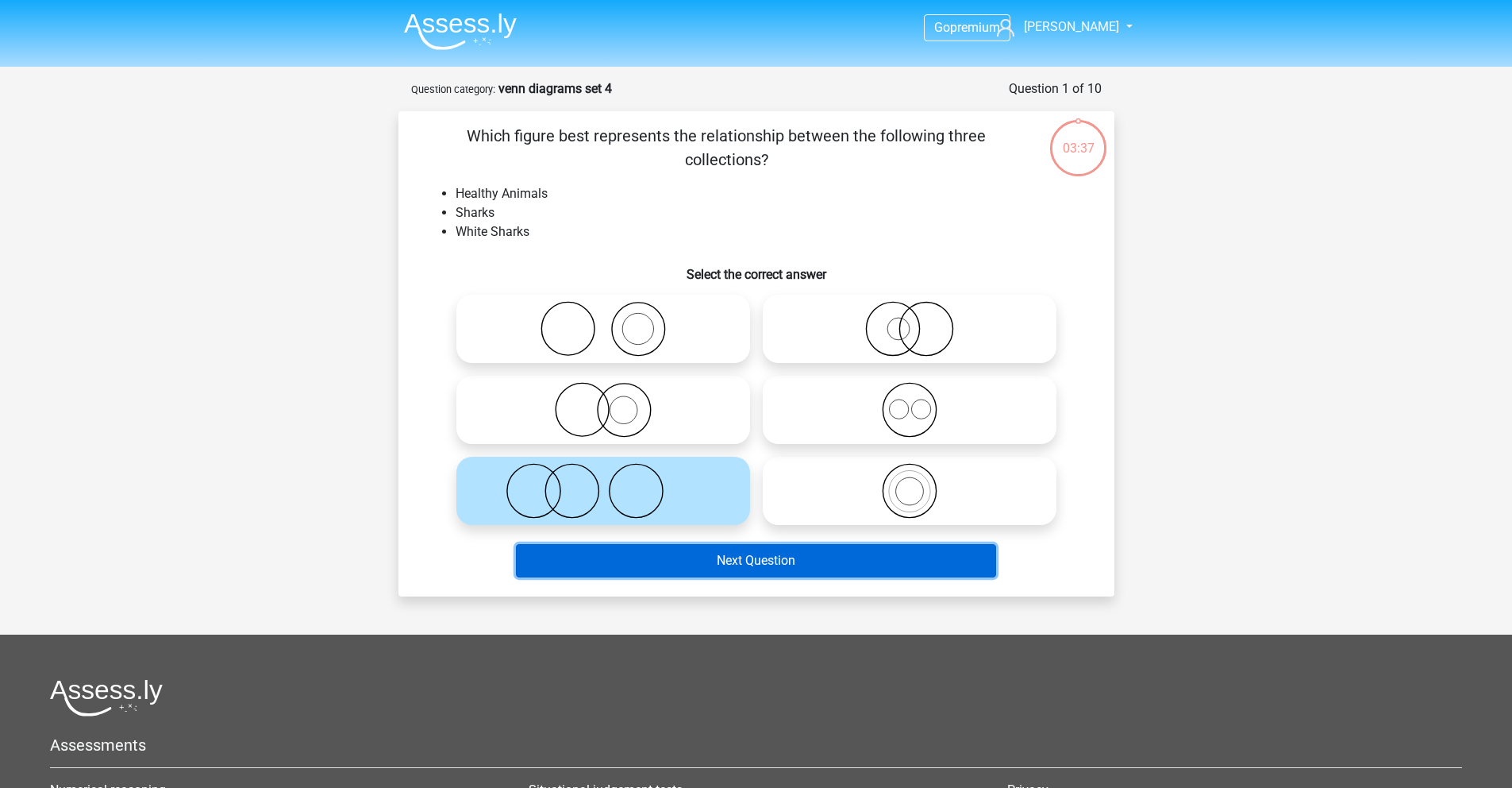
click at [730, 572] on button "Next Question" at bounding box center [756, 560] width 481 height 33
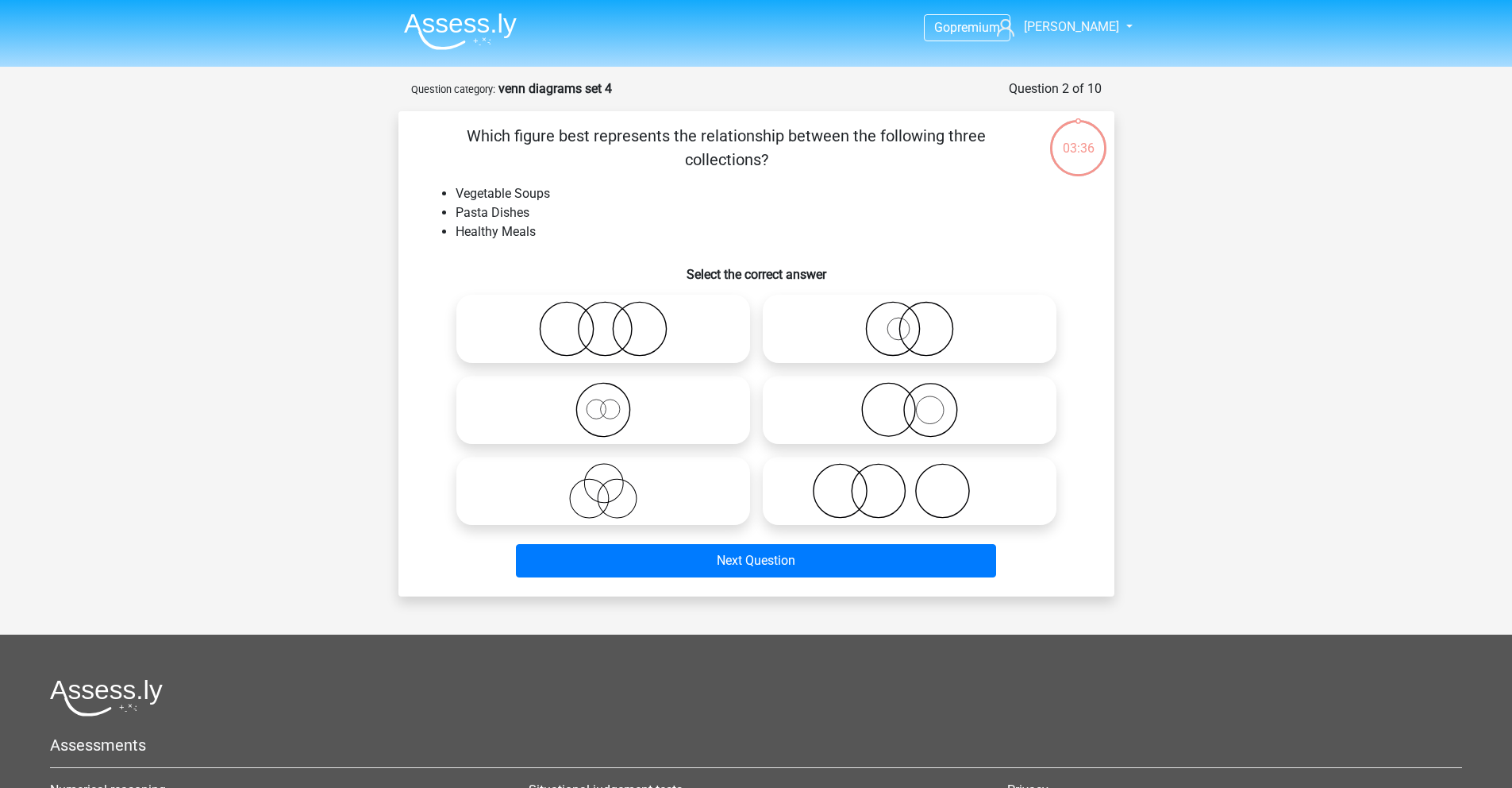
scroll to position [80, 0]
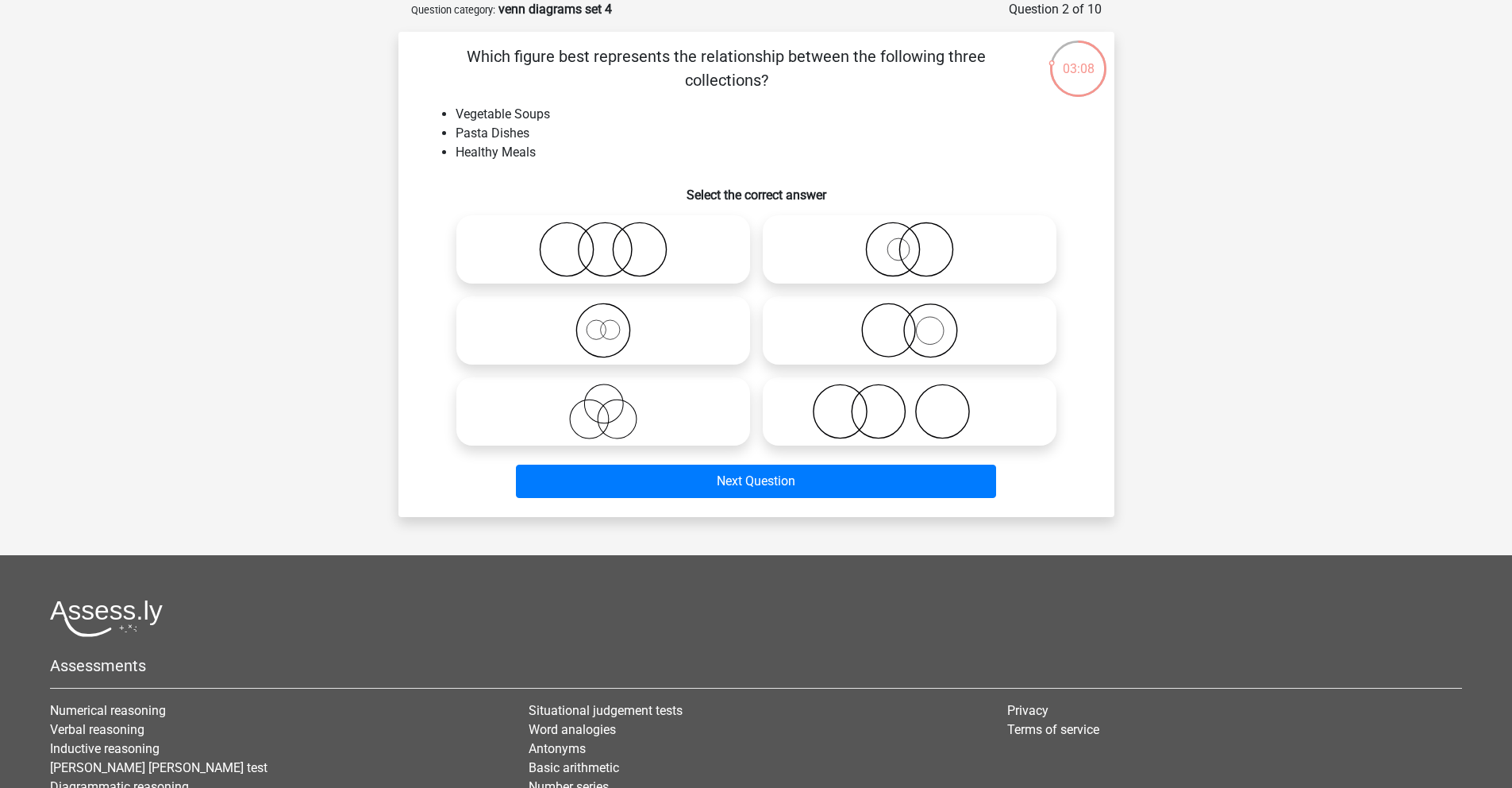
click at [903, 260] on icon at bounding box center [910, 249] width 281 height 56
click at [910, 242] on input "radio" at bounding box center [915, 236] width 11 height 11
radio input "true"
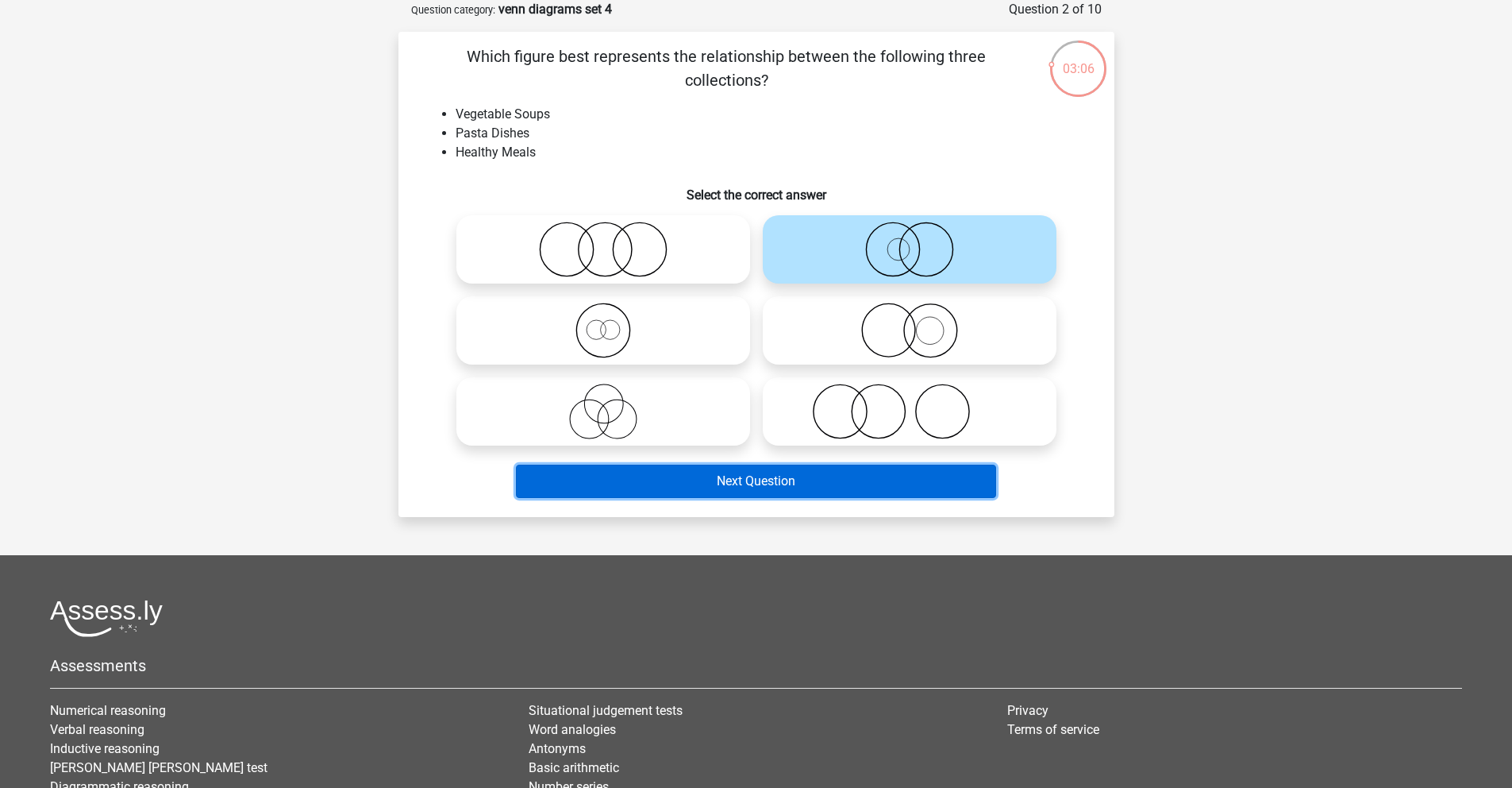
click at [720, 493] on button "Next Question" at bounding box center [756, 481] width 481 height 33
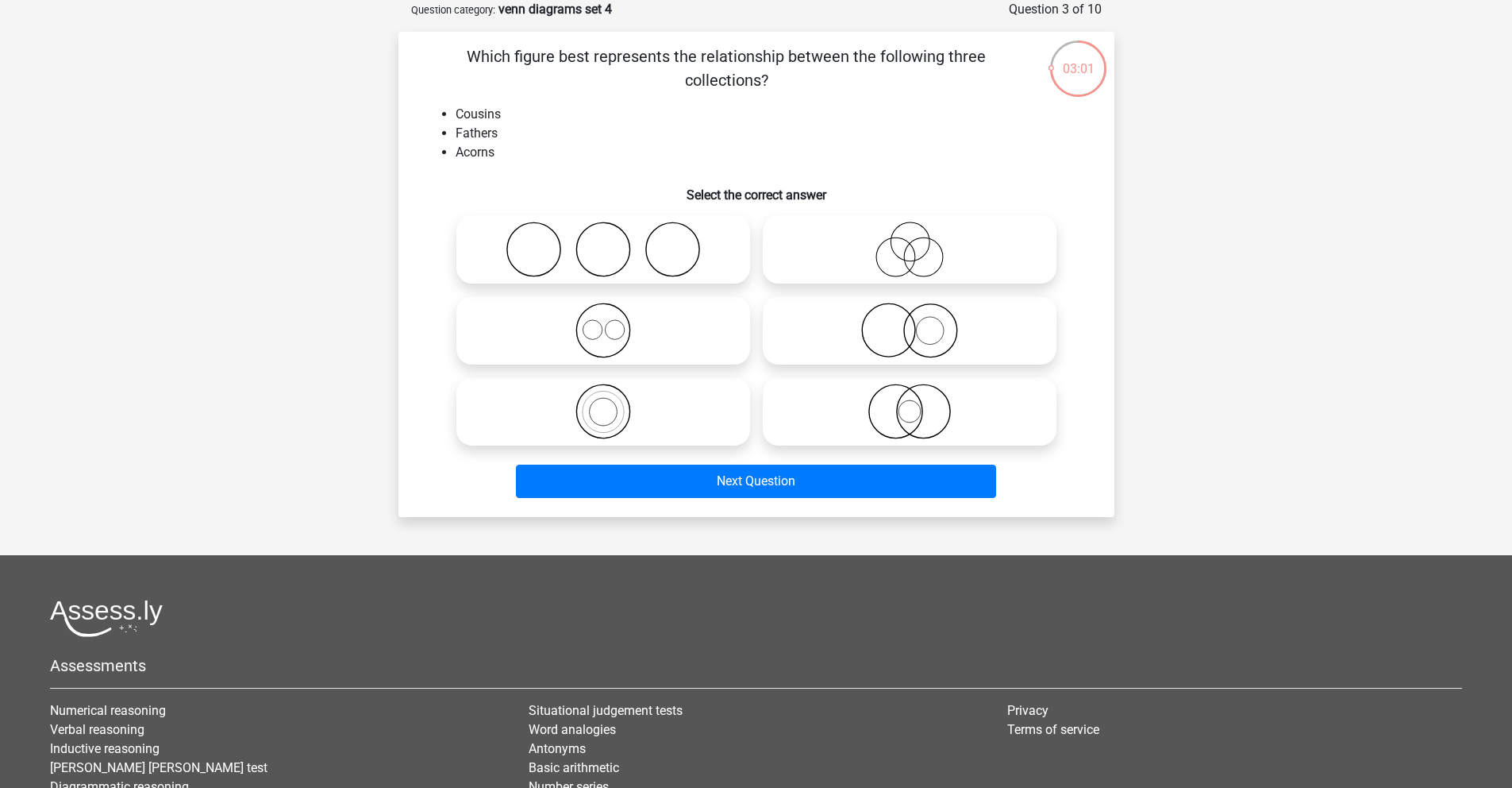
click at [542, 221] on icon at bounding box center [603, 249] width 281 height 56
click at [603, 231] on input "radio" at bounding box center [609, 236] width 11 height 11
radio input "true"
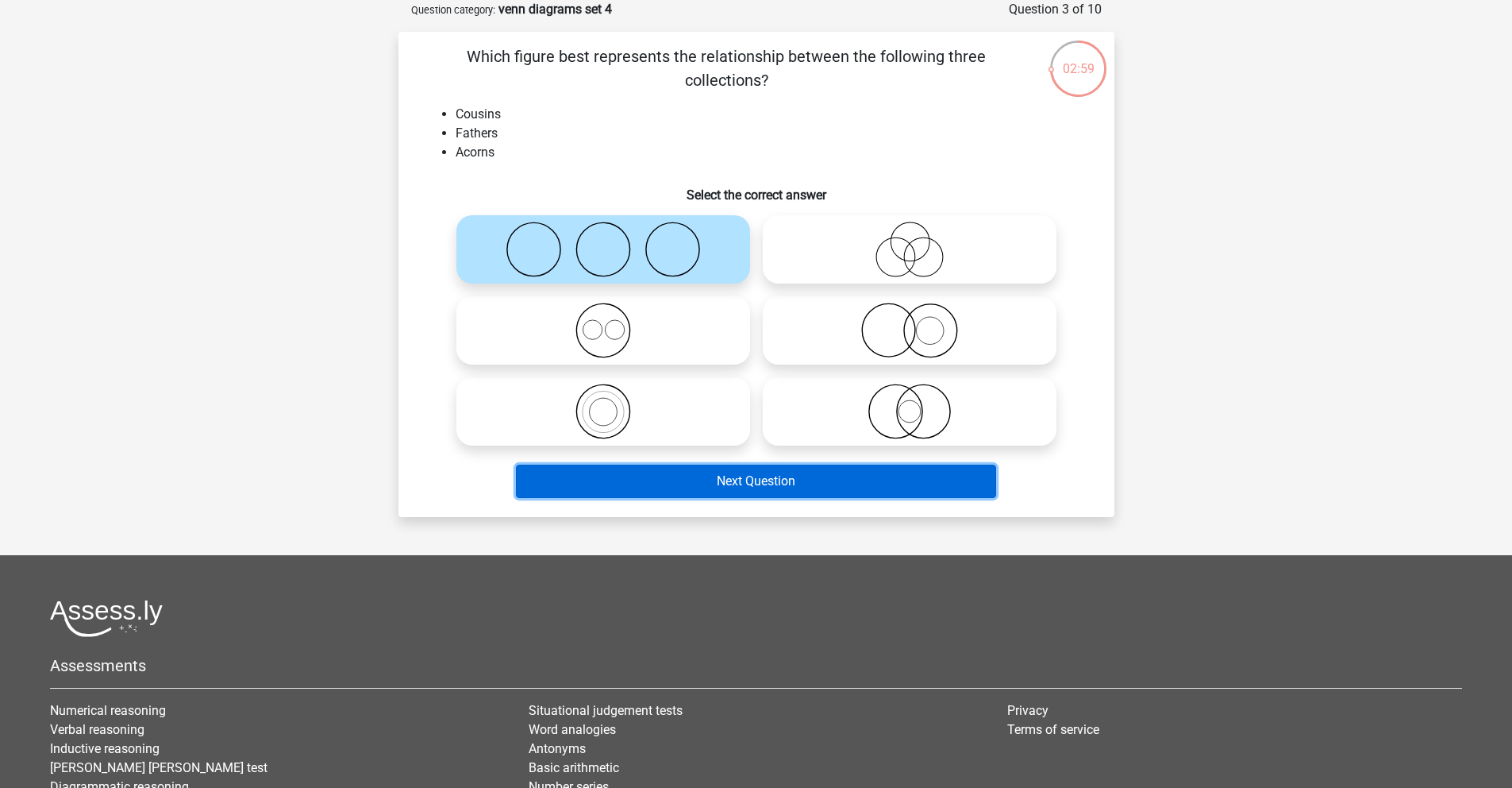
click at [661, 495] on button "Next Question" at bounding box center [756, 481] width 481 height 33
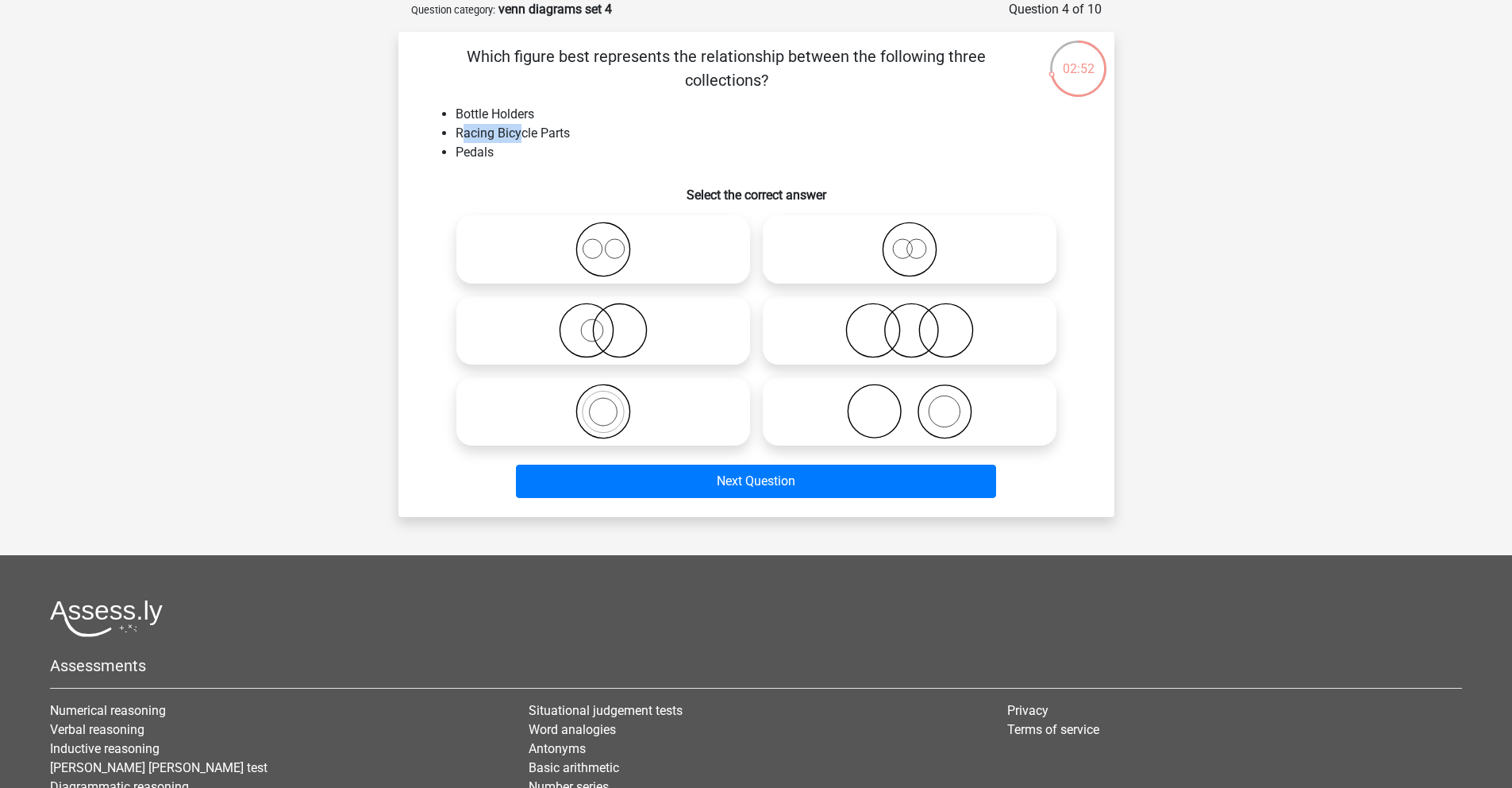
drag, startPoint x: 460, startPoint y: 134, endPoint x: 520, endPoint y: 138, distance: 60.1
click at [520, 138] on li "Racing Bicycle Parts" at bounding box center [773, 133] width 634 height 19
click at [634, 340] on icon at bounding box center [603, 330] width 281 height 56
click at [614, 322] on input "radio" at bounding box center [609, 318] width 11 height 11
radio input "true"
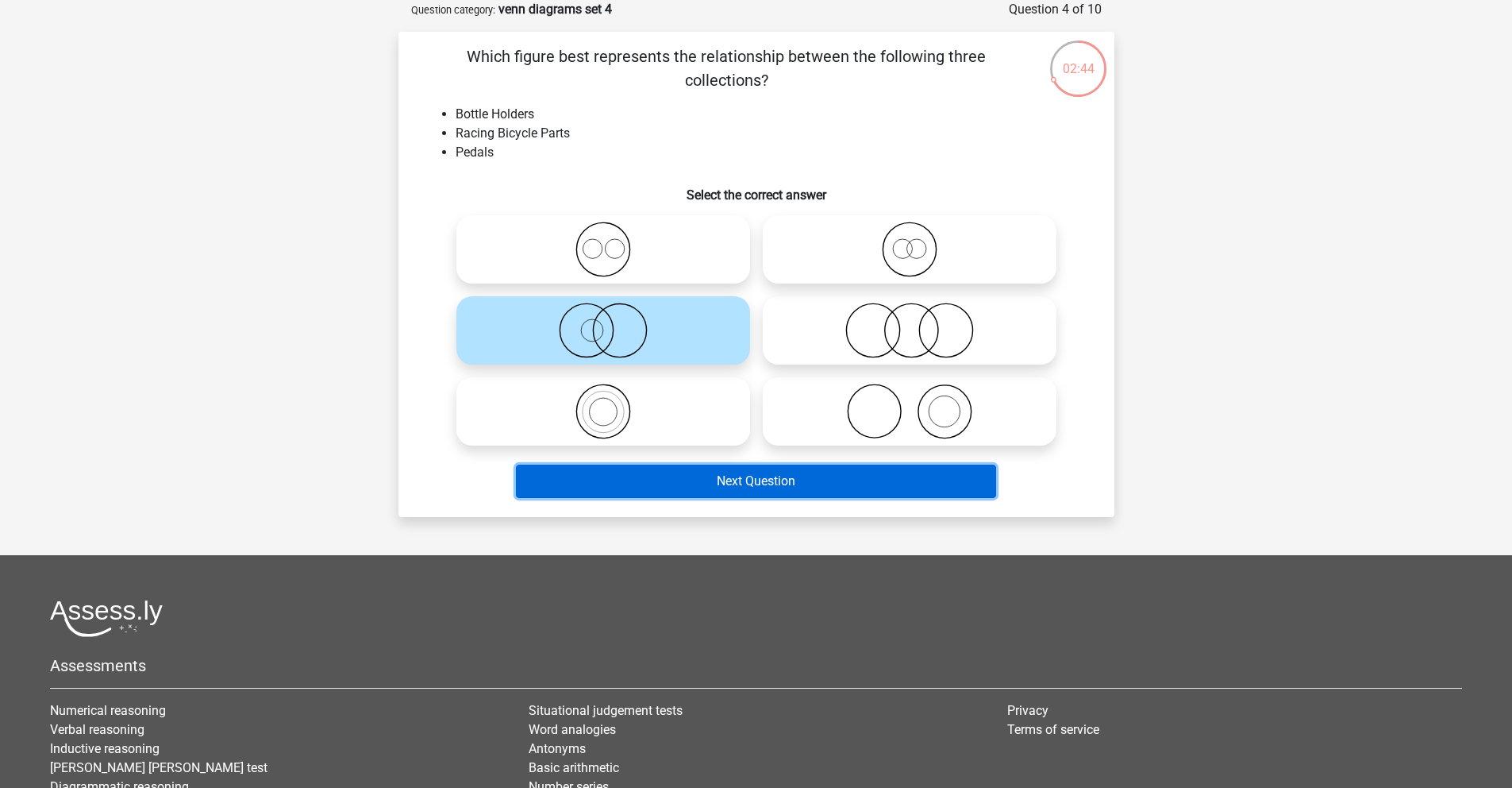
drag, startPoint x: 604, startPoint y: 482, endPoint x: 1048, endPoint y: 368, distance: 458.4
click at [1150, 331] on div "Go premium Daria R daria.rogozhnikova@gmail.com" at bounding box center [756, 447] width 1512 height 1054
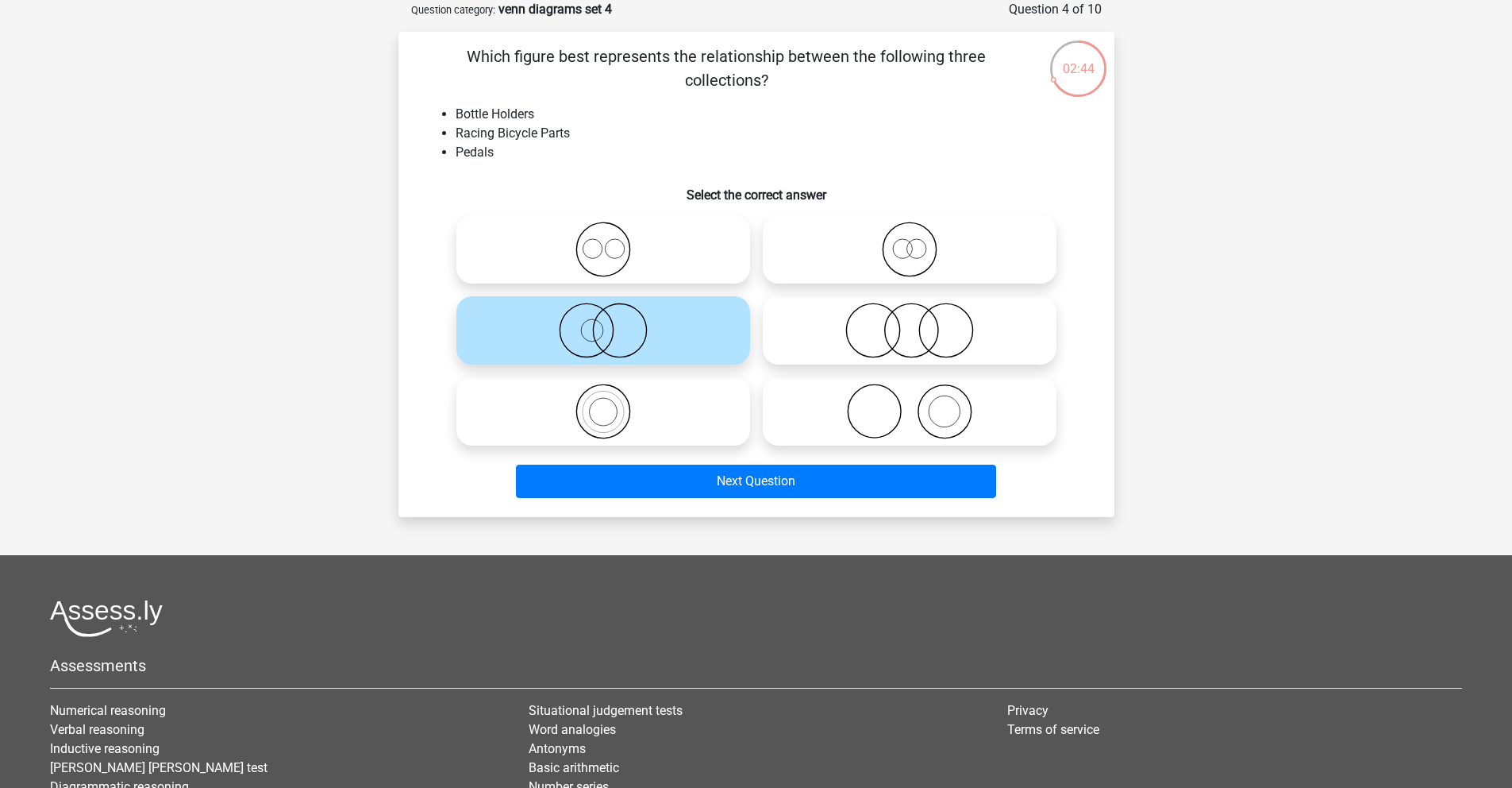
click at [889, 397] on icon at bounding box center [910, 411] width 281 height 56
click at [910, 397] on input "radio" at bounding box center [915, 398] width 11 height 11
radio input "true"
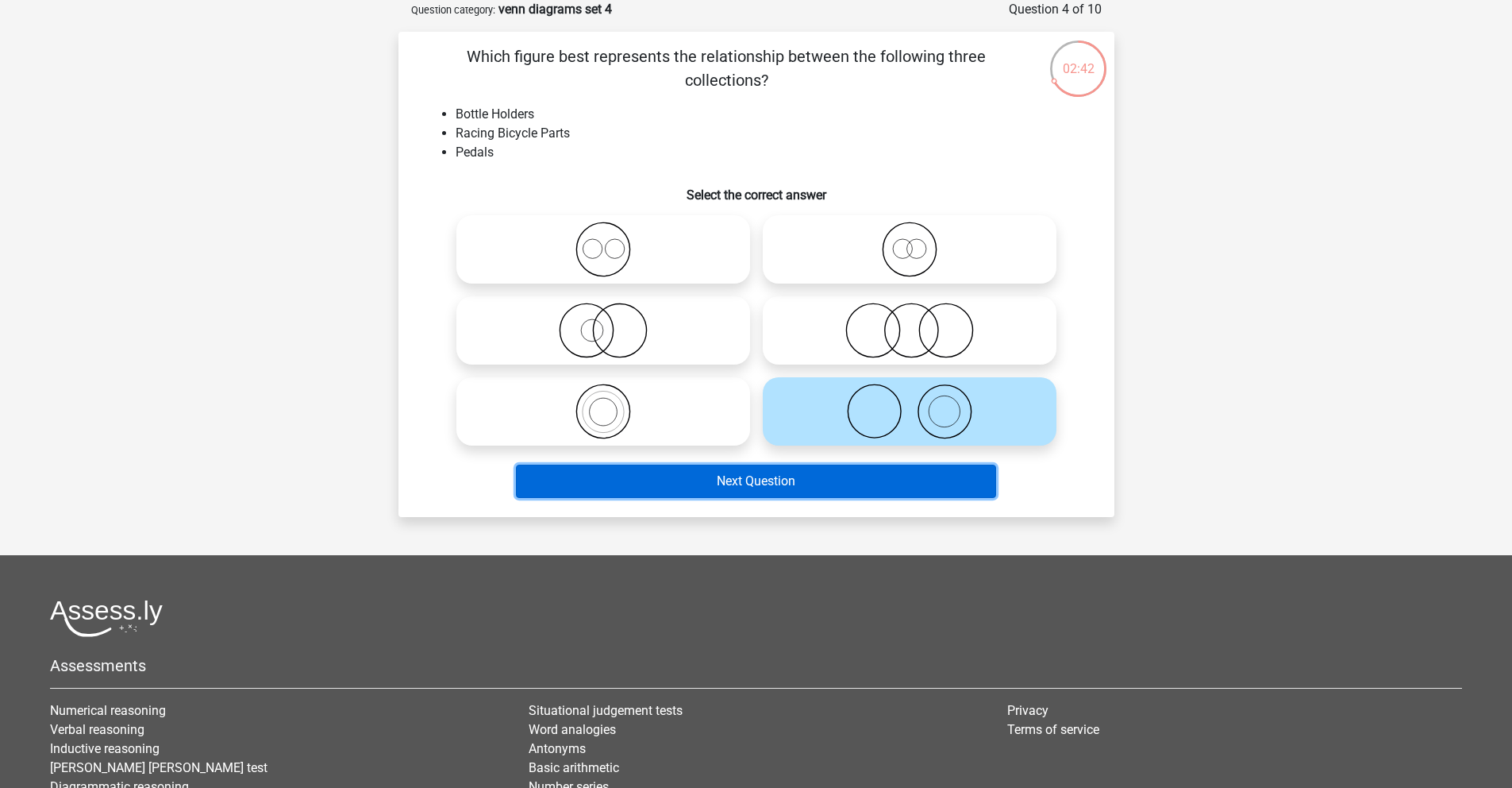
click at [738, 495] on button "Next Question" at bounding box center [756, 481] width 481 height 33
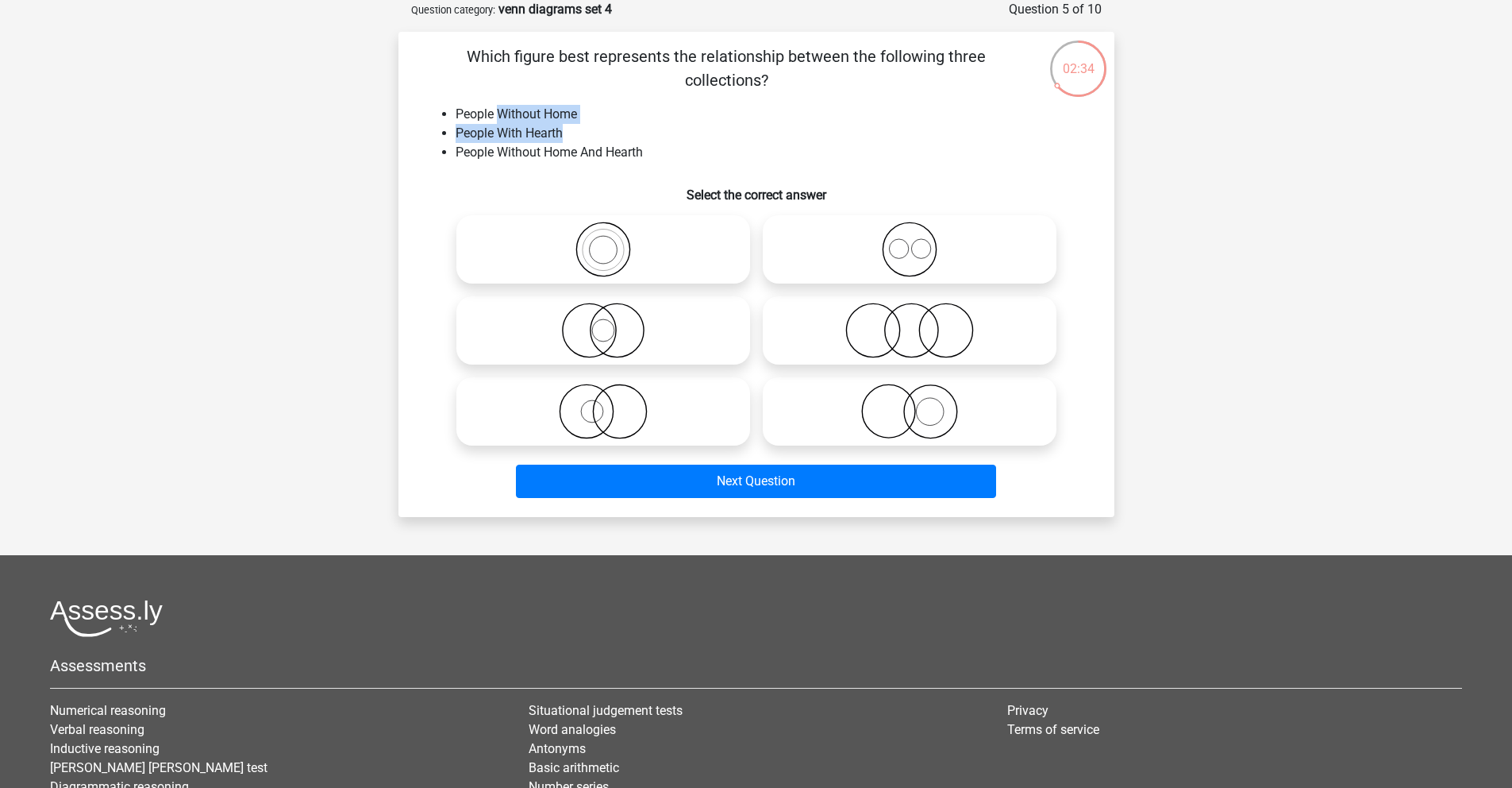
drag, startPoint x: 496, startPoint y: 116, endPoint x: 654, endPoint y: 132, distance: 158.8
click at [654, 132] on ul "People Without Home People With Hearth People Without Home And Hearth" at bounding box center [756, 133] width 665 height 57
click at [898, 268] on icon at bounding box center [910, 249] width 281 height 56
click at [910, 242] on input "radio" at bounding box center [915, 236] width 11 height 11
radio input "true"
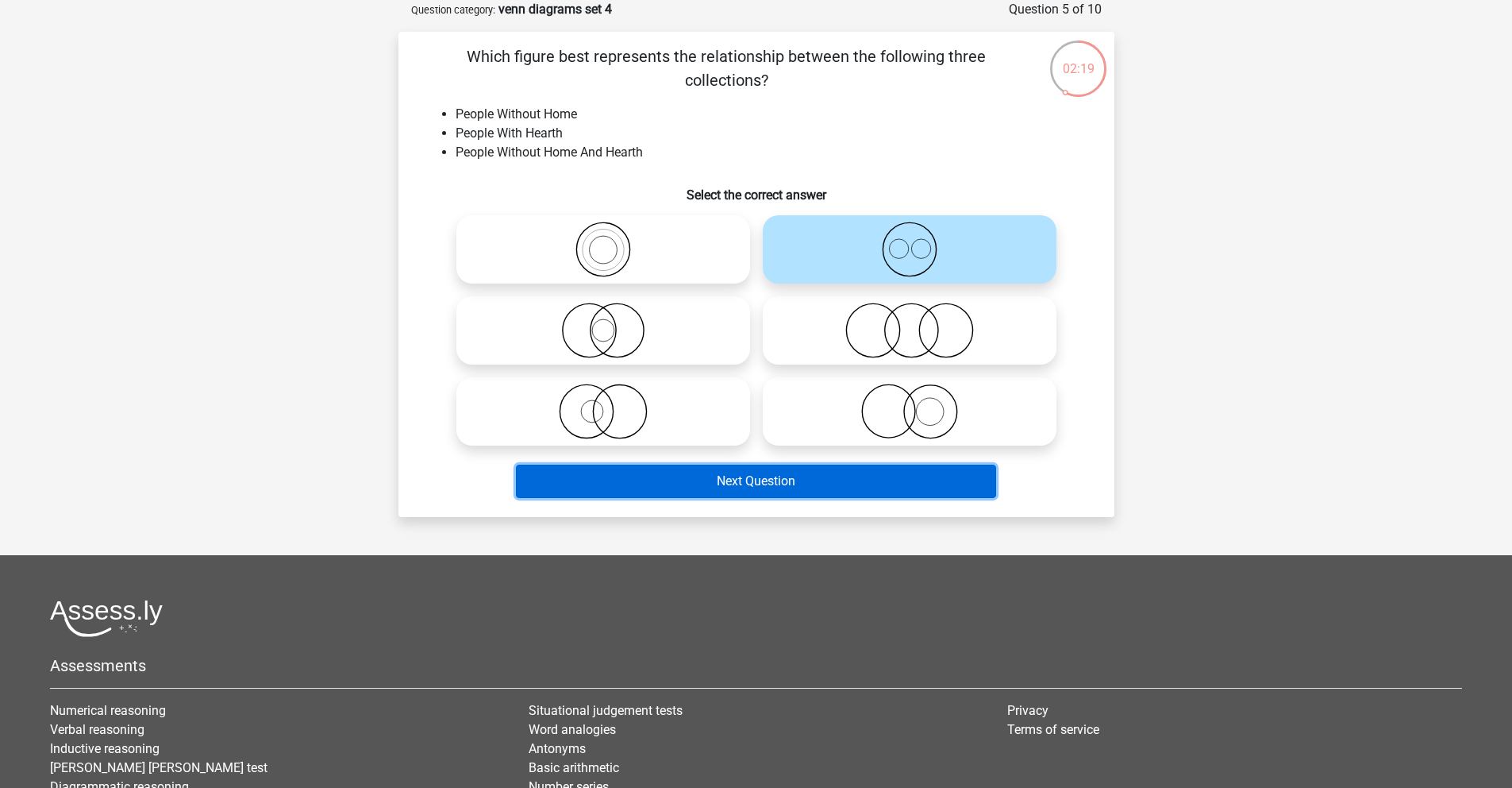
click at [692, 488] on button "Next Question" at bounding box center [756, 481] width 481 height 33
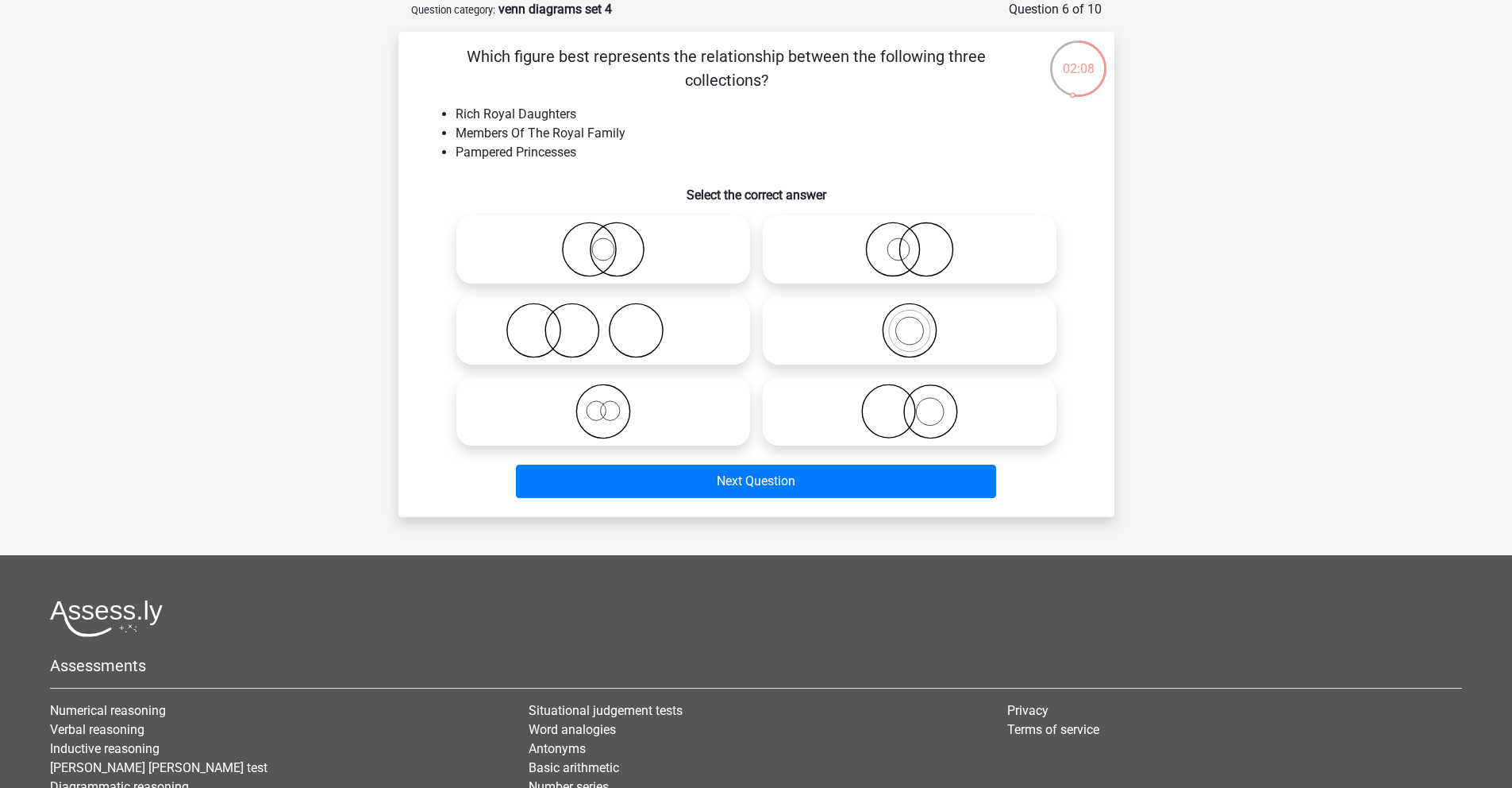
click at [645, 277] on icon at bounding box center [603, 249] width 281 height 56
click at [614, 242] on input "radio" at bounding box center [609, 236] width 11 height 11
radio input "true"
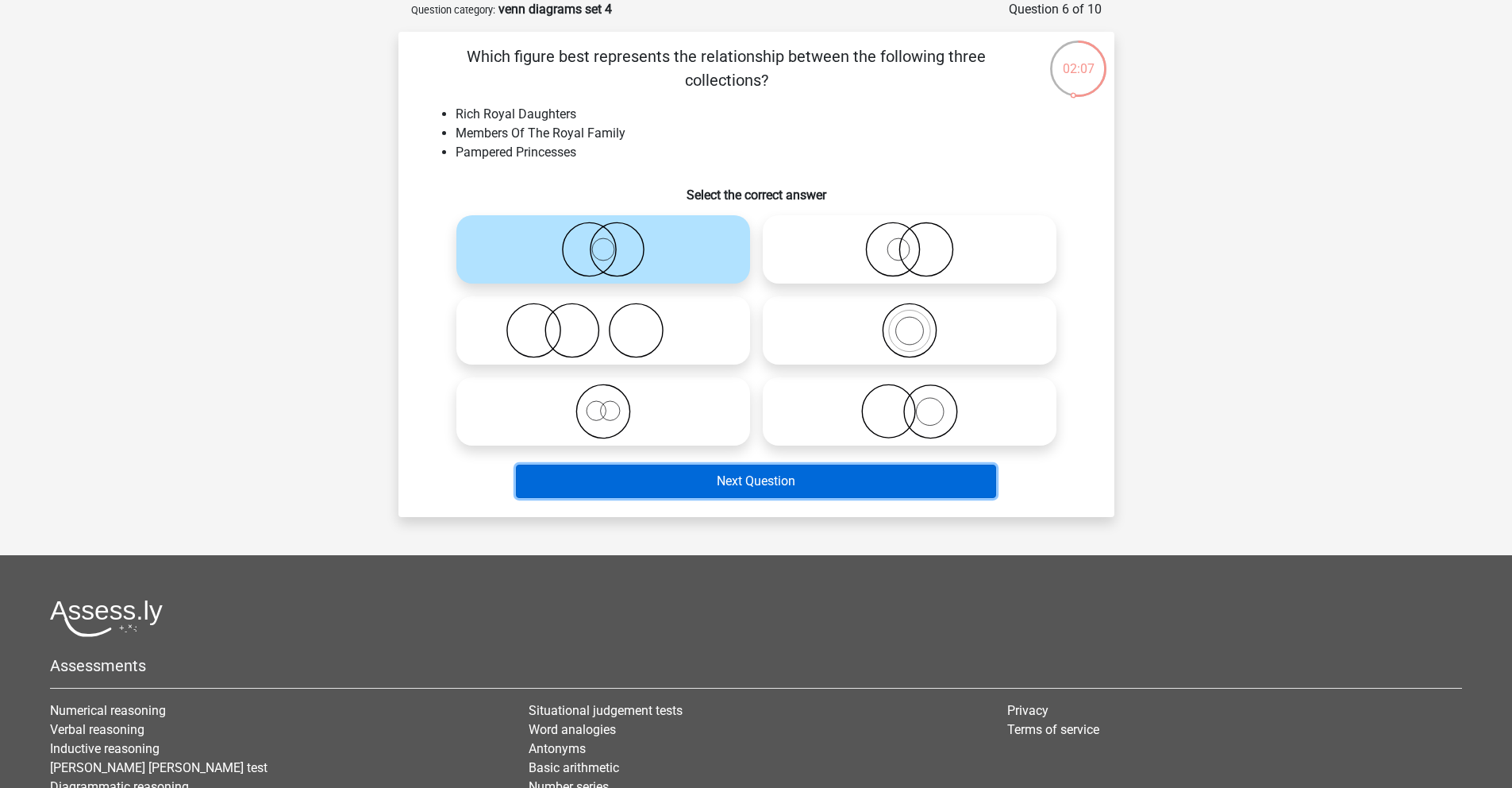
click at [717, 484] on button "Next Question" at bounding box center [756, 481] width 481 height 33
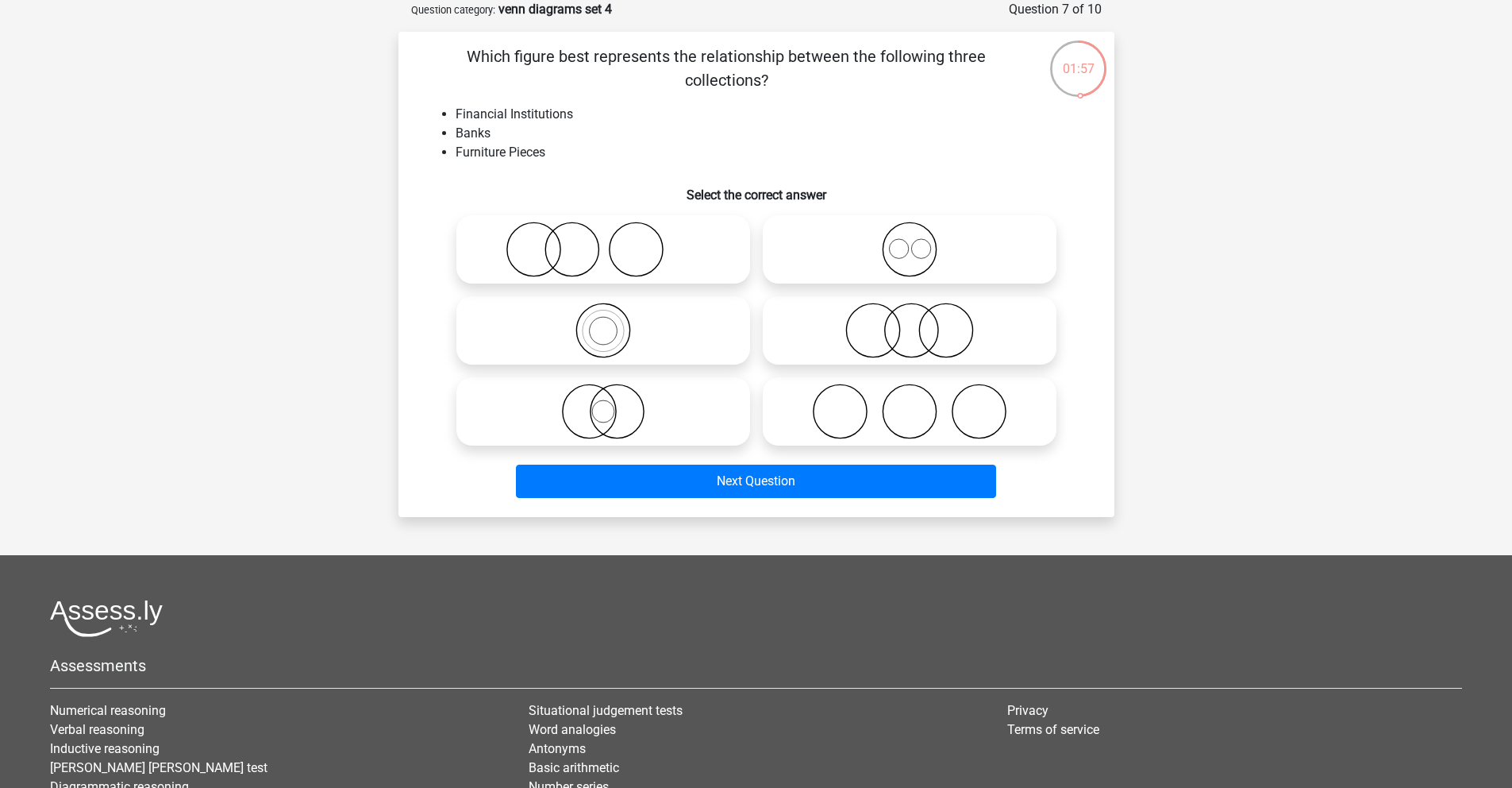
click at [652, 233] on icon at bounding box center [603, 249] width 281 height 56
click at [614, 233] on input "radio" at bounding box center [609, 236] width 11 height 11
radio input "true"
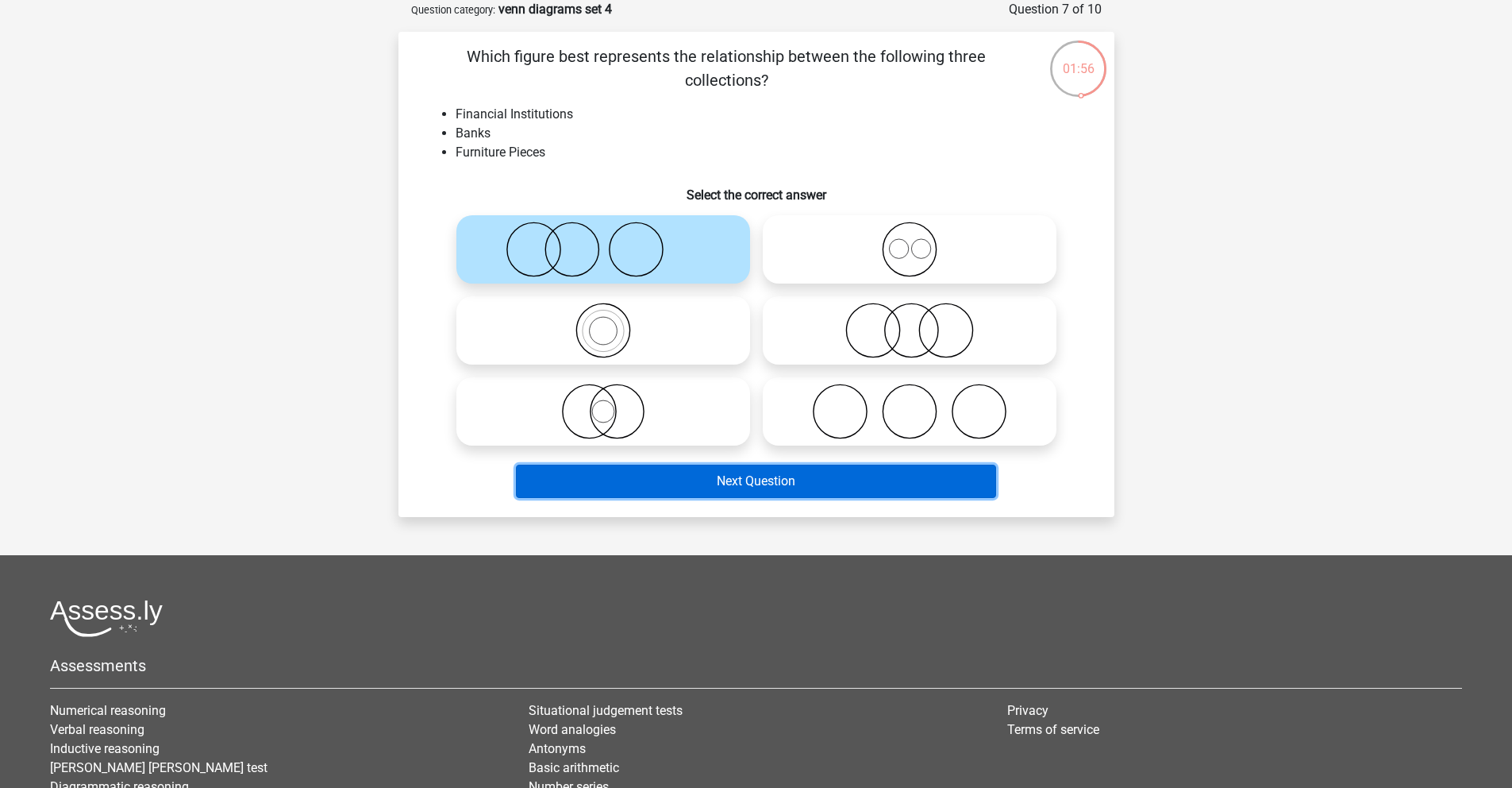
click at [721, 485] on button "Next Question" at bounding box center [756, 481] width 481 height 33
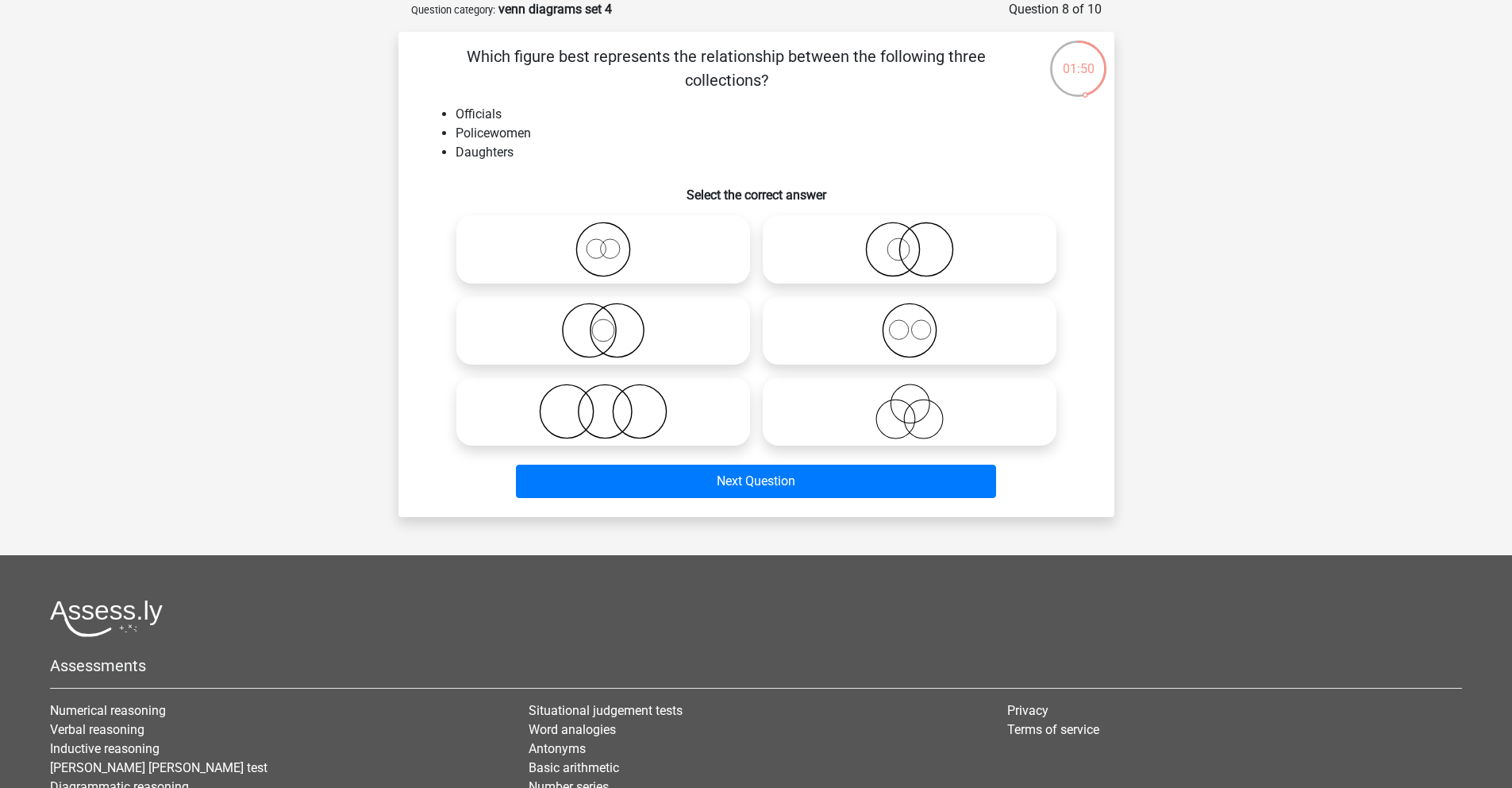
click at [585, 318] on icon at bounding box center [603, 330] width 281 height 56
click at [603, 318] on input "radio" at bounding box center [609, 318] width 11 height 11
radio input "true"
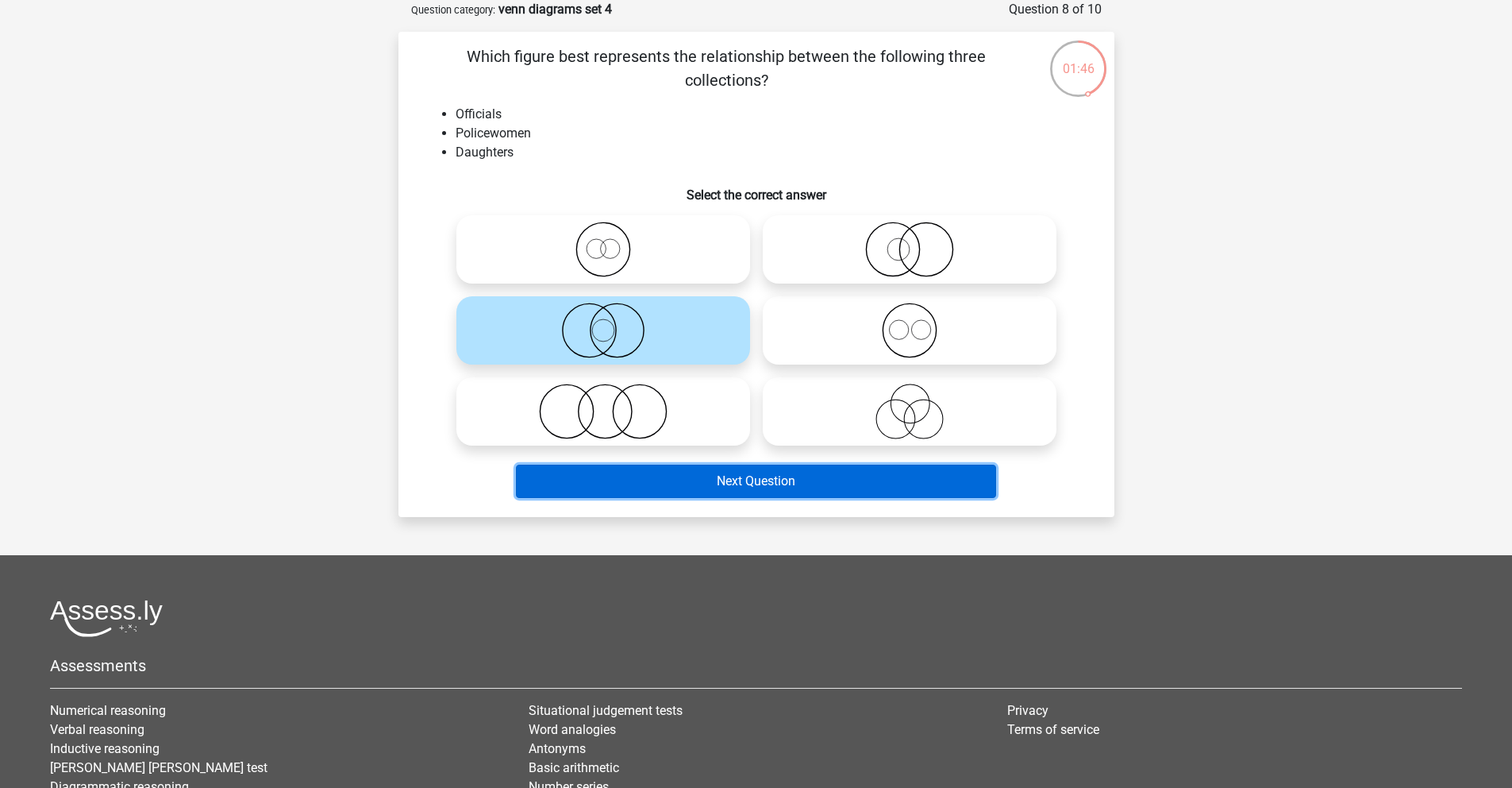
drag, startPoint x: 695, startPoint y: 488, endPoint x: 744, endPoint y: 646, distance: 165.4
click at [744, 647] on div "Go premium Daria R daria.rogozhnikova@gmail.com" at bounding box center [756, 447] width 1512 height 1054
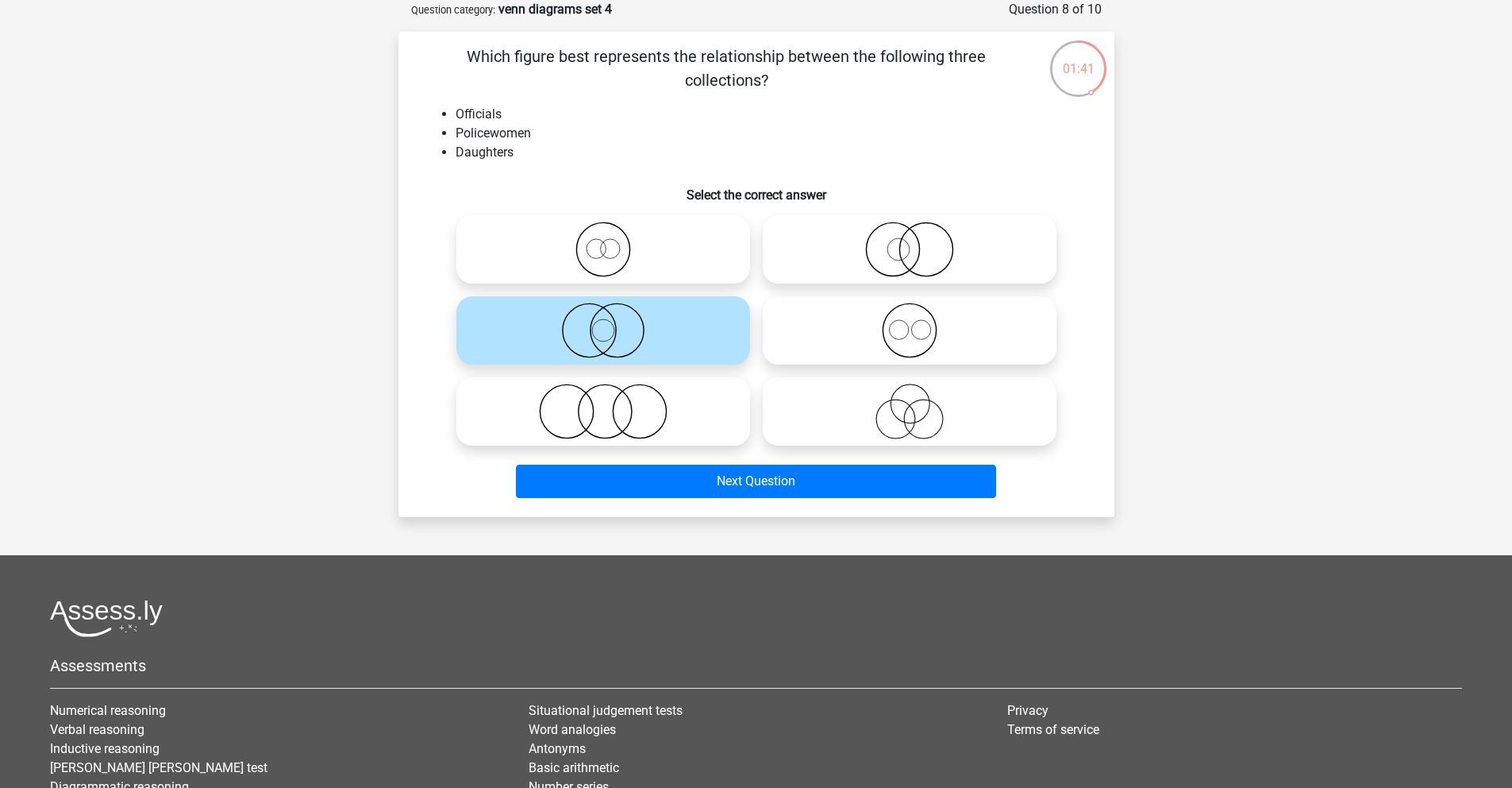
click at [923, 341] on icon at bounding box center [910, 330] width 281 height 56
click at [920, 322] on input "radio" at bounding box center [915, 318] width 11 height 11
radio input "true"
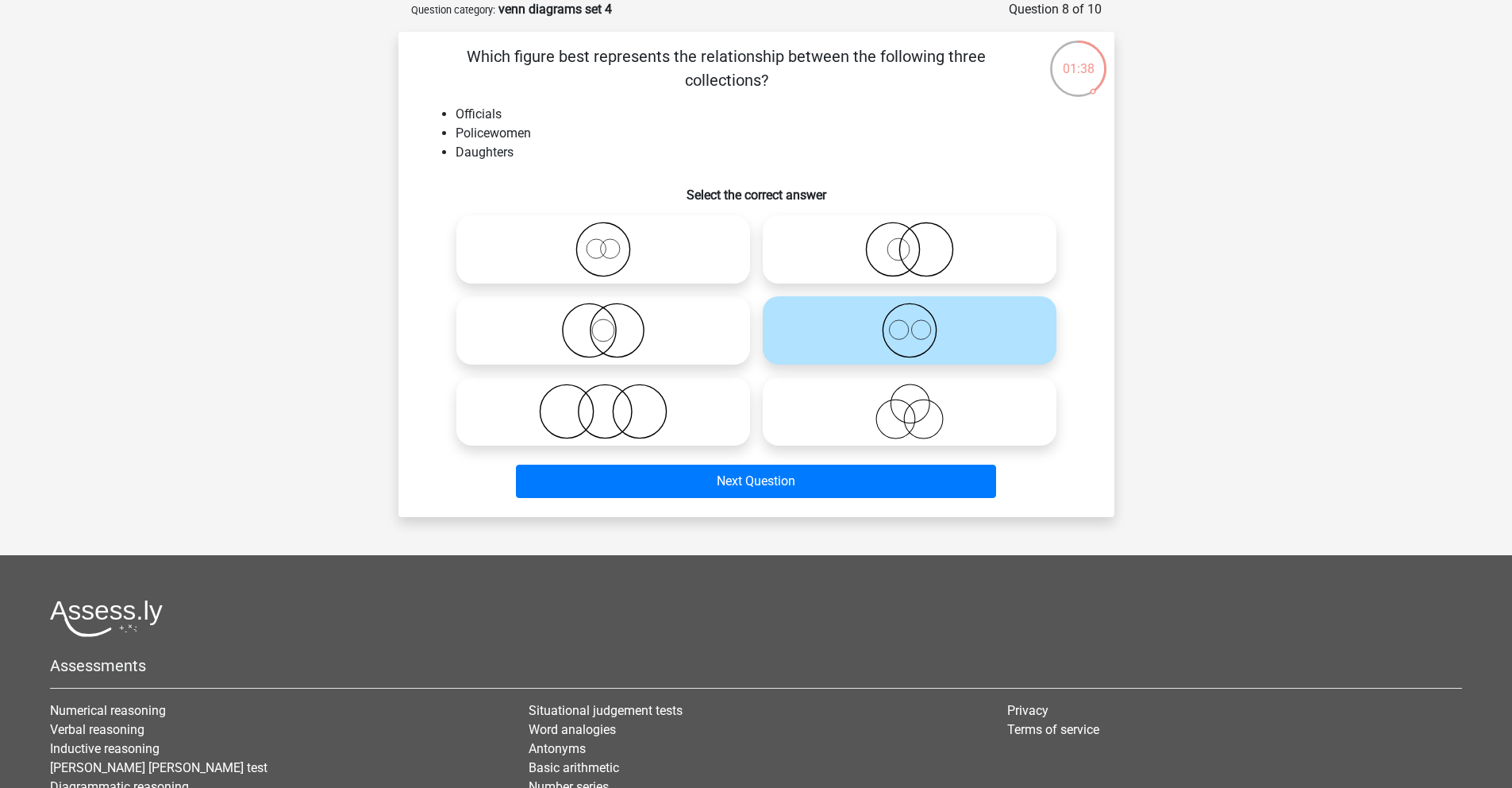
click at [916, 347] on icon at bounding box center [910, 330] width 281 height 56
click at [916, 322] on input "radio" at bounding box center [915, 318] width 11 height 11
click at [700, 413] on icon at bounding box center [603, 411] width 281 height 56
click at [614, 404] on input "radio" at bounding box center [609, 398] width 11 height 11
radio input "true"
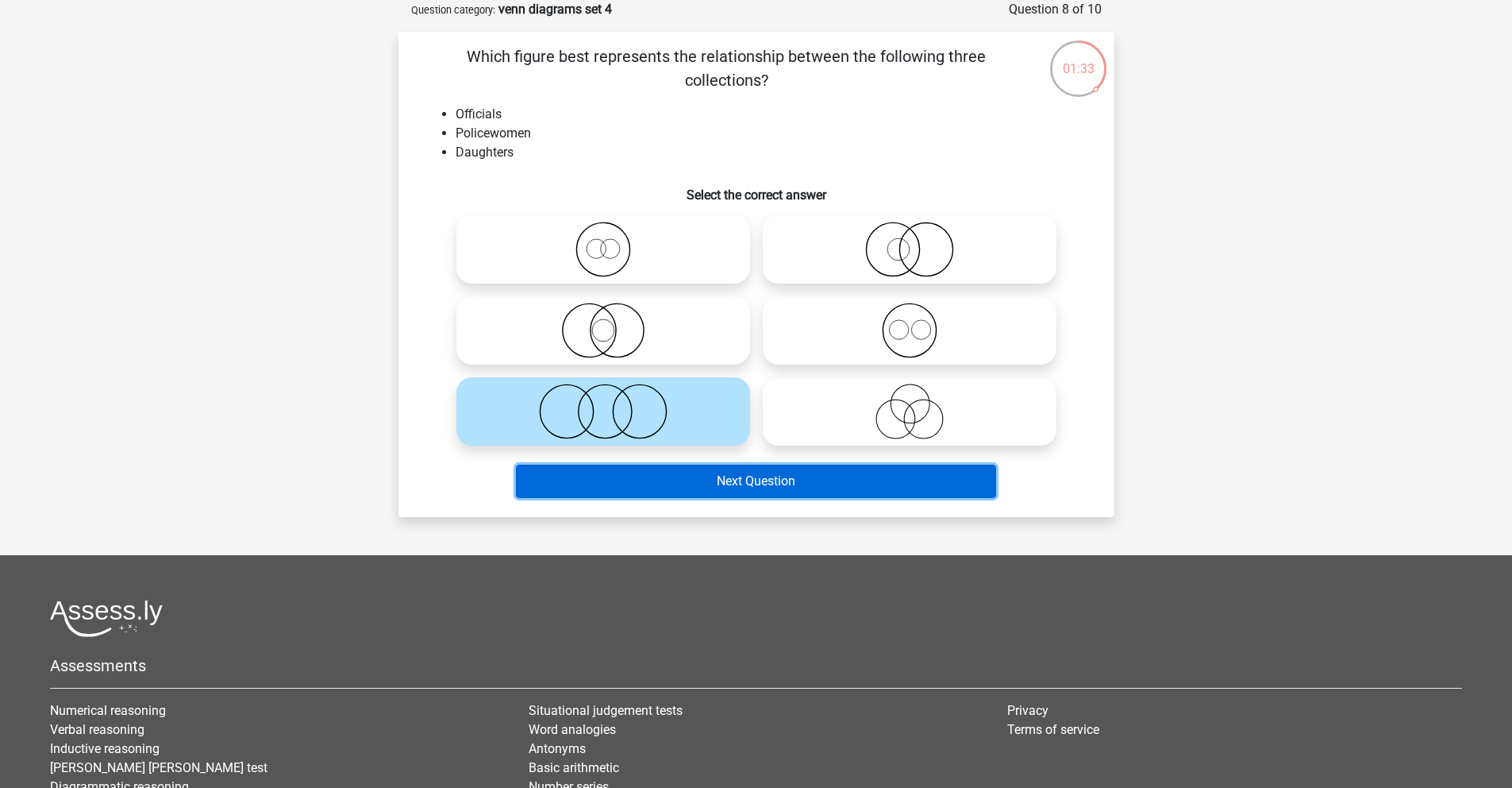
click at [779, 475] on button "Next Question" at bounding box center [756, 481] width 481 height 33
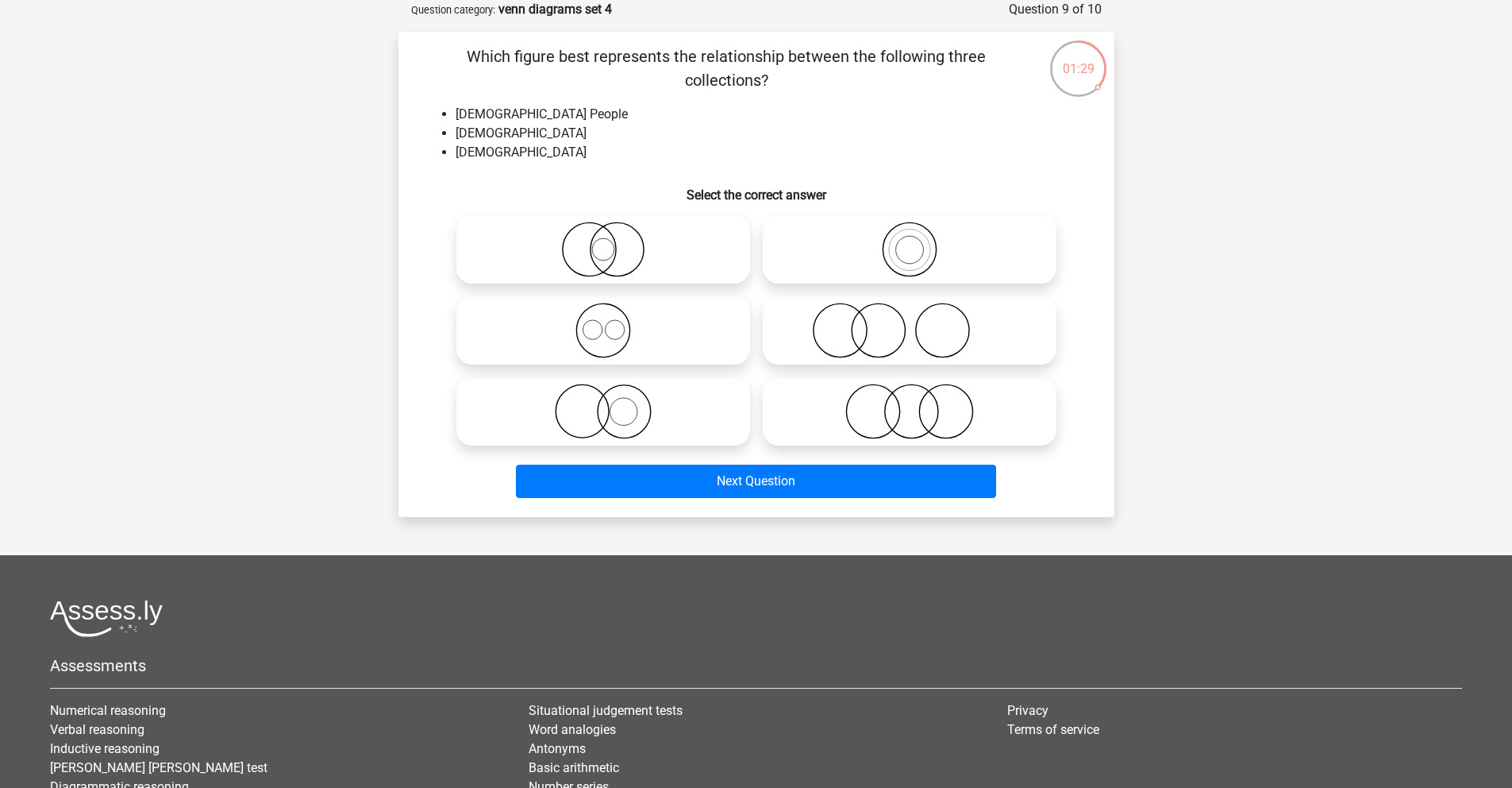
click at [602, 364] on label at bounding box center [603, 330] width 294 height 68
click at [603, 322] on input "radio" at bounding box center [609, 318] width 11 height 11
radio input "true"
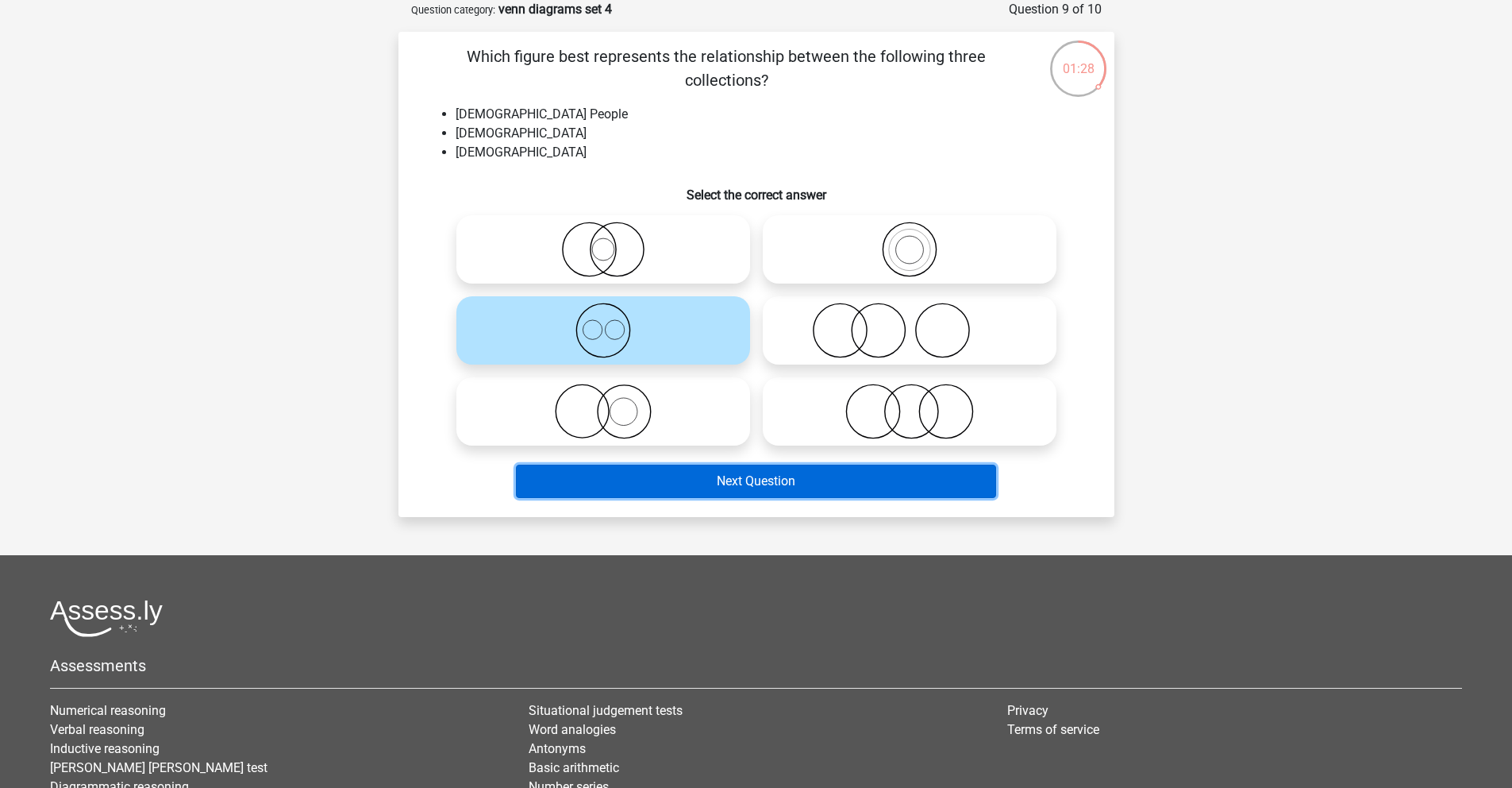
click at [702, 471] on button "Next Question" at bounding box center [756, 481] width 481 height 33
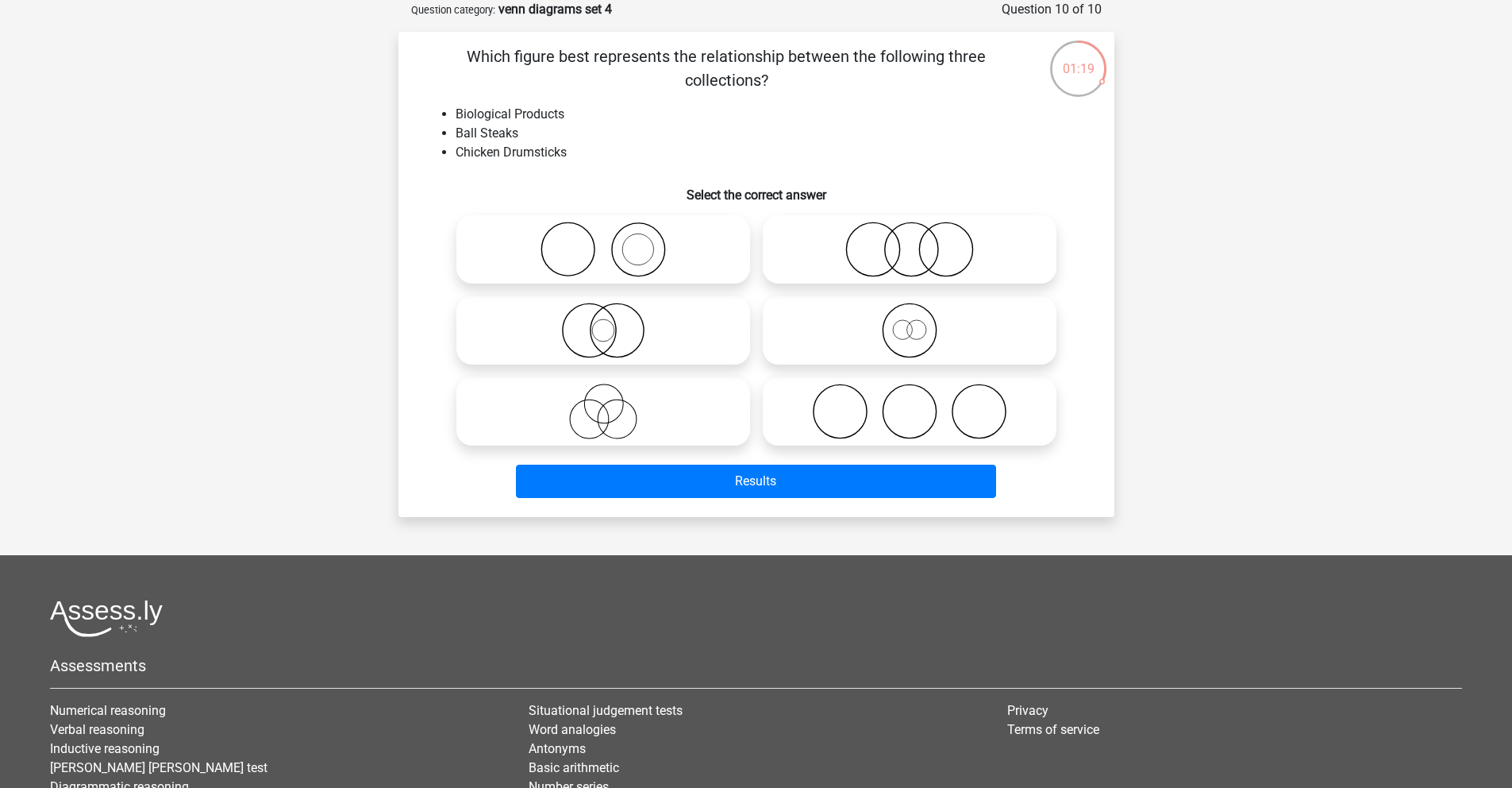
click at [907, 343] on icon at bounding box center [910, 330] width 281 height 56
click at [910, 322] on input "radio" at bounding box center [915, 318] width 11 height 11
radio input "true"
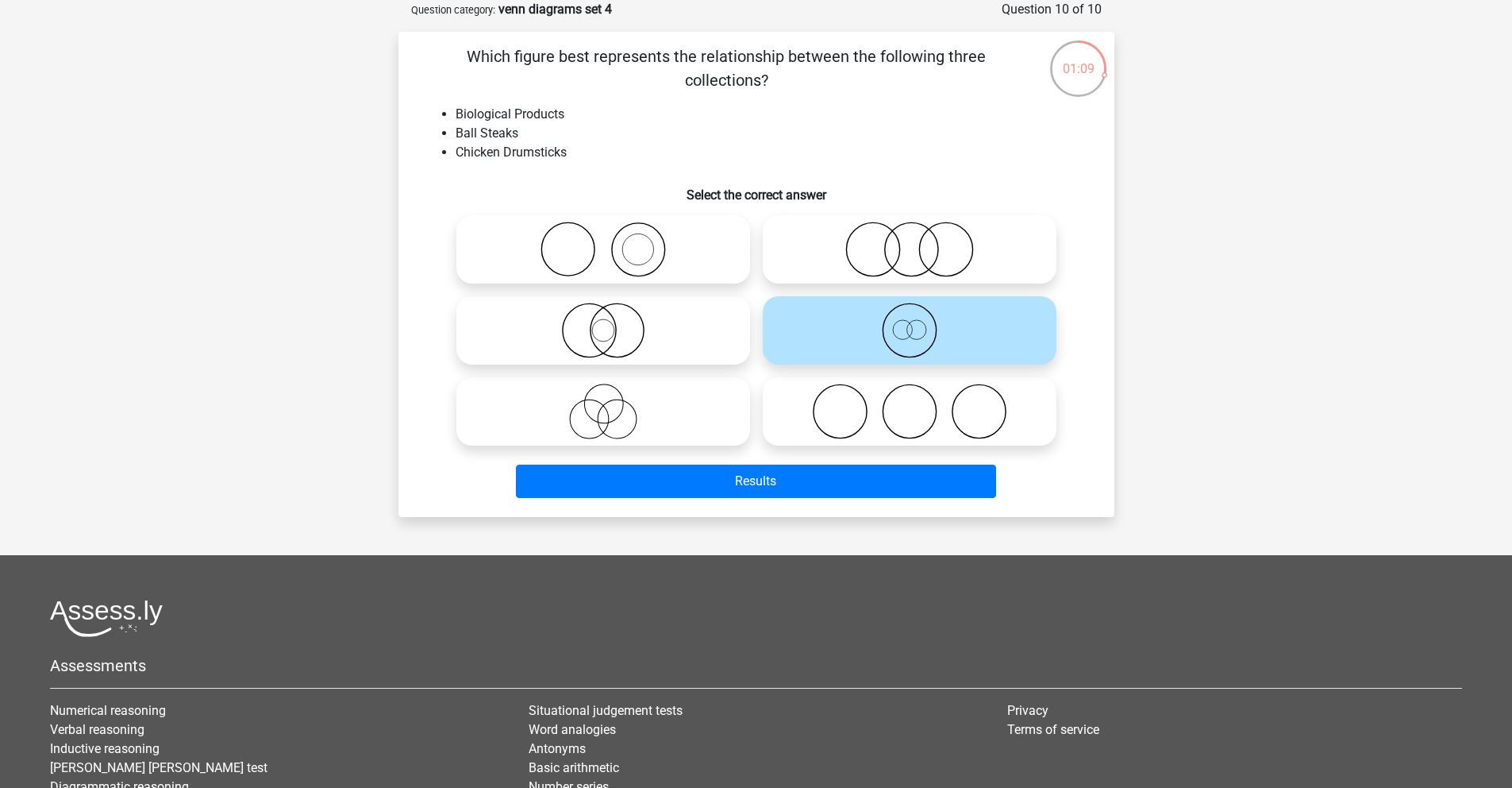
click at [691, 275] on icon at bounding box center [603, 249] width 281 height 56
click at [614, 242] on input "radio" at bounding box center [609, 236] width 11 height 11
radio input "true"
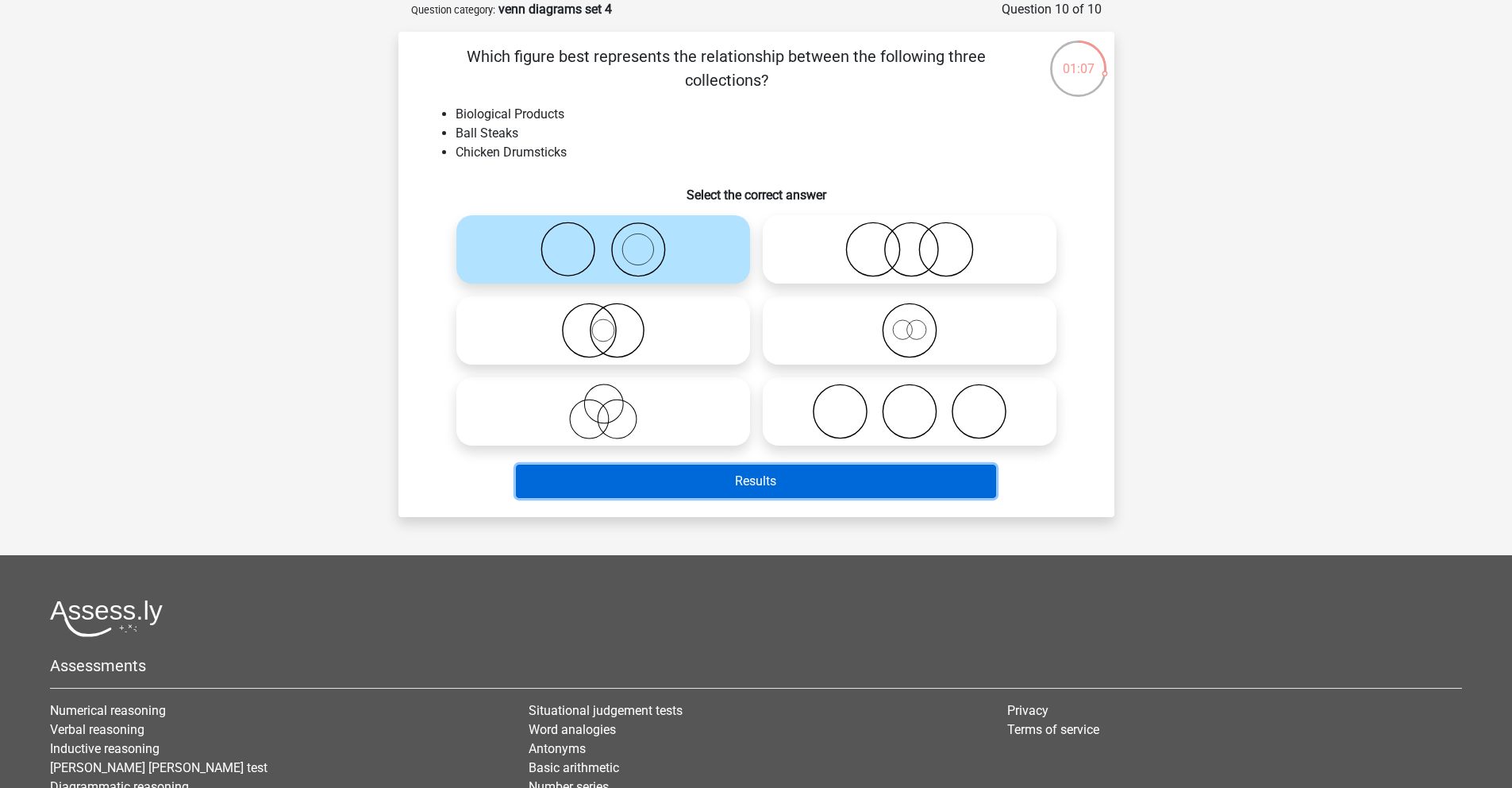
click at [734, 478] on button "Results" at bounding box center [756, 481] width 481 height 33
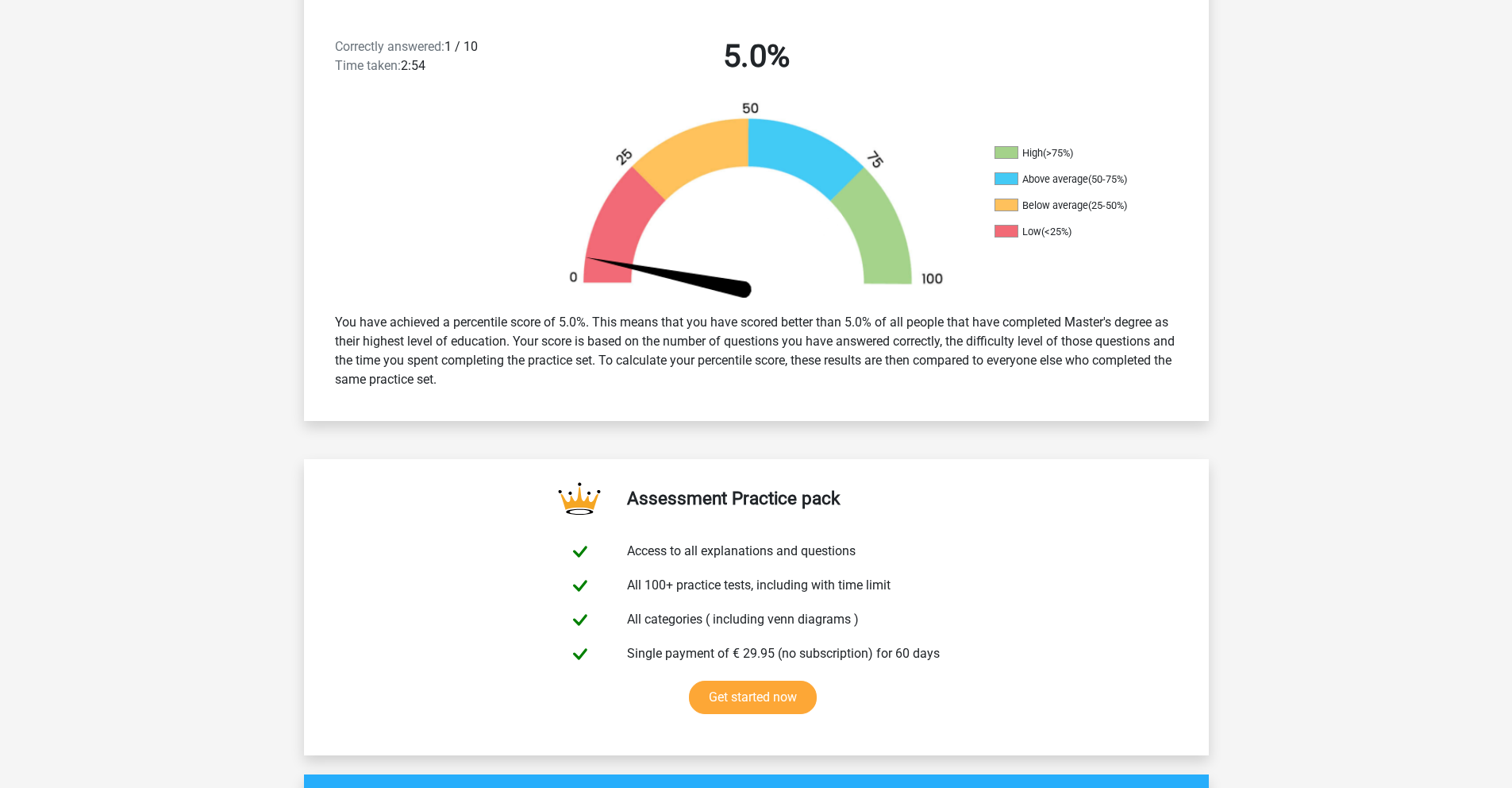
scroll to position [1269, 0]
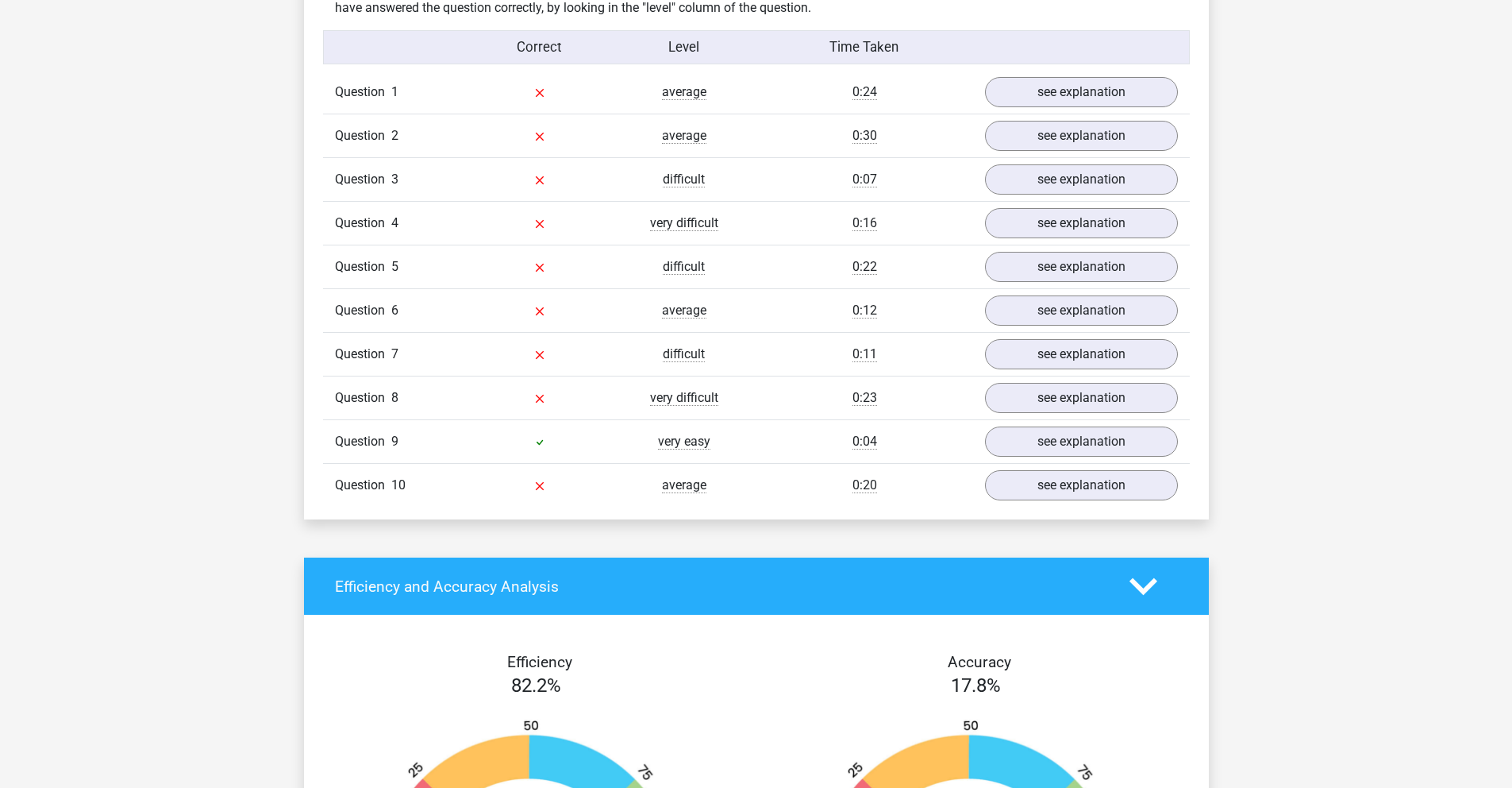
click at [1055, 461] on div "Question 9 very easy 0:04 see explanation" at bounding box center [756, 441] width 867 height 44
click at [1049, 457] on div "see explanation" at bounding box center [1081, 441] width 217 height 30
click at [1035, 443] on link "see explanation" at bounding box center [1081, 441] width 221 height 35
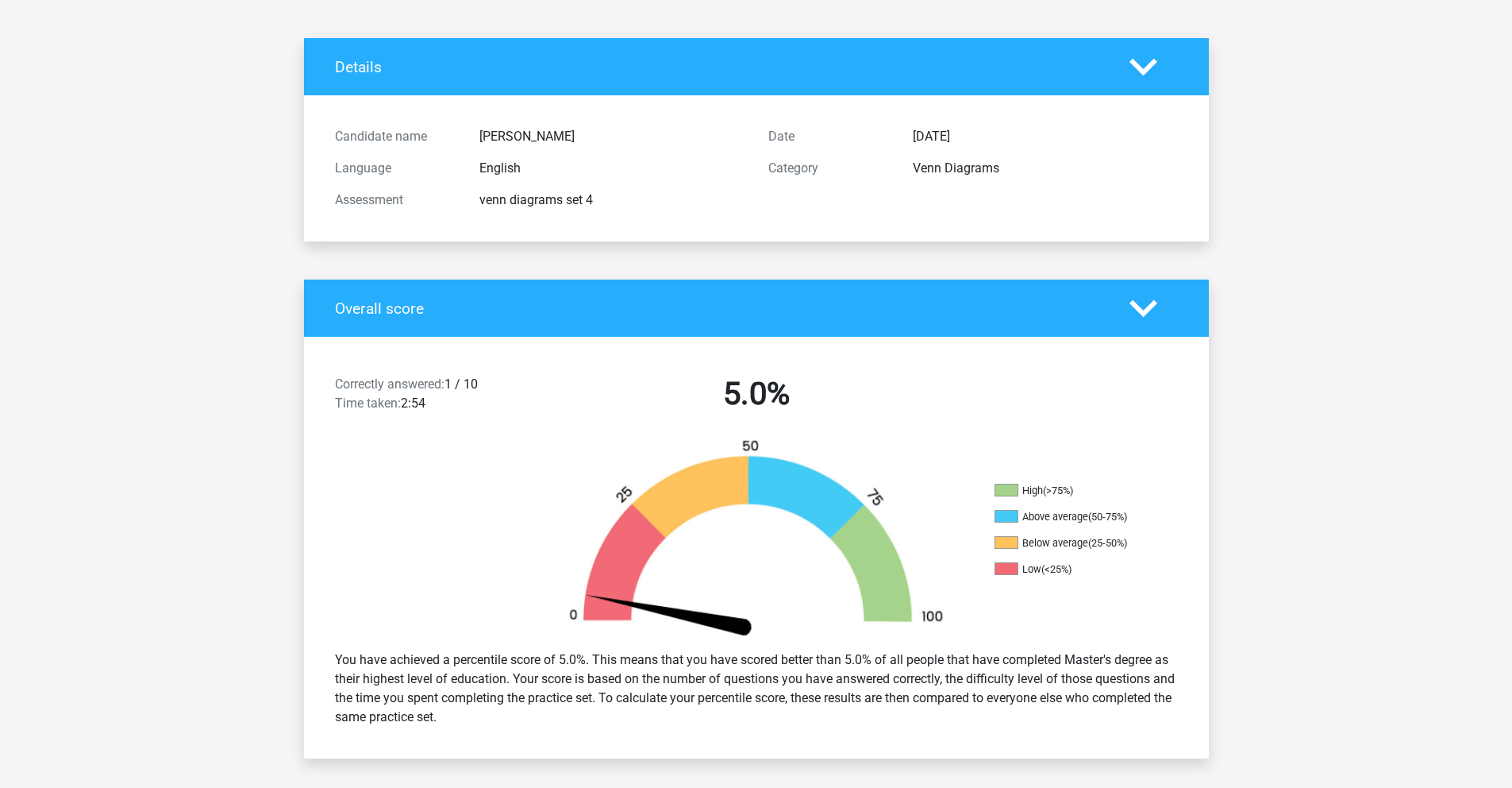
scroll to position [0, 0]
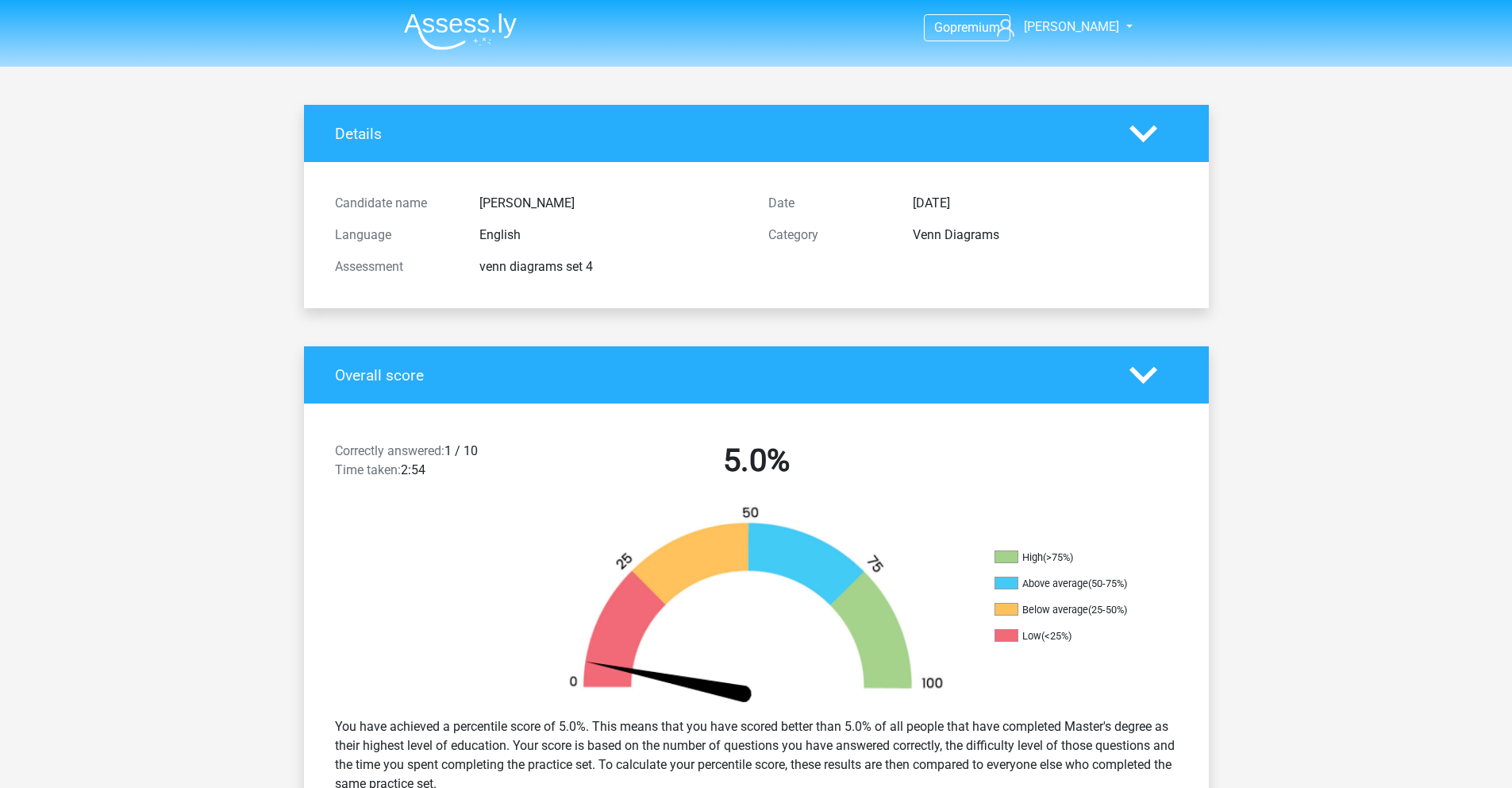
click at [463, 46] on img at bounding box center [460, 31] width 113 height 38
